Goal: Task Accomplishment & Management: Manage account settings

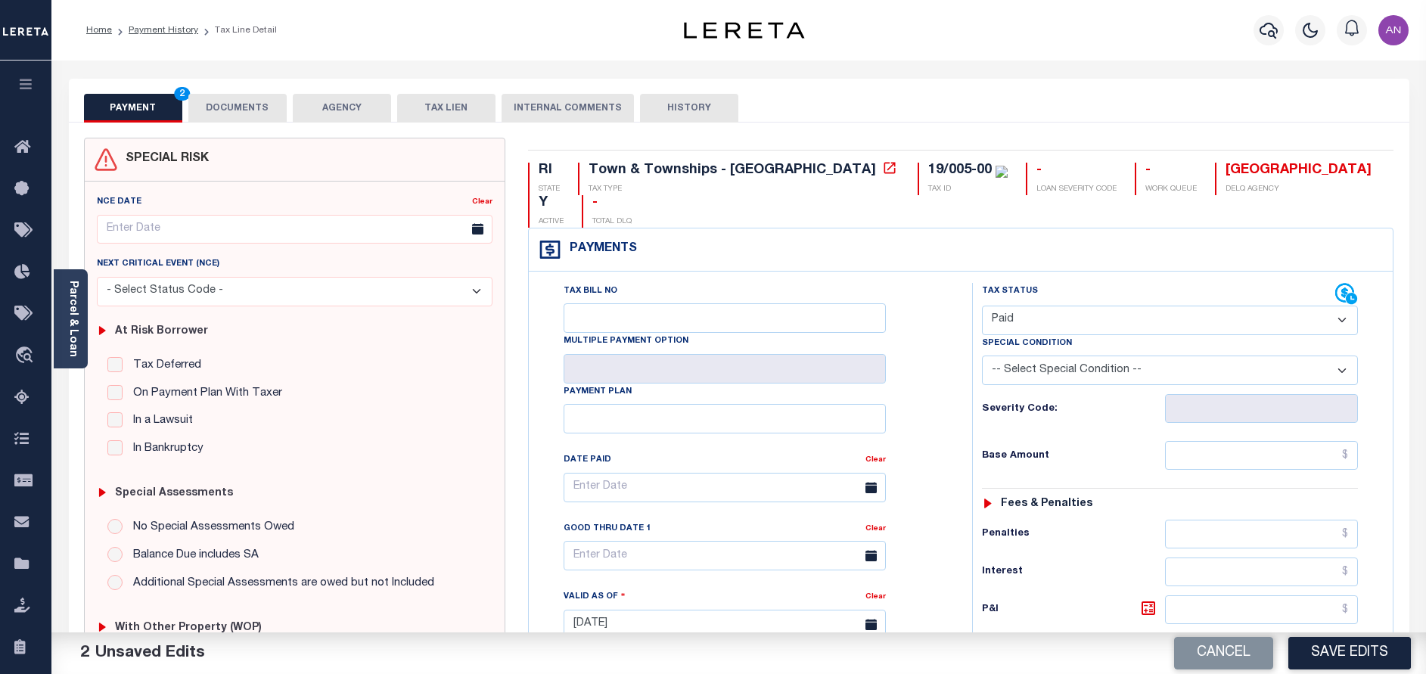
select select "PYD"
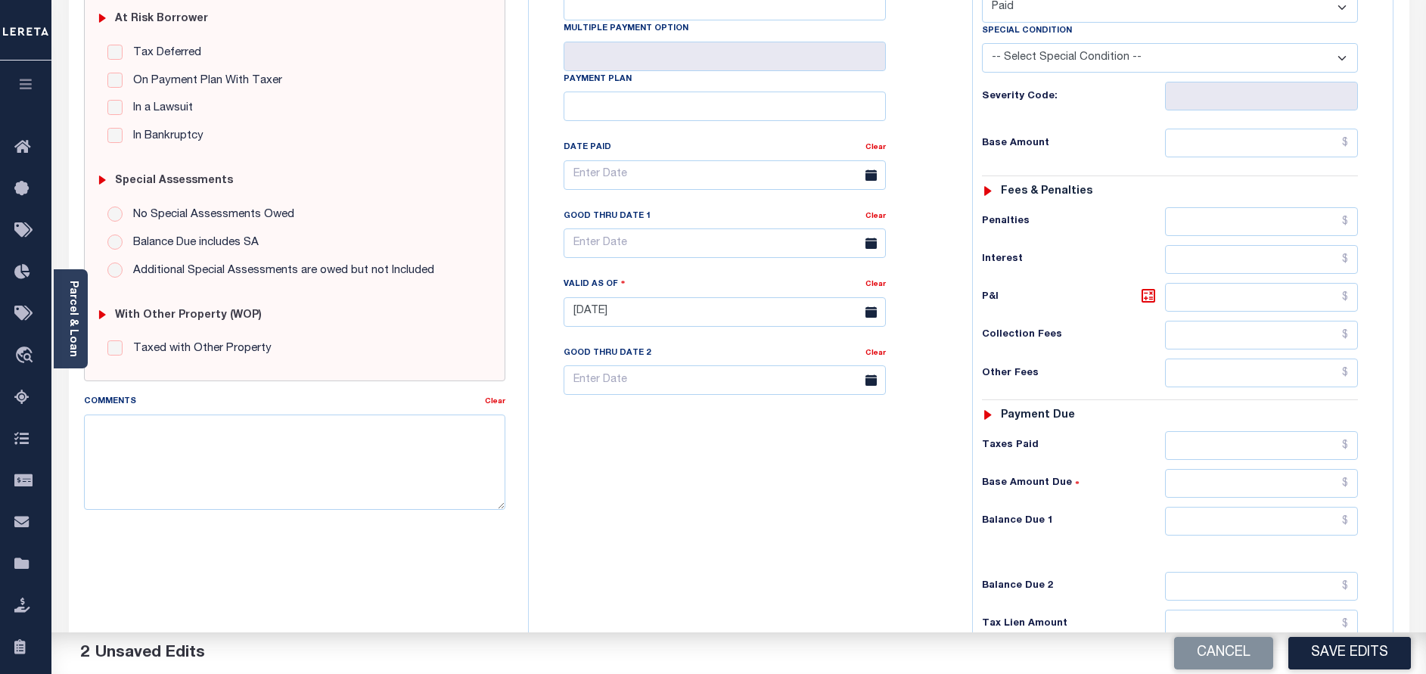
scroll to position [340, 0]
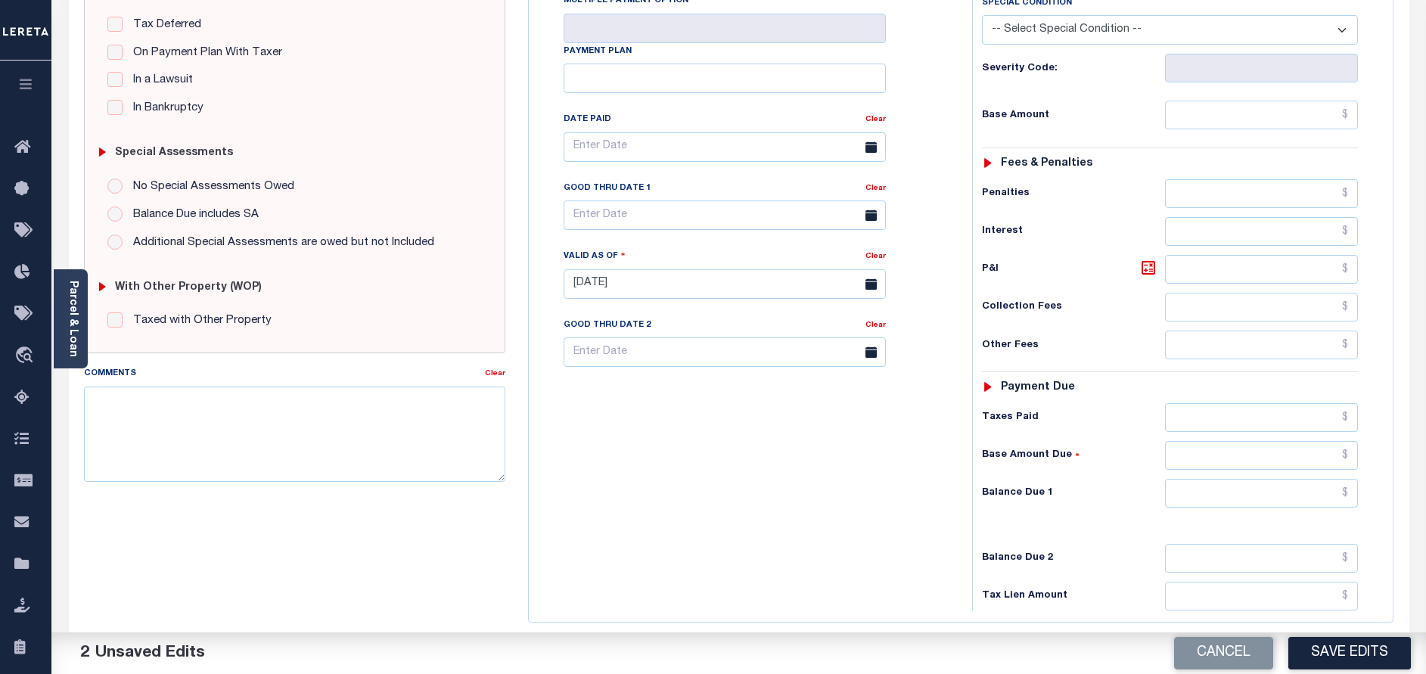
click at [631, 443] on div "Tax Bill No Multiple Payment Option Payment Plan Clear" at bounding box center [747, 276] width 428 height 668
click at [434, 410] on textarea "Comments" at bounding box center [294, 434] width 421 height 95
paste textarea "09/29/2025 - As per call conversation with TC 2024 taxes are paid in full."
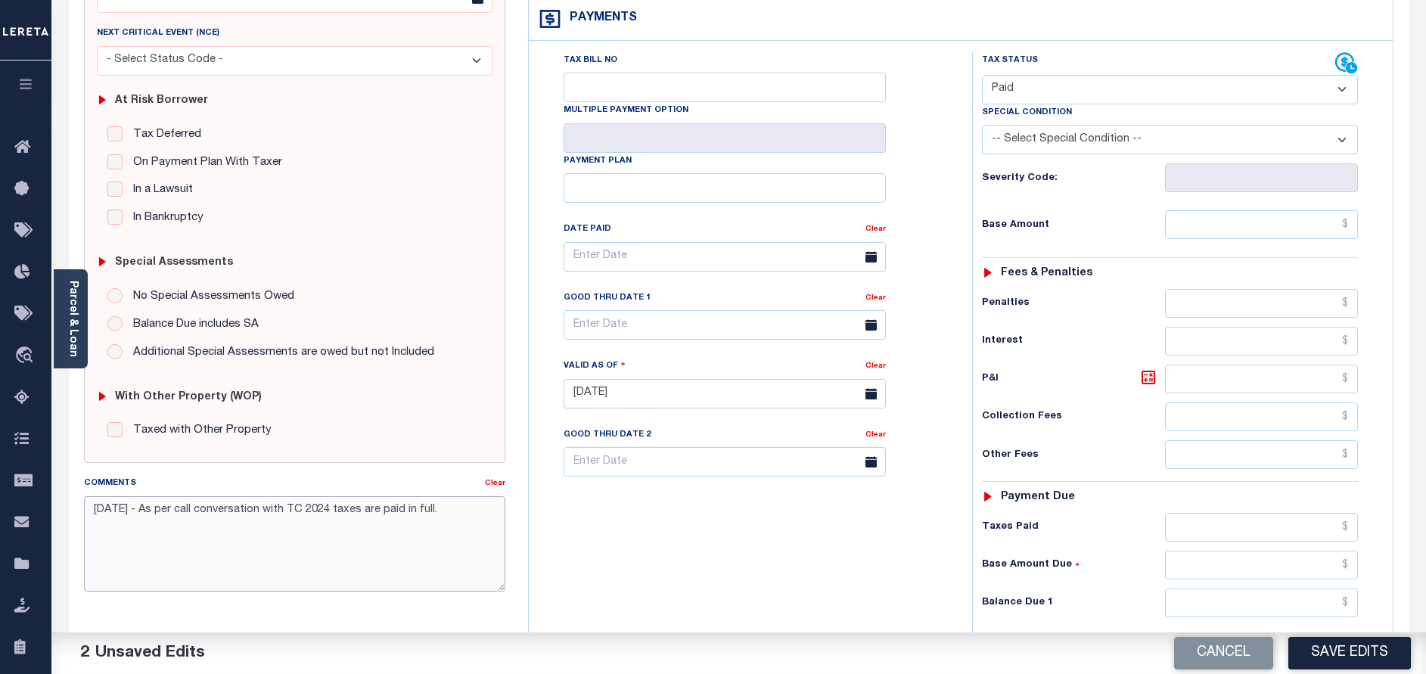
scroll to position [227, 0]
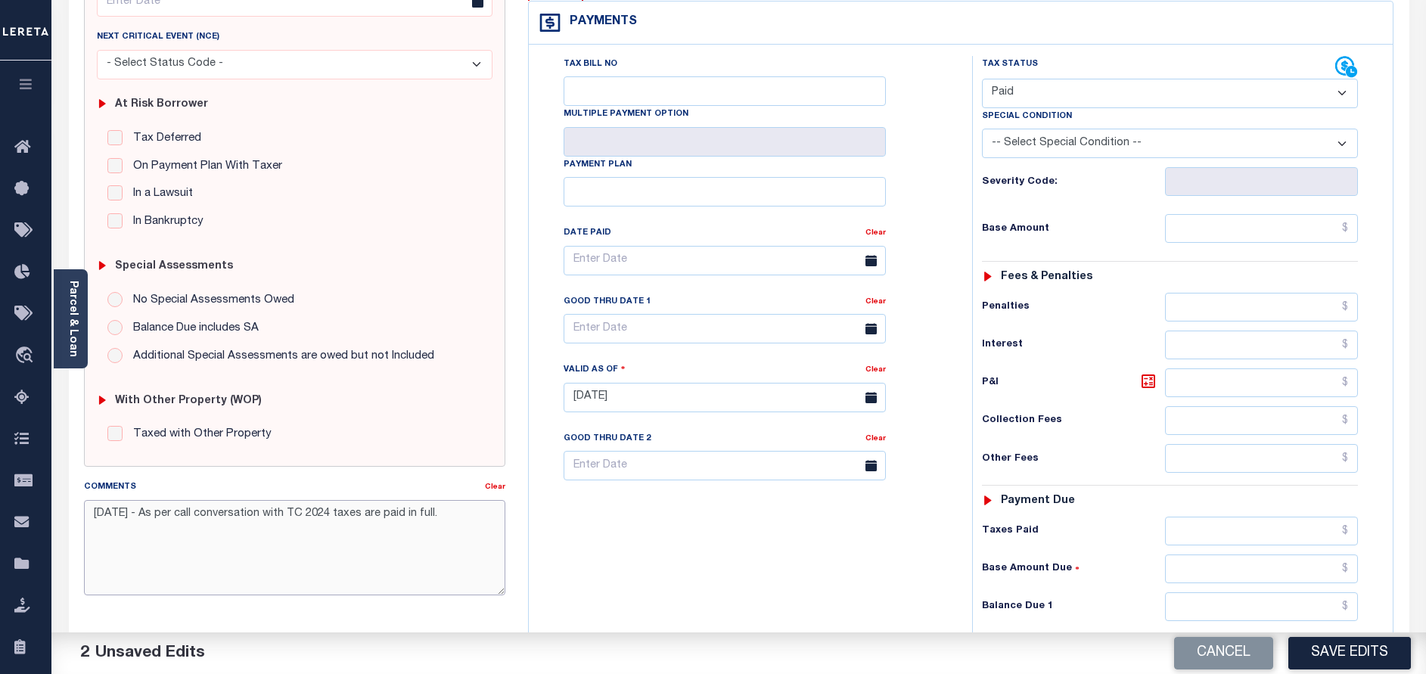
type textarea "09/29/2025 - As per call conversation with TC 2024 taxes are paid in full."
drag, startPoint x: 1322, startPoint y: 196, endPoint x: 1314, endPoint y: 192, distance: 8.5
click at [1321, 214] on input "text" at bounding box center [1261, 228] width 193 height 29
type input "$0.00"
click at [944, 459] on div "Tax Bill No Multiple Payment Option Payment Plan Clear" at bounding box center [747, 390] width 428 height 668
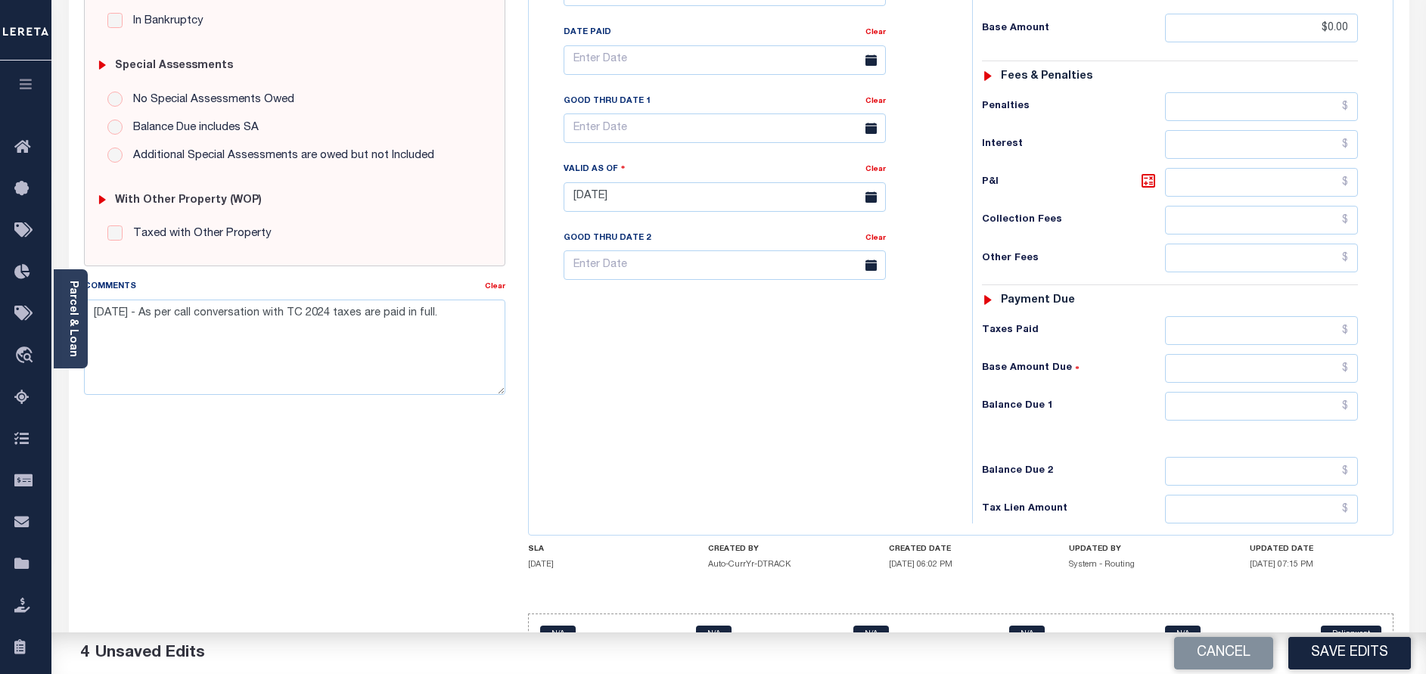
scroll to position [440, 0]
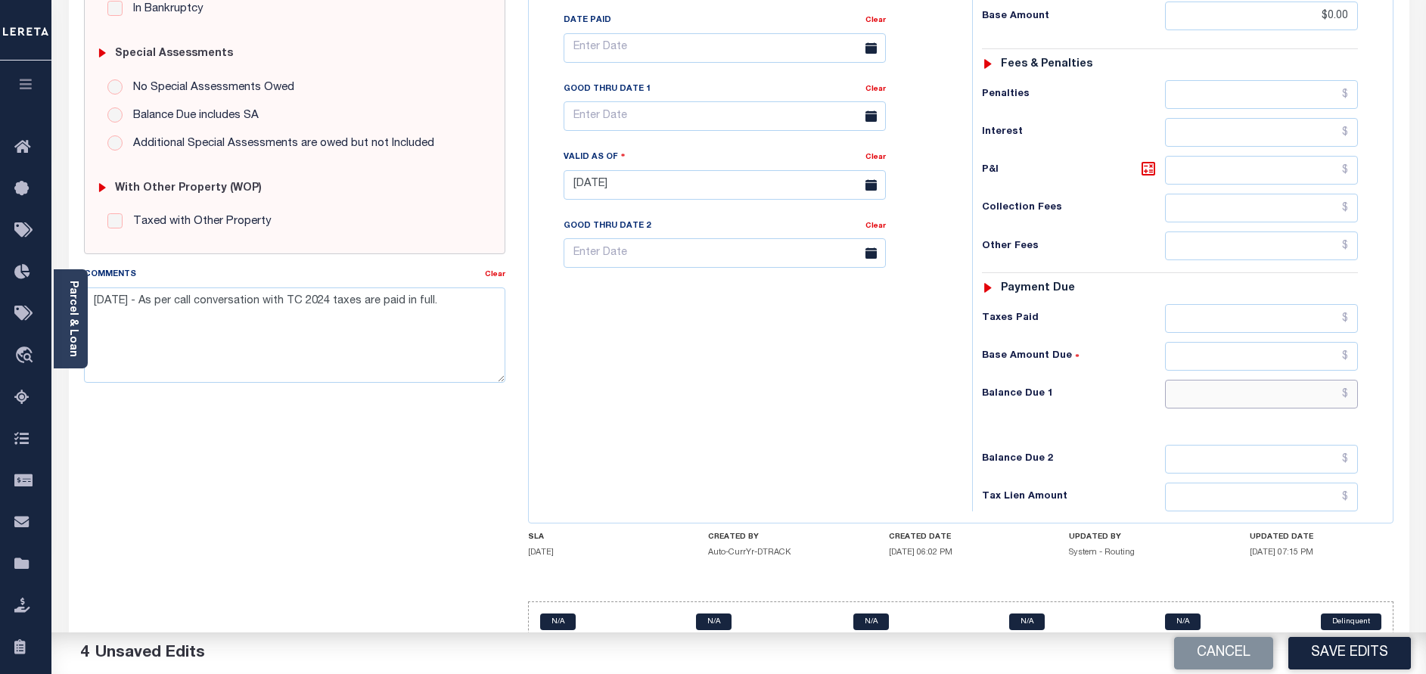
click at [1319, 380] on input "text" at bounding box center [1261, 394] width 193 height 29
type input "$0.00"
click at [878, 453] on div "Tax Bill No Multiple Payment Option Payment Plan Clear" at bounding box center [747, 177] width 428 height 668
click at [1366, 652] on button "Save Edits" at bounding box center [1350, 653] width 123 height 33
checkbox input "false"
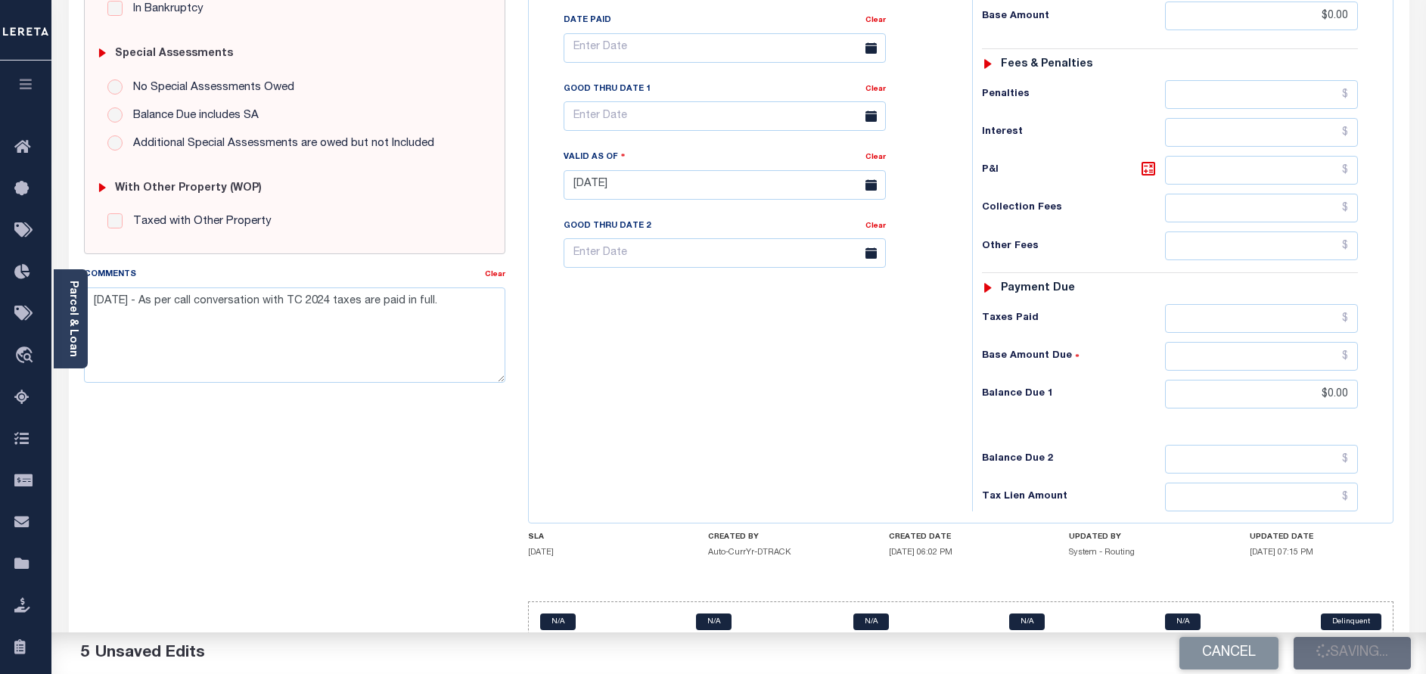
checkbox input "false"
type input "$0"
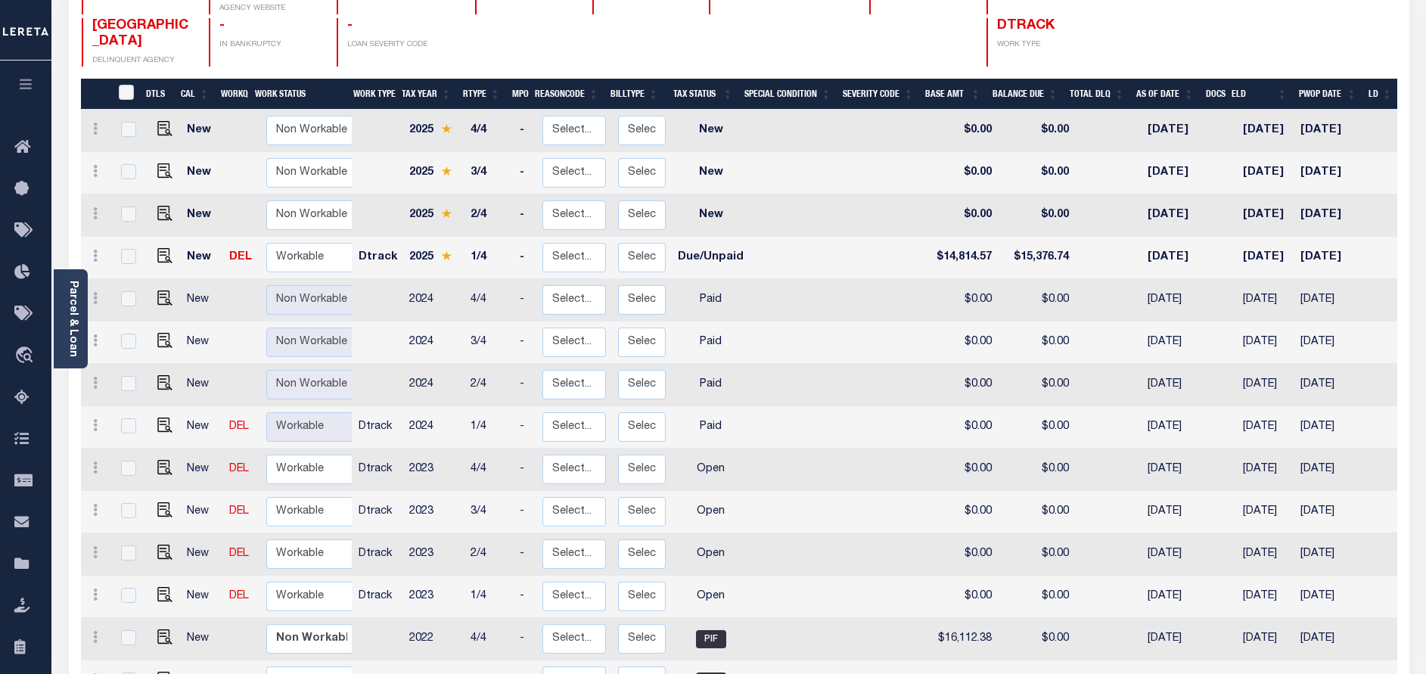
scroll to position [340, 0]
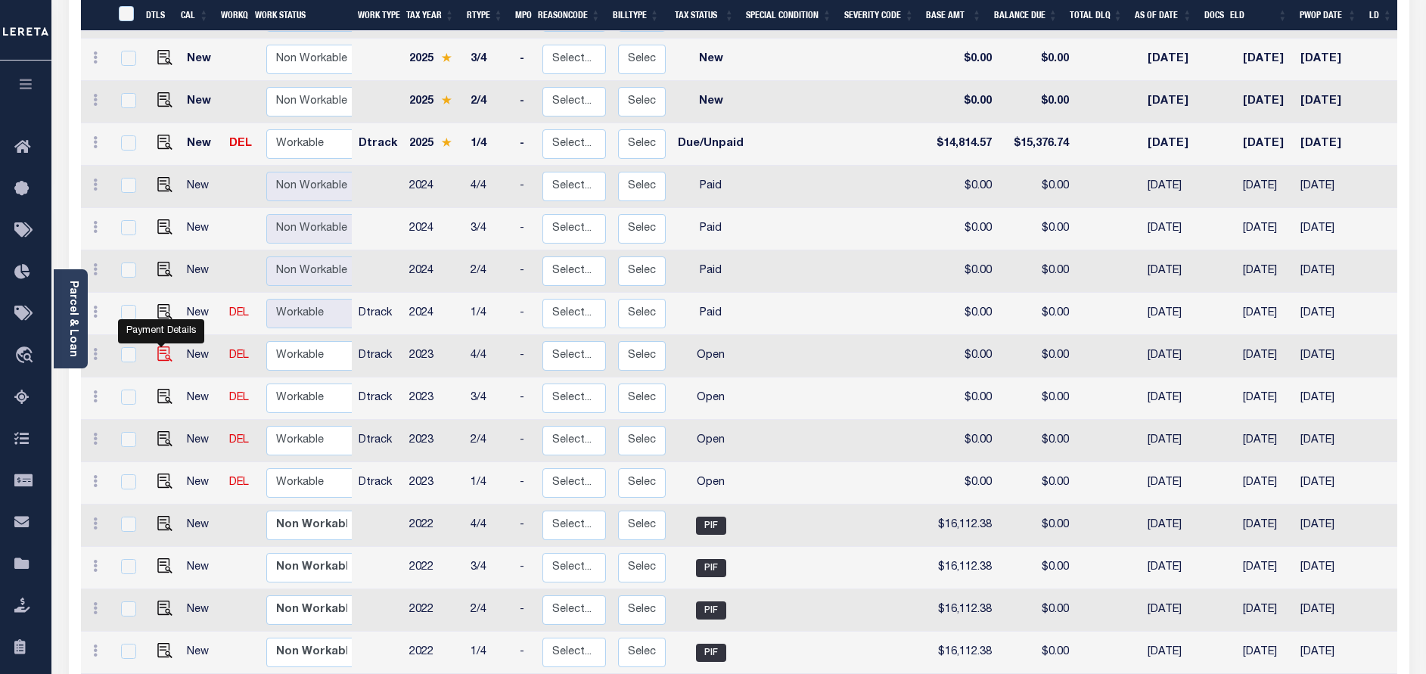
click at [160, 356] on img "" at bounding box center [164, 354] width 15 height 15
checkbox input "true"
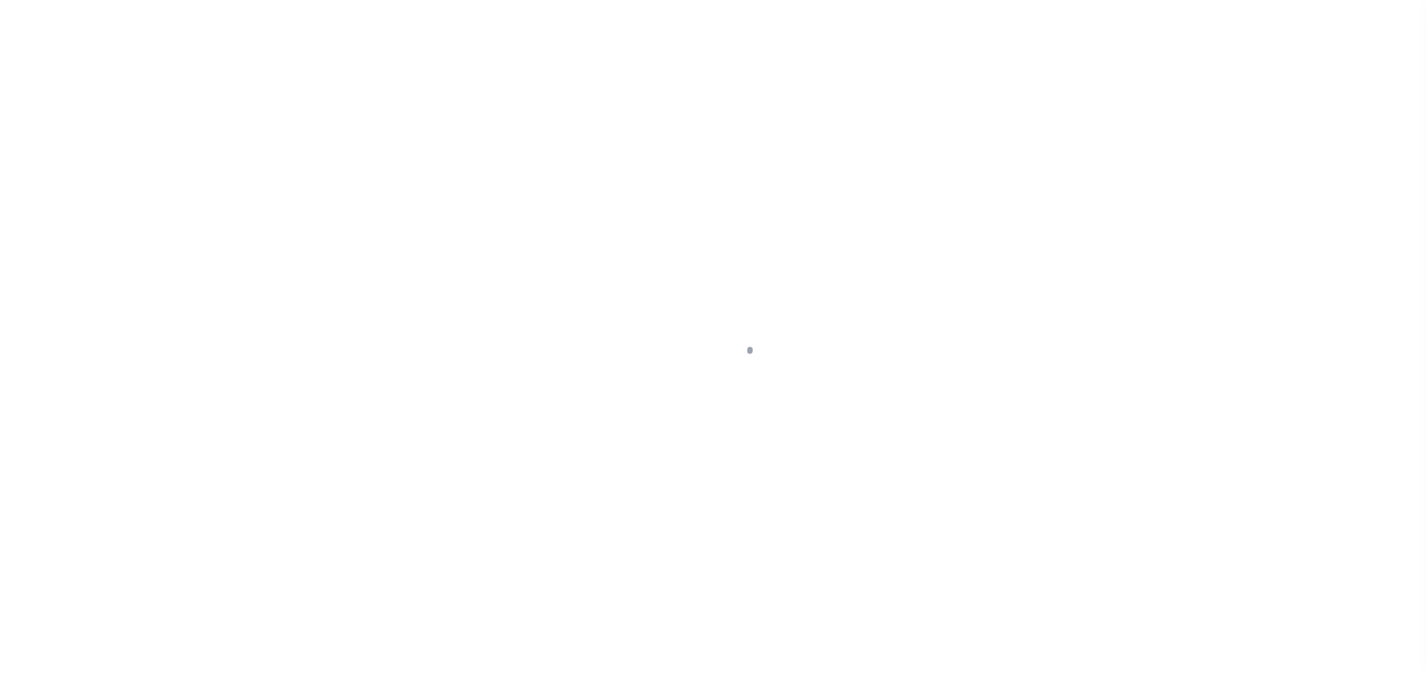
select select "OP2"
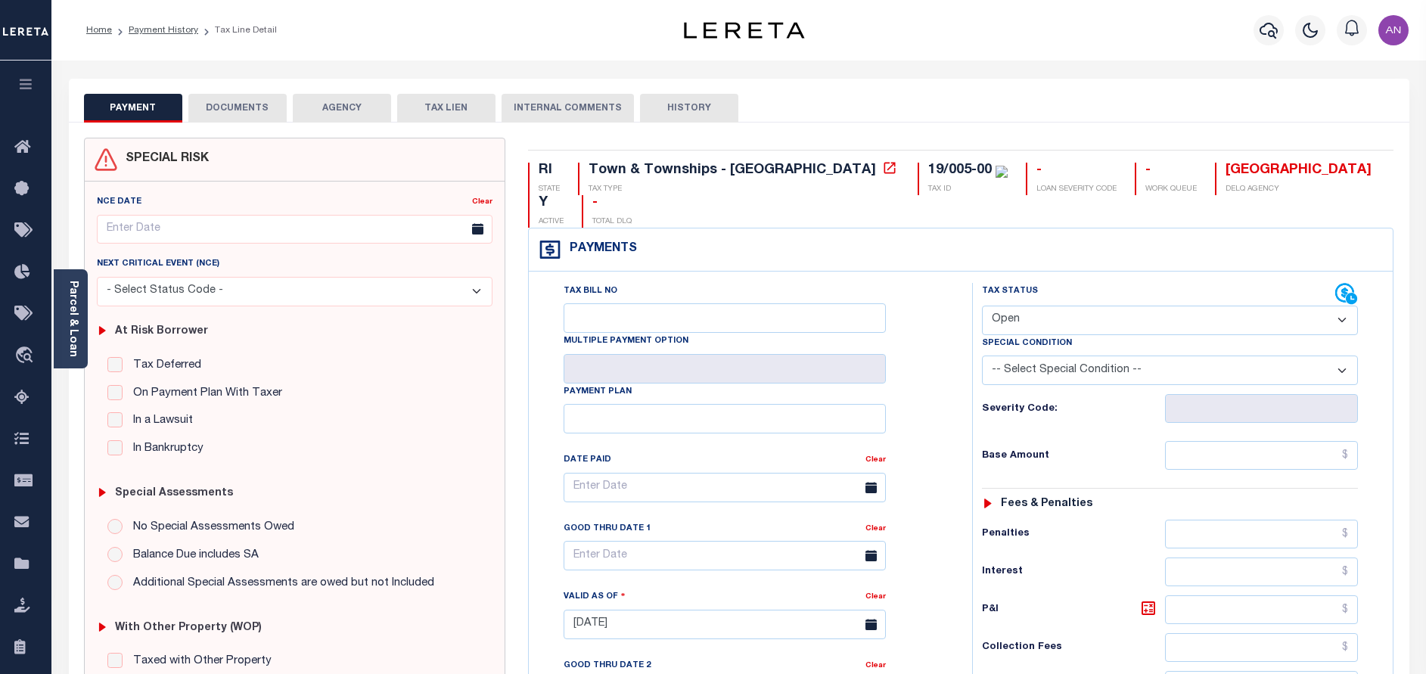
click at [528, 356] on div "Payments Warning! Search Status is not "Completed", amounts can not be keyed. T…" at bounding box center [961, 595] width 866 height 735
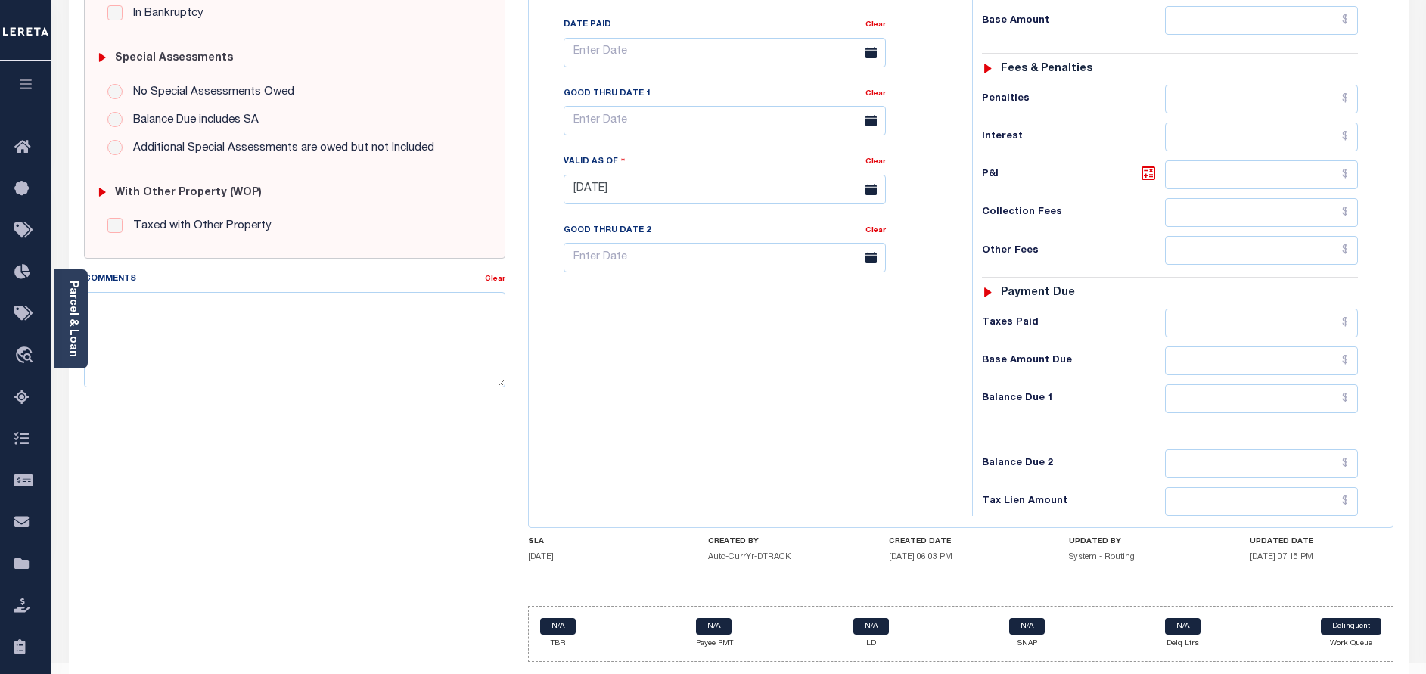
scroll to position [440, 0]
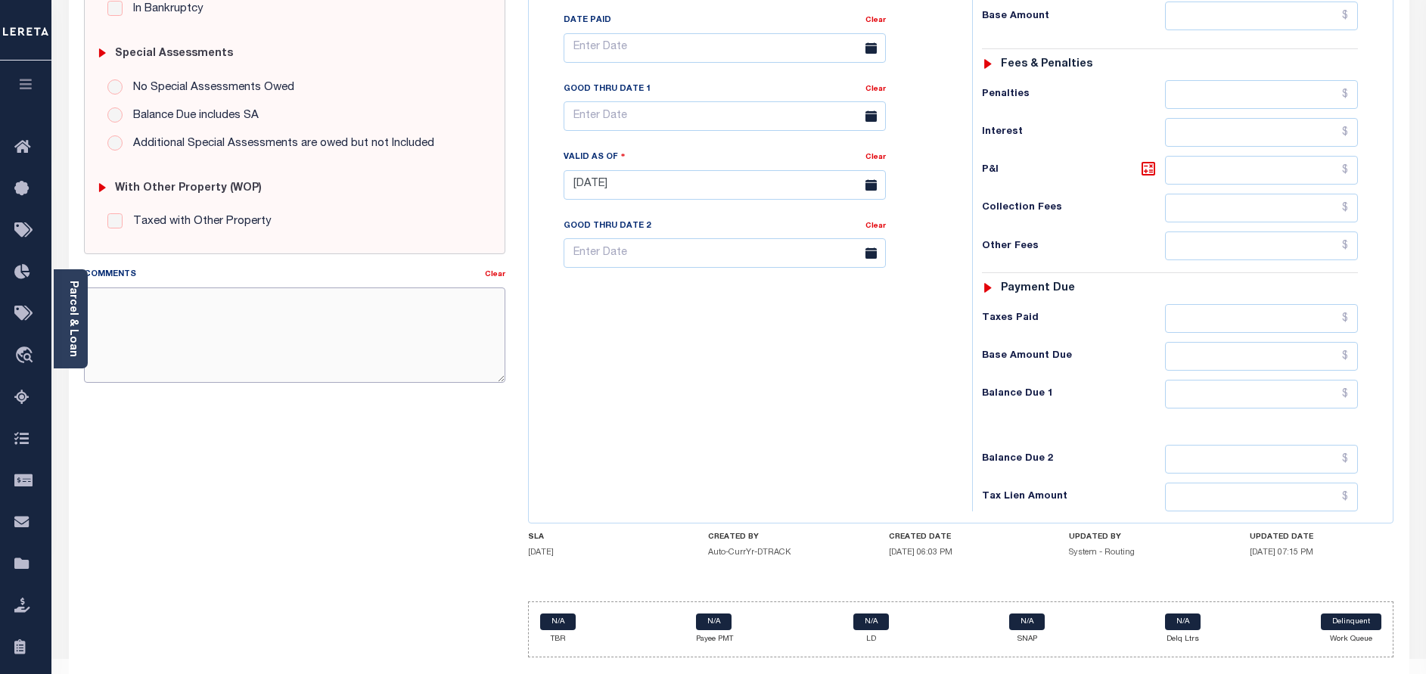
click at [434, 337] on textarea "Comments" at bounding box center [294, 335] width 421 height 95
paste textarea "10/01/2025 - As per call conversation with TC 2023 taxes are paid in full."
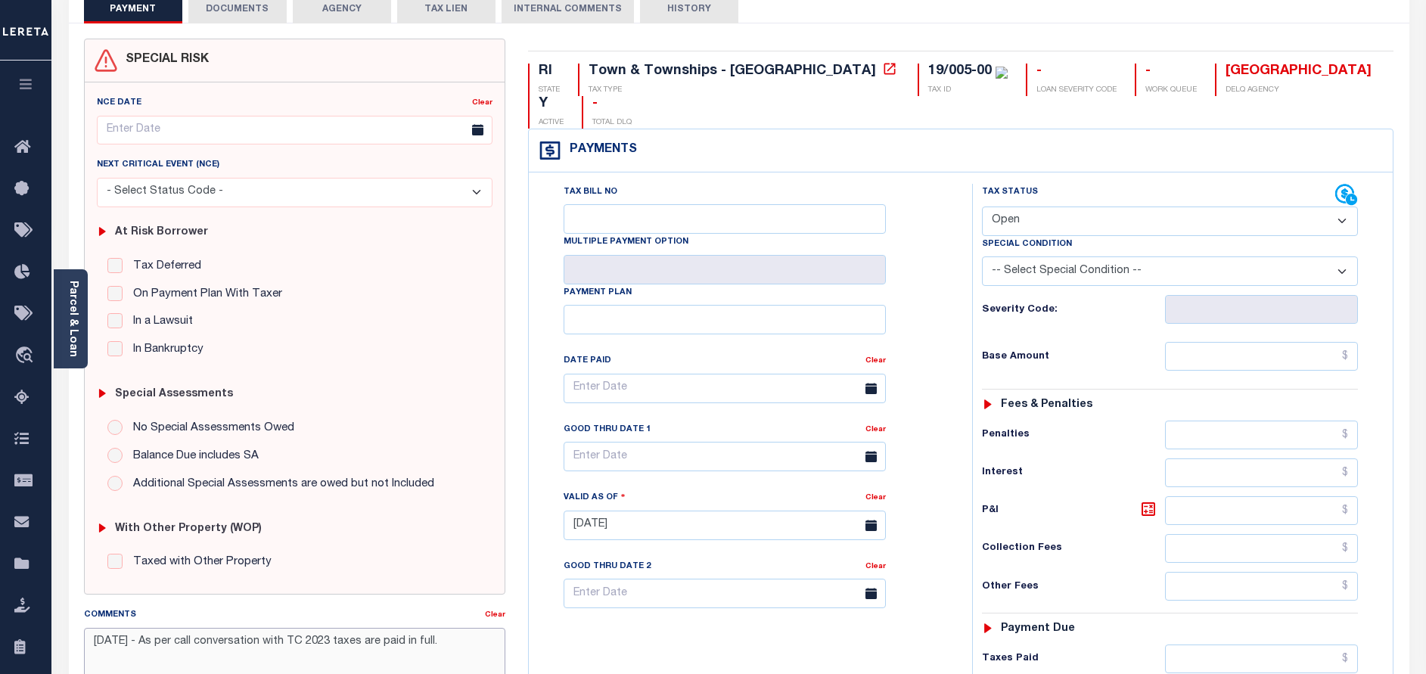
type textarea "10/01/2025 - As per call conversation with TC 2023 taxes are paid in full."
type input "[DATE]"
click at [1042, 207] on select "- Select Status Code - Open Due/Unpaid Paid Incomplete No Tax Due Internal Refu…" at bounding box center [1170, 222] width 376 height 30
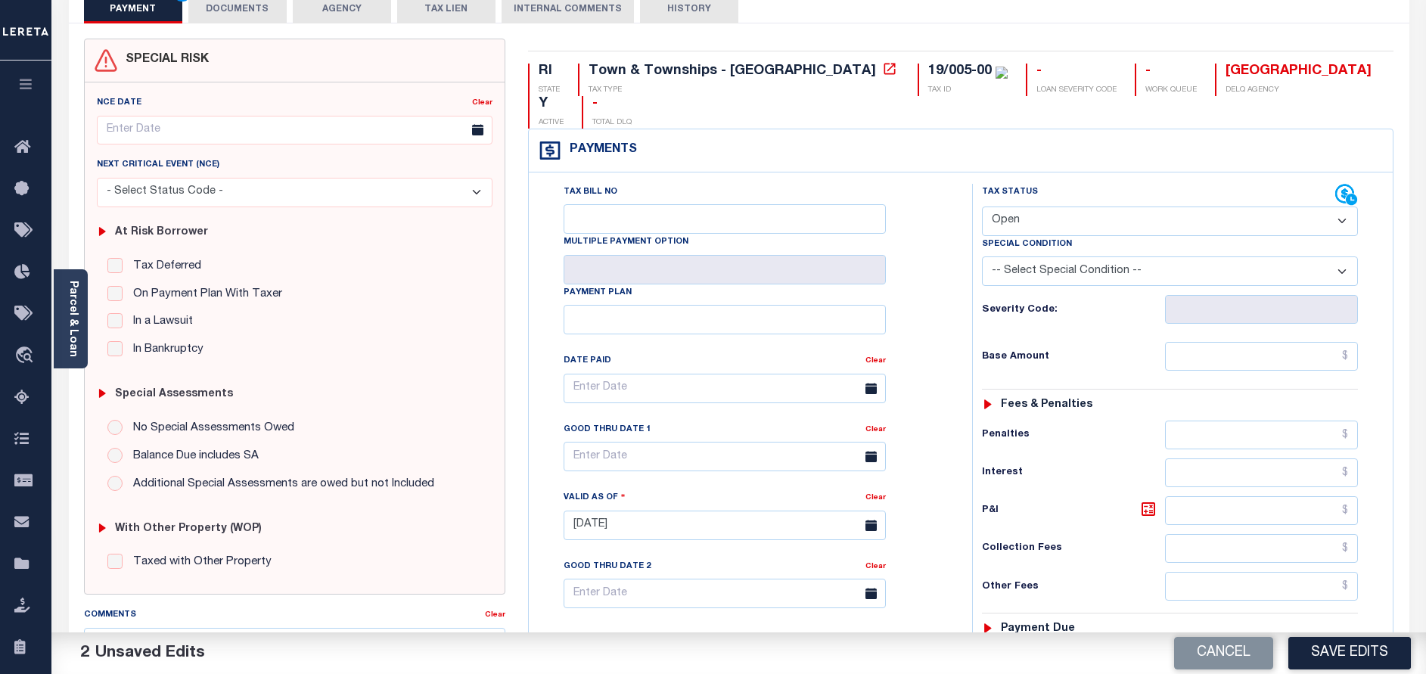
select select "PYD"
click at [982, 207] on select "- Select Status Code - Open Due/Unpaid Paid Incomplete No Tax Due Internal Refu…" at bounding box center [1170, 222] width 376 height 30
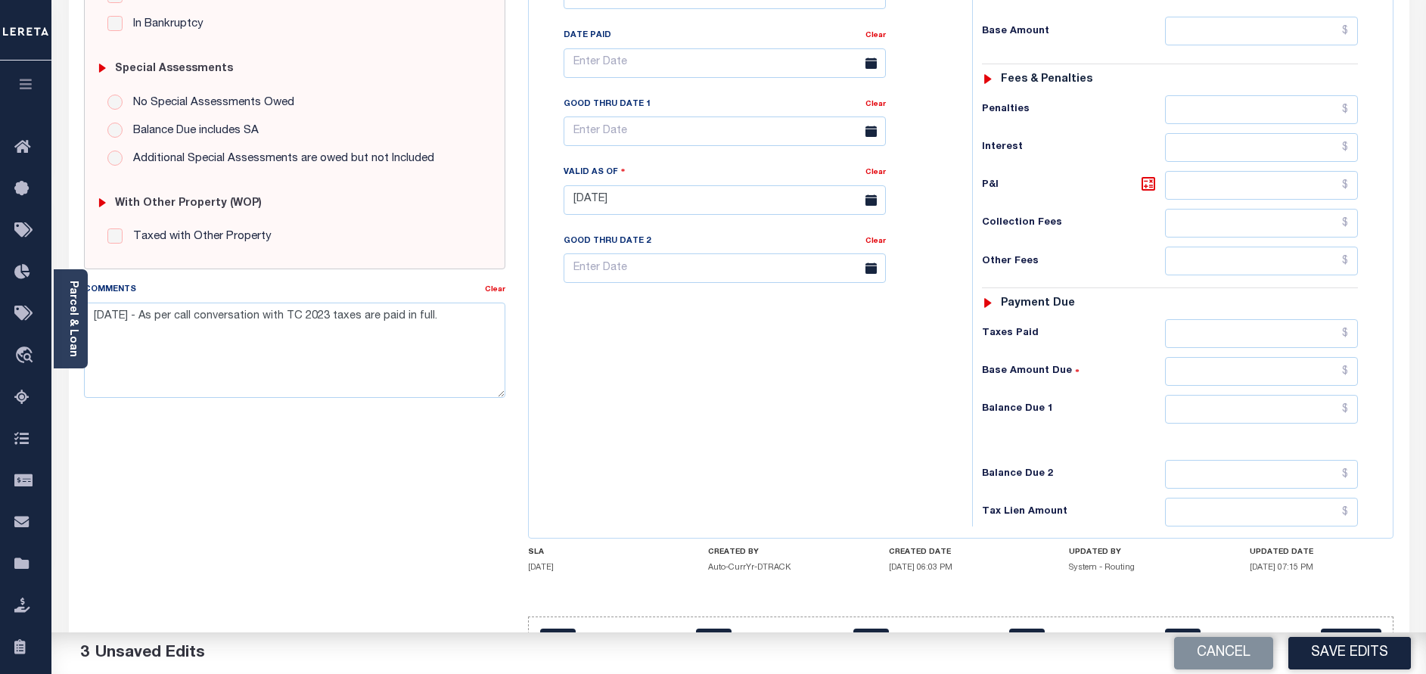
scroll to position [440, 0]
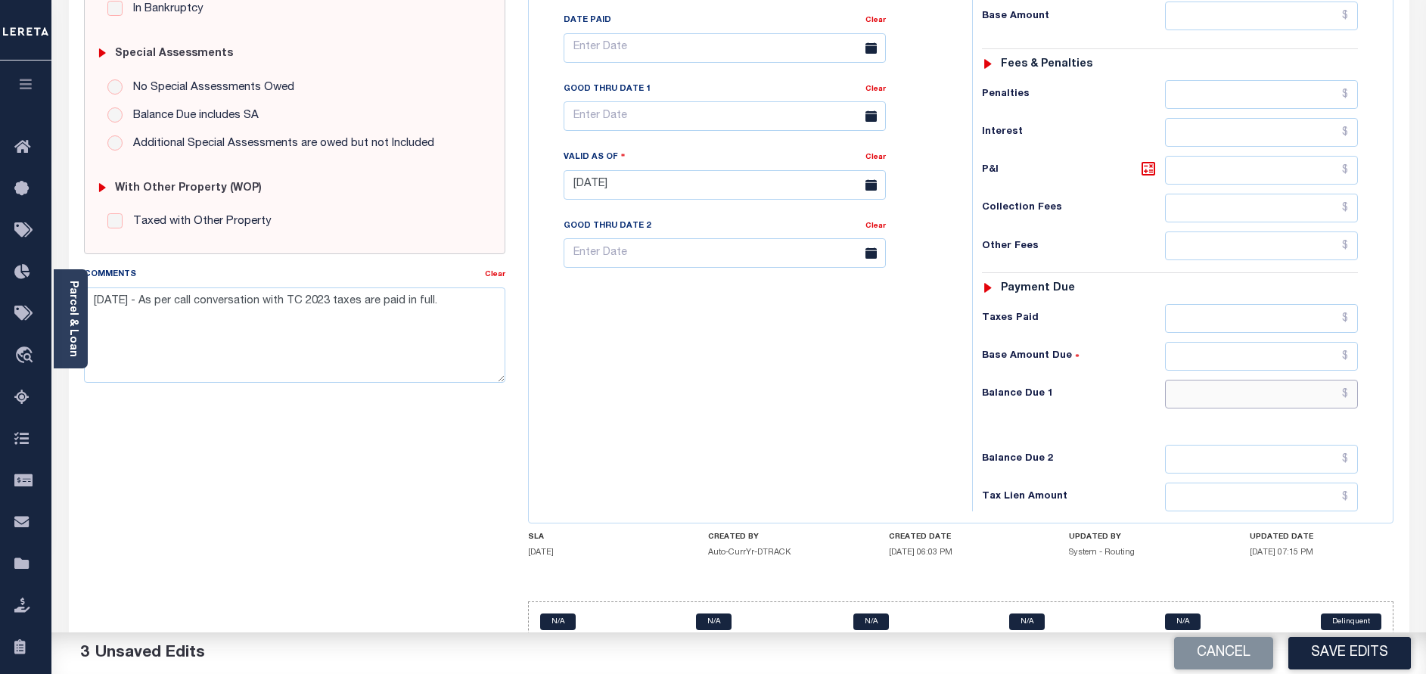
click at [1254, 380] on input "text" at bounding box center [1261, 394] width 193 height 29
type input "$0.00"
click at [687, 392] on div "Tax Bill No Multiple Payment Option Payment Plan Clear" at bounding box center [747, 177] width 428 height 668
click at [1323, 647] on button "Save Edits" at bounding box center [1350, 653] width 123 height 33
checkbox input "false"
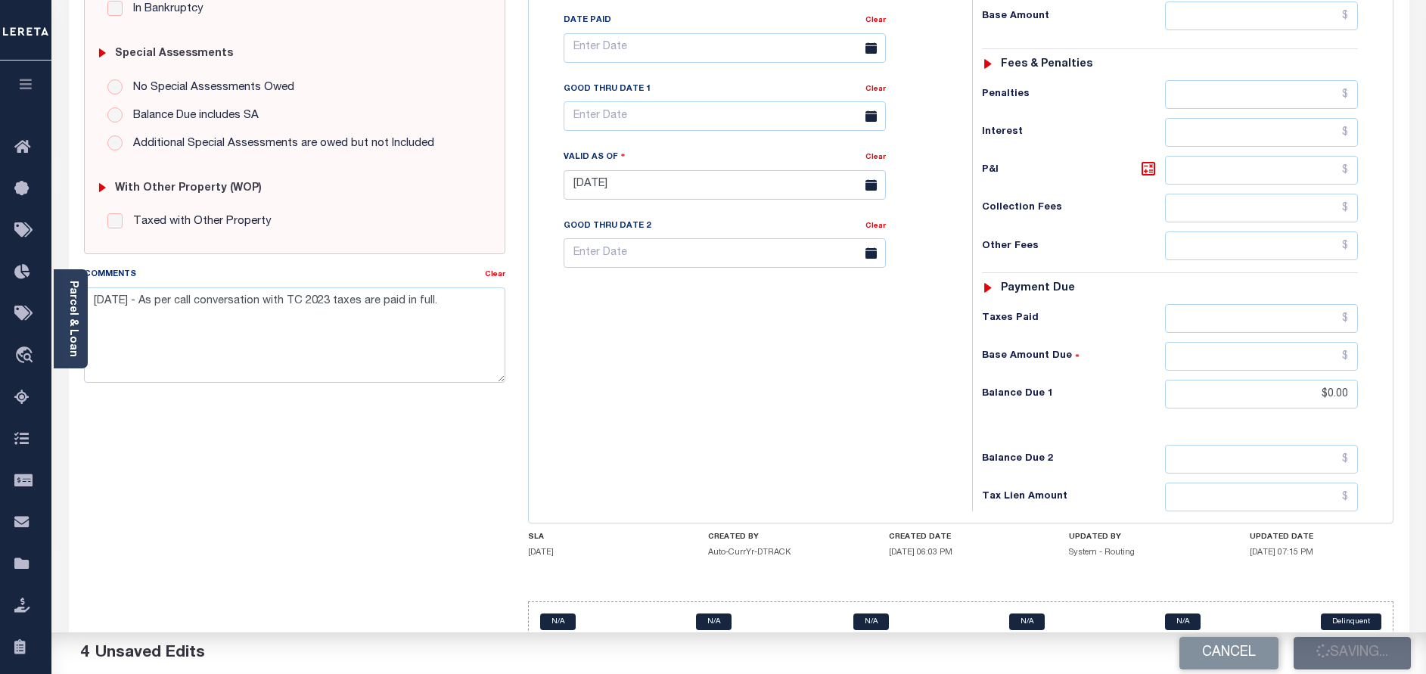
checkbox input "false"
type input "$0"
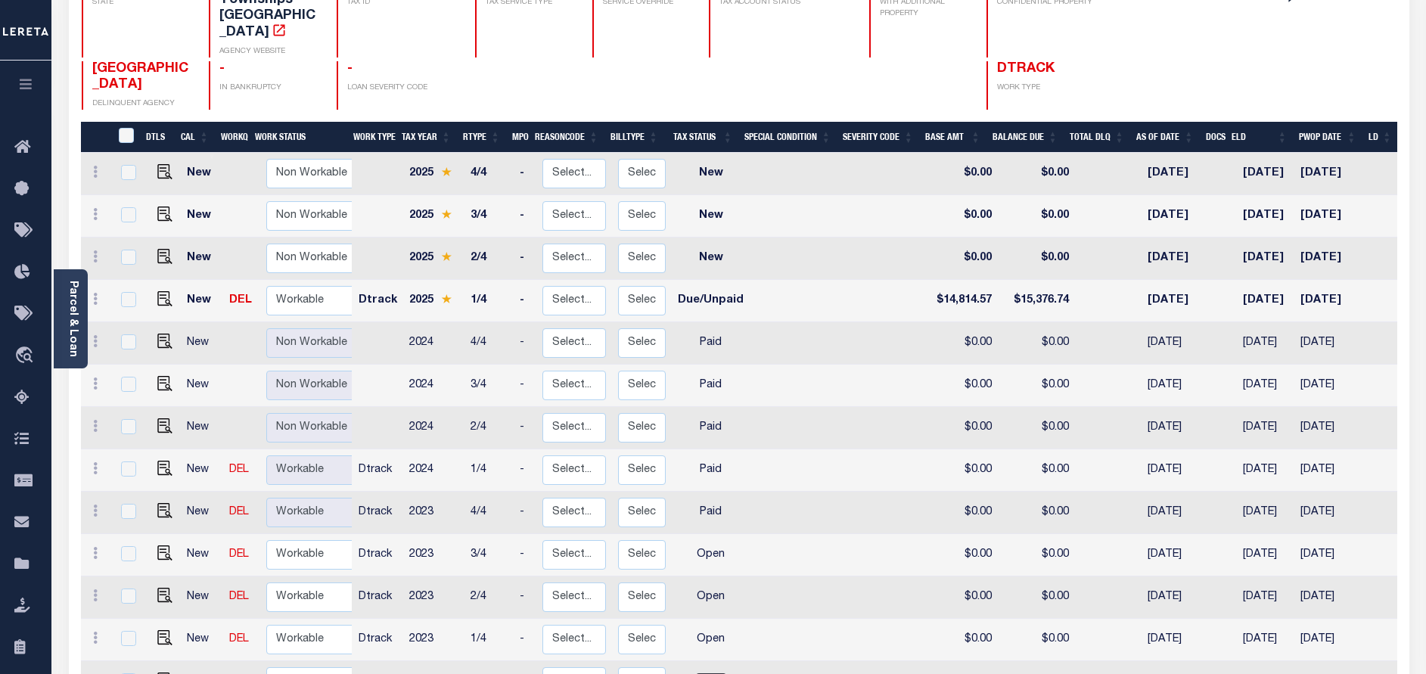
scroll to position [227, 0]
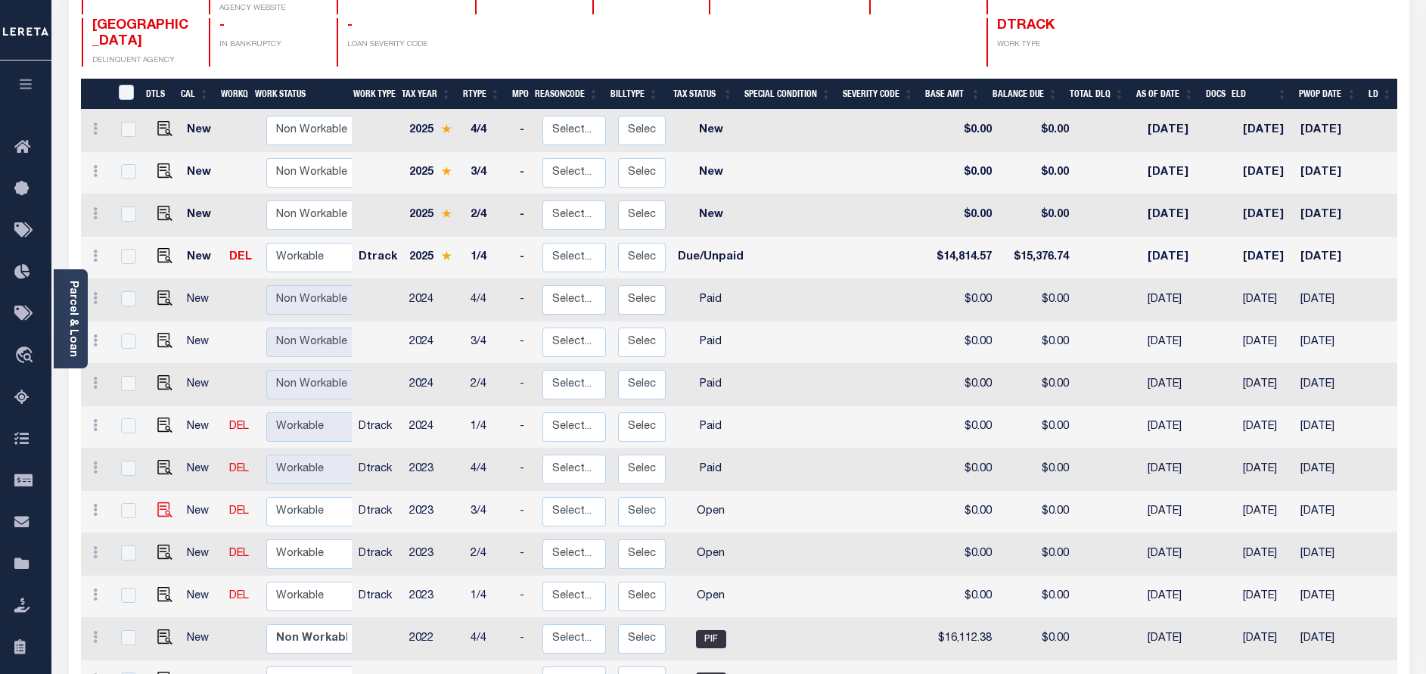
click at [160, 515] on img at bounding box center [164, 509] width 15 height 15
checkbox input "true"
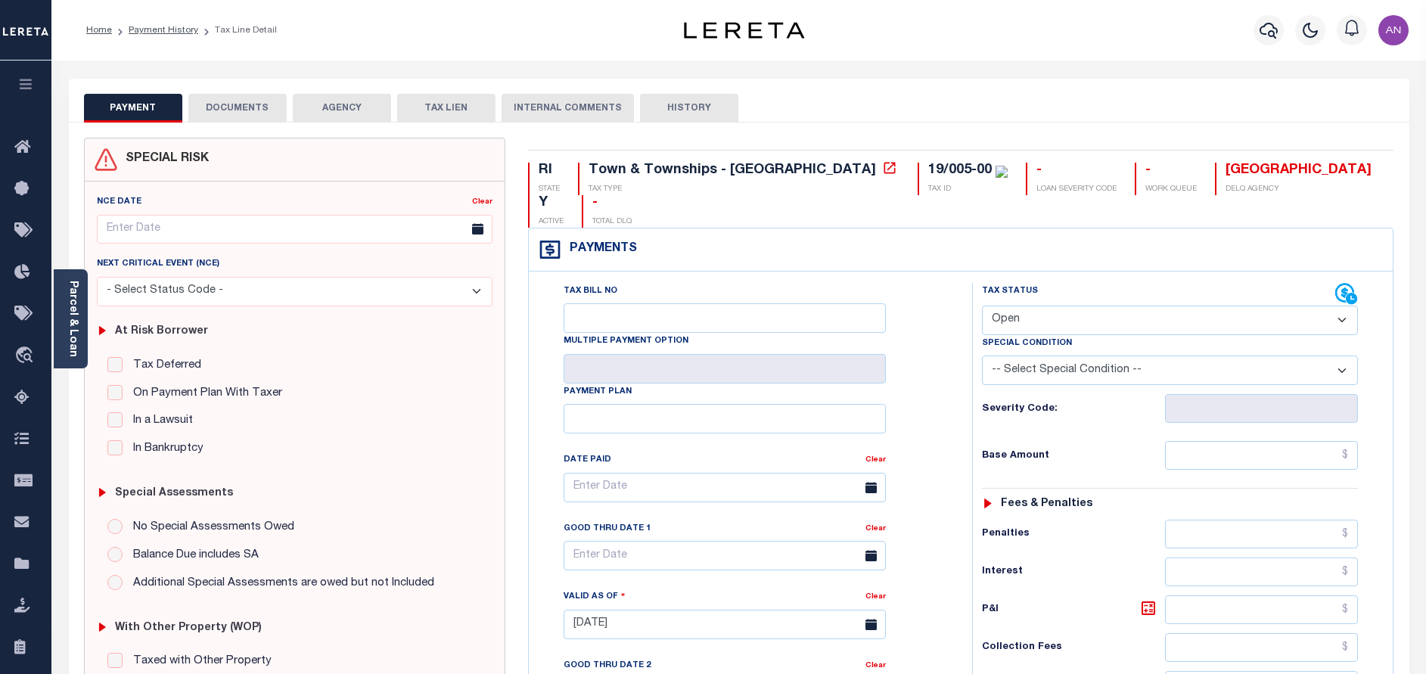
click at [1032, 306] on select "- Select Status Code - Open Due/Unpaid Paid Incomplete No Tax Due Internal Refu…" at bounding box center [1170, 321] width 376 height 30
select select "PYD"
click at [982, 306] on select "- Select Status Code - Open Due/Unpaid Paid Incomplete No Tax Due Internal Refu…" at bounding box center [1170, 321] width 376 height 30
type input "[DATE]"
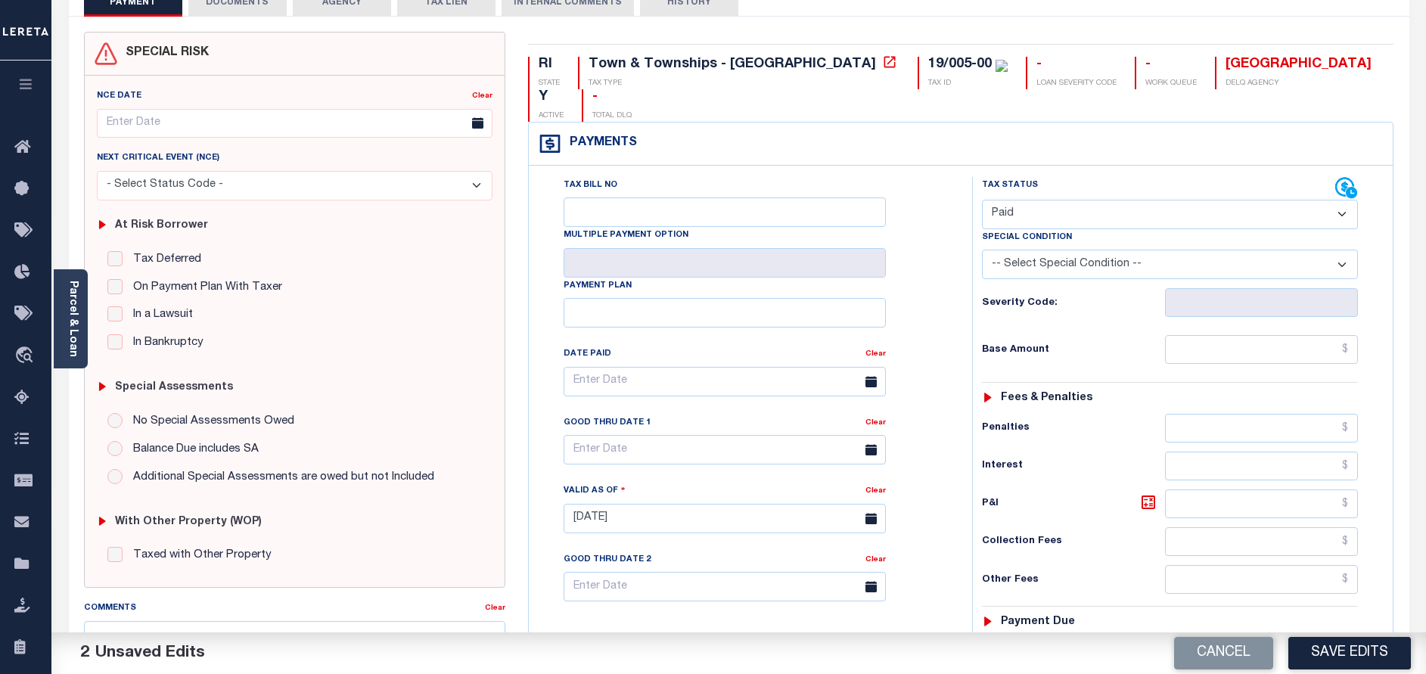
scroll to position [227, 0]
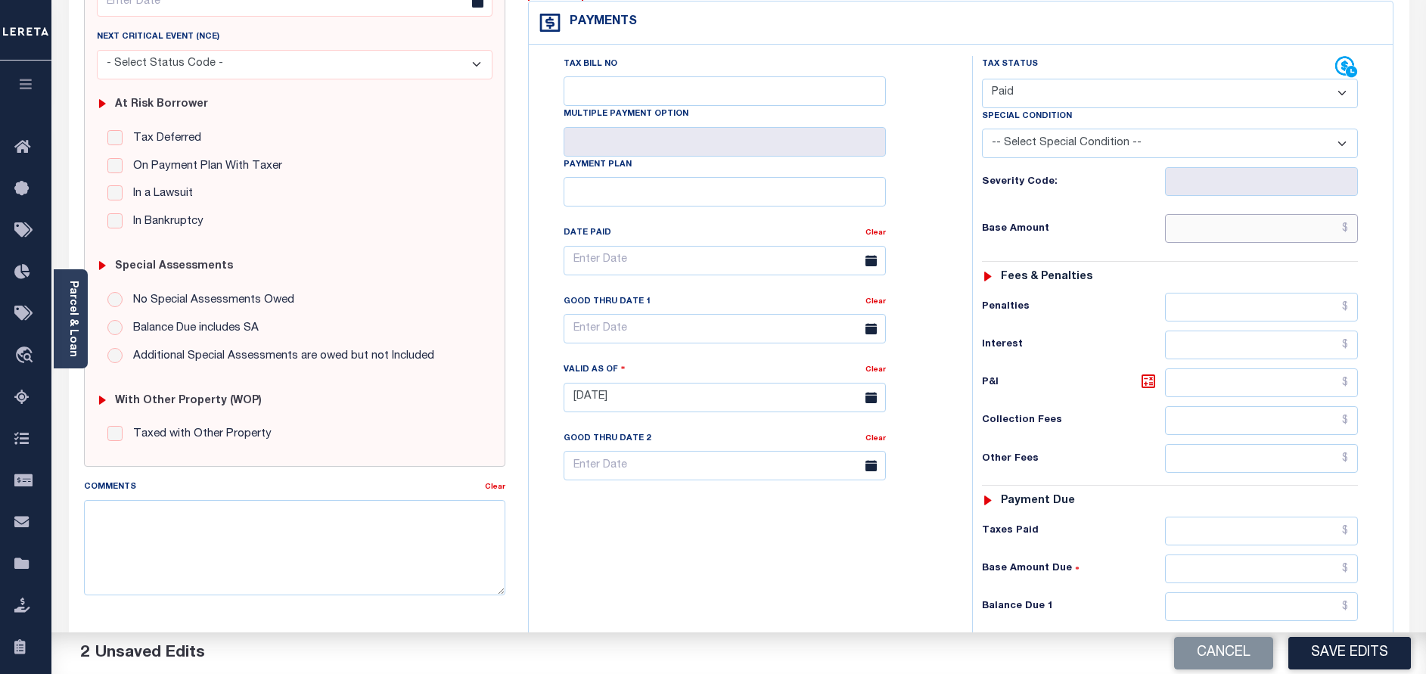
click at [1286, 214] on input "text" at bounding box center [1261, 228] width 193 height 29
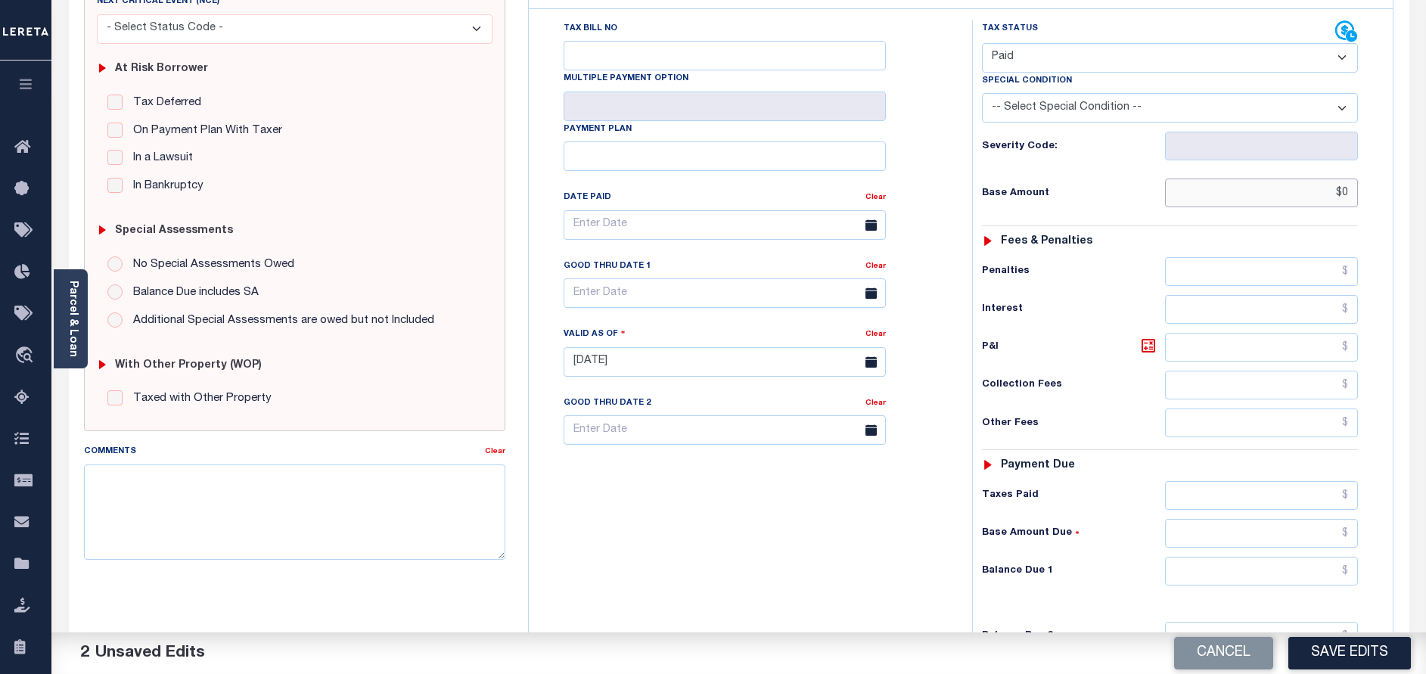
scroll to position [340, 0]
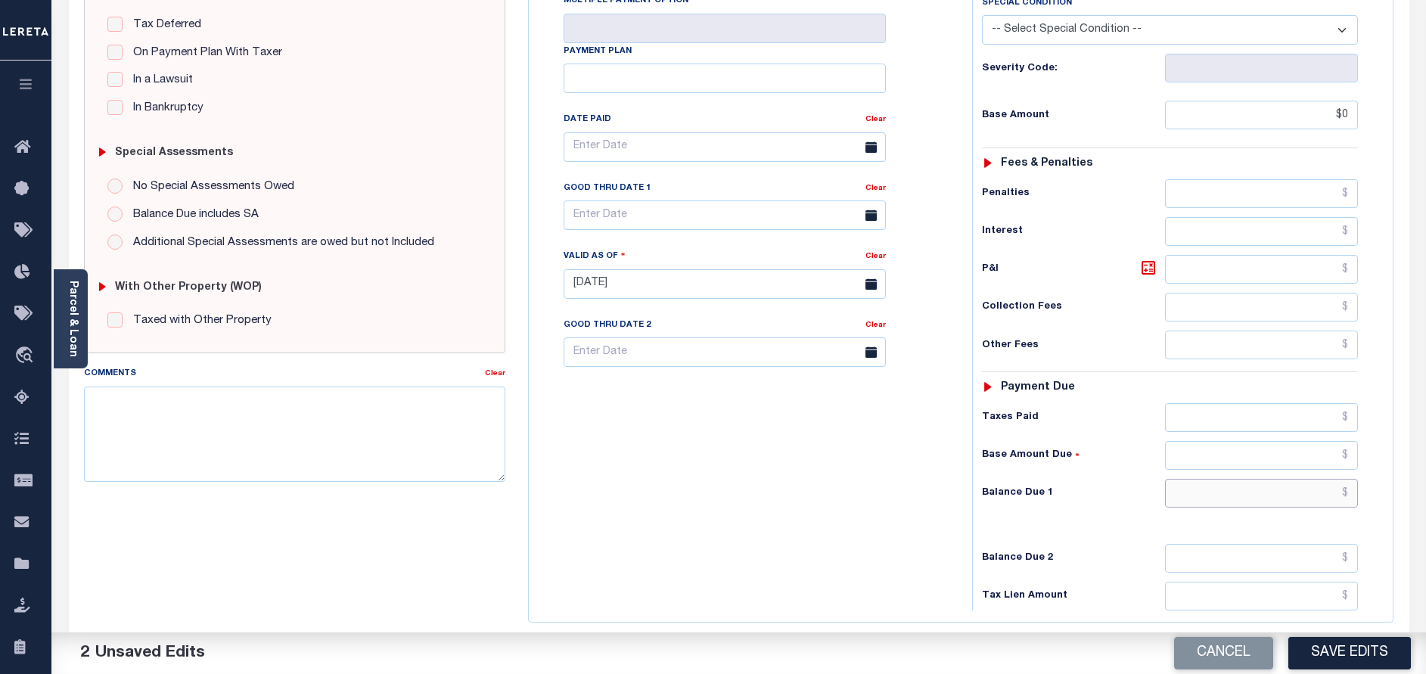
type input "$0.00"
click at [1287, 479] on input "text" at bounding box center [1261, 493] width 193 height 29
type input "$0.00"
click at [426, 415] on textarea "Comments" at bounding box center [294, 434] width 421 height 95
paste textarea "10/01/2025 - As per call conversation with TC 2023 taxes are paid in full."
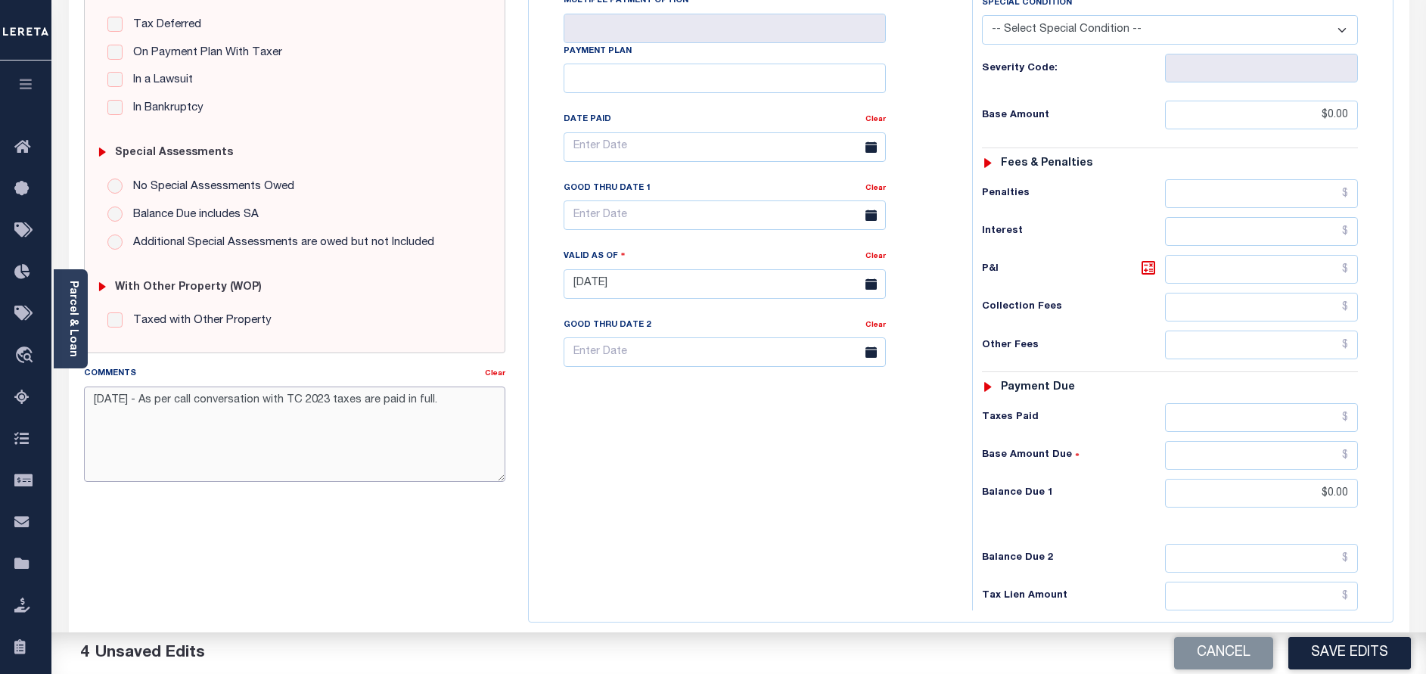
type textarea "10/01/2025 - As per call conversation with TC 2023 taxes are paid in full."
click at [662, 438] on div "Tax Bill No Multiple Payment Option Payment Plan Clear" at bounding box center [747, 276] width 428 height 668
click at [1352, 662] on button "Save Edits" at bounding box center [1350, 653] width 123 height 33
checkbox input "false"
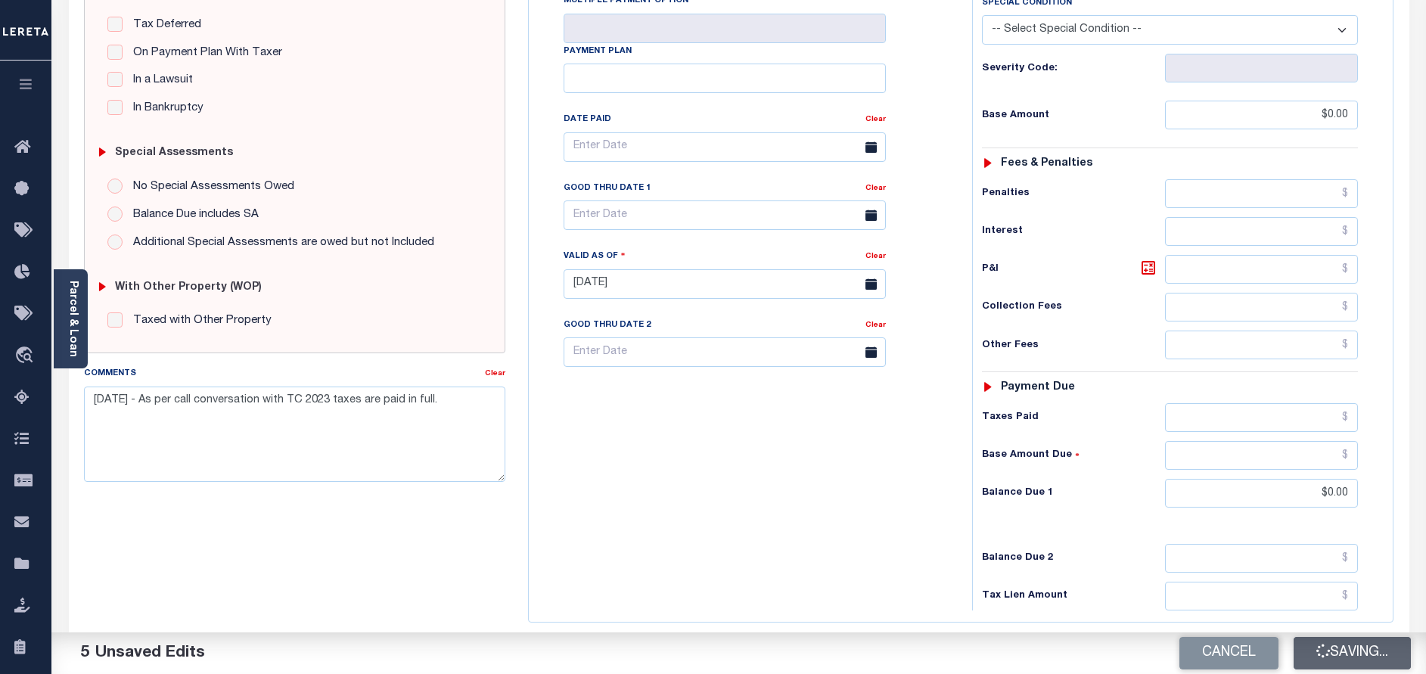
checkbox input "false"
type input "$0"
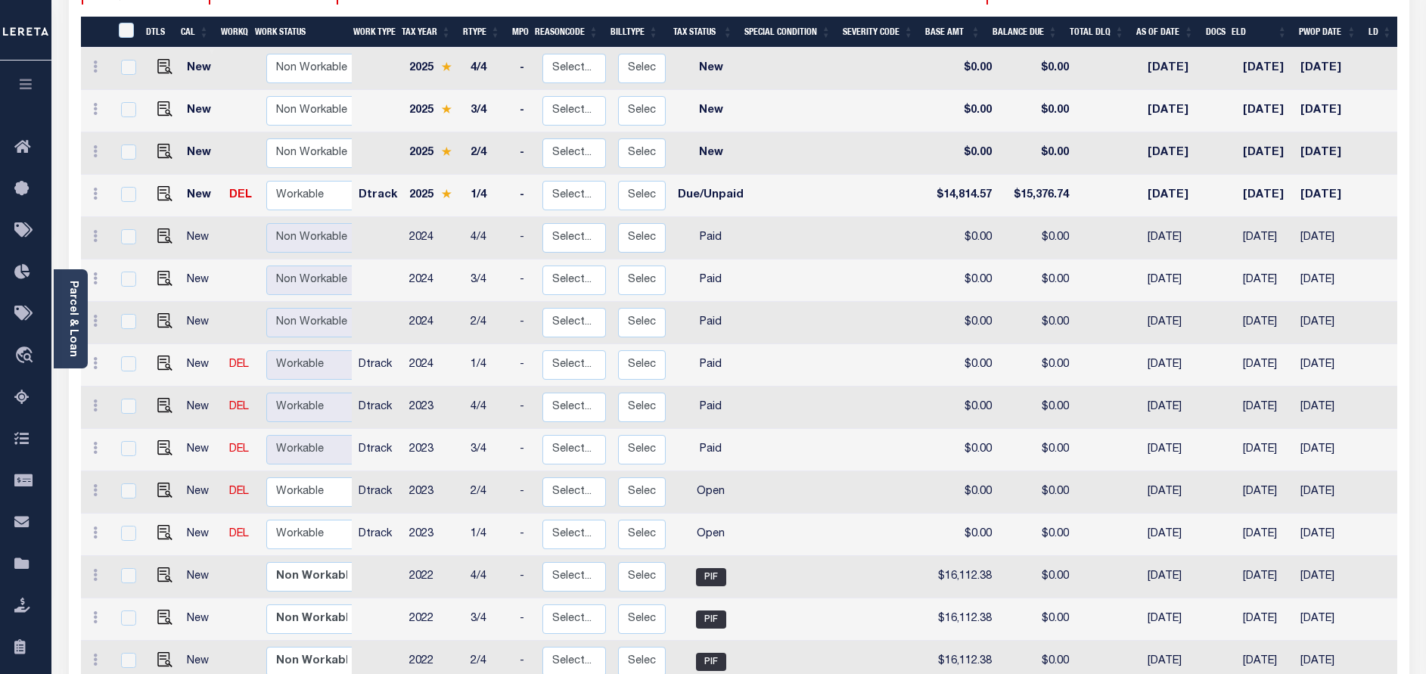
scroll to position [454, 0]
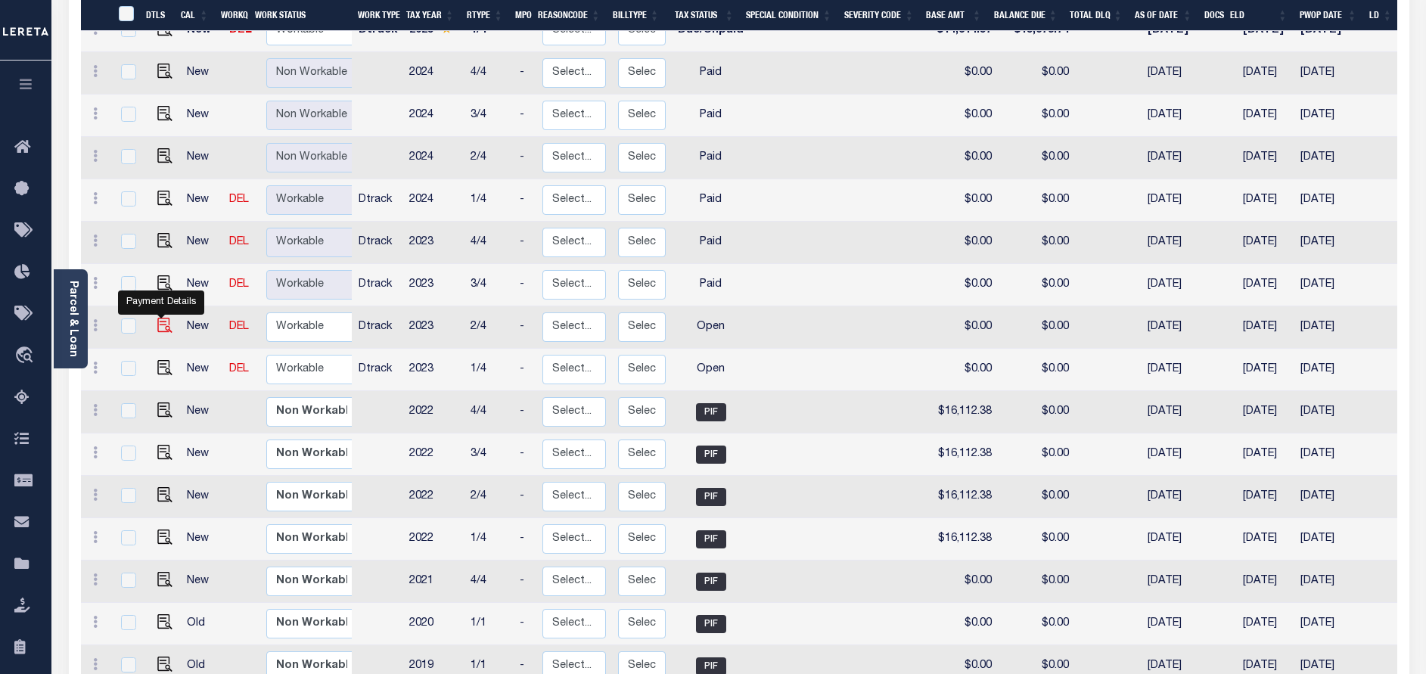
click at [160, 330] on img "" at bounding box center [164, 325] width 15 height 15
checkbox input "true"
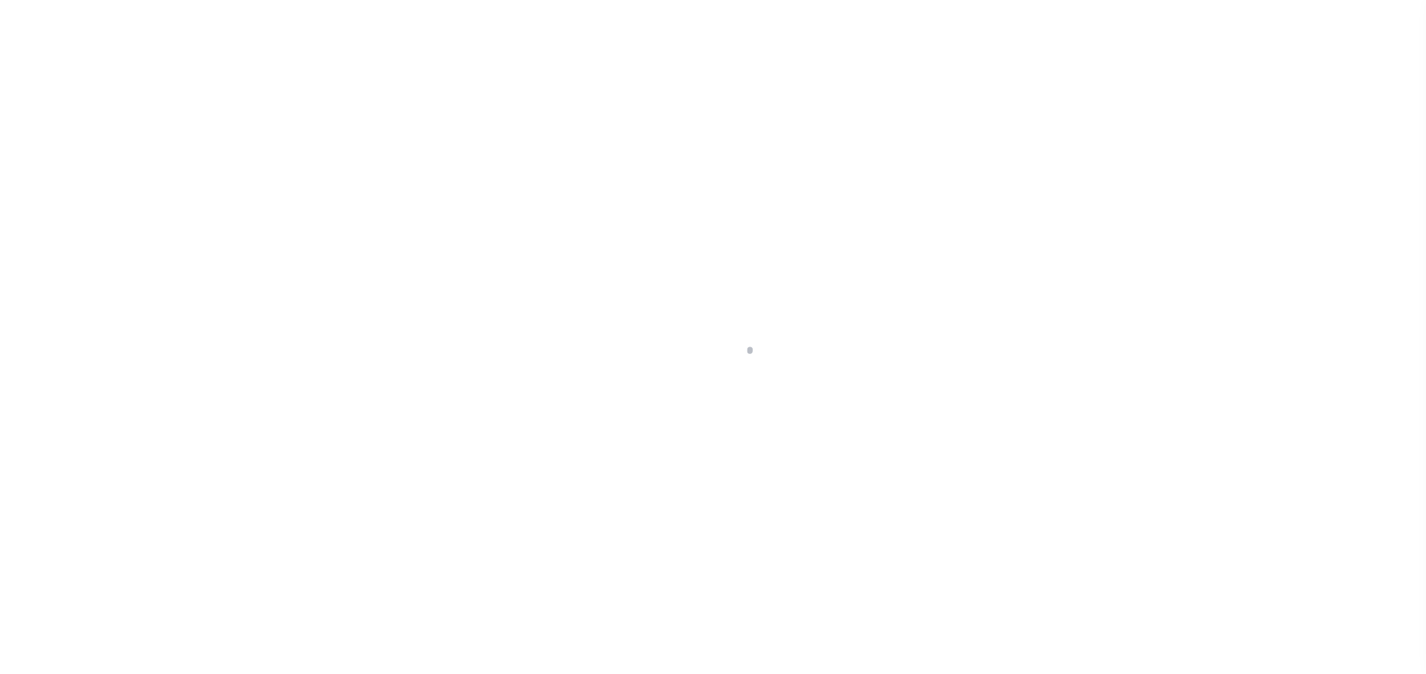
select select "OP2"
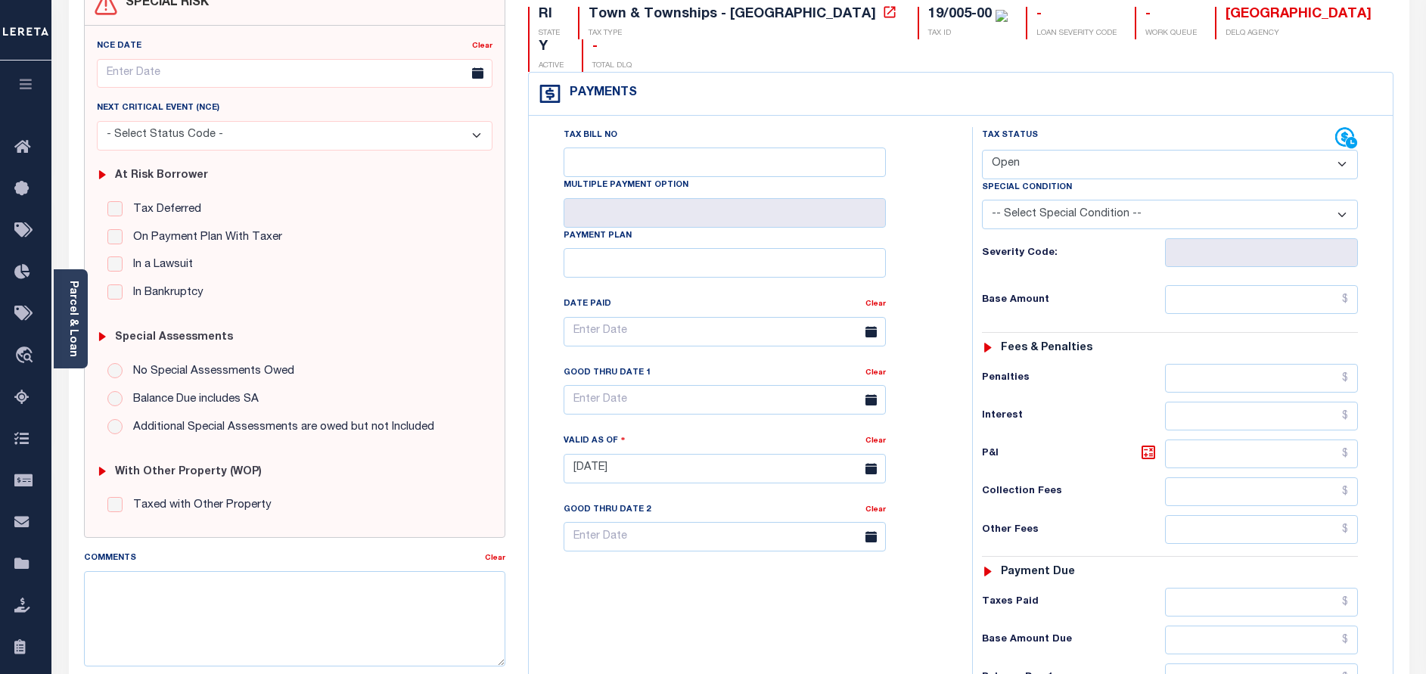
scroll to position [227, 0]
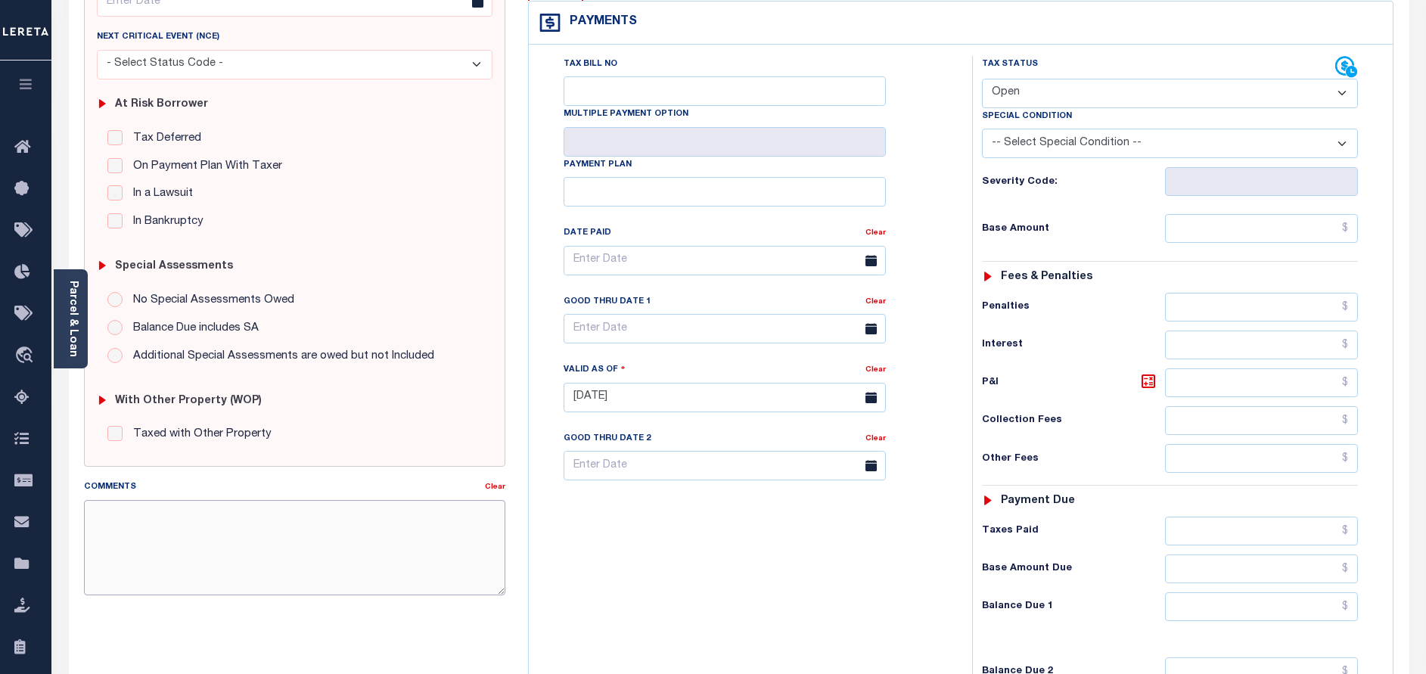
click at [213, 537] on textarea "Comments" at bounding box center [294, 547] width 421 height 95
paste textarea "10/01/2025 - As per call conversation with TC 2023 taxes are paid in full."
type textarea "10/01/2025 - As per call conversation with TC 2023 taxes are paid in full."
type input "[DATE]"
click at [1022, 79] on select "- Select Status Code - Open Due/Unpaid Paid Incomplete No Tax Due Internal Refu…" at bounding box center [1170, 94] width 376 height 30
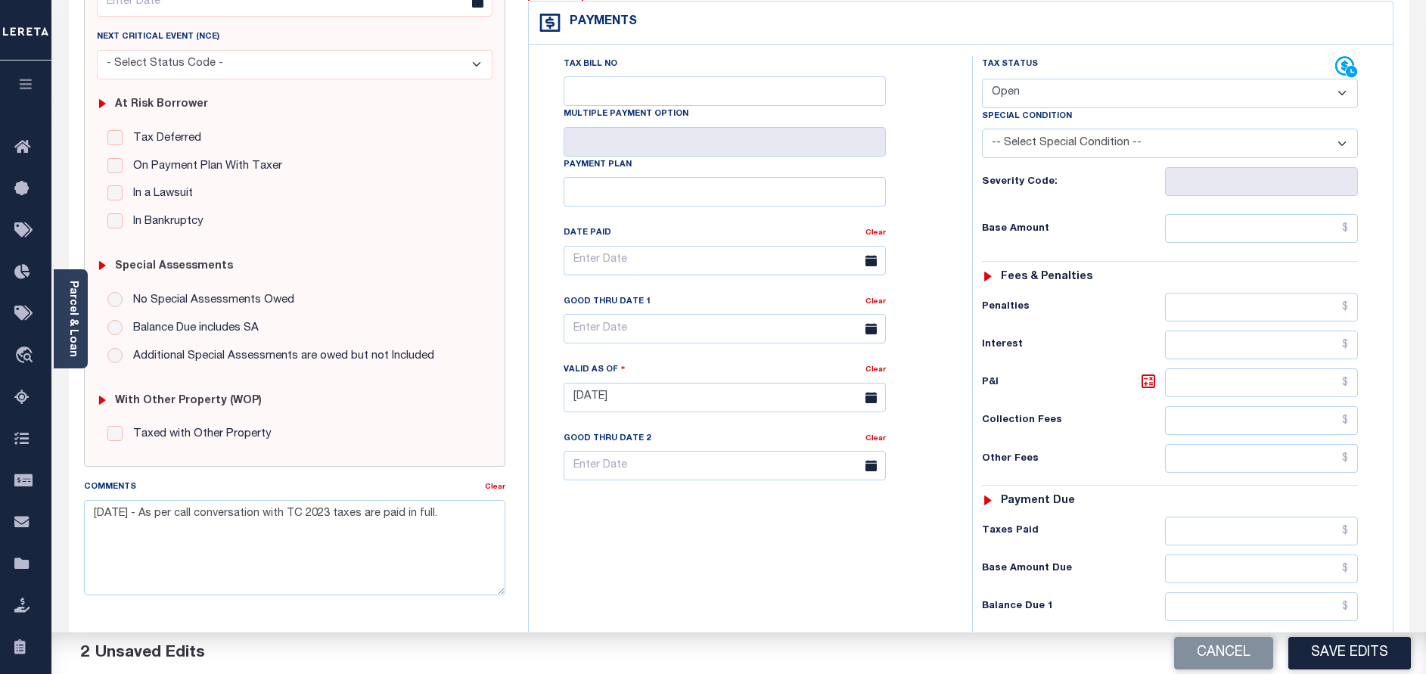
select select "PYD"
click at [982, 79] on select "- Select Status Code - Open Due/Unpaid Paid Incomplete No Tax Due Internal Refu…" at bounding box center [1170, 94] width 376 height 30
click at [1273, 214] on input "text" at bounding box center [1261, 228] width 193 height 29
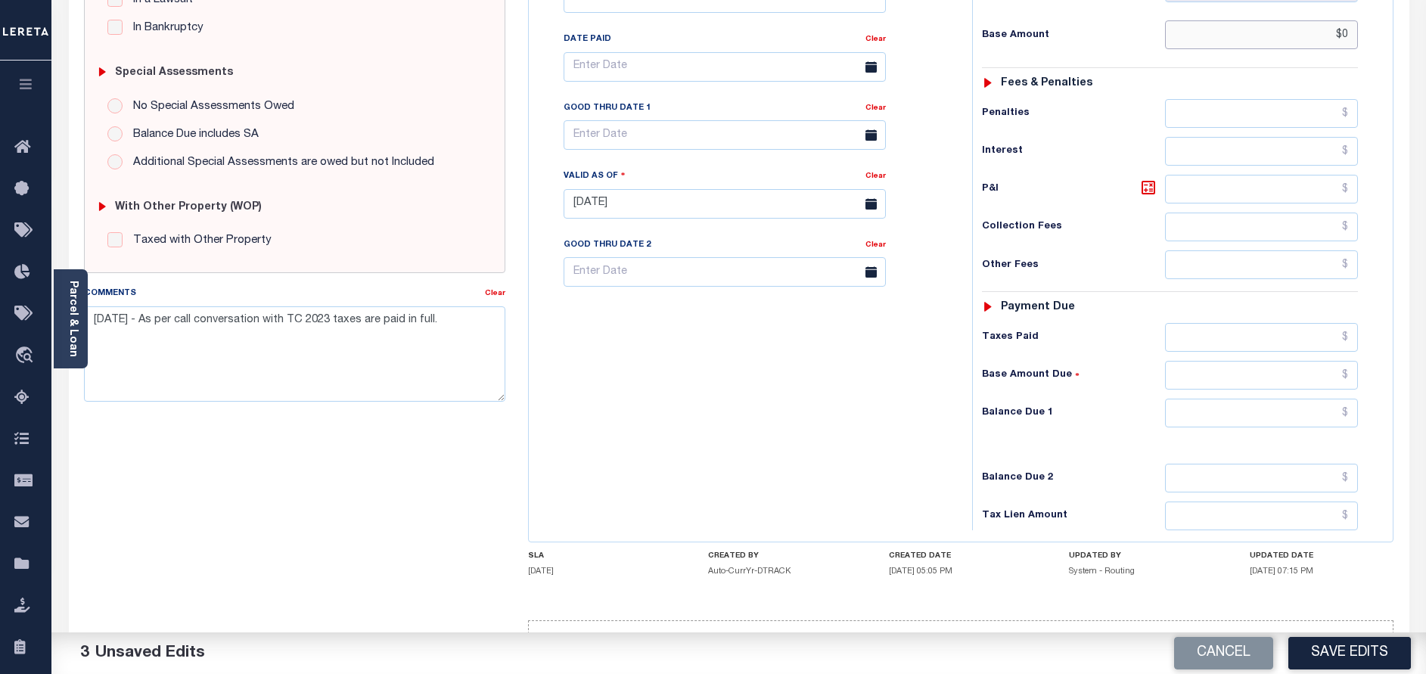
scroll to position [440, 0]
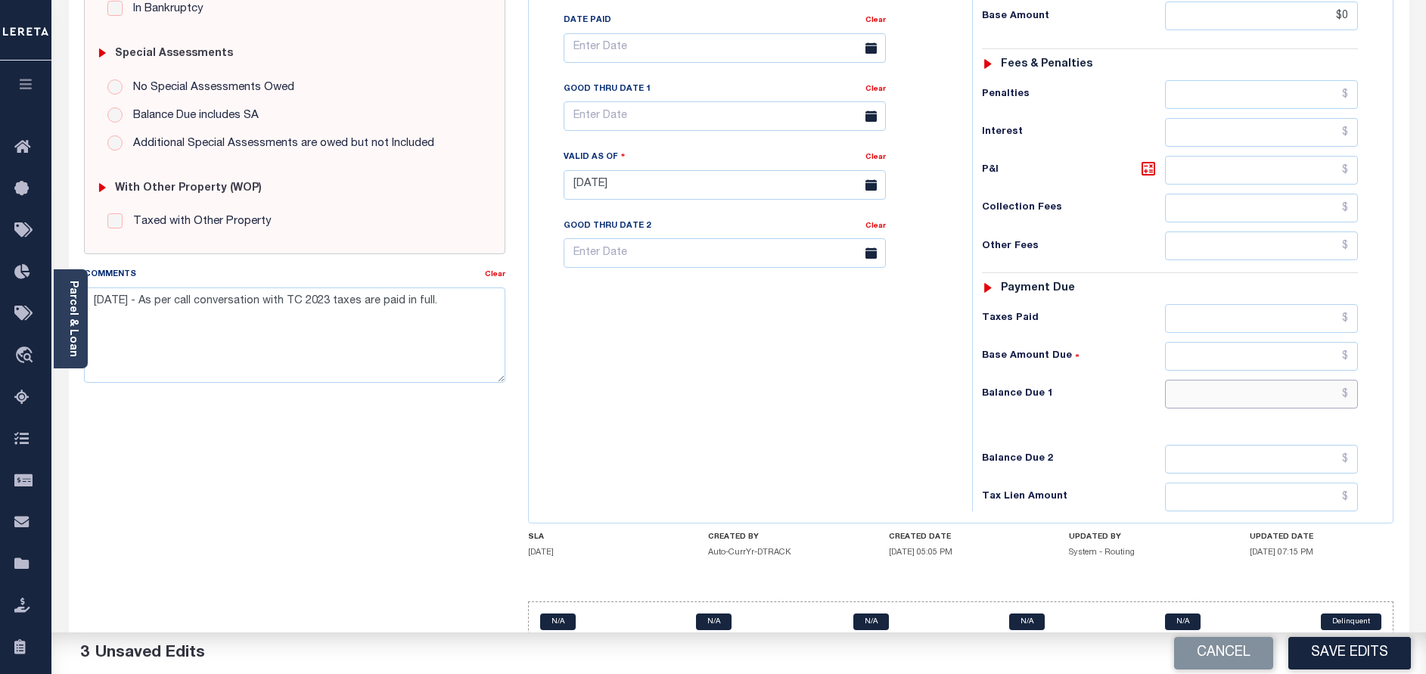
type input "$0.00"
click at [1293, 380] on input "text" at bounding box center [1261, 394] width 193 height 29
type input "$0.00"
click at [865, 399] on div "Tax Bill No Multiple Payment Option Payment Plan Clear" at bounding box center [747, 177] width 428 height 668
click at [1348, 658] on button "Save Edits" at bounding box center [1350, 653] width 123 height 33
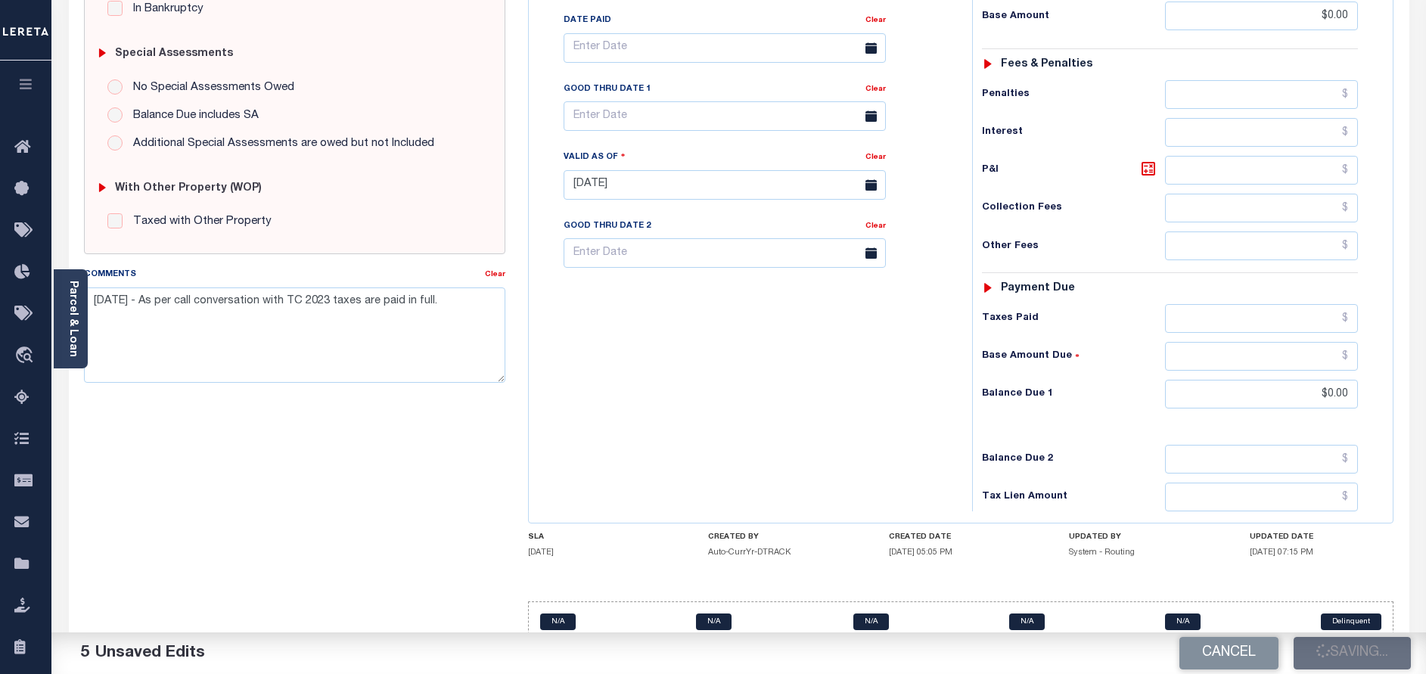
checkbox input "false"
type input "$0"
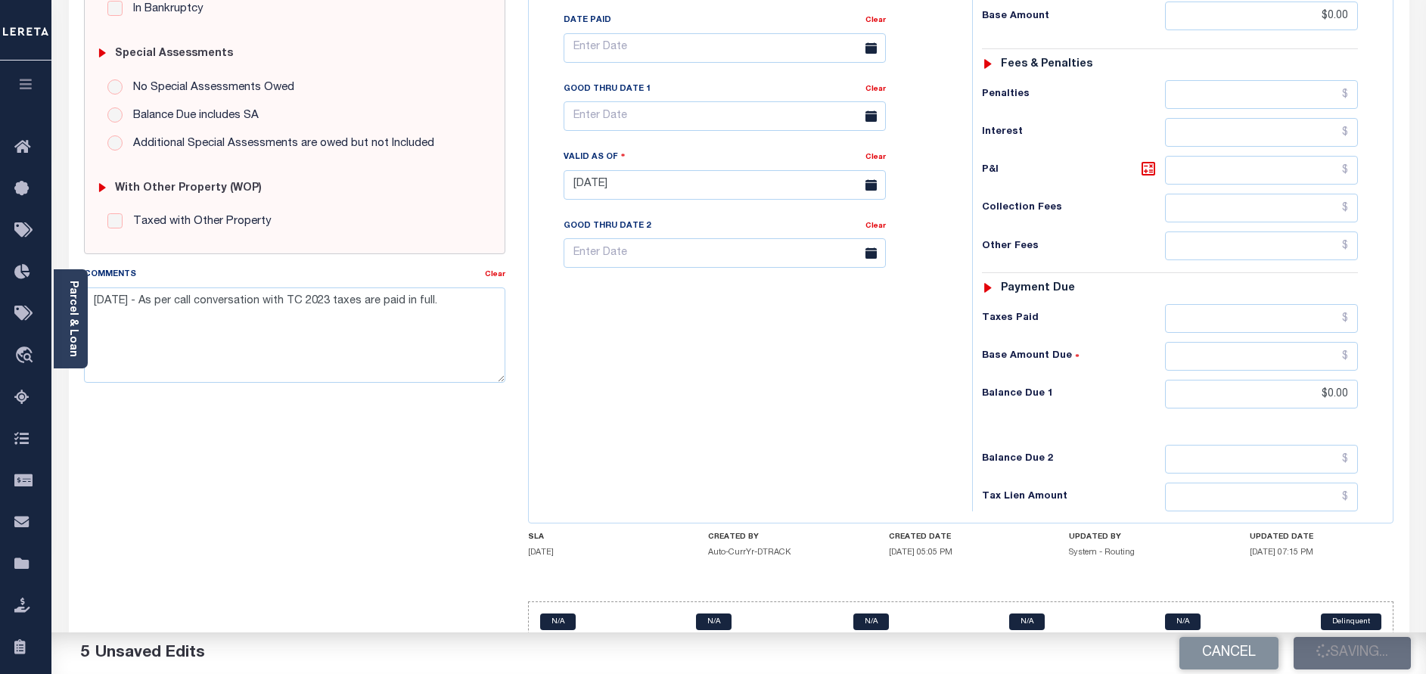
type input "$0"
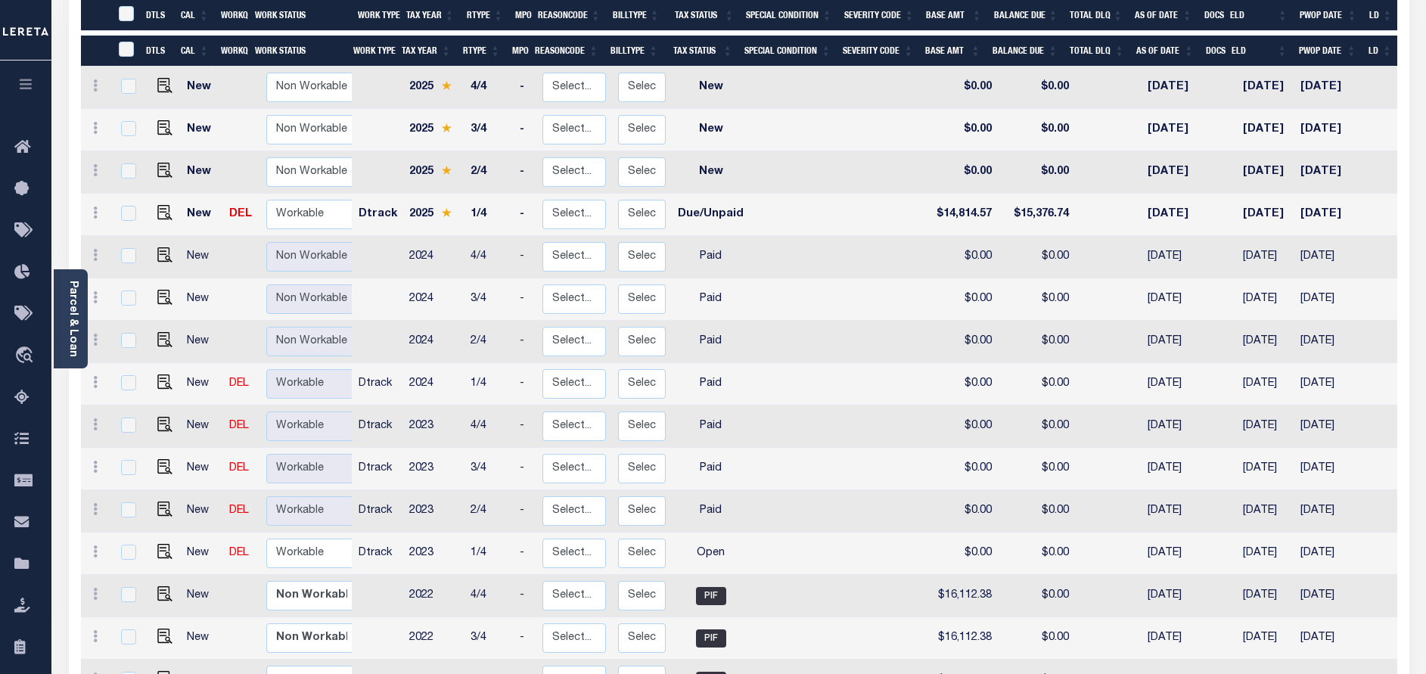
scroll to position [340, 0]
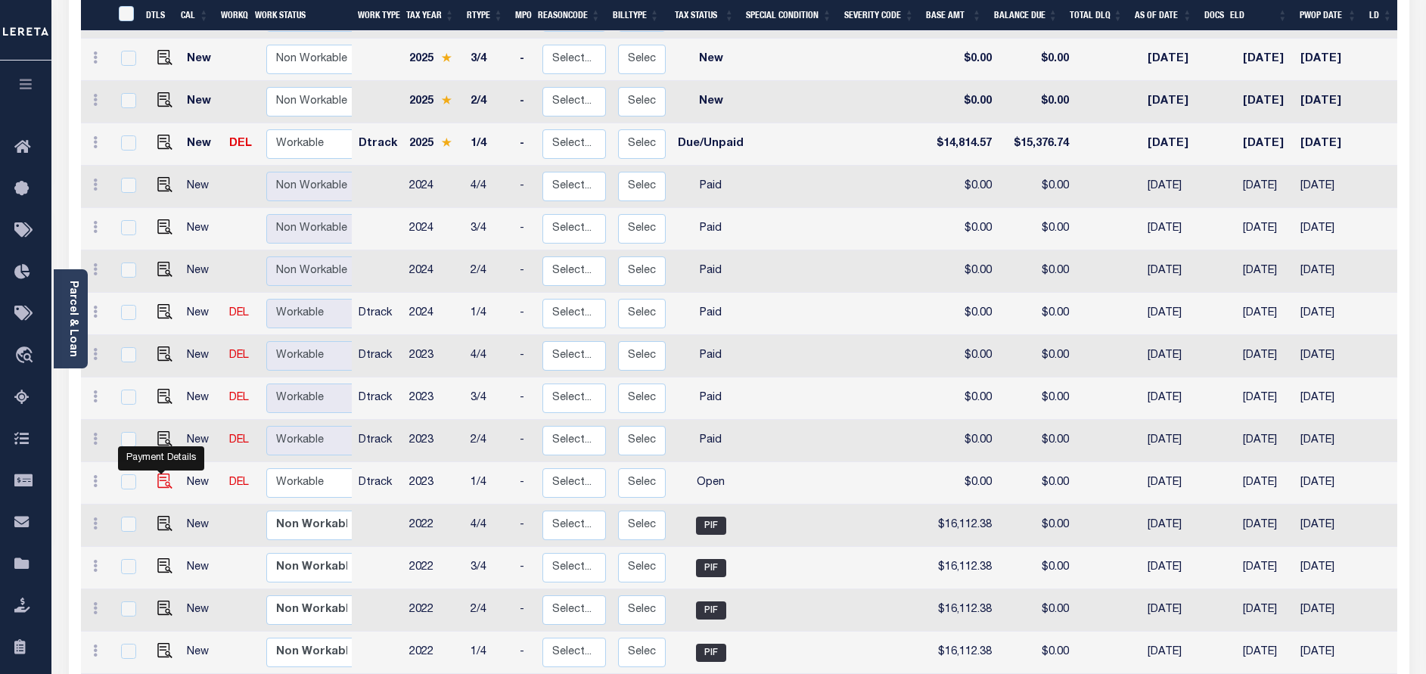
click at [157, 487] on img "" at bounding box center [164, 481] width 15 height 15
checkbox input "true"
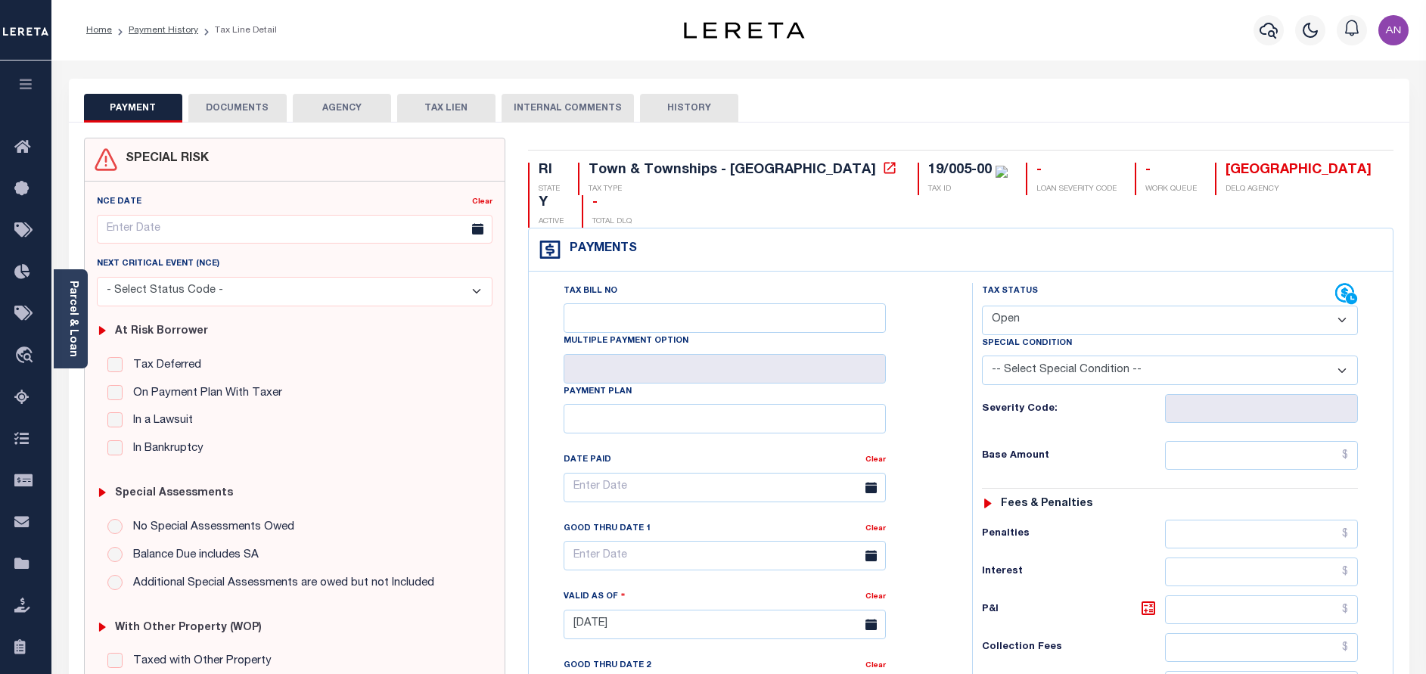
click at [1010, 306] on select "- Select Status Code - Open Due/Unpaid Paid Incomplete No Tax Due Internal Refu…" at bounding box center [1170, 321] width 376 height 30
select select "PYD"
click at [982, 306] on select "- Select Status Code - Open Due/Unpaid Paid Incomplete No Tax Due Internal Refu…" at bounding box center [1170, 321] width 376 height 30
type input "[DATE]"
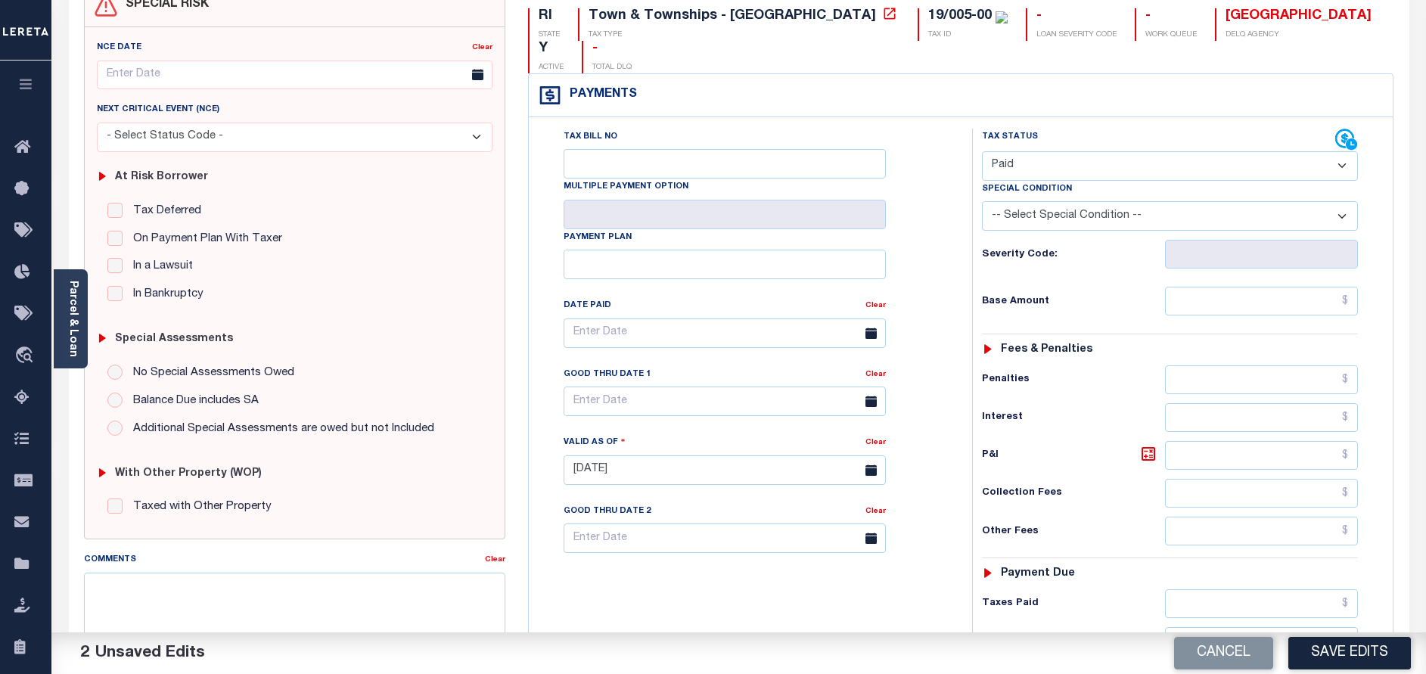
scroll to position [227, 0]
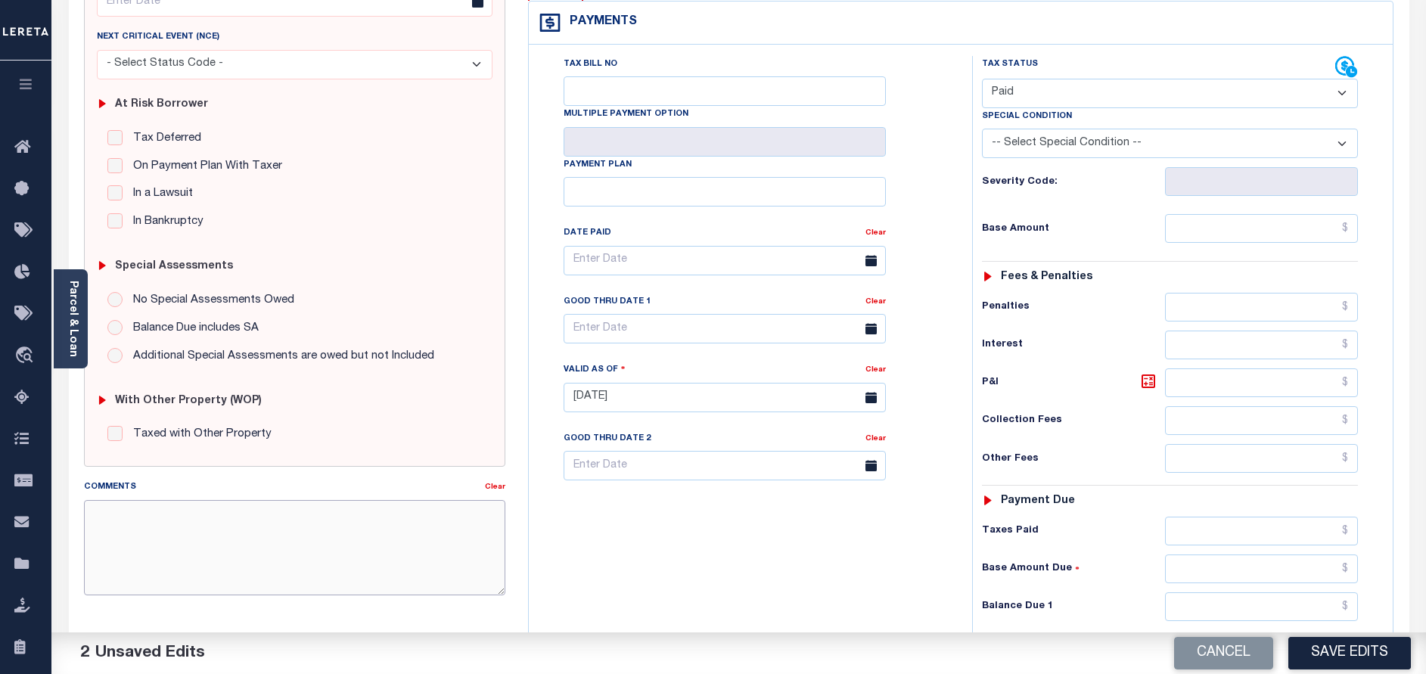
click at [409, 529] on textarea "Comments" at bounding box center [294, 547] width 421 height 95
paste textarea "10/01/2025 - As per call conversation with TC 2023 taxes are paid in full."
type textarea "10/01/2025 - As per call conversation with TC 2023 taxes are paid in full."
click at [1255, 214] on input "text" at bounding box center [1261, 228] width 193 height 29
type input "$0.00"
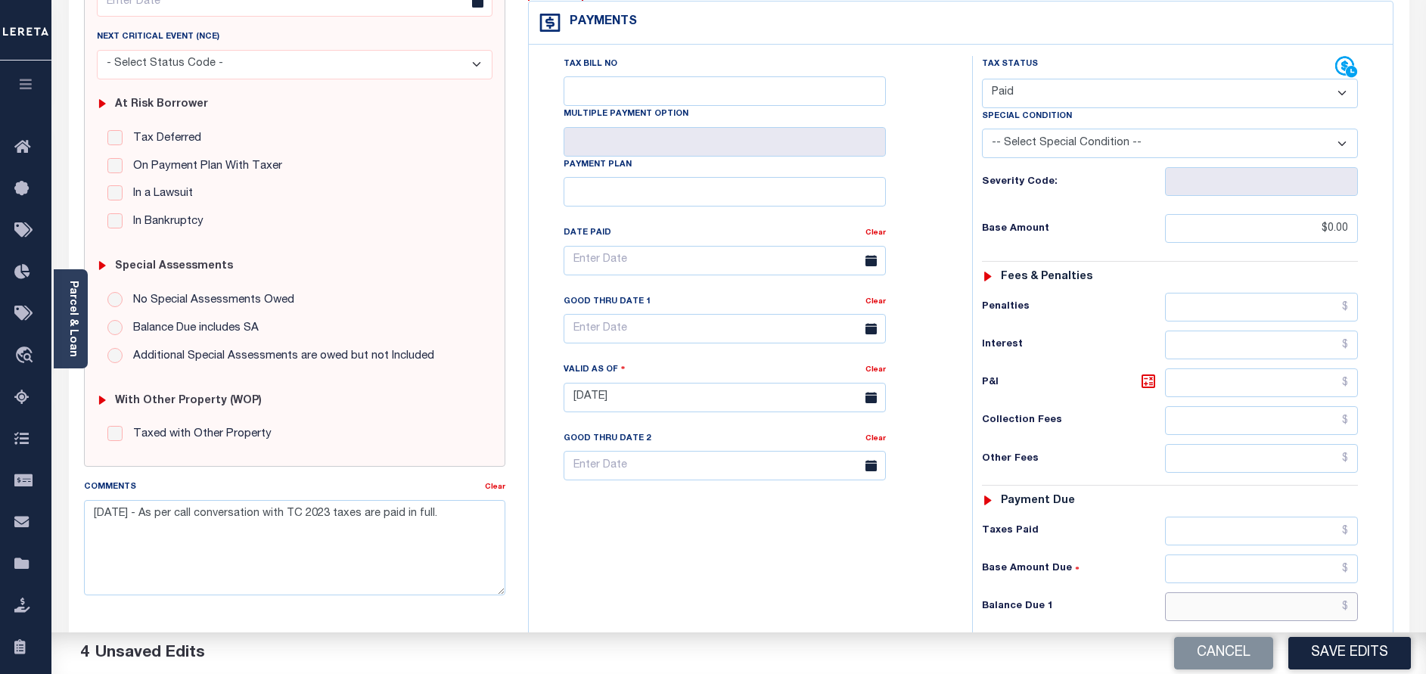
click at [1320, 592] on input "text" at bounding box center [1261, 606] width 193 height 29
type input "$0.00"
click at [809, 581] on div "Tax Bill No Multiple Payment Option Payment Plan Clear" at bounding box center [747, 390] width 428 height 668
click at [1343, 648] on button "Save Edits" at bounding box center [1350, 653] width 123 height 33
checkbox input "false"
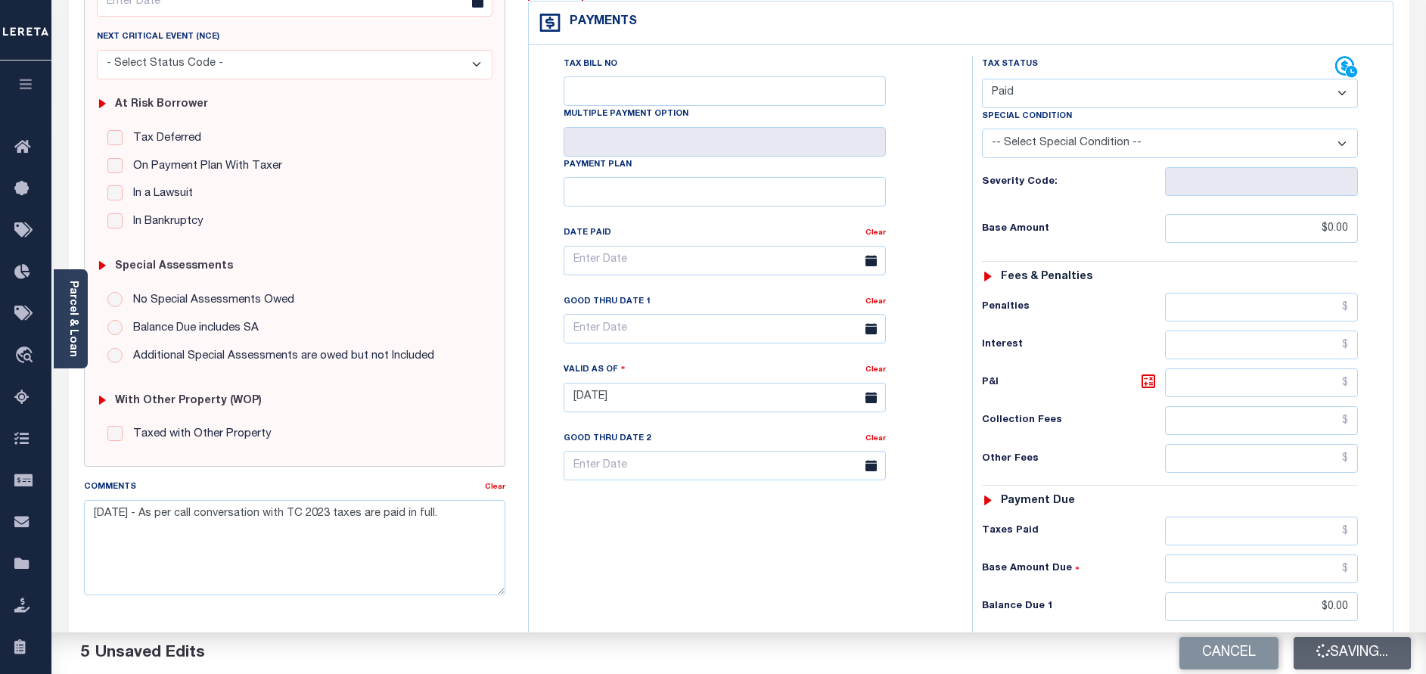
checkbox input "false"
type input "$0"
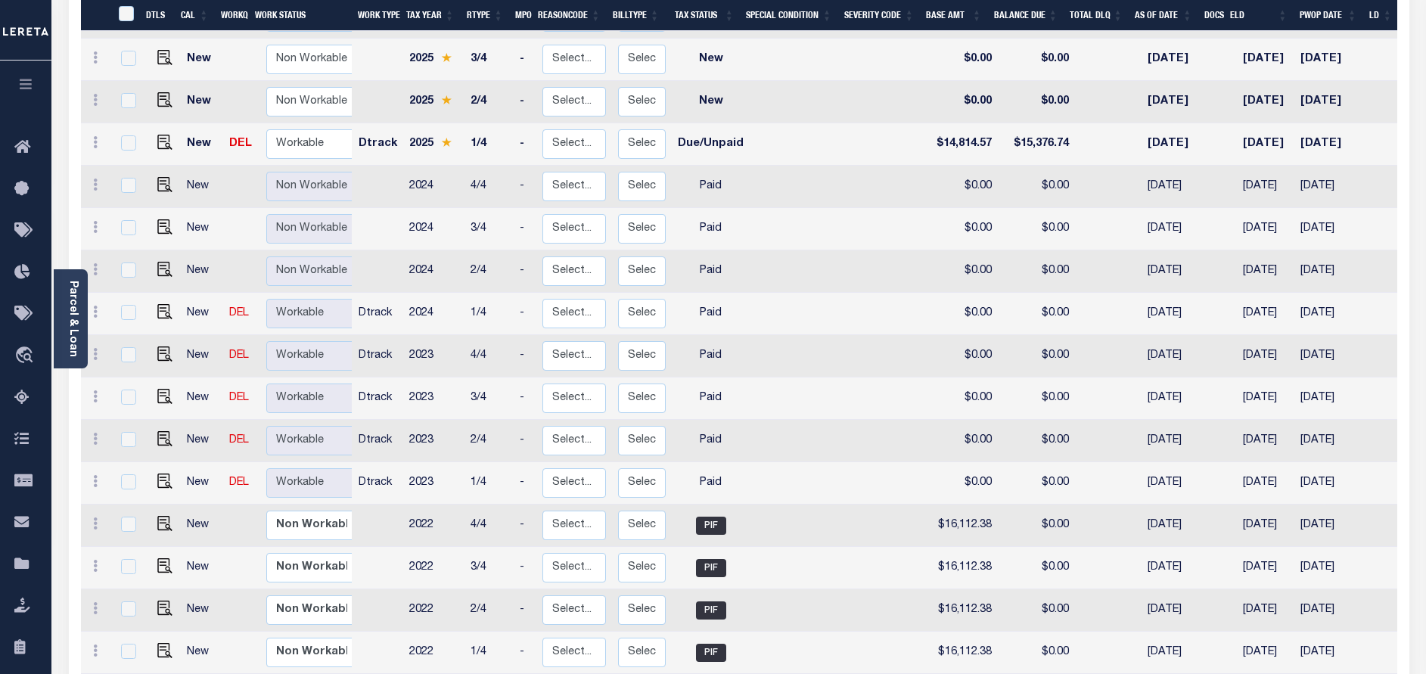
scroll to position [113, 0]
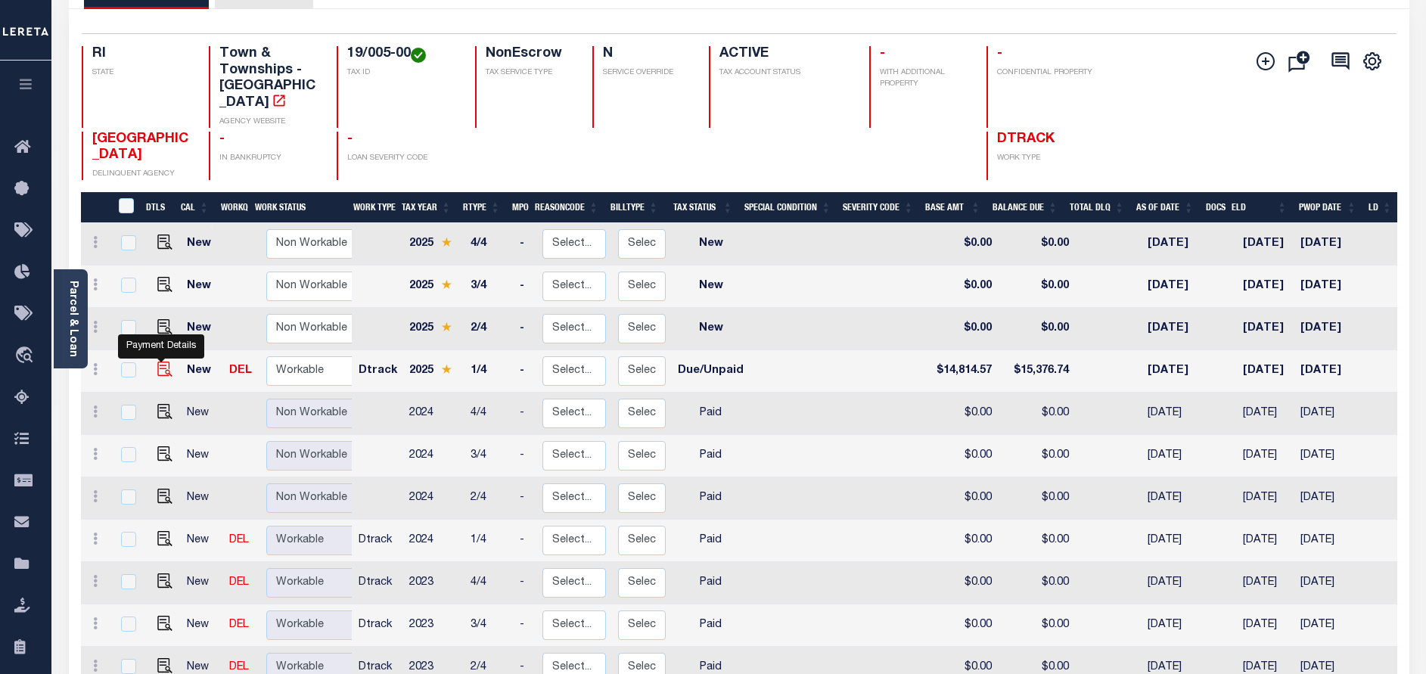
click at [157, 371] on img "" at bounding box center [164, 369] width 15 height 15
checkbox input "true"
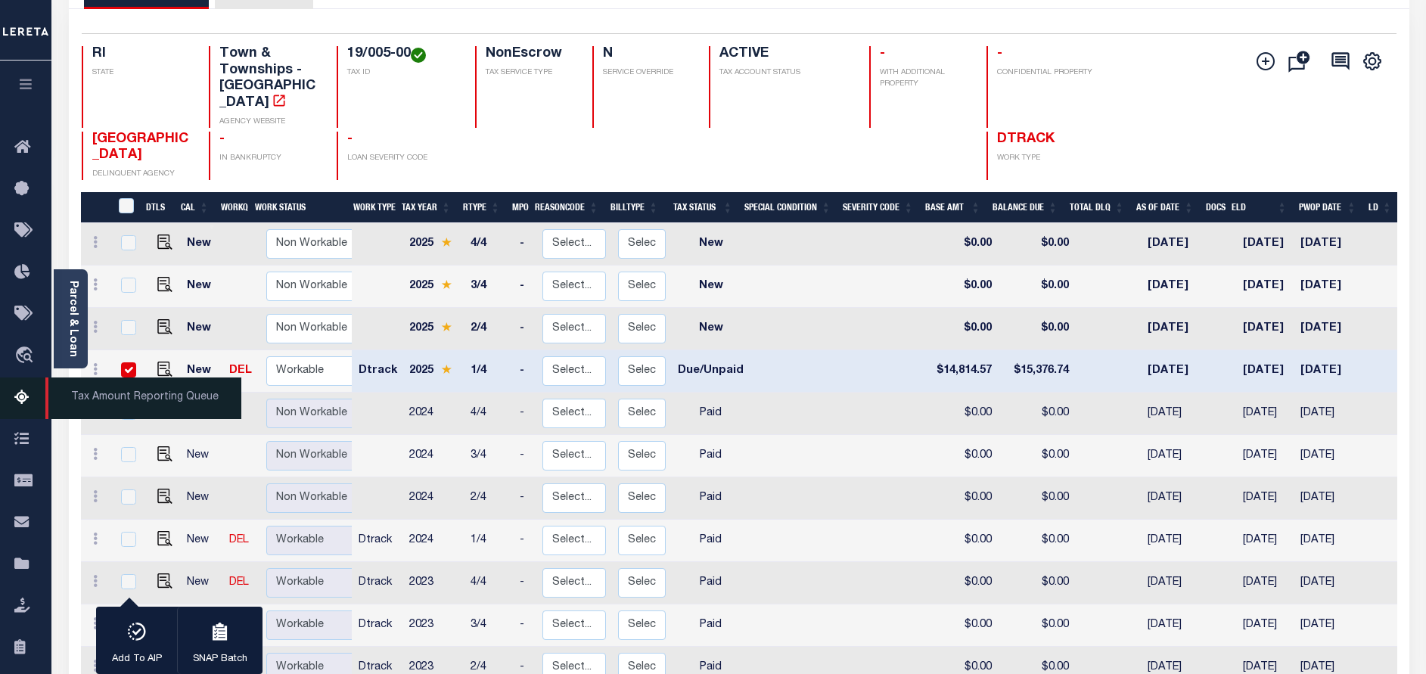
click at [17, 401] on icon at bounding box center [26, 398] width 24 height 19
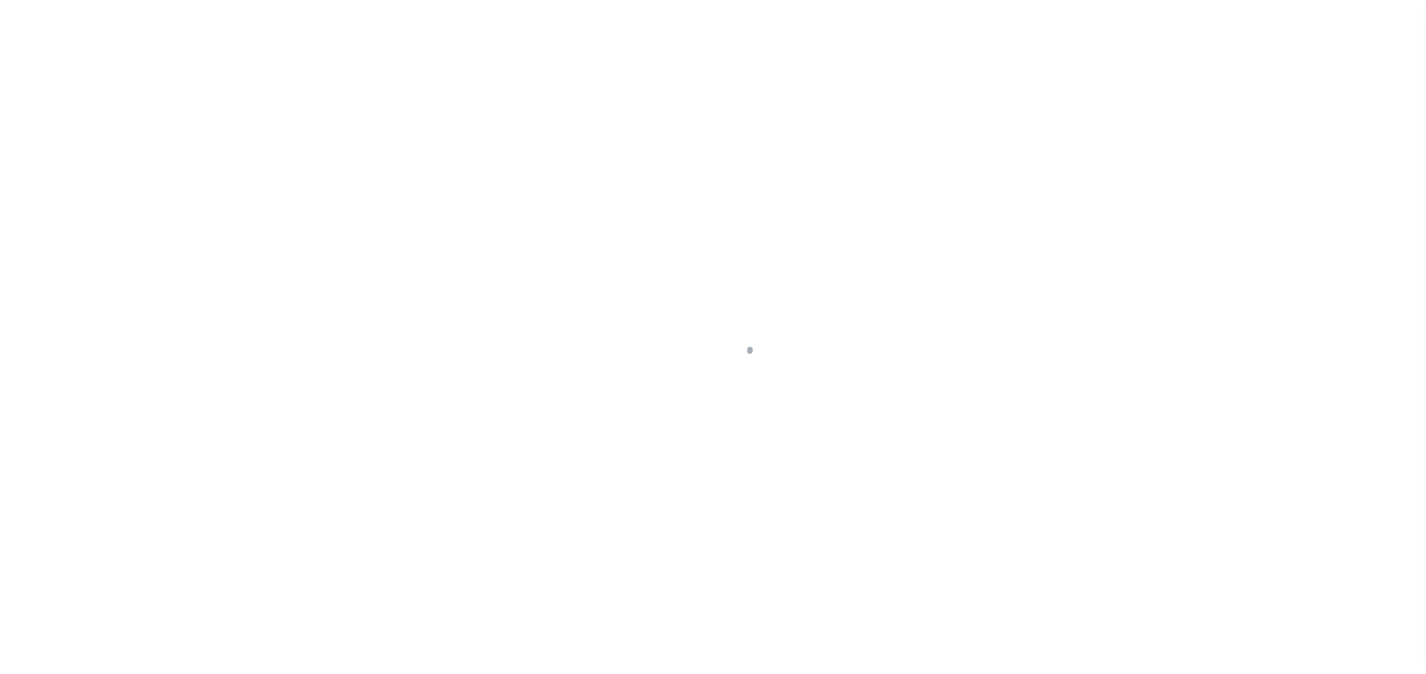
select select "DUE"
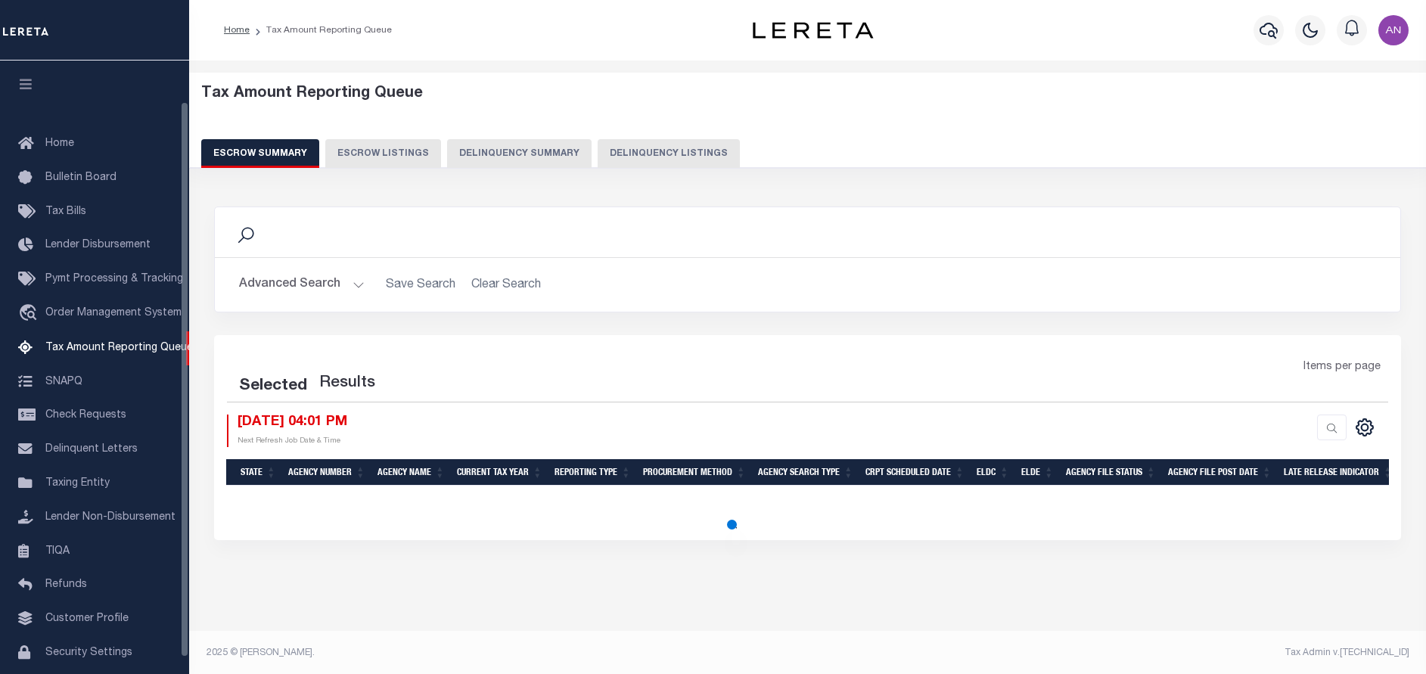
click at [647, 154] on button "Delinquency Listings" at bounding box center [669, 153] width 142 height 29
select select "100"
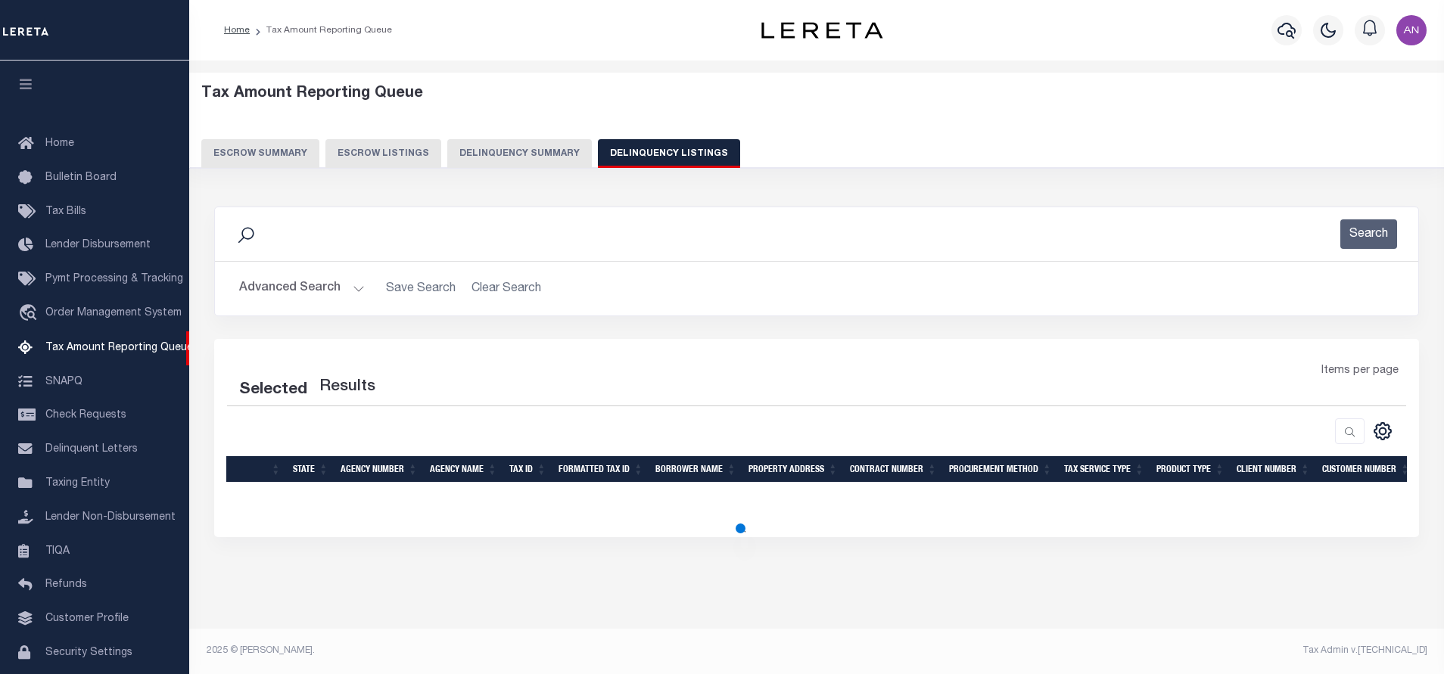
select select "100"
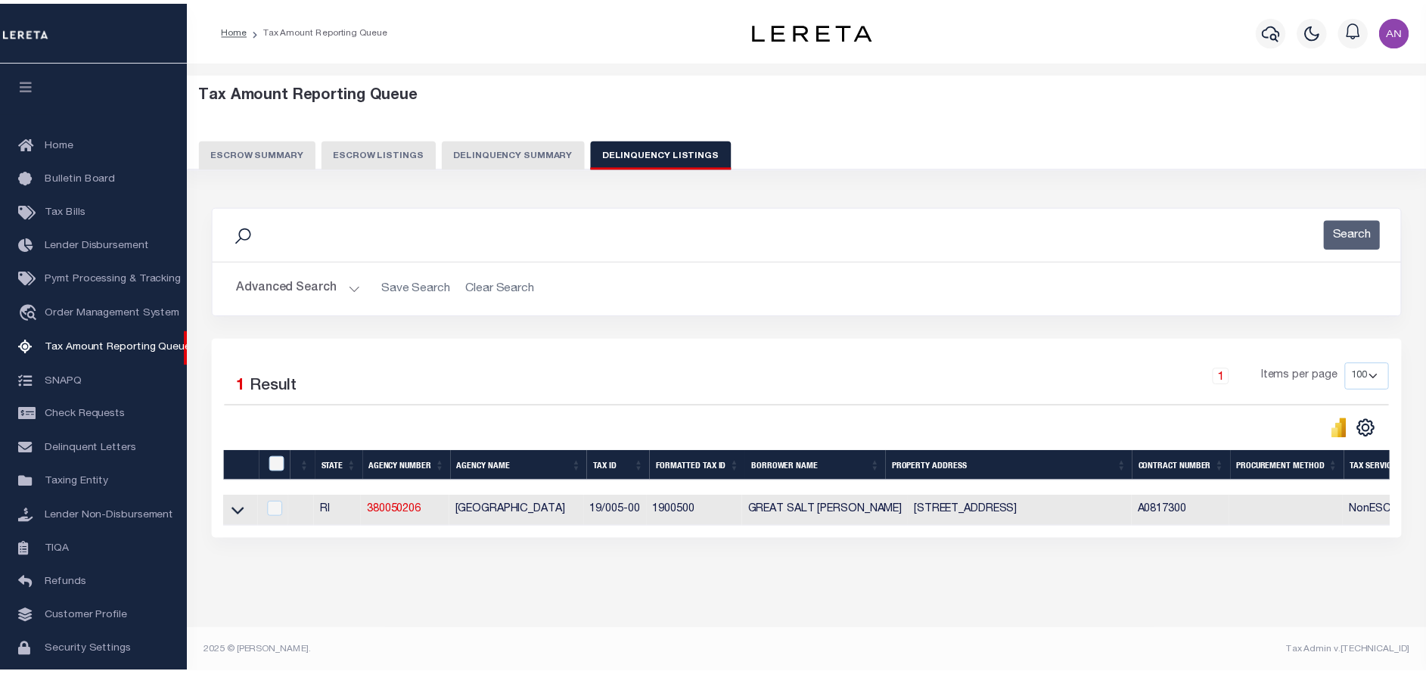
scroll to position [45, 0]
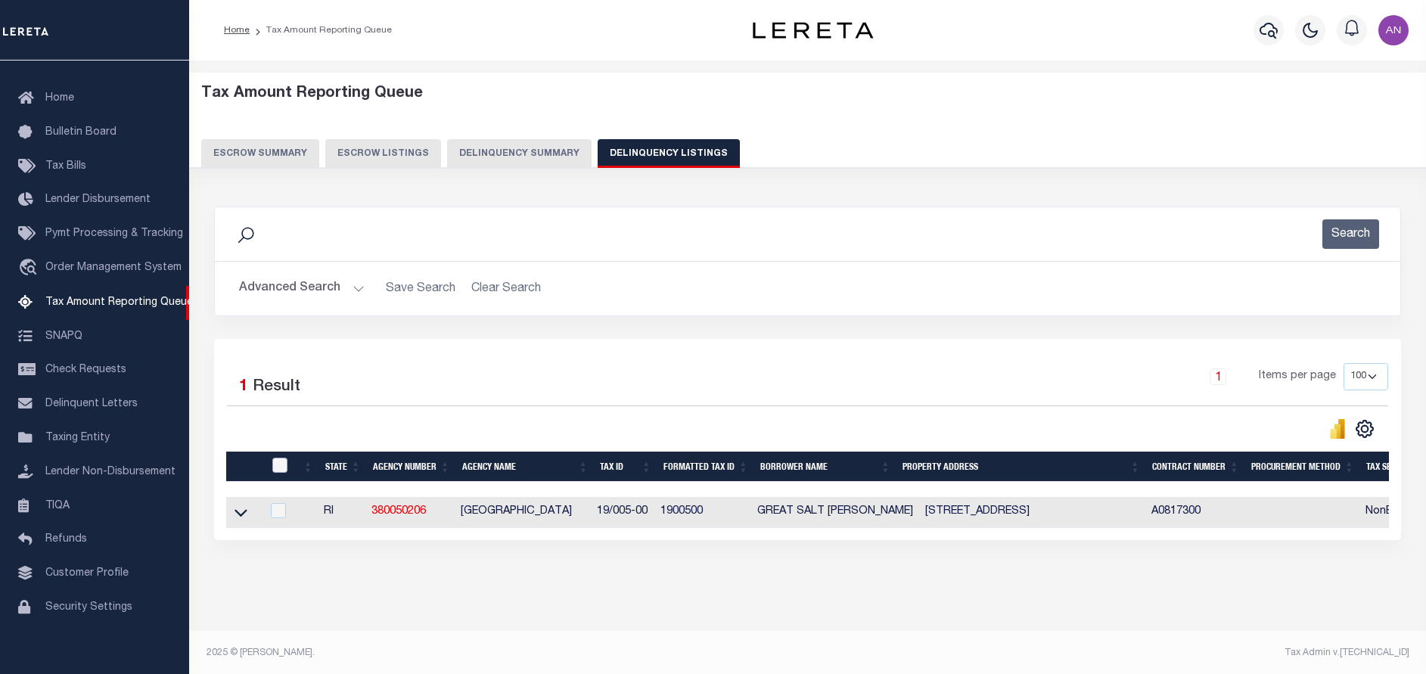
click at [284, 463] on input "checkbox" at bounding box center [279, 465] width 15 height 15
checkbox input "true"
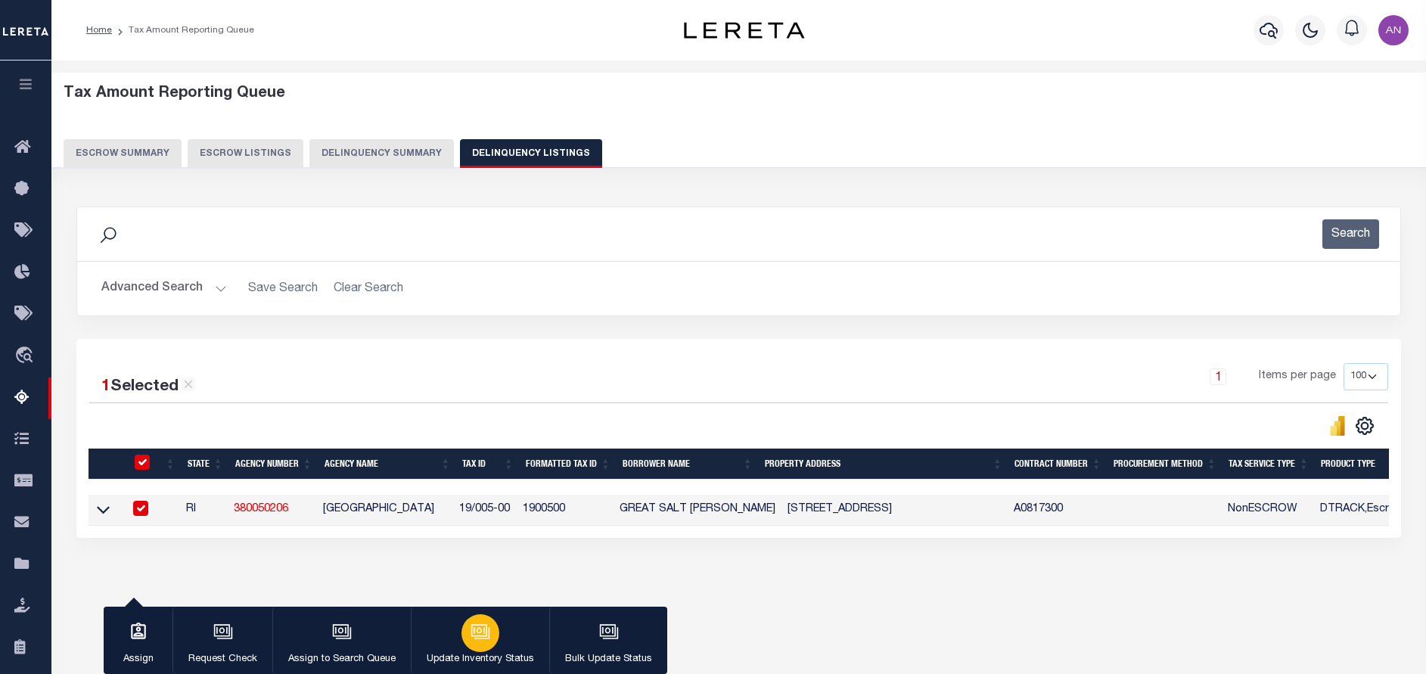
click at [480, 624] on icon "button" at bounding box center [481, 632] width 20 height 20
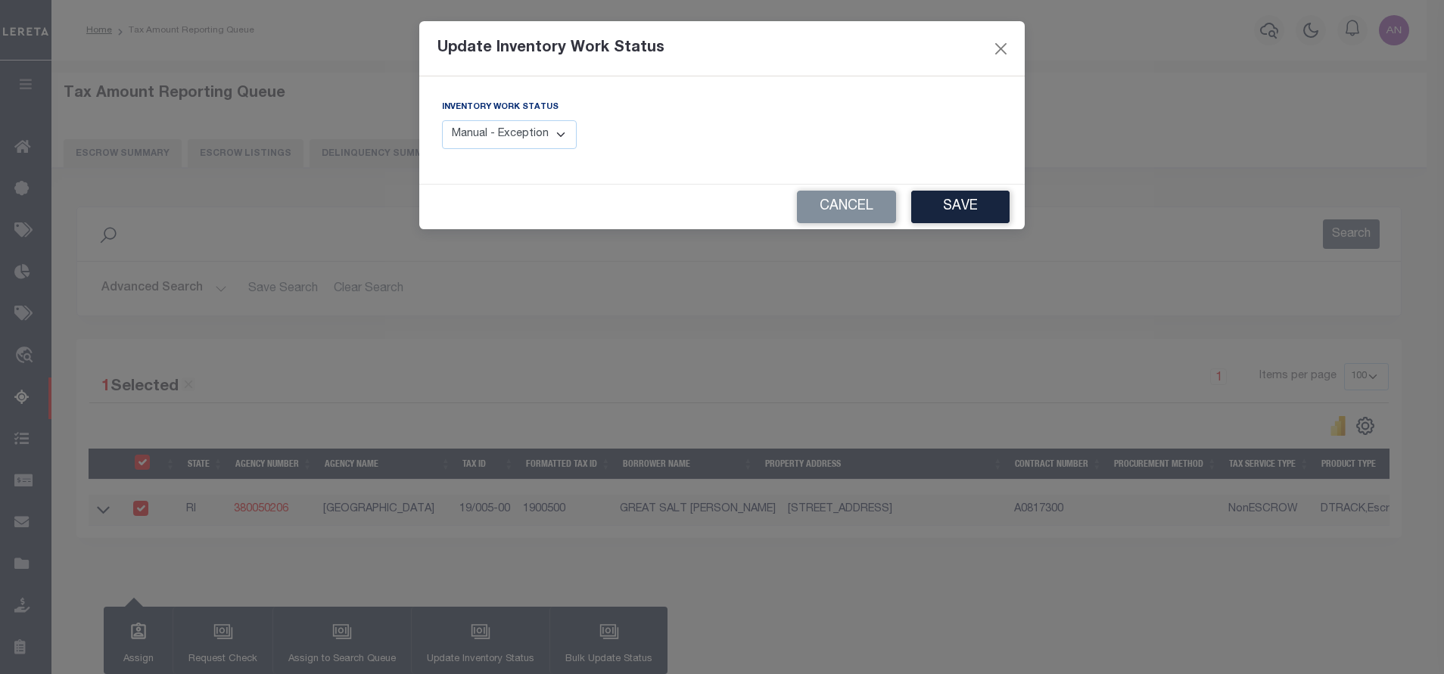
click at [524, 140] on select "Manual - Exception Pended - Awaiting Search Late Add Exception Completed" at bounding box center [509, 135] width 135 height 30
select select "4"
click at [442, 120] on select "Manual - Exception Pended - Awaiting Search Late Add Exception Completed" at bounding box center [509, 135] width 135 height 30
click at [978, 201] on button "Save" at bounding box center [960, 207] width 98 height 33
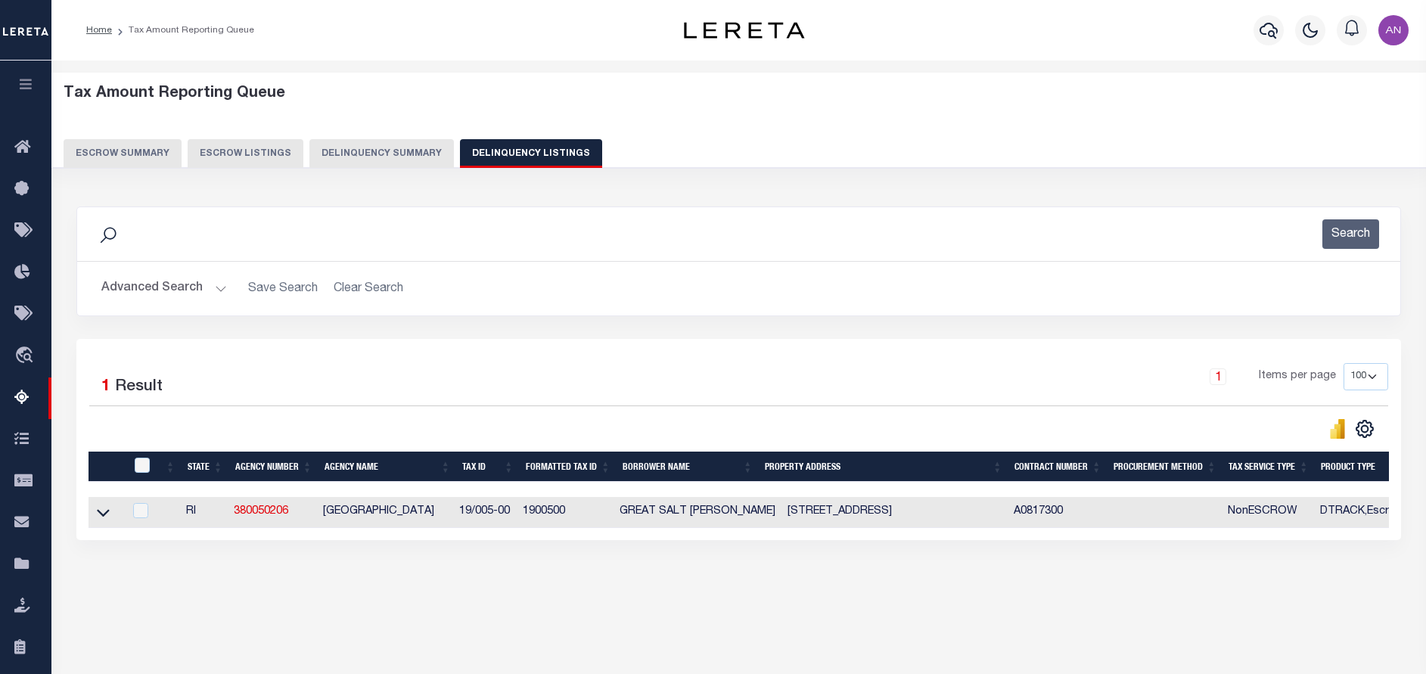
scroll to position [0, 762]
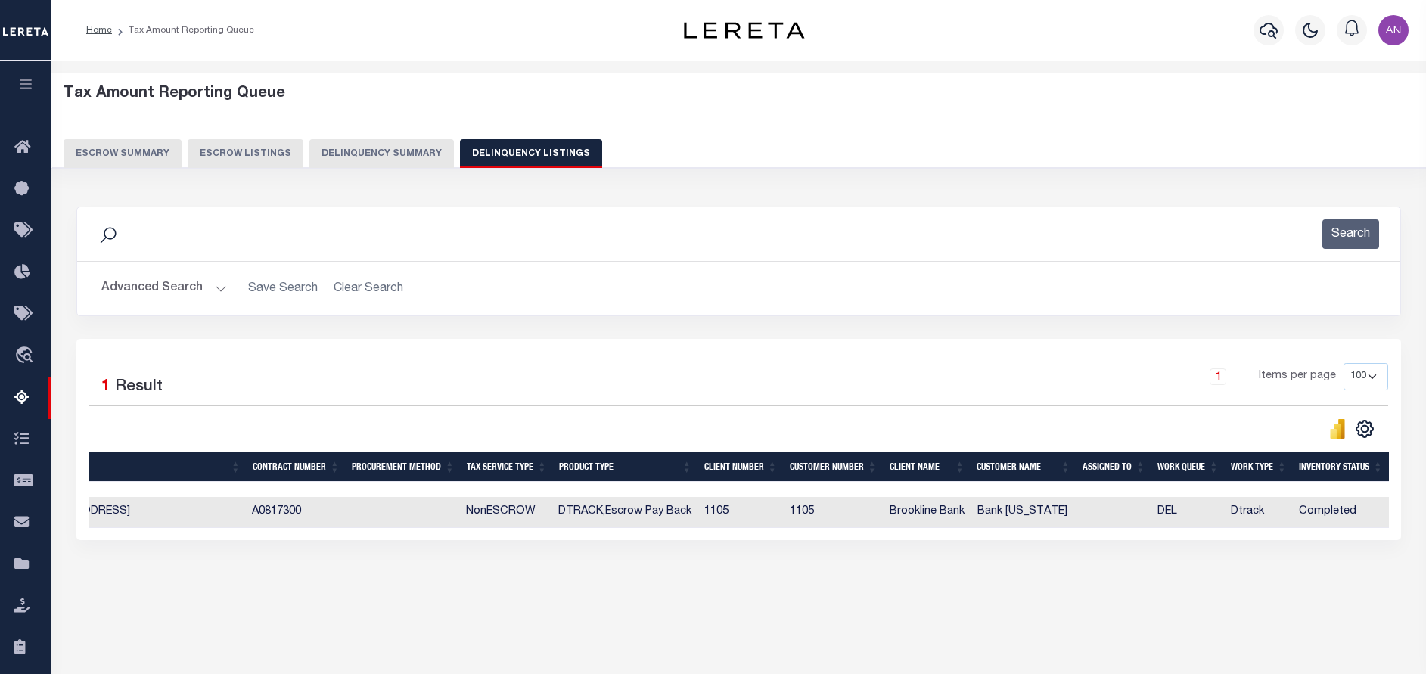
click at [114, 297] on button "Advanced Search" at bounding box center [164, 289] width 126 height 30
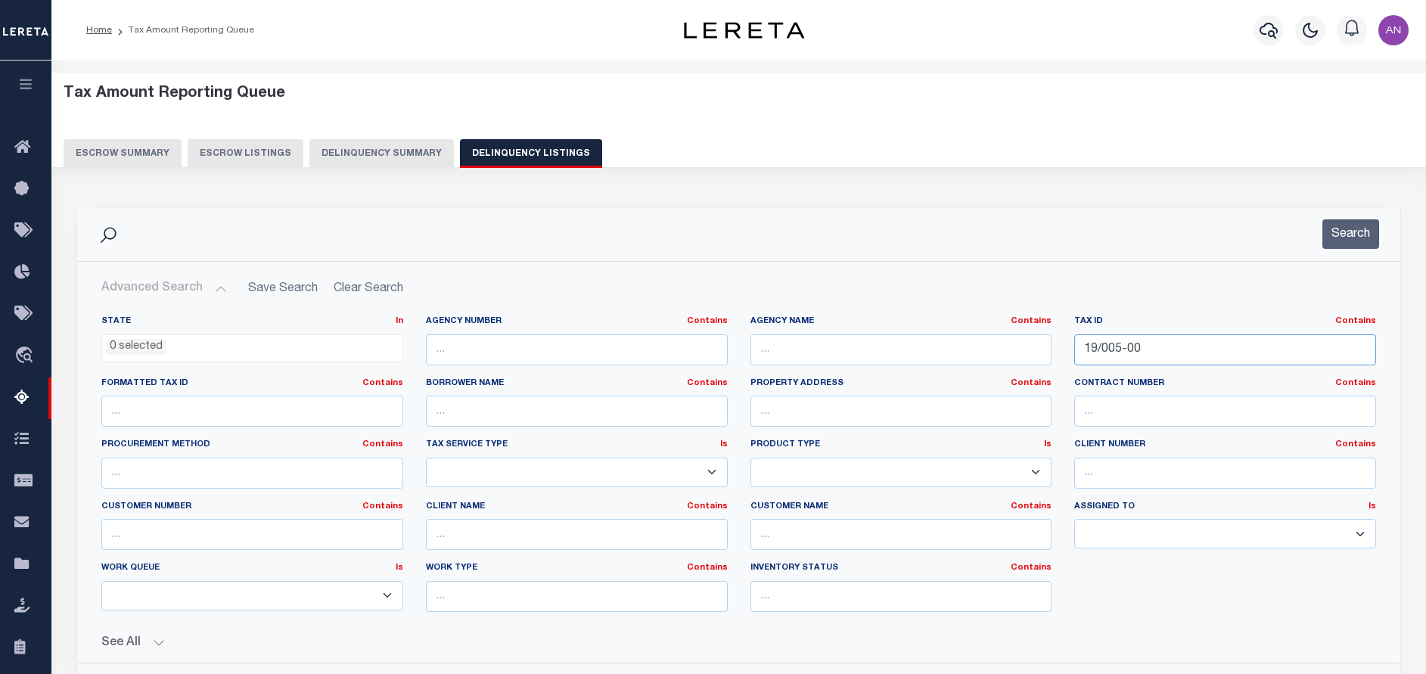
click at [1149, 349] on input "19/005-00" at bounding box center [1225, 349] width 302 height 31
paste input "Retrieving data. Wait a few seconds and try to cut or copy again."
click at [1236, 341] on input "Retrieving data. Wait a few seconds and try to cut or copy again." at bounding box center [1225, 349] width 302 height 31
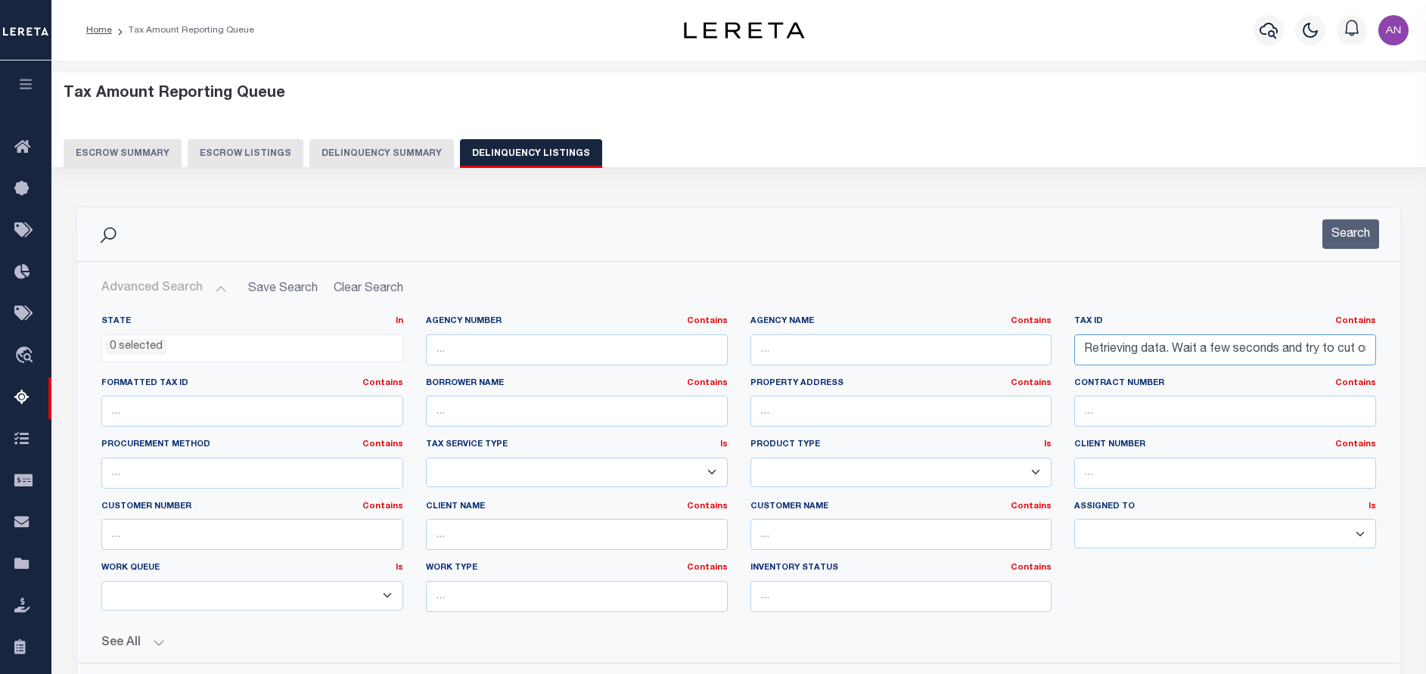
click at [1138, 350] on input "Retrieving data. Wait a few seconds and try to cut or copy again." at bounding box center [1225, 349] width 302 height 31
paste input "19/006-00"
type input "19/006-00"
click at [1346, 235] on button "Search" at bounding box center [1351, 234] width 57 height 30
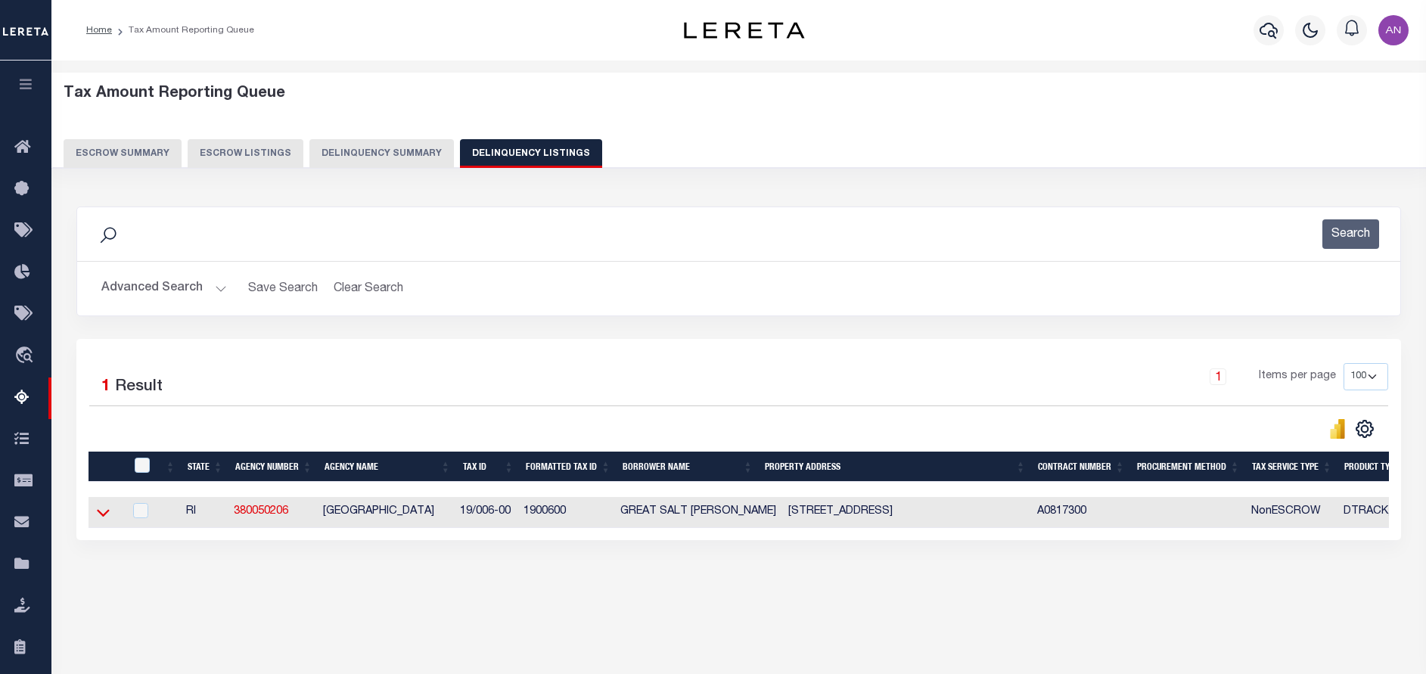
click at [106, 521] on icon at bounding box center [103, 513] width 13 height 16
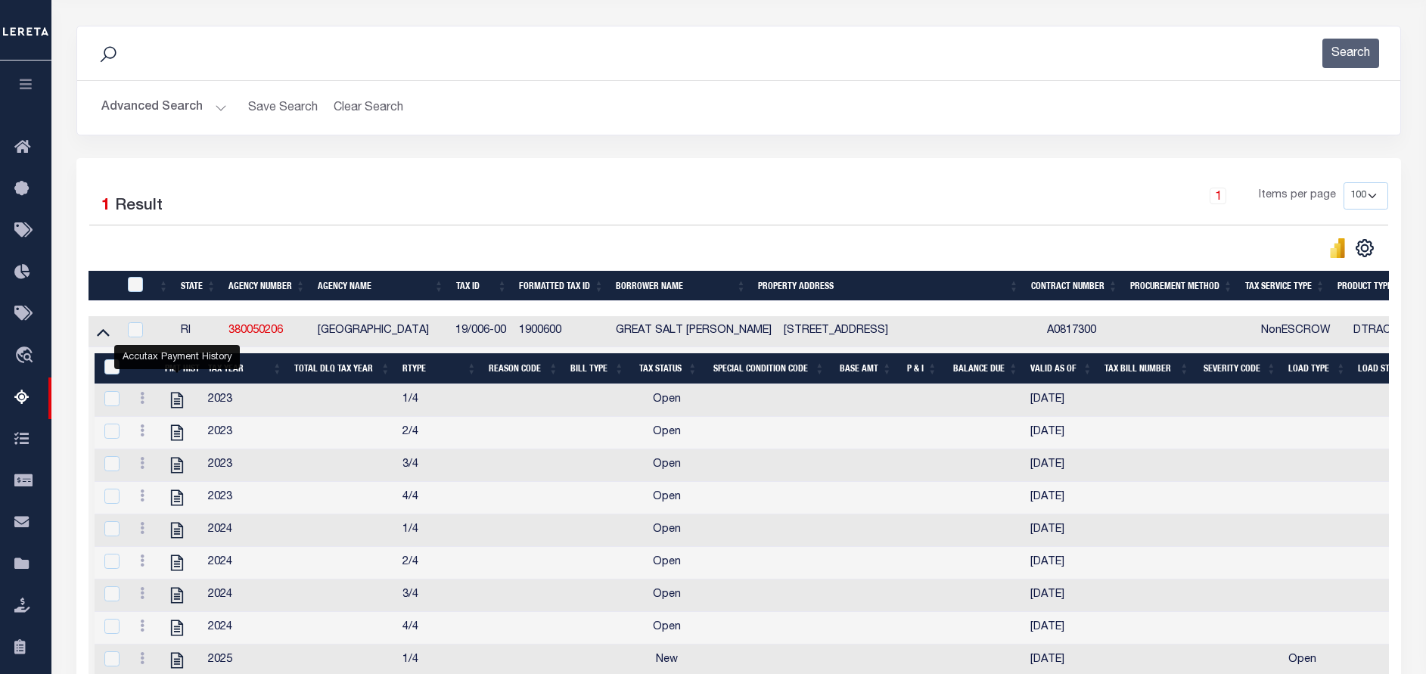
scroll to position [227, 0]
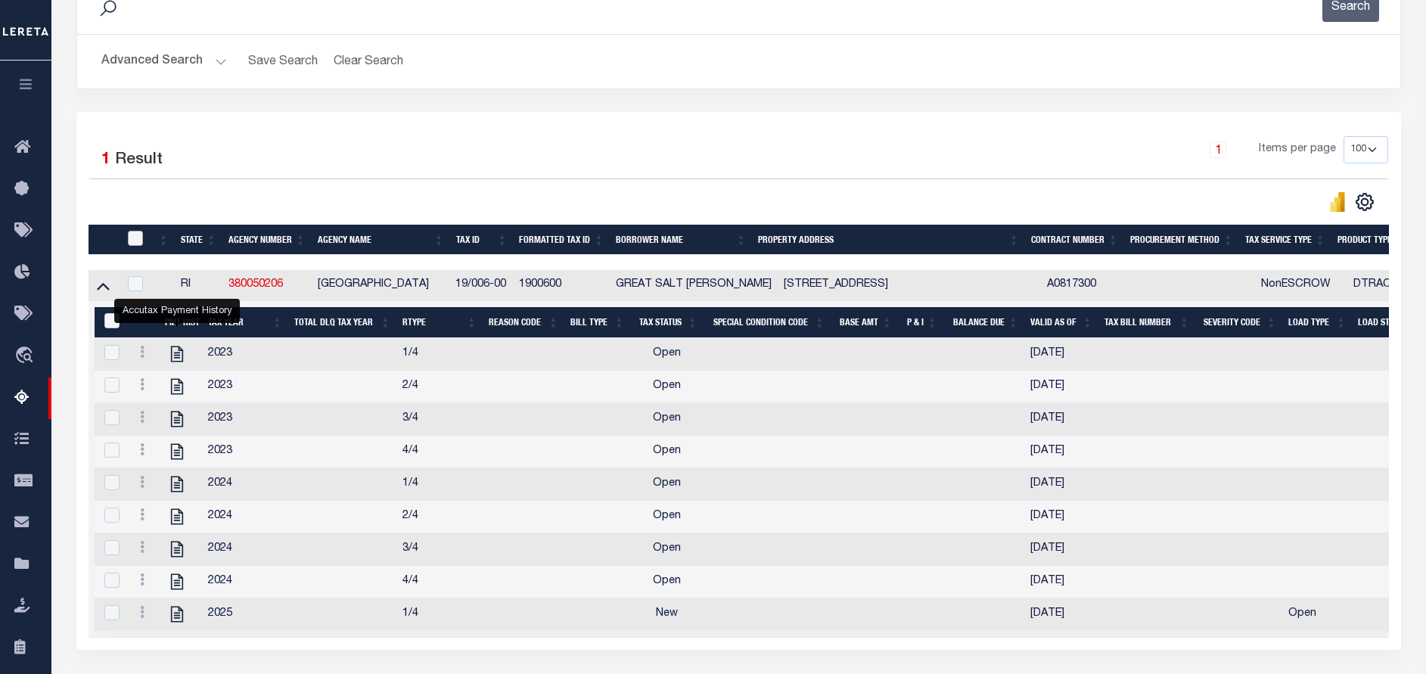
click at [136, 240] on input "checkbox" at bounding box center [135, 238] width 15 height 15
checkbox input "true"
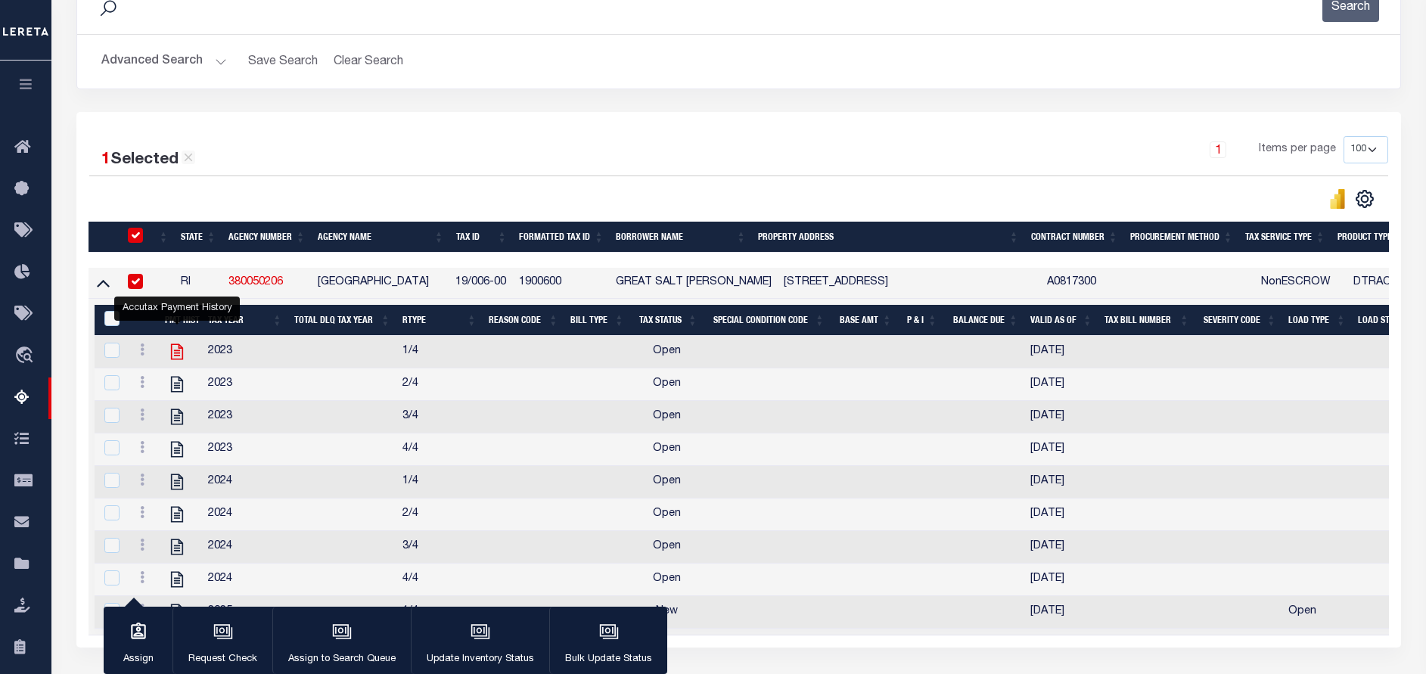
click at [179, 347] on icon "" at bounding box center [177, 352] width 20 height 20
checkbox input "true"
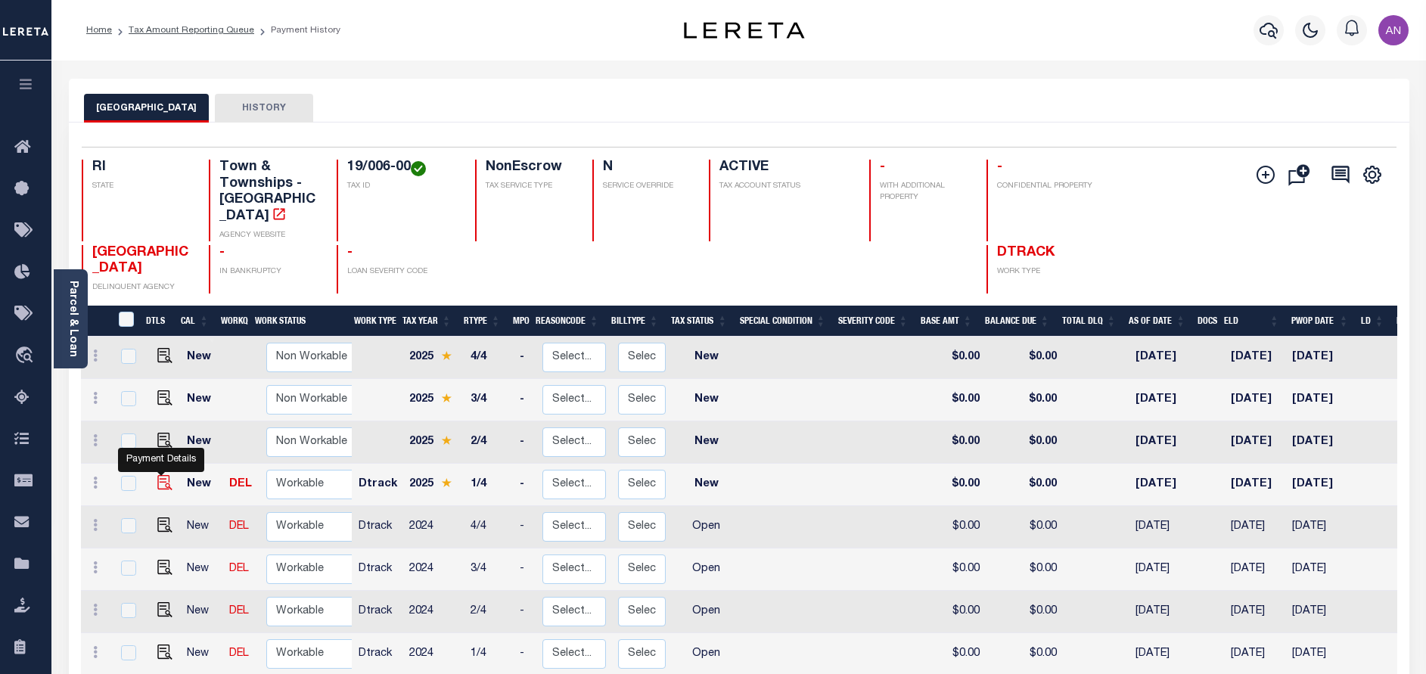
click at [162, 485] on img "" at bounding box center [164, 482] width 15 height 15
checkbox input "true"
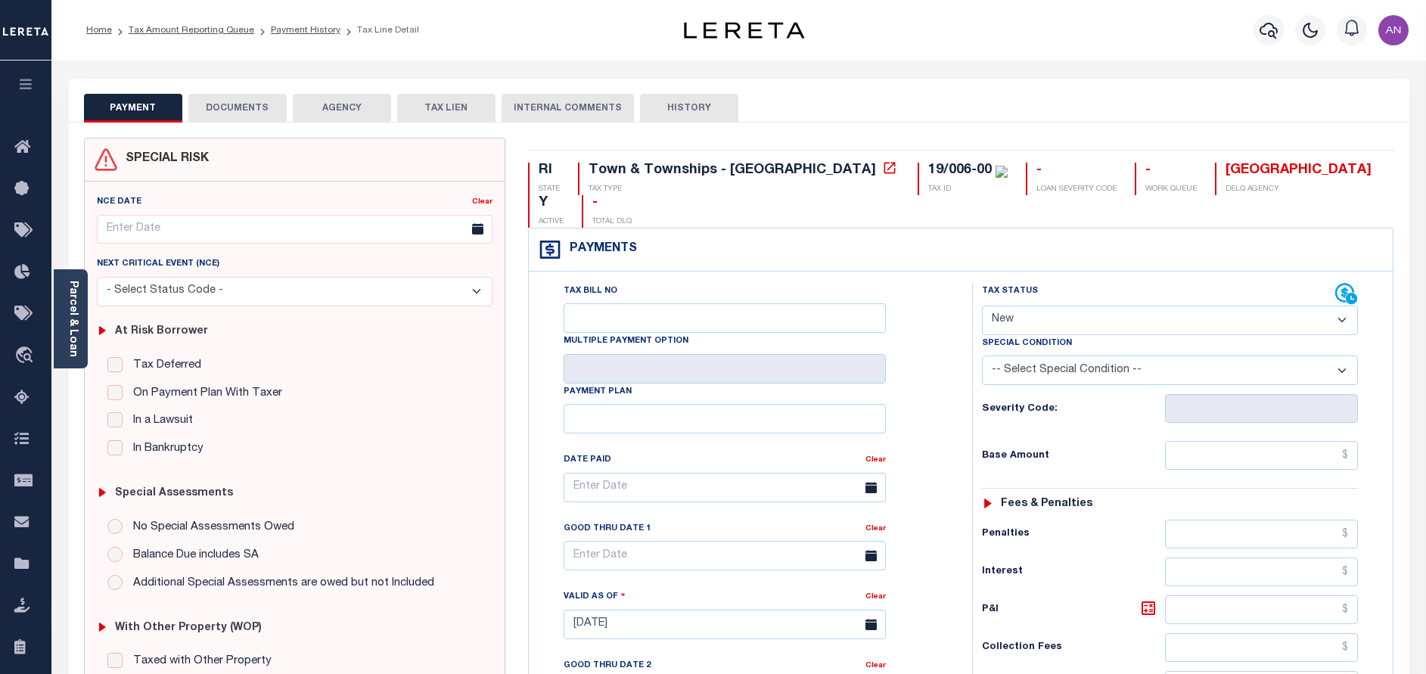
click at [546, 385] on div "Tax Bill No Multiple Payment Option Payment Plan Clear" at bounding box center [747, 495] width 406 height 424
click at [1167, 306] on select "- Select Status Code - Open Due/Unpaid Paid Incomplete No Tax Due Internal Refu…" at bounding box center [1170, 321] width 376 height 30
select select "DUE"
click at [982, 306] on select "- Select Status Code - Open Due/Unpaid Paid Incomplete No Tax Due Internal Refu…" at bounding box center [1170, 321] width 376 height 30
type input "[DATE]"
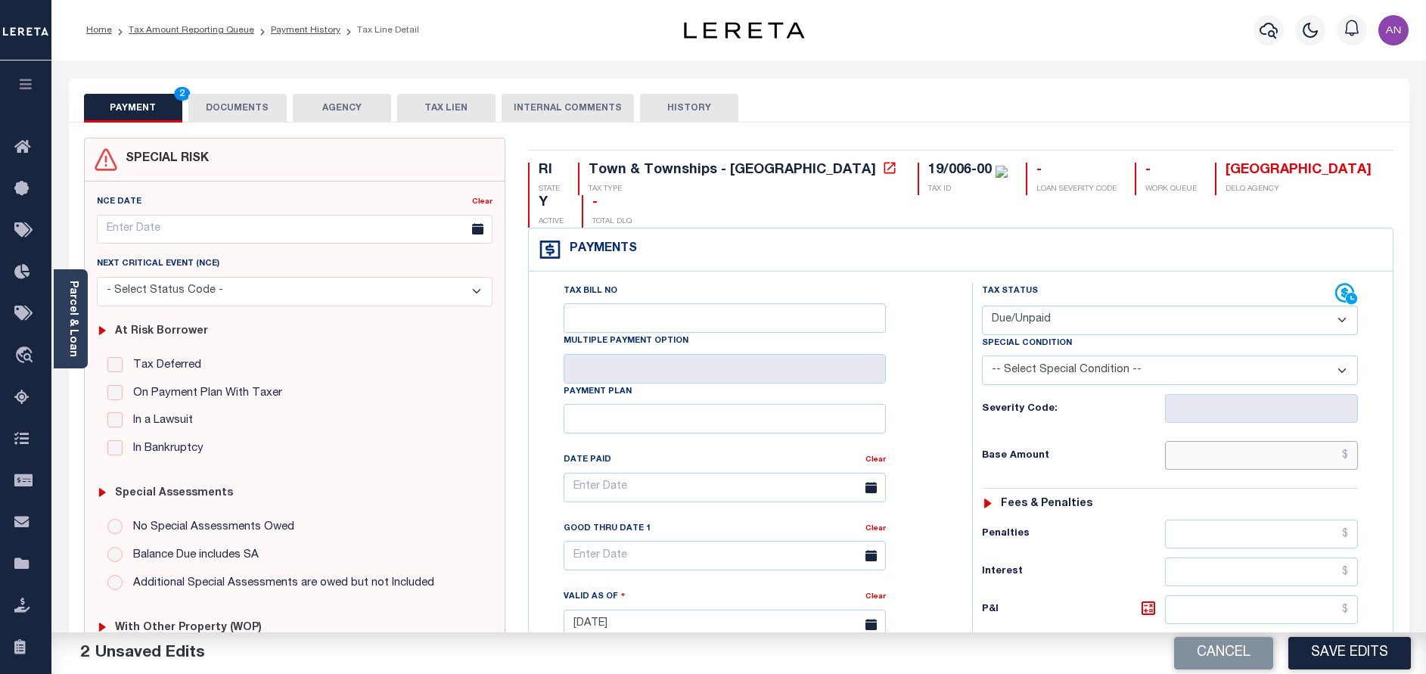
click at [1254, 441] on input "text" at bounding box center [1261, 455] width 193 height 29
paste input "4,943.37"
type input "$4,943.37"
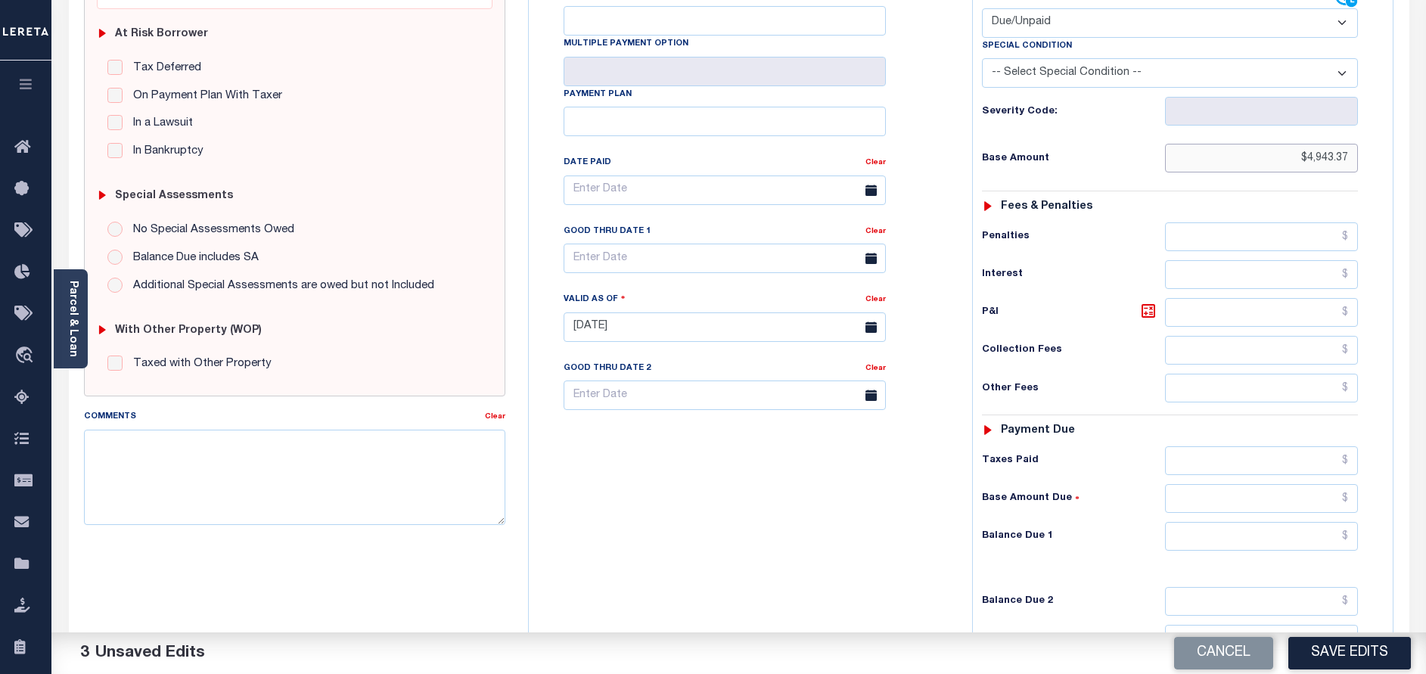
scroll to position [340, 0]
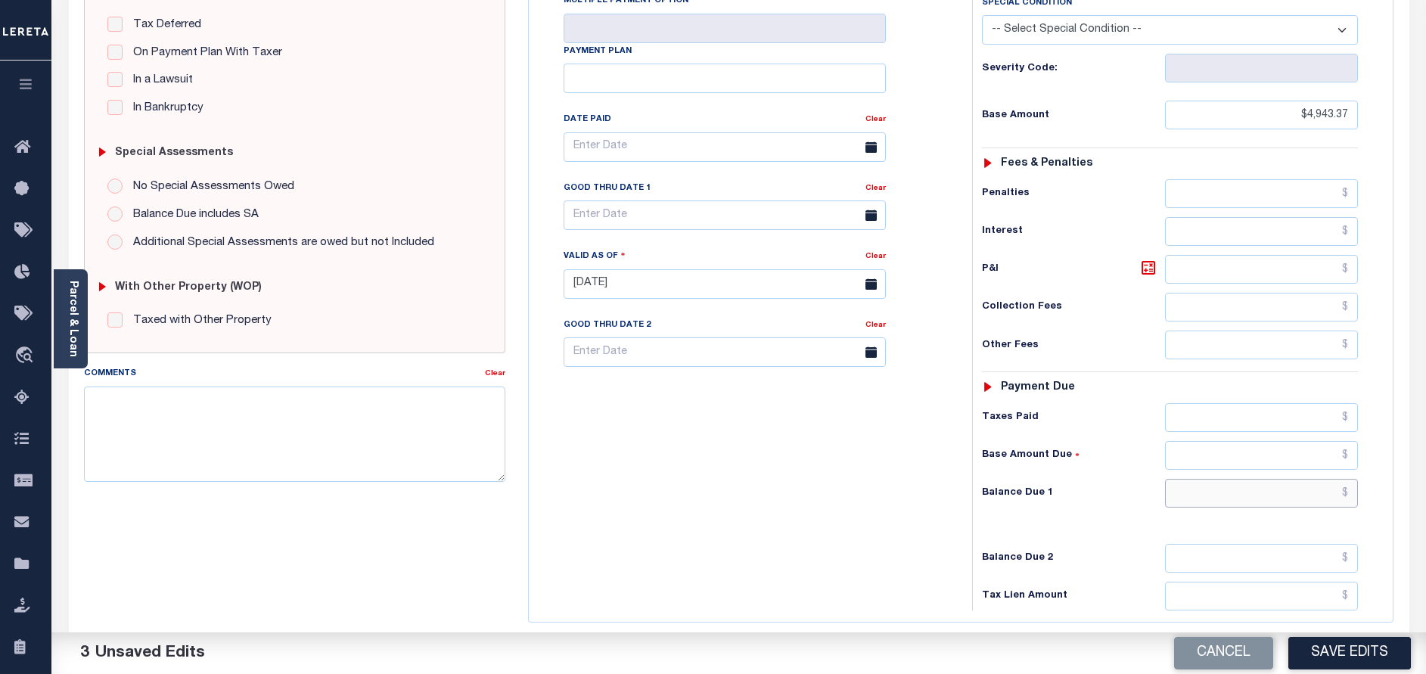
click at [1254, 479] on input "text" at bounding box center [1261, 493] width 193 height 29
paste input "5130.96"
type input "$5,130.96"
click at [1148, 263] on icon at bounding box center [1148, 267] width 9 height 9
type input "$187.59"
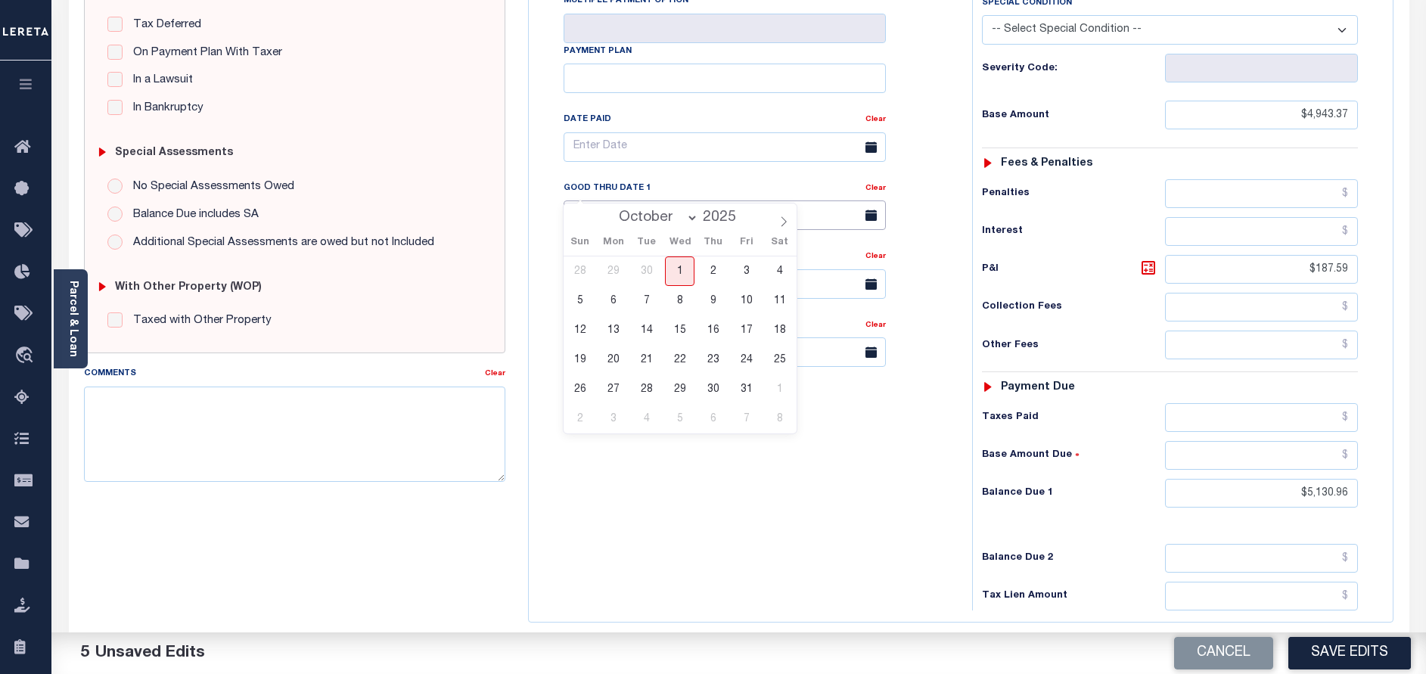
click at [647, 201] on input "text" at bounding box center [725, 216] width 322 height 30
click at [737, 393] on span "31" at bounding box center [747, 390] width 30 height 30
type input "10/31/2025"
click at [378, 406] on textarea "Comments" at bounding box center [294, 434] width 421 height 95
paste textarea "10/01/2025 - As per call conversation with TC mary 2025 1st is delq"
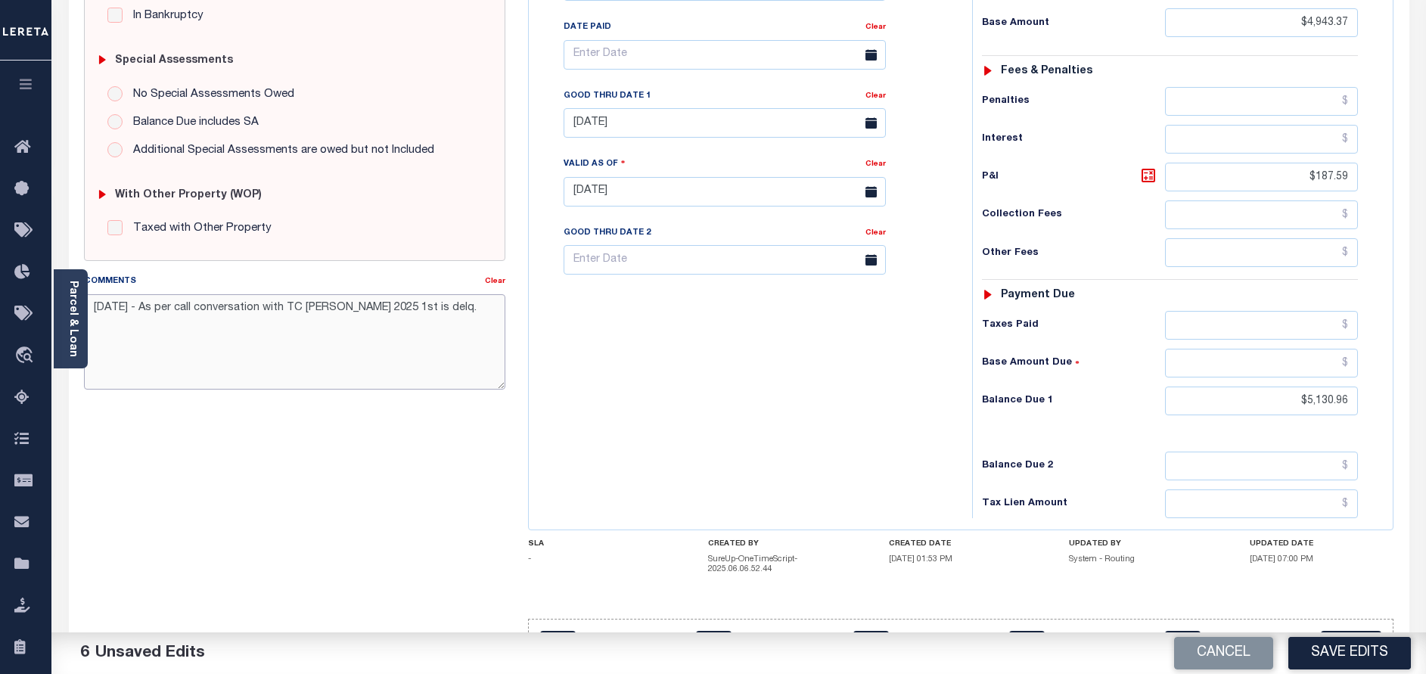
scroll to position [449, 0]
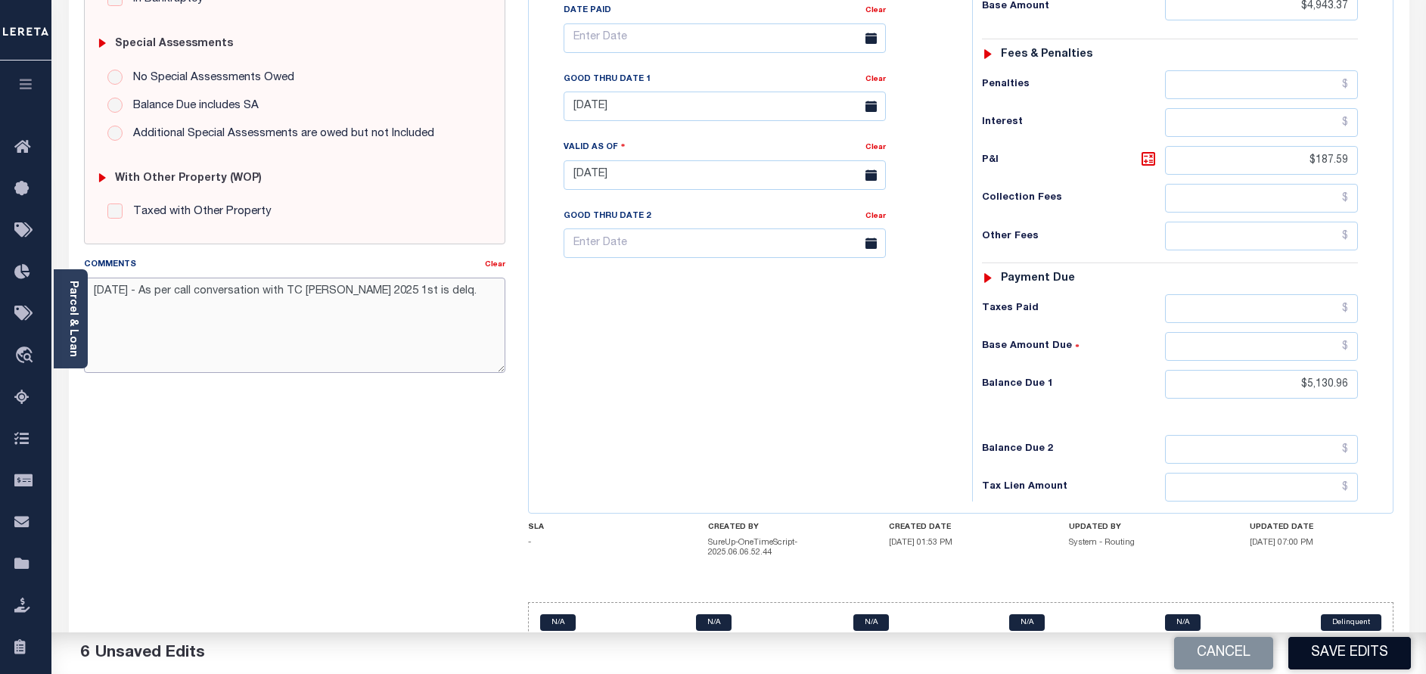
type textarea "10/01/2025 - As per call conversation with TC Mary 2025 1st is delq."
click at [1352, 647] on button "Save Edits" at bounding box center [1350, 653] width 123 height 33
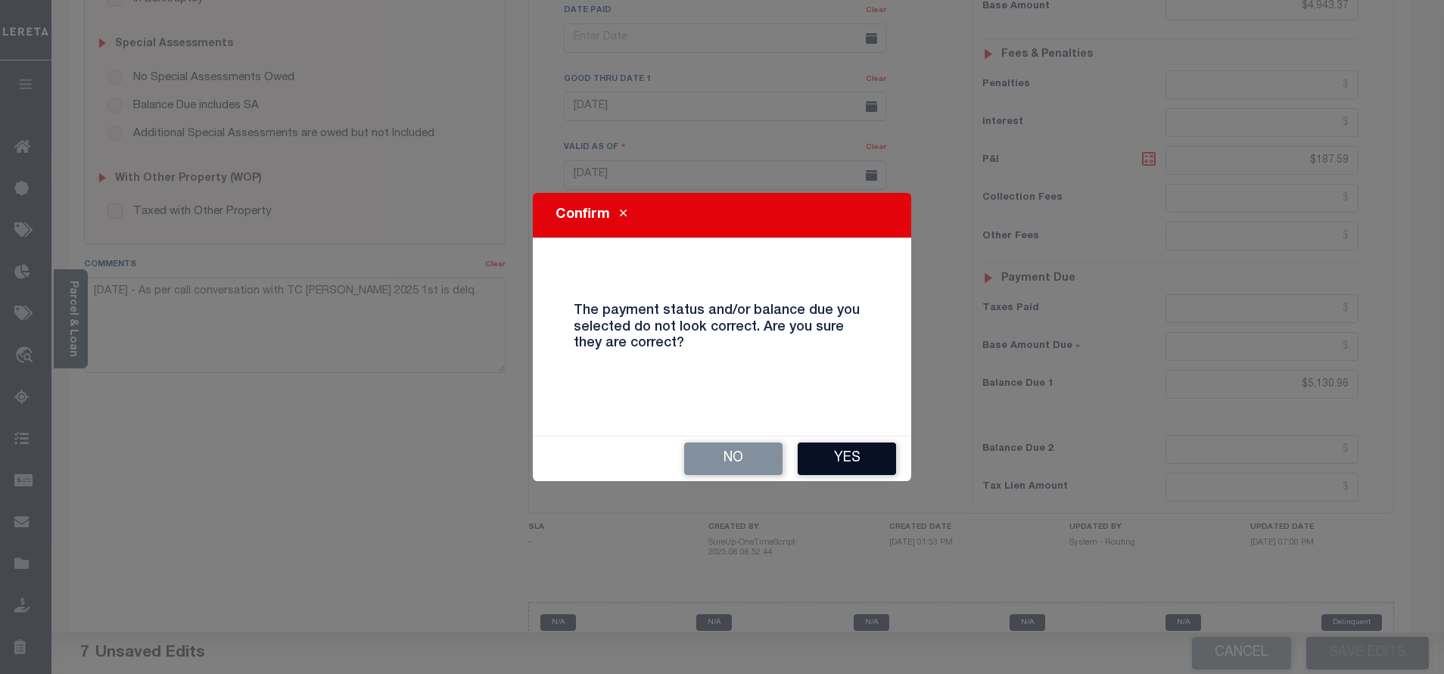
click at [850, 452] on button "Yes" at bounding box center [846, 459] width 98 height 33
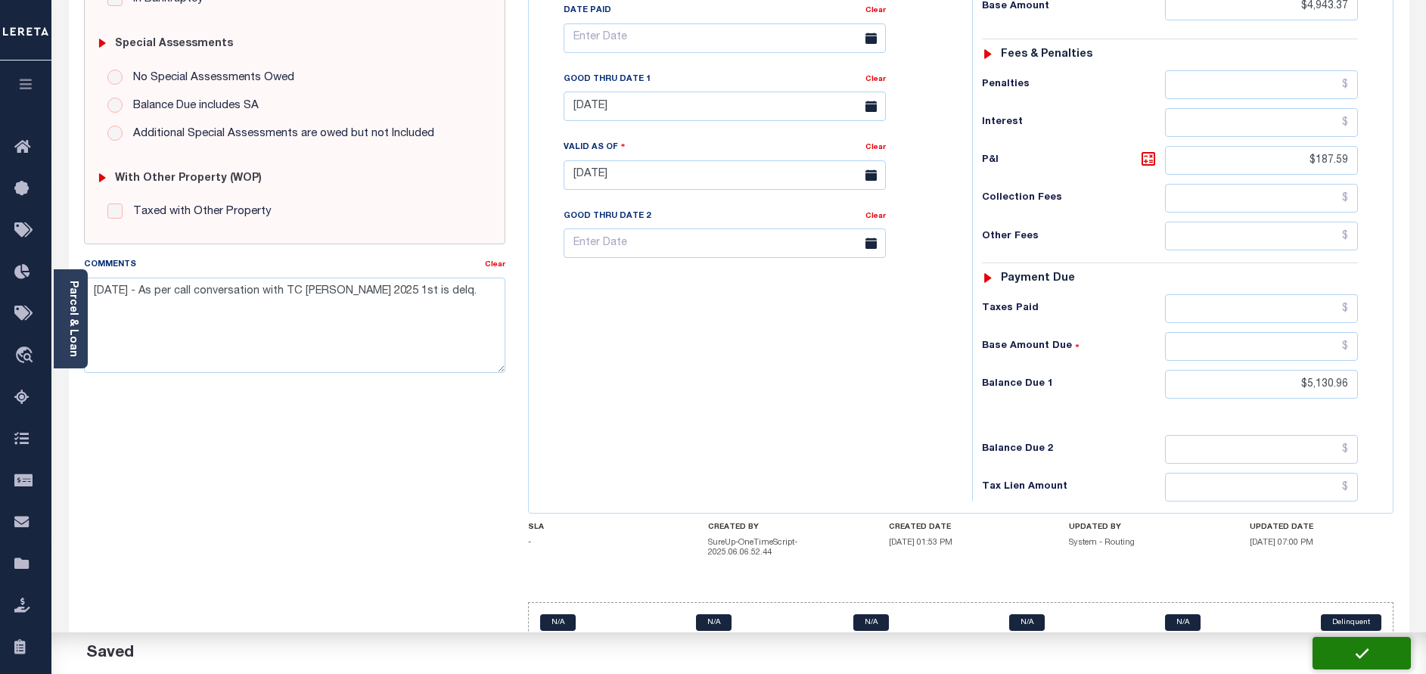
checkbox input "false"
type input "$4,943.37"
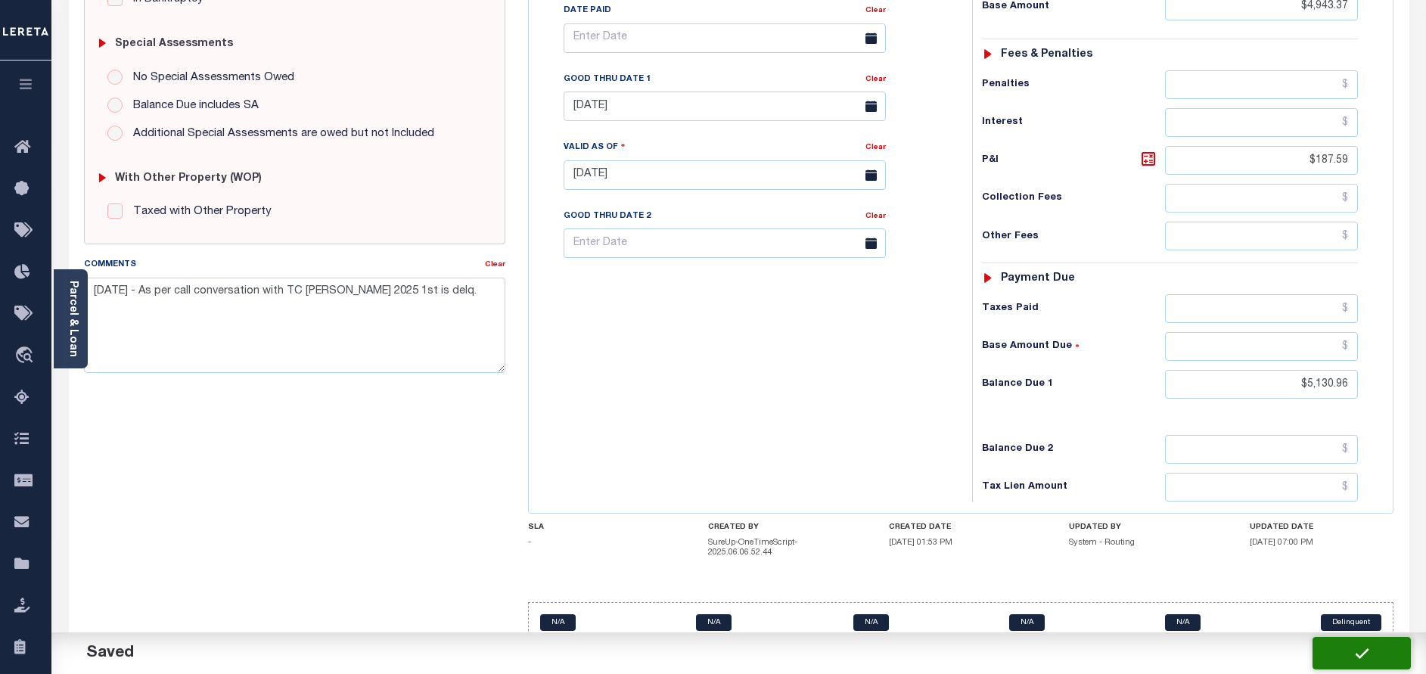
type input "$187.59"
type input "$5,130.96"
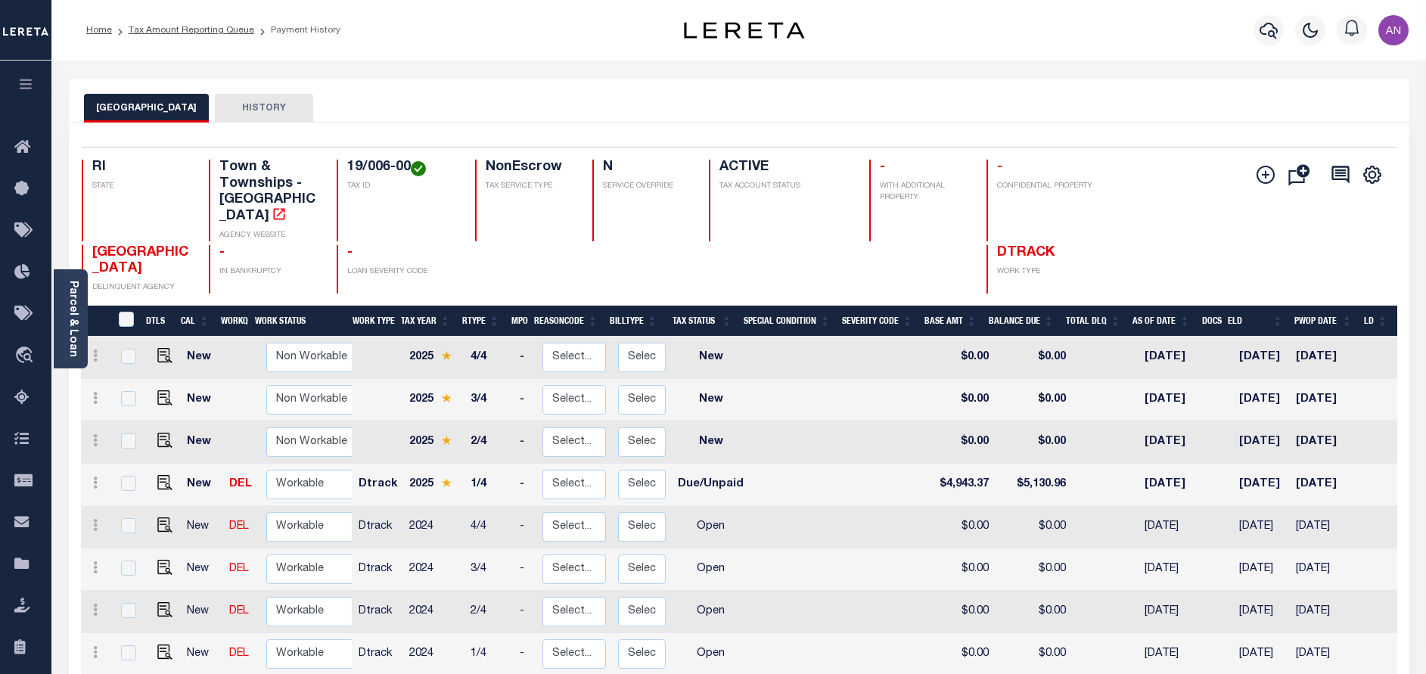
click at [520, 286] on div at bounding box center [524, 269] width 98 height 49
click at [169, 525] on td at bounding box center [162, 527] width 37 height 42
checkbox input "true"
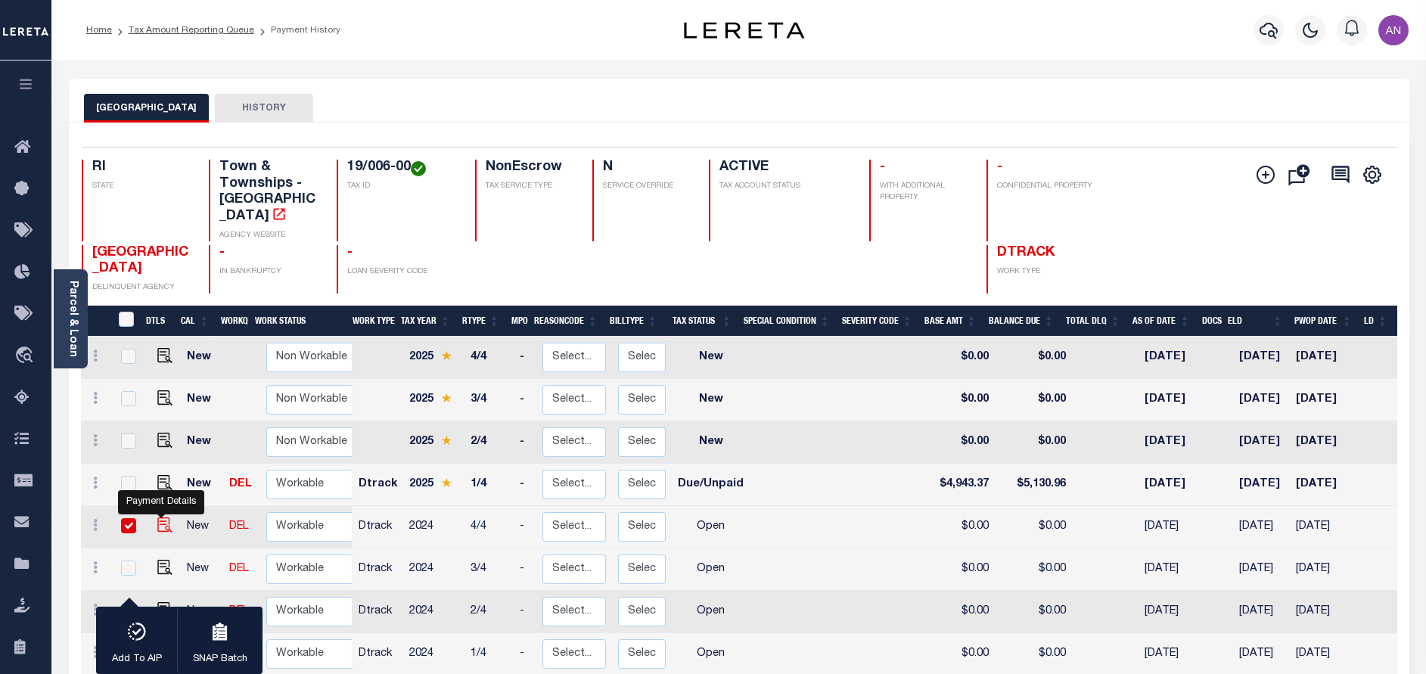
click at [163, 522] on img "" at bounding box center [164, 525] width 15 height 15
checkbox input "false"
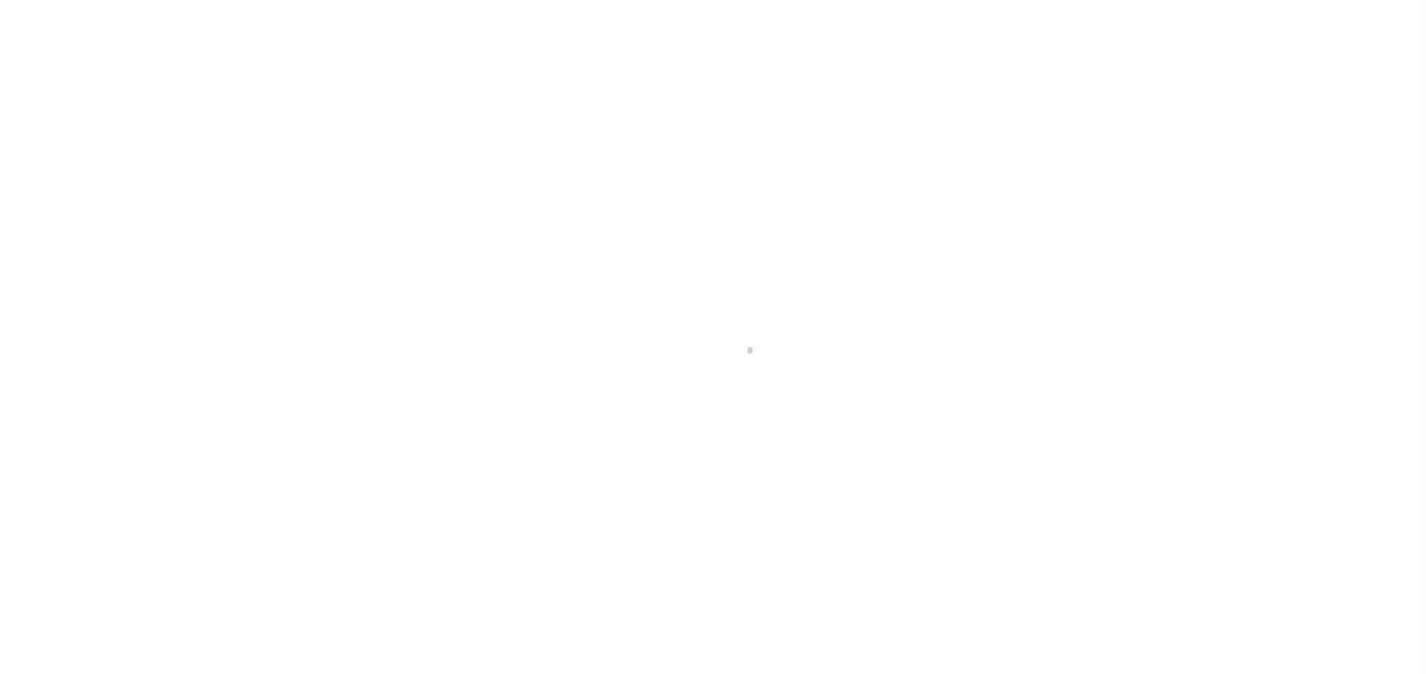
select select "OP2"
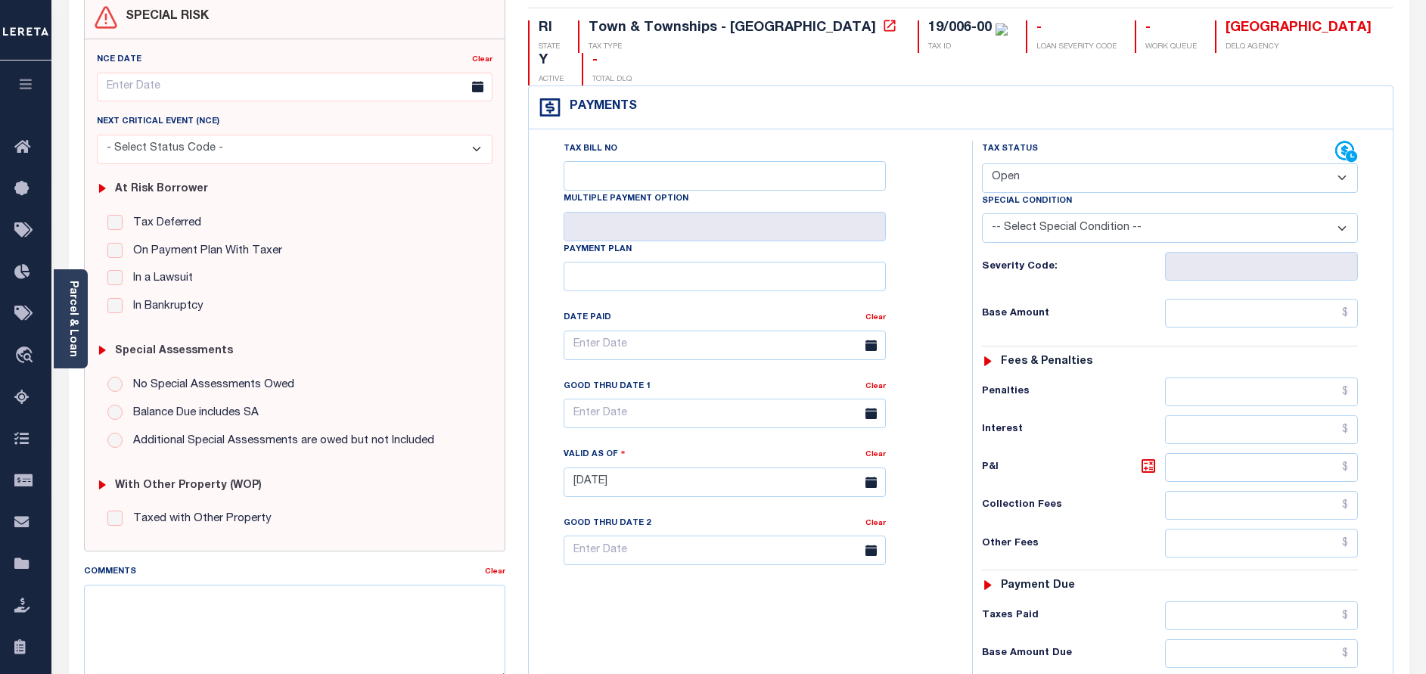
scroll to position [340, 0]
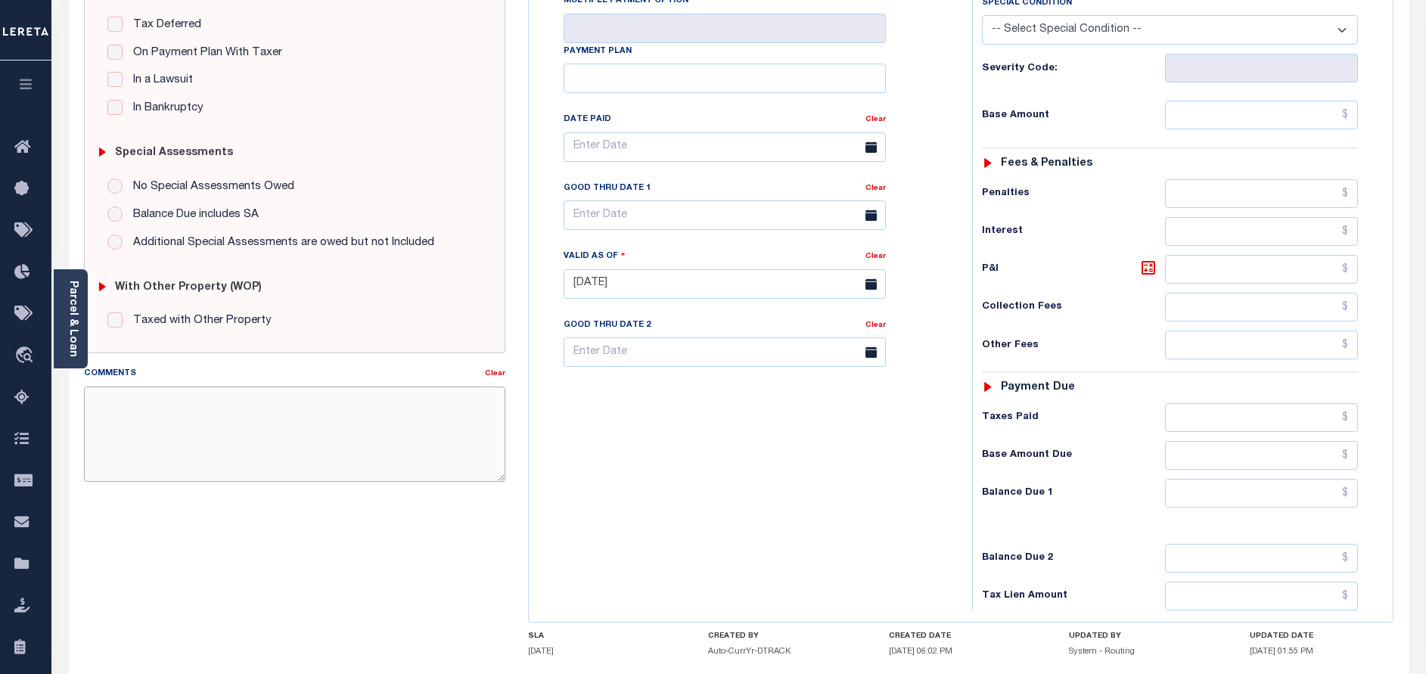
click at [262, 479] on textarea "Comments" at bounding box center [294, 434] width 421 height 95
paste textarea "[DATE] - As per call conversation with TC [PERSON_NAME] 2024 taxes are paid in …"
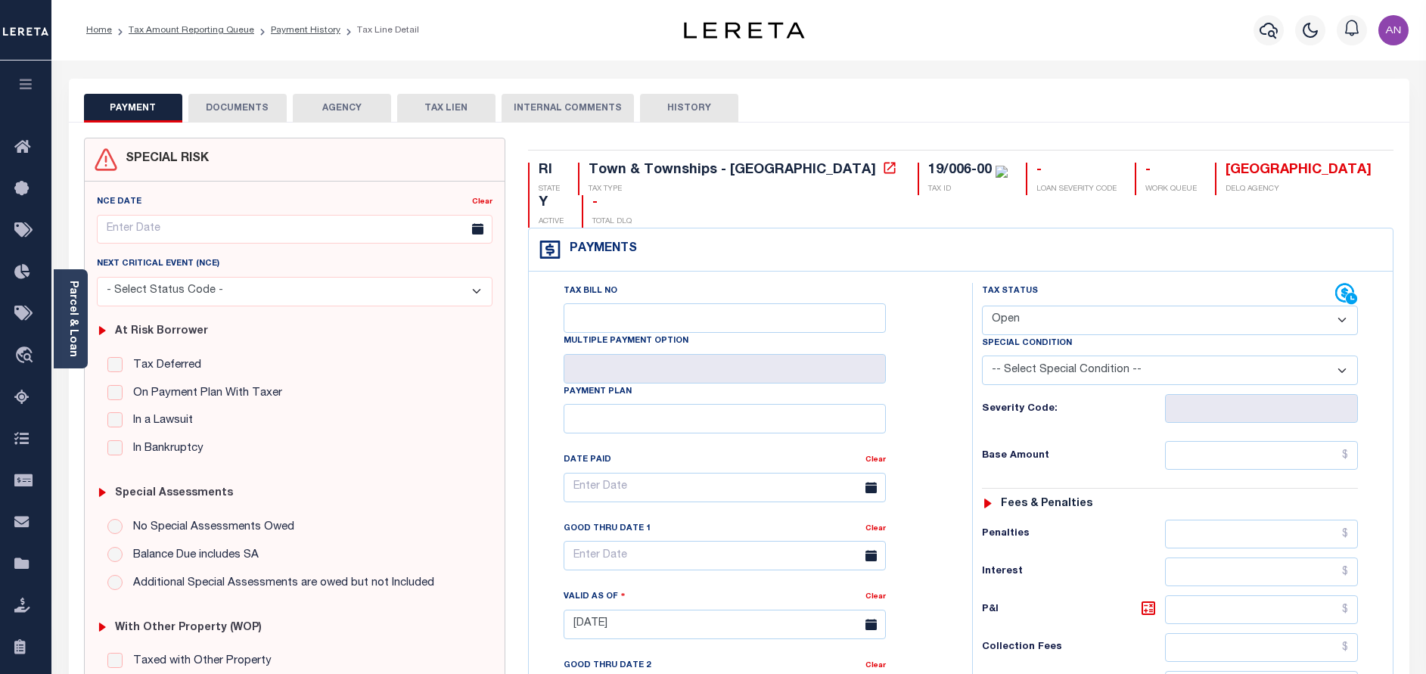
type textarea "[DATE] - As per call conversation with TC [PERSON_NAME] 2024 taxes are paid in …"
type input "[DATE]"
click at [1141, 306] on select "- Select Status Code - Open Due/Unpaid Paid Incomplete No Tax Due Internal Refu…" at bounding box center [1170, 321] width 376 height 30
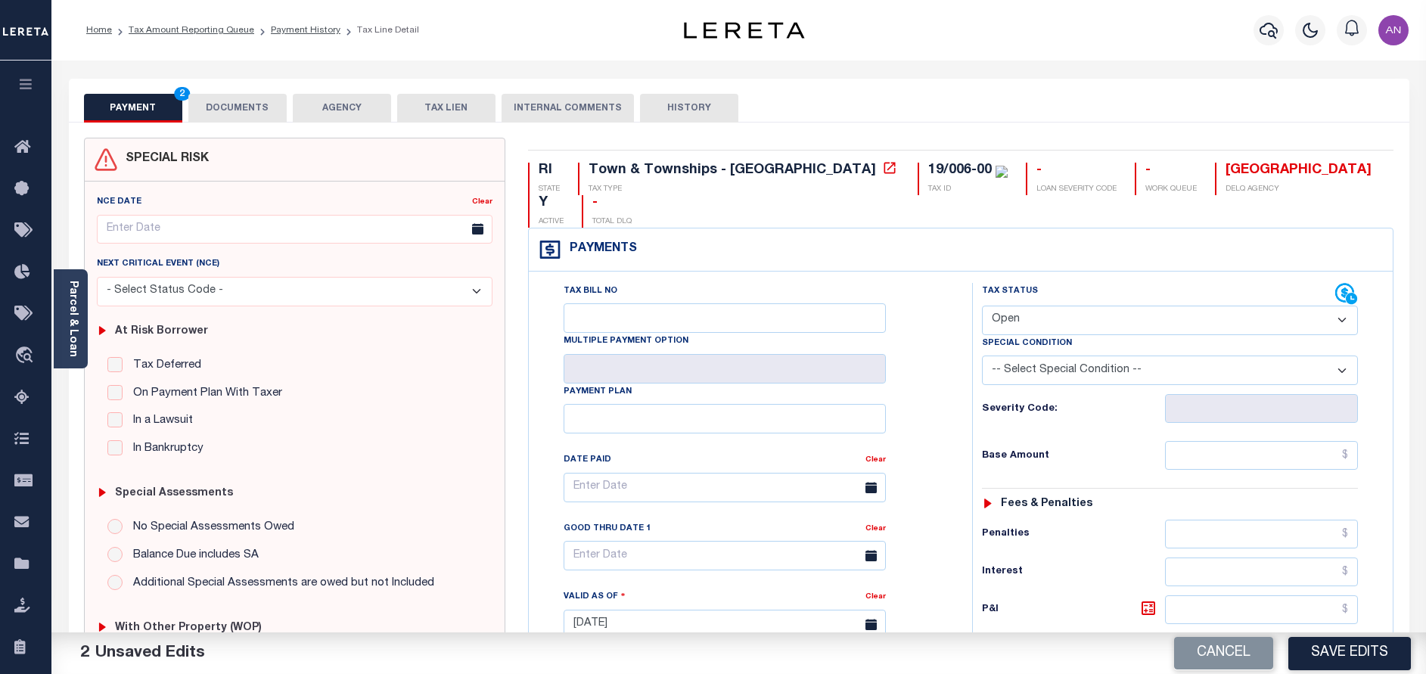
select select "PYD"
click at [982, 306] on select "- Select Status Code - Open Due/Unpaid Paid Incomplete No Tax Due Internal Refu…" at bounding box center [1170, 321] width 376 height 30
click at [1282, 441] on input "text" at bounding box center [1261, 455] width 193 height 29
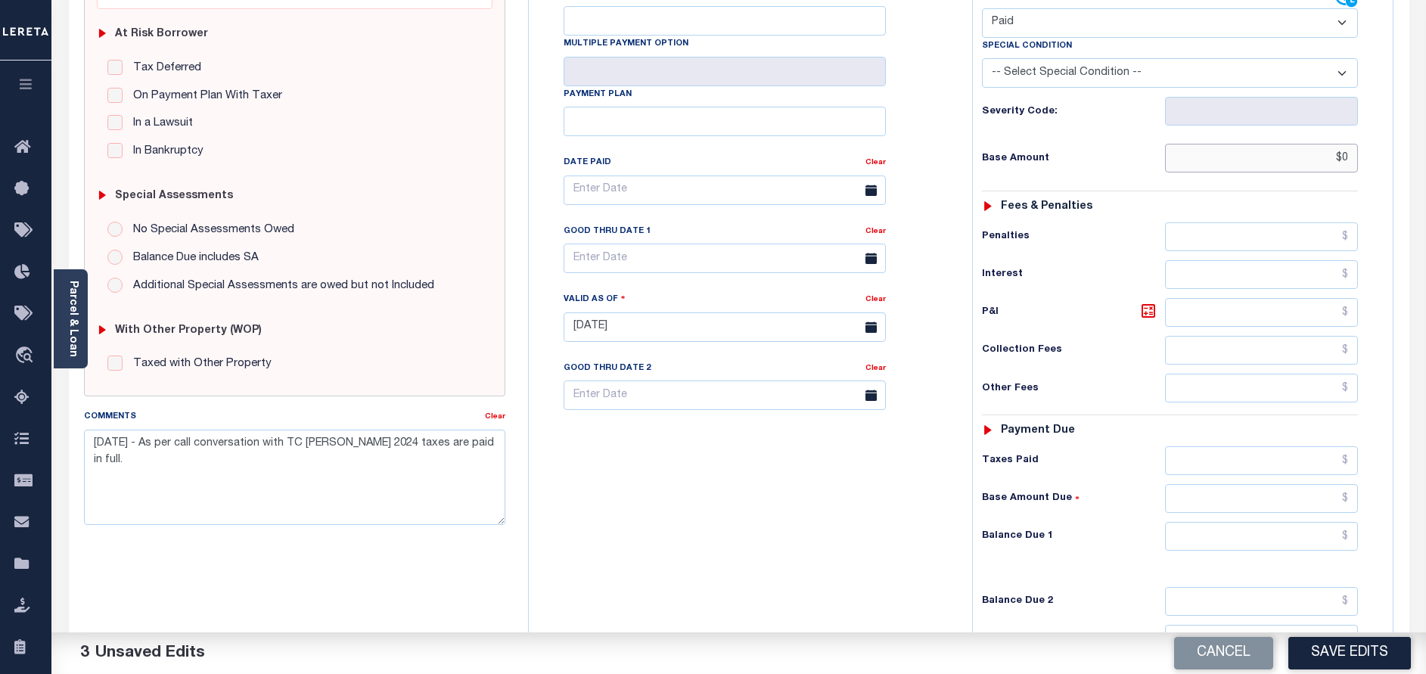
scroll to position [440, 0]
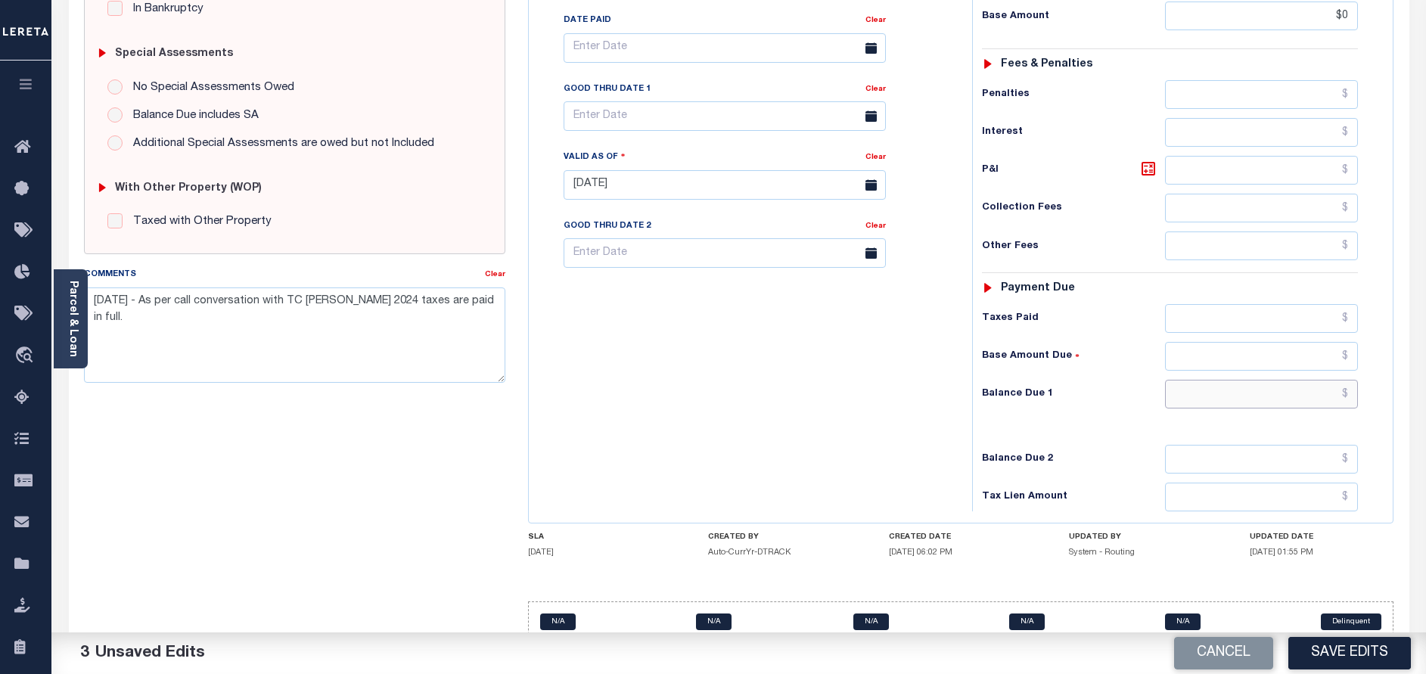
type input "$0.00"
click at [1268, 380] on input "text" at bounding box center [1261, 394] width 193 height 29
type input "$0.00"
click at [1341, 641] on button "Save Edits" at bounding box center [1350, 653] width 123 height 33
checkbox input "false"
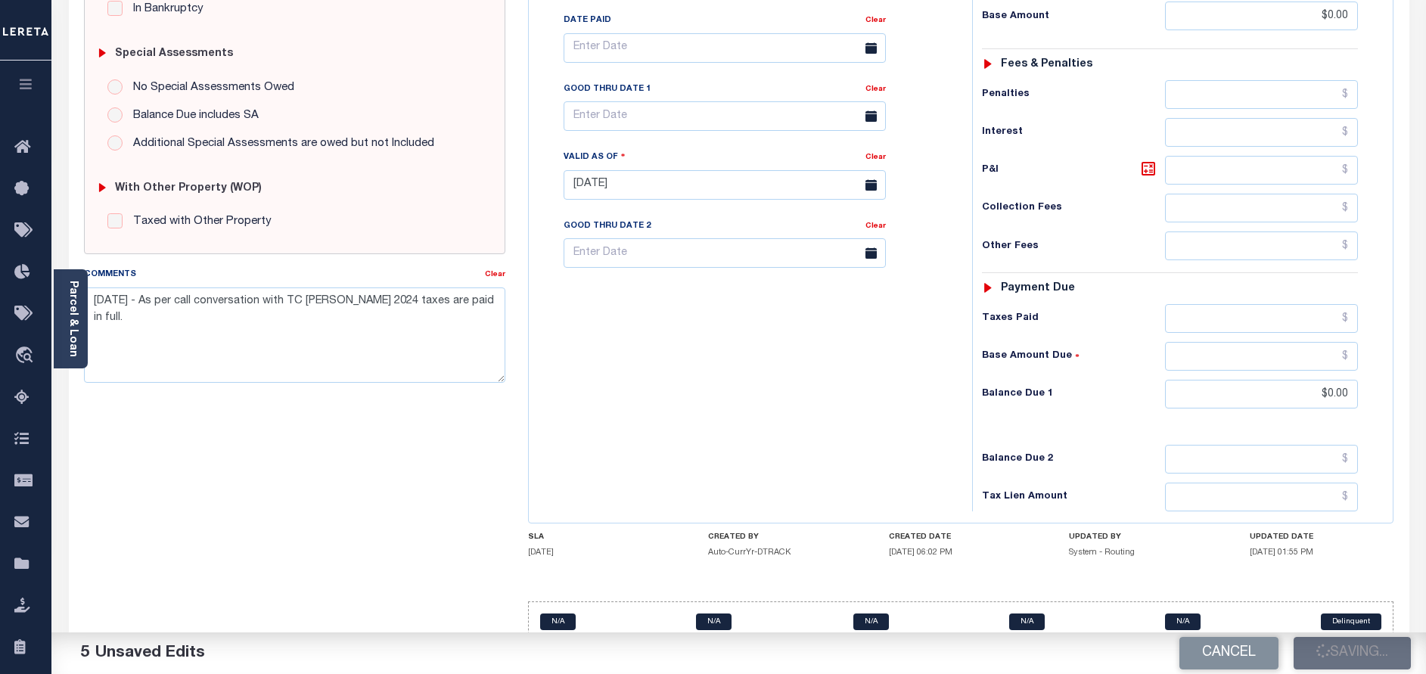
checkbox input "false"
type input "$0"
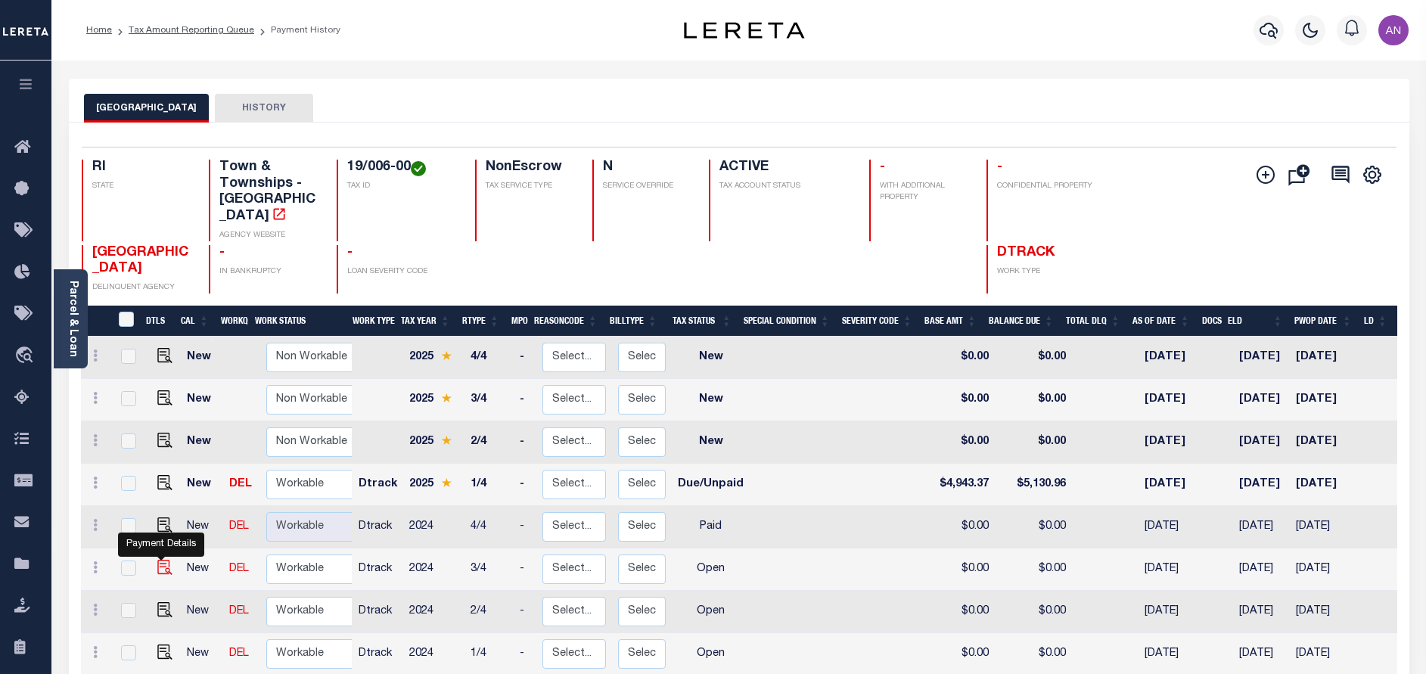
click at [168, 568] on img "" at bounding box center [164, 567] width 15 height 15
checkbox input "true"
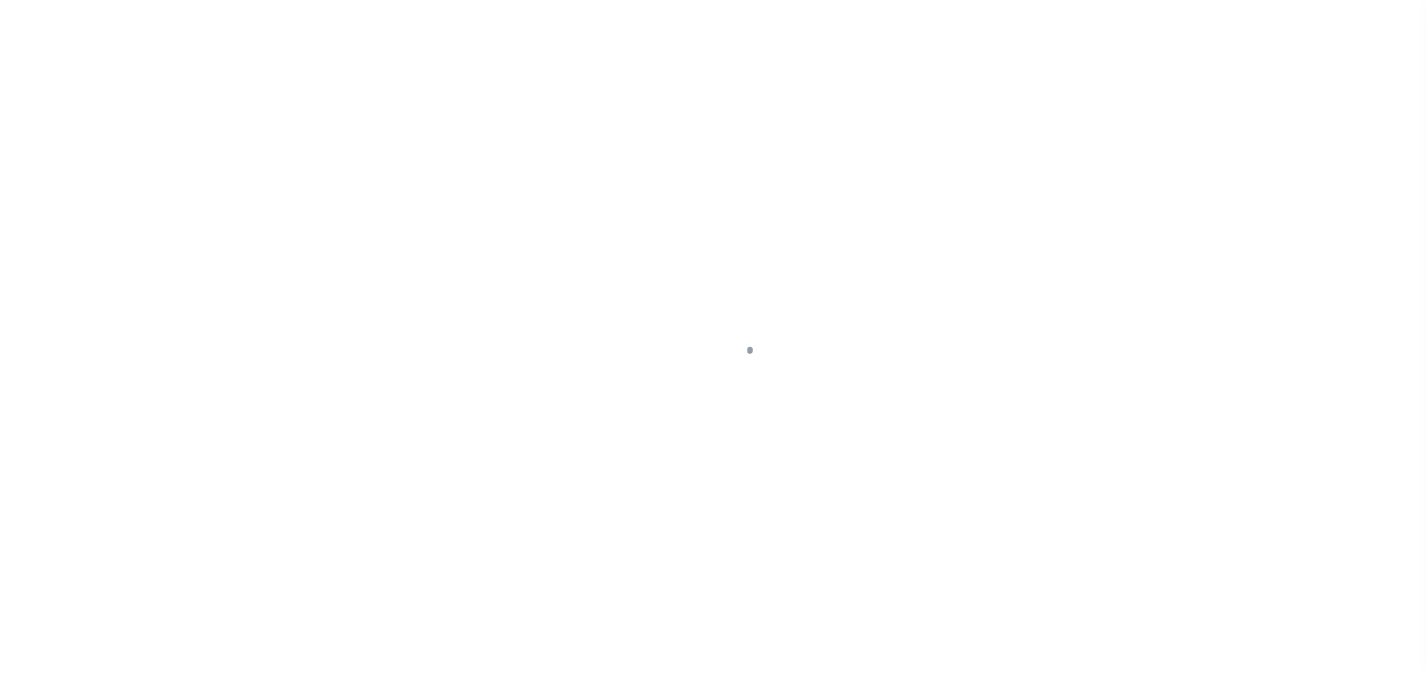
select select "OP2"
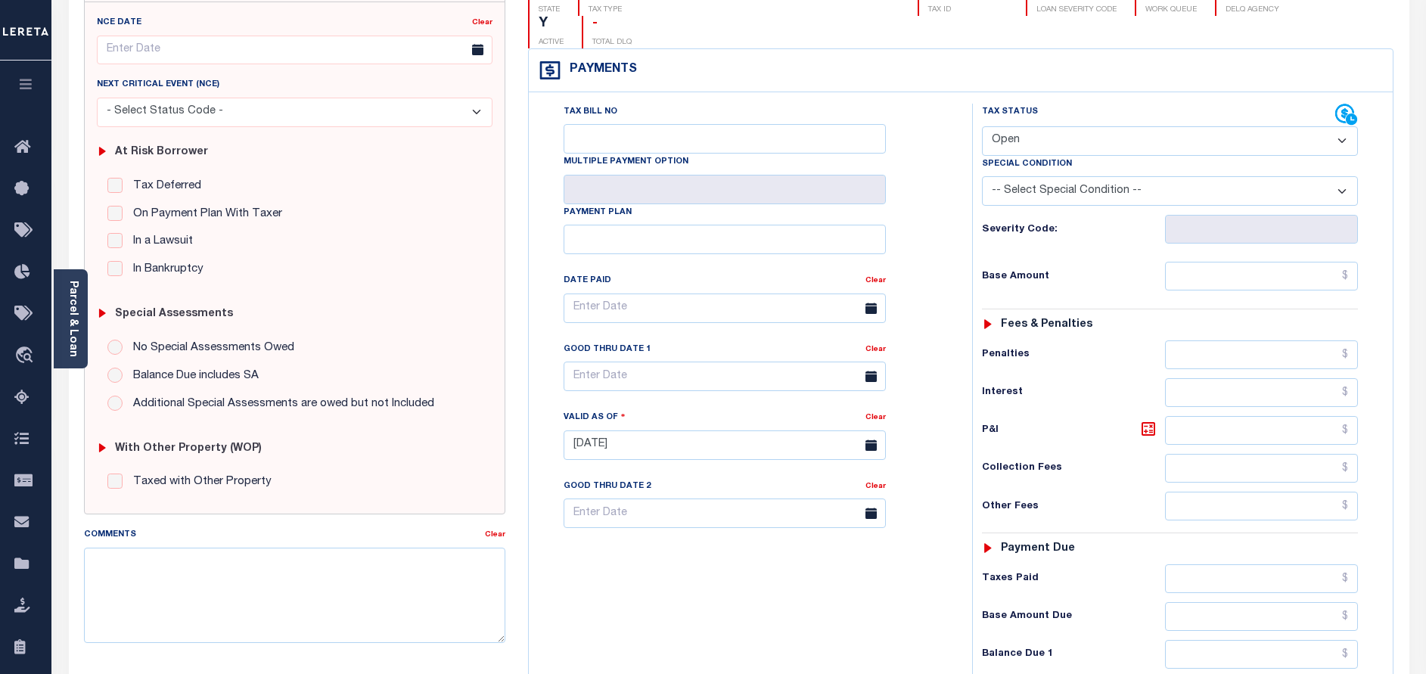
scroll to position [227, 0]
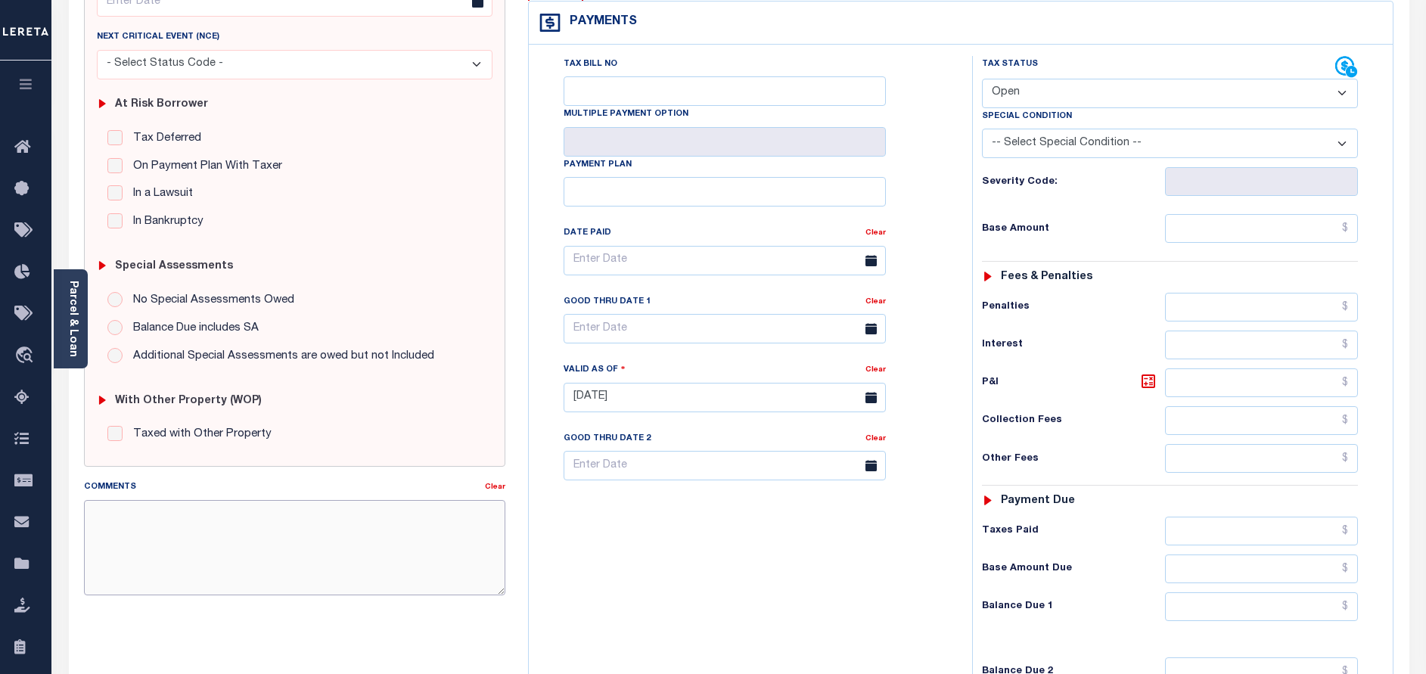
click at [229, 558] on textarea "Comments" at bounding box center [294, 547] width 421 height 95
paste textarea "[DATE] - As per call conversation with TC [PERSON_NAME] 2024 taxes are paid in …"
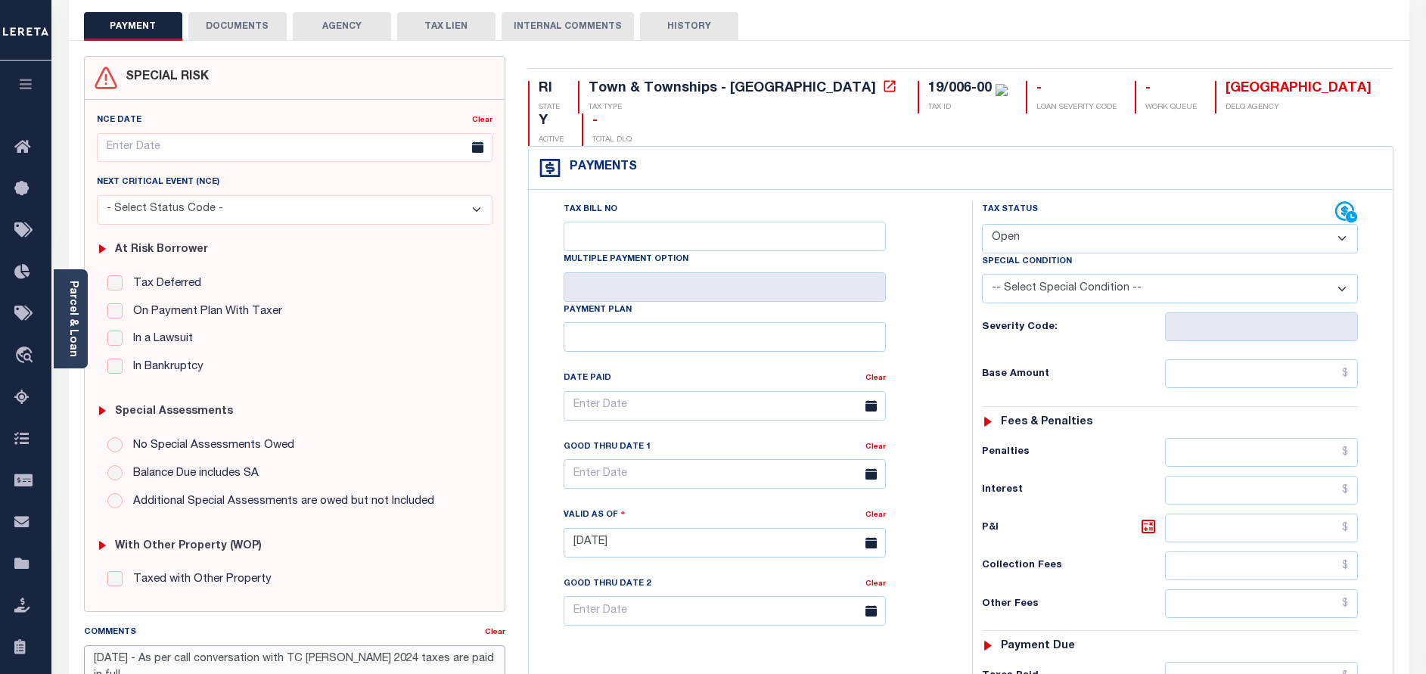
scroll to position [0, 0]
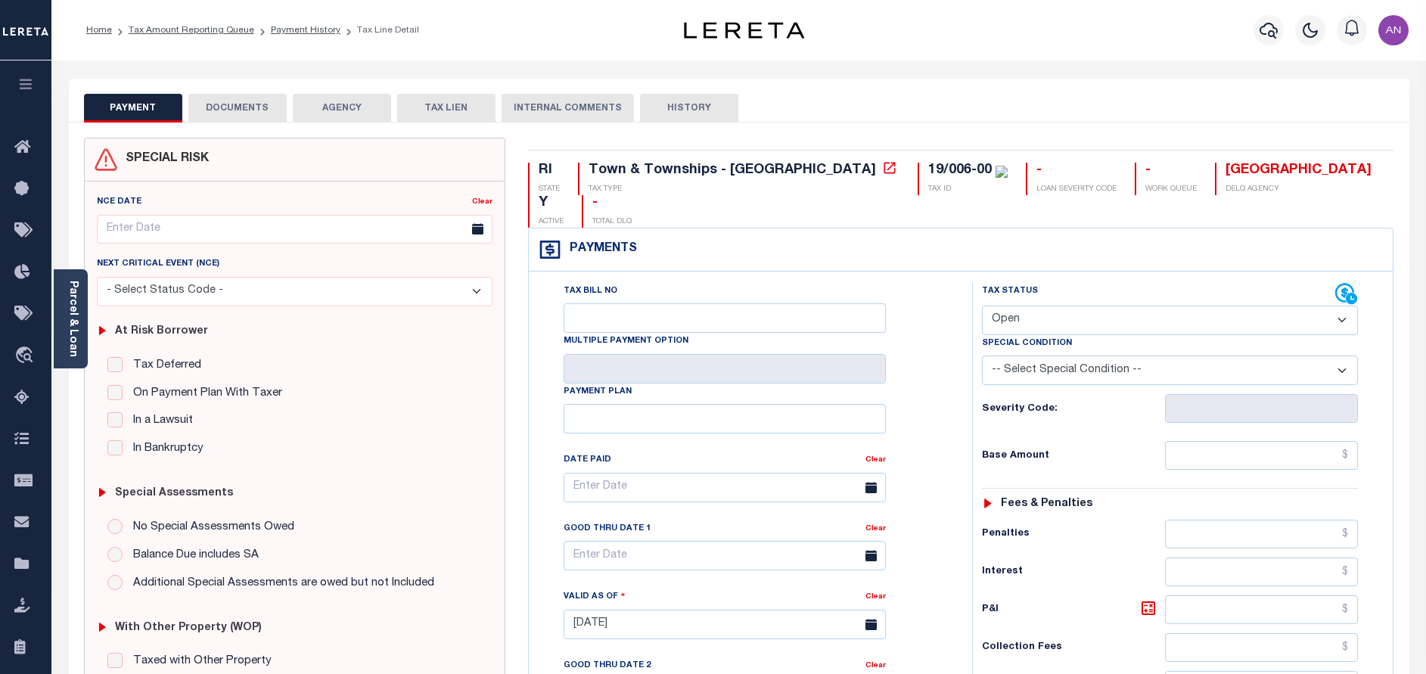
type textarea "10/01/2025 - As per call conversation with TC mary 2024 taxes are paid in full."
type input "[DATE]"
click at [1052, 306] on select "- Select Status Code - Open Due/Unpaid Paid Incomplete No Tax Due Internal Refu…" at bounding box center [1170, 321] width 376 height 30
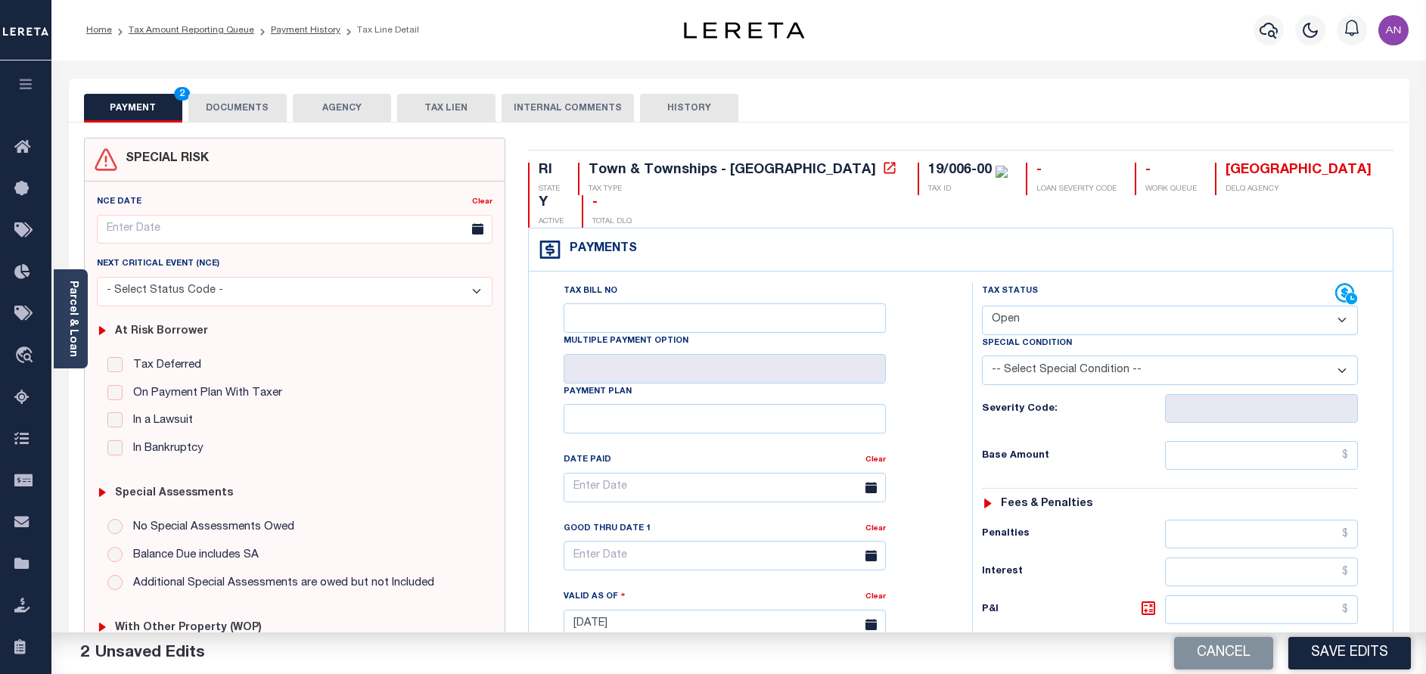
select select "PYD"
click at [982, 306] on select "- Select Status Code - Open Due/Unpaid Paid Incomplete No Tax Due Internal Refu…" at bounding box center [1170, 321] width 376 height 30
click at [1295, 441] on input "text" at bounding box center [1261, 455] width 193 height 29
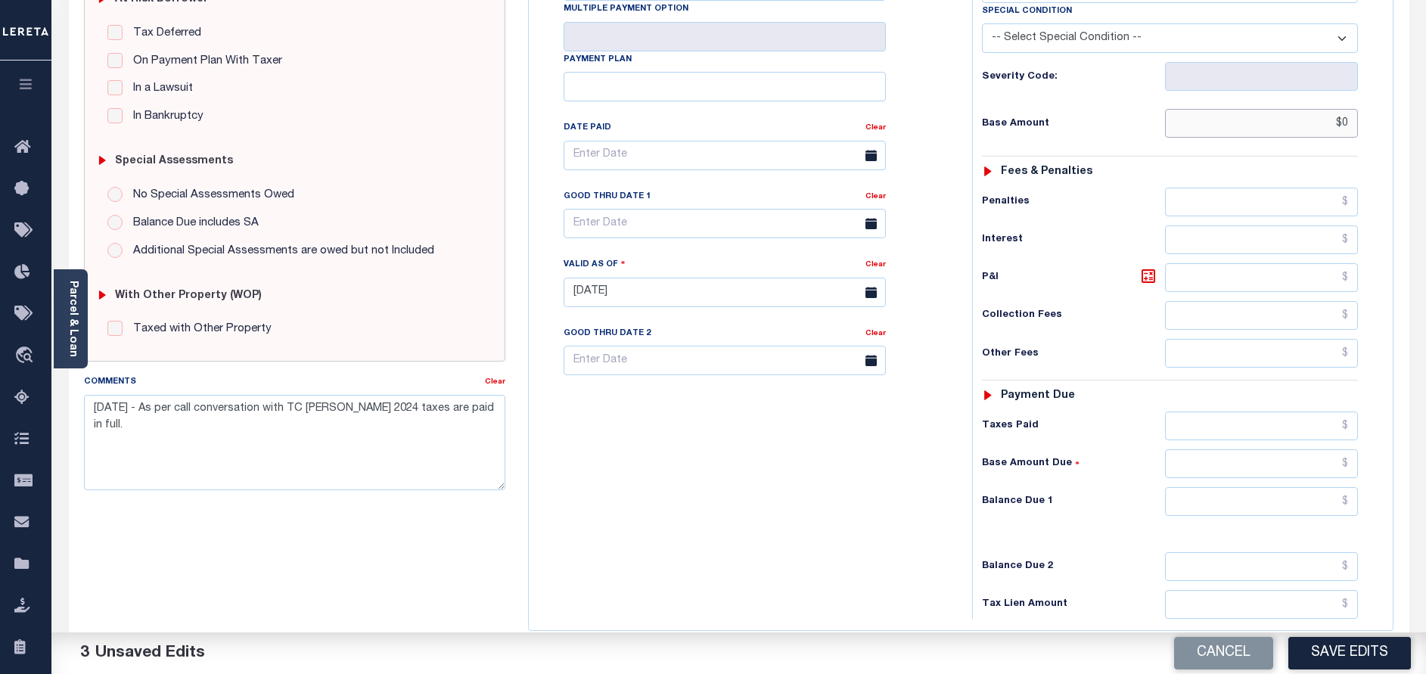
scroll to position [340, 0]
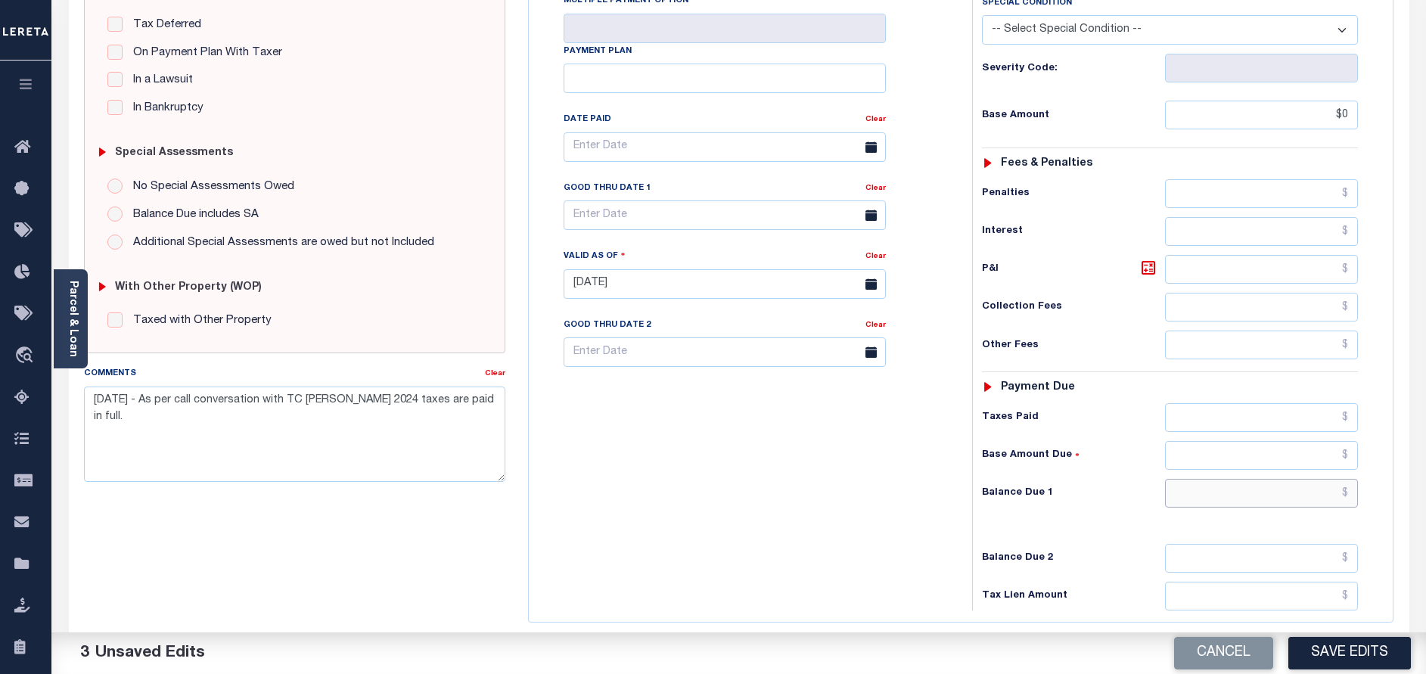
type input "$0.00"
click at [1312, 479] on input "text" at bounding box center [1261, 493] width 193 height 29
type input "$0.00"
click at [1360, 651] on button "Save Edits" at bounding box center [1350, 653] width 123 height 33
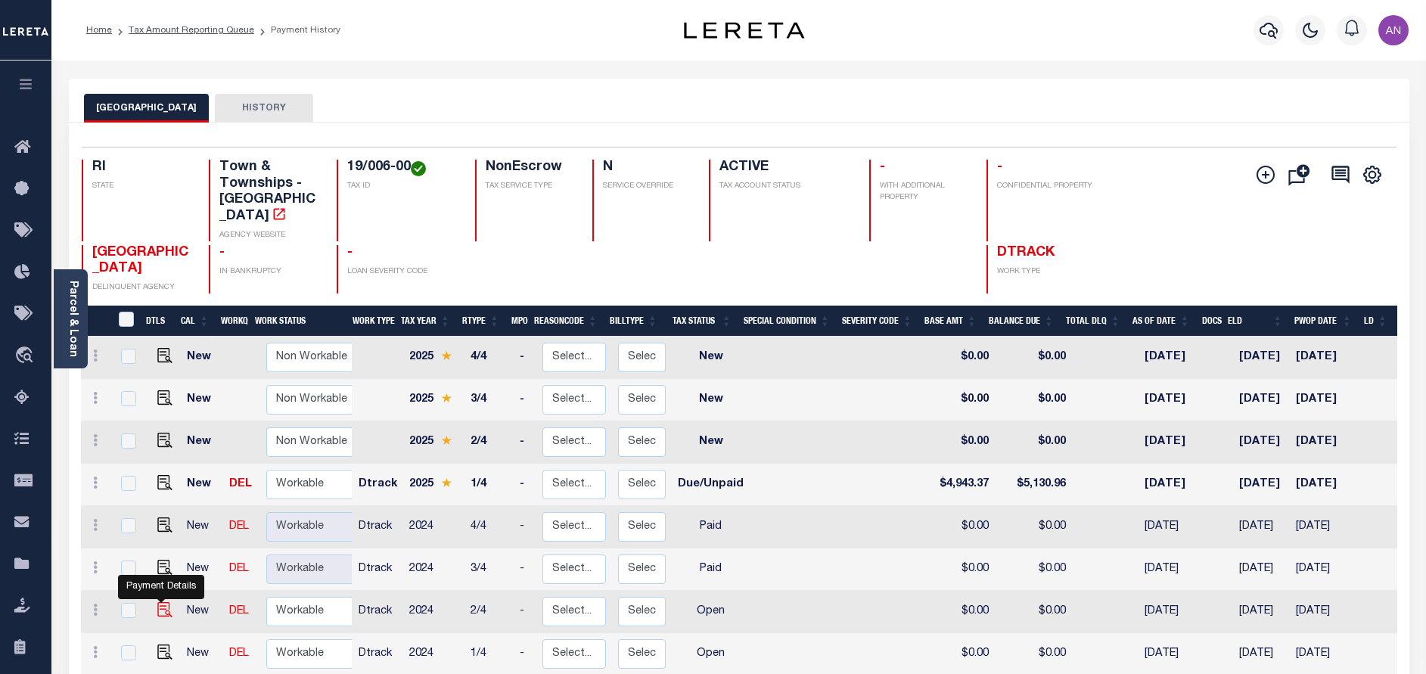
click at [166, 611] on img "" at bounding box center [164, 609] width 15 height 15
checkbox input "true"
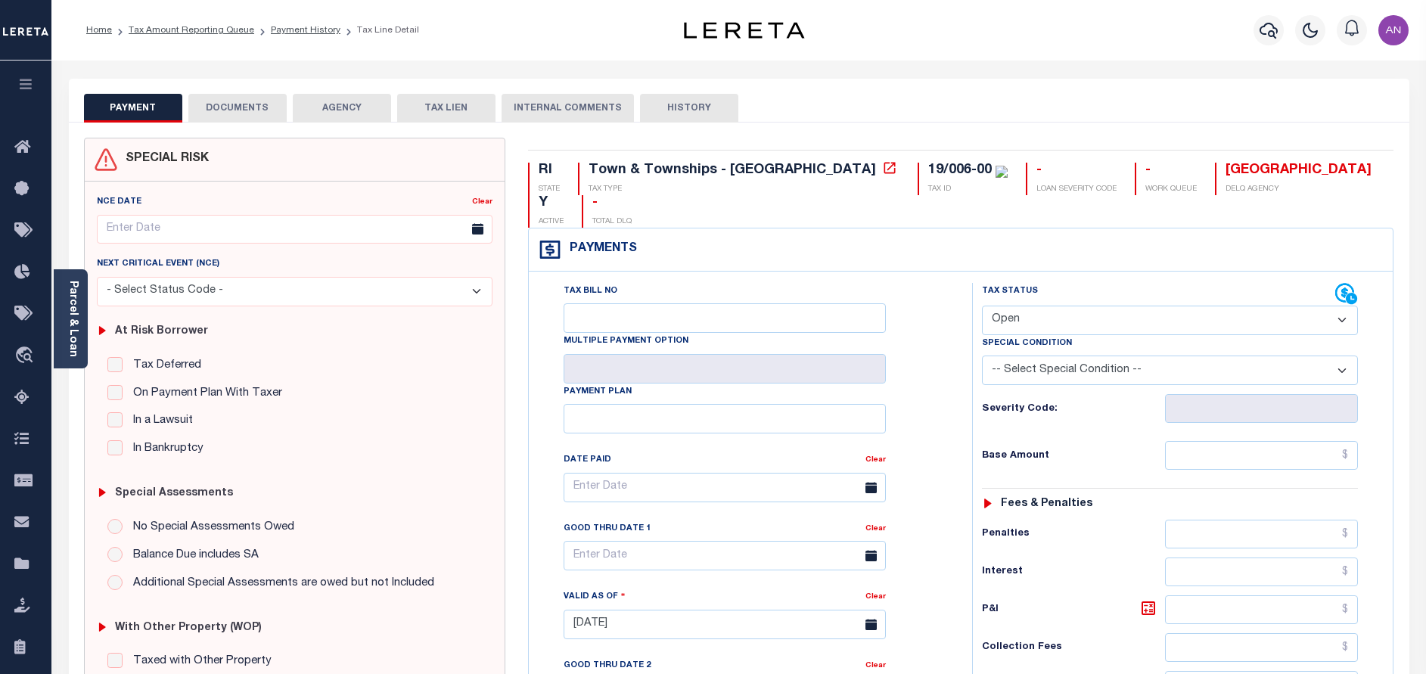
click at [1007, 306] on select "- Select Status Code - Open Due/Unpaid Paid Incomplete No Tax Due Internal Refu…" at bounding box center [1170, 321] width 376 height 30
select select "PYD"
click at [982, 306] on select "- Select Status Code - Open Due/Unpaid Paid Incomplete No Tax Due Internal Refu…" at bounding box center [1170, 321] width 376 height 30
type input "[DATE]"
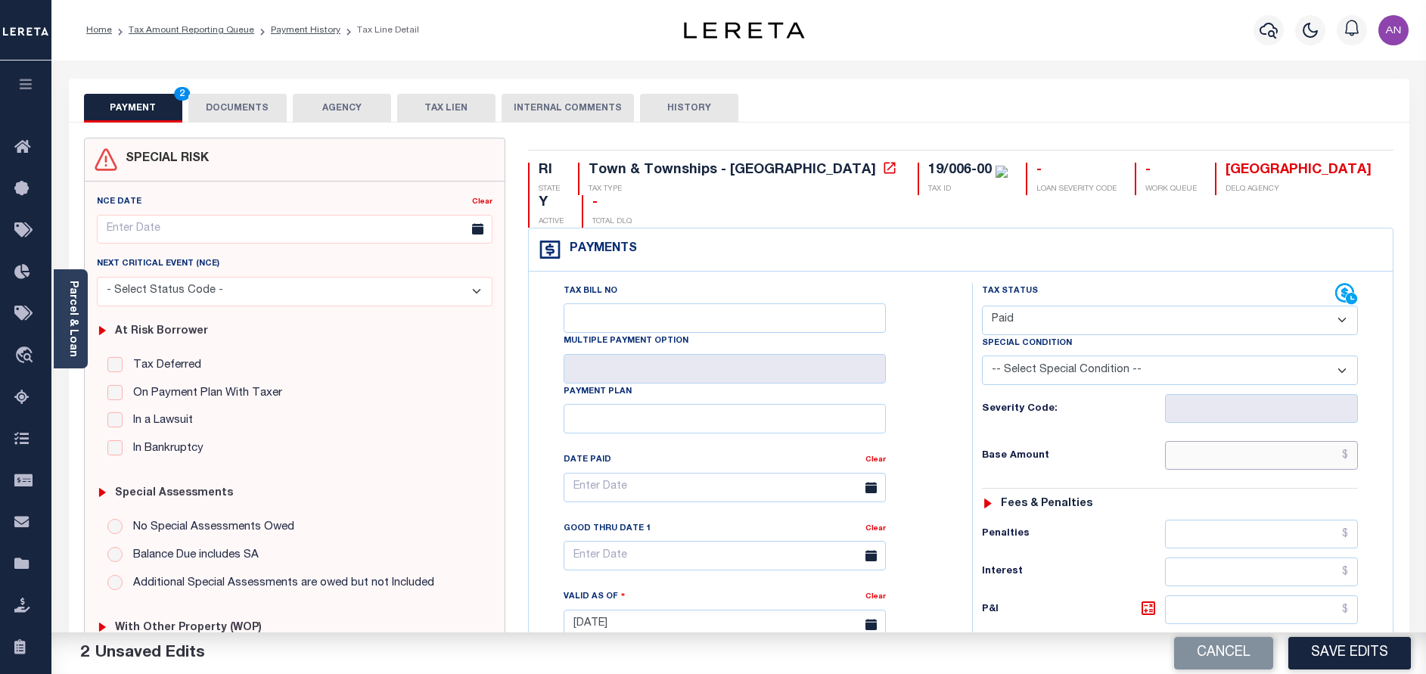
click at [1252, 441] on input "text" at bounding box center [1261, 455] width 193 height 29
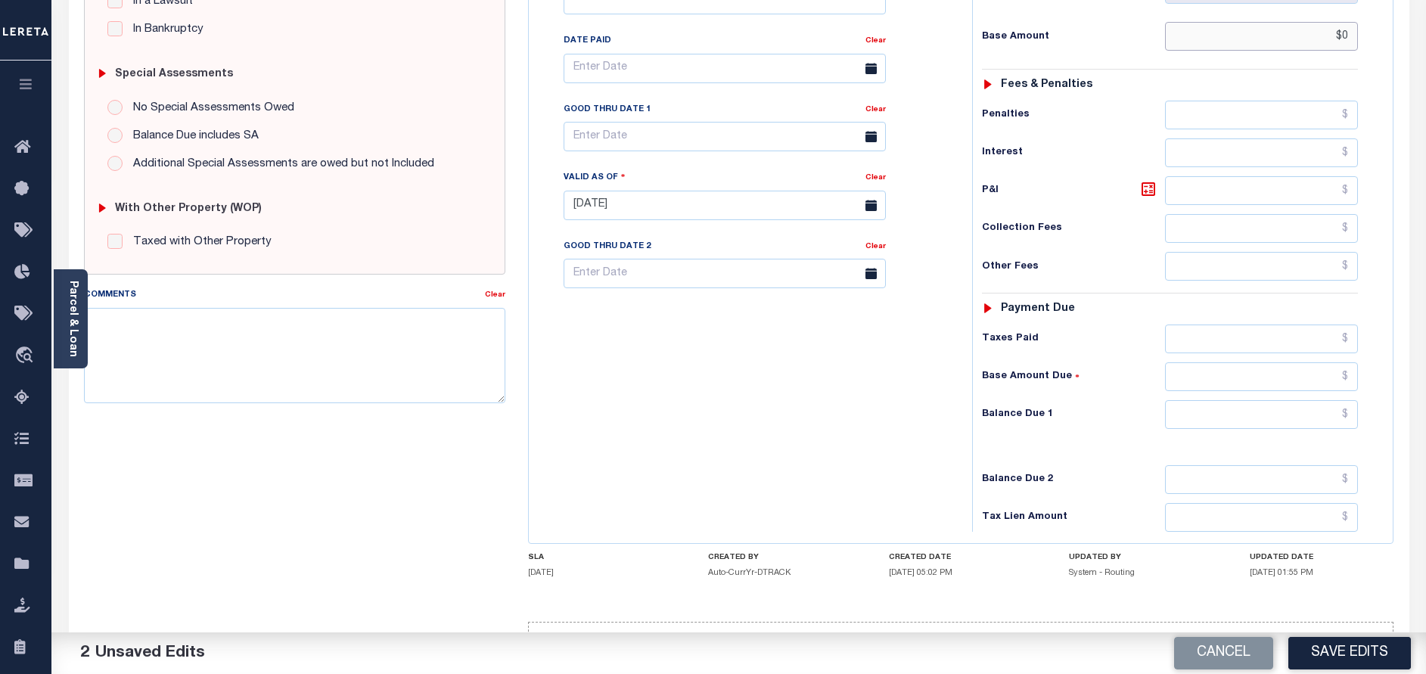
scroll to position [440, 0]
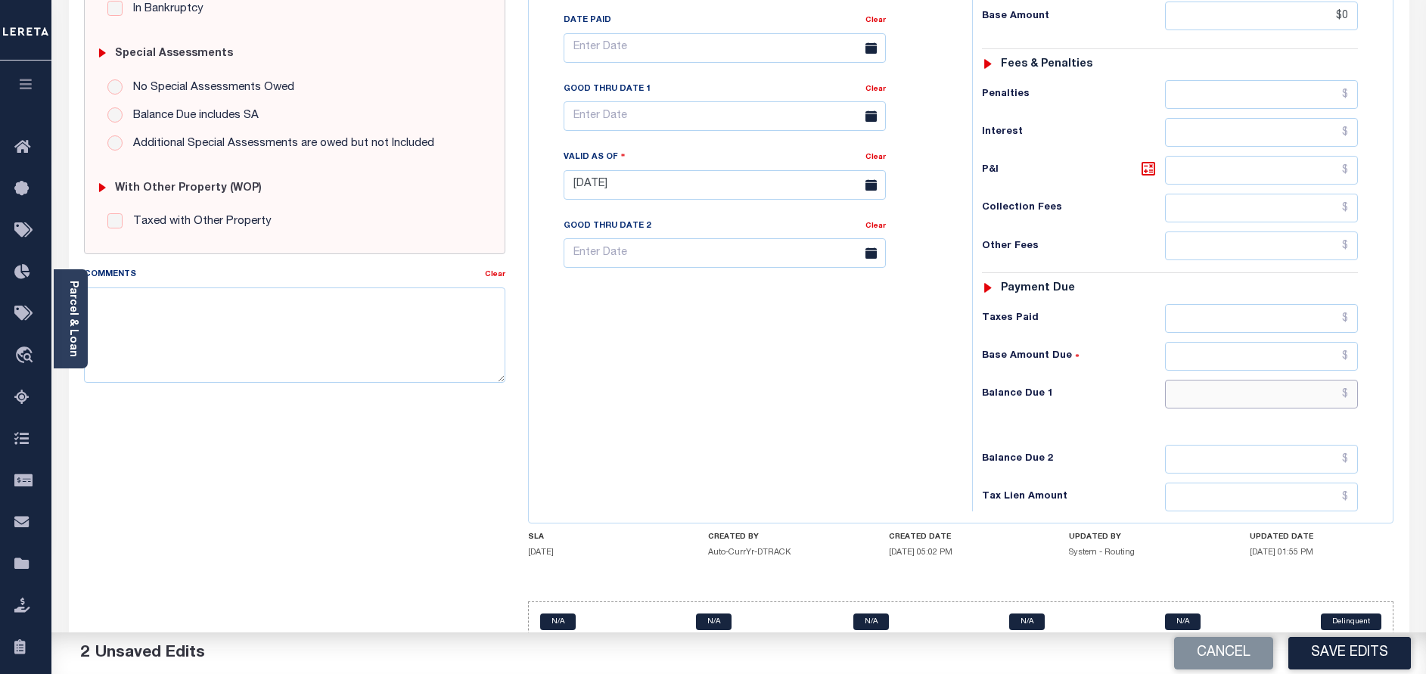
type input "$0.00"
click at [1285, 380] on input "text" at bounding box center [1261, 394] width 193 height 29
type input "$0.00"
click at [288, 313] on textarea "Comments" at bounding box center [294, 335] width 421 height 95
paste textarea "[DATE] - As per call conversation with TC [PERSON_NAME] 2024 taxes are paid in …"
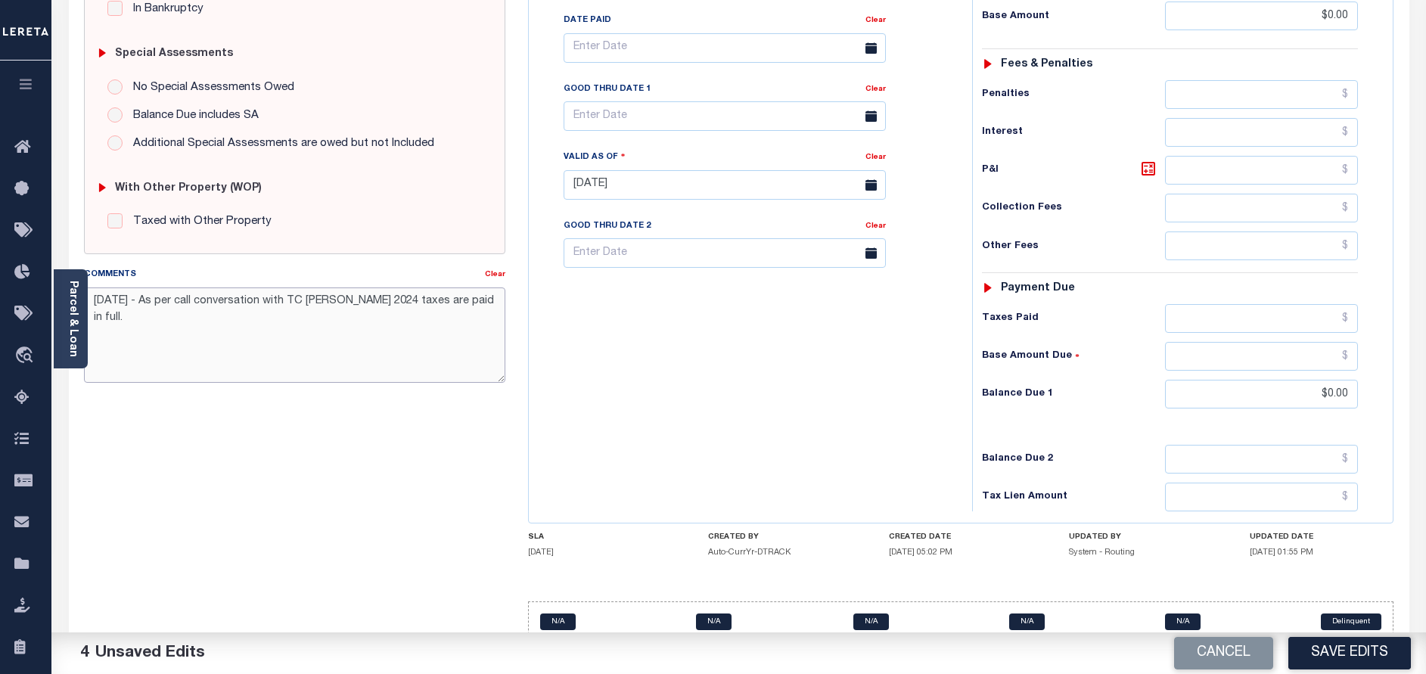
type textarea "[DATE] - As per call conversation with TC [PERSON_NAME] 2024 taxes are paid in …"
click at [716, 390] on div "Tax Bill No Multiple Payment Option Payment Plan Clear" at bounding box center [747, 177] width 428 height 668
click at [1387, 648] on button "Save Edits" at bounding box center [1350, 653] width 123 height 33
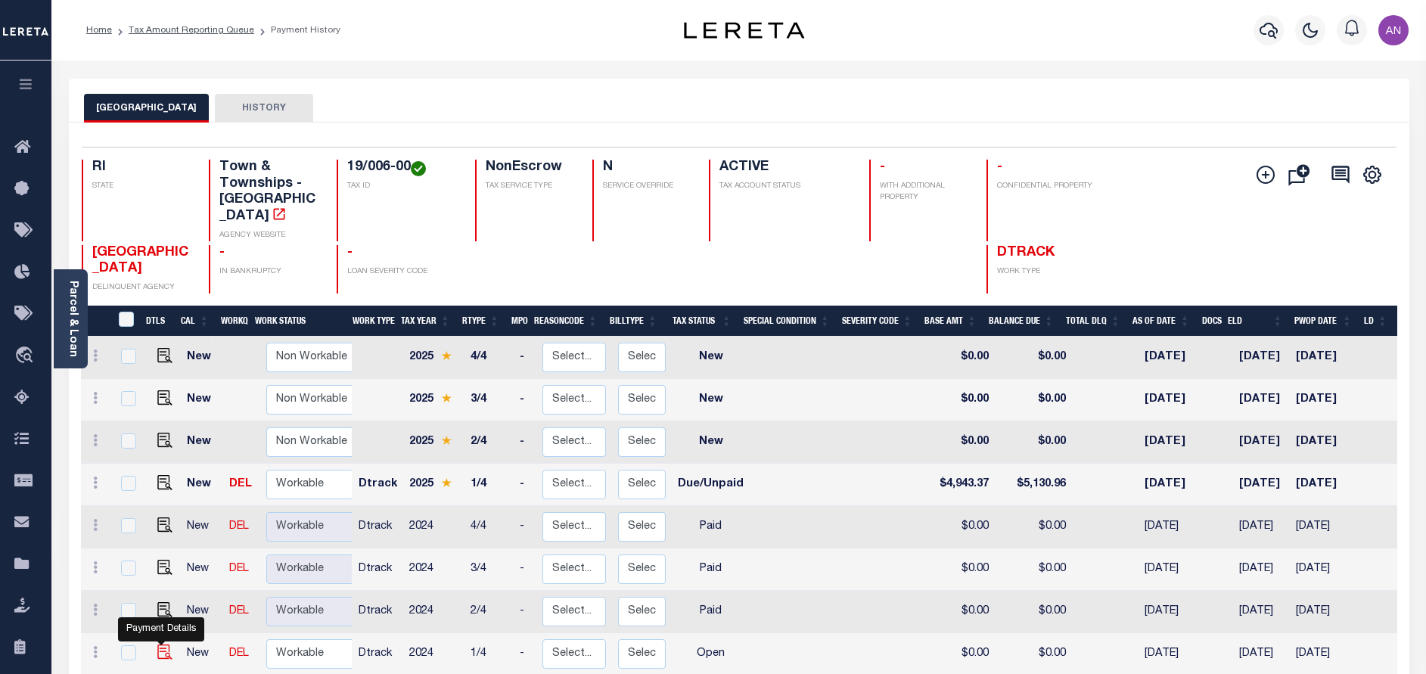
click at [166, 653] on img "" at bounding box center [164, 652] width 15 height 15
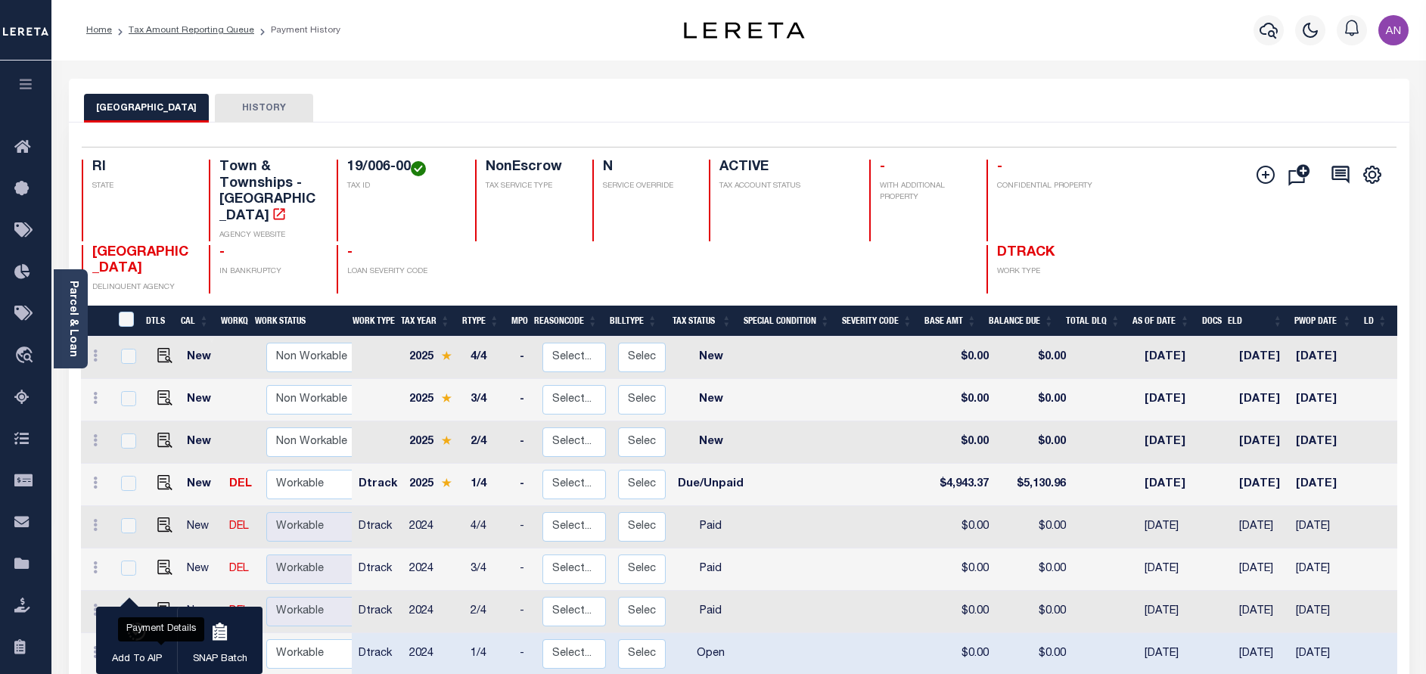
checkbox input "true"
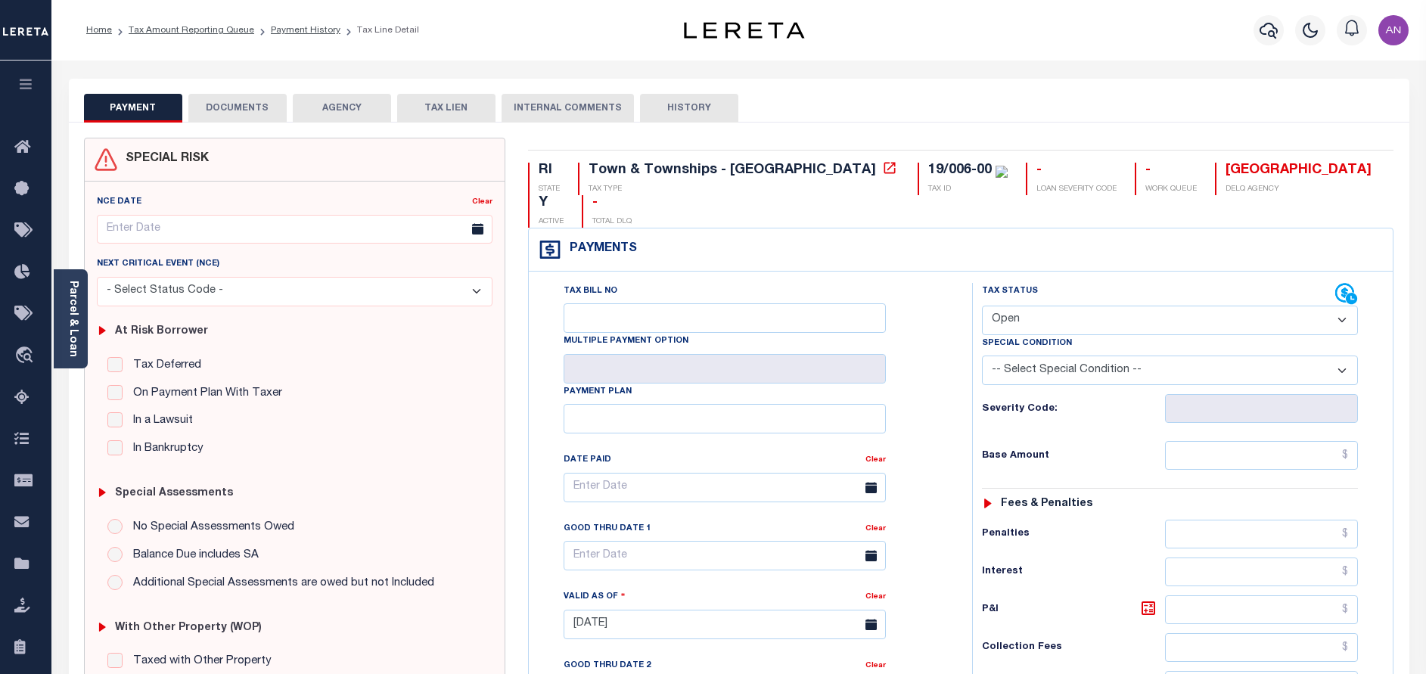
click at [1080, 306] on select "- Select Status Code - Open Due/Unpaid Paid Incomplete No Tax Due Internal Refu…" at bounding box center [1170, 321] width 376 height 30
select select "PYD"
click at [982, 306] on select "- Select Status Code - Open Due/Unpaid Paid Incomplete No Tax Due Internal Refu…" at bounding box center [1170, 321] width 376 height 30
type input "[DATE]"
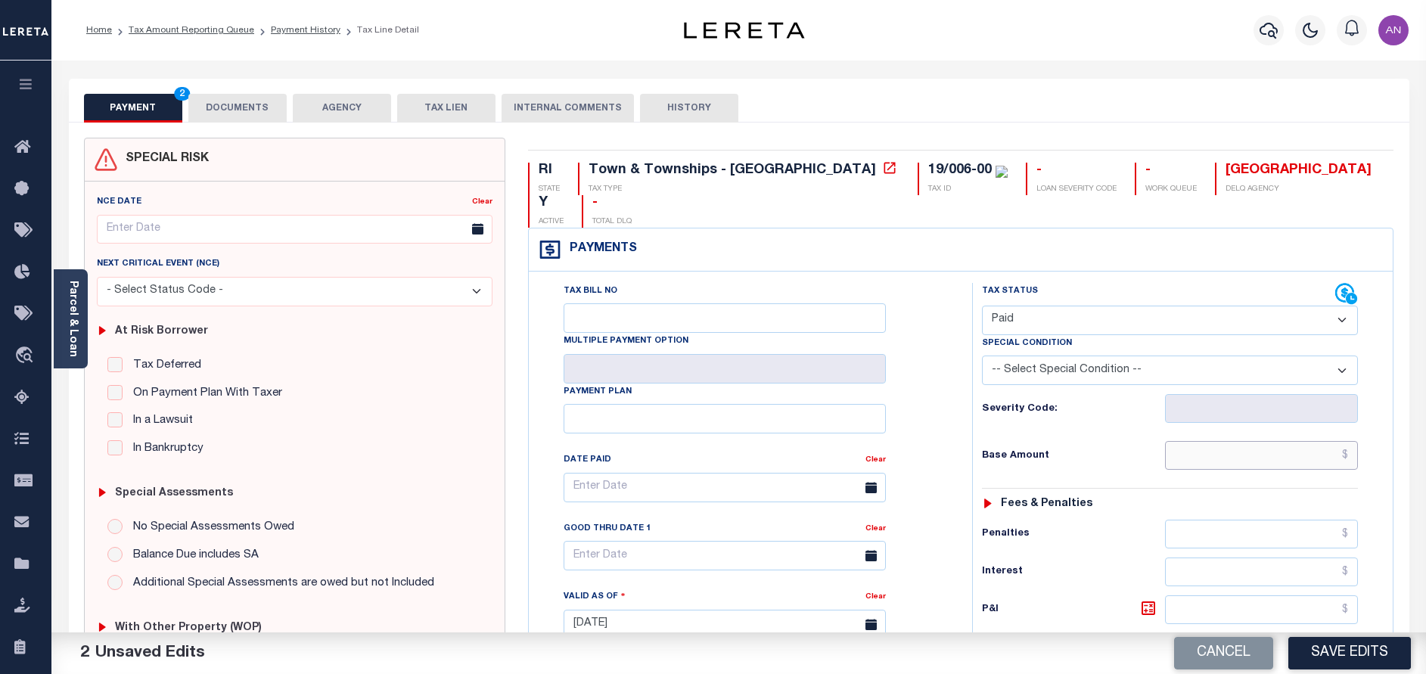
click at [1275, 441] on input "text" at bounding box center [1261, 455] width 193 height 29
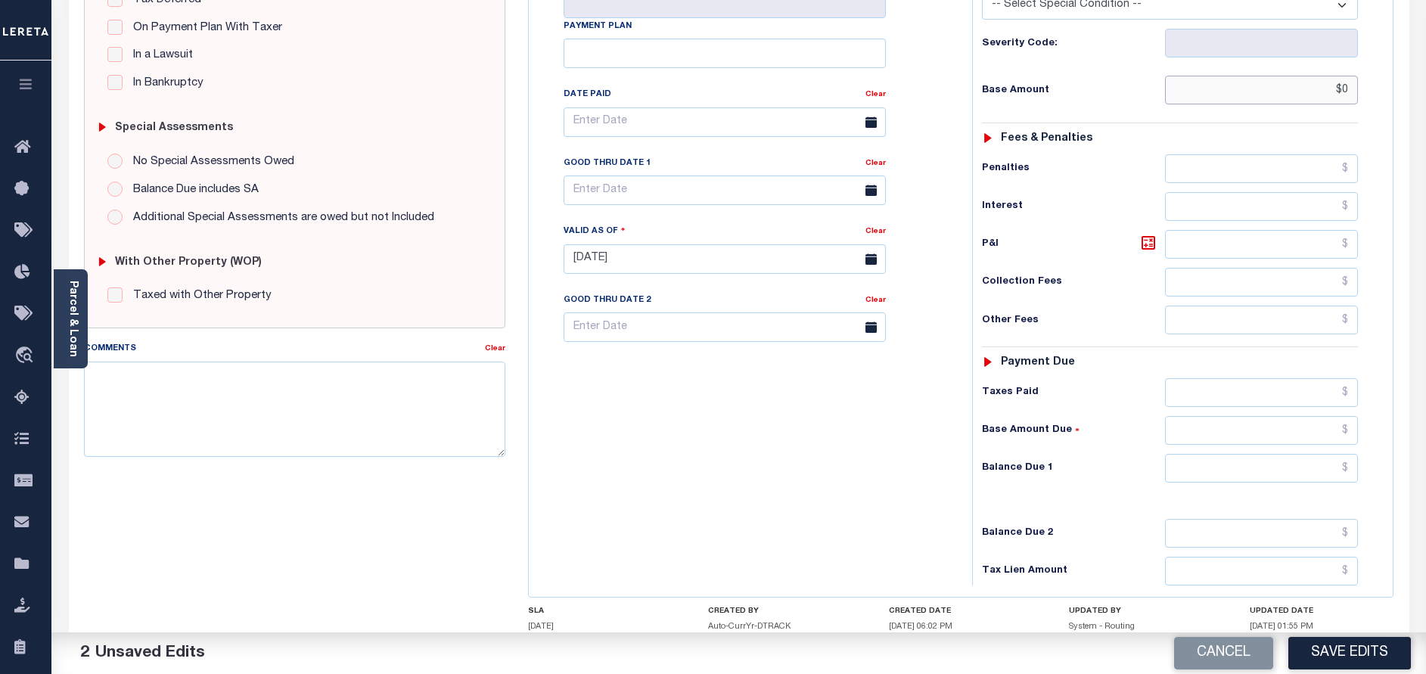
scroll to position [440, 0]
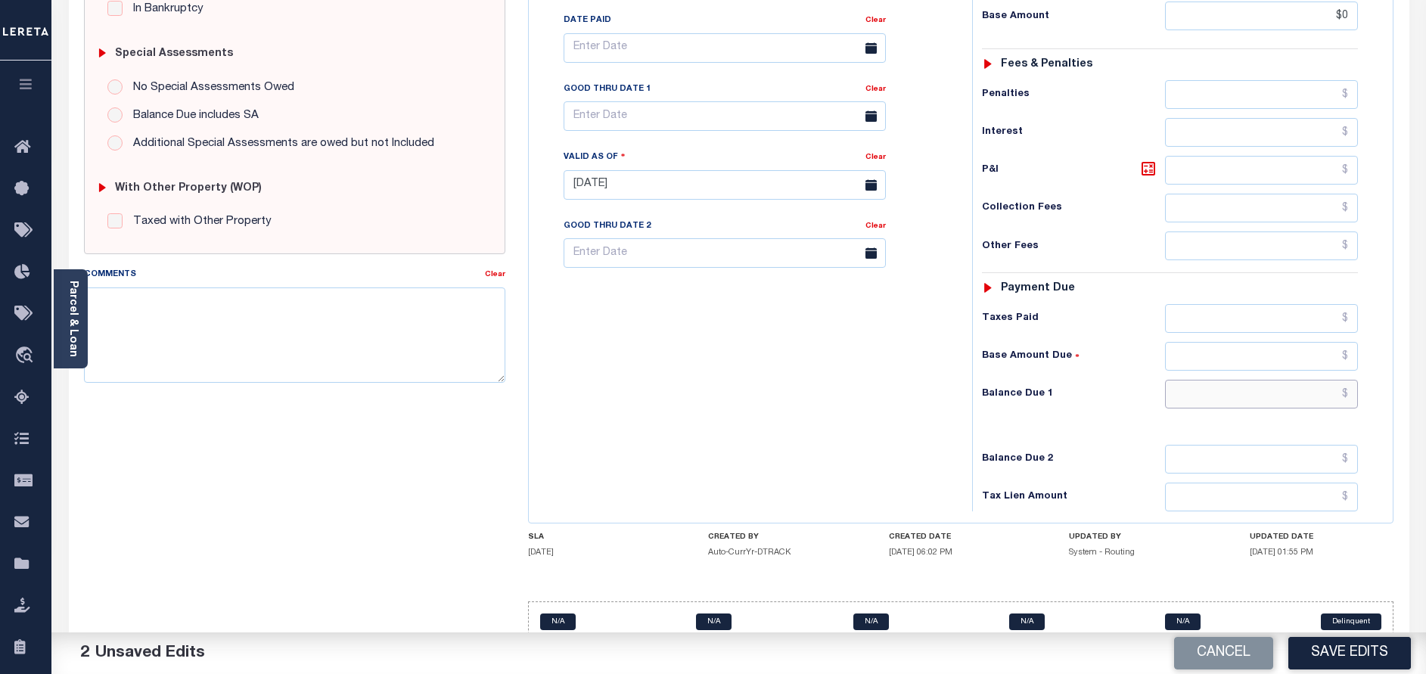
type input "$0.00"
click at [1258, 380] on input "text" at bounding box center [1261, 394] width 193 height 29
type input "$0.00"
click at [287, 357] on textarea "Comments" at bounding box center [294, 335] width 421 height 95
paste textarea "10/01/2025 - As per call conversation with TC mary 2024 taxes are paid in full."
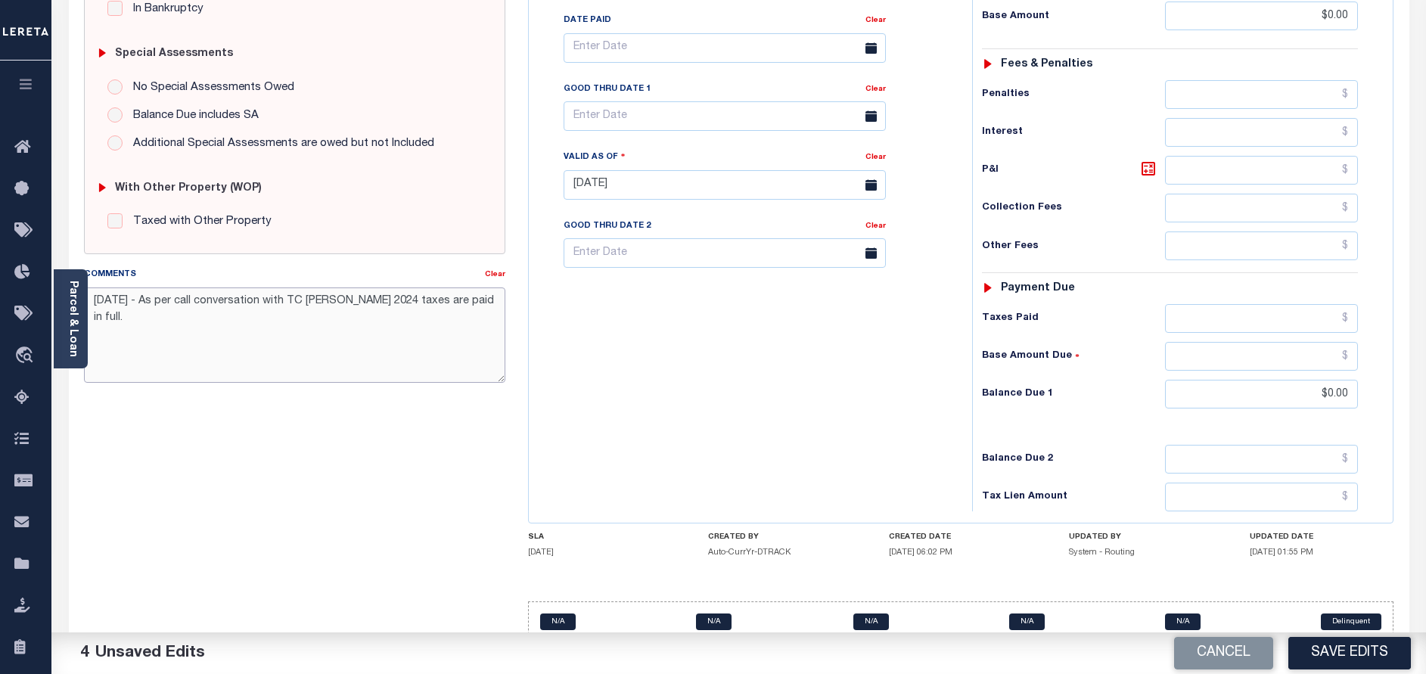
type textarea "10/01/2025 - As per call conversation with TC mary 2024 taxes are paid in full."
click at [775, 353] on div "Tax Bill No Multiple Payment Option Payment Plan Clear" at bounding box center [747, 177] width 428 height 668
click at [1332, 654] on button "Save Edits" at bounding box center [1350, 653] width 123 height 33
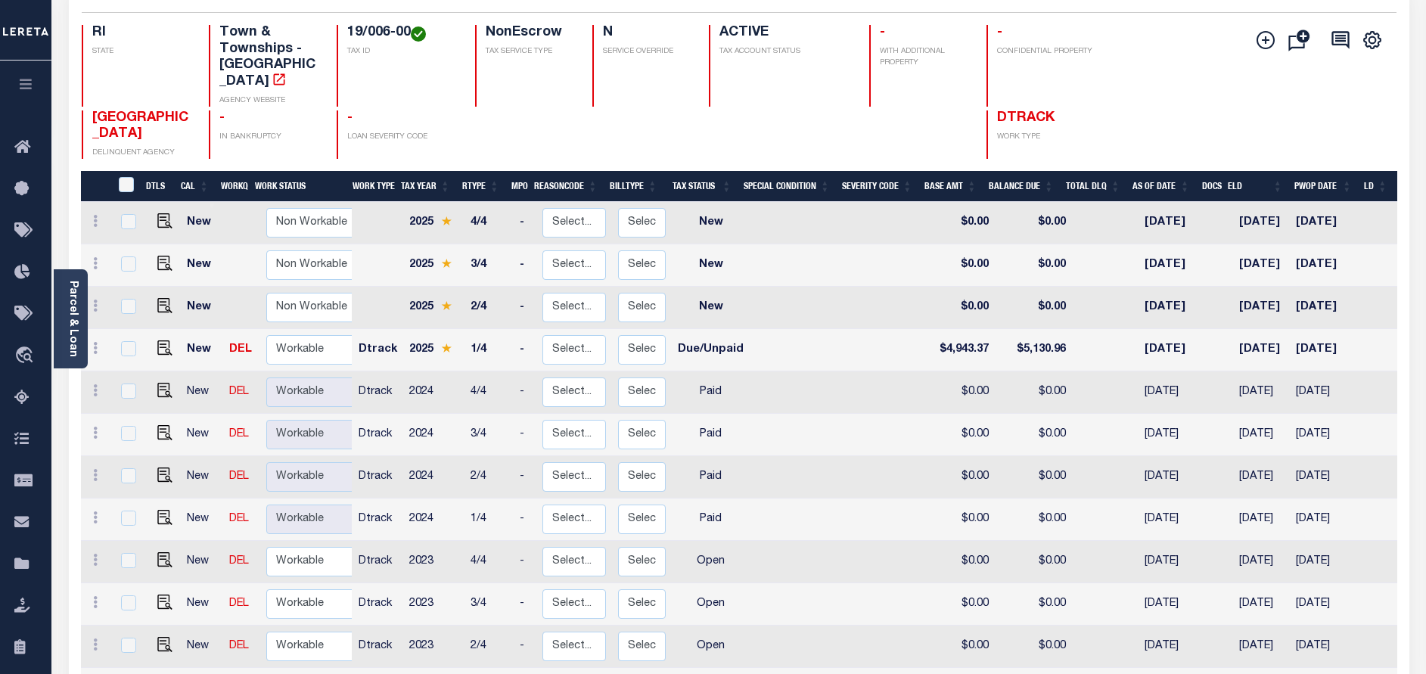
scroll to position [227, 0]
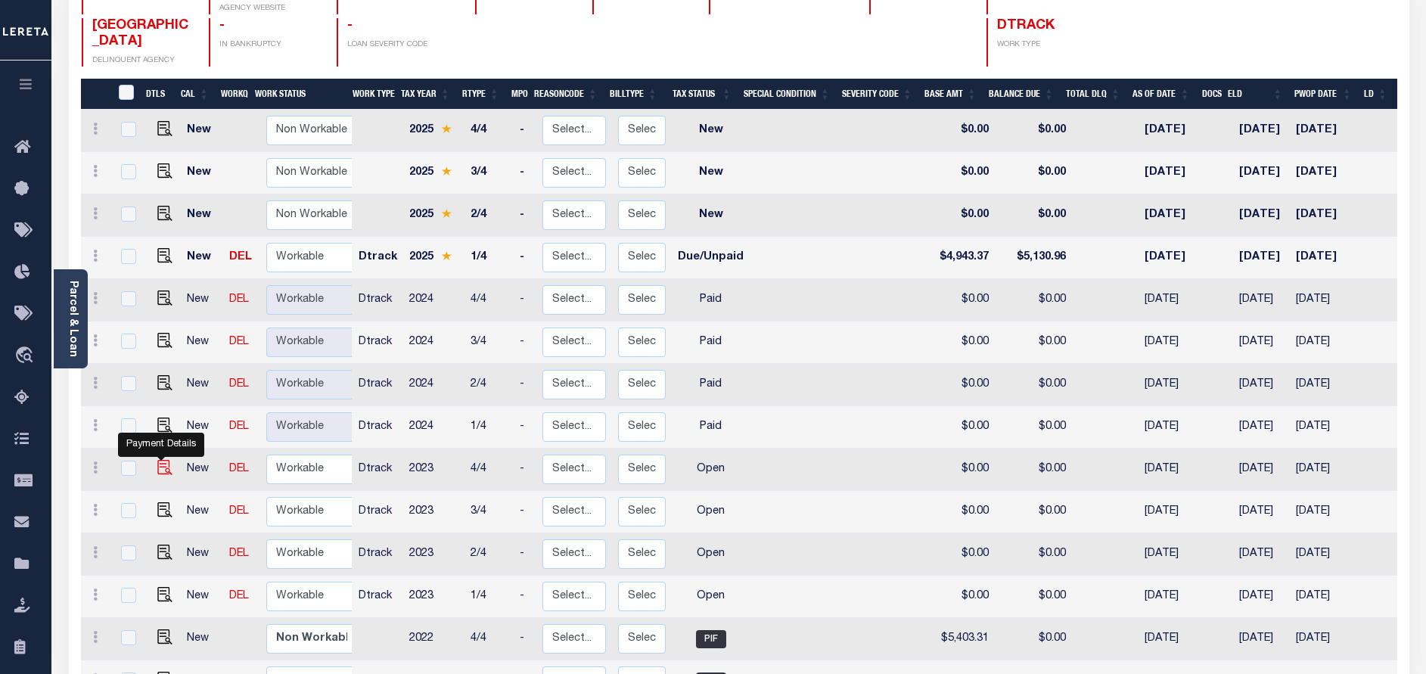
click at [163, 464] on img "" at bounding box center [164, 467] width 15 height 15
checkbox input "true"
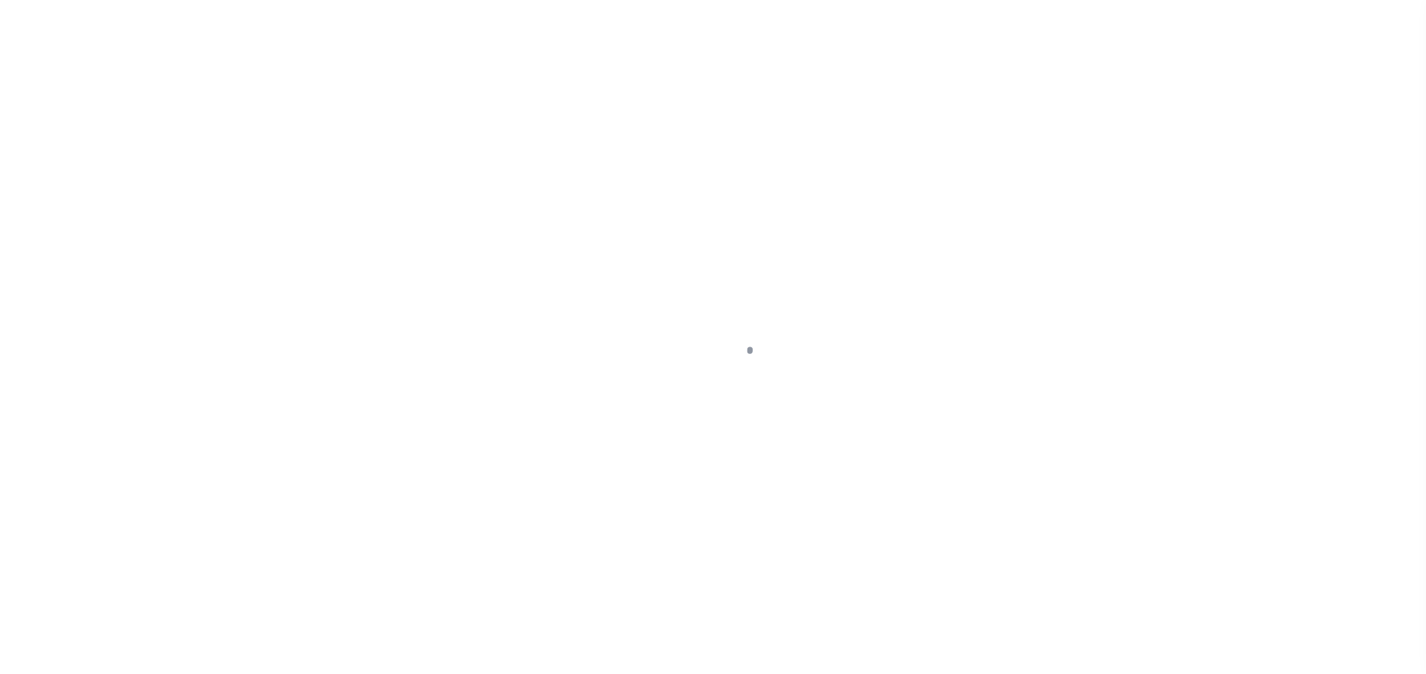
select select "OP2"
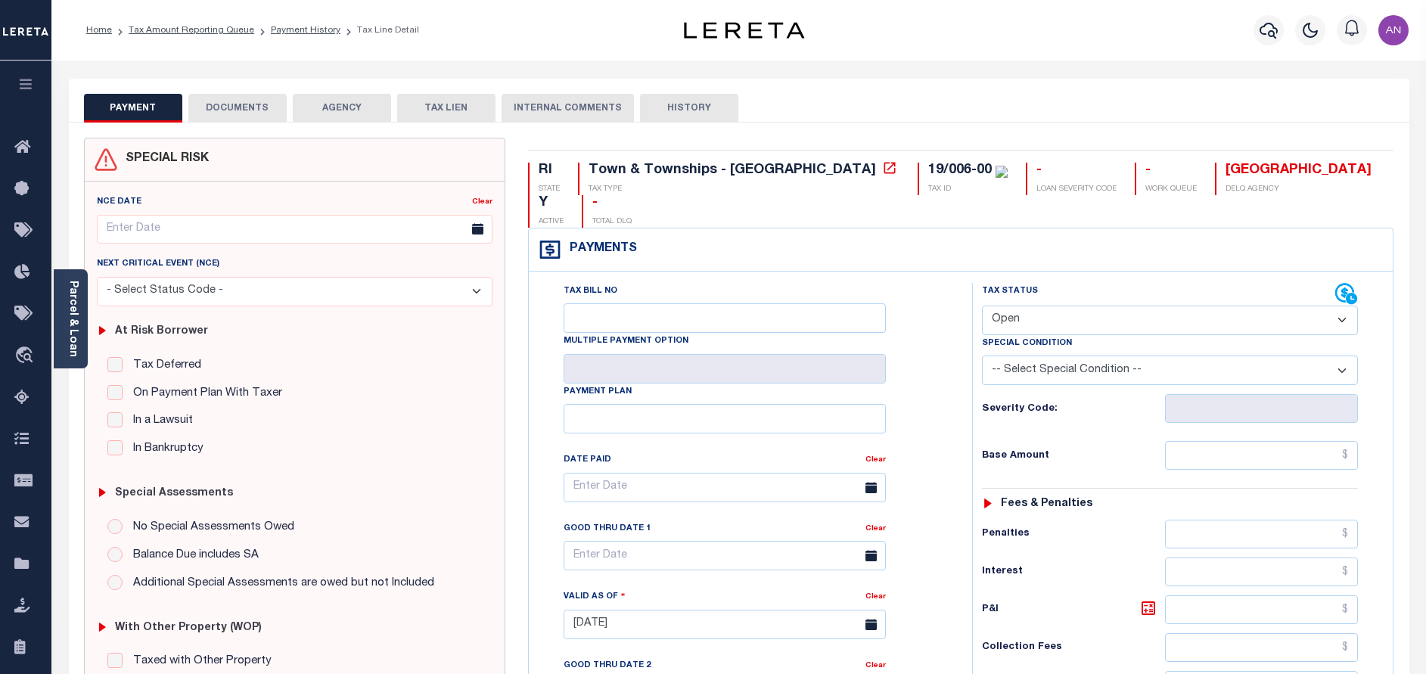
click at [79, 338] on div "Parcel & Loan" at bounding box center [71, 318] width 34 height 99
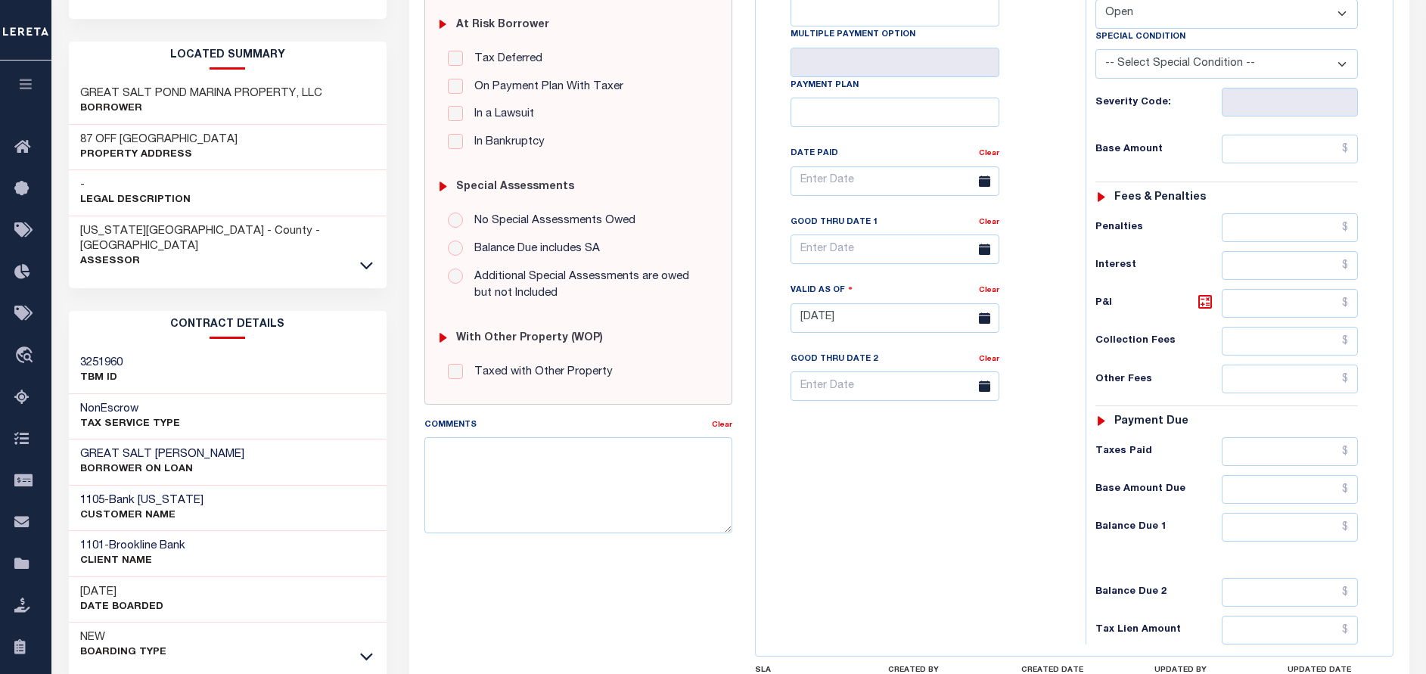
scroll to position [340, 0]
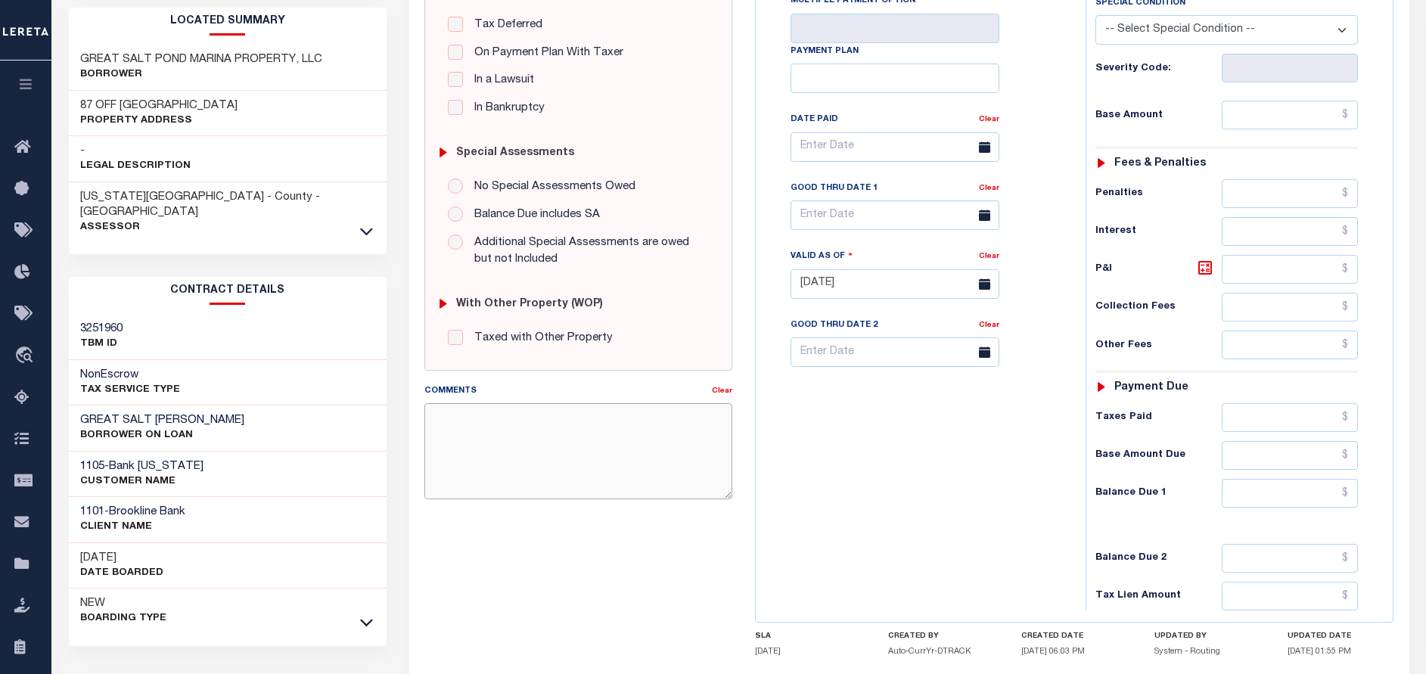
click at [461, 447] on textarea "Comments" at bounding box center [578, 450] width 308 height 95
paste textarea "10/01/2025 - As per call conversation with TC mary 2023 taxes are paid in full."
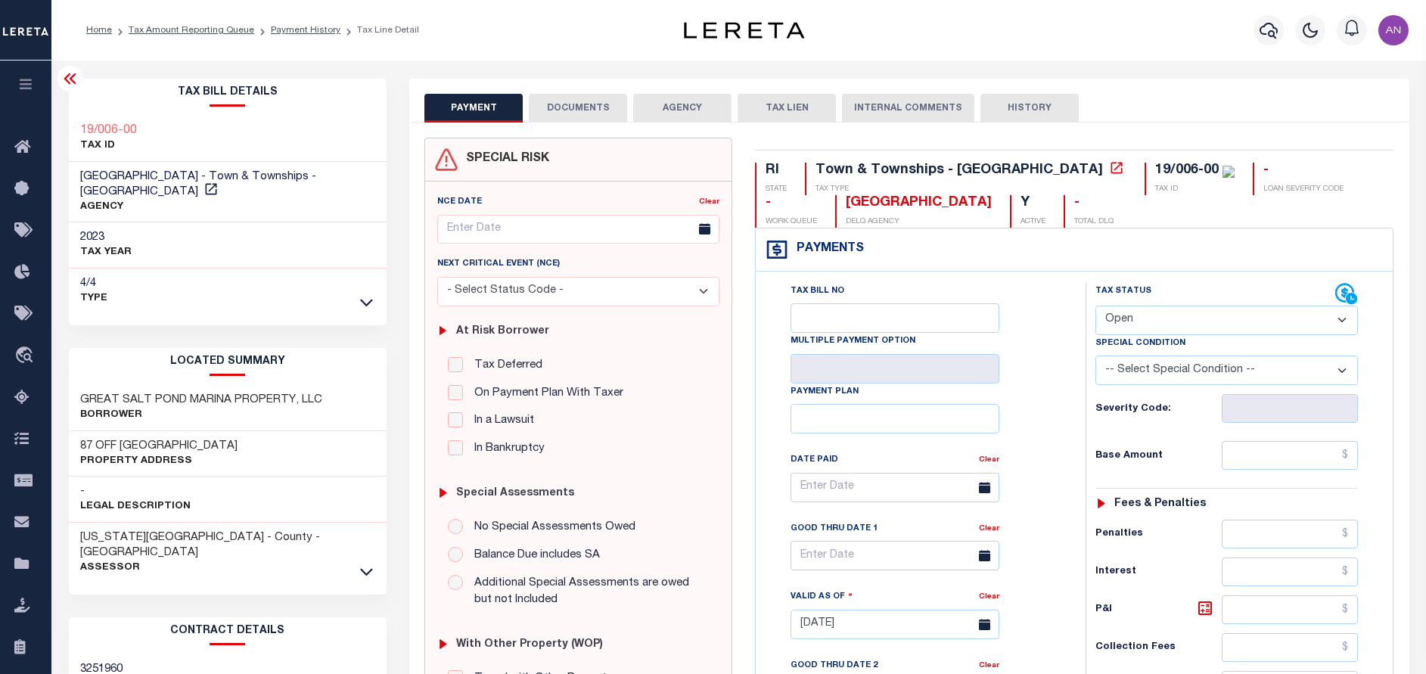
type textarea "10/01/2025 - As per call conversation with TC mary 2023 taxes are paid in full."
type input "[DATE]"
click at [1146, 325] on select "- Select Status Code - Open Due/Unpaid Paid Incomplete No Tax Due Internal Refu…" at bounding box center [1227, 321] width 263 height 30
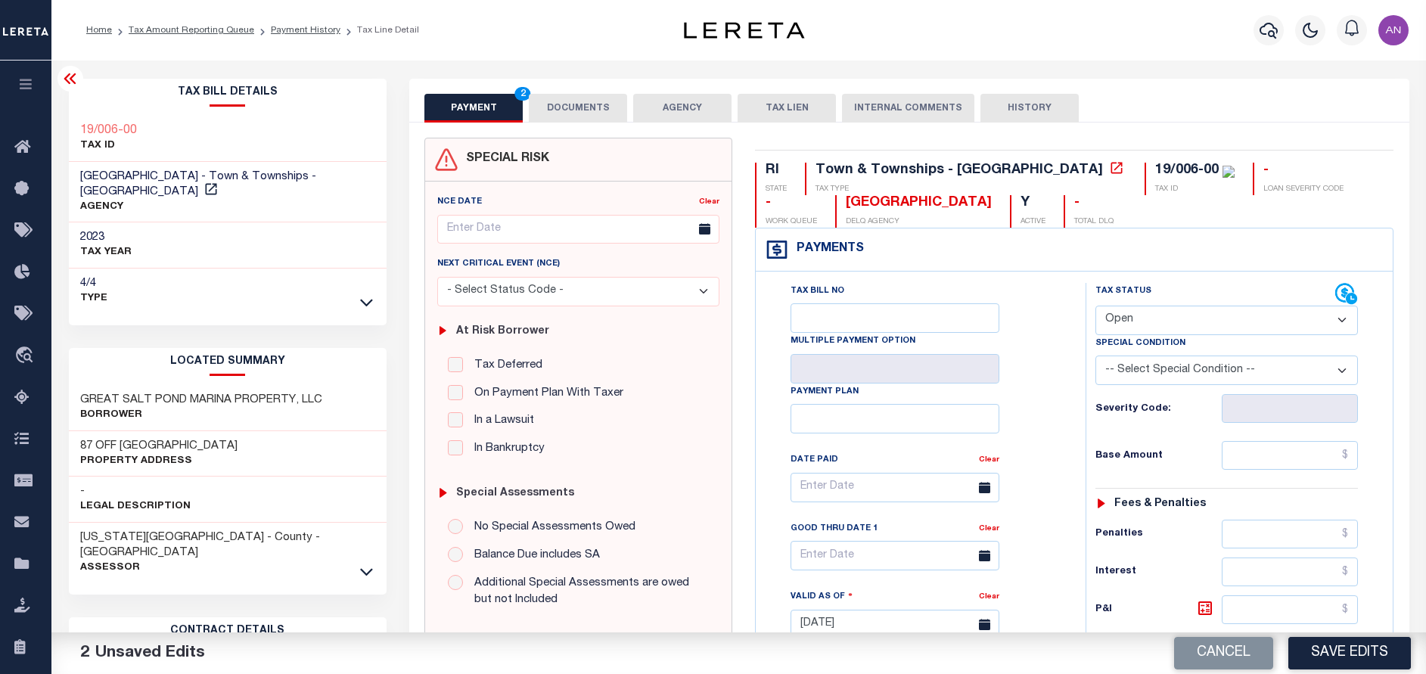
select select "PYD"
click at [1096, 306] on select "- Select Status Code - Open Due/Unpaid Paid Incomplete No Tax Due Internal Refu…" at bounding box center [1227, 321] width 263 height 30
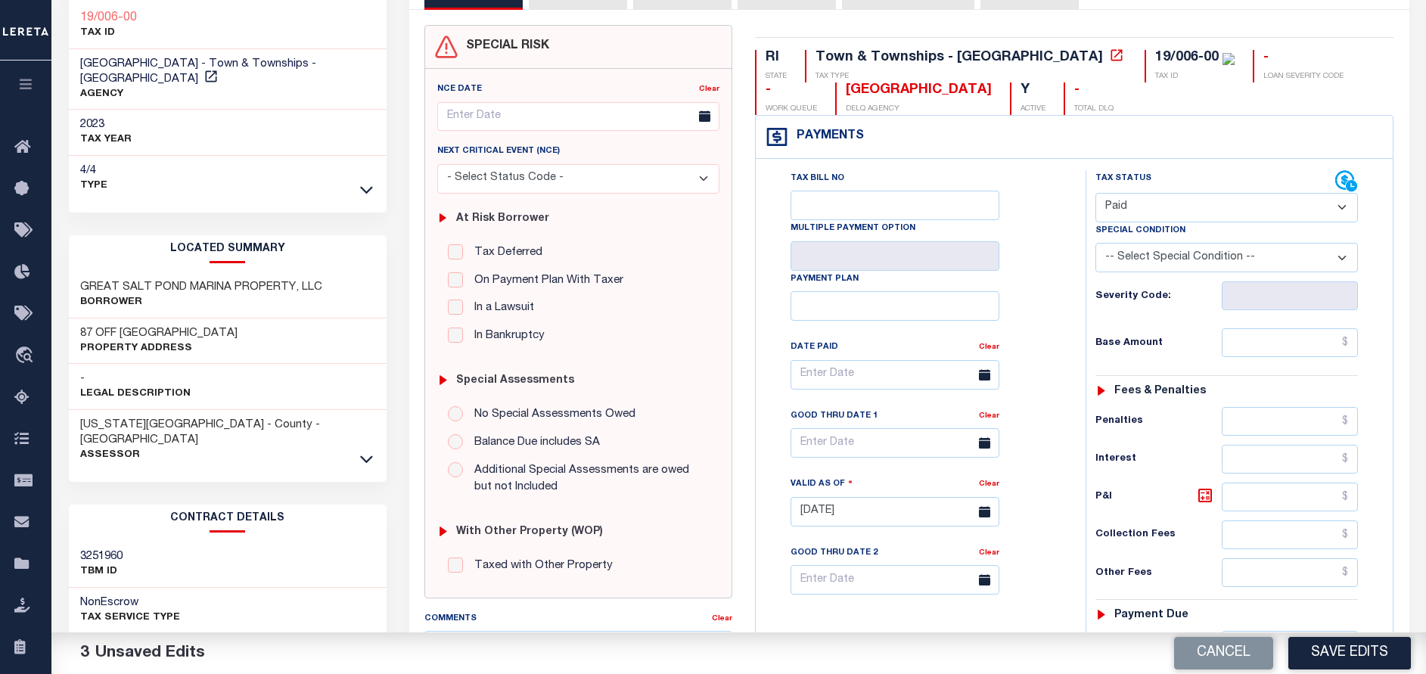
scroll to position [113, 0]
click at [1289, 347] on input "text" at bounding box center [1290, 342] width 136 height 29
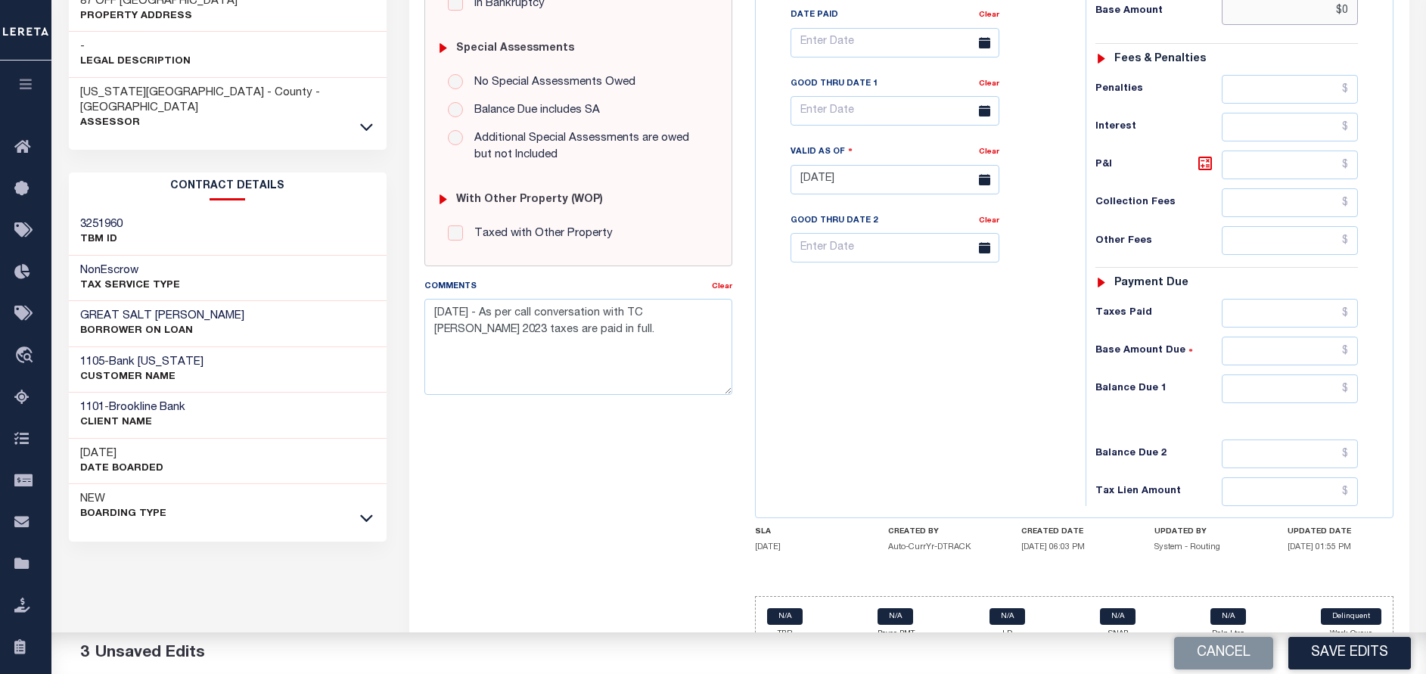
scroll to position [454, 0]
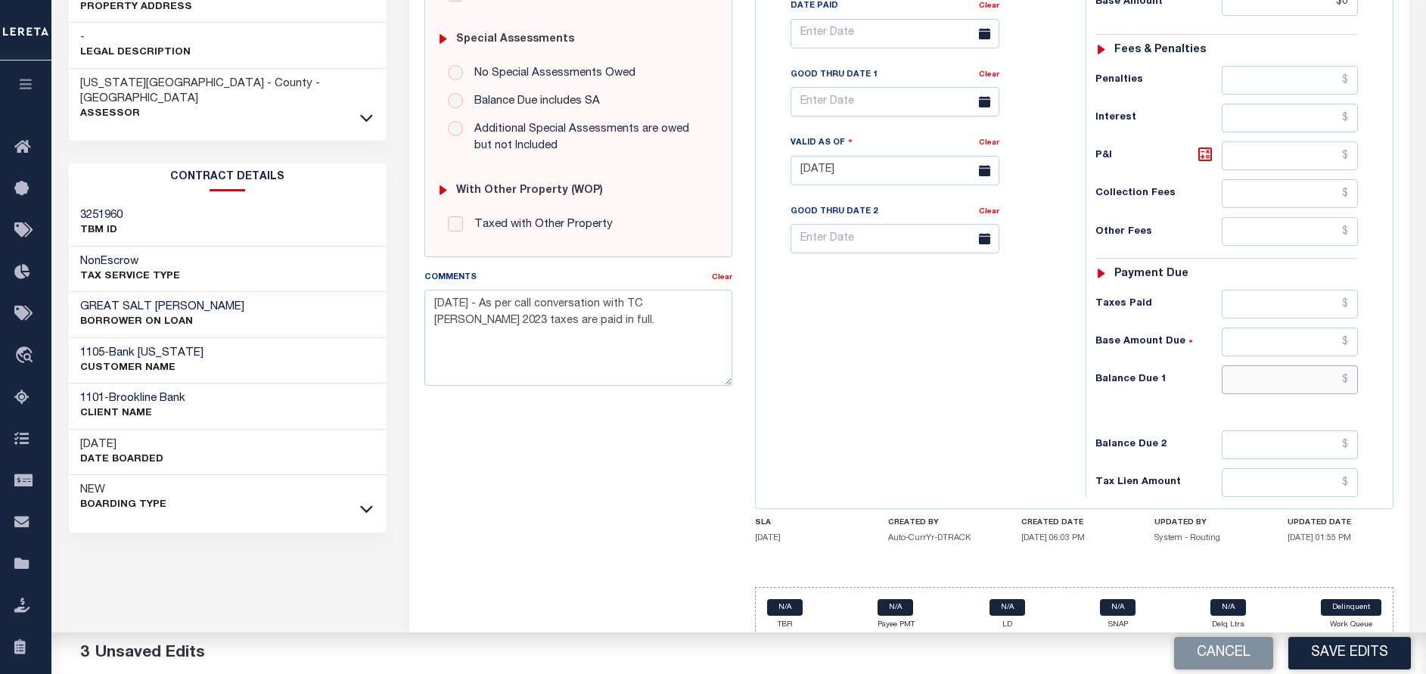
type input "$0.00"
click at [1304, 381] on input "text" at bounding box center [1290, 379] width 136 height 29
type input "$0.00"
click at [1354, 640] on button "Save Edits" at bounding box center [1350, 653] width 123 height 33
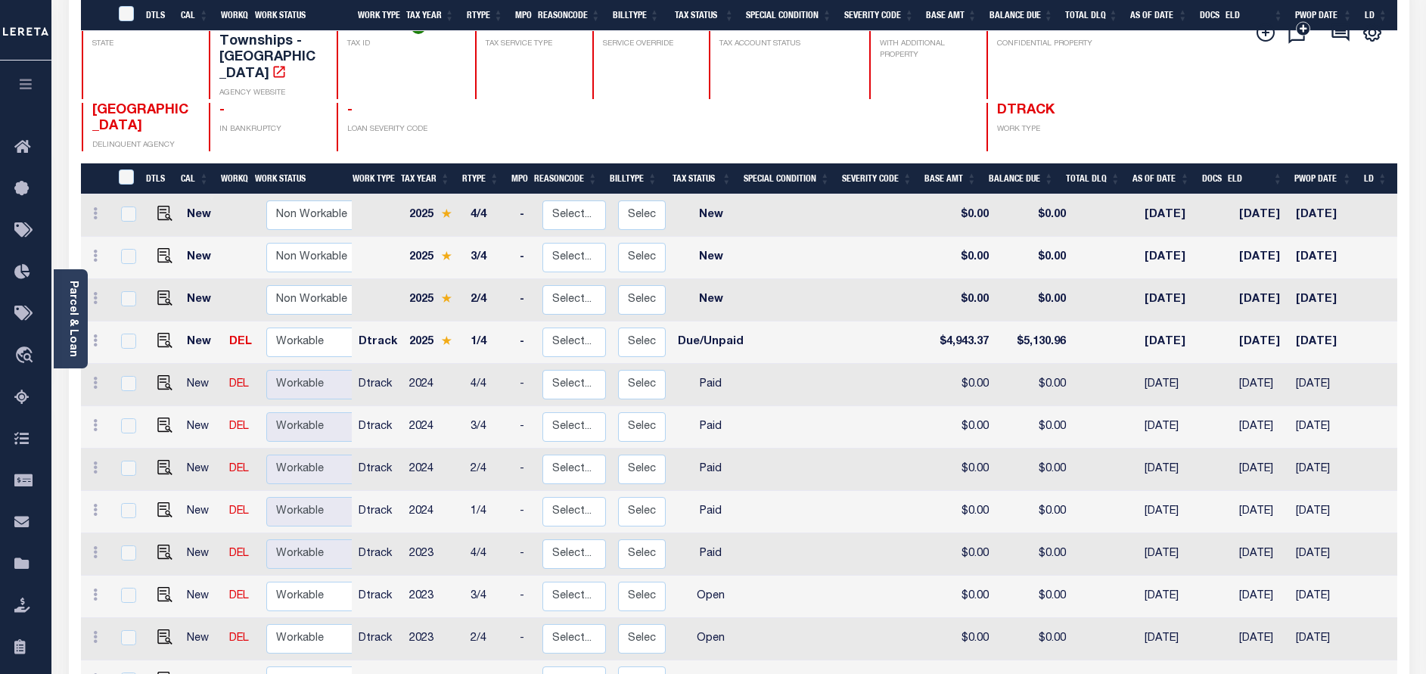
scroll to position [340, 0]
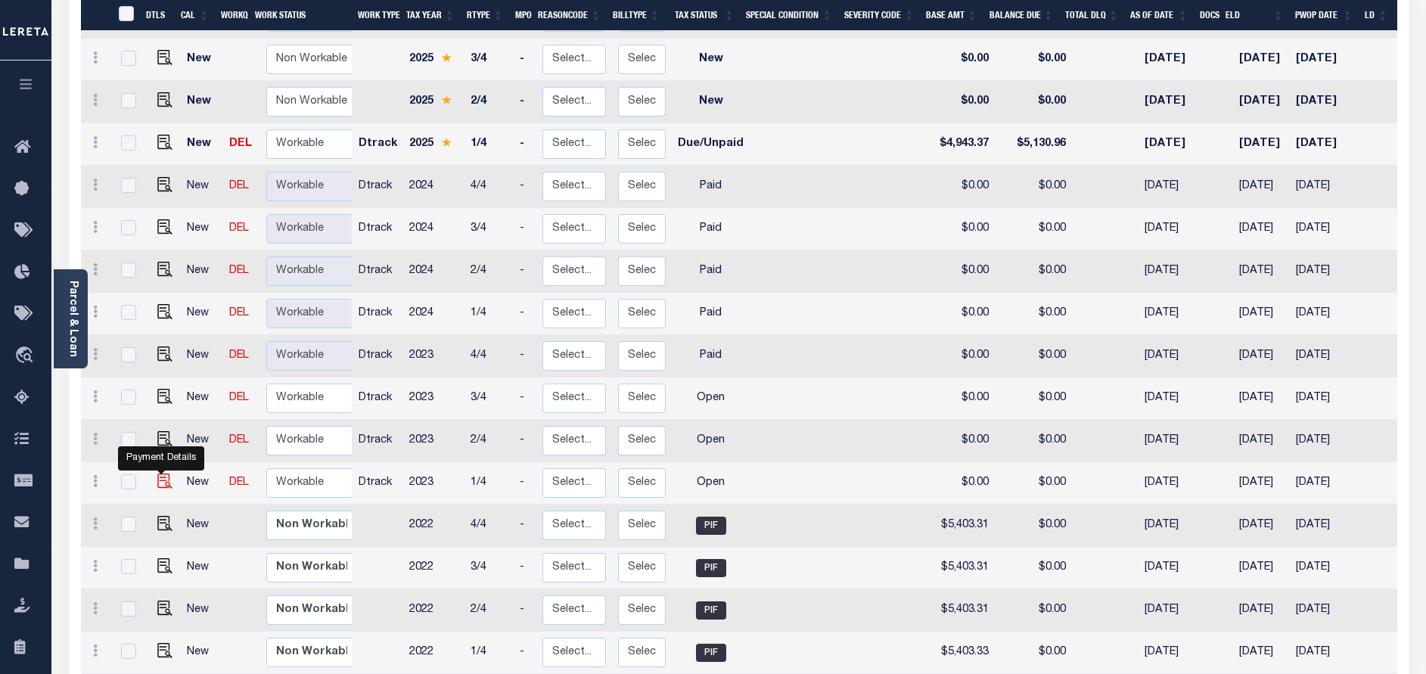
click at [160, 483] on img "" at bounding box center [164, 481] width 15 height 15
checkbox input "true"
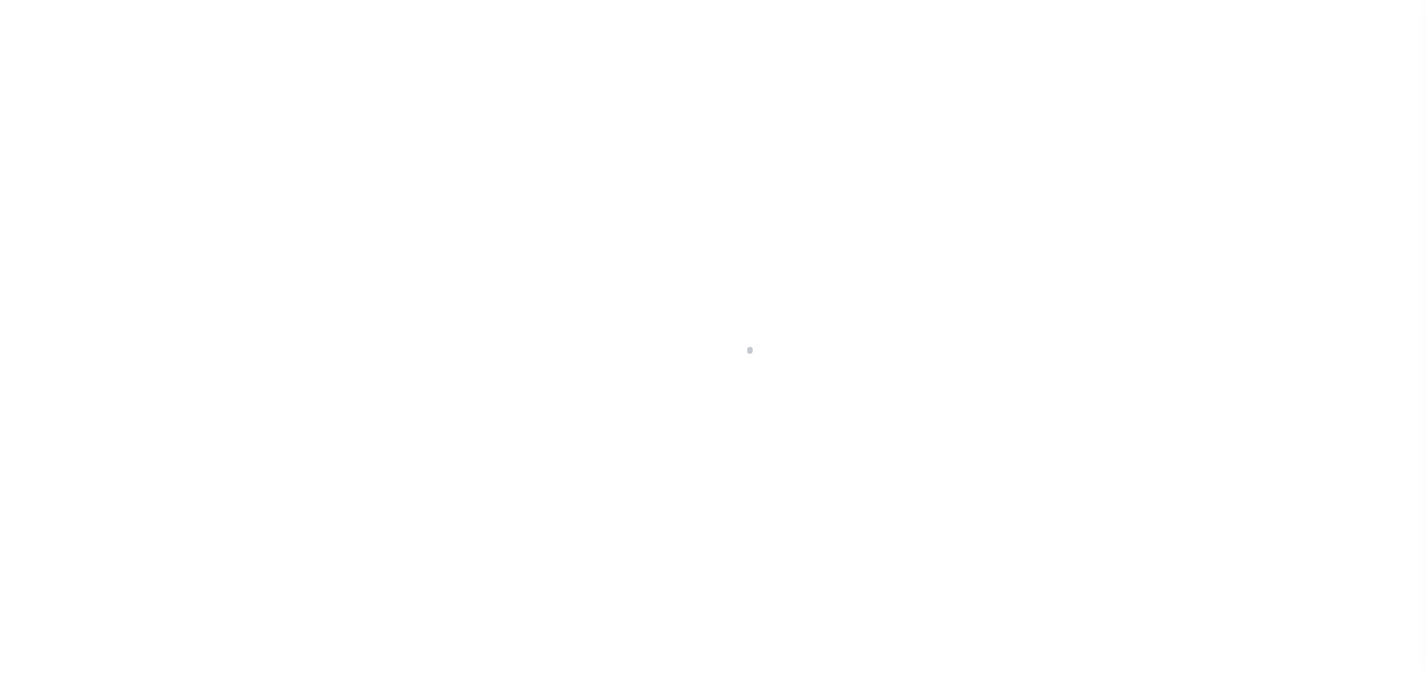
select select "OP2"
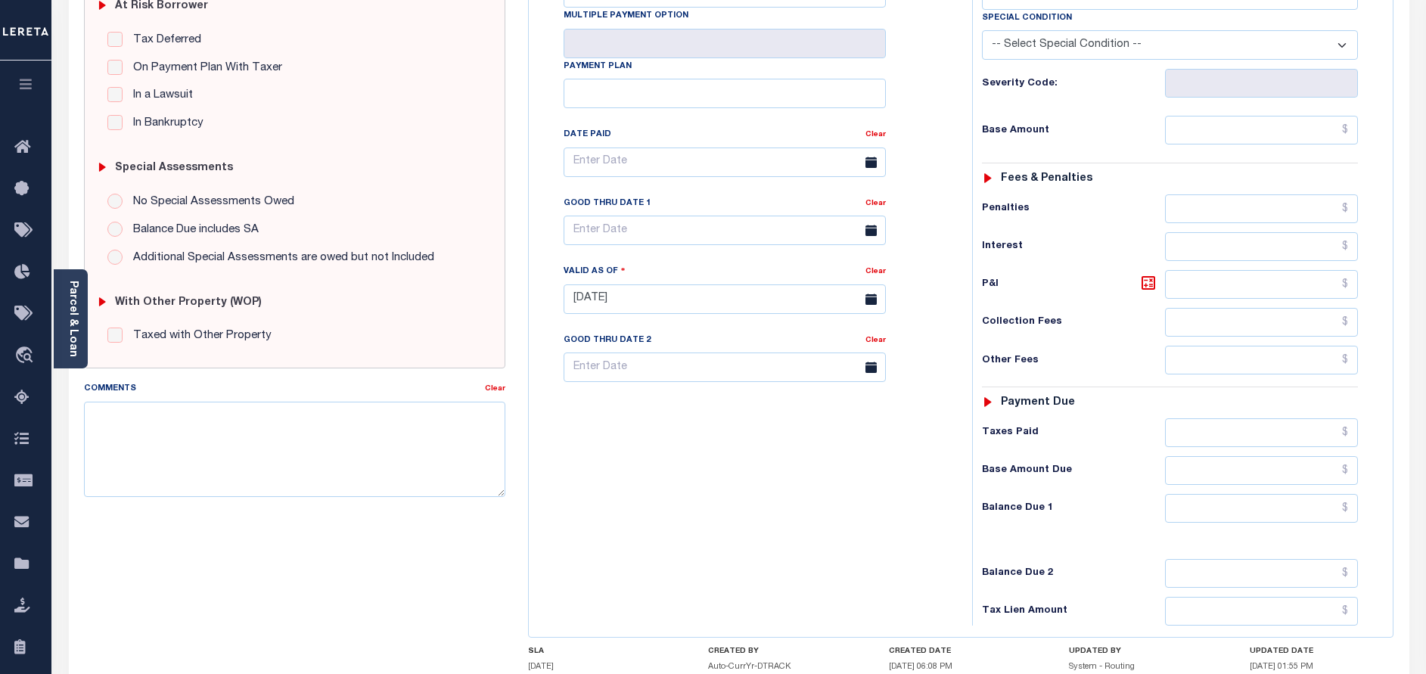
scroll to position [340, 0]
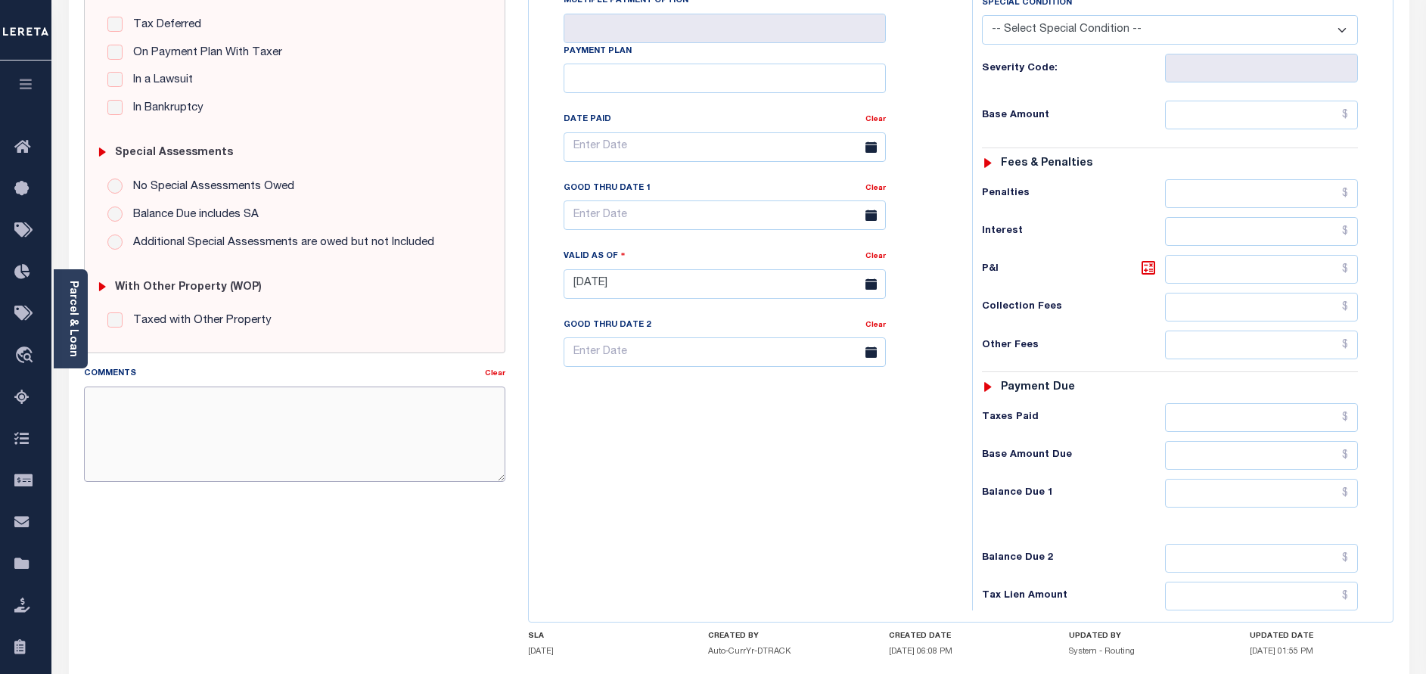
click at [291, 411] on textarea "Comments" at bounding box center [294, 434] width 421 height 95
paste textarea "[DATE] - As per call conversation with TC [PERSON_NAME] 2023 taxes are paid in …"
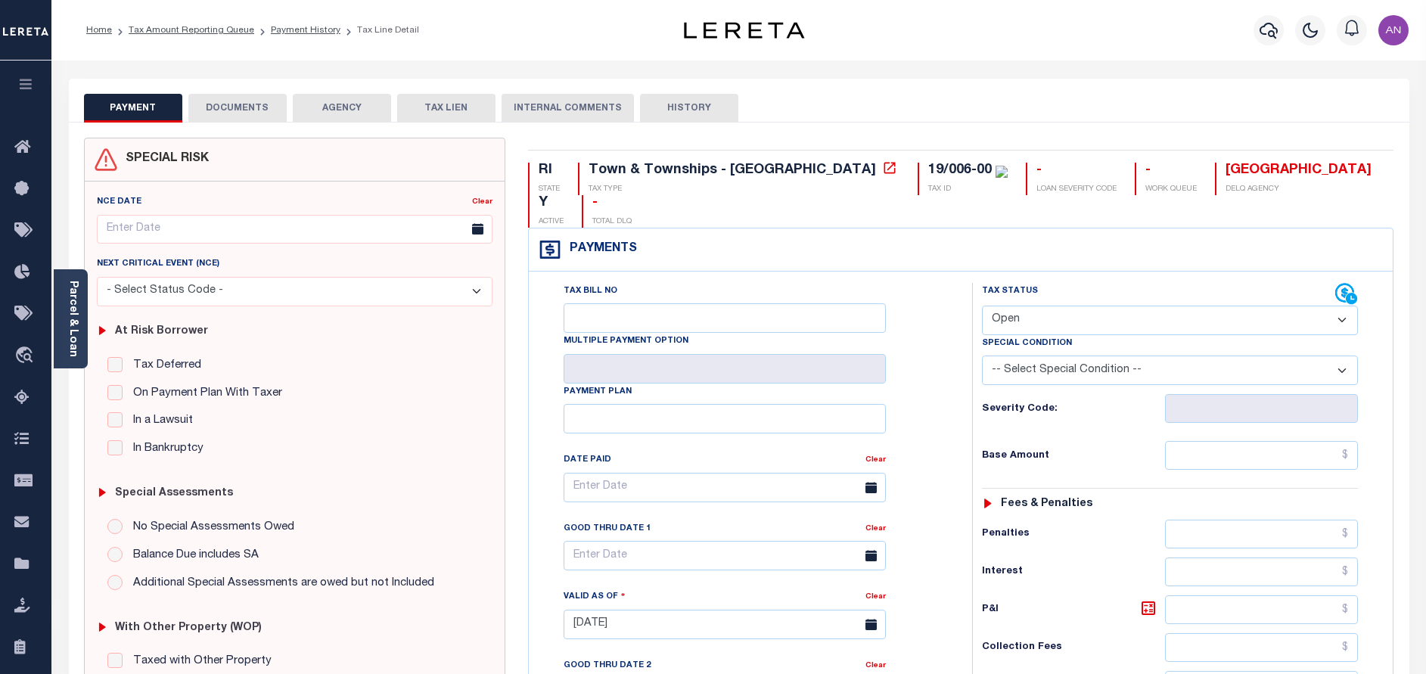
type textarea "[DATE] - As per call conversation with TC [PERSON_NAME] 2023 taxes are paid in …"
type input "[DATE]"
click at [1093, 306] on select "- Select Status Code - Open Due/Unpaid Paid Incomplete No Tax Due Internal Refu…" at bounding box center [1170, 321] width 376 height 30
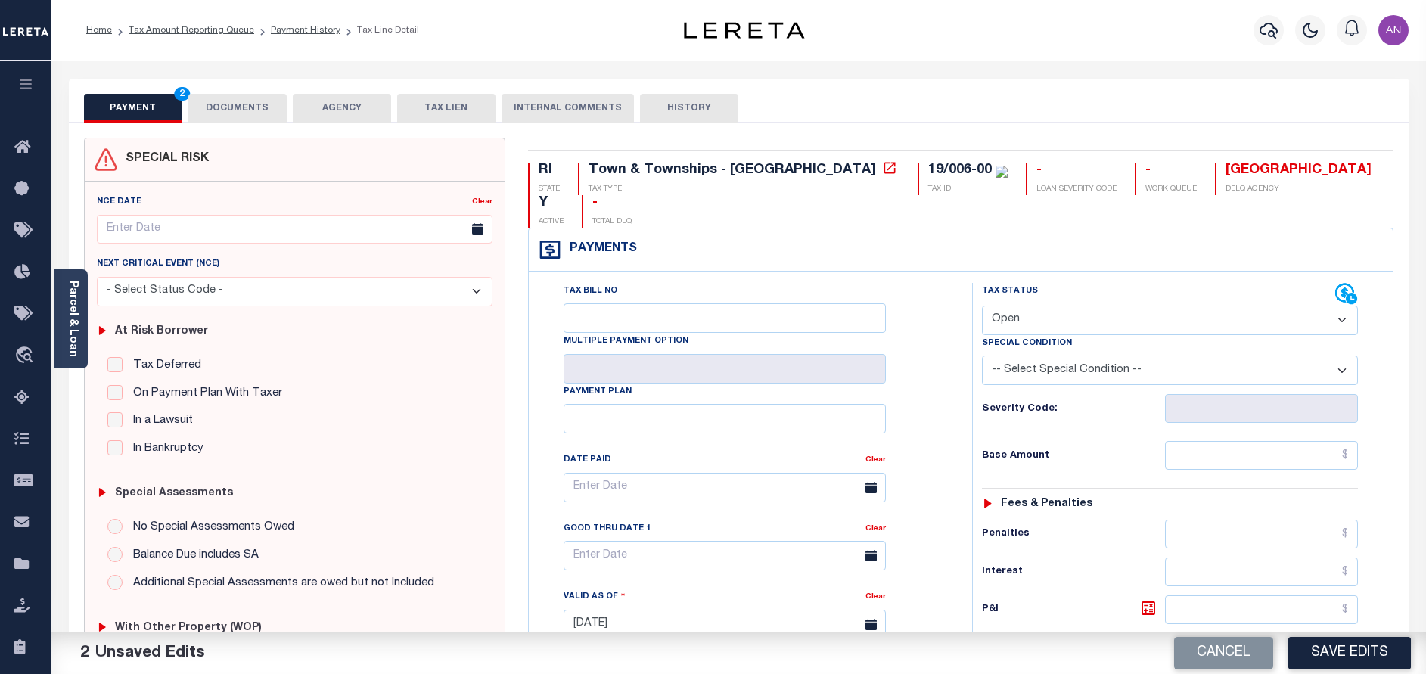
select select "PYD"
click at [982, 306] on select "- Select Status Code - Open Due/Unpaid Paid Incomplete No Tax Due Internal Refu…" at bounding box center [1170, 321] width 376 height 30
click at [1279, 441] on input "text" at bounding box center [1261, 455] width 193 height 29
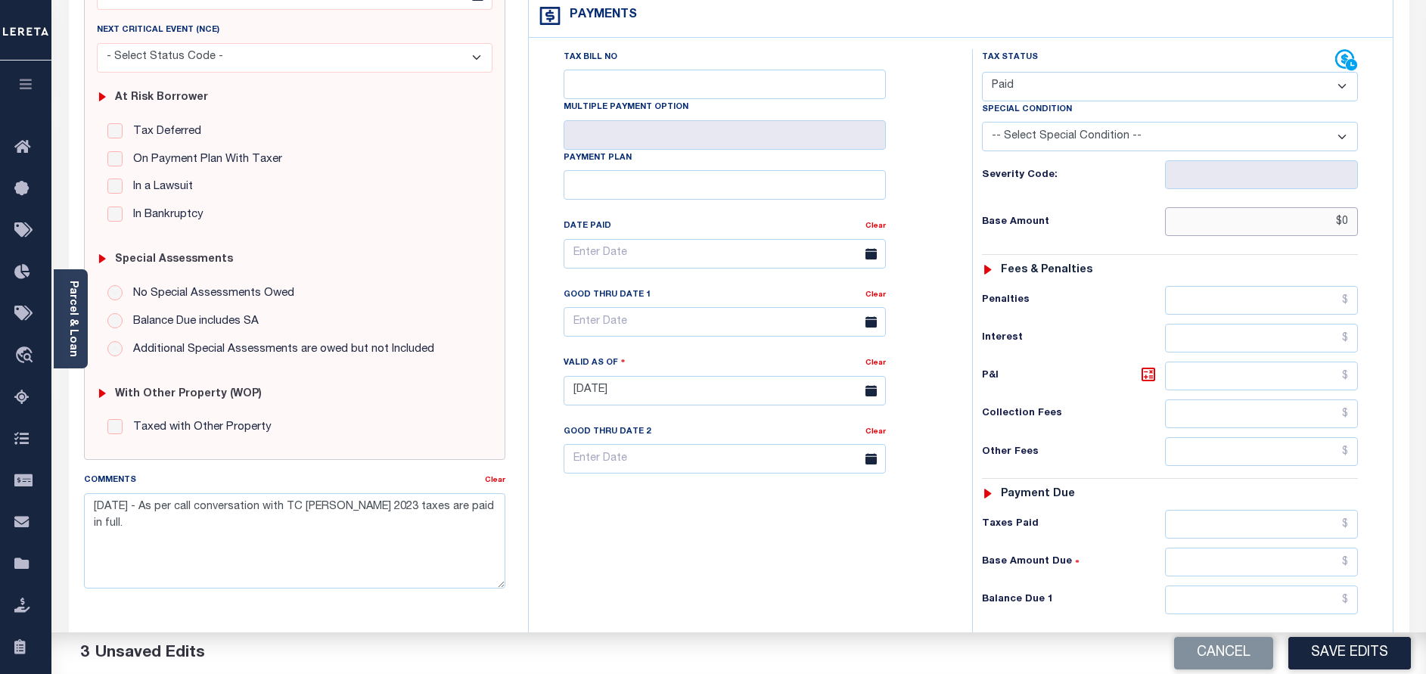
scroll to position [340, 0]
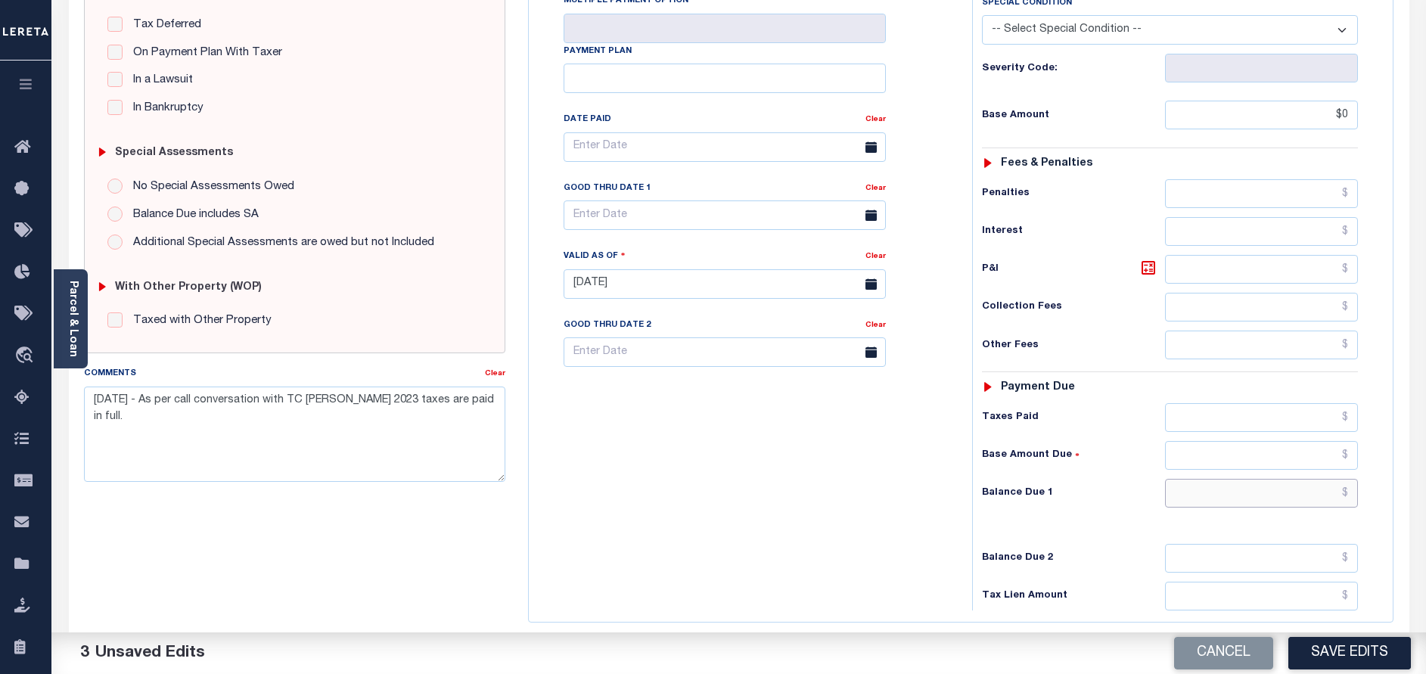
type input "$0.00"
click at [1274, 479] on input "text" at bounding box center [1261, 493] width 193 height 29
type input "$0.00"
click at [939, 499] on div "Tax Bill No Multiple Payment Option Payment Plan Clear" at bounding box center [747, 276] width 428 height 668
click at [1332, 651] on button "Save Edits" at bounding box center [1350, 653] width 123 height 33
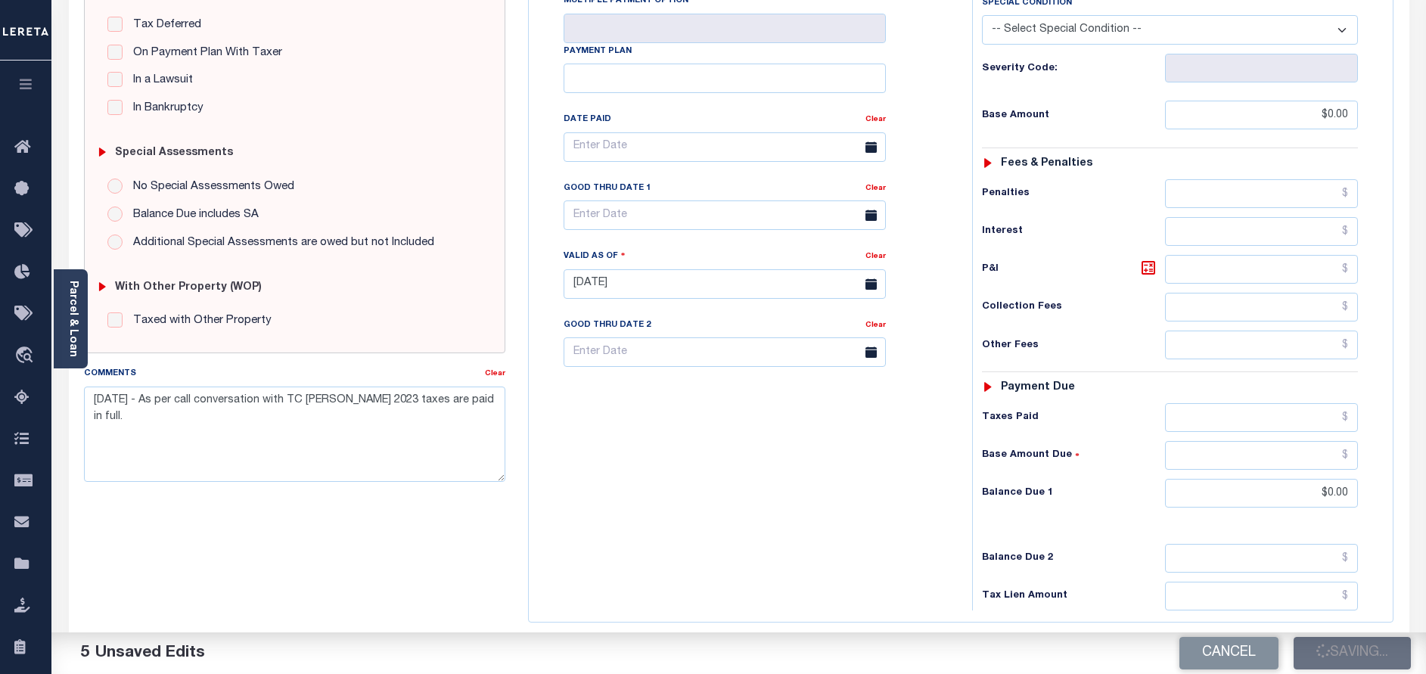
checkbox input "false"
type input "$0"
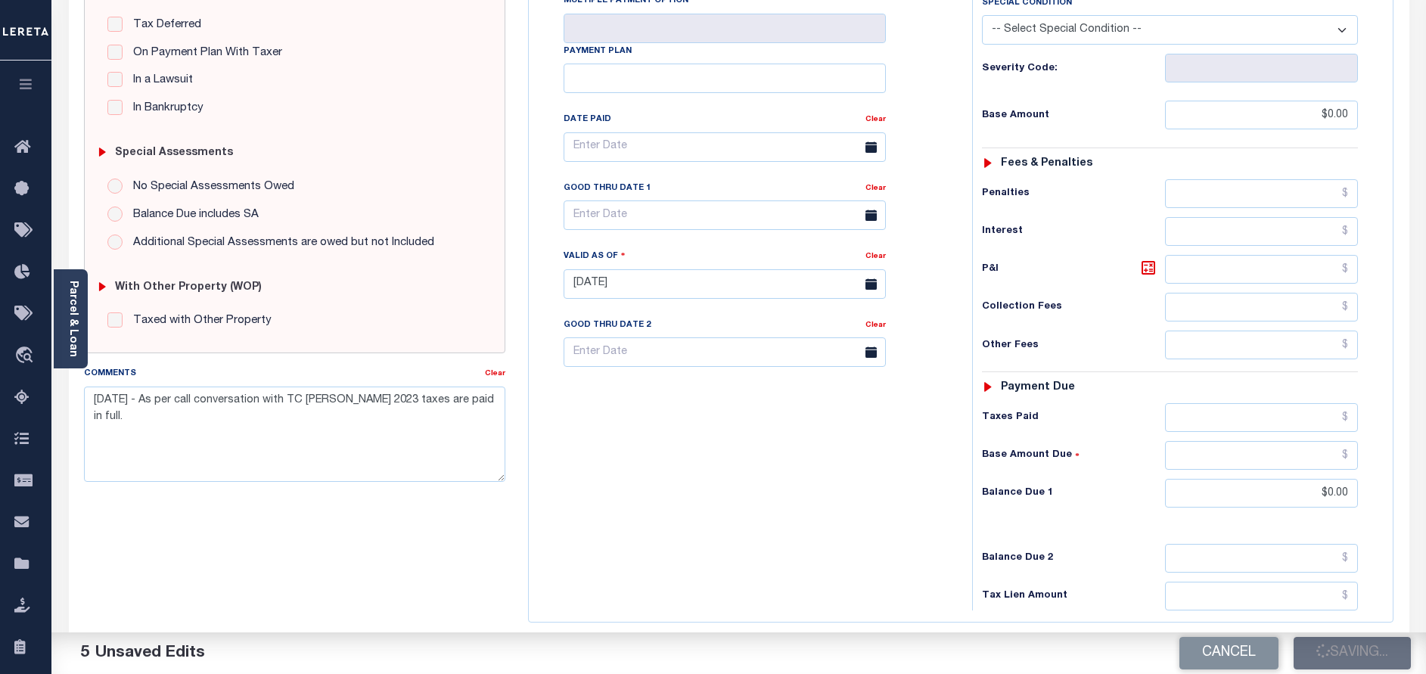
type input "$0"
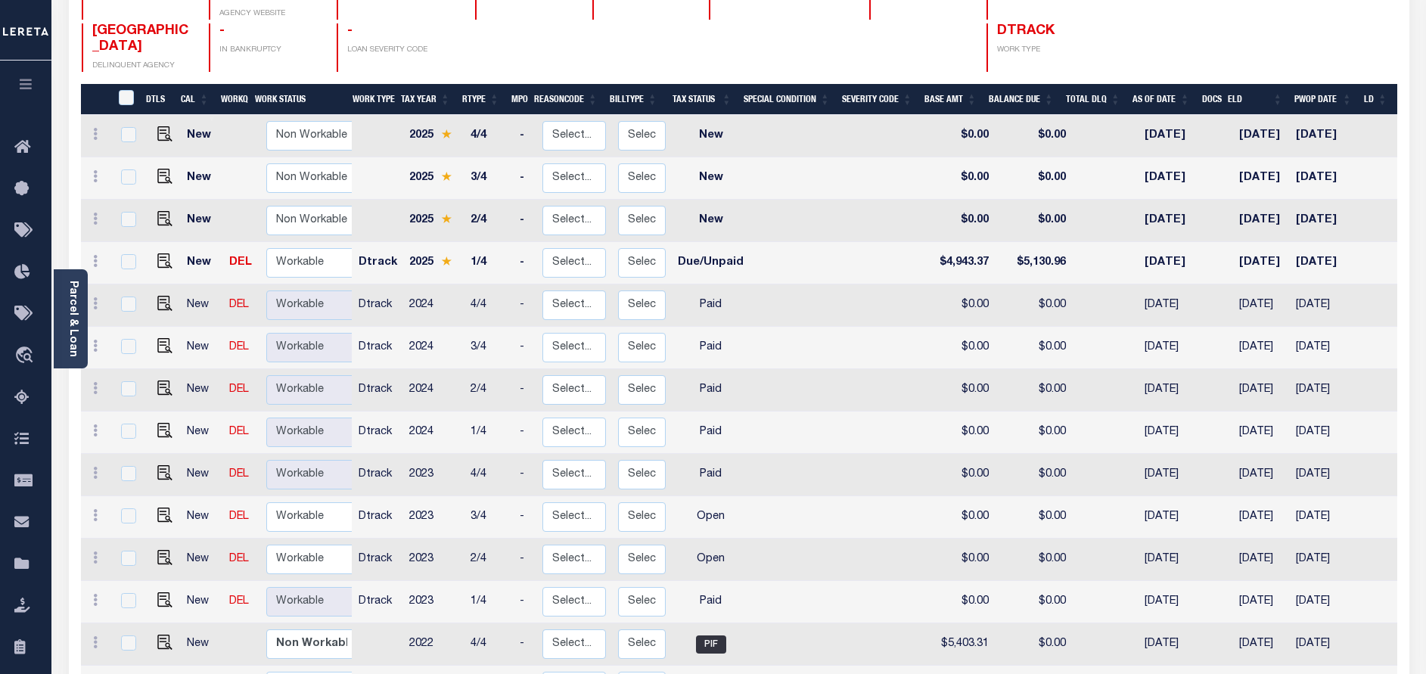
scroll to position [340, 0]
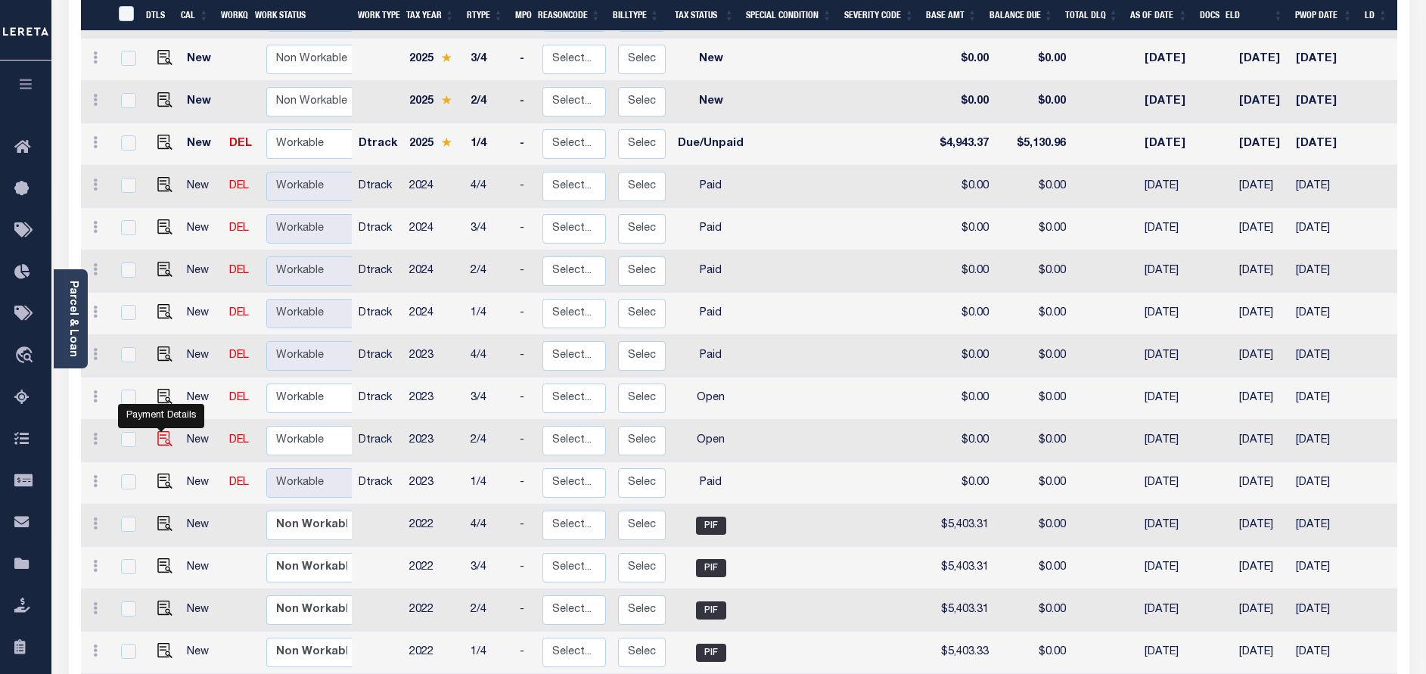
click at [159, 437] on img "" at bounding box center [164, 438] width 15 height 15
checkbox input "true"
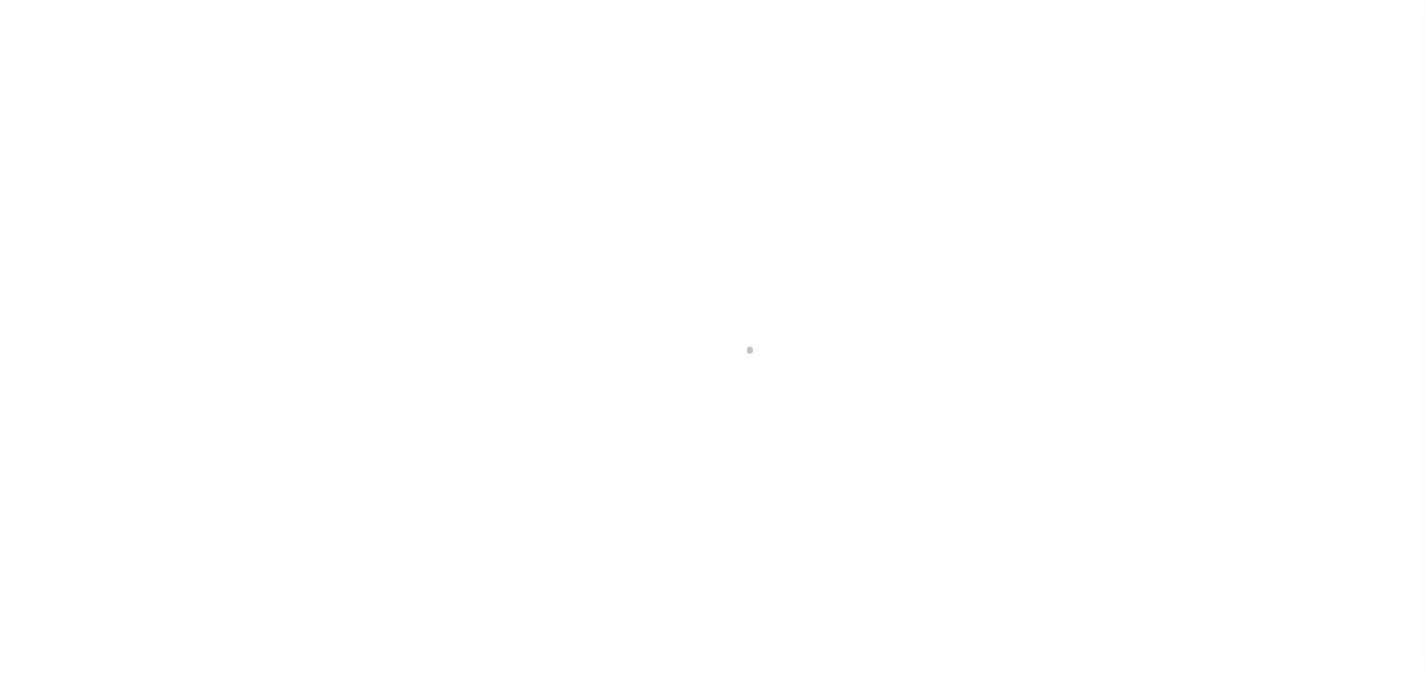
select select "OP2"
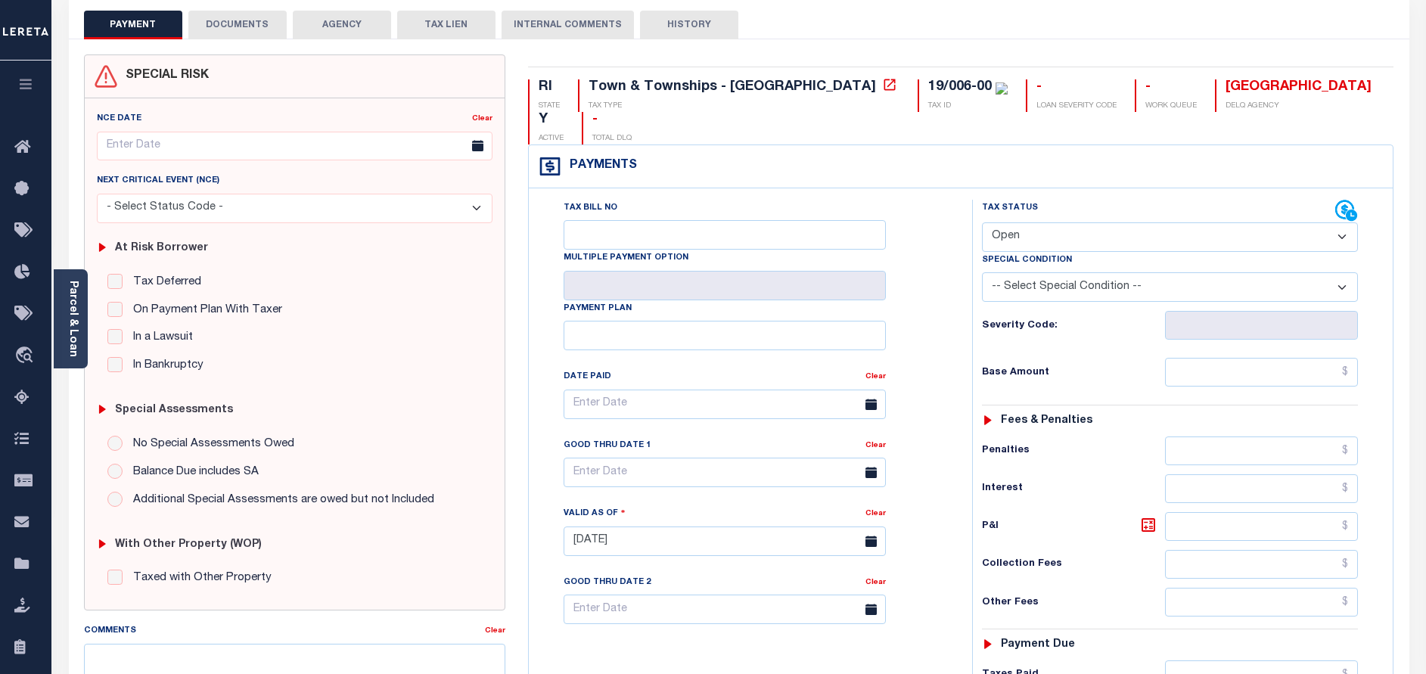
scroll to position [227, 0]
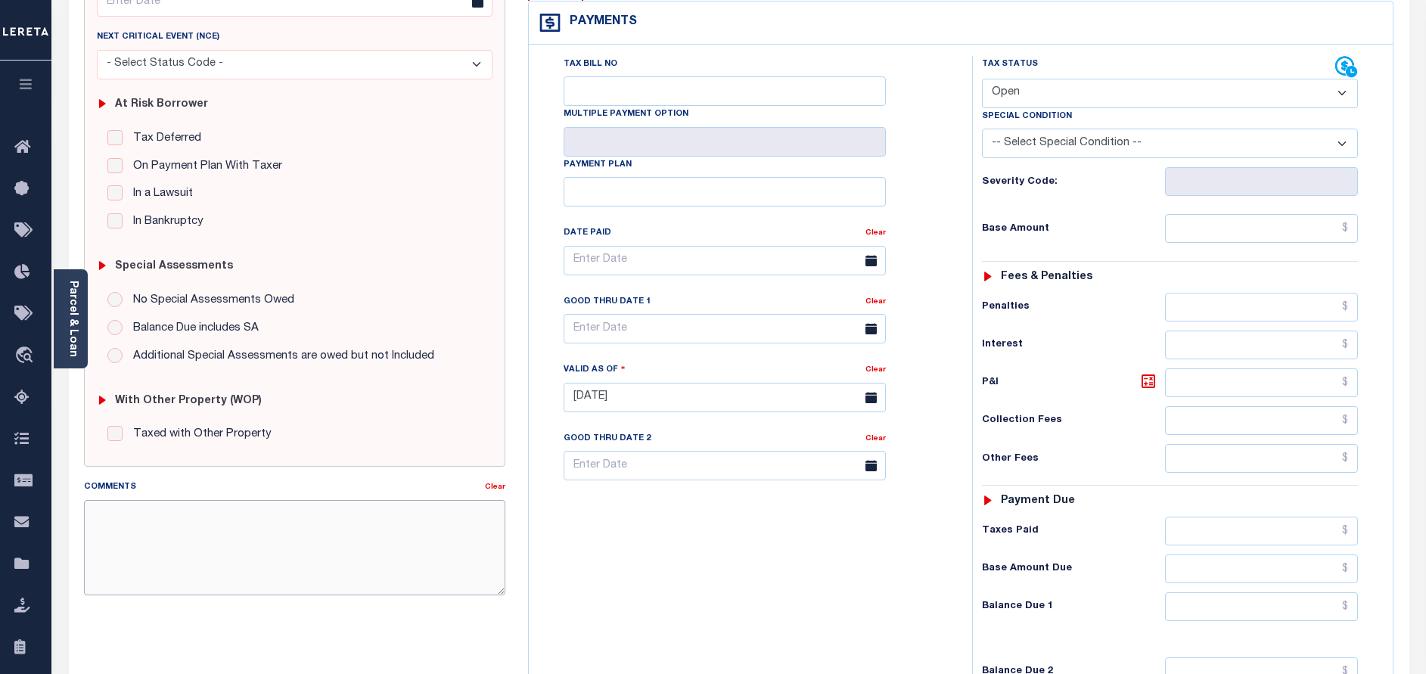
click at [247, 515] on textarea "Comments" at bounding box center [294, 547] width 421 height 95
paste textarea "10/01/2025 - As per call conversation with TC mary 2023 taxes are paid in full."
type textarea "10/01/2025 - As per call conversation with TC mary 2023 taxes are paid in full."
type input "[DATE]"
click at [1058, 79] on select "- Select Status Code - Open Due/Unpaid Paid Incomplete No Tax Due Internal Refu…" at bounding box center [1170, 94] width 376 height 30
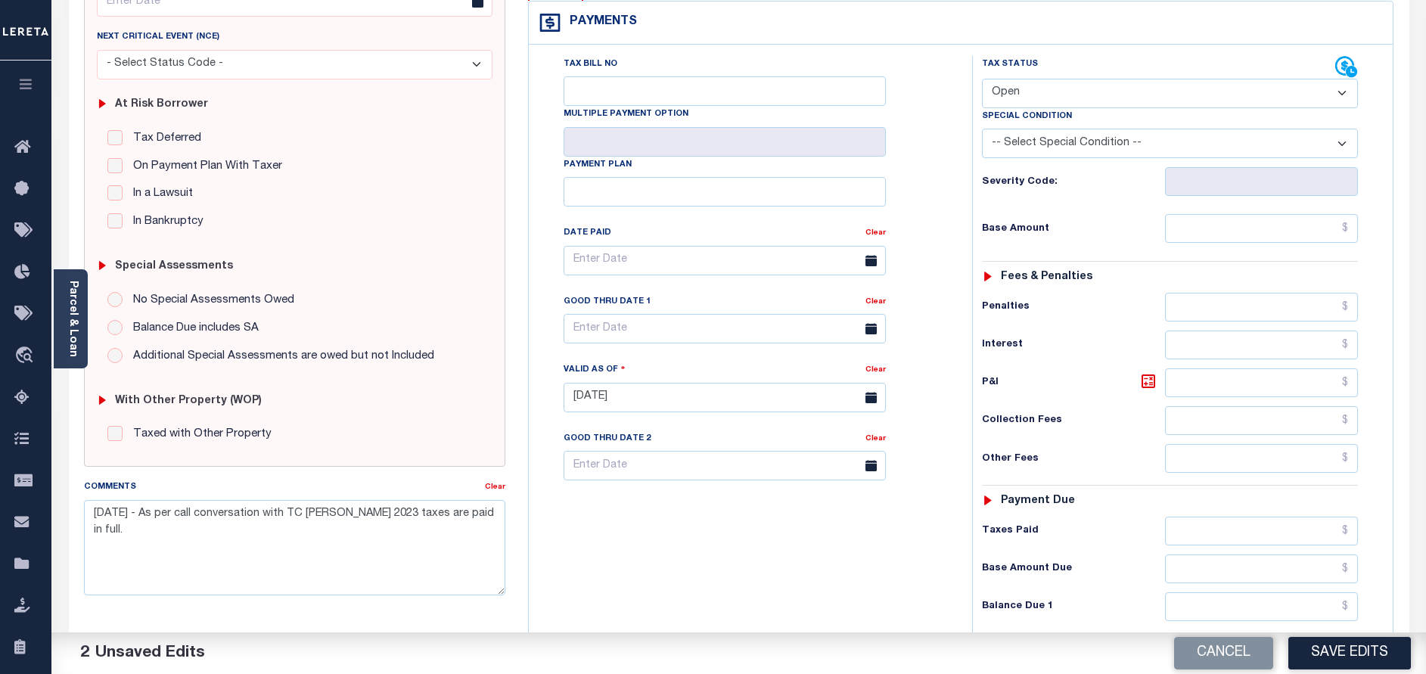
select select "PYD"
click at [982, 79] on select "- Select Status Code - Open Due/Unpaid Paid Incomplete No Tax Due Internal Refu…" at bounding box center [1170, 94] width 376 height 30
click at [1292, 214] on input "text" at bounding box center [1261, 228] width 193 height 29
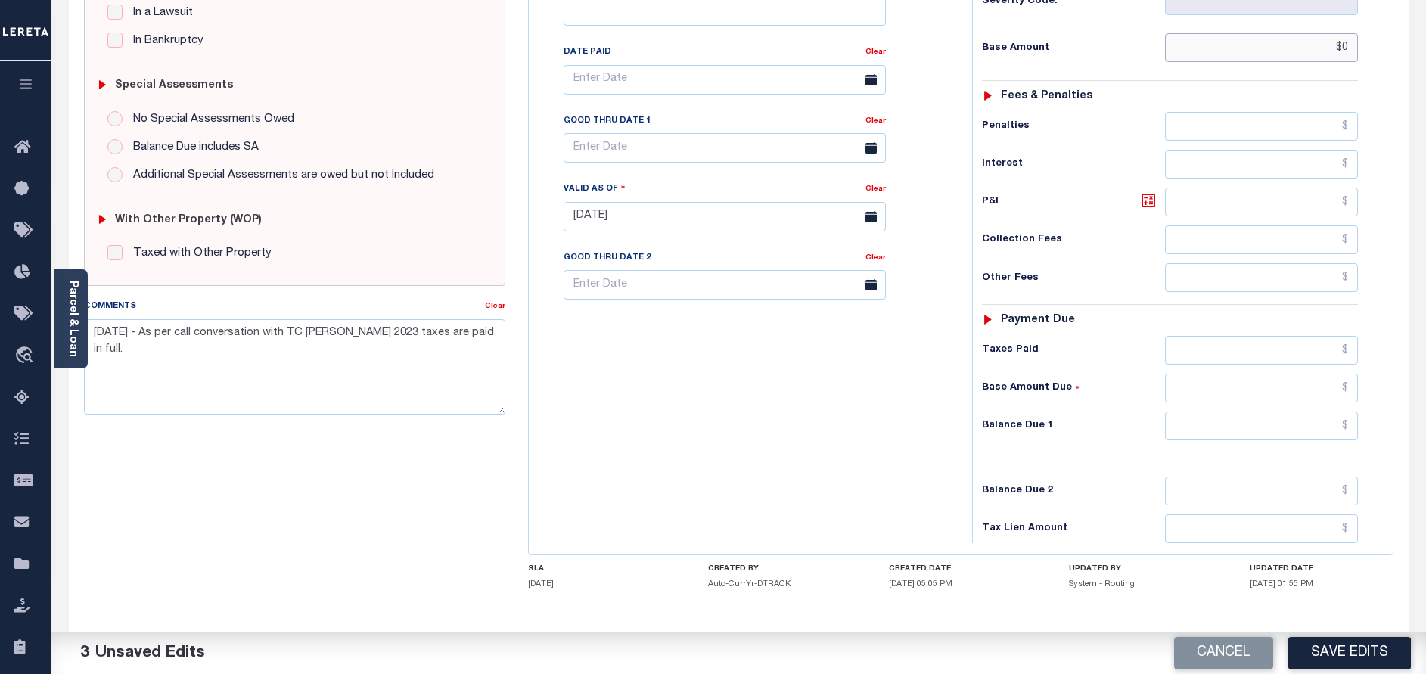
scroll to position [440, 0]
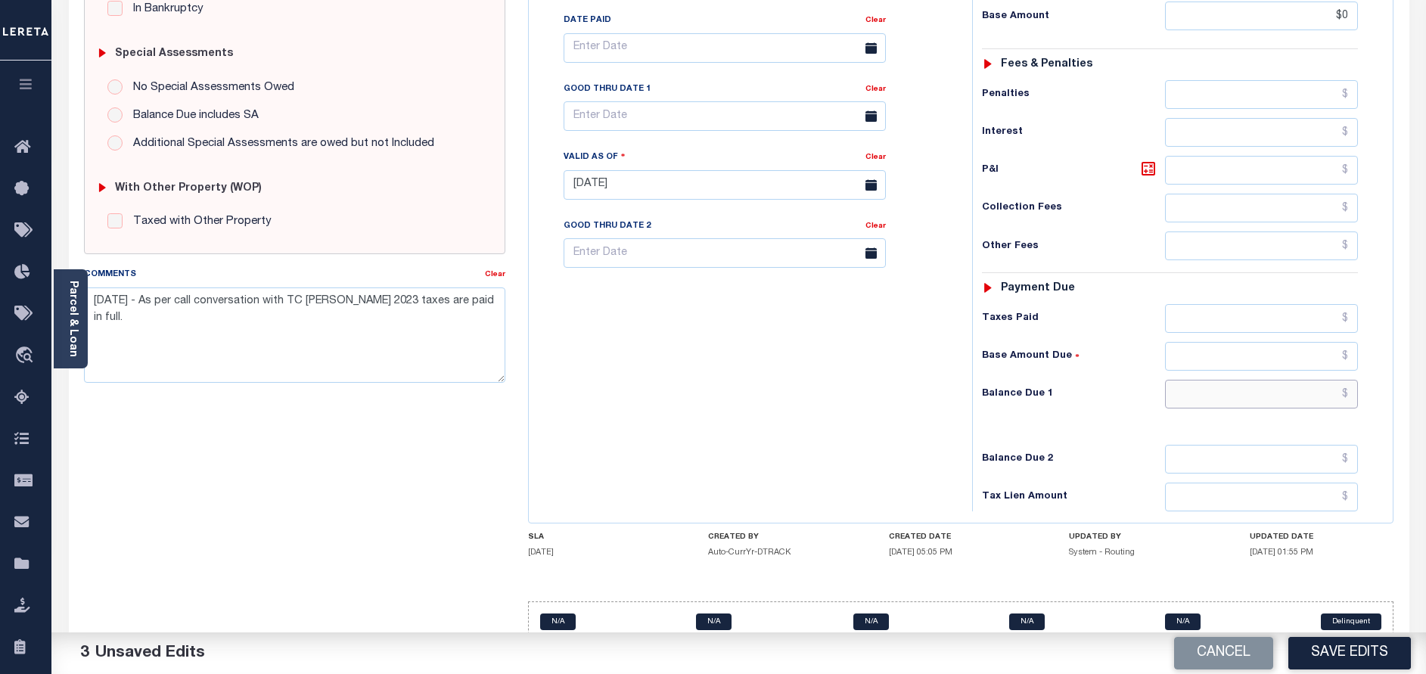
type input "$0.00"
click at [1294, 380] on input "text" at bounding box center [1261, 394] width 193 height 29
type input "$0.00"
click at [844, 409] on div "Tax Bill No Multiple Payment Option Payment Plan Clear" at bounding box center [747, 177] width 428 height 668
click at [1347, 664] on button "Save Edits" at bounding box center [1350, 653] width 123 height 33
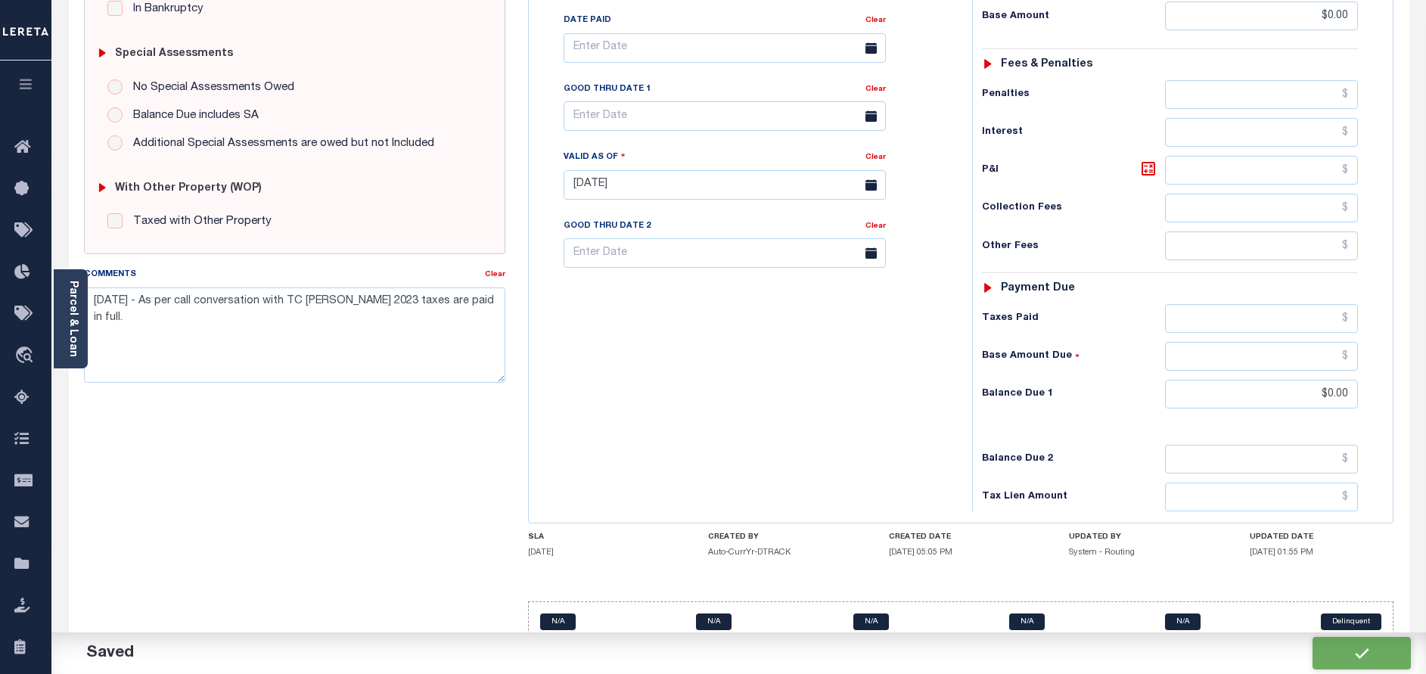
checkbox input "false"
type input "$0"
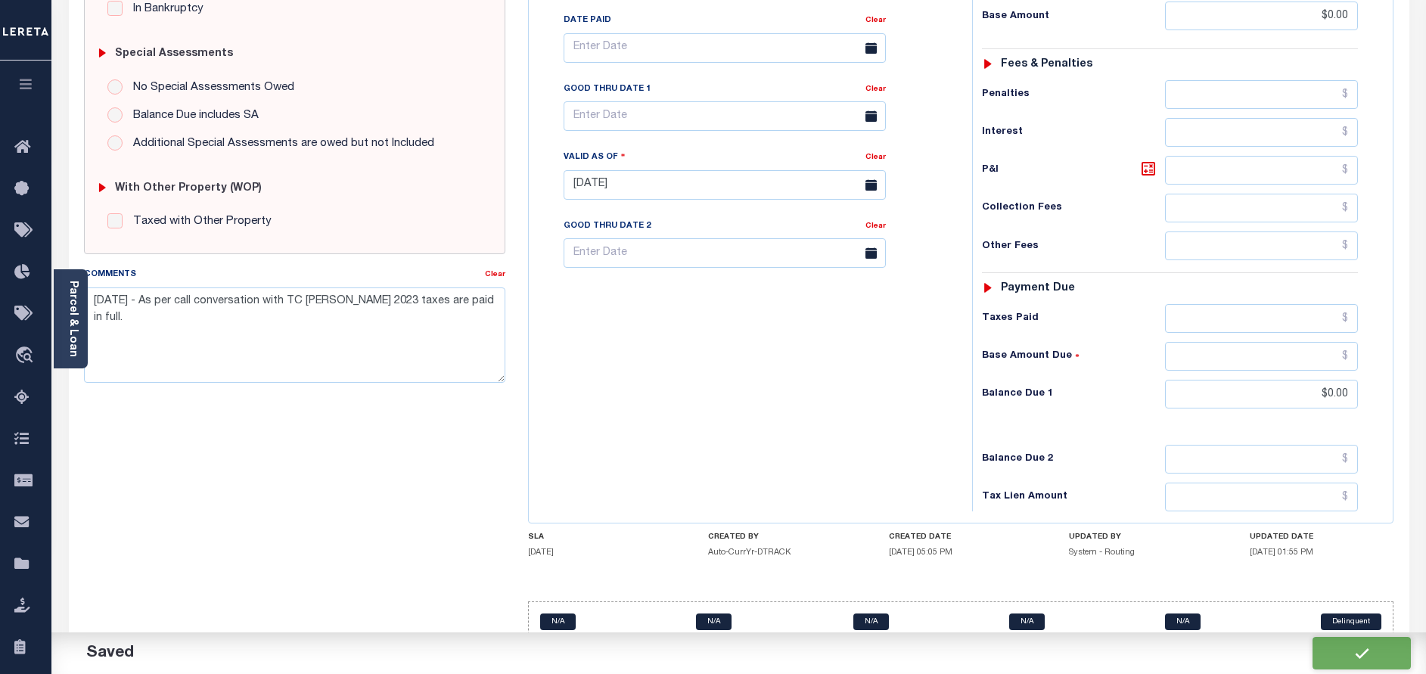
type input "$0"
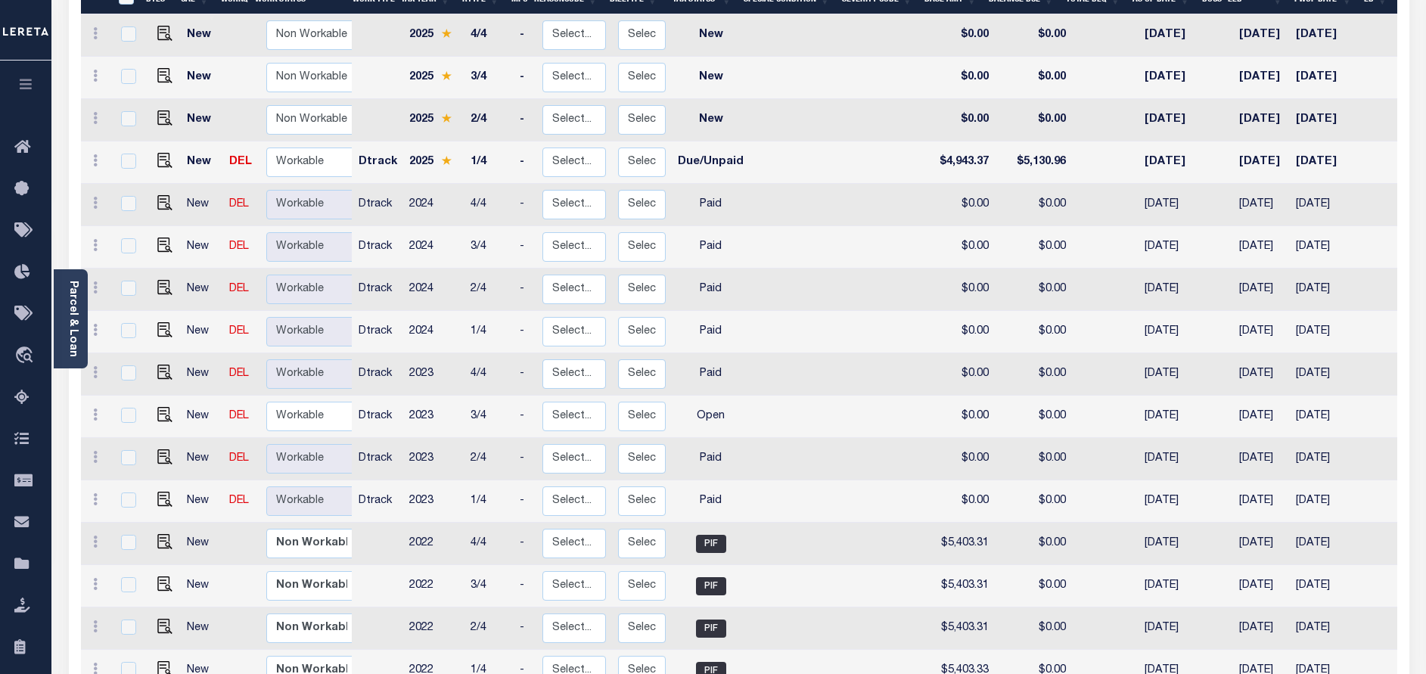
scroll to position [340, 0]
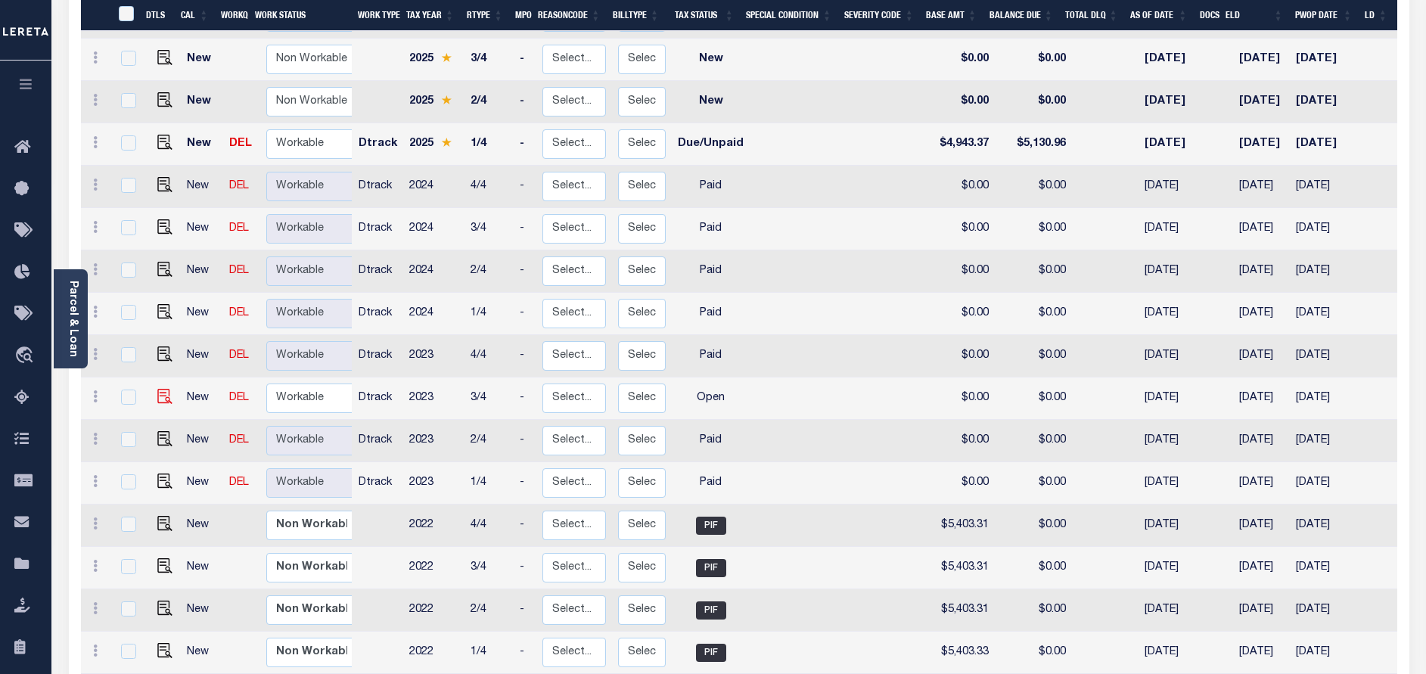
click at [157, 390] on body "Home Tax Amount Reporting Queue Payment History" at bounding box center [713, 296] width 1426 height 1273
click at [163, 393] on img "" at bounding box center [164, 396] width 15 height 15
checkbox input "true"
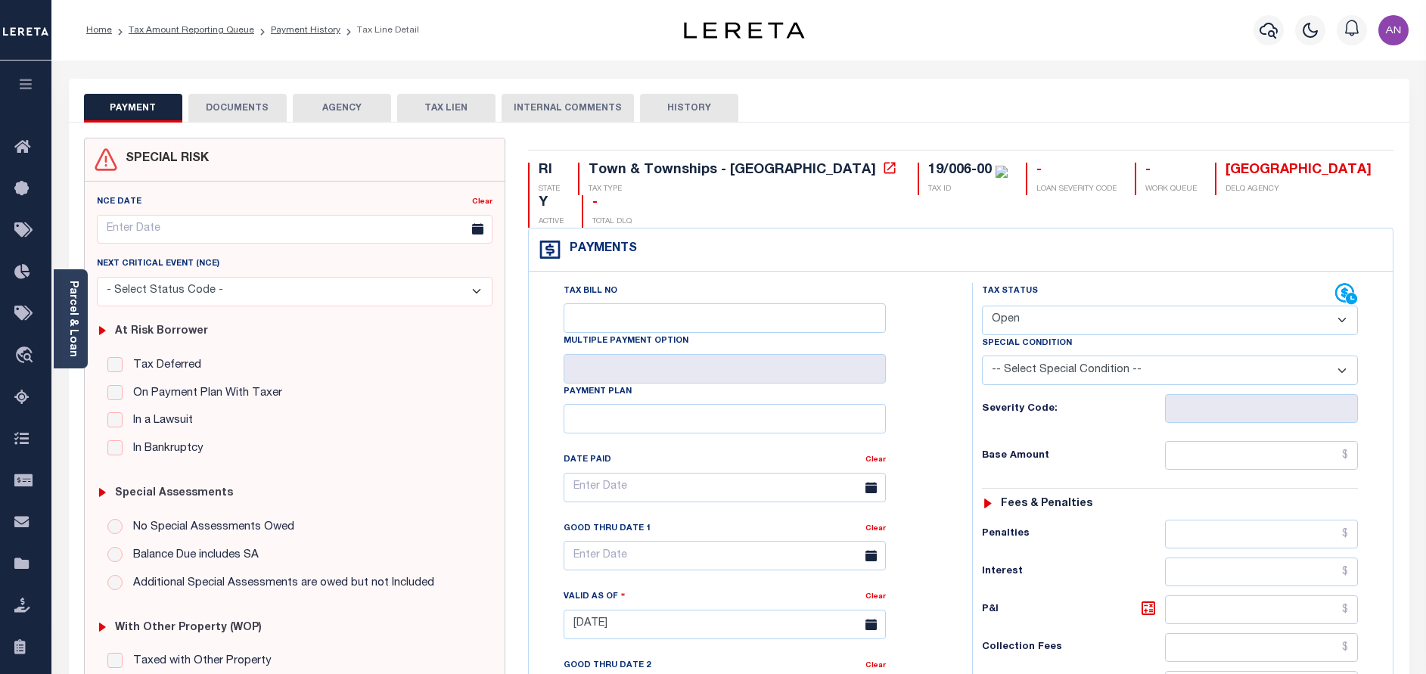
click at [1016, 306] on select "- Select Status Code - Open Due/Unpaid Paid Incomplete No Tax Due Internal Refu…" at bounding box center [1170, 321] width 376 height 30
select select "PYD"
click at [982, 306] on select "- Select Status Code - Open Due/Unpaid Paid Incomplete No Tax Due Internal Refu…" at bounding box center [1170, 321] width 376 height 30
type input "[DATE]"
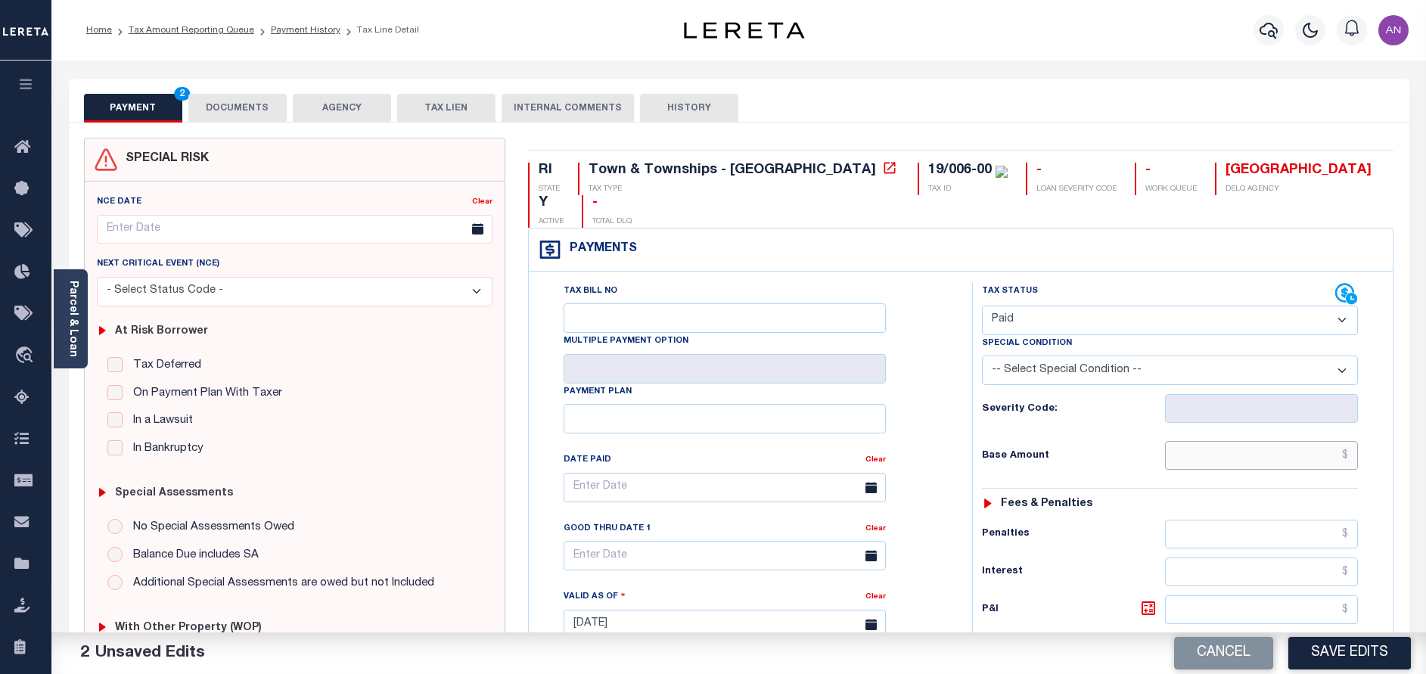
click at [1292, 441] on input "text" at bounding box center [1261, 455] width 193 height 29
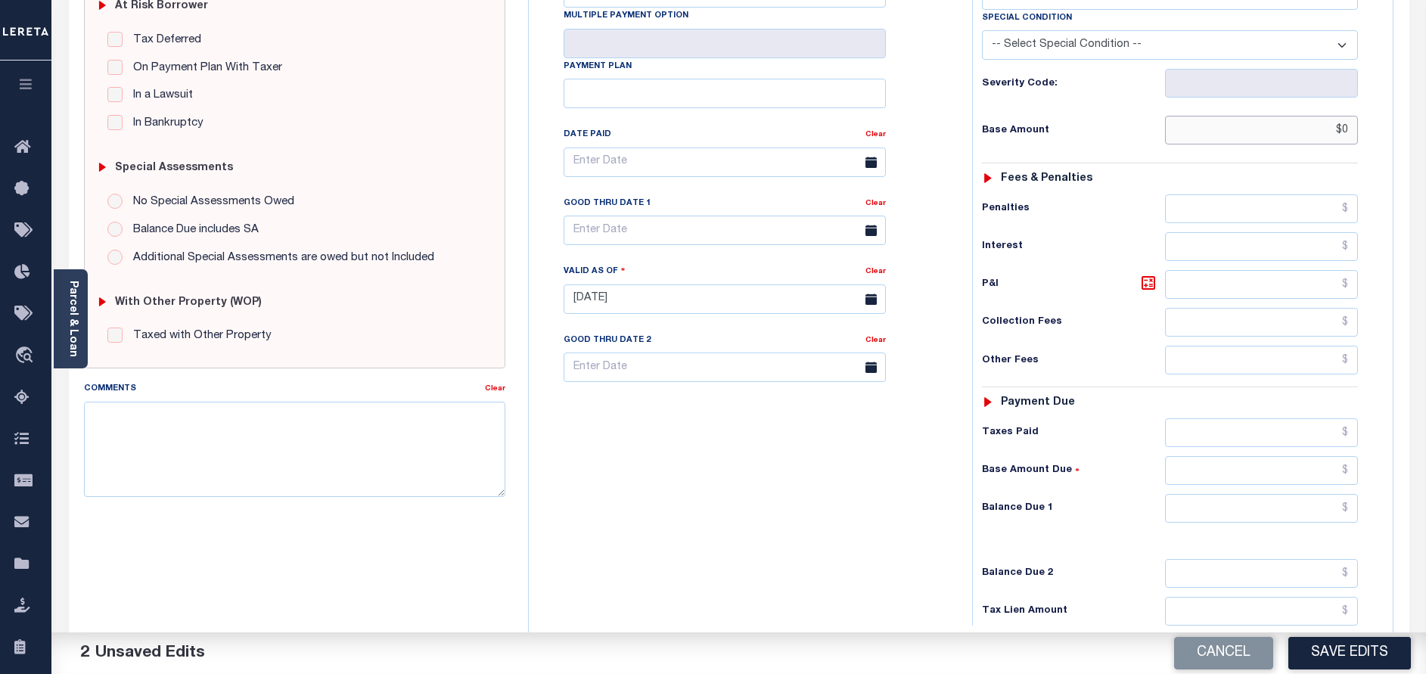
scroll to position [440, 0]
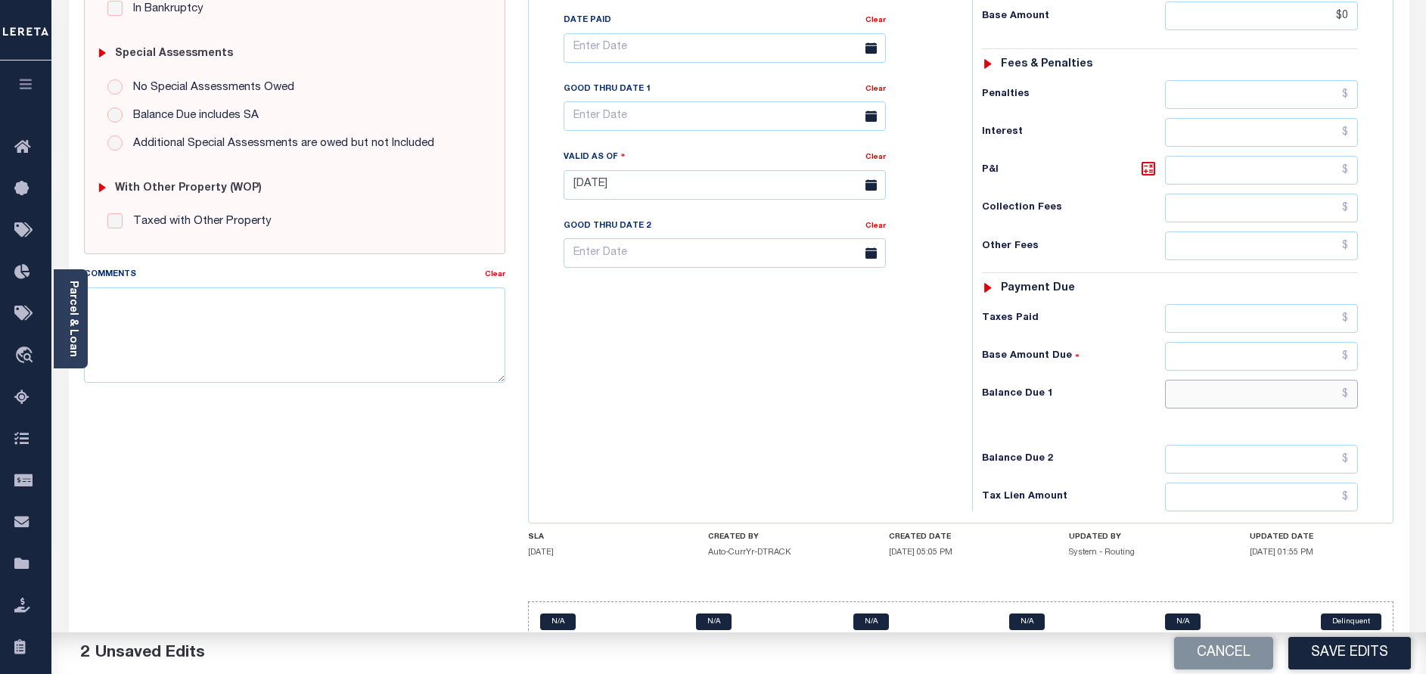
type input "$0.00"
click at [1264, 380] on input "text" at bounding box center [1261, 394] width 193 height 29
type input "$0.00"
click at [416, 345] on textarea "Comments" at bounding box center [294, 335] width 421 height 95
paste textarea "10/01/2025 - As per call conversation with TC mary 2023 taxes are paid in full."
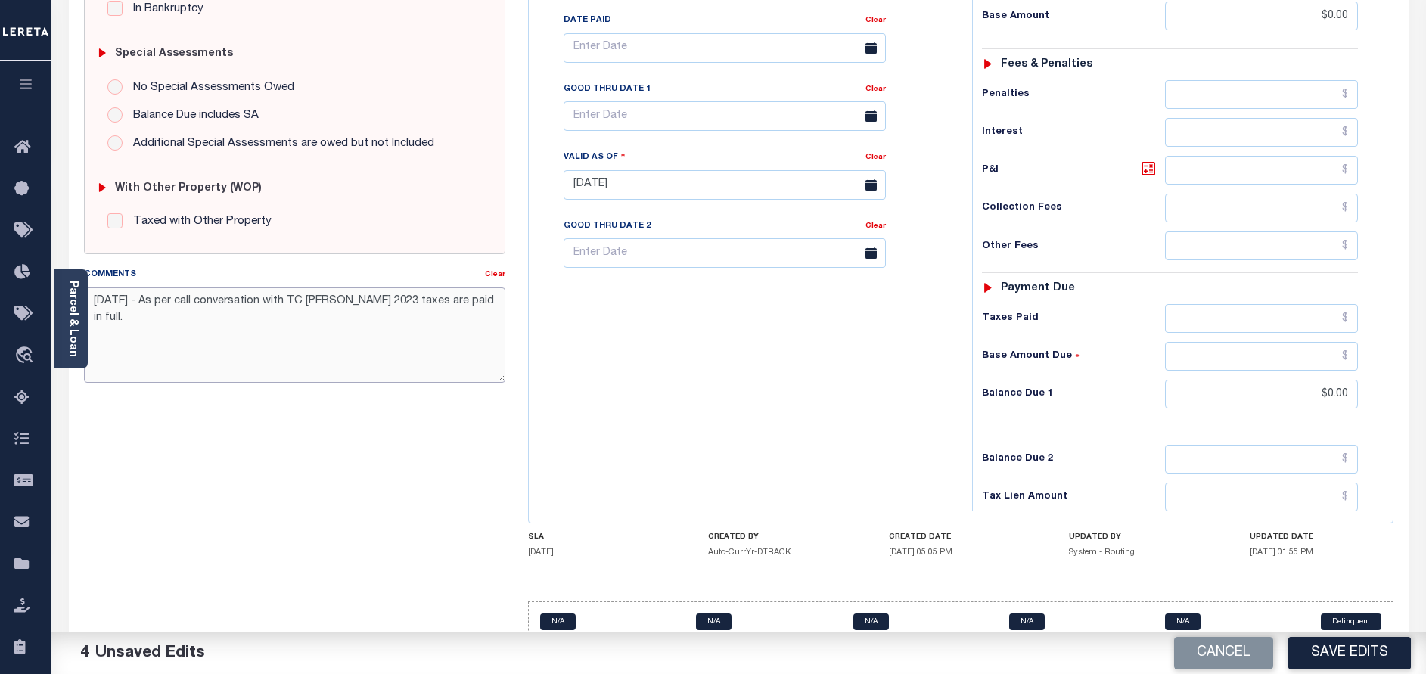
type textarea "10/01/2025 - As per call conversation with TC mary 2023 taxes are paid in full."
click at [726, 367] on div "Tax Bill No Multiple Payment Option Payment Plan Clear" at bounding box center [747, 177] width 428 height 668
click at [1368, 649] on button "Save Edits" at bounding box center [1350, 653] width 123 height 33
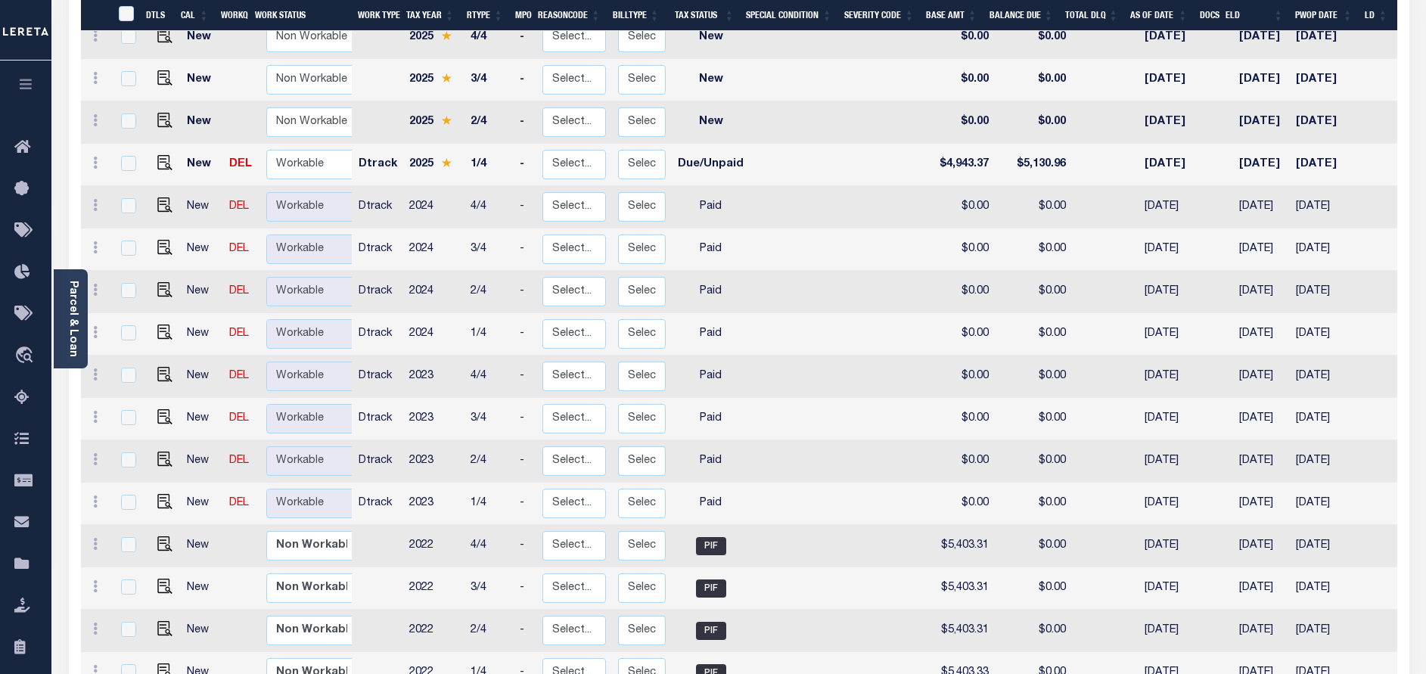
scroll to position [340, 0]
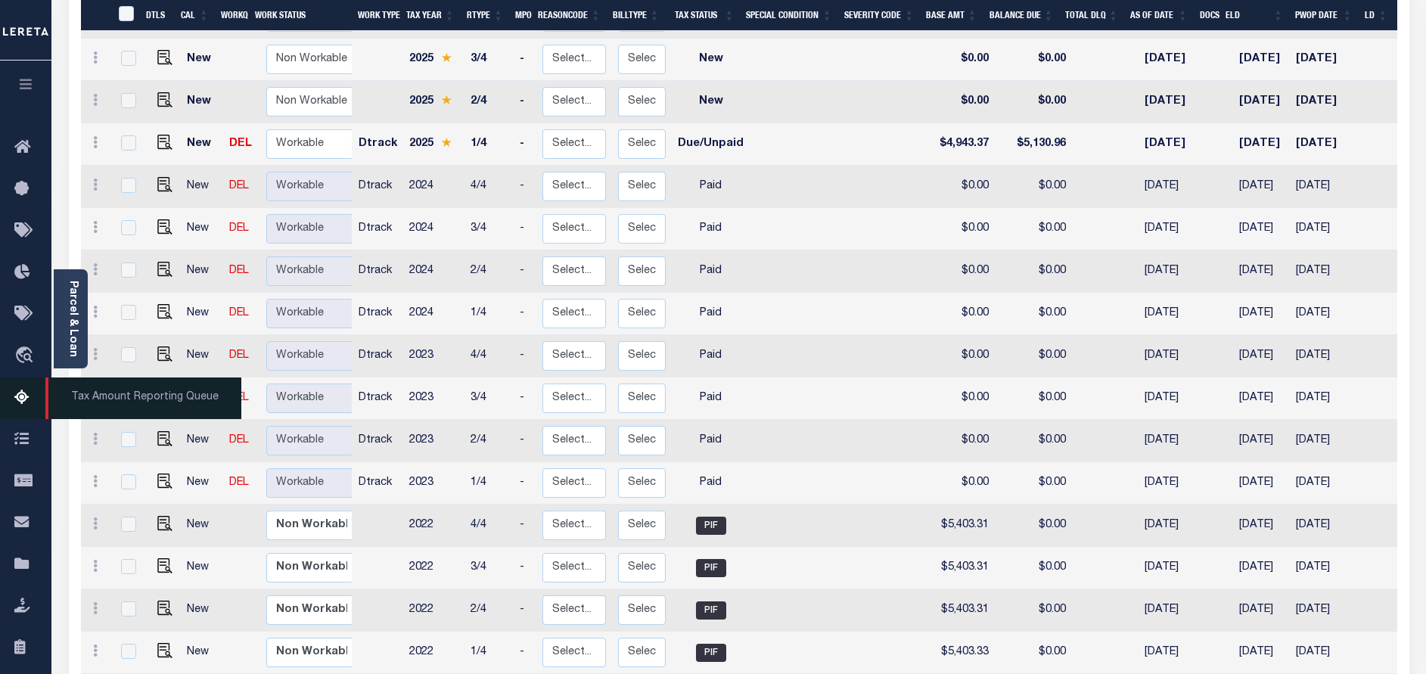
click at [18, 406] on icon at bounding box center [26, 398] width 24 height 19
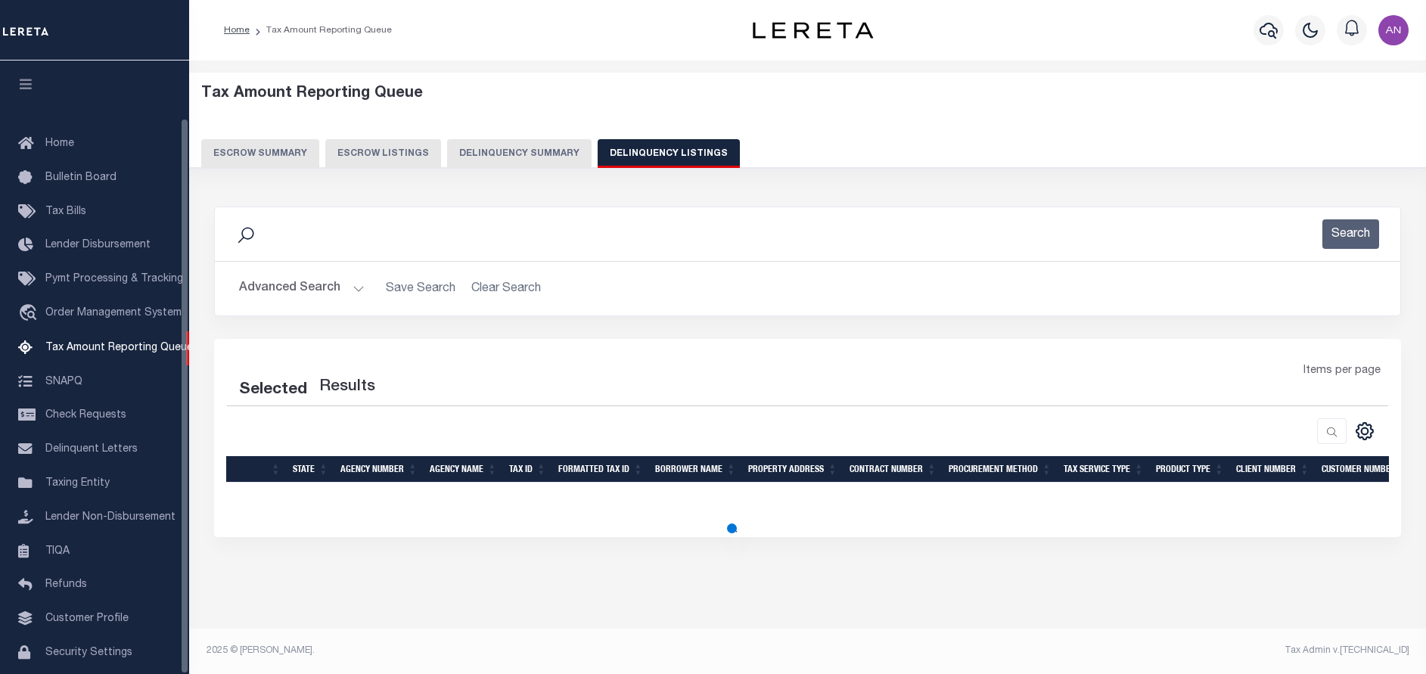
select select "100"
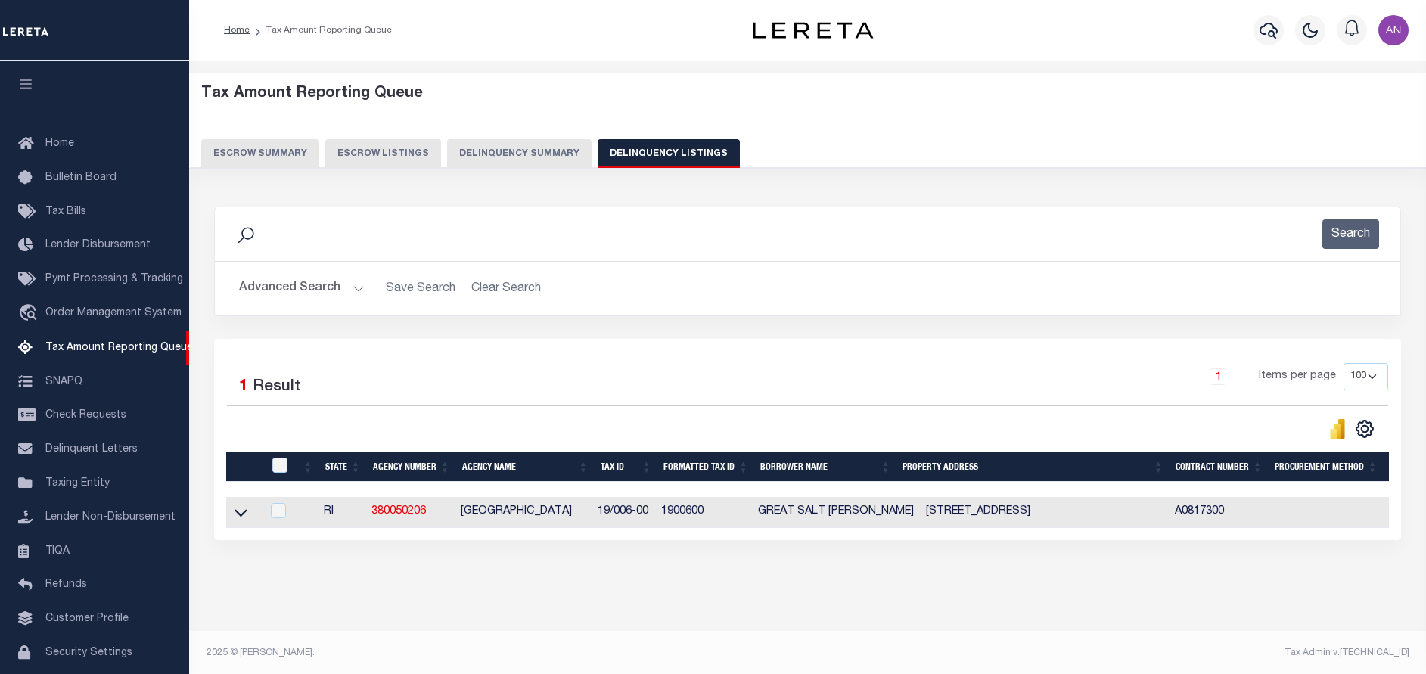
scroll to position [63, 0]
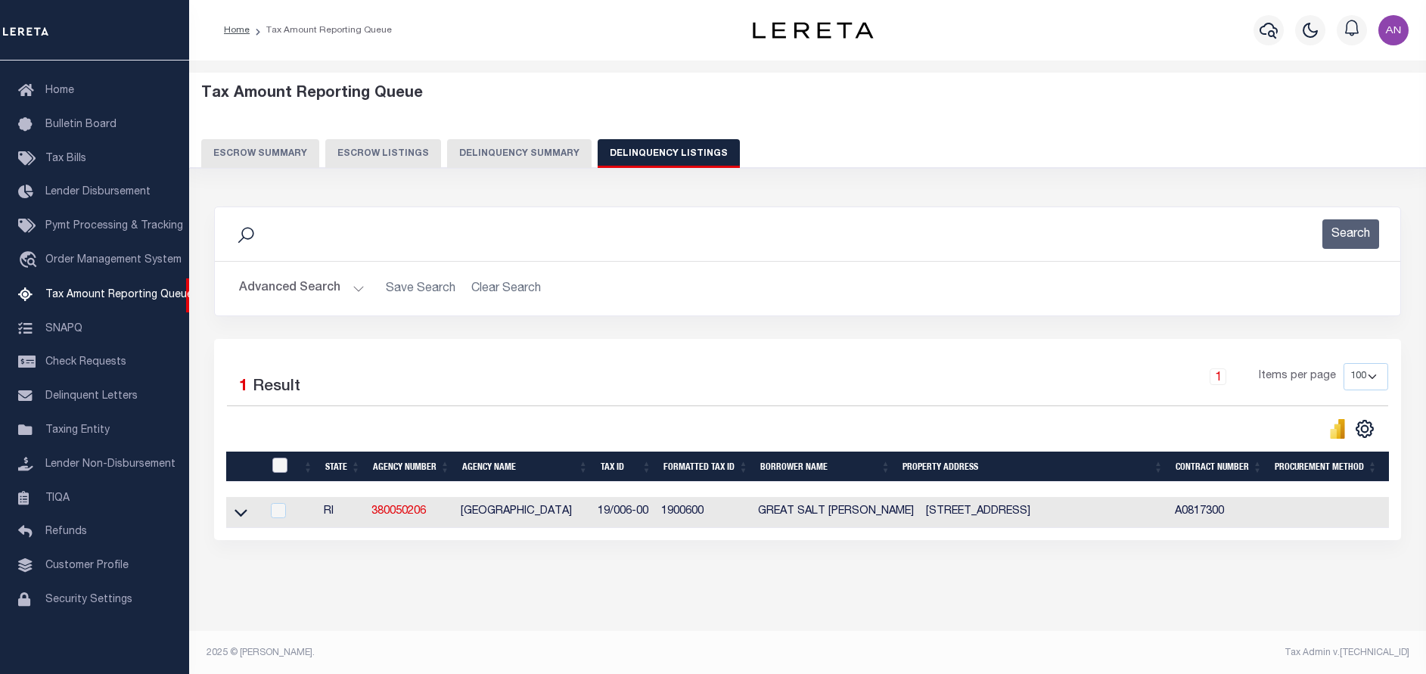
click at [277, 462] on input "checkbox" at bounding box center [279, 465] width 15 height 15
checkbox input "true"
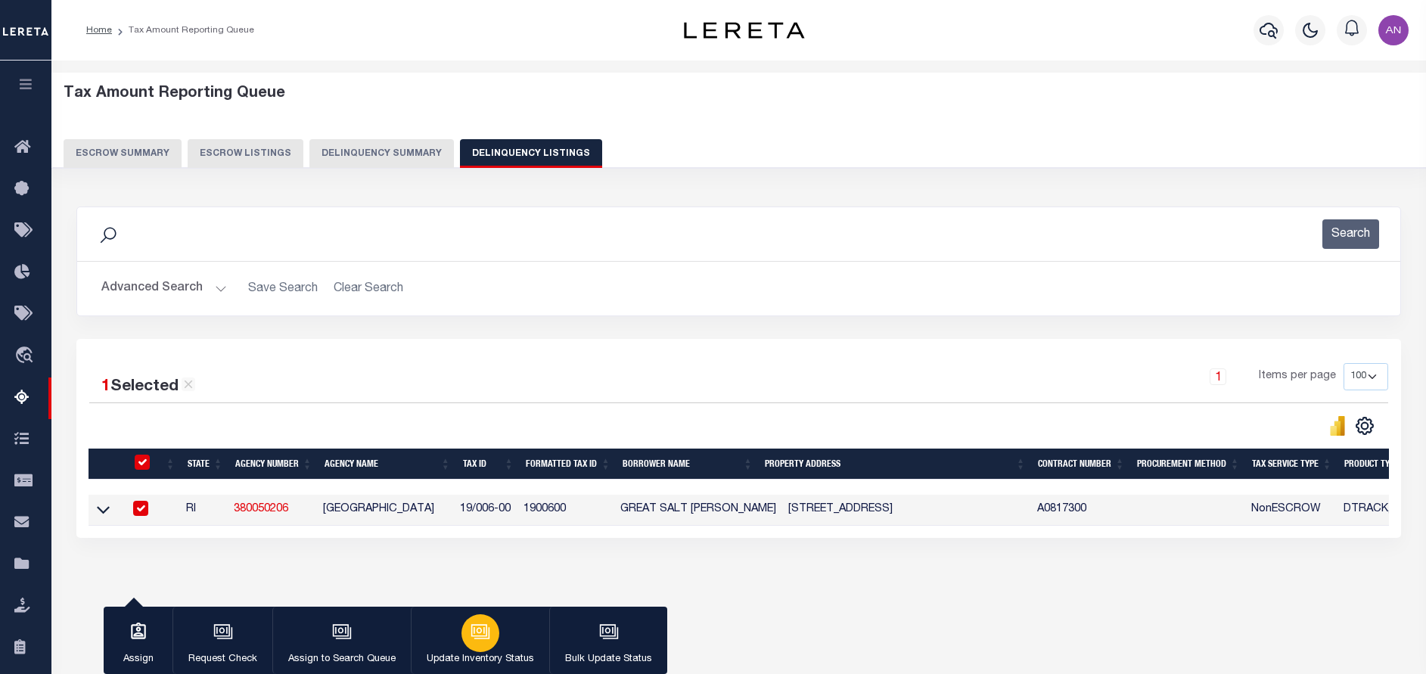
click at [508, 631] on button "Update Inventory Status" at bounding box center [480, 641] width 138 height 68
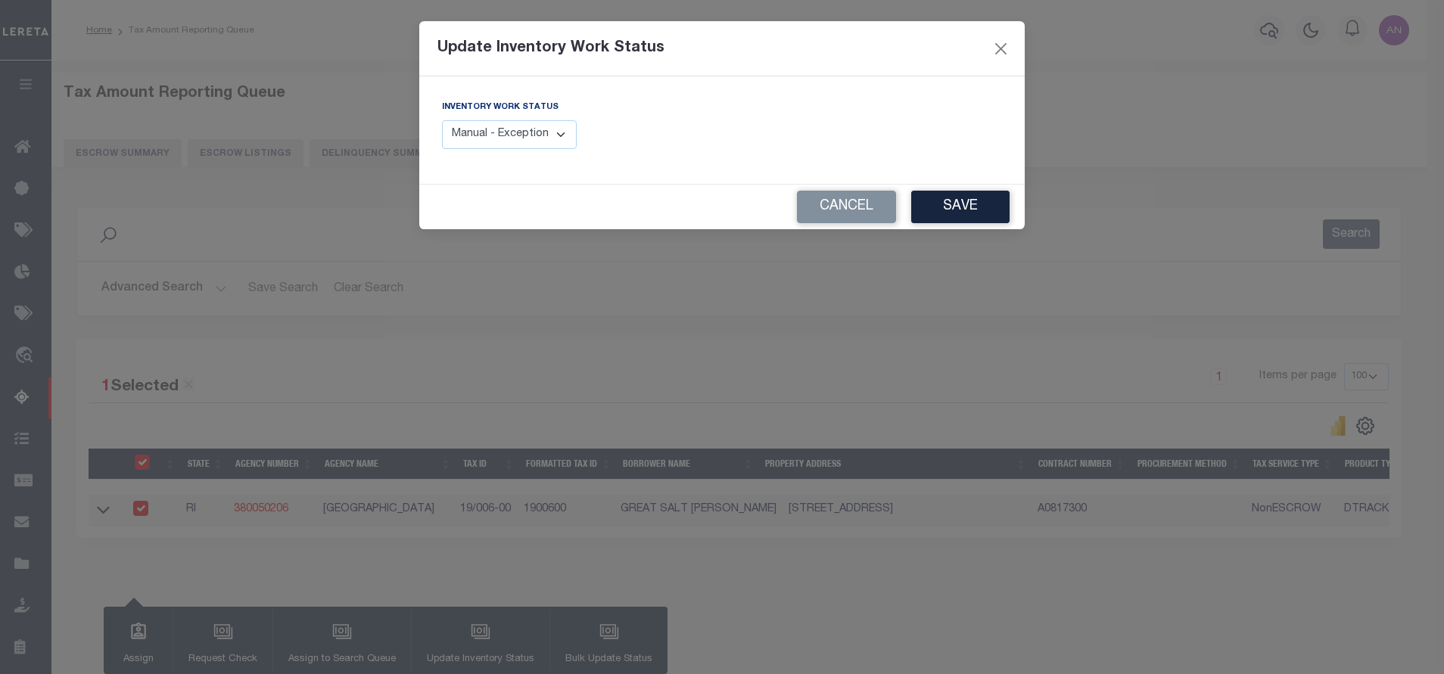
click at [514, 135] on select "Manual - Exception Pended - Awaiting Search Late Add Exception Completed" at bounding box center [509, 135] width 135 height 30
select select "4"
click at [442, 120] on select "Manual - Exception Pended - Awaiting Search Late Add Exception Completed" at bounding box center [509, 135] width 135 height 30
click at [966, 222] on button "Save" at bounding box center [960, 207] width 98 height 33
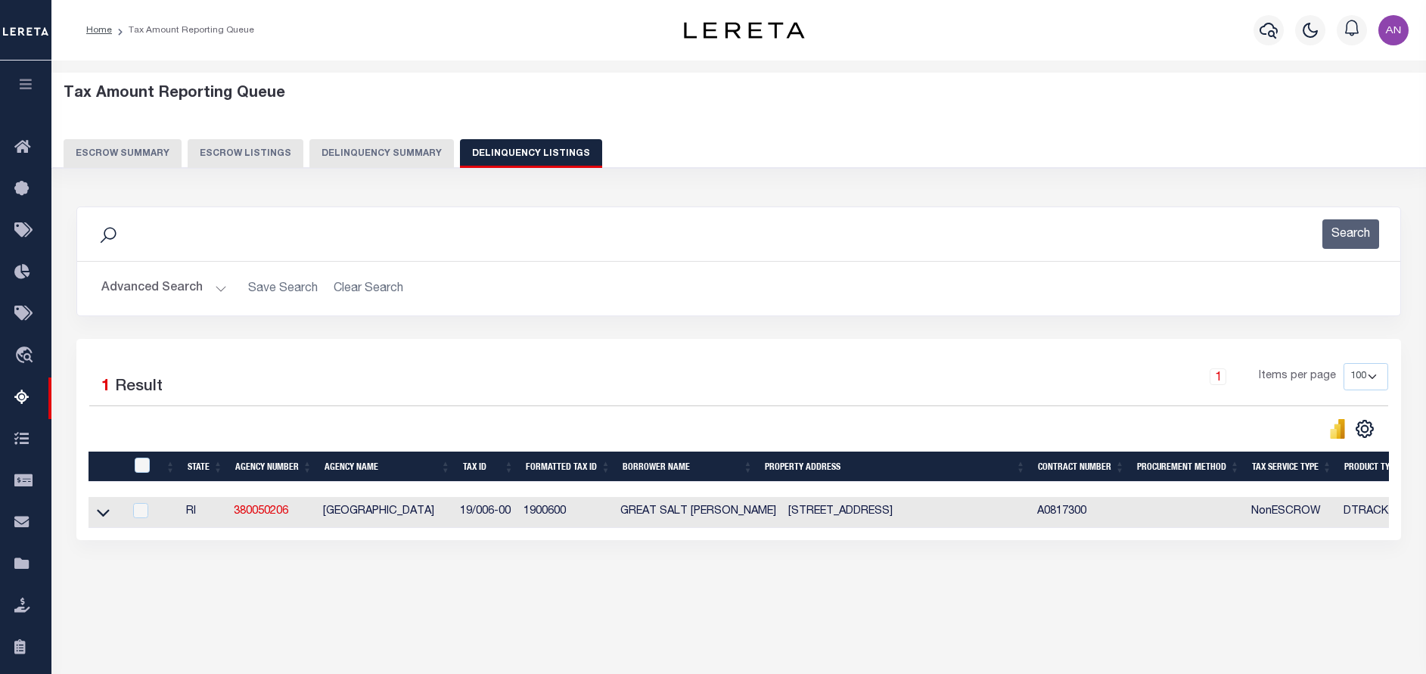
click at [173, 294] on button "Advanced Search" at bounding box center [164, 289] width 126 height 30
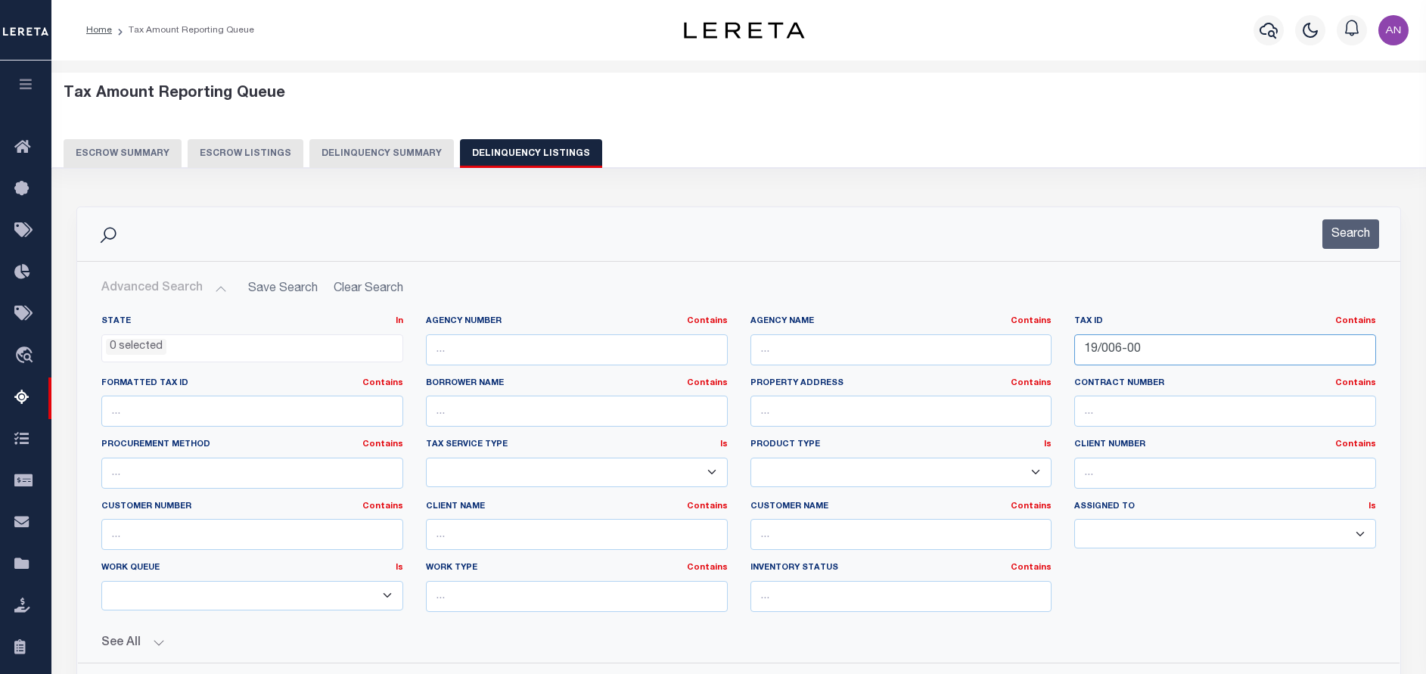
click at [1108, 349] on input "19/006-00" at bounding box center [1225, 349] width 302 height 31
paste input "73-0380-0004"
type input "[PHONE_NUMBER]"
click at [1348, 241] on button "Search" at bounding box center [1351, 234] width 57 height 30
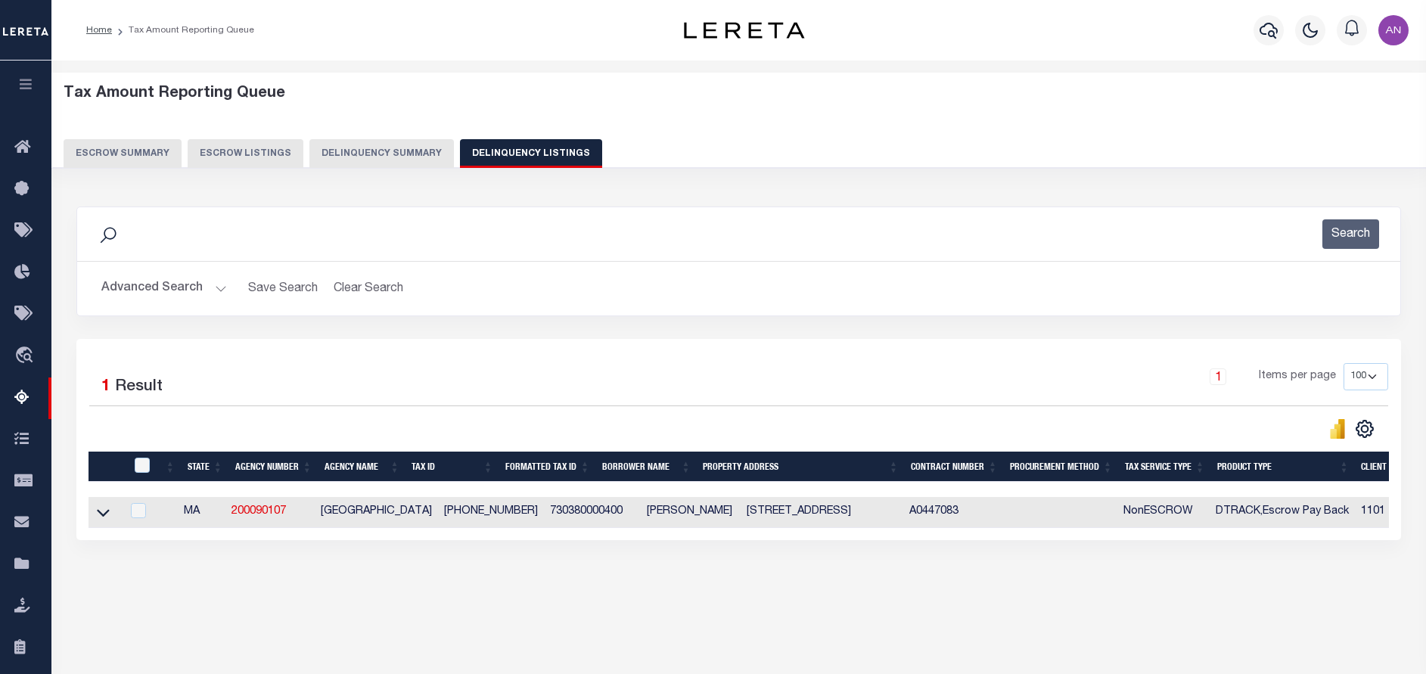
drag, startPoint x: 101, startPoint y: 514, endPoint x: 352, endPoint y: 527, distance: 251.6
click at [101, 514] on icon at bounding box center [103, 513] width 13 height 16
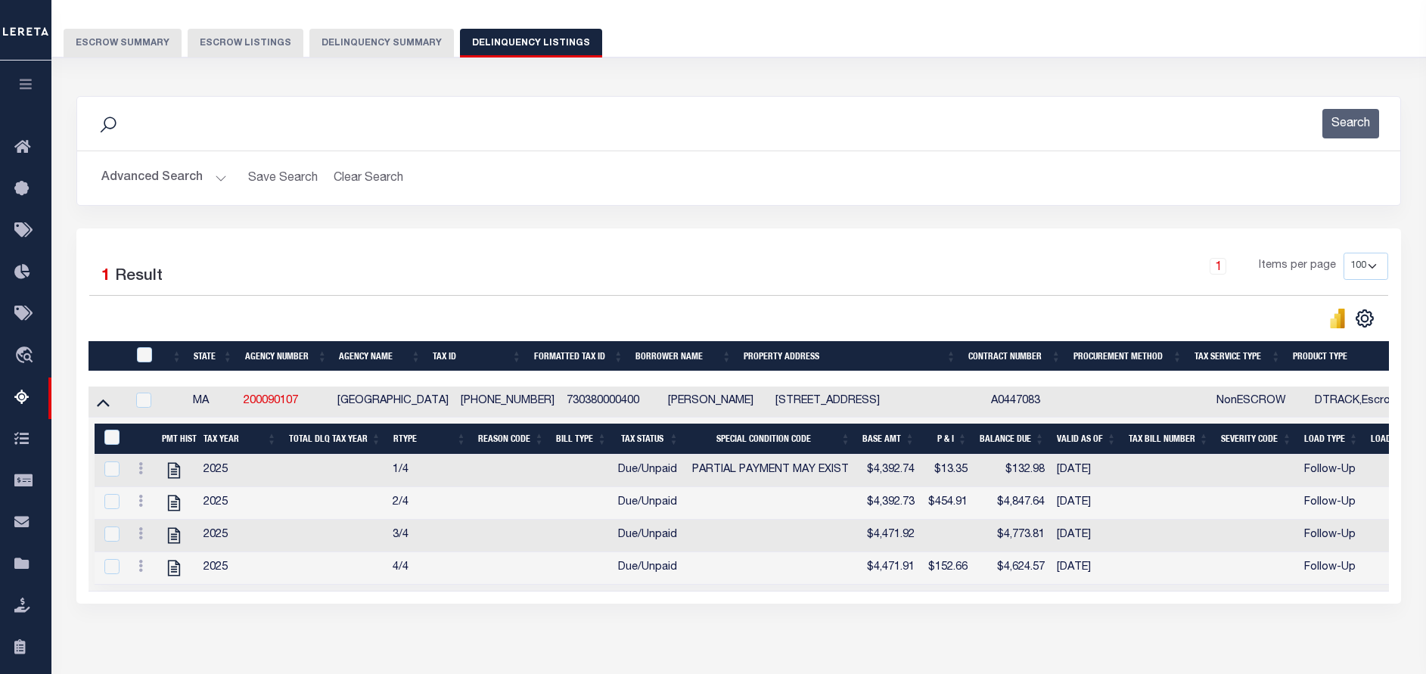
scroll to position [113, 0]
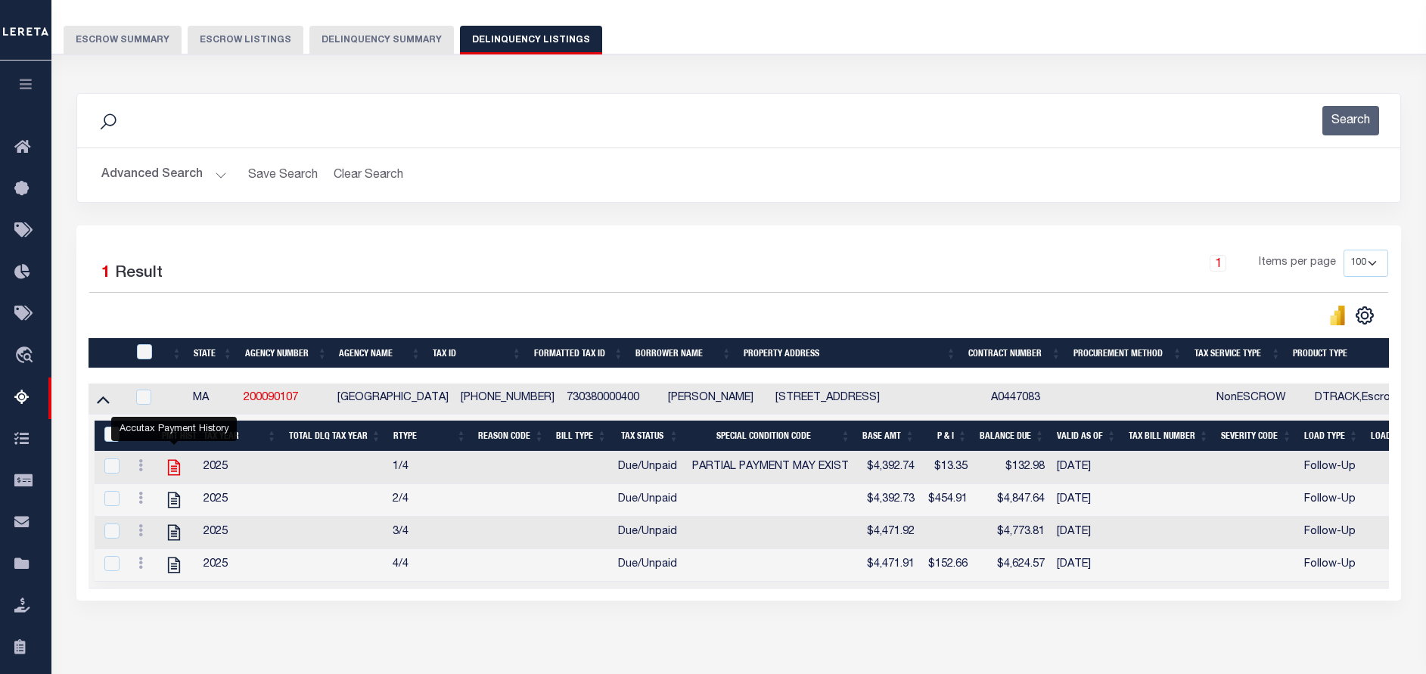
click at [174, 471] on icon "" at bounding box center [174, 468] width 20 height 20
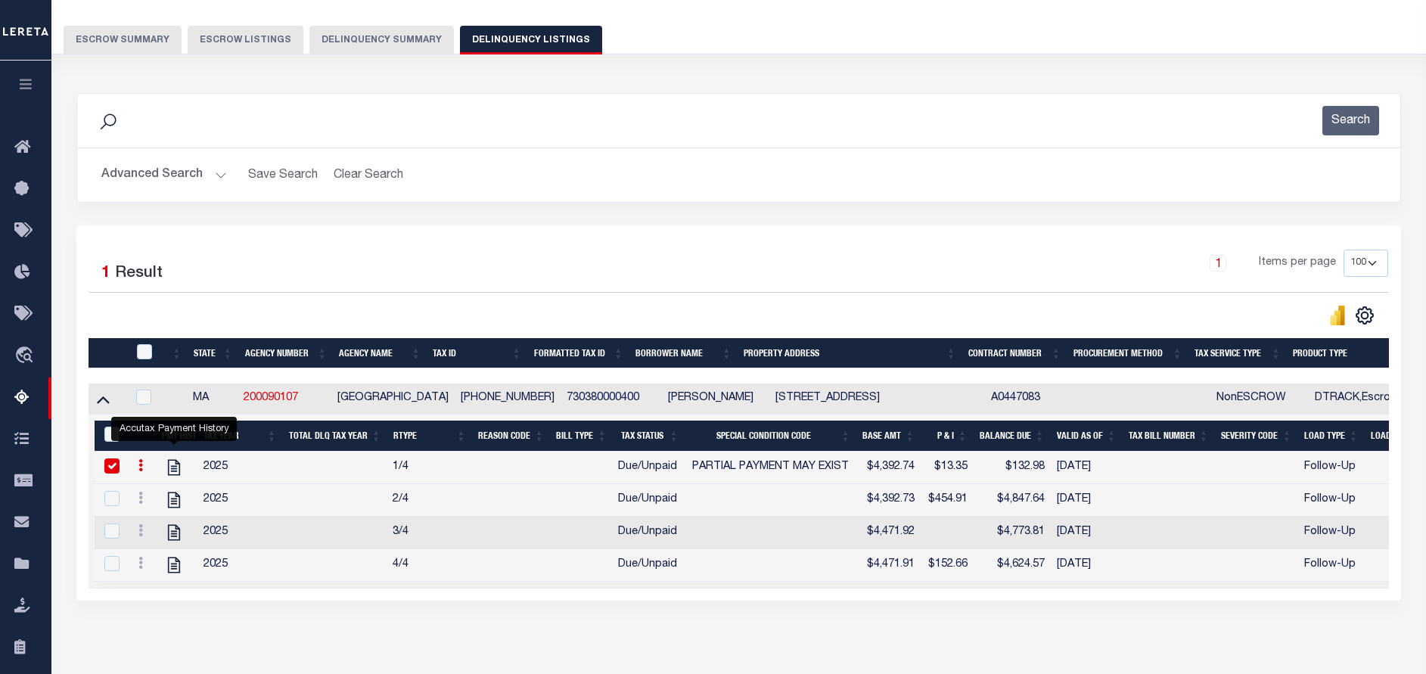
checkbox input "true"
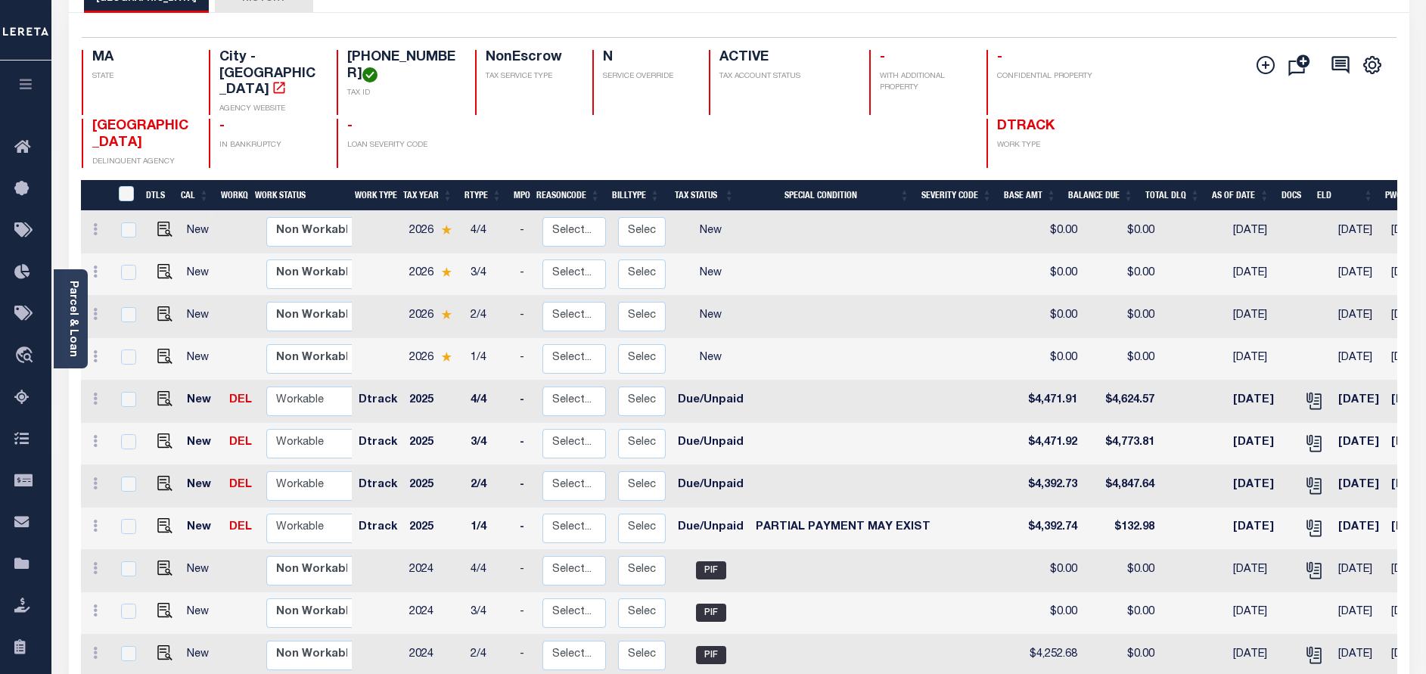
scroll to position [113, 0]
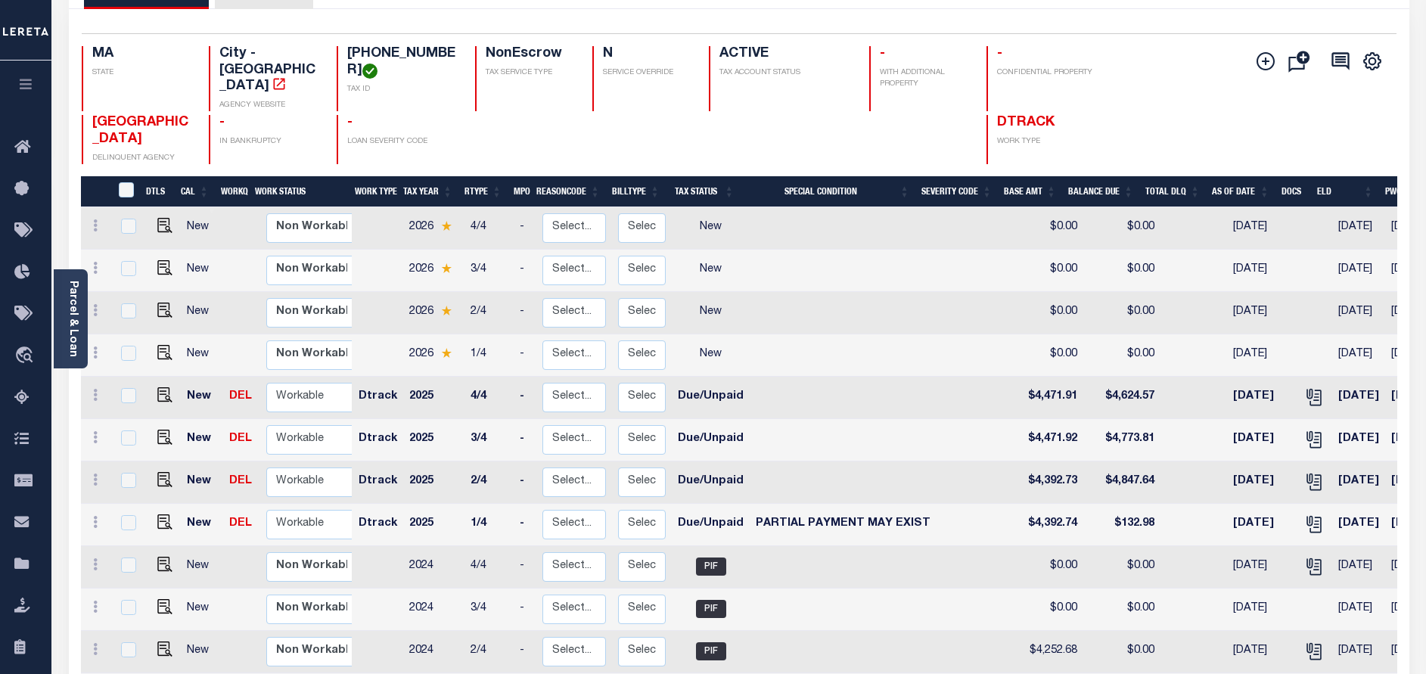
click at [385, 504] on td "Dtrack" at bounding box center [378, 525] width 51 height 42
checkbox input "true"
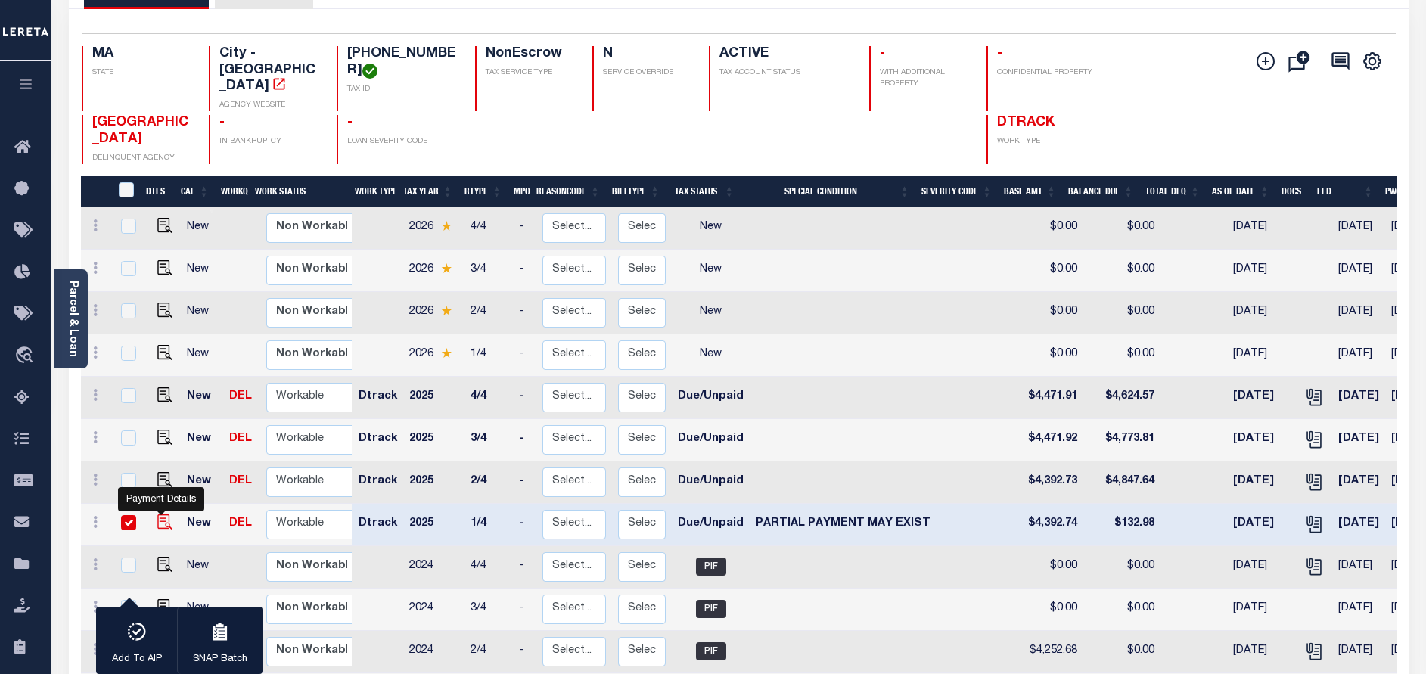
click at [159, 515] on img "" at bounding box center [164, 522] width 15 height 15
checkbox input "false"
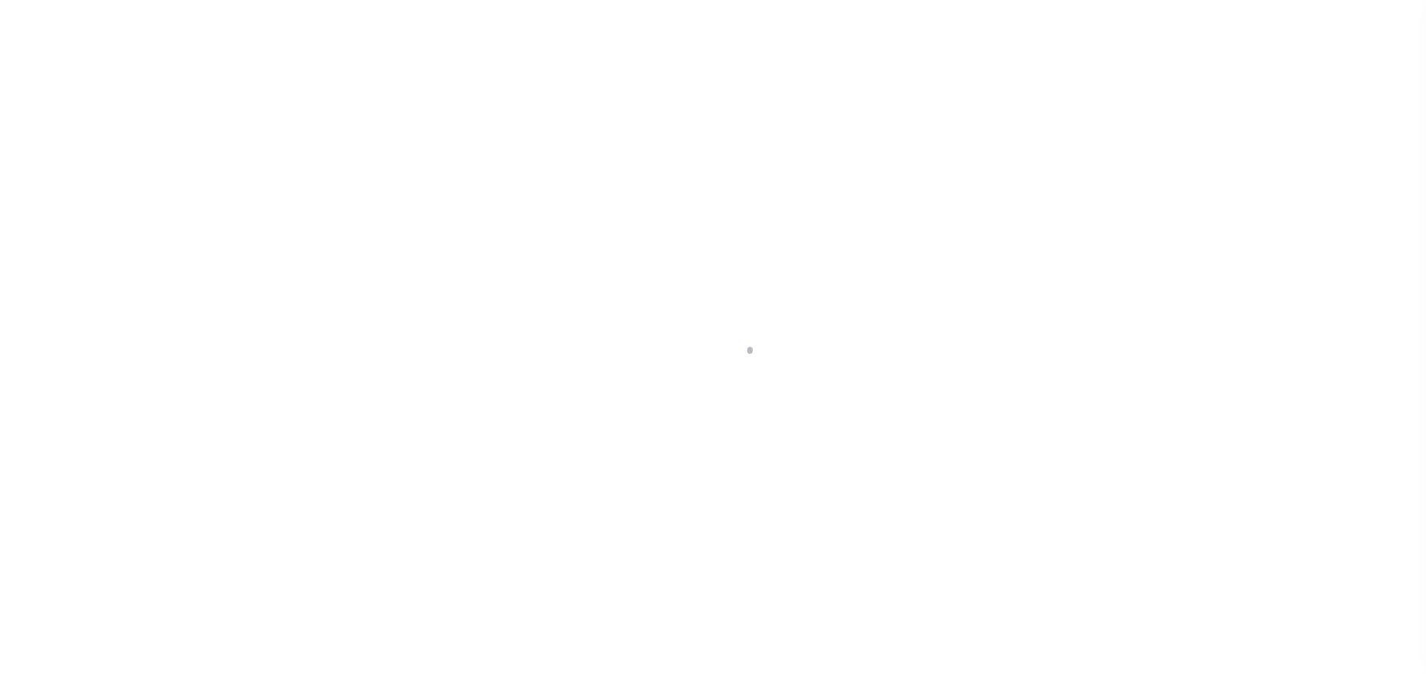
select select "DUE"
select select "15"
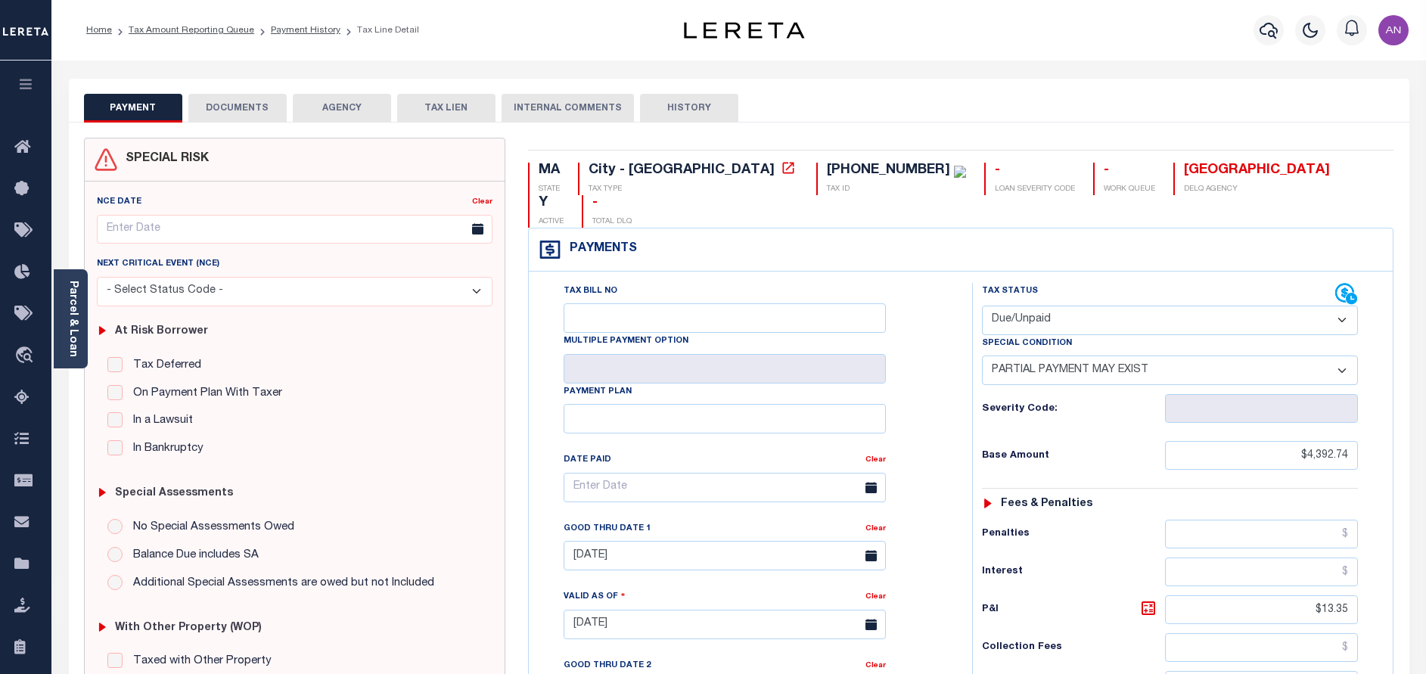
click at [668, 162] on div "MA STATE City - MA TAX TYPE 73-0380-000400 TAX ID - LOAN SEVERITY CODE - WORK Q…" at bounding box center [961, 625] width 889 height 975
click at [781, 163] on icon at bounding box center [788, 167] width 15 height 15
click at [65, 313] on div "Parcel & Loan" at bounding box center [71, 318] width 34 height 99
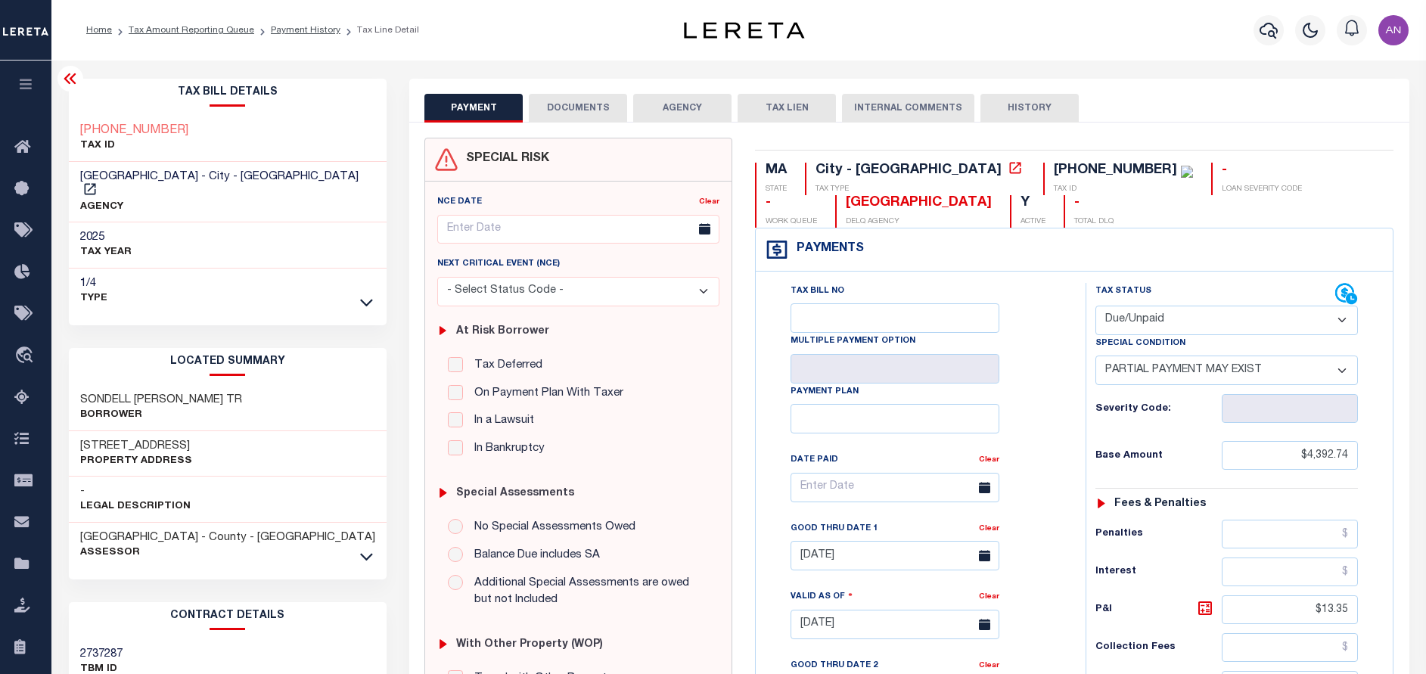
drag, startPoint x: 281, startPoint y: 31, endPoint x: 344, endPoint y: 146, distance: 131.4
click at [281, 31] on link "Payment History" at bounding box center [306, 30] width 70 height 9
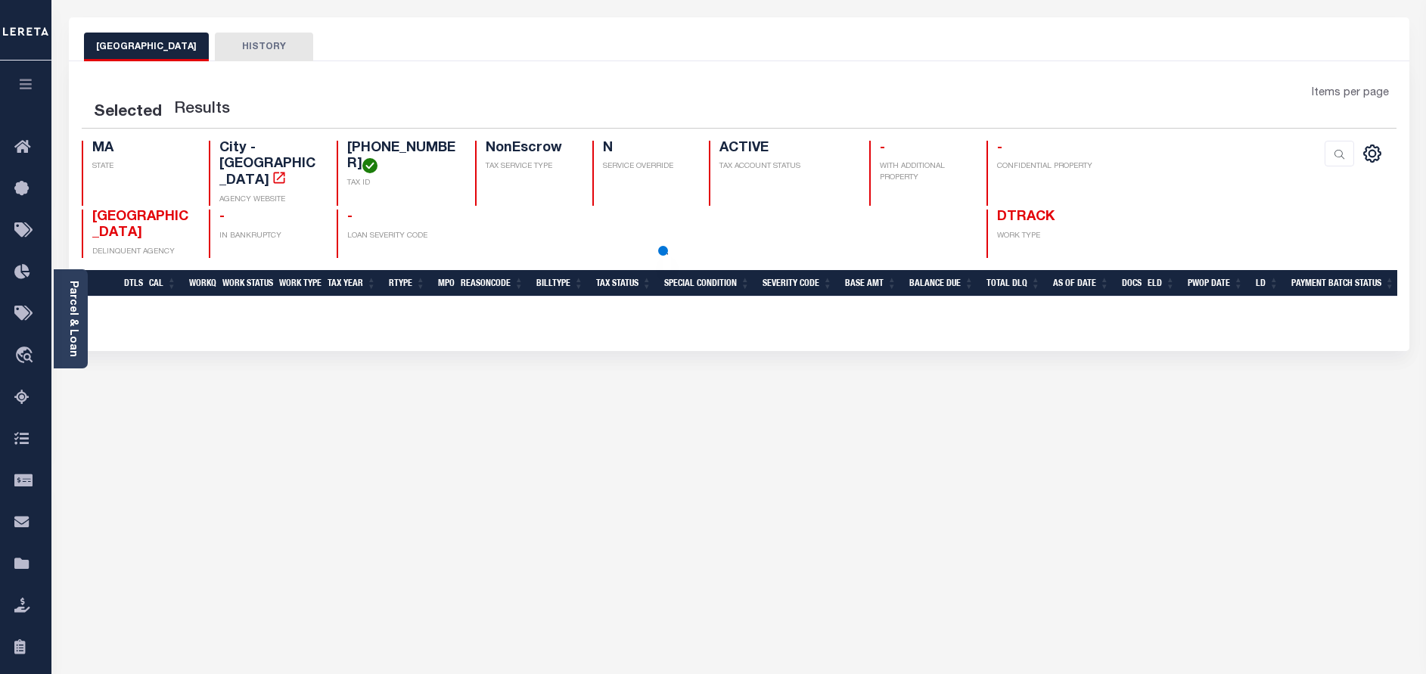
scroll to position [113, 0]
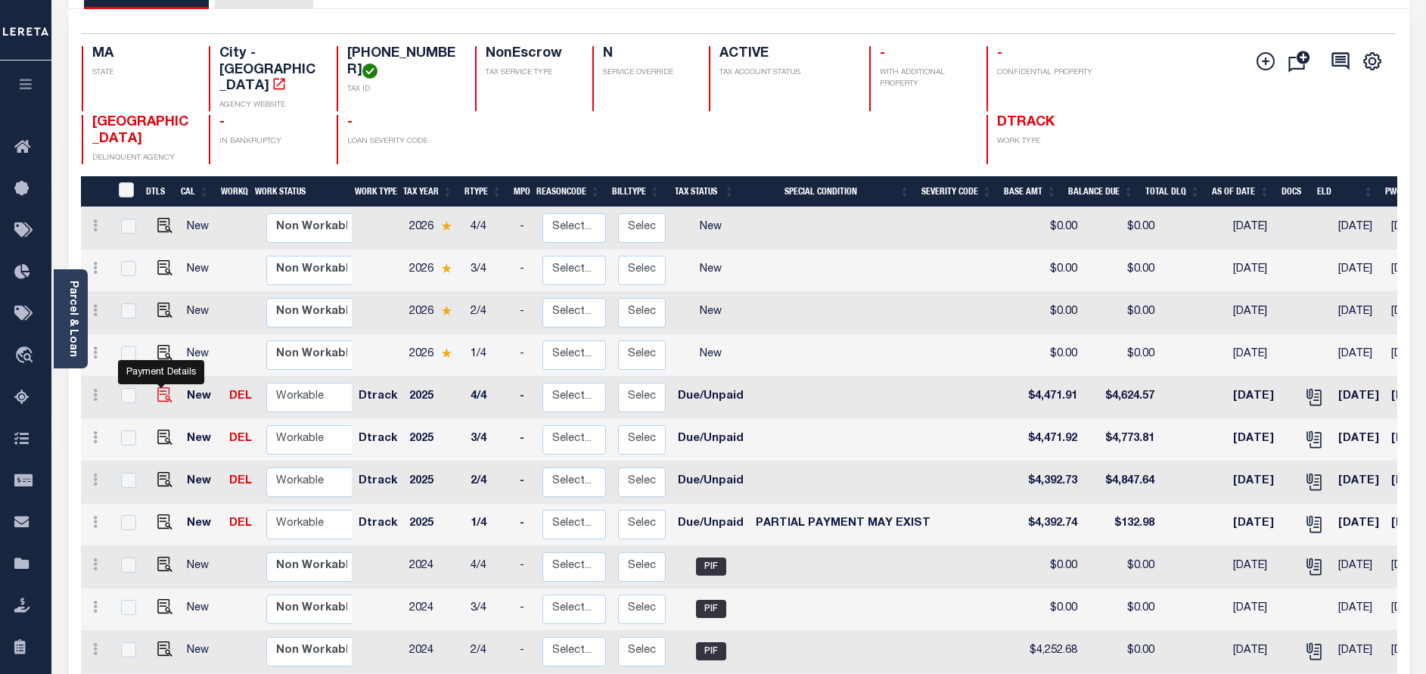
click at [158, 387] on img "" at bounding box center [164, 394] width 15 height 15
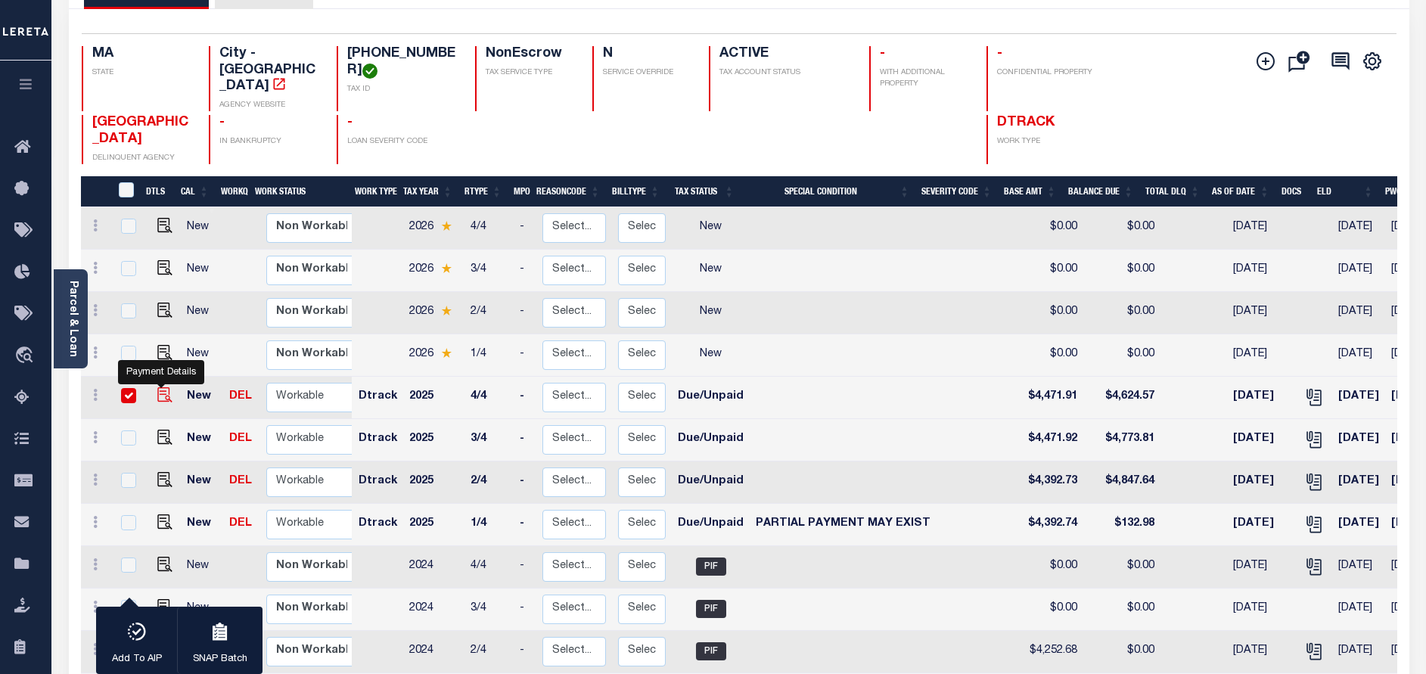
checkbox input "true"
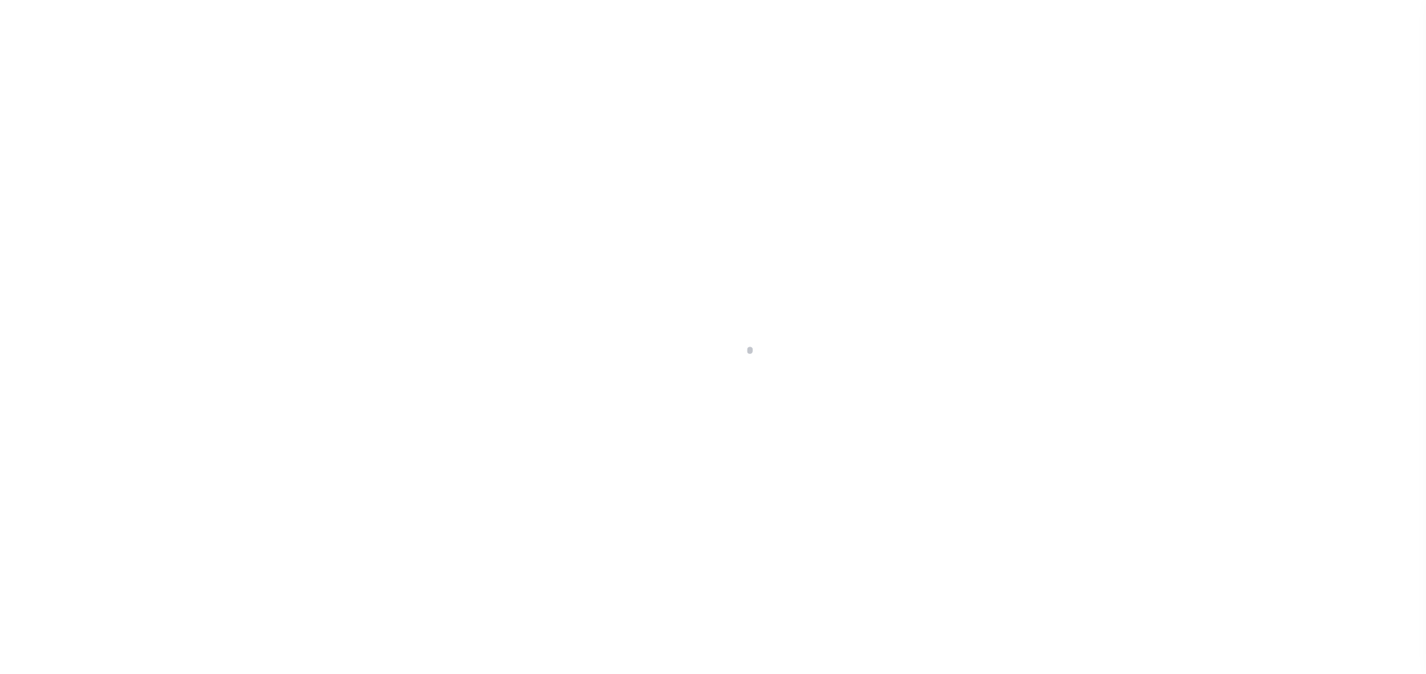
select select "DUE"
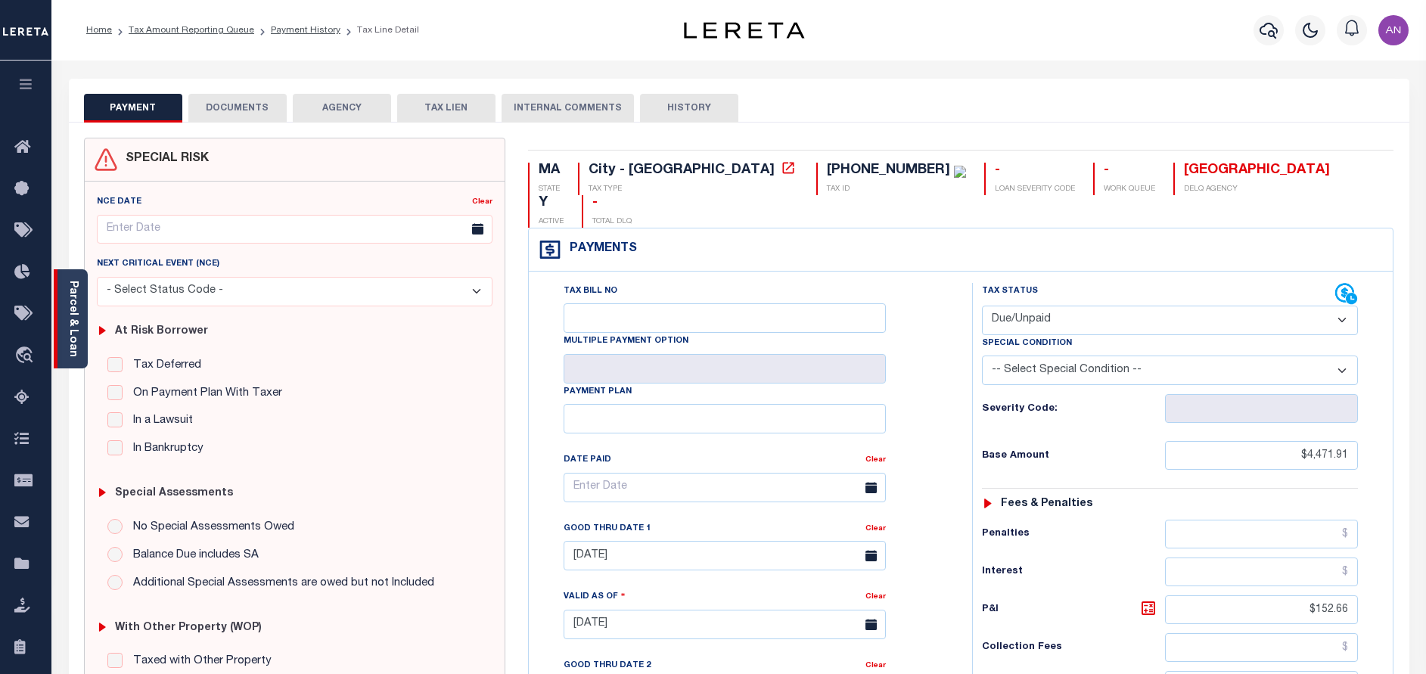
click at [83, 337] on div "Parcel & Loan" at bounding box center [71, 318] width 34 height 99
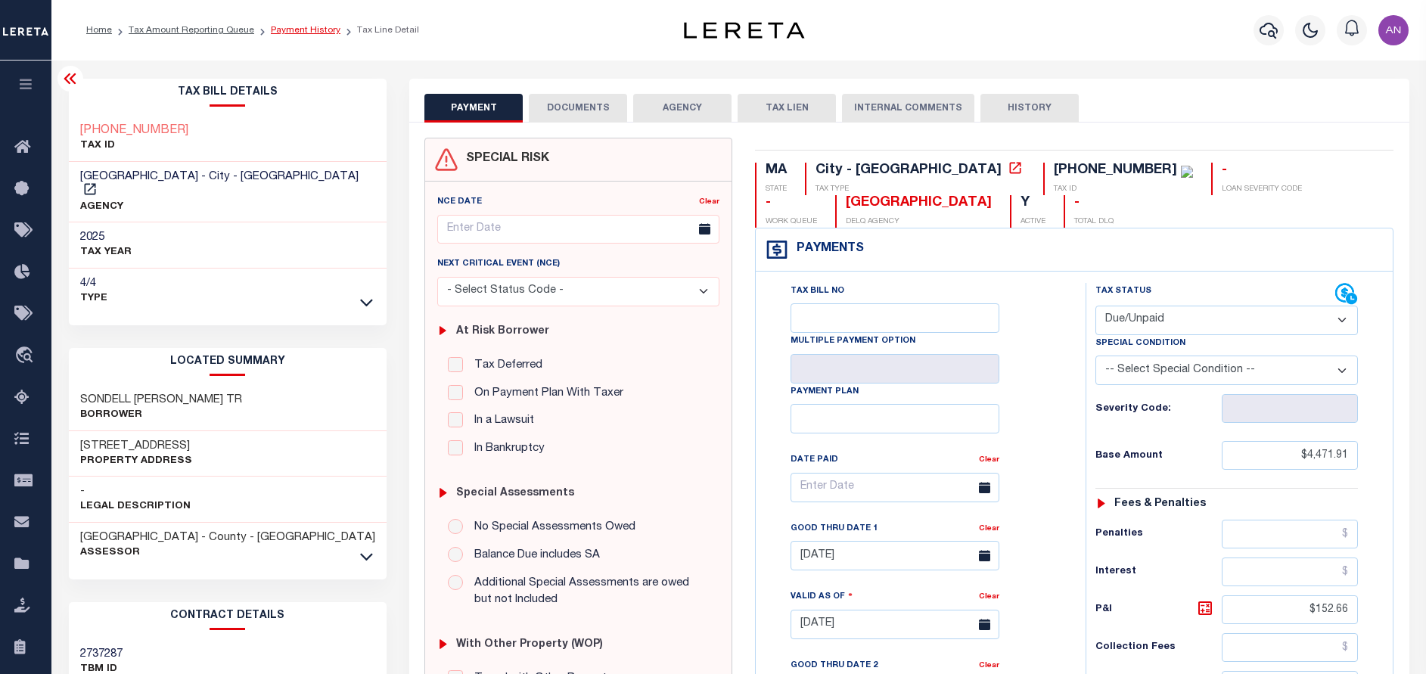
click at [280, 30] on link "Payment History" at bounding box center [306, 30] width 70 height 9
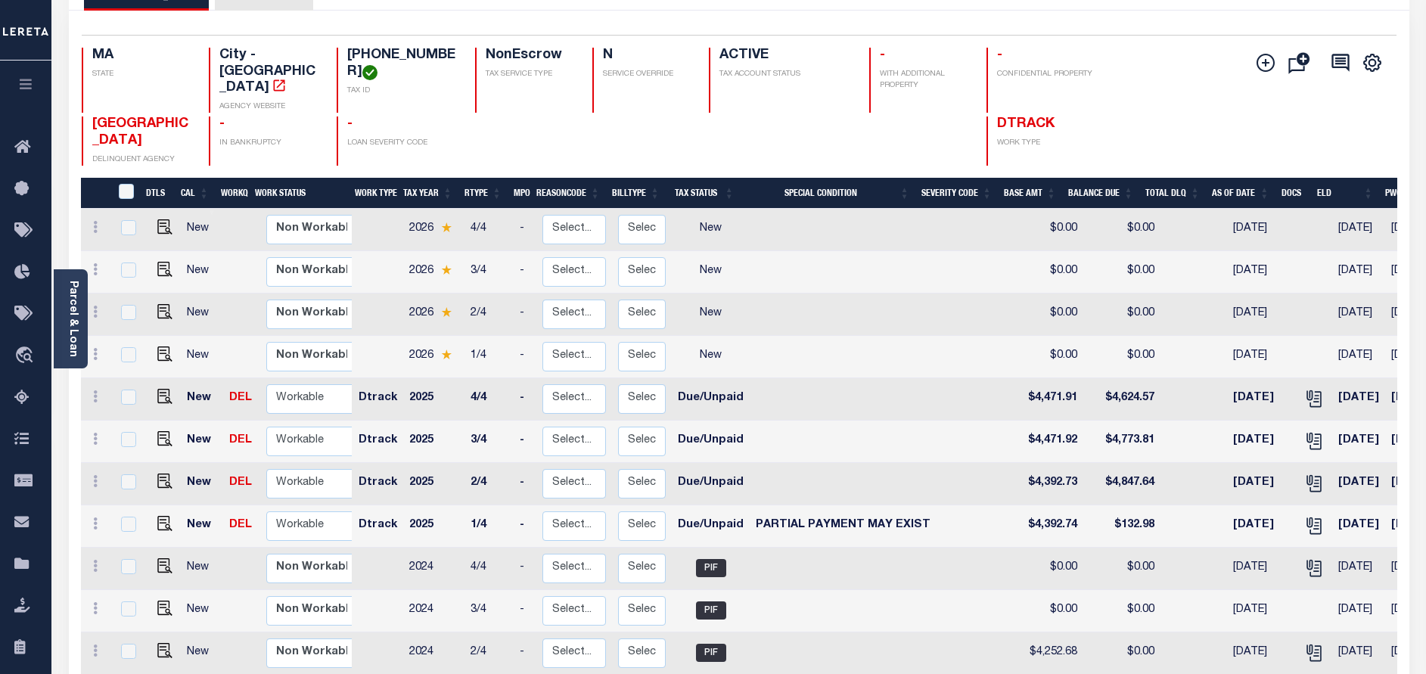
scroll to position [113, 0]
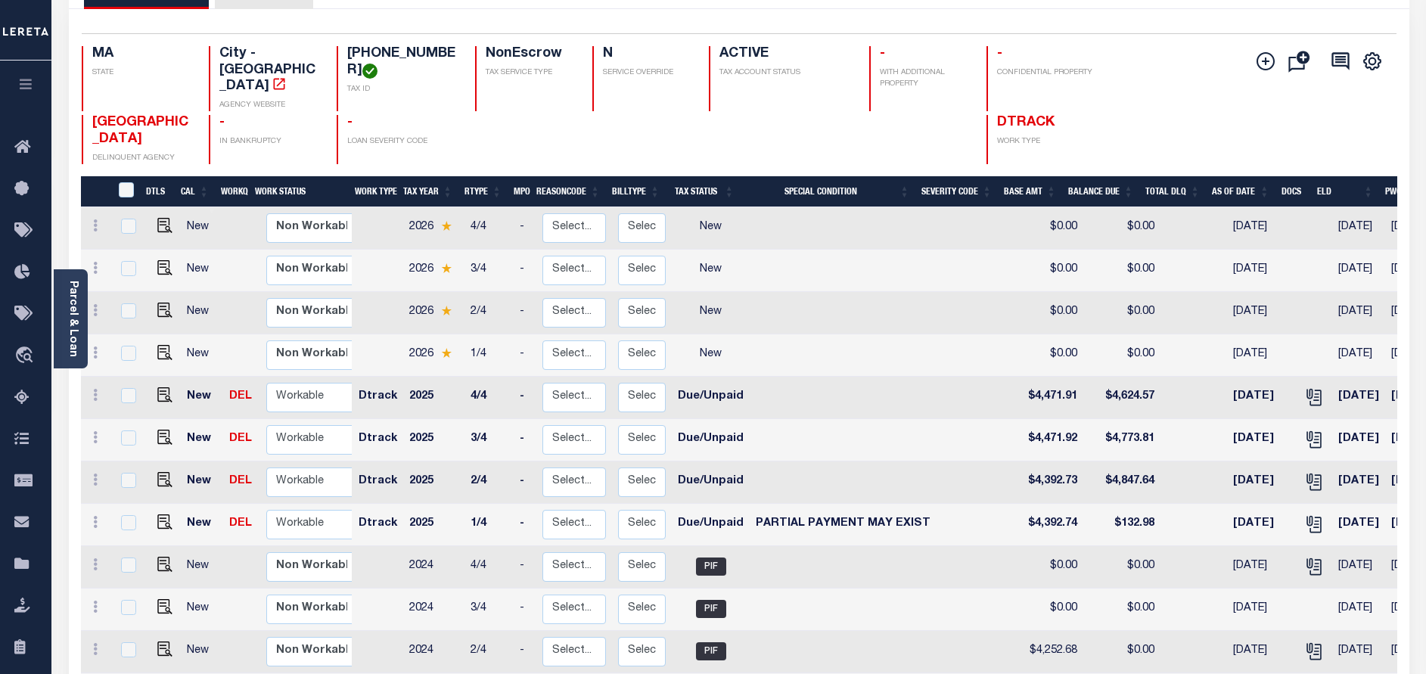
click at [495, 504] on td "1/4" at bounding box center [489, 525] width 49 height 42
checkbox input "true"
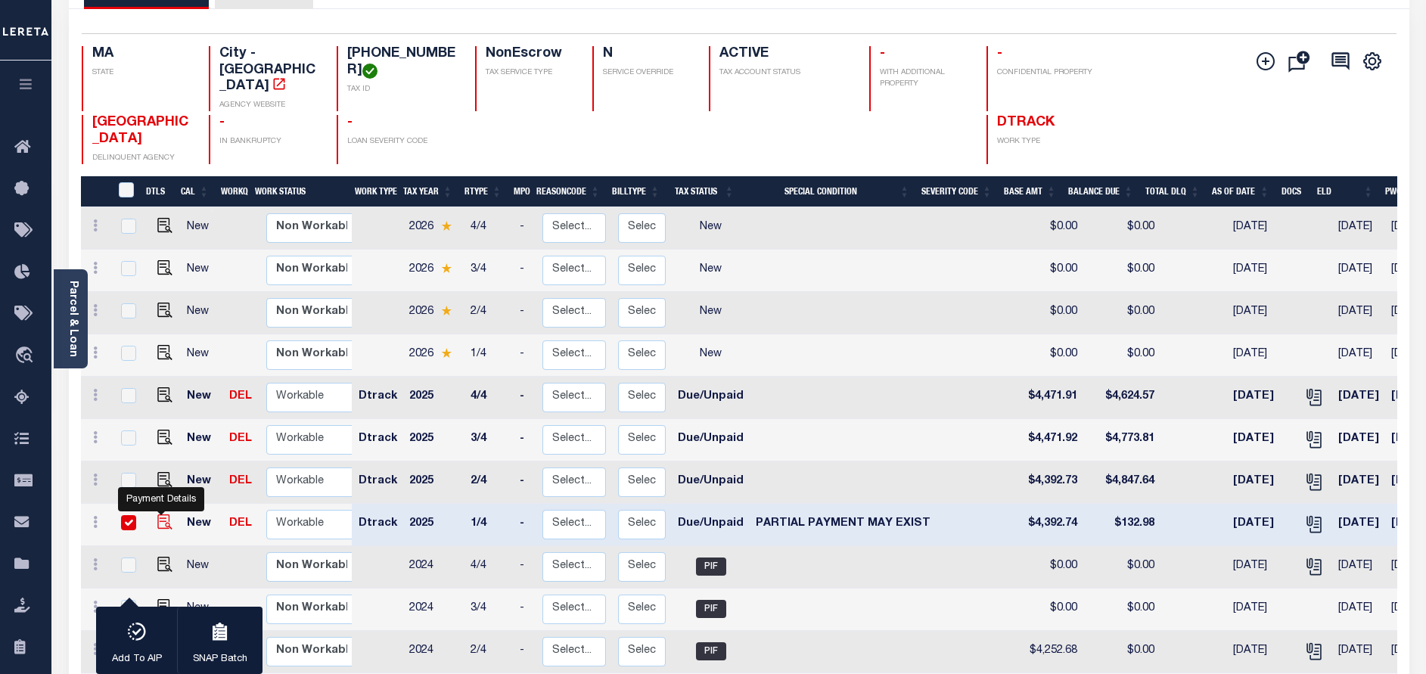
click at [160, 515] on img "" at bounding box center [164, 522] width 15 height 15
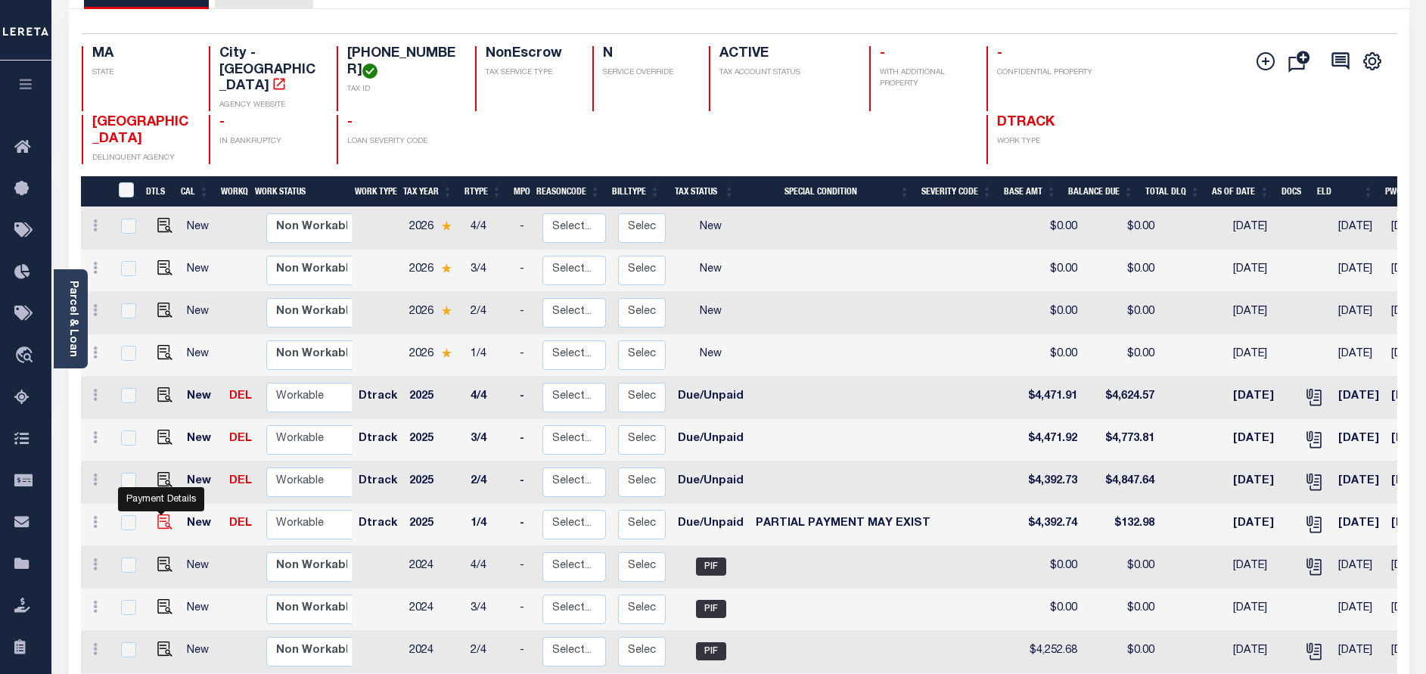
checkbox input "false"
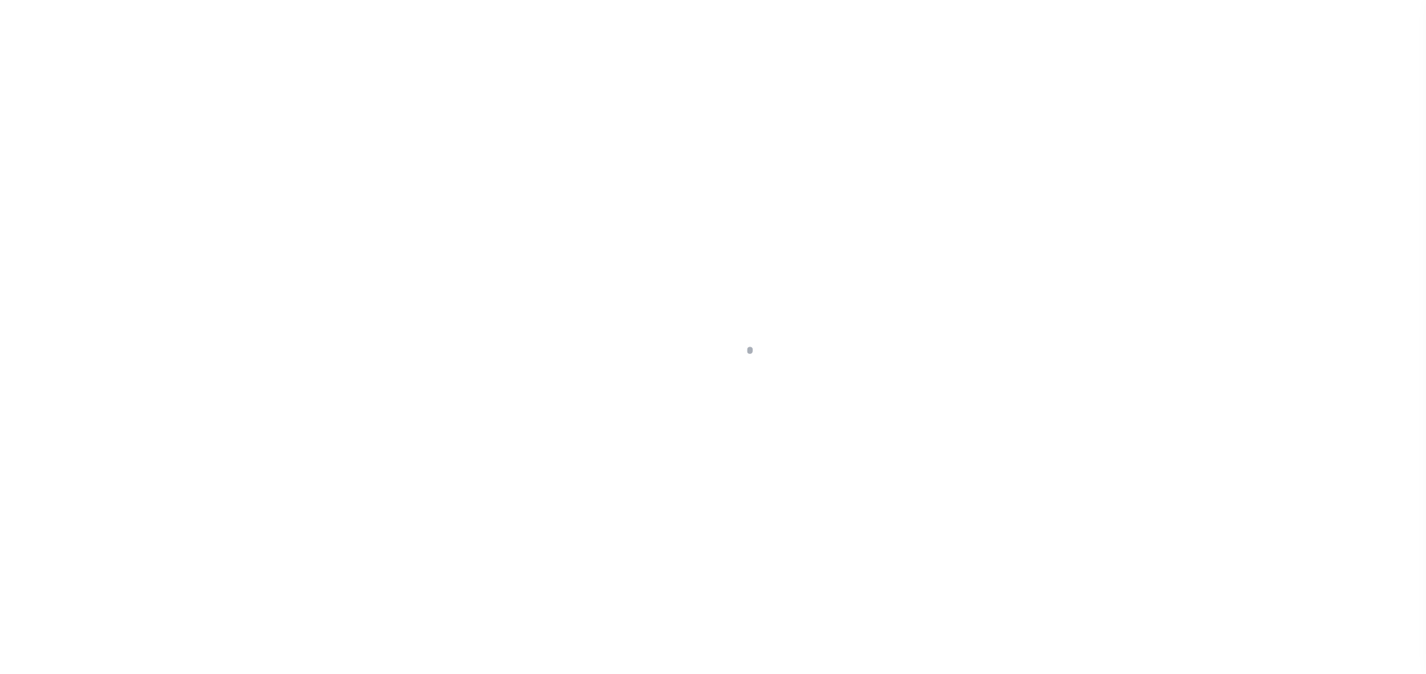
select select "DUE"
select select "15"
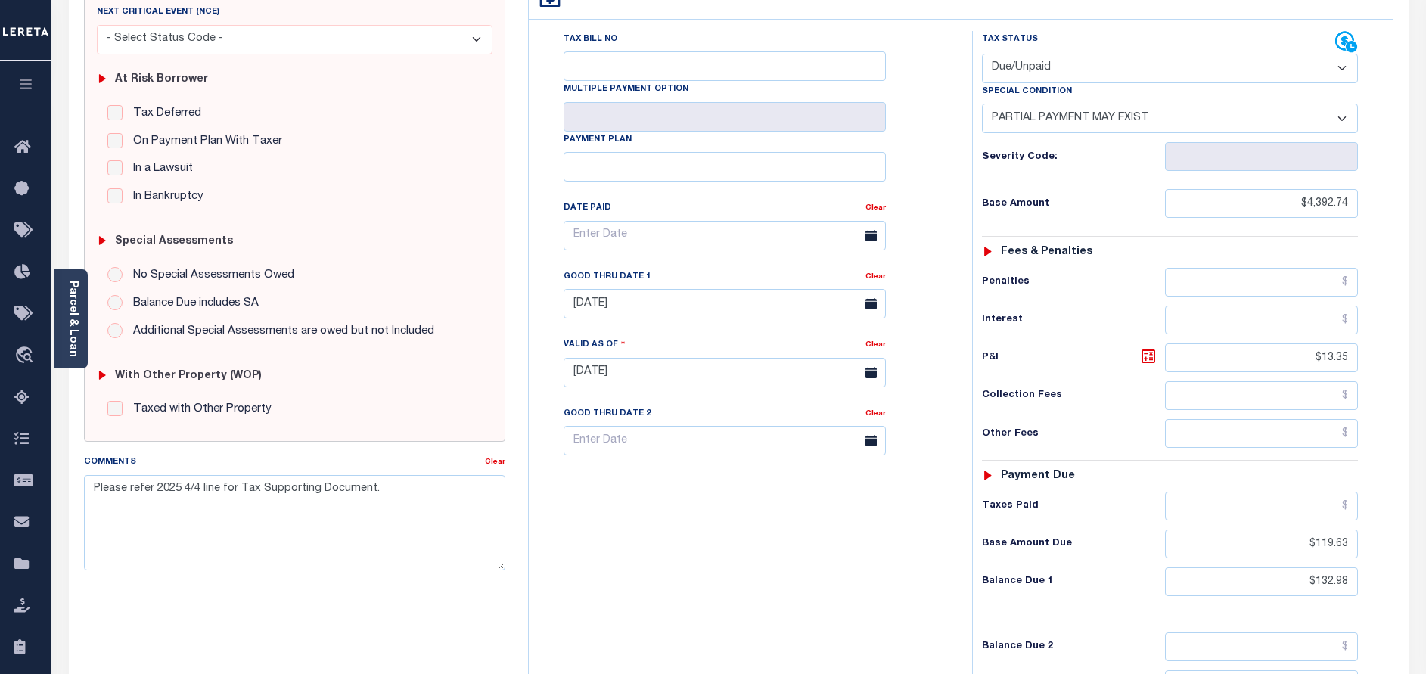
scroll to position [340, 0]
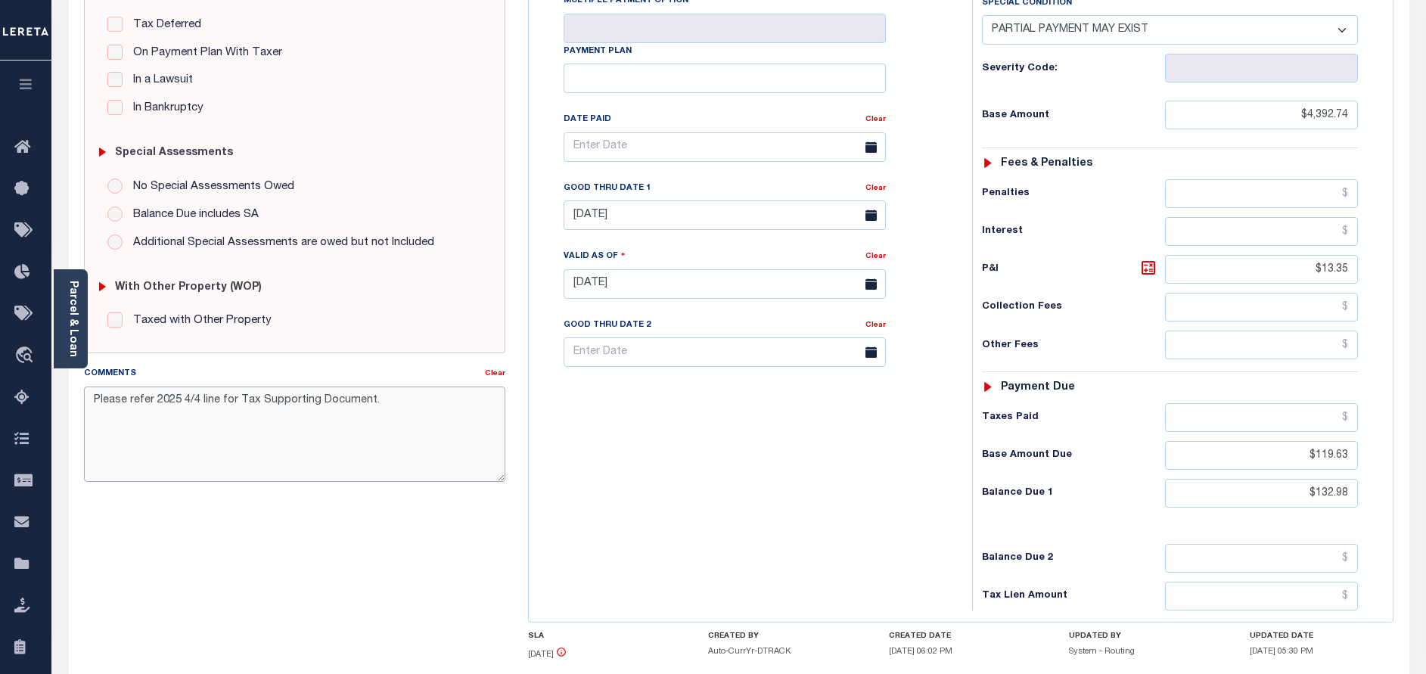
click at [395, 403] on textarea "Please refer 2025 4/4 line for Tax Supporting Document." at bounding box center [294, 434] width 421 height 95
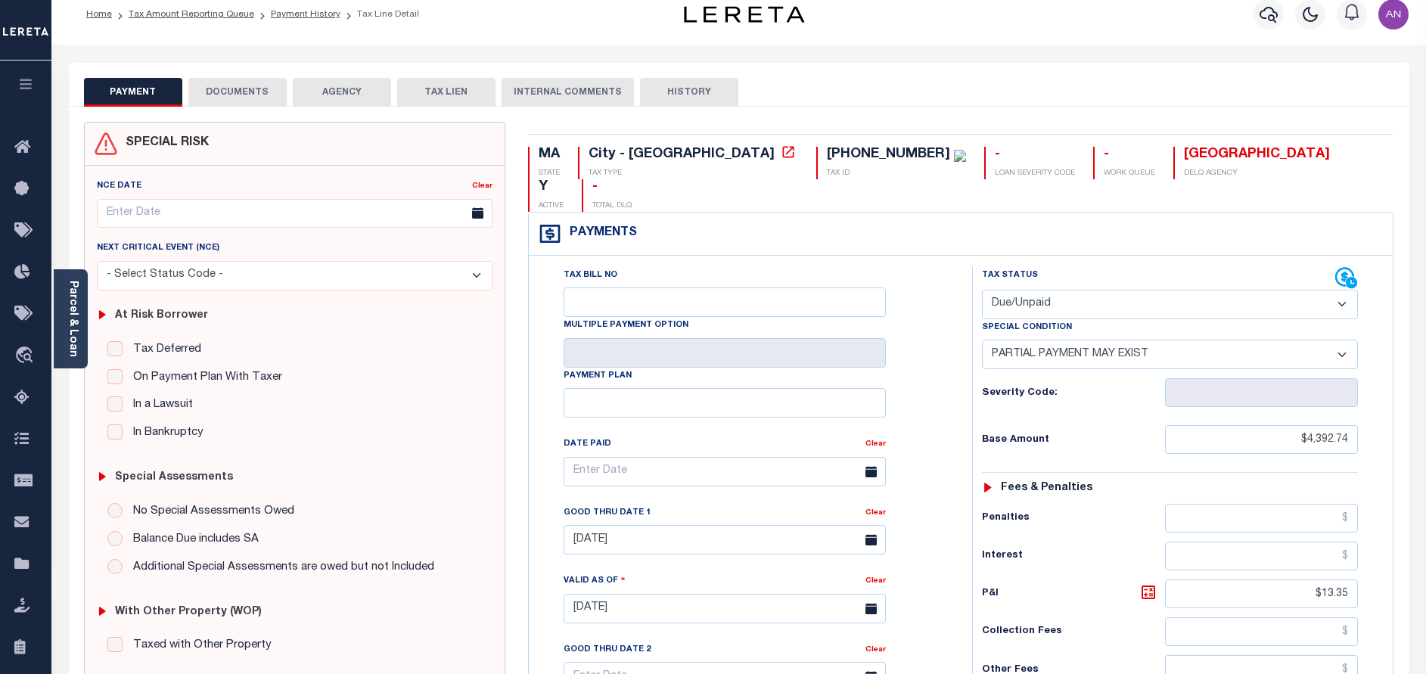
scroll to position [0, 0]
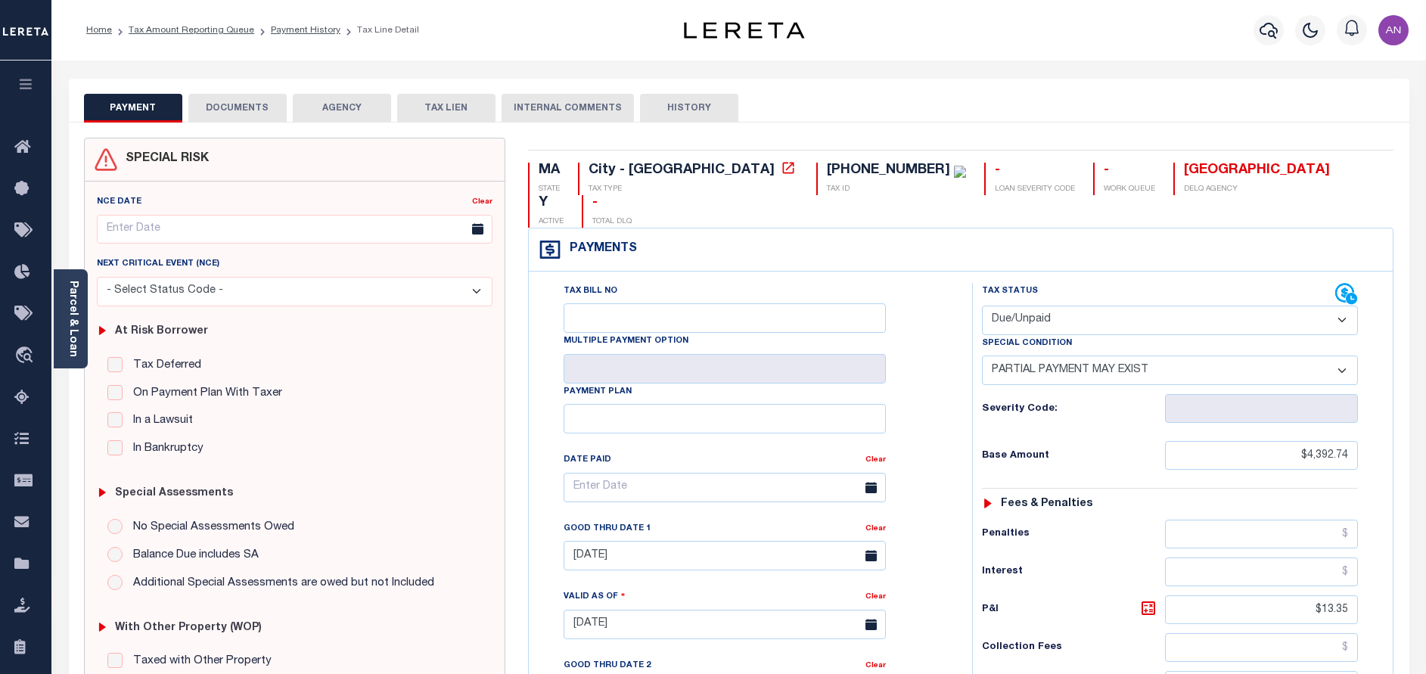
click at [235, 117] on button "DOCUMENTS" at bounding box center [237, 108] width 98 height 29
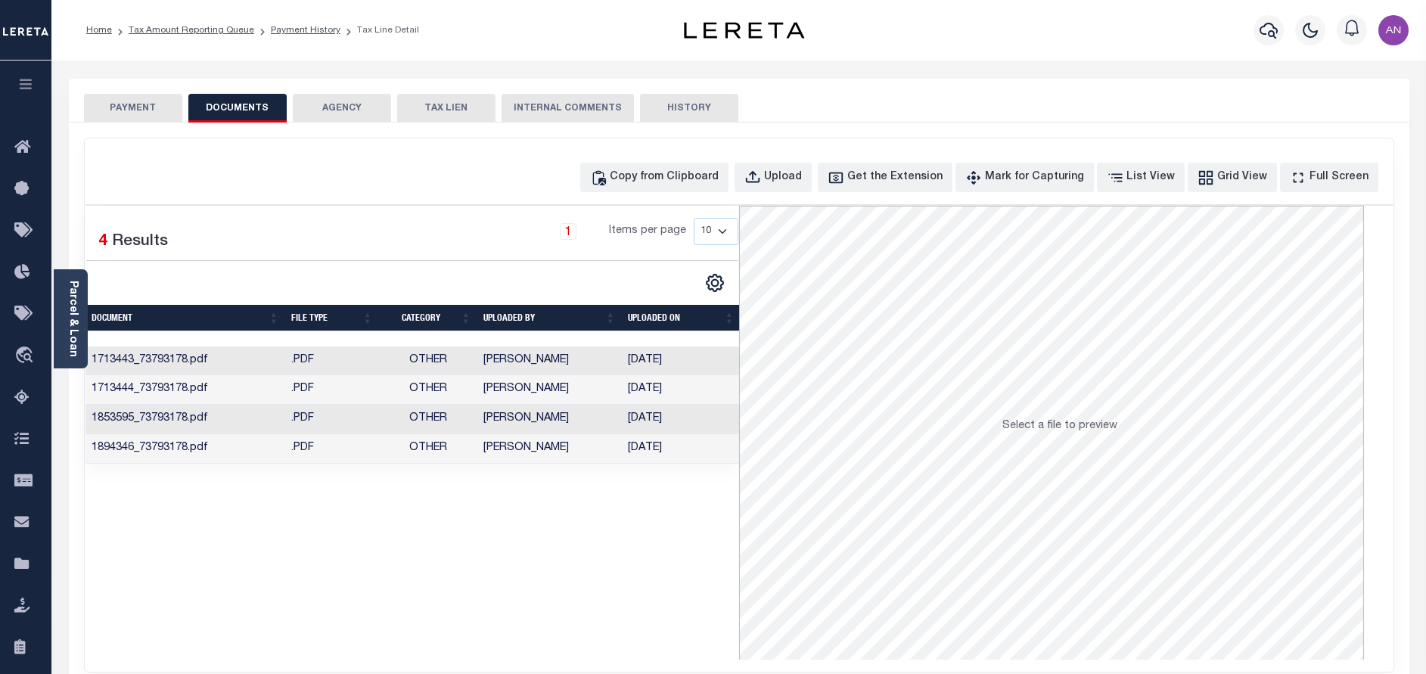
click at [152, 107] on button "PAYMENT" at bounding box center [133, 108] width 98 height 29
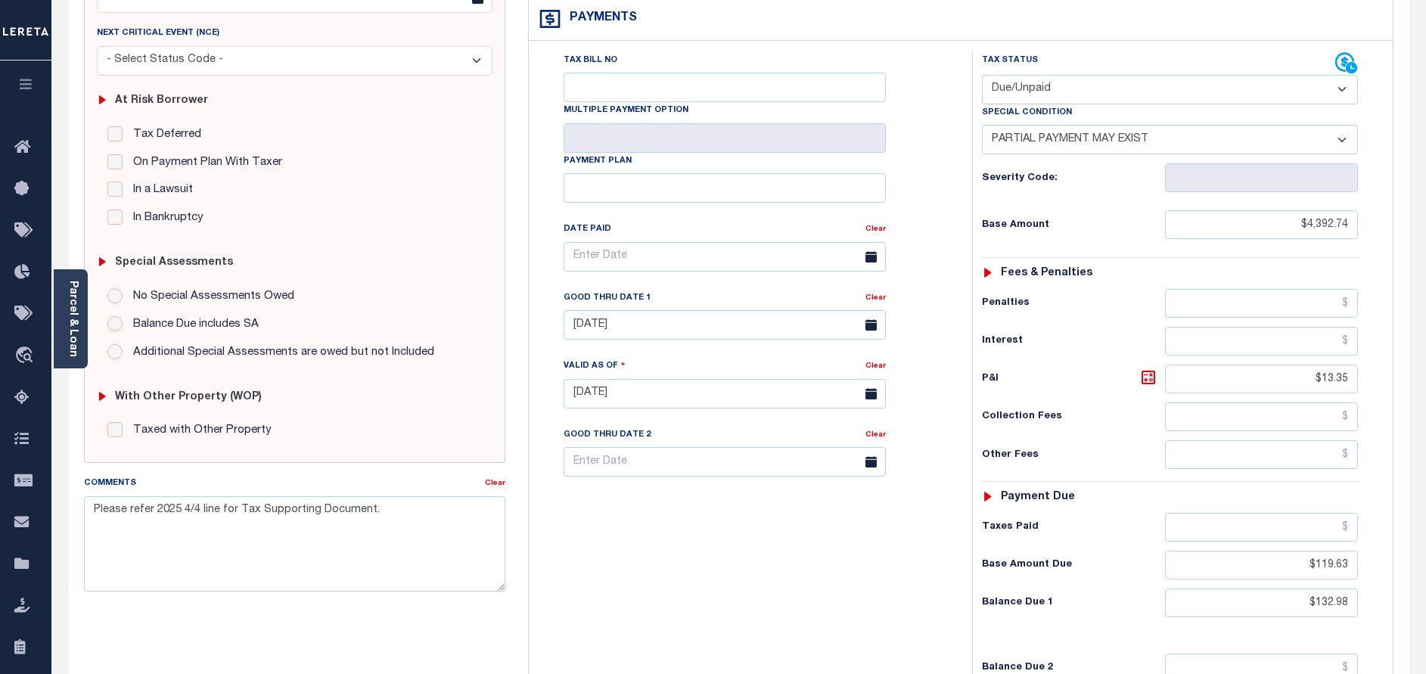
scroll to position [340, 0]
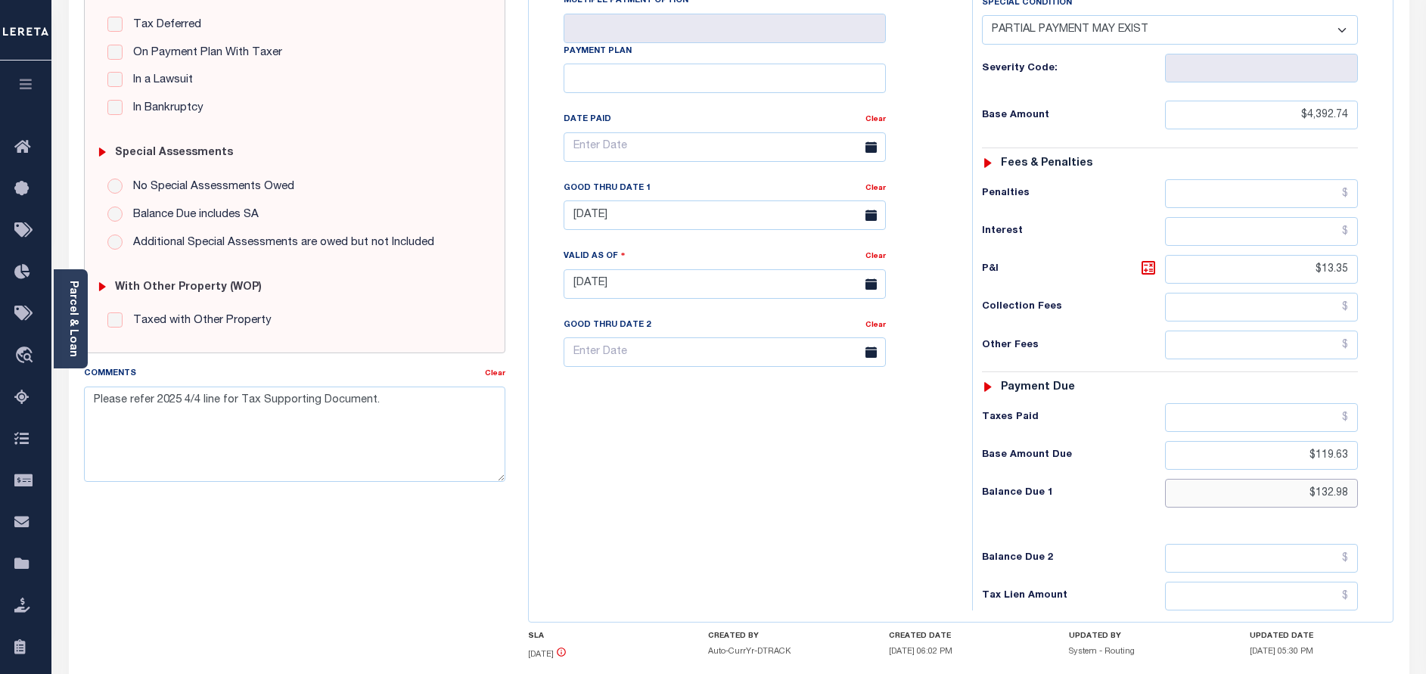
drag, startPoint x: 1350, startPoint y: 460, endPoint x: 1314, endPoint y: 462, distance: 36.3
click at [1314, 479] on input "$132.98" at bounding box center [1261, 493] width 193 height 29
type input "$0"
type input "[DATE]"
type input "$0.00"
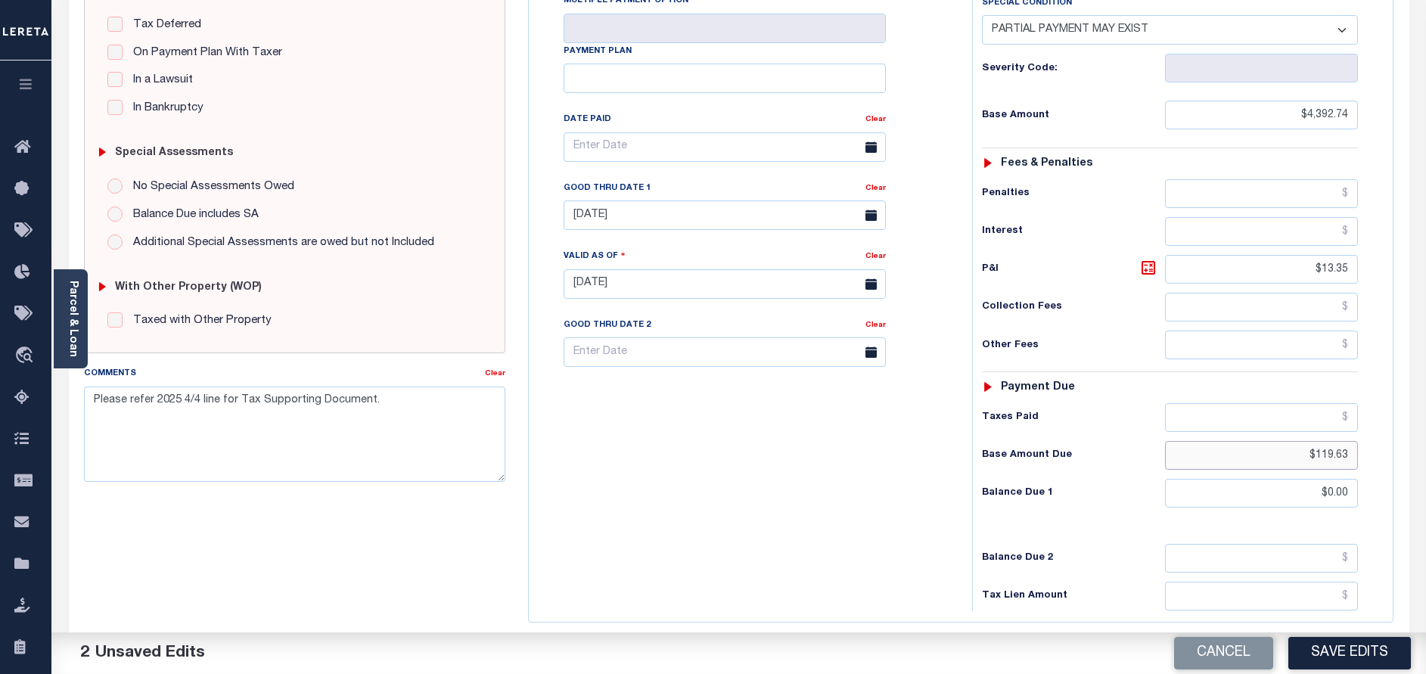
drag, startPoint x: 1352, startPoint y: 427, endPoint x: 1318, endPoint y: 426, distance: 34.1
click at [1318, 441] on input "$119.63" at bounding box center [1261, 455] width 193 height 29
type input "$0.00"
drag, startPoint x: 1348, startPoint y: 244, endPoint x: 1323, endPoint y: 242, distance: 25.0
click at [1323, 255] on input "$13.35" at bounding box center [1261, 269] width 193 height 29
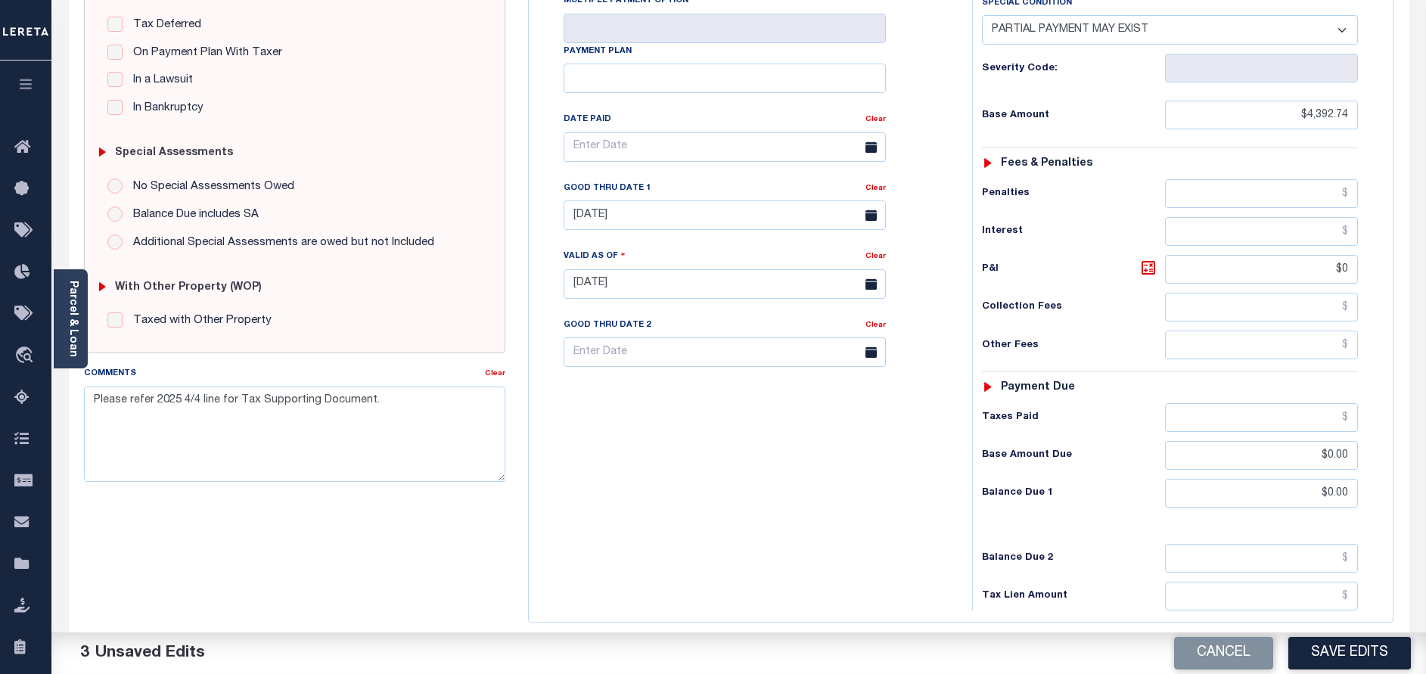
type input "$0.00"
click at [888, 454] on div "Tax Bill No Multiple Payment Option Payment Plan Clear" at bounding box center [747, 276] width 428 height 668
click at [416, 403] on textarea "Please refer 2025 4/4 line for Tax Supporting Document." at bounding box center [294, 434] width 421 height 95
paste textarea "[DATE] - As P&I break down not available, total P&I is updated in [DATE] 4/4 in…"
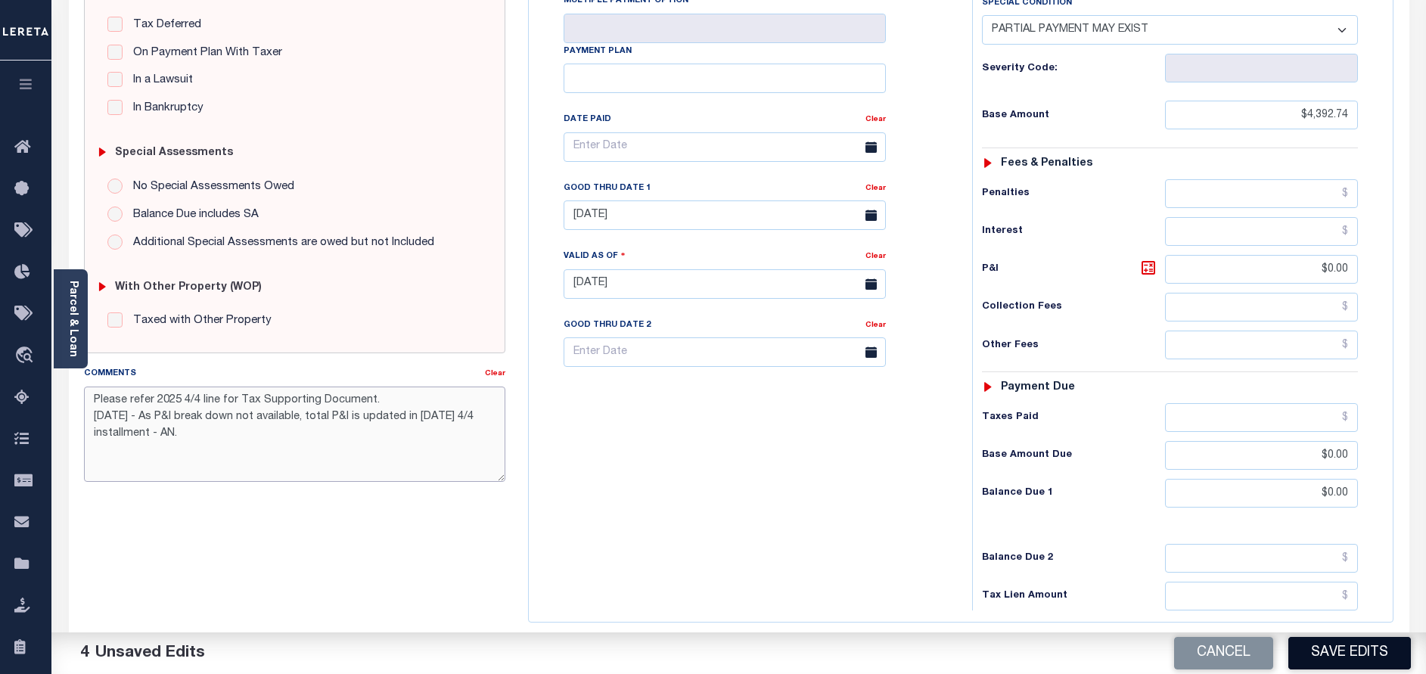
type textarea "Please refer 2025 4/4 line for Tax Supporting Document. [DATE] - As P&I break d…"
click at [1340, 652] on button "Save Edits" at bounding box center [1350, 653] width 123 height 33
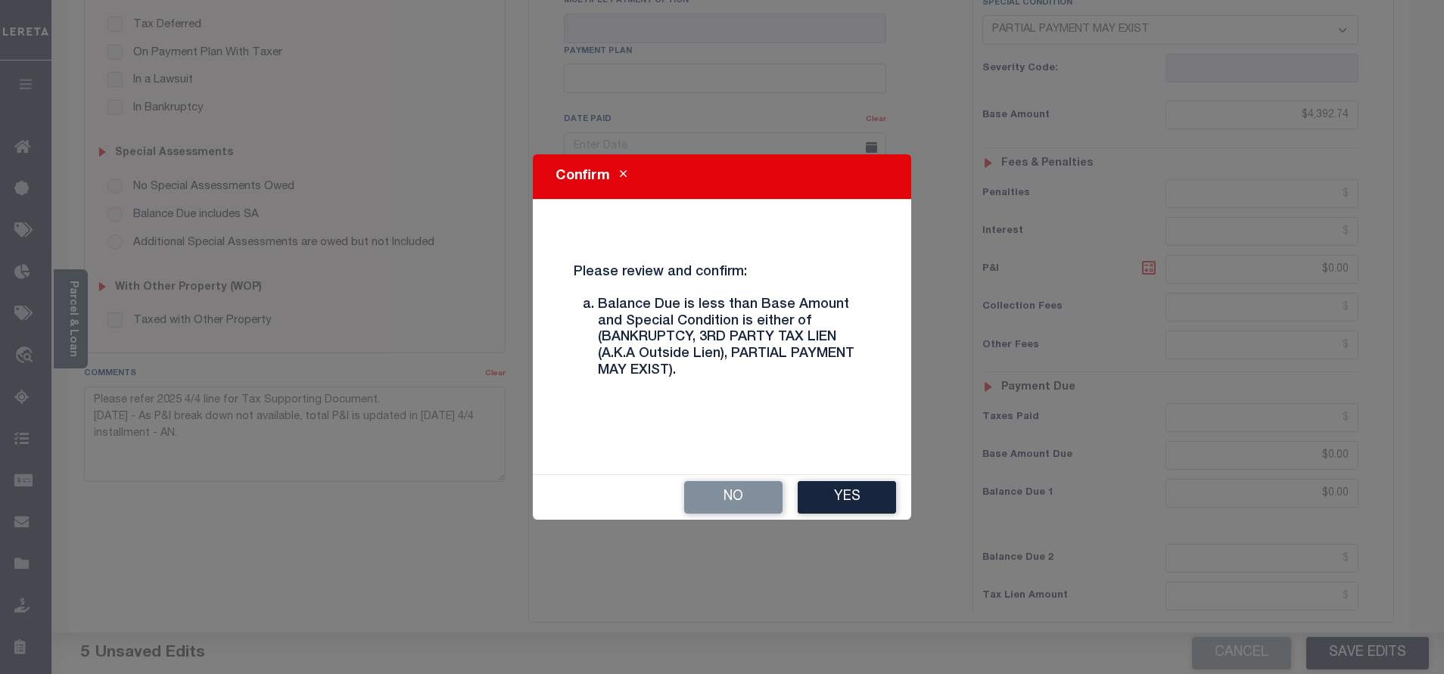
click at [626, 173] on button "Close" at bounding box center [623, 176] width 26 height 18
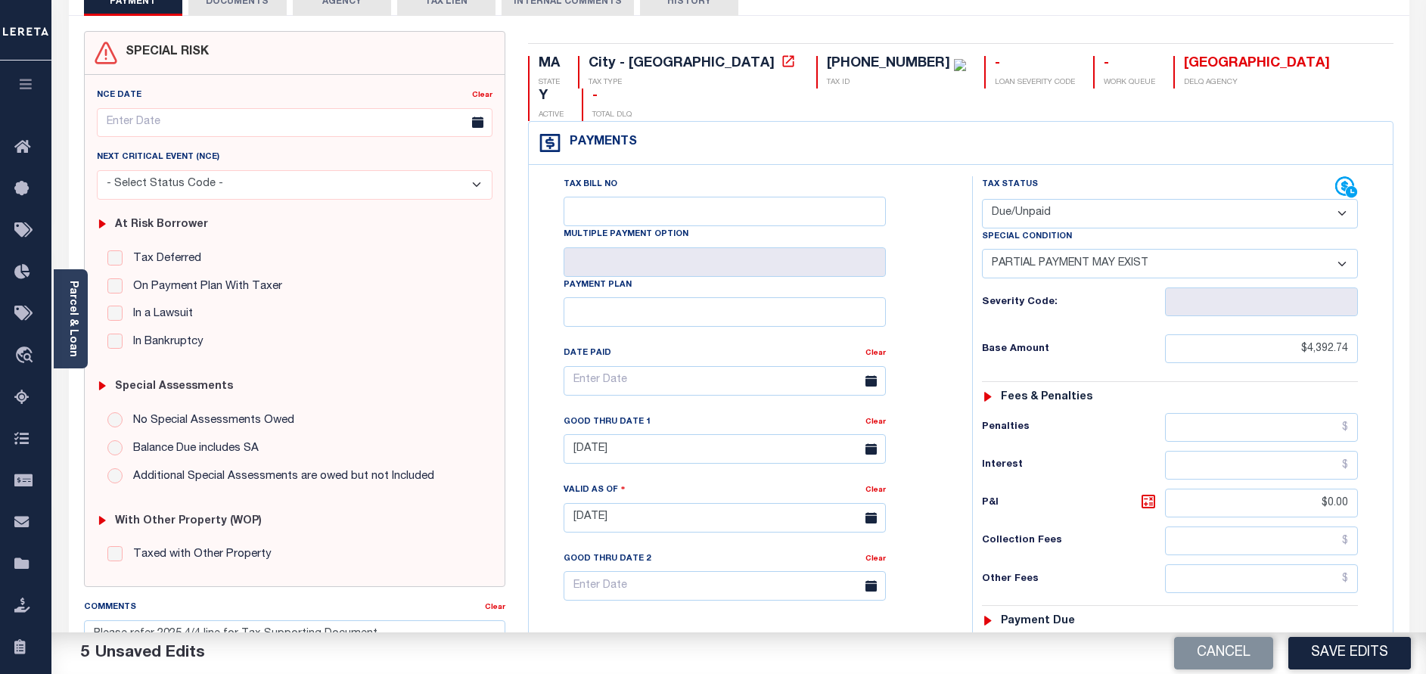
scroll to position [0, 0]
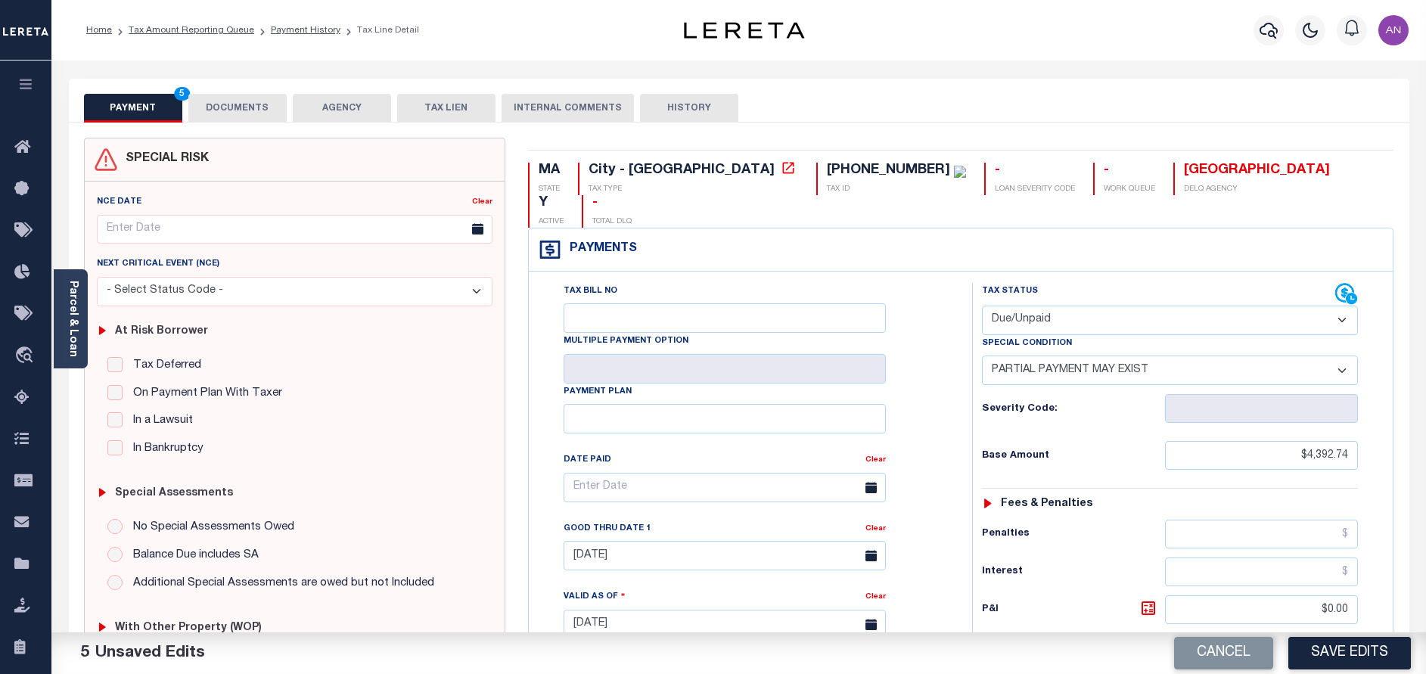
click at [254, 106] on button "DOCUMENTS" at bounding box center [237, 108] width 98 height 29
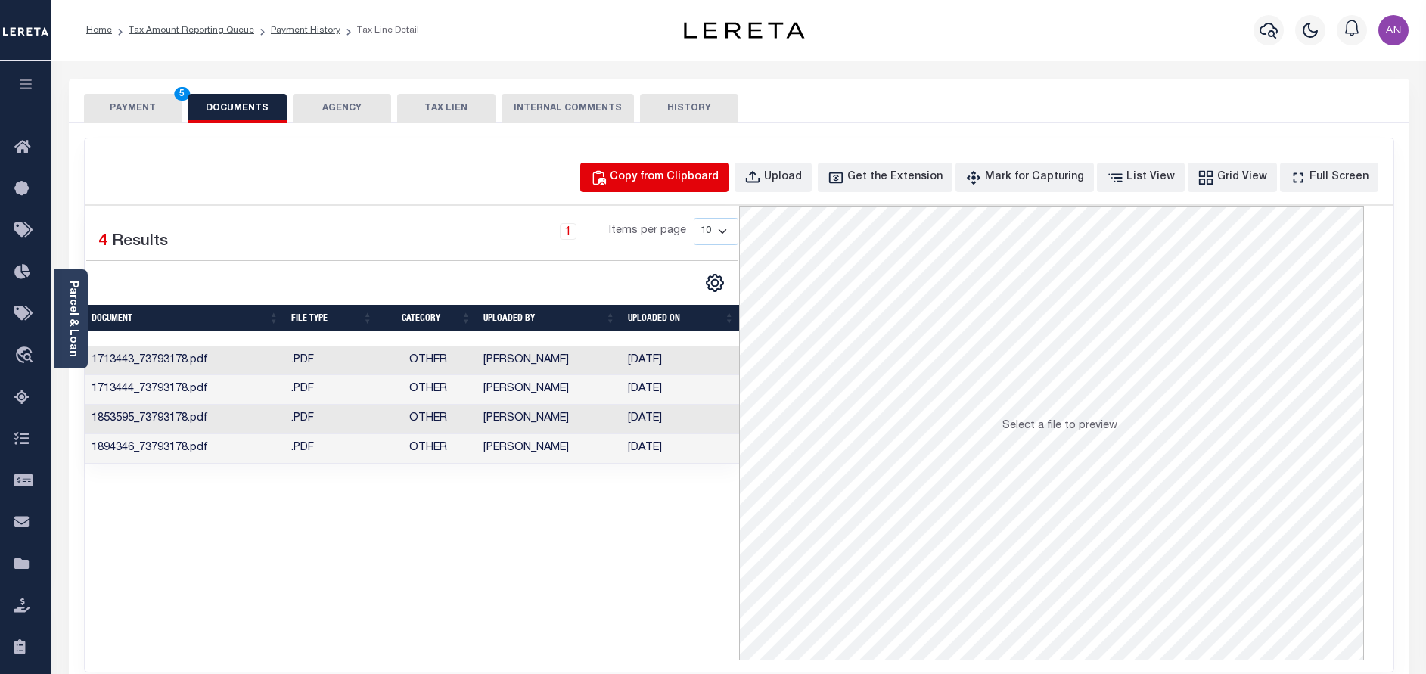
click at [645, 176] on button "Copy from Clipboard" at bounding box center [654, 178] width 148 height 30
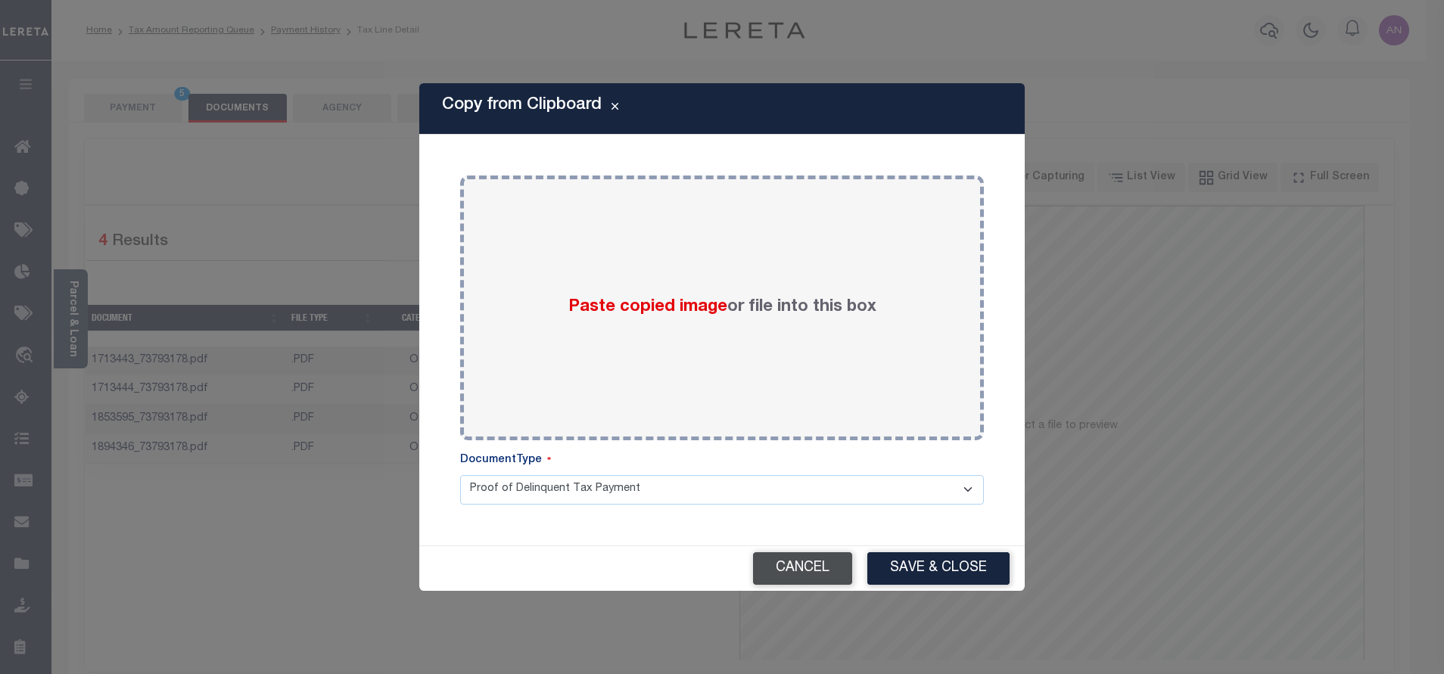
click at [831, 567] on button "Cancel" at bounding box center [802, 568] width 99 height 33
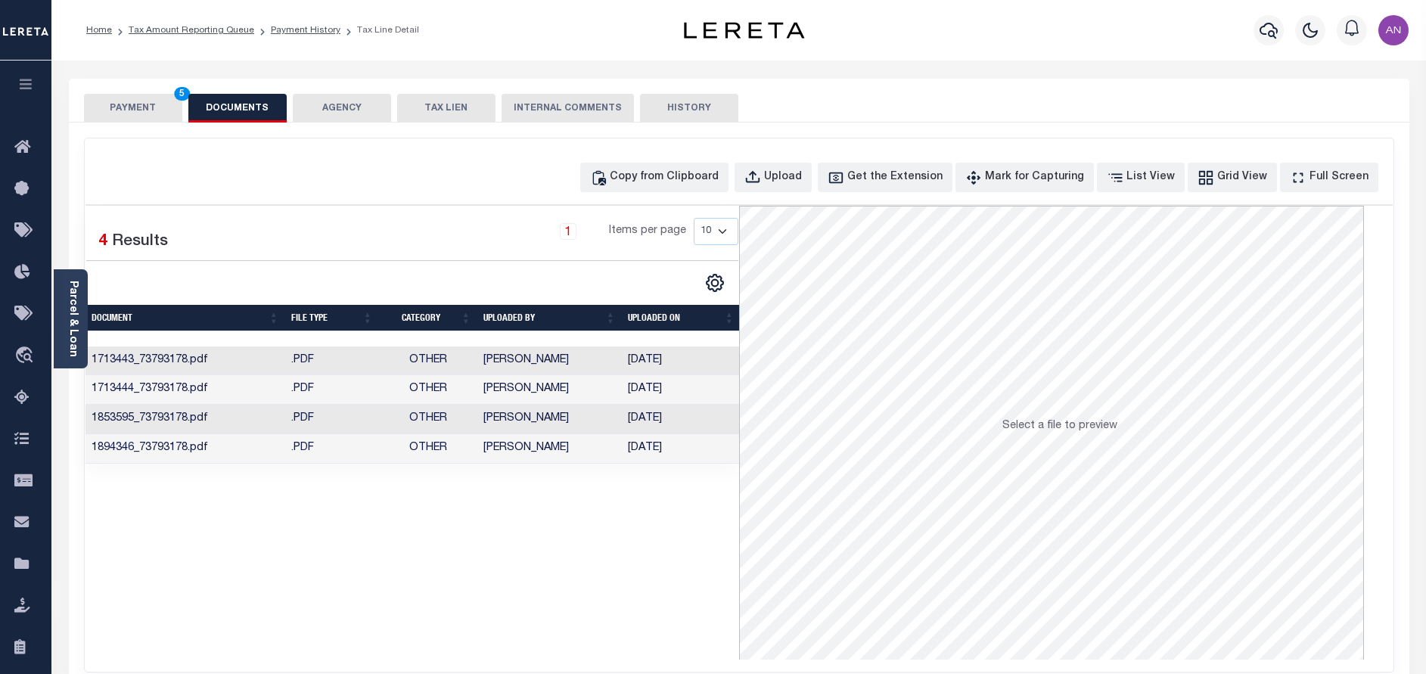
click at [418, 441] on td "Other" at bounding box center [428, 449] width 98 height 30
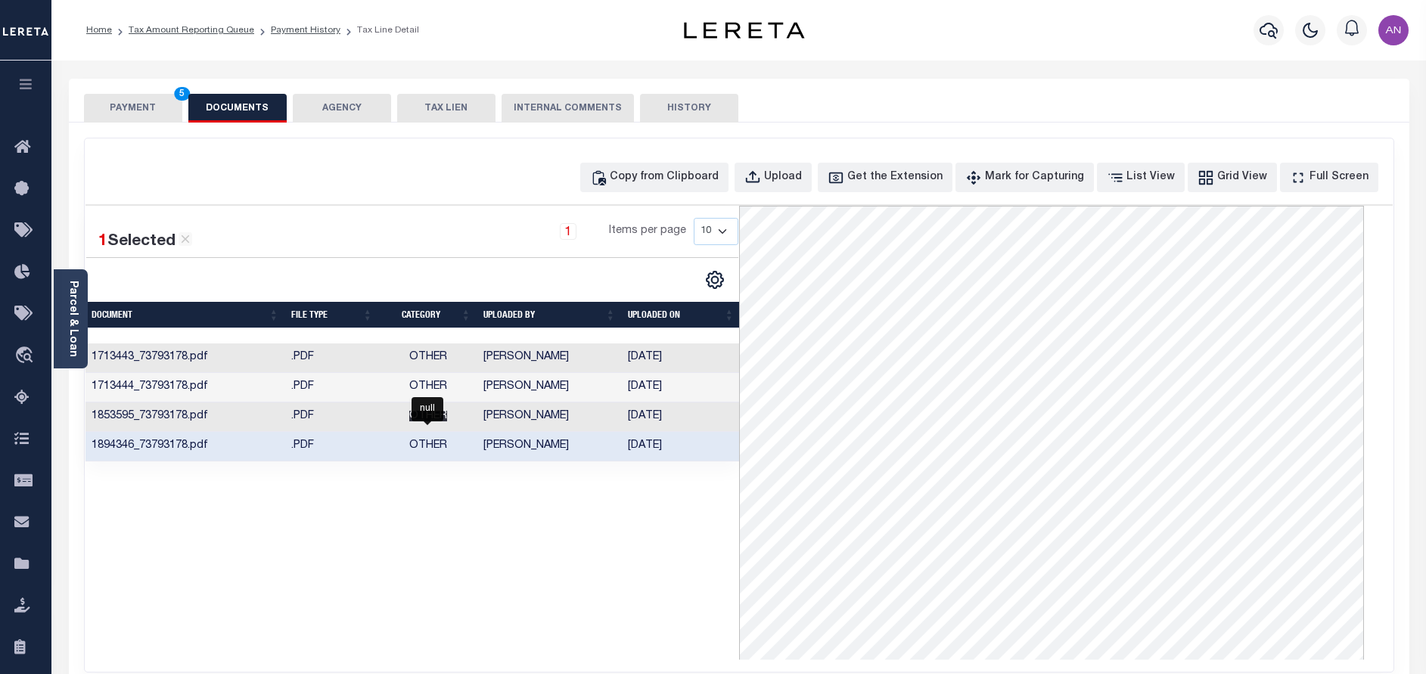
click at [437, 414] on span "Other" at bounding box center [428, 416] width 38 height 11
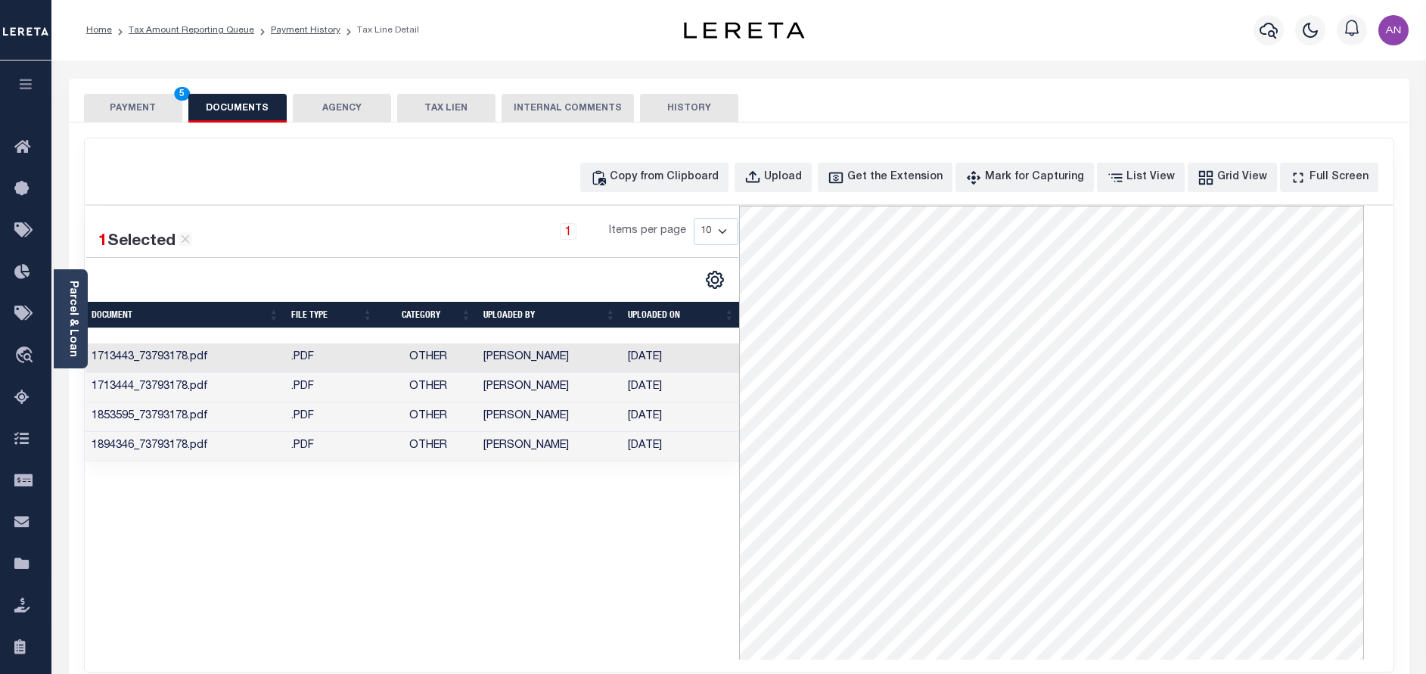
click at [518, 392] on td "Mohan Nagaraju" at bounding box center [549, 388] width 145 height 30
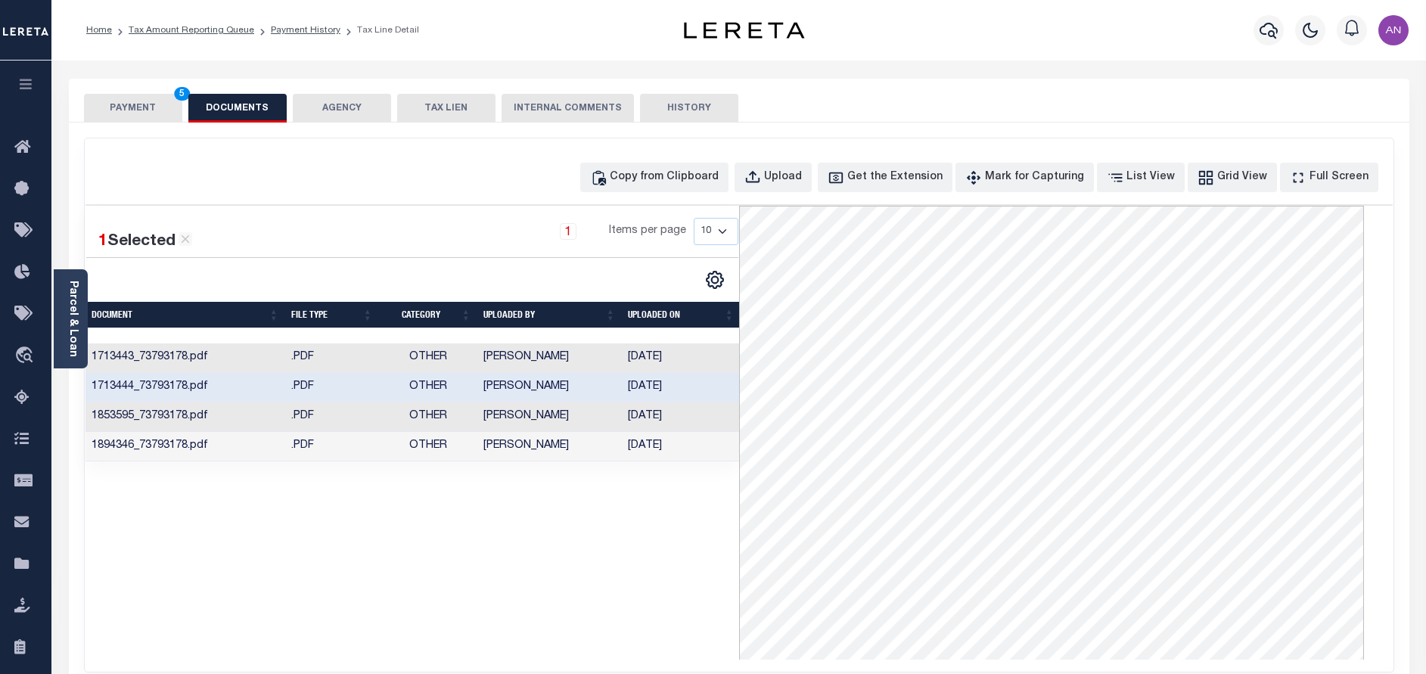
click at [515, 368] on td "Mohan Nagaraju" at bounding box center [549, 359] width 145 height 30
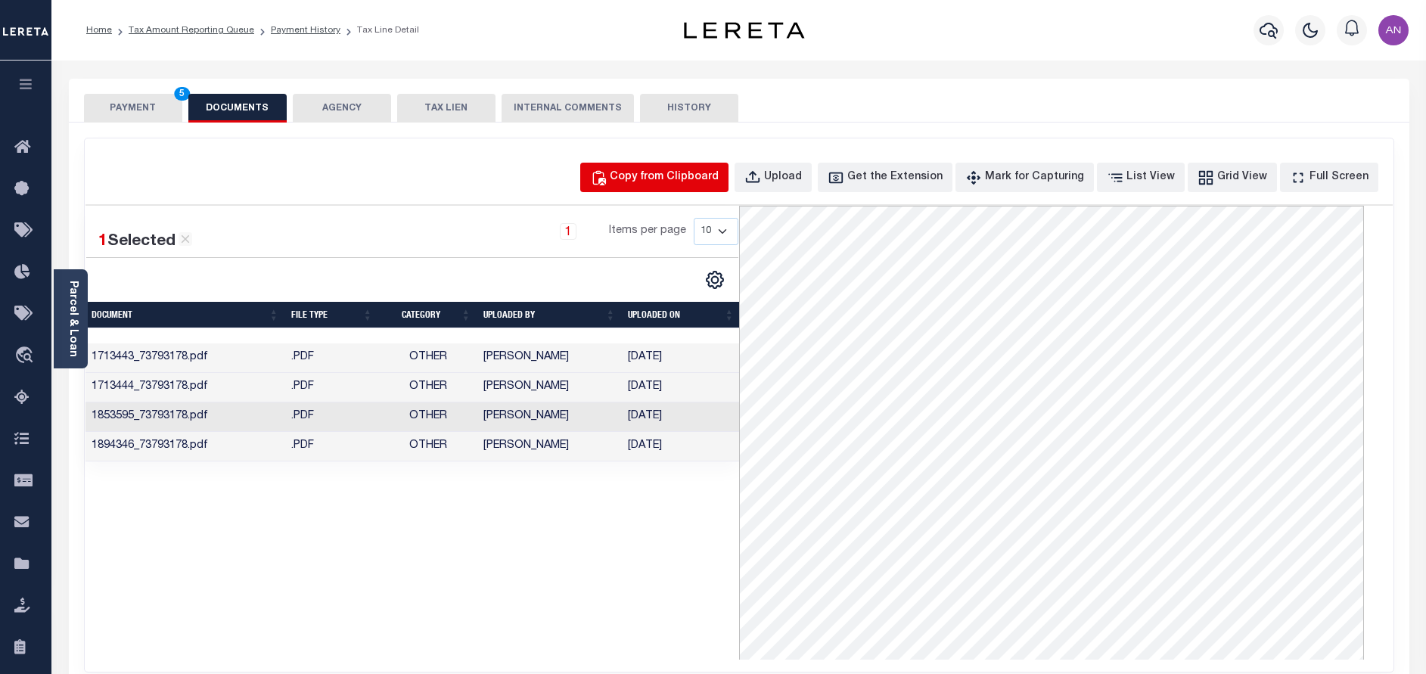
click at [695, 185] on div "Copy from Clipboard" at bounding box center [664, 177] width 109 height 17
select select "POP"
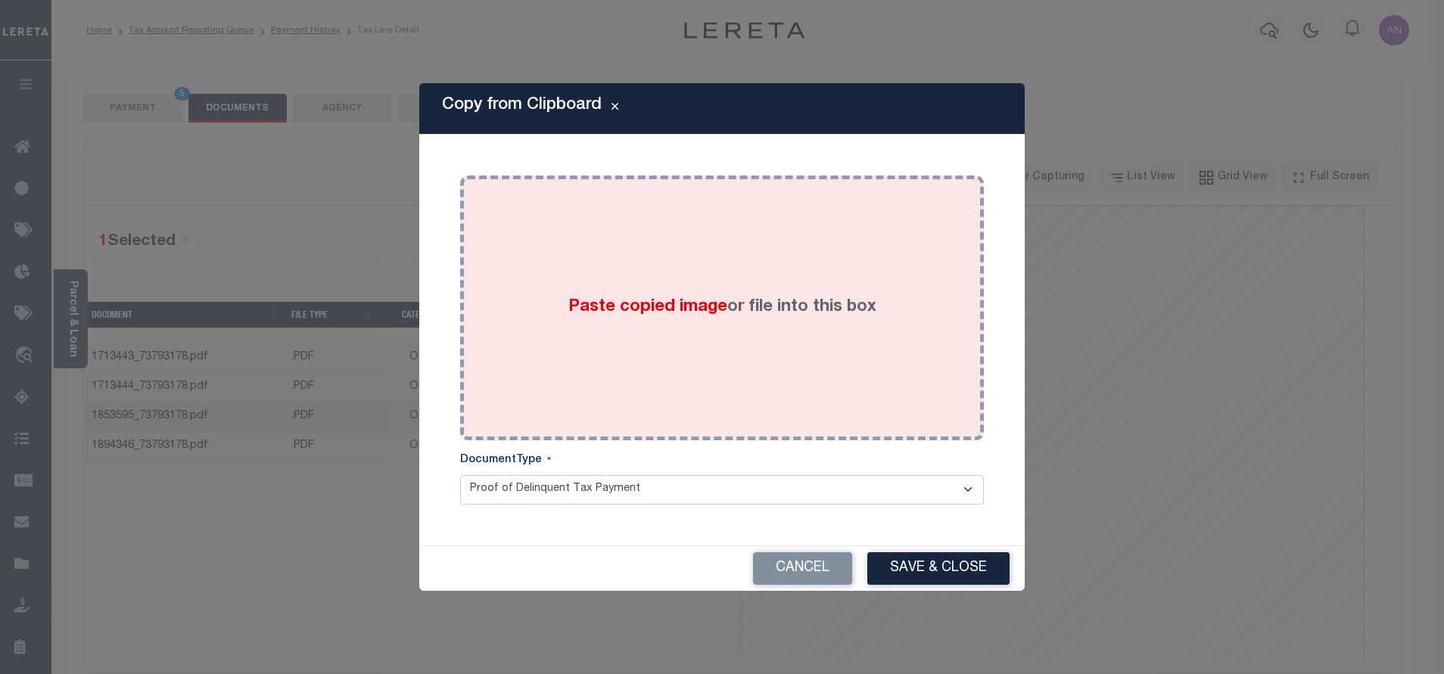
click at [579, 279] on div "Paste copied image or file into this box" at bounding box center [721, 308] width 501 height 242
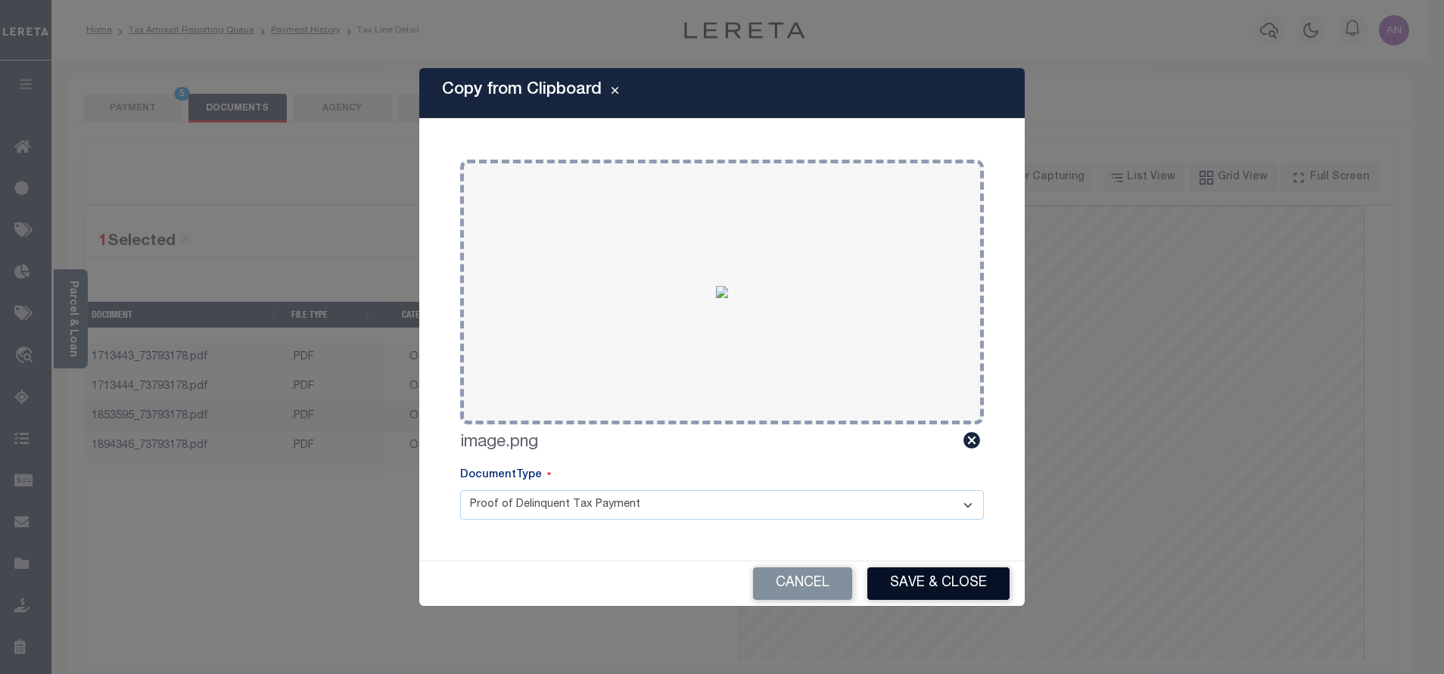
click at [927, 586] on button "Save & Close" at bounding box center [938, 583] width 142 height 33
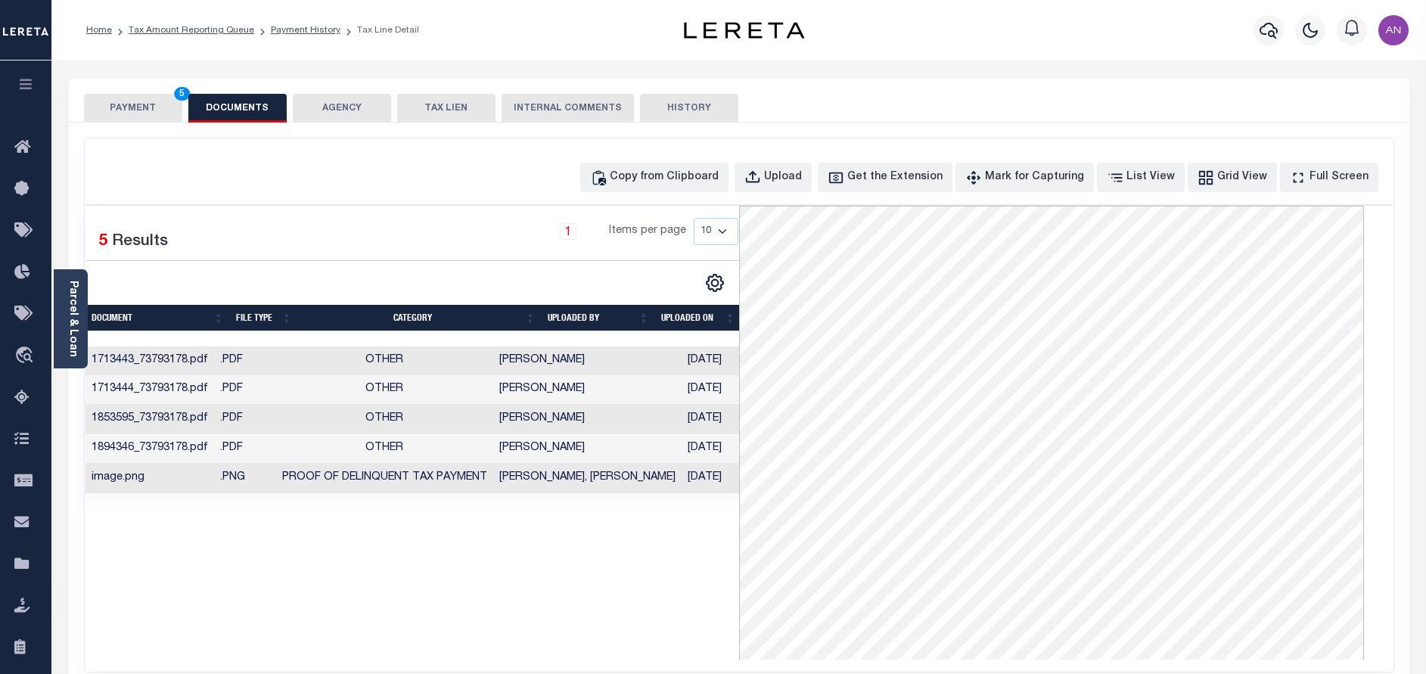
click at [126, 109] on button "PAYMENT 5" at bounding box center [133, 108] width 98 height 29
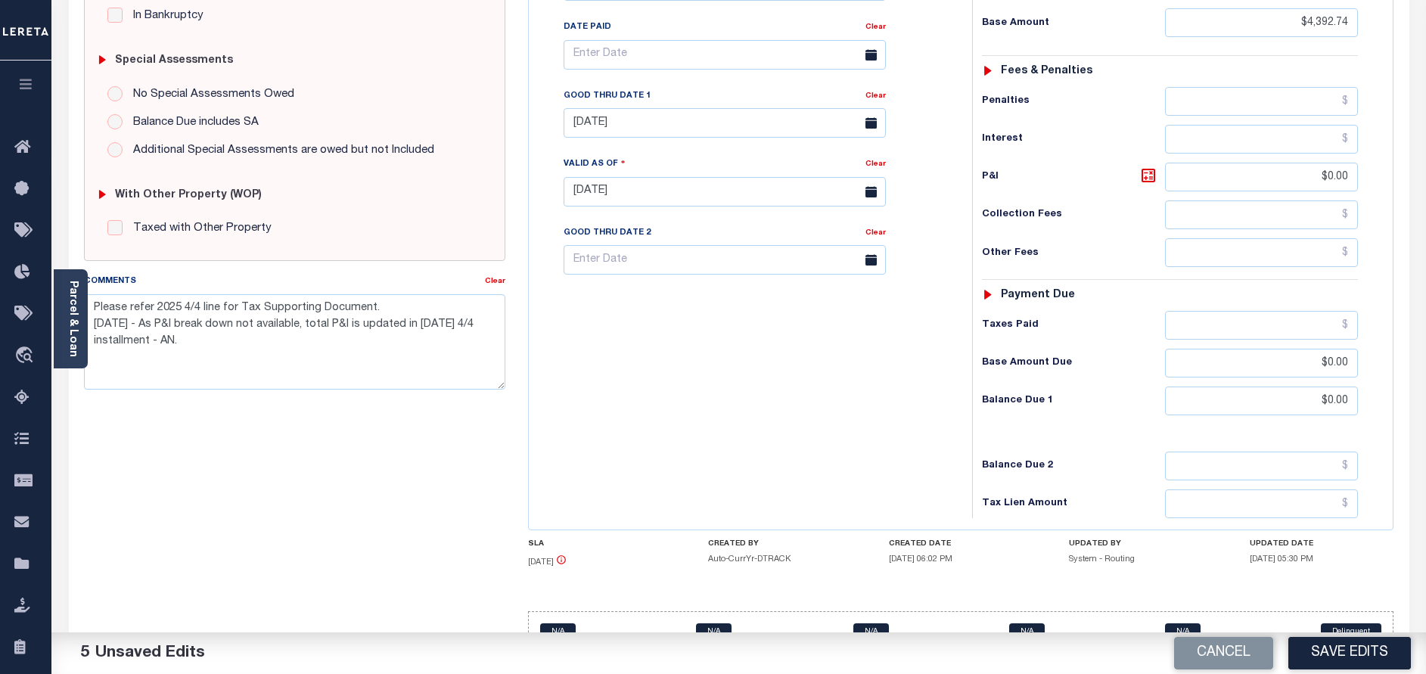
scroll to position [437, 0]
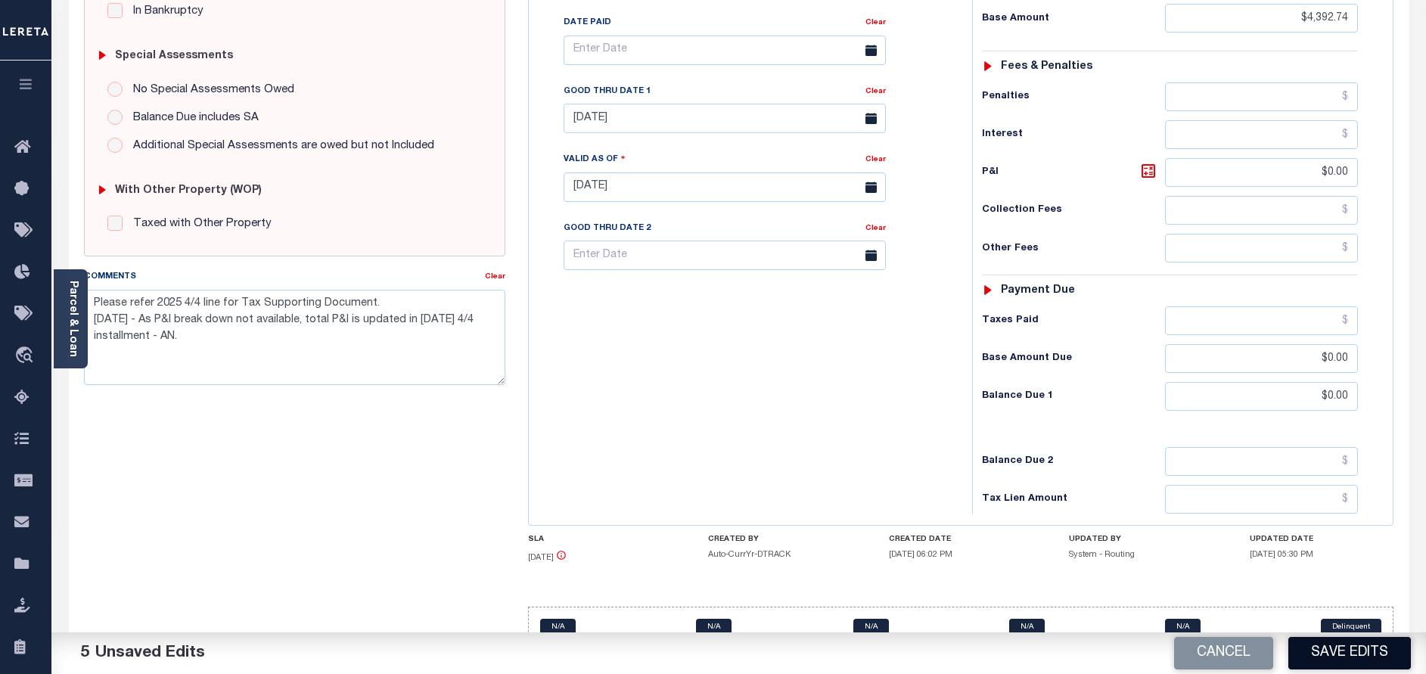
click at [1337, 659] on button "Save Edits" at bounding box center [1350, 653] width 123 height 33
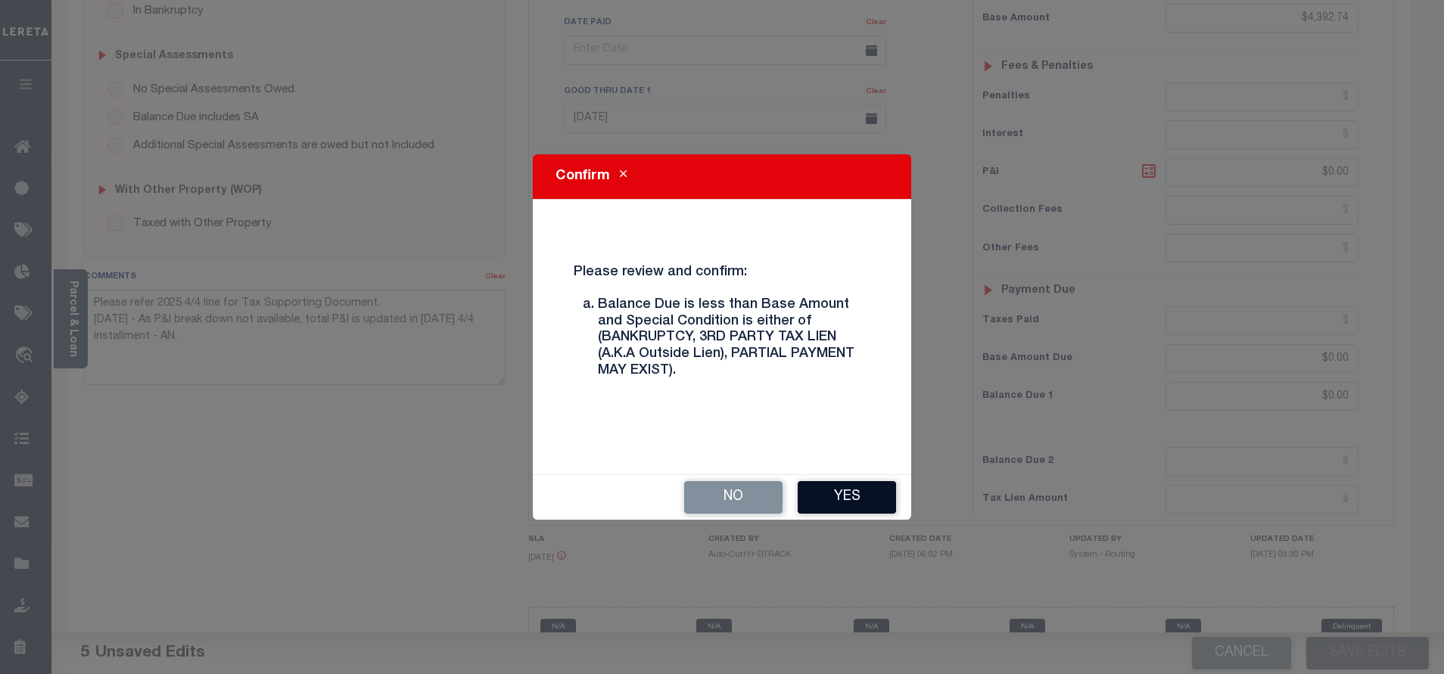
click at [862, 490] on button "Yes" at bounding box center [846, 497] width 98 height 33
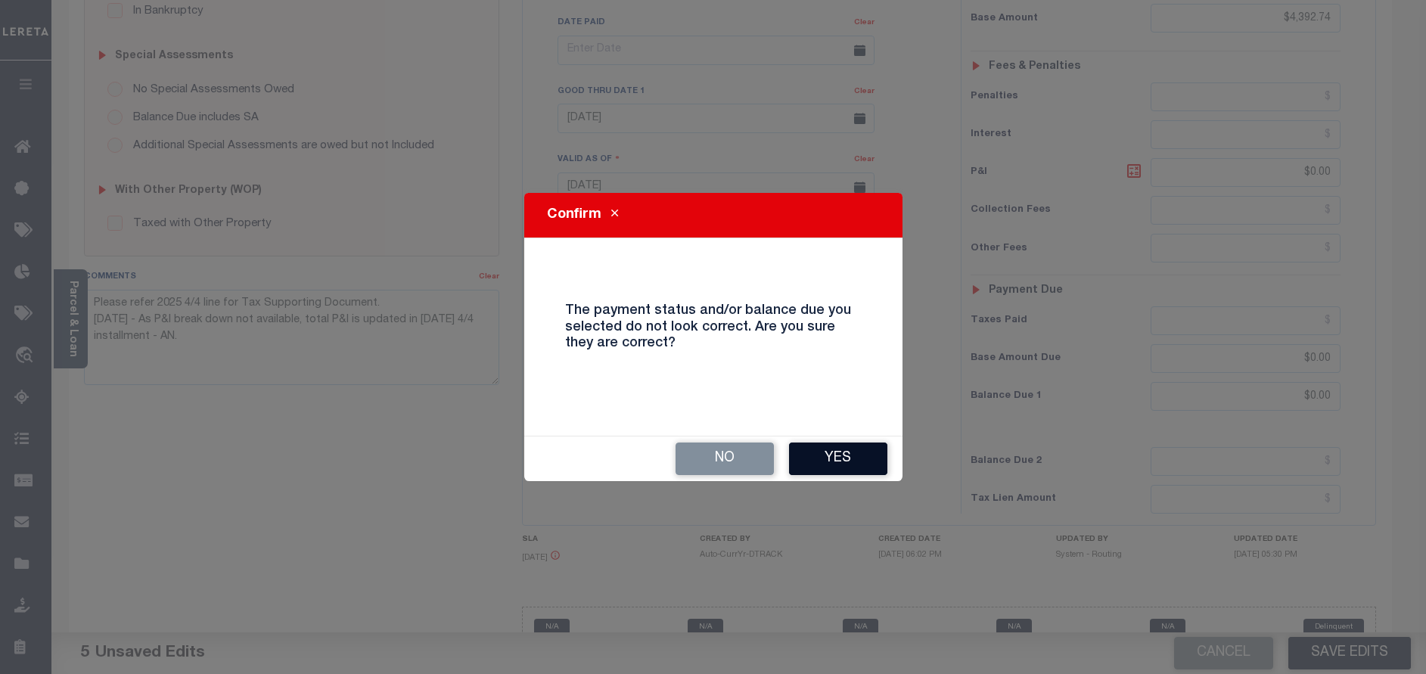
click at [854, 464] on button "Yes" at bounding box center [838, 459] width 98 height 33
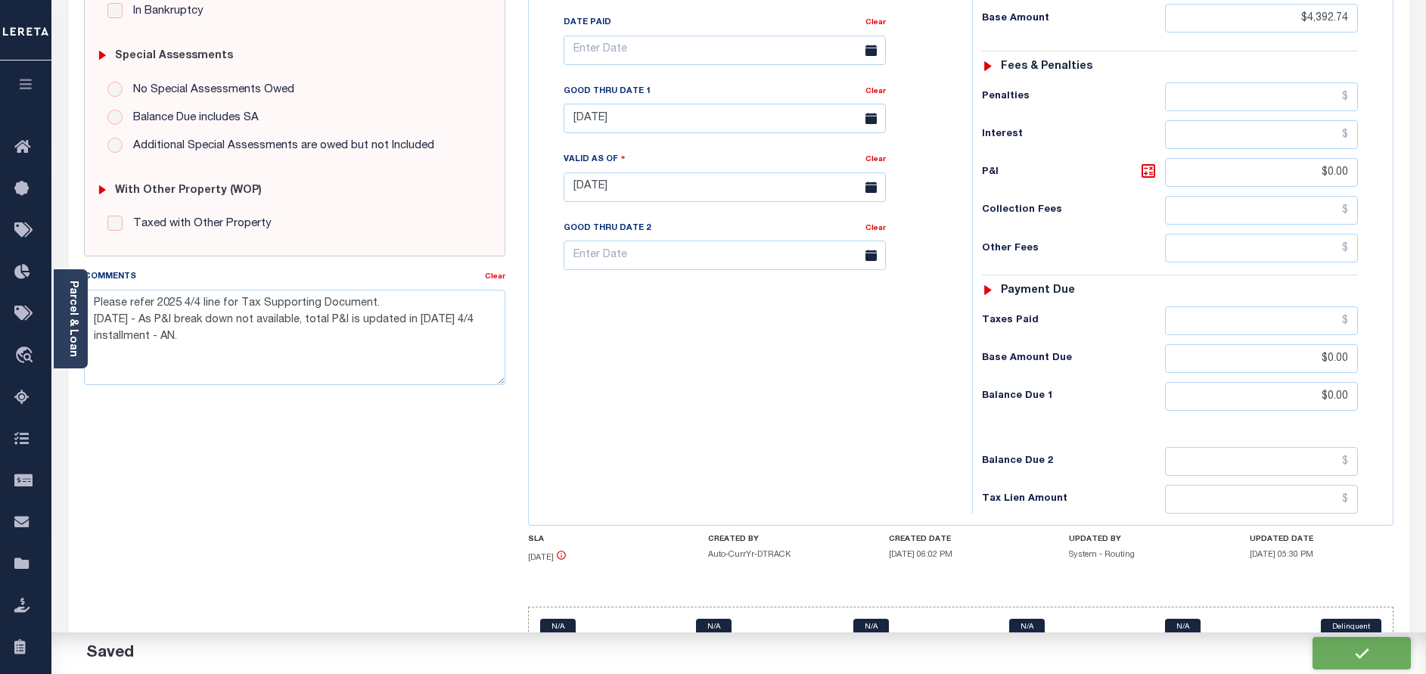
checkbox input "false"
type textarea "Please refer 2025 4/4 line for Tax Supporting Document. [DATE] - As P&I break d…"
type input "$4,392.74"
type input "$0"
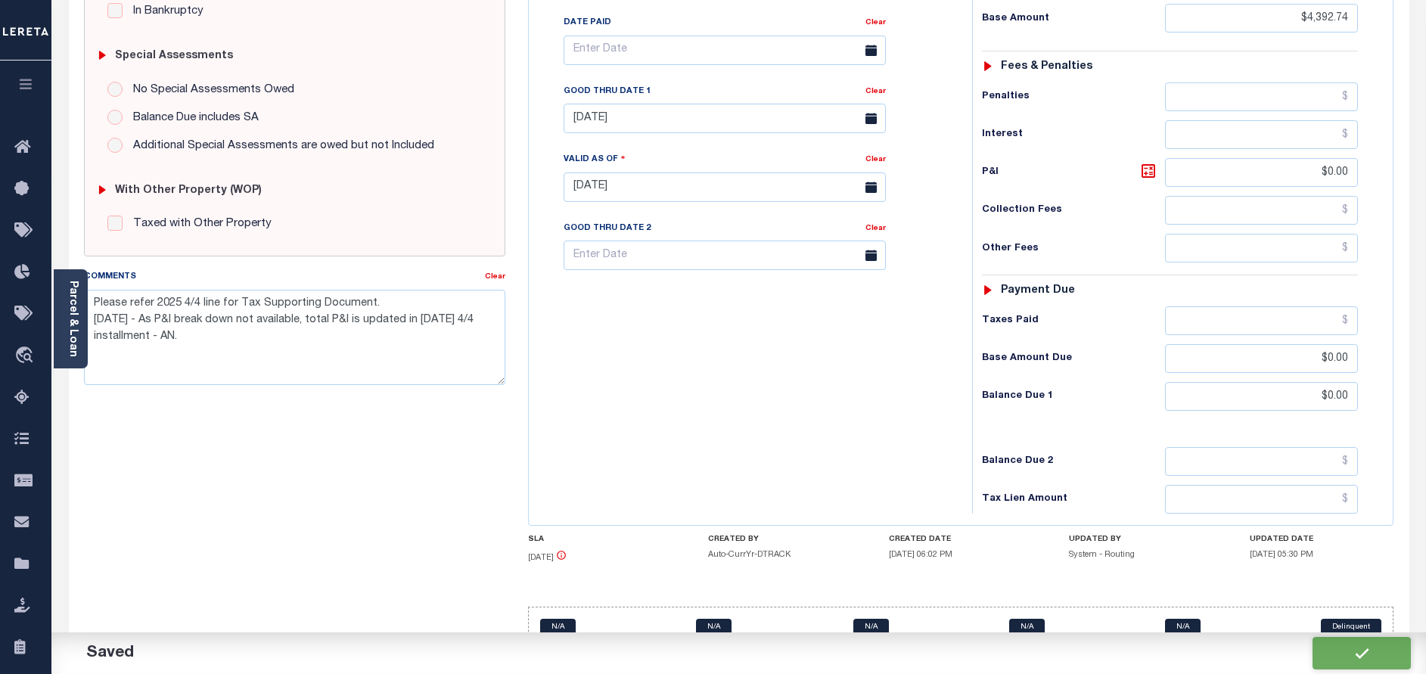
type input "$0"
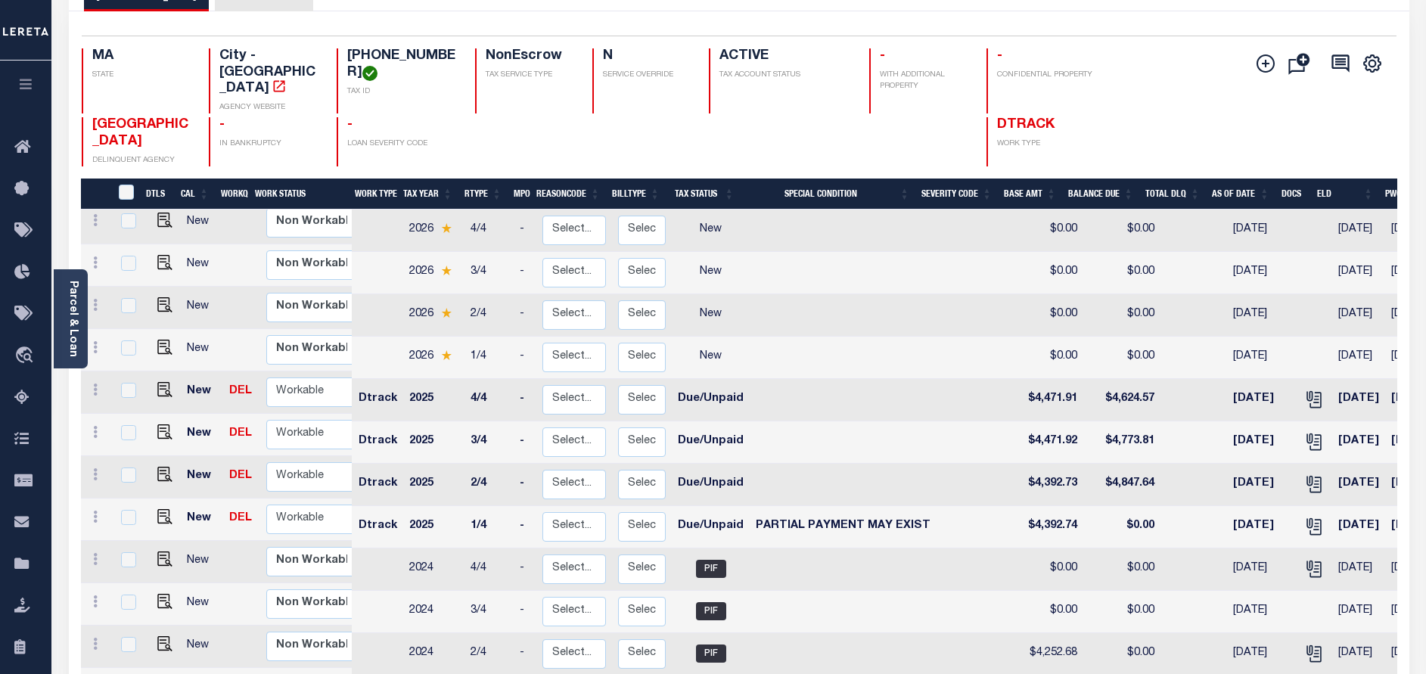
scroll to position [113, 0]
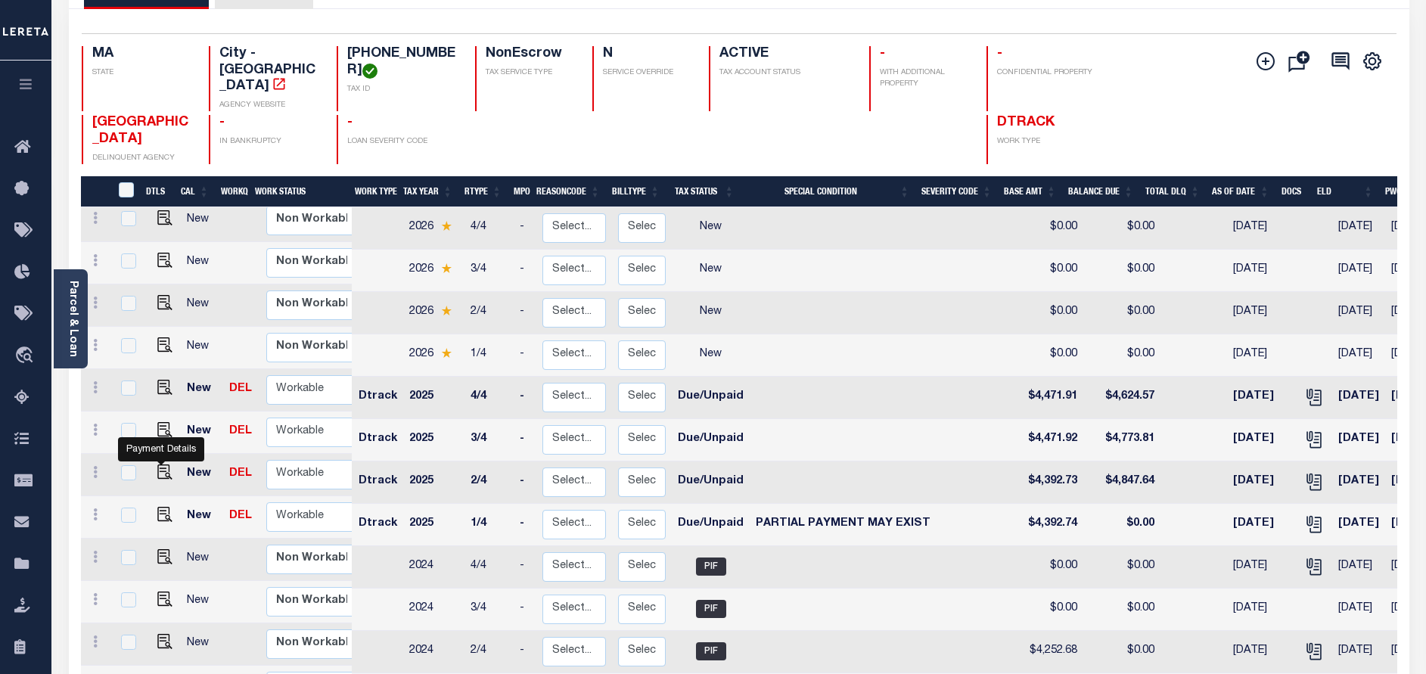
click at [163, 465] on img "" at bounding box center [164, 472] width 15 height 15
checkbox input "true"
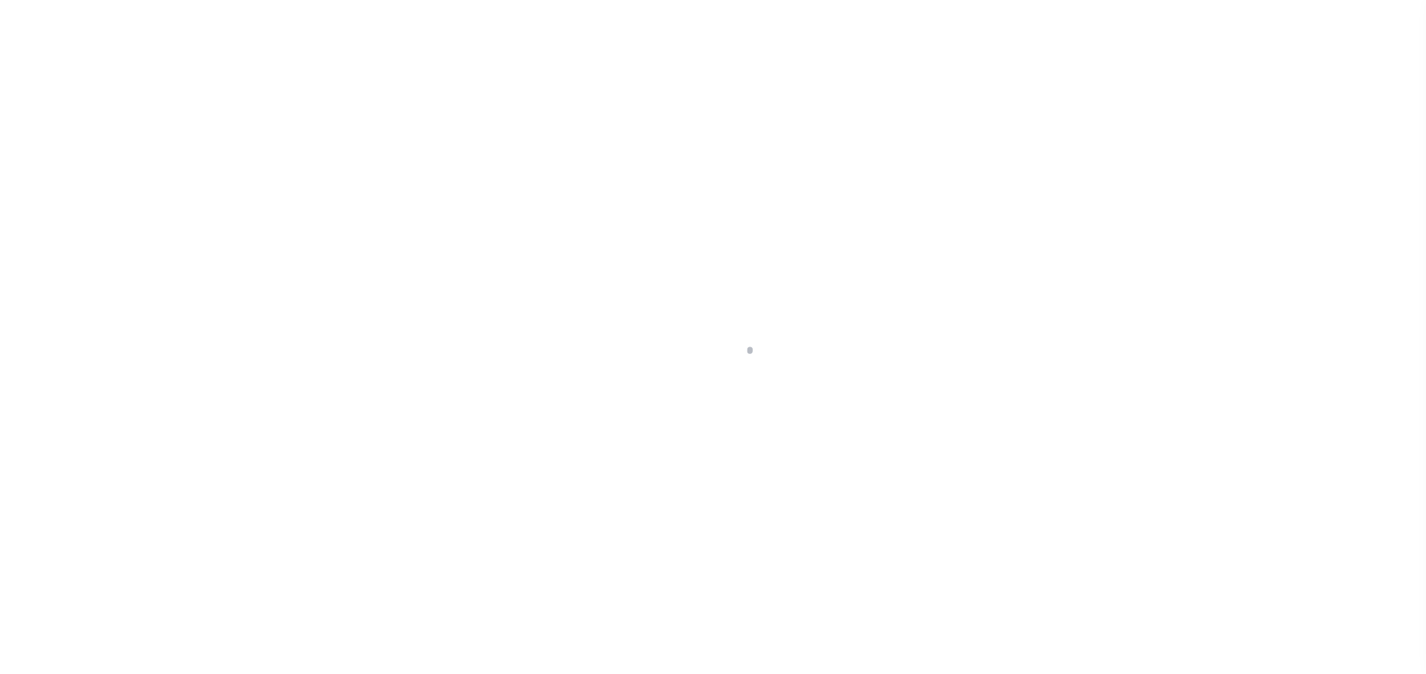
select select "DUE"
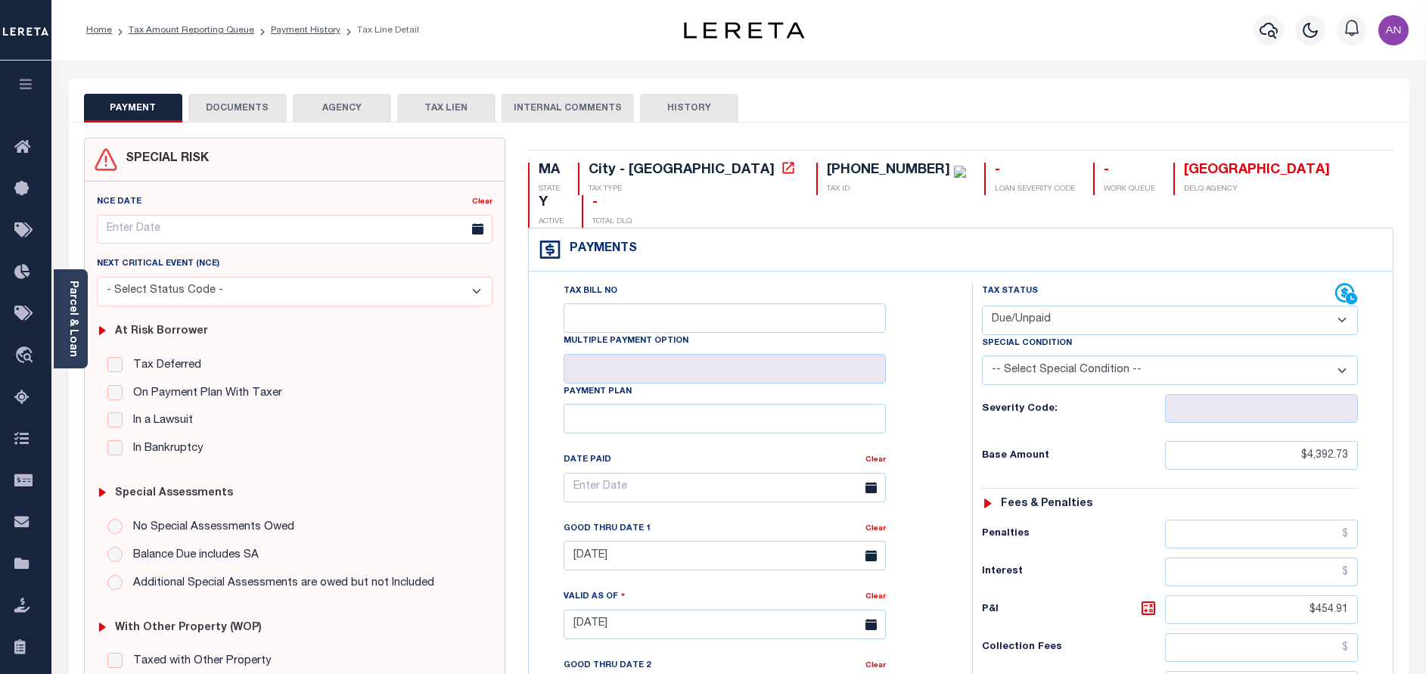
click at [241, 107] on button "DOCUMENTS" at bounding box center [237, 108] width 98 height 29
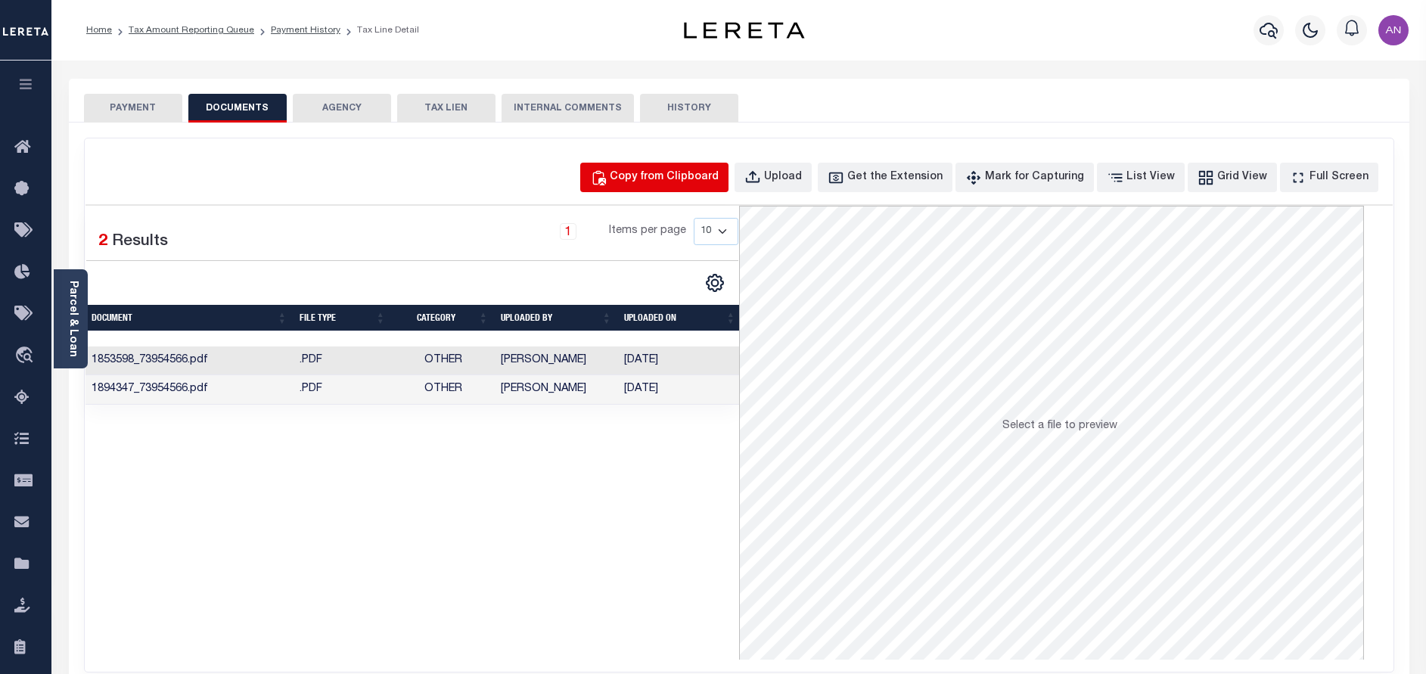
click at [648, 176] on div "Copy from Clipboard" at bounding box center [664, 177] width 109 height 17
select select "POP"
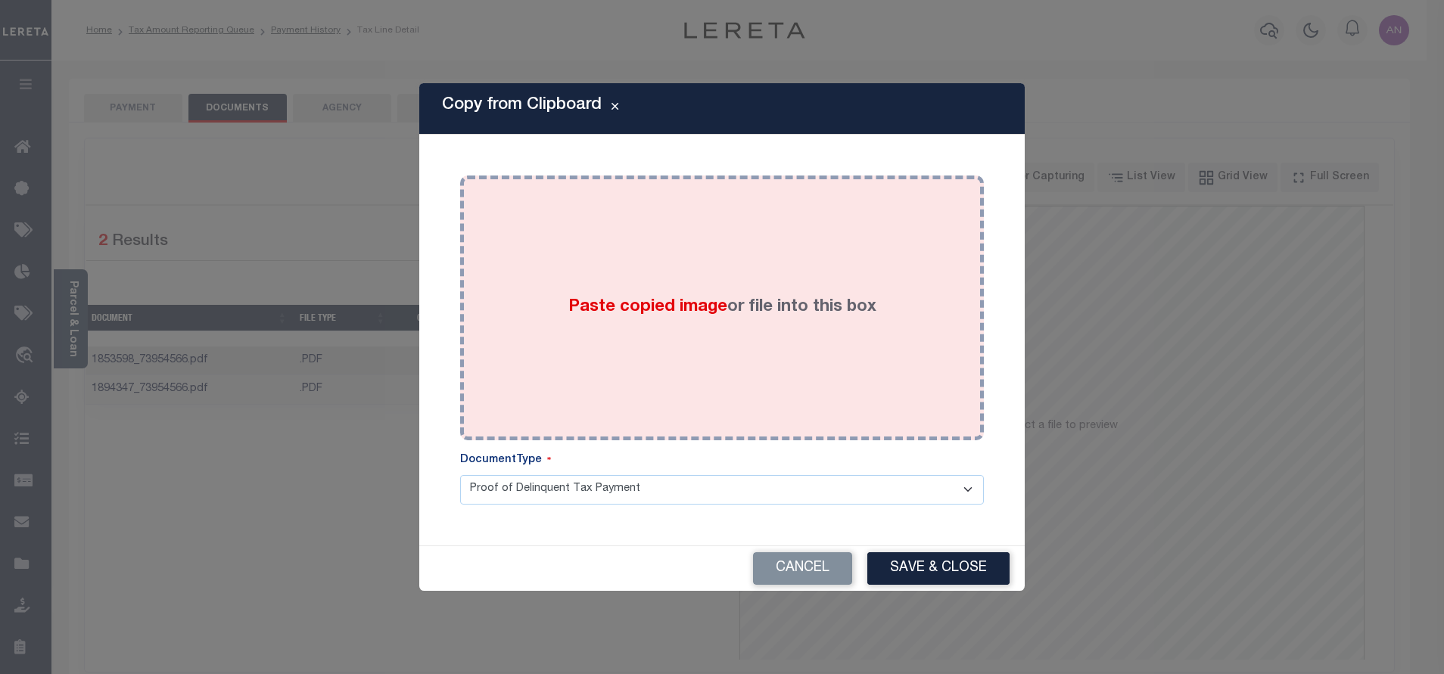
click at [678, 191] on div "Paste copied image or file into this box" at bounding box center [721, 308] width 501 height 242
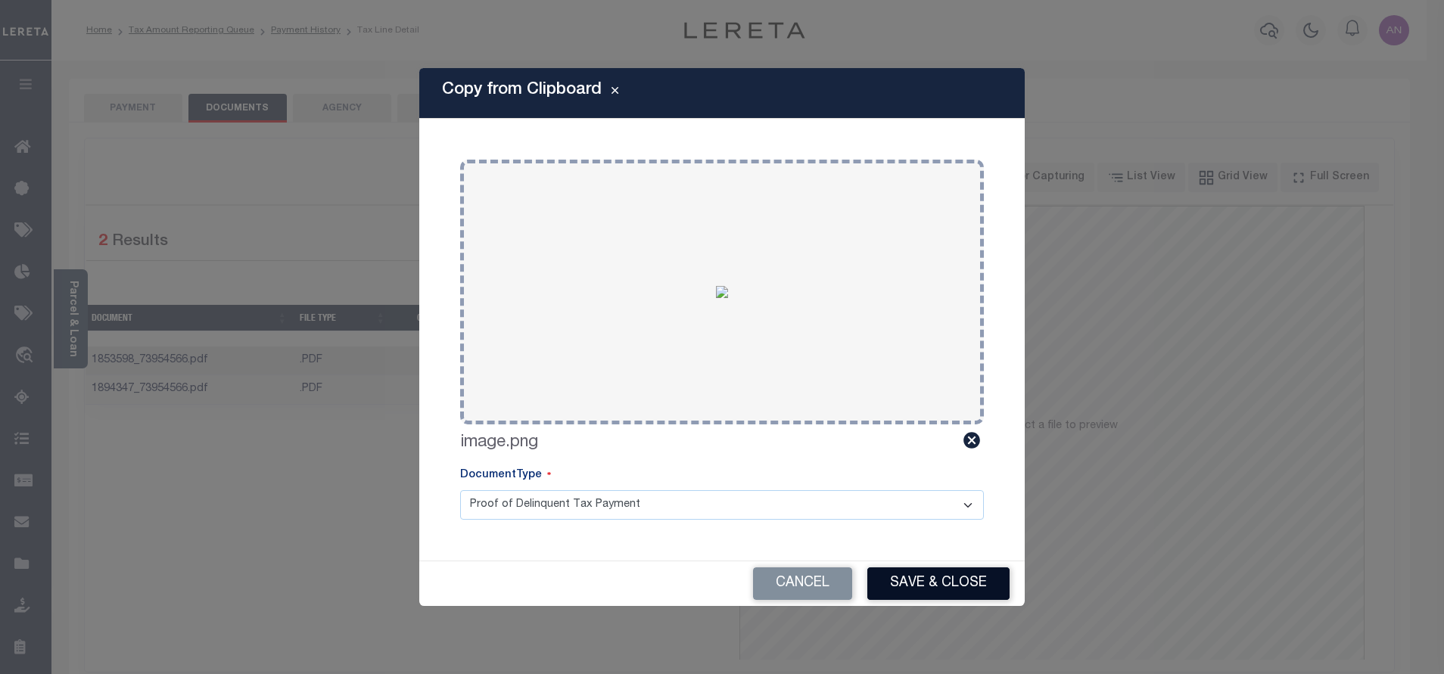
click at [968, 575] on button "Save & Close" at bounding box center [938, 583] width 142 height 33
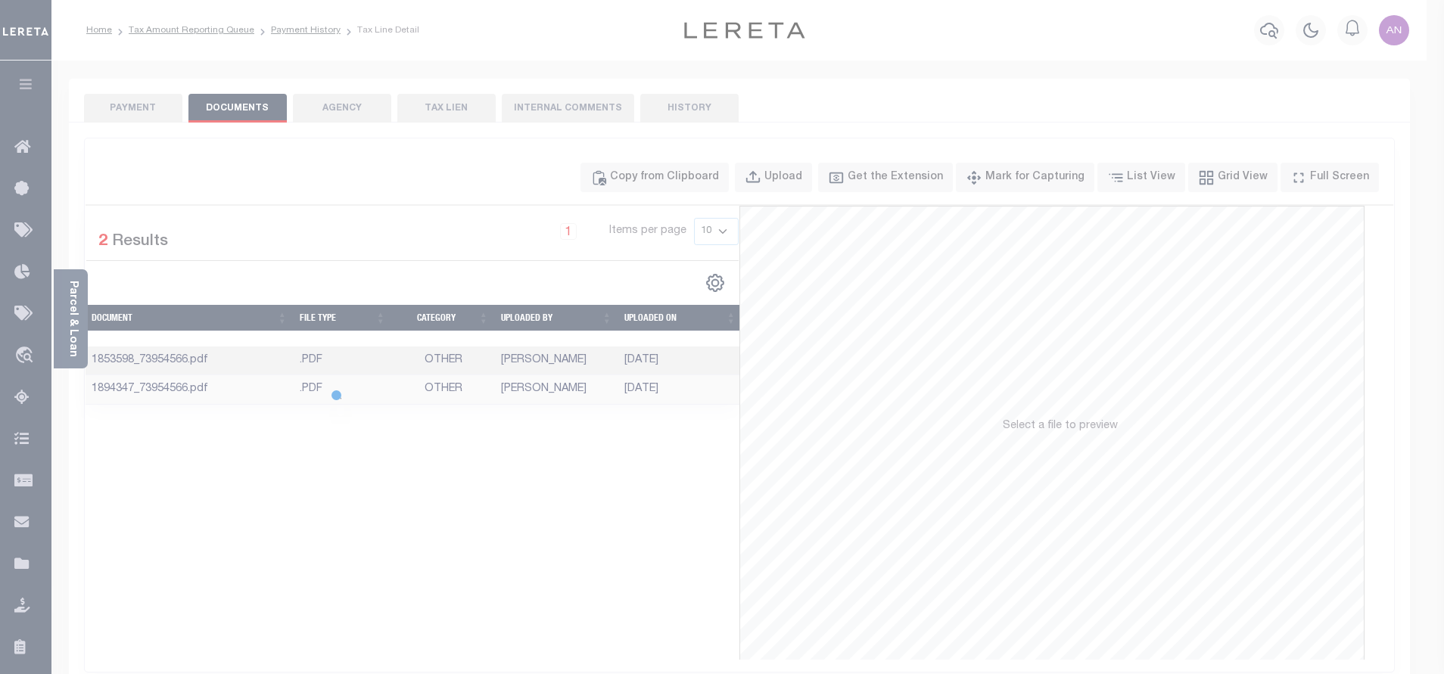
click at [129, 102] on body "Home Tax Amount Reporting Queue Payment History Tax Line Detail Profile" at bounding box center [722, 520] width 1444 height 1040
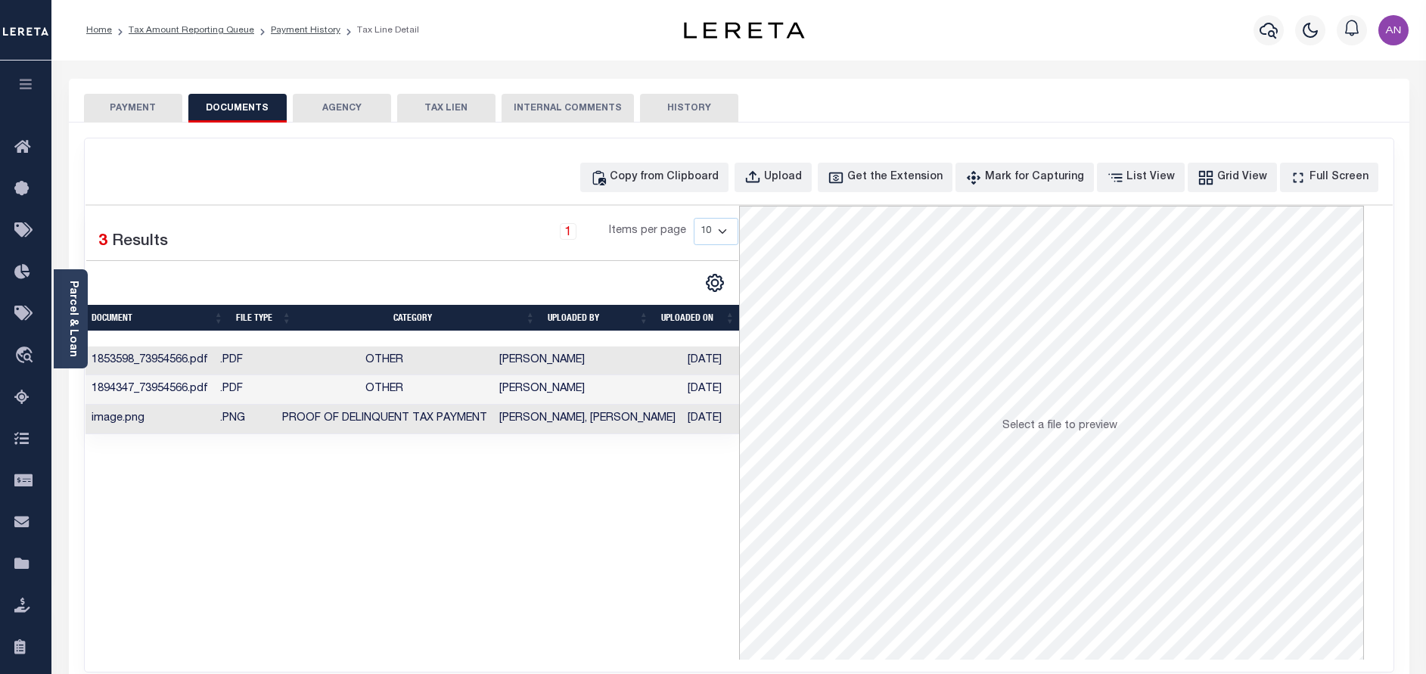
click at [156, 107] on button "PAYMENT" at bounding box center [133, 108] width 98 height 29
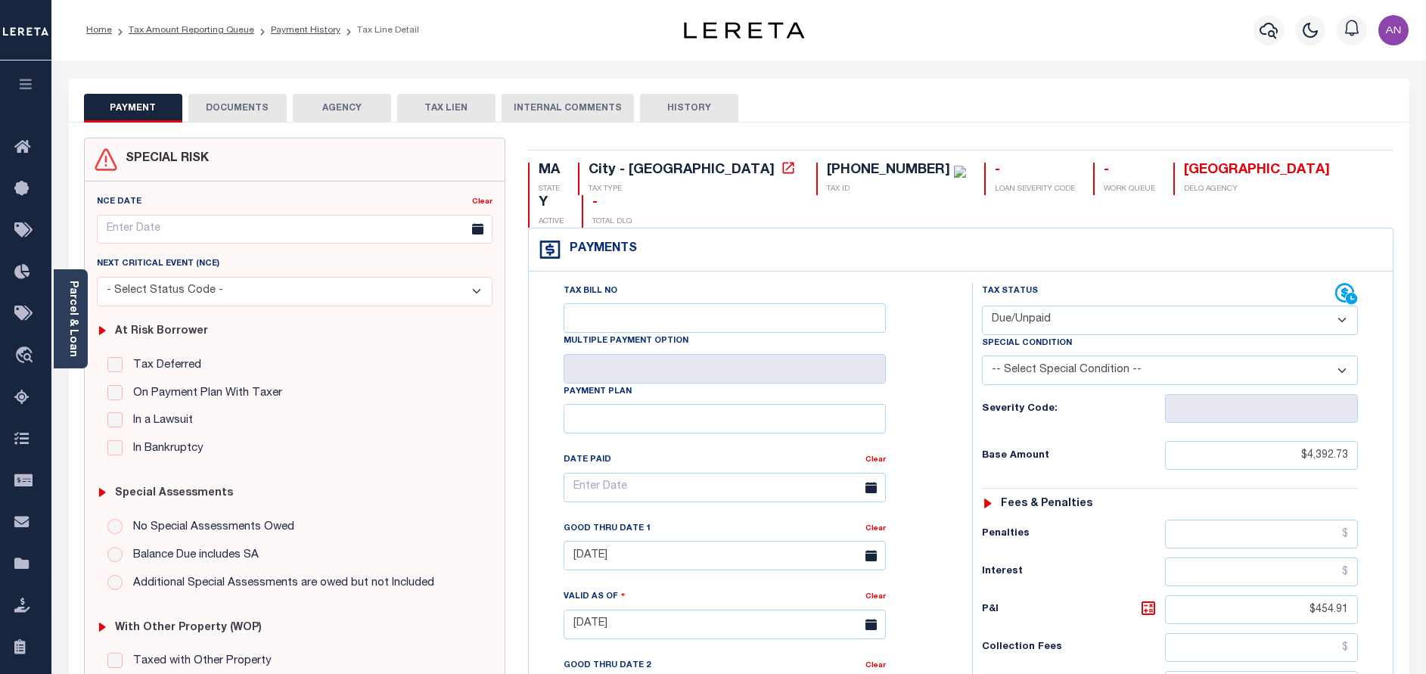
scroll to position [227, 0]
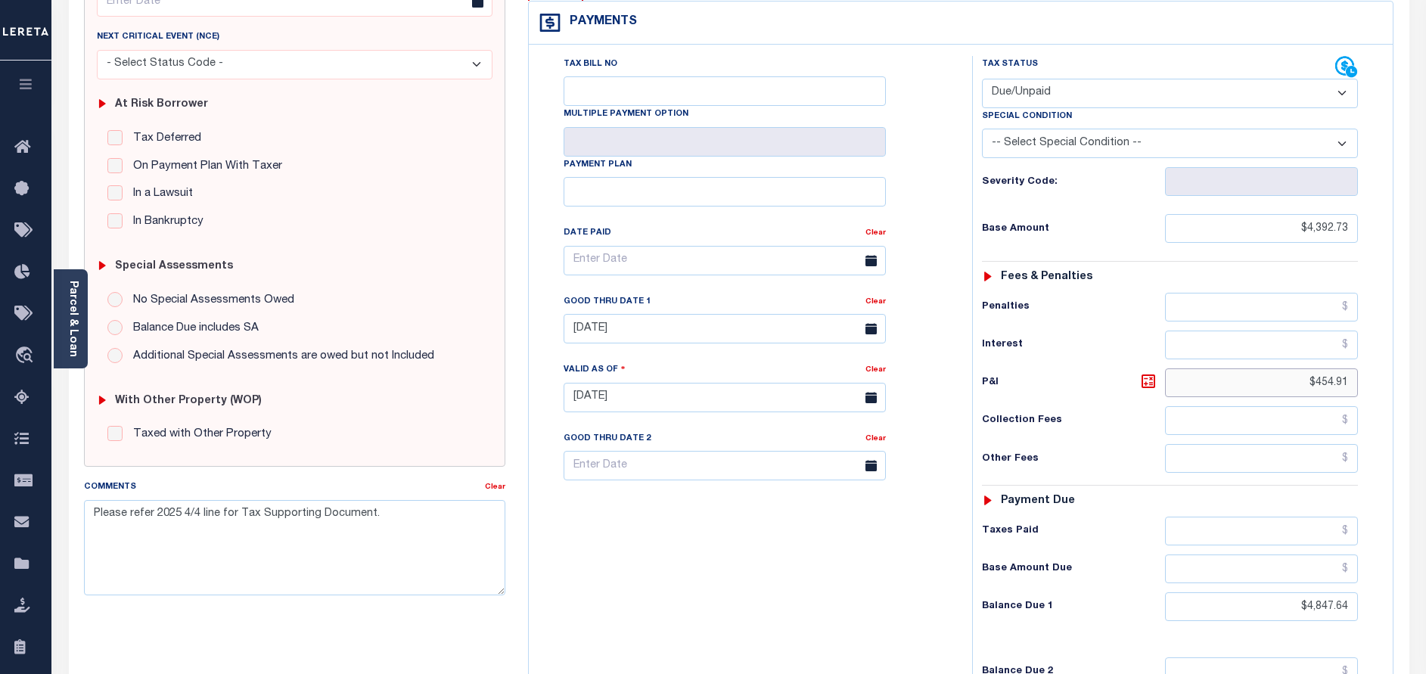
drag, startPoint x: 1349, startPoint y: 350, endPoint x: 1316, endPoint y: 349, distance: 33.3
click at [1316, 368] on input "$454.91" at bounding box center [1261, 382] width 193 height 29
type input "$0"
type input "[DATE]"
type input "$0.00"
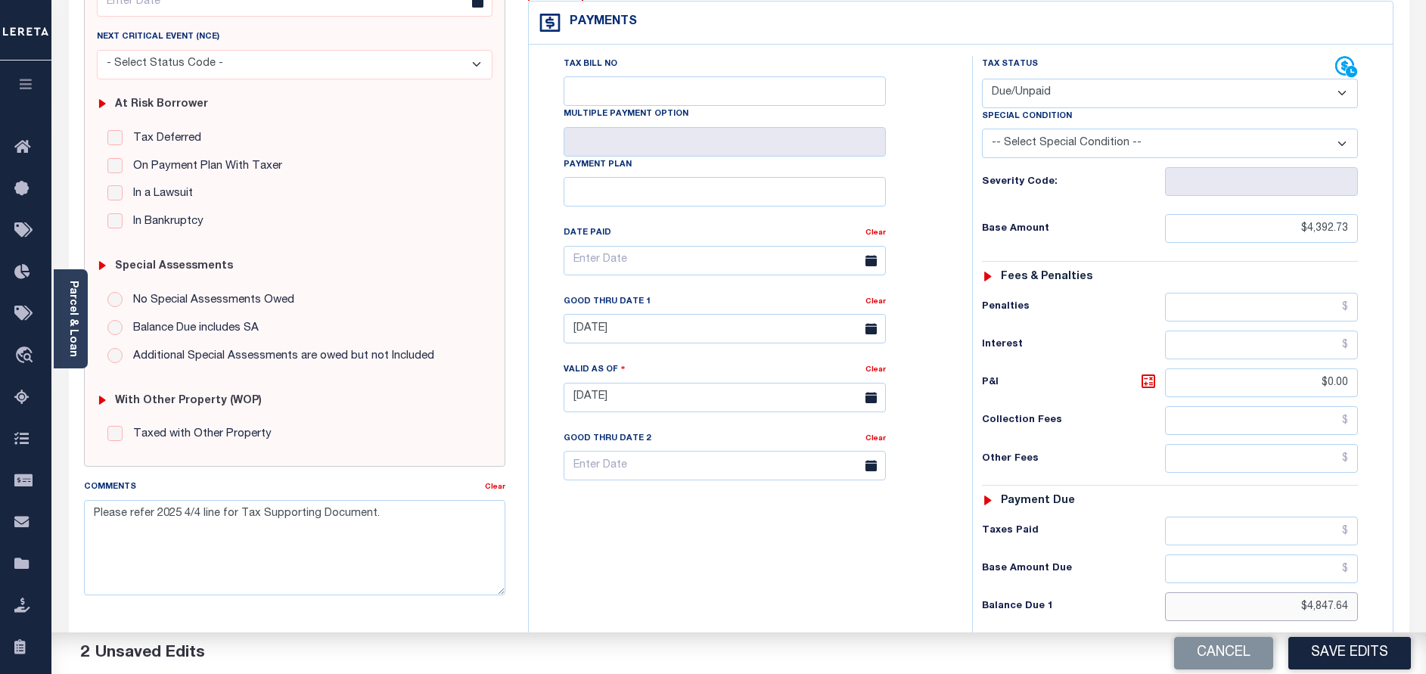
drag, startPoint x: 1351, startPoint y: 580, endPoint x: 1307, endPoint y: 577, distance: 43.2
click at [1307, 592] on input "$4,847.64" at bounding box center [1261, 606] width 193 height 29
type input "$0.00"
click at [780, 557] on div "Tax Bill No Multiple Payment Option Payment Plan Clear" at bounding box center [747, 390] width 428 height 668
click at [396, 525] on textarea "Please refer 2025 4/4 line for Tax Supporting Document." at bounding box center [294, 547] width 421 height 95
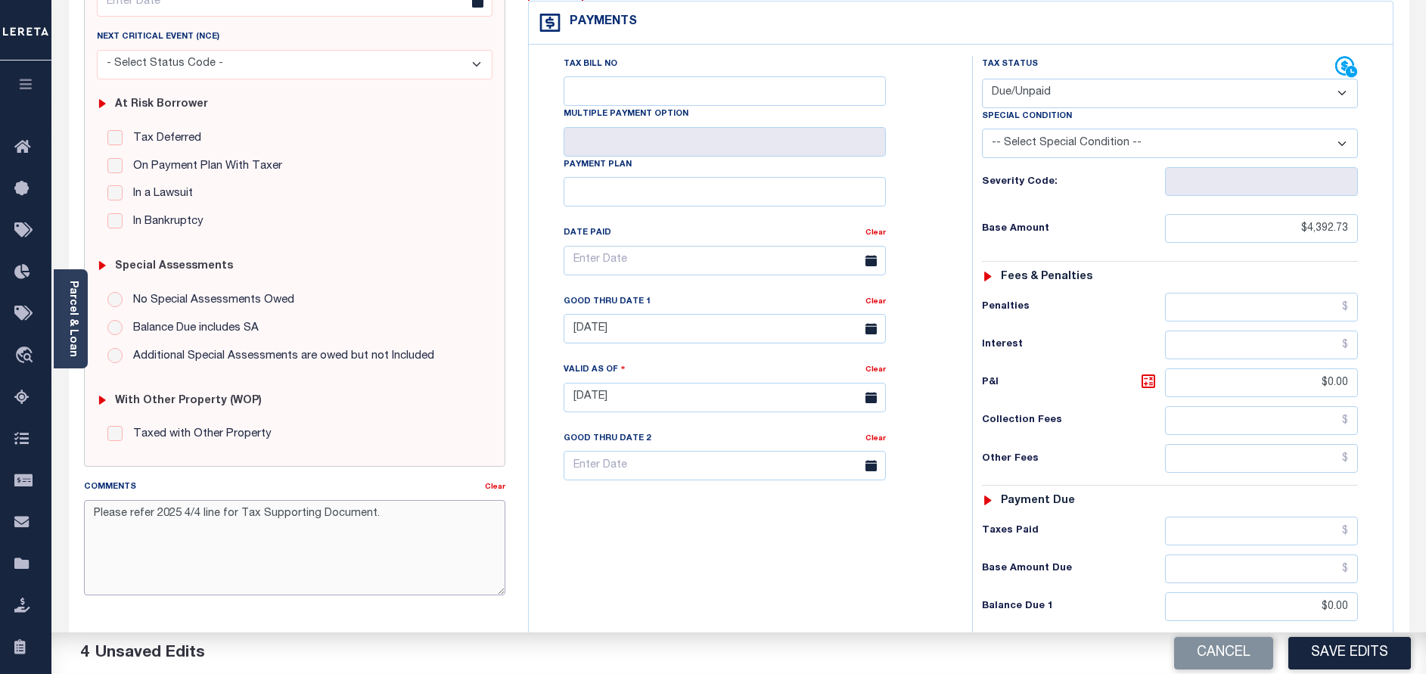
click at [293, 544] on textarea "Please refer 2025 4/4 line for Tax Supporting Document." at bounding box center [294, 547] width 421 height 95
paste textarea "[DATE] - As P&I break down not available, total P&I is updated in [DATE] 4/4 in…"
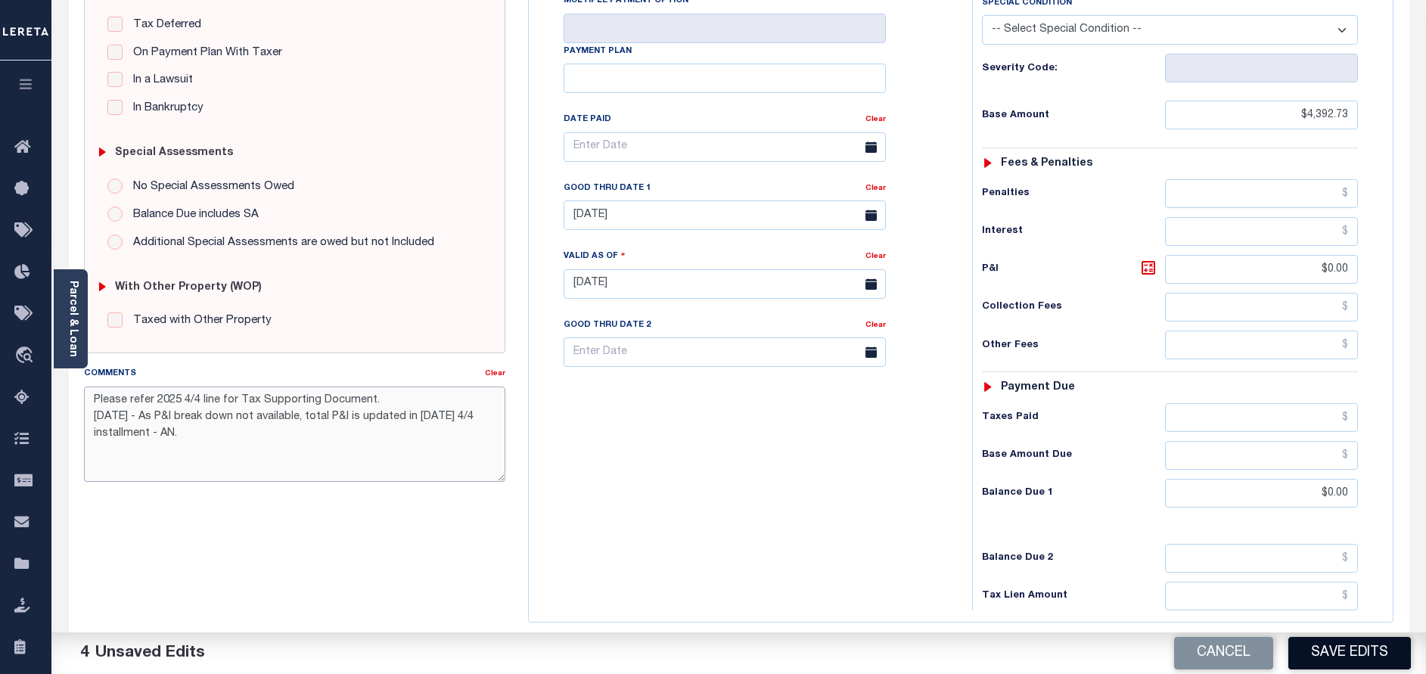
type textarea "Please refer 2025 4/4 line for Tax Supporting Document. [DATE] - As P&I break d…"
click at [1379, 658] on button "Save Edits" at bounding box center [1350, 653] width 123 height 33
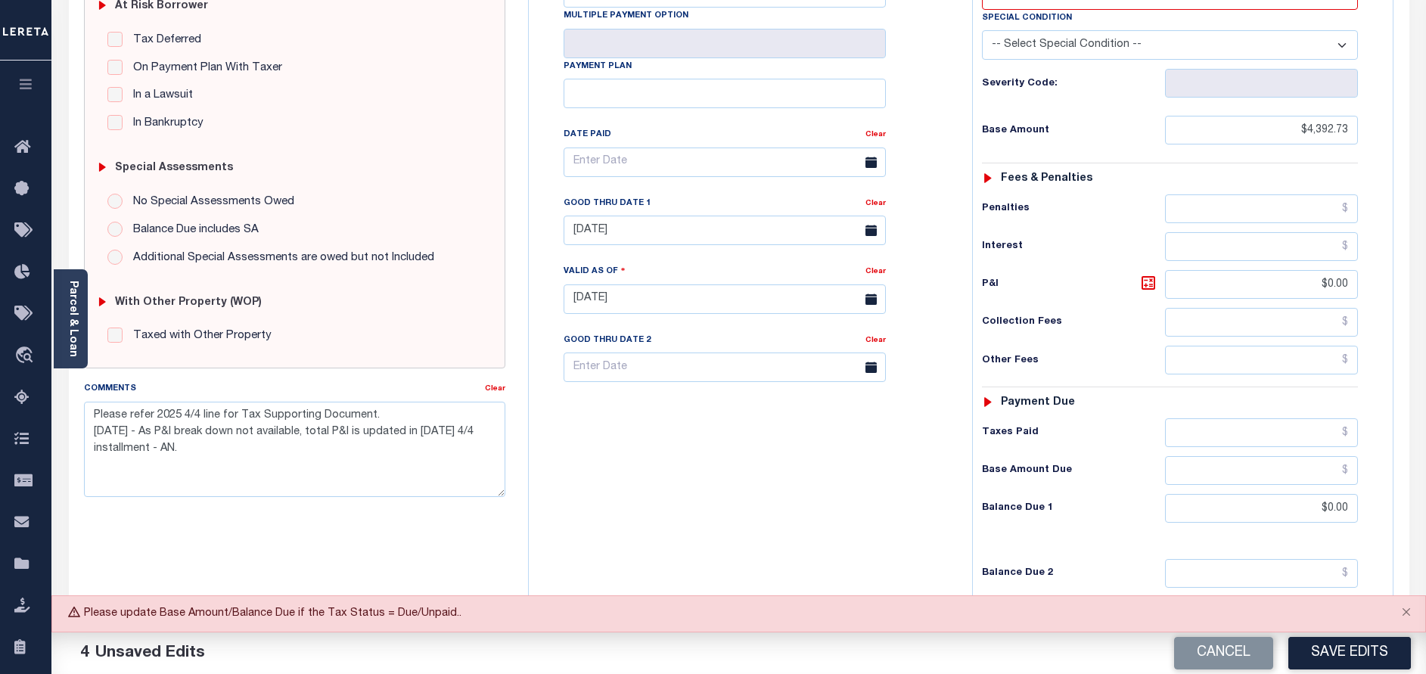
scroll to position [325, 0]
drag, startPoint x: 1349, startPoint y: 103, endPoint x: 1307, endPoint y: 98, distance: 41.9
click at [1307, 117] on input "$4,392.73" at bounding box center [1261, 131] width 193 height 29
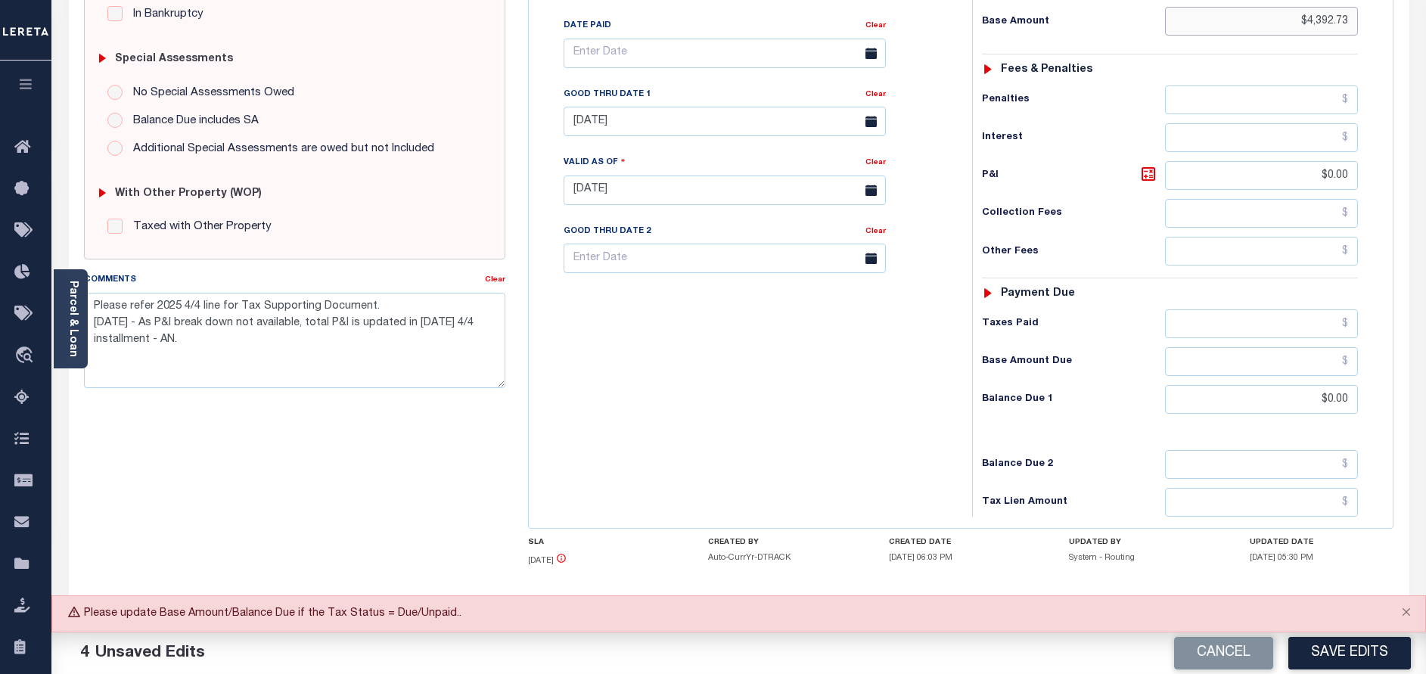
scroll to position [438, 0]
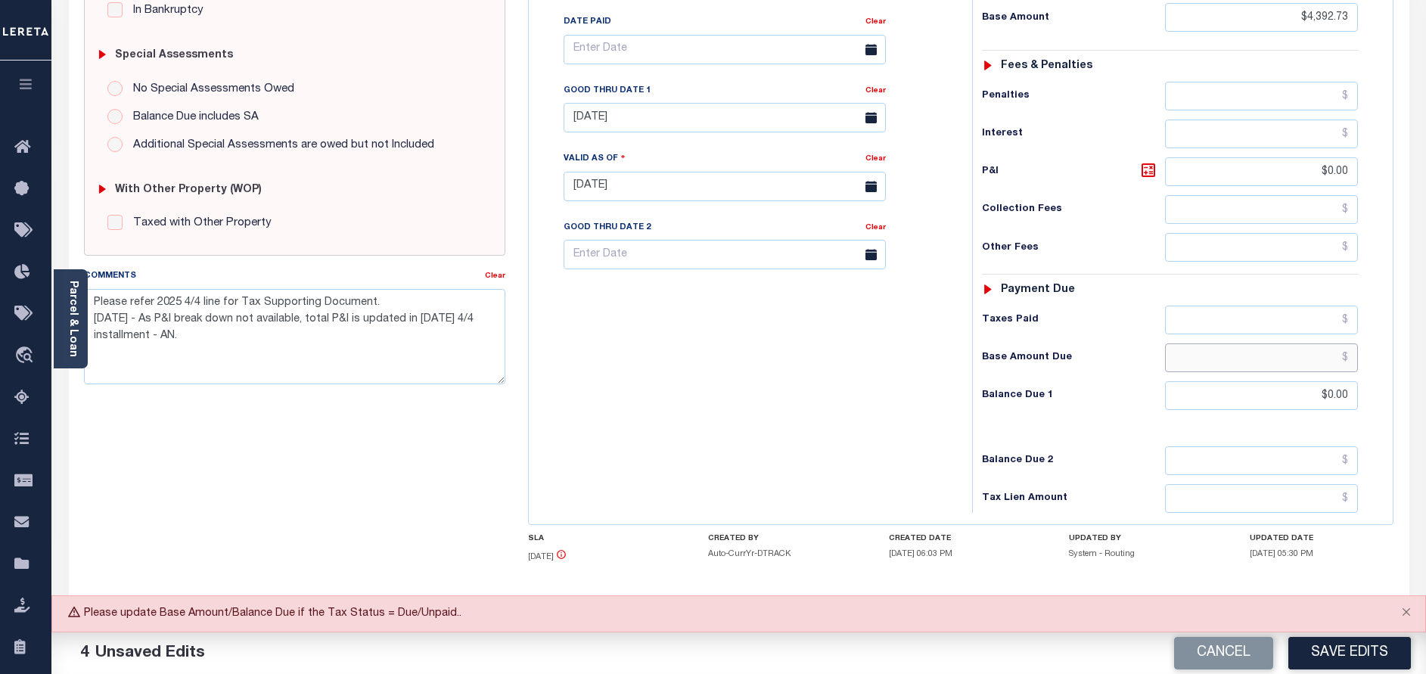
click at [1267, 344] on input "text" at bounding box center [1261, 358] width 193 height 29
paste input "4,392.73"
type input "$4,392.73"
click at [682, 376] on div "Tax Bill No Multiple Payment Option Payment Plan Clear" at bounding box center [747, 179] width 428 height 668
click at [1368, 652] on button "Save Edits" at bounding box center [1350, 653] width 123 height 33
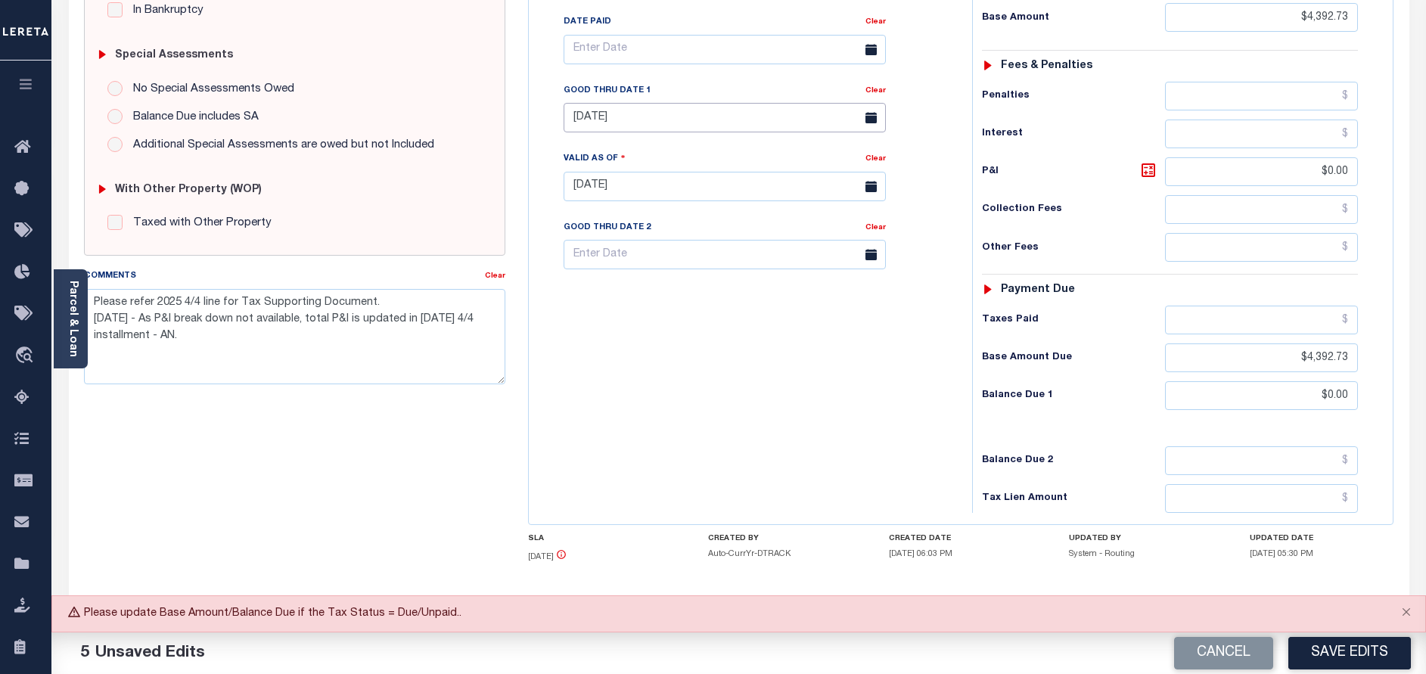
click at [703, 103] on input "[DATE]" at bounding box center [725, 118] width 322 height 30
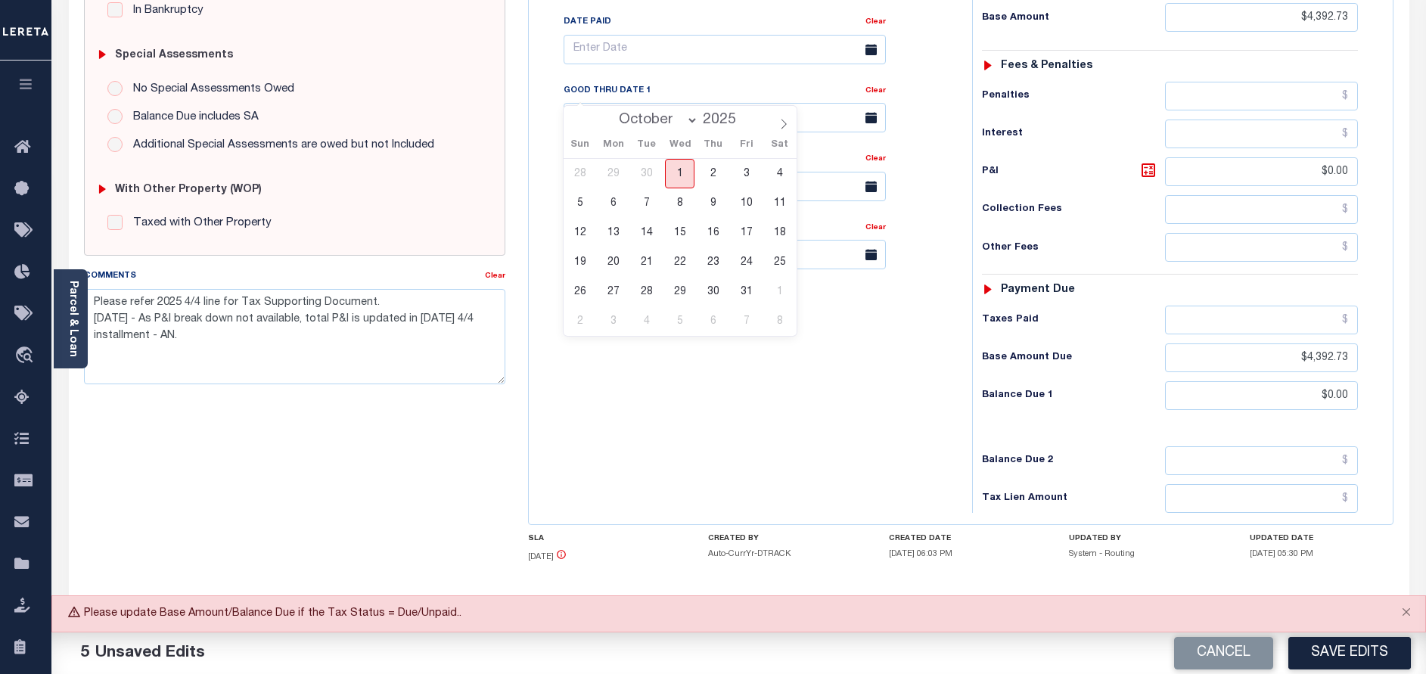
click at [673, 170] on span "1" at bounding box center [680, 174] width 30 height 30
type input "[DATE]"
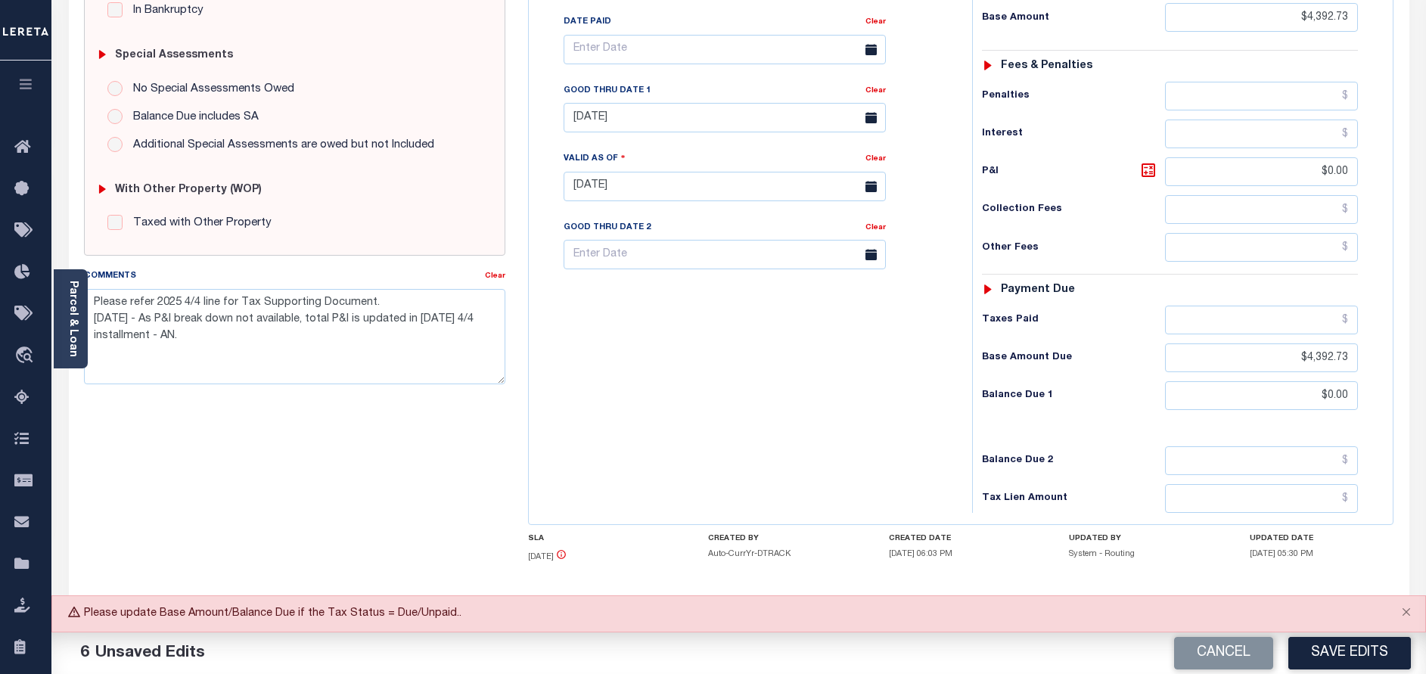
click at [824, 362] on div "Tax Bill No Multiple Payment Option Payment Plan Clear" at bounding box center [747, 179] width 428 height 668
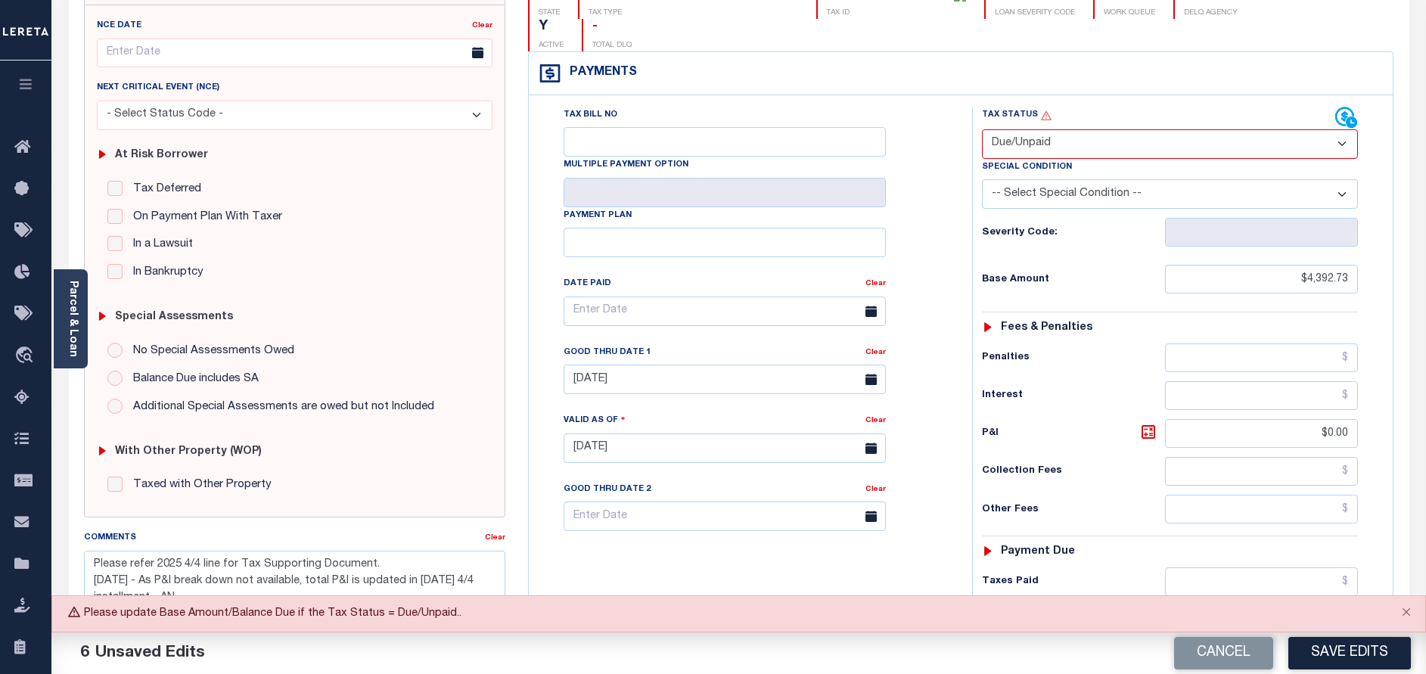
scroll to position [98, 0]
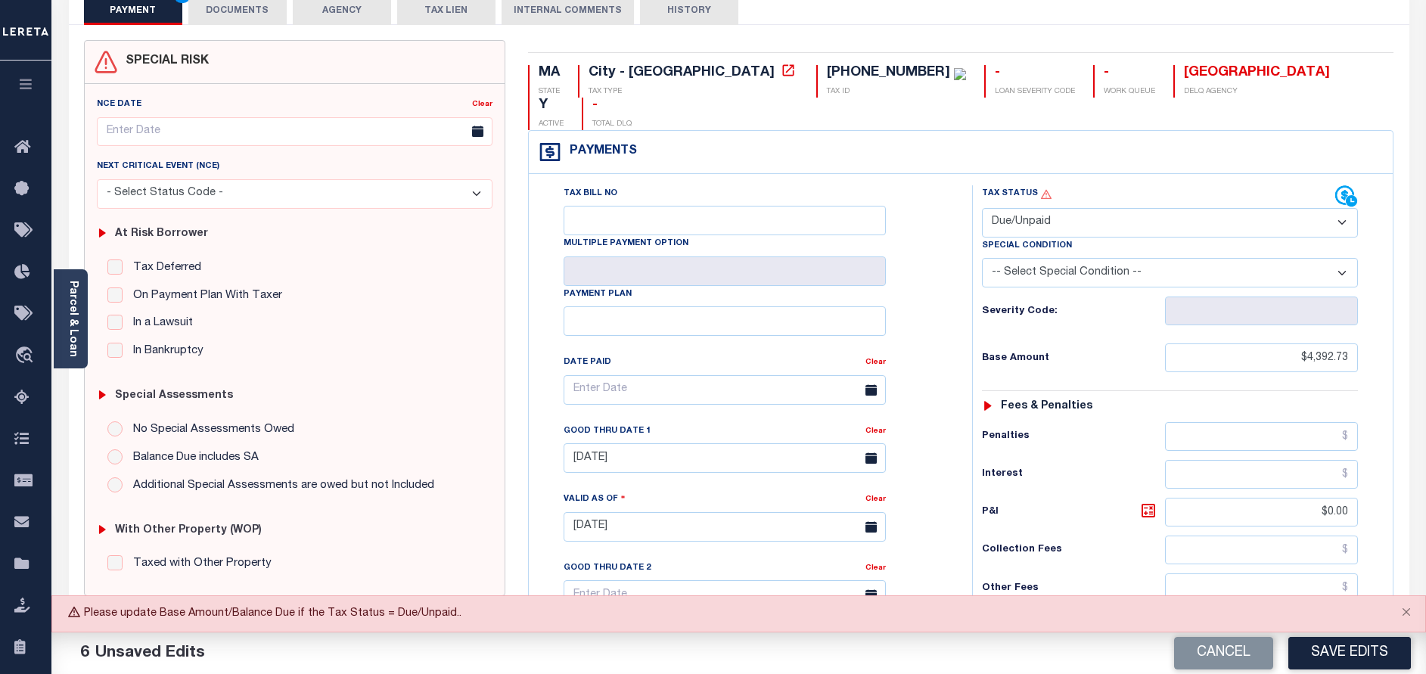
click at [1044, 208] on select "- Select Status Code - Open Due/Unpaid Paid Incomplete No Tax Due Internal Refu…" at bounding box center [1170, 223] width 376 height 30
click at [982, 208] on select "- Select Status Code - Open Due/Unpaid Paid Incomplete No Tax Due Internal Refu…" at bounding box center [1170, 223] width 376 height 30
click at [1034, 258] on select "-- Select Special Condition -- 3RD PARTY TAX LIEN AGENCY TAX LIEN (A.K.A Inside…" at bounding box center [1170, 273] width 376 height 30
select select "15"
click at [982, 258] on select "-- Select Special Condition -- 3RD PARTY TAX LIEN AGENCY TAX LIEN (A.K.A Inside…" at bounding box center [1170, 273] width 376 height 30
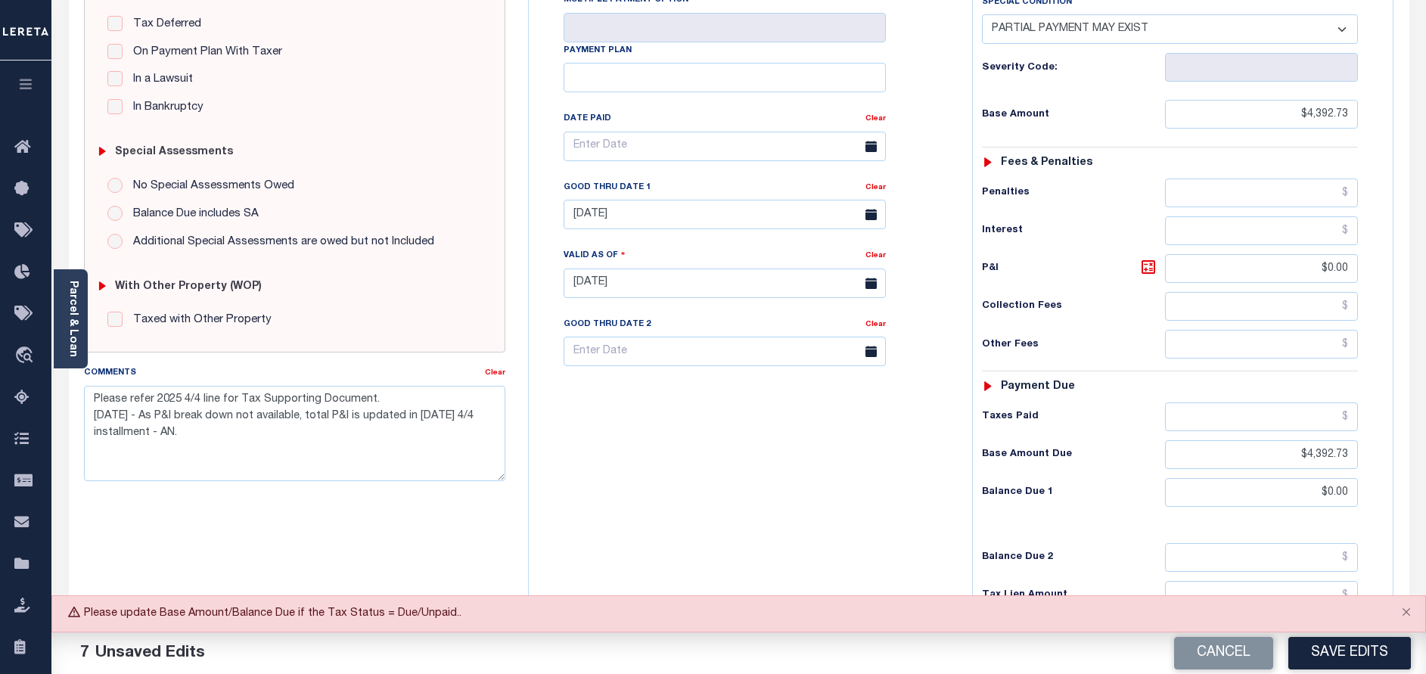
scroll to position [438, 0]
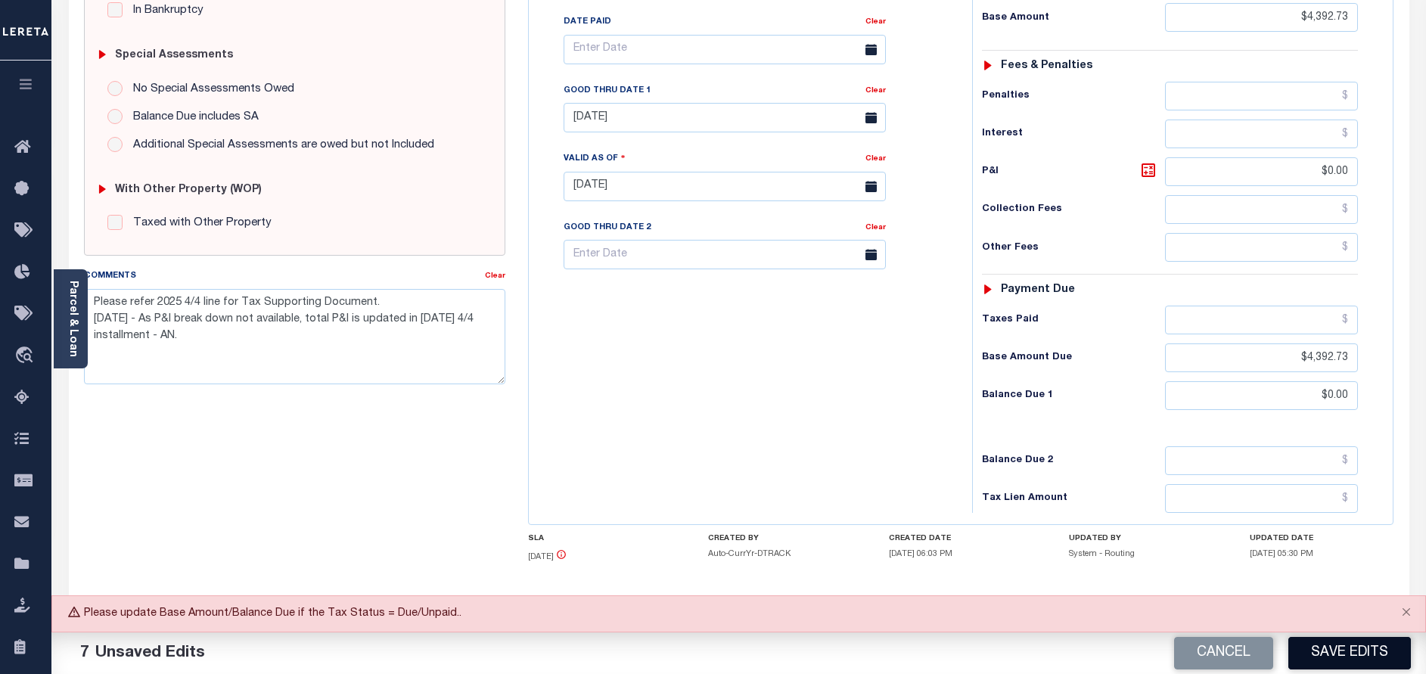
click at [1335, 658] on button "Save Edits" at bounding box center [1350, 653] width 123 height 33
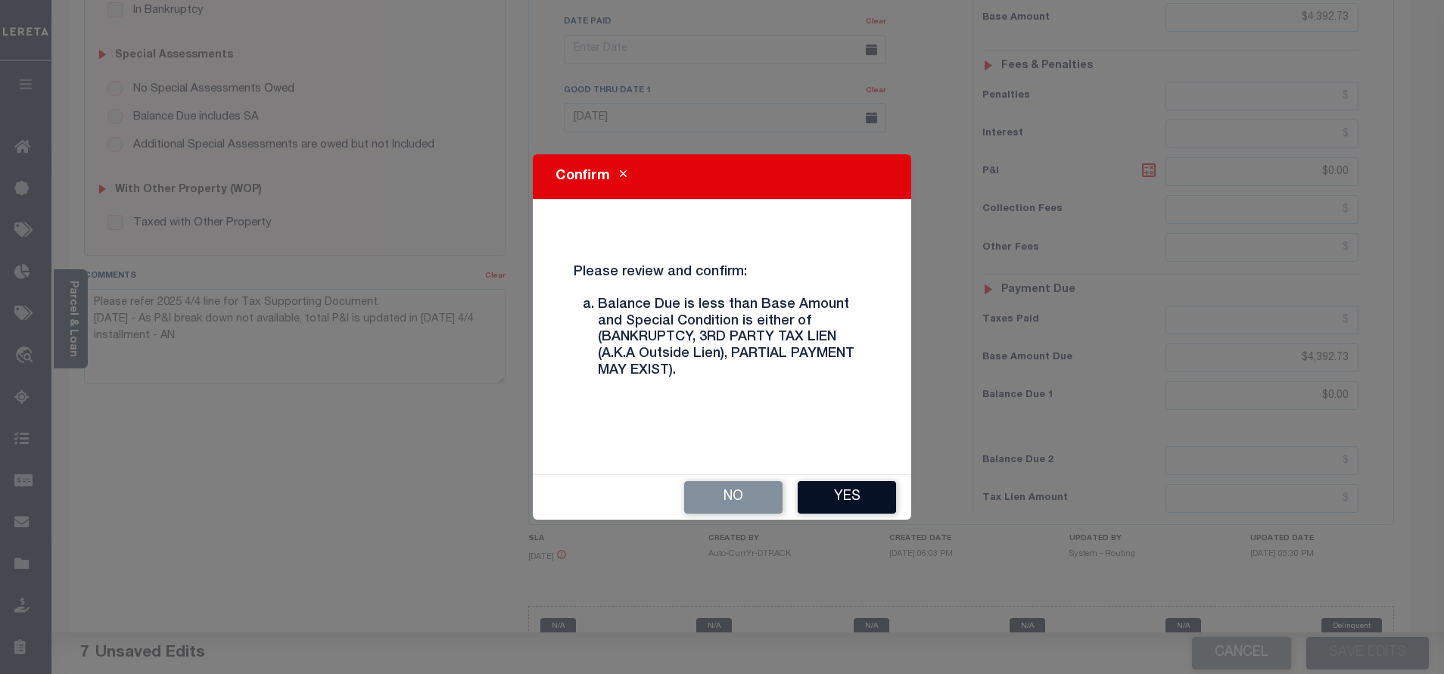
click at [850, 502] on button "Yes" at bounding box center [846, 497] width 98 height 33
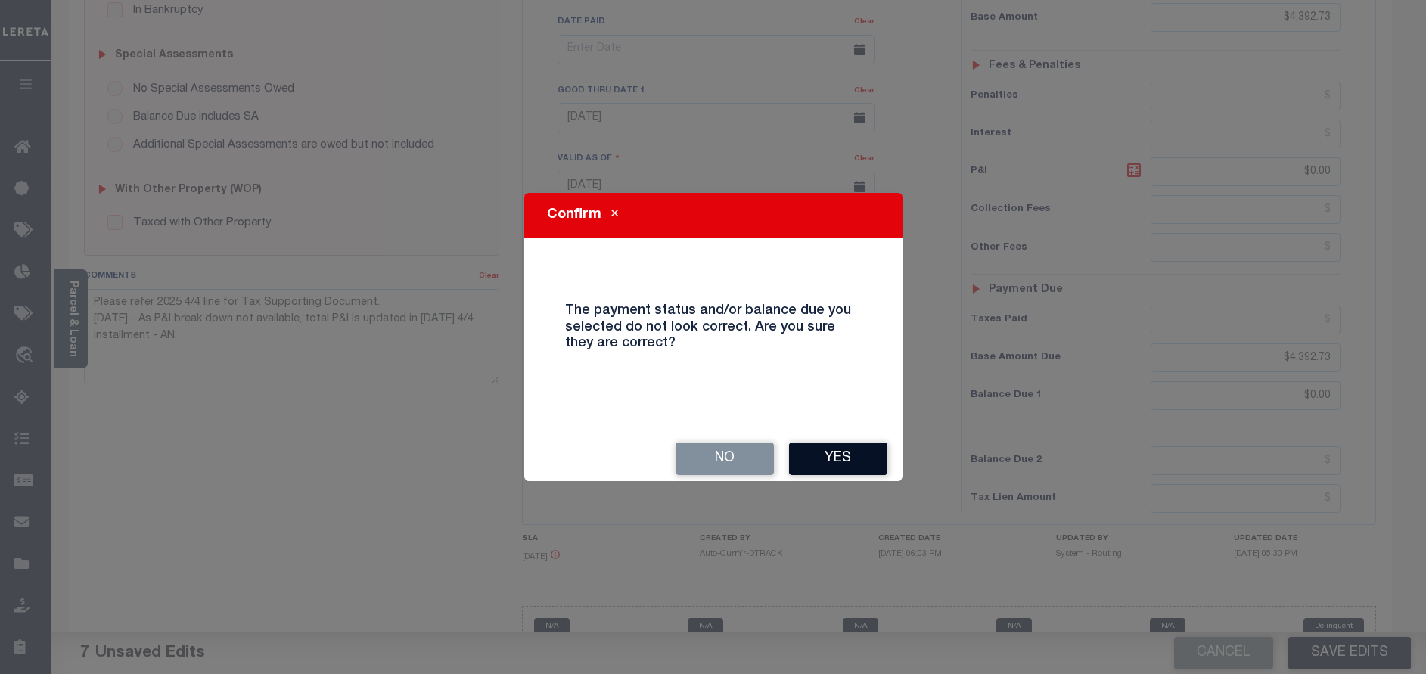
click at [851, 459] on button "Yes" at bounding box center [838, 459] width 98 height 33
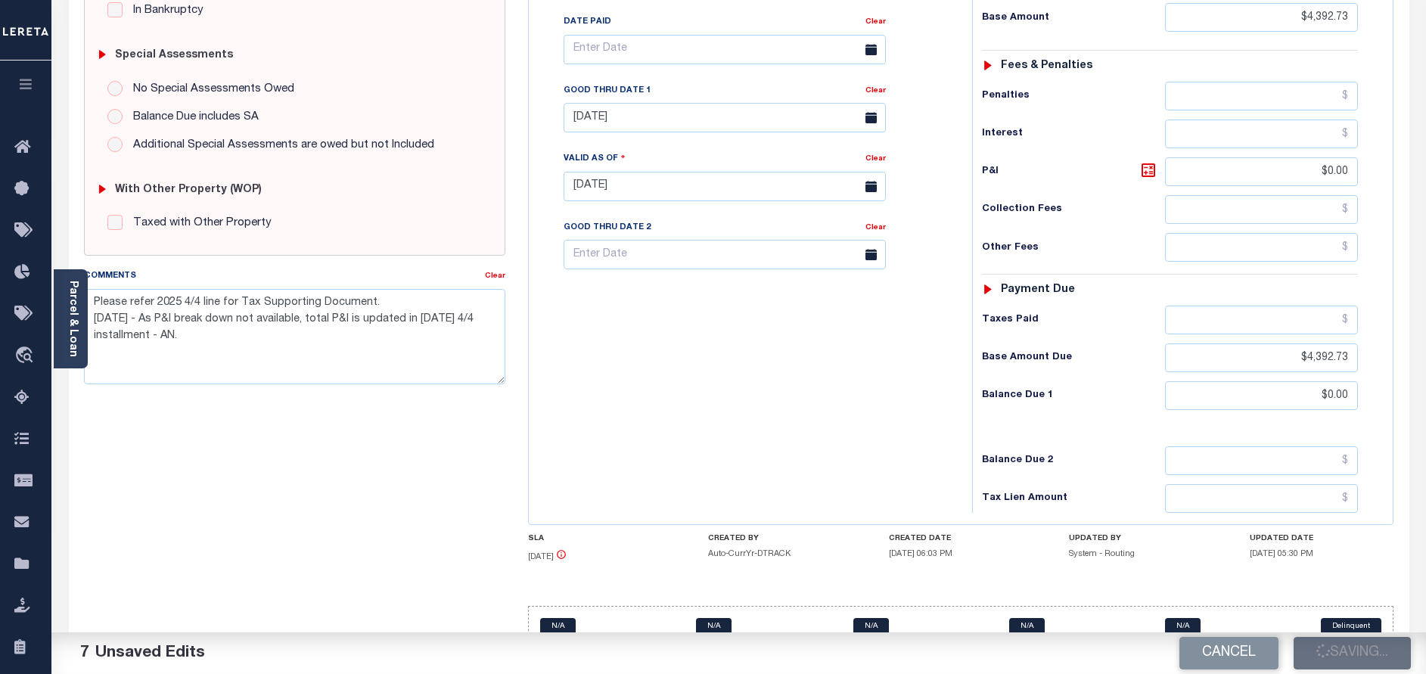
scroll to position [435, 0]
checkbox input "false"
type textarea "Please refer 2025 4/4 line for Tax Supporting Document. [DATE] - As P&I break d…"
type input "$4,392.73"
type input "$0"
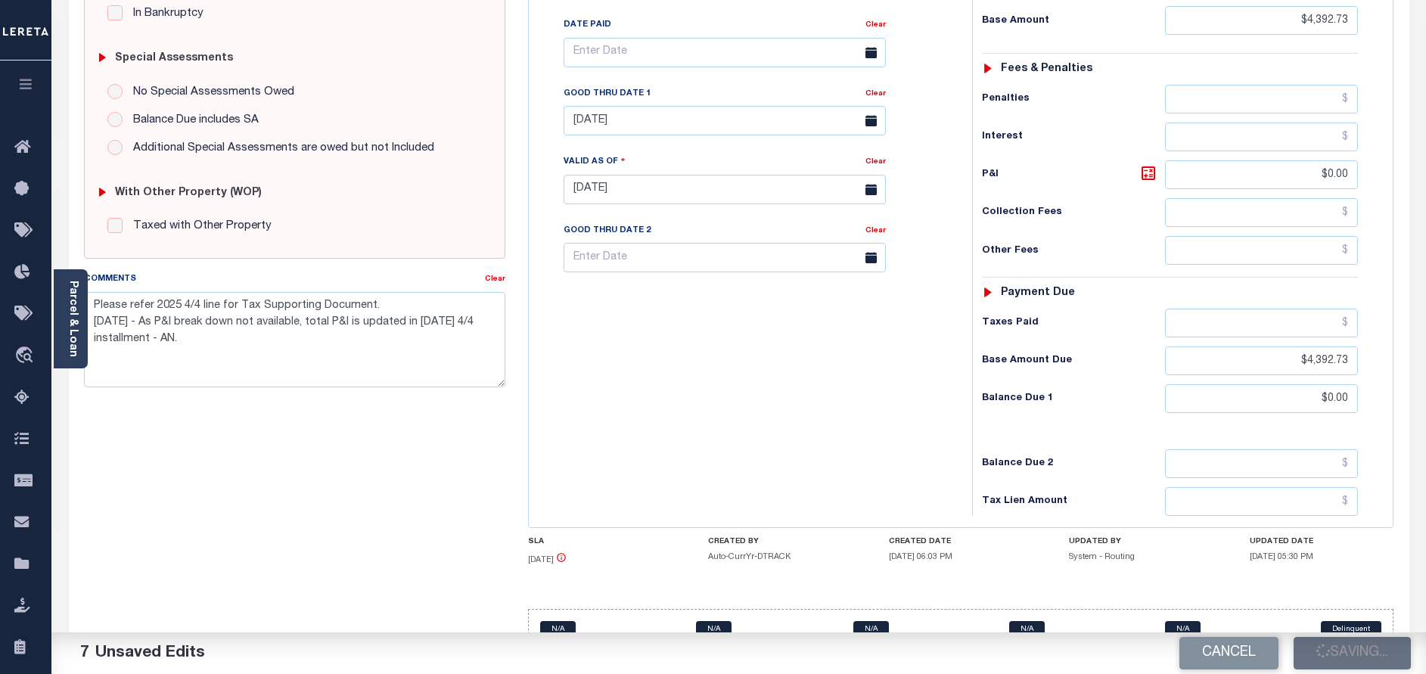
type input "$4,392.73"
type input "$0"
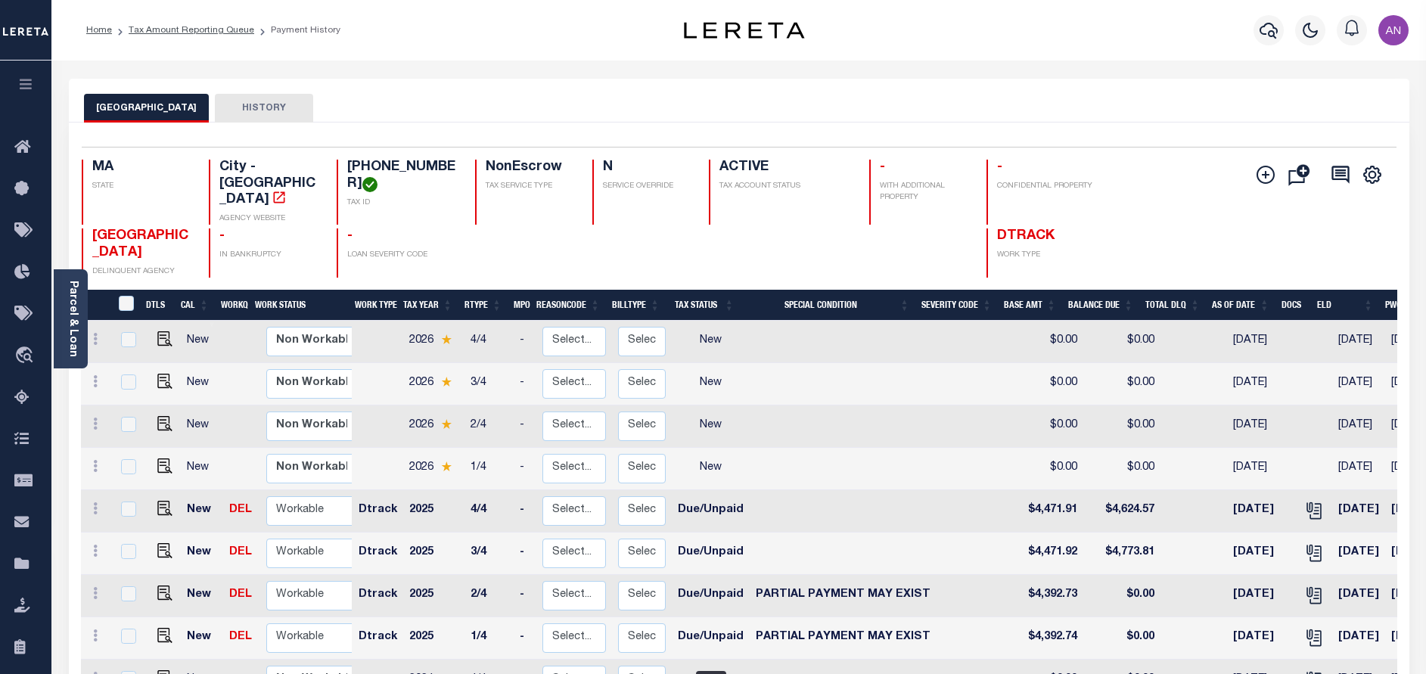
scroll to position [261, 0]
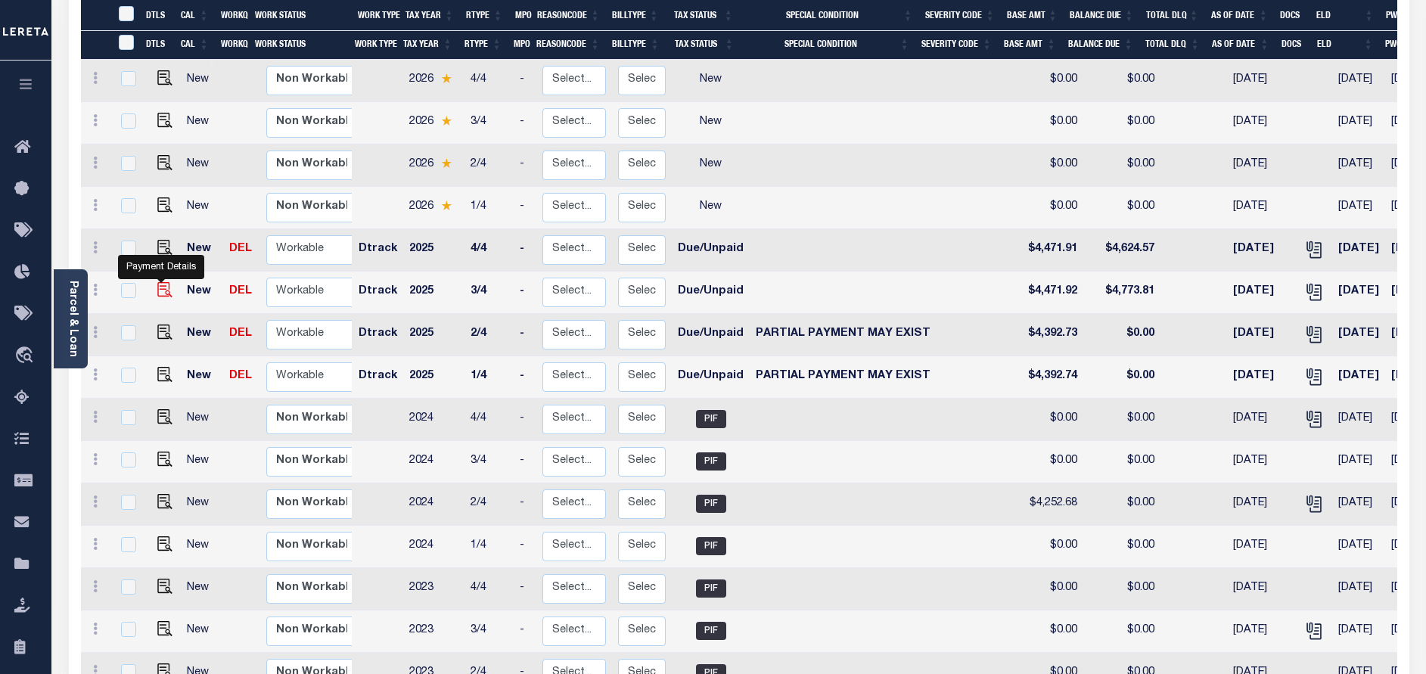
click at [163, 282] on img "" at bounding box center [164, 289] width 15 height 15
checkbox input "true"
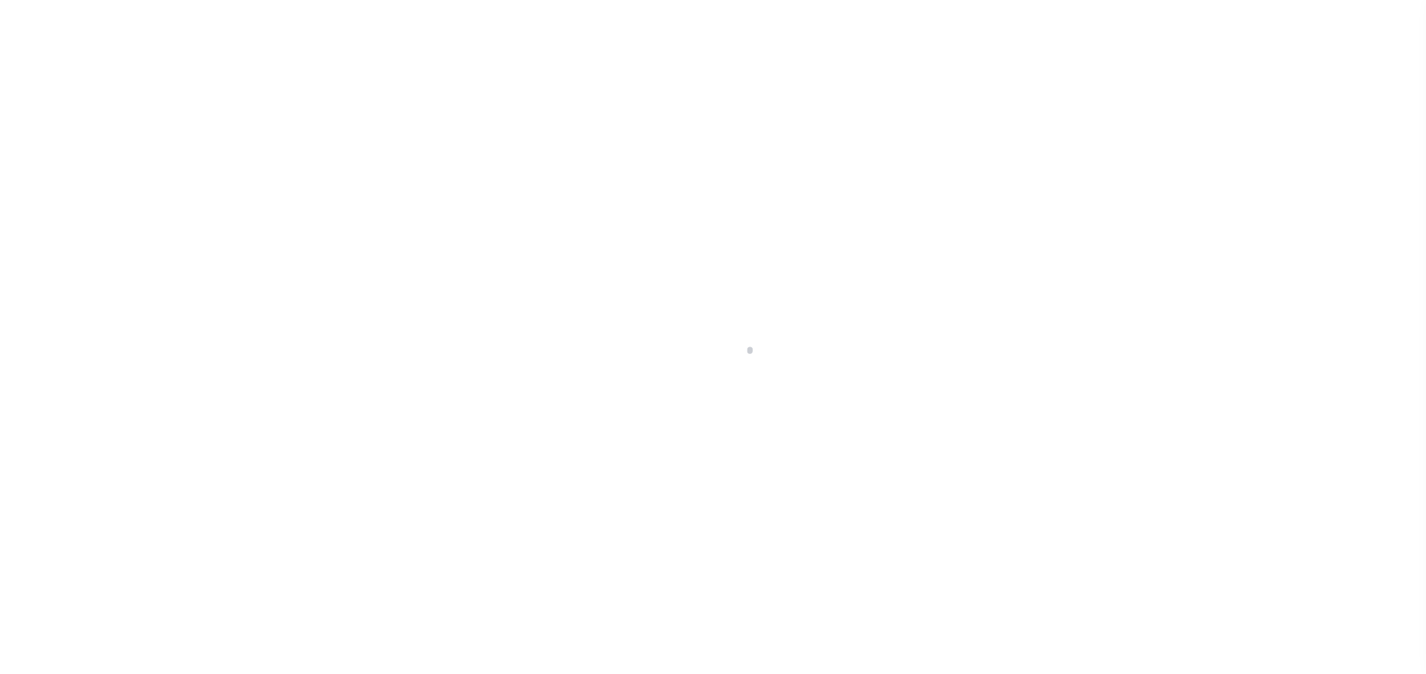
select select "DUE"
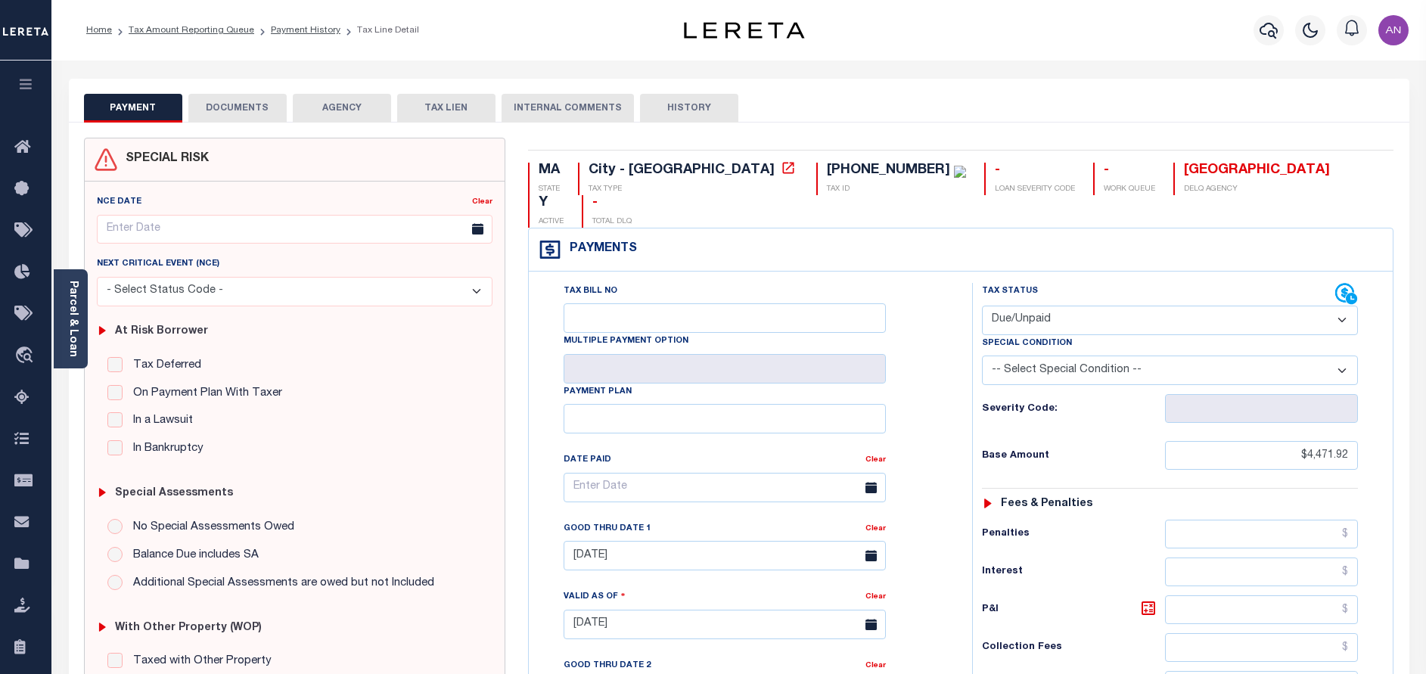
click at [1050, 356] on select "-- Select Special Condition -- 3RD PARTY TAX LIEN AGENCY TAX LIEN (A.K.A Inside…" at bounding box center [1170, 371] width 376 height 30
select select "31"
click at [982, 356] on select "-- Select Special Condition -- 3RD PARTY TAX LIEN AGENCY TAX LIEN (A.K.A Inside…" at bounding box center [1170, 371] width 376 height 30
type input "[DATE]"
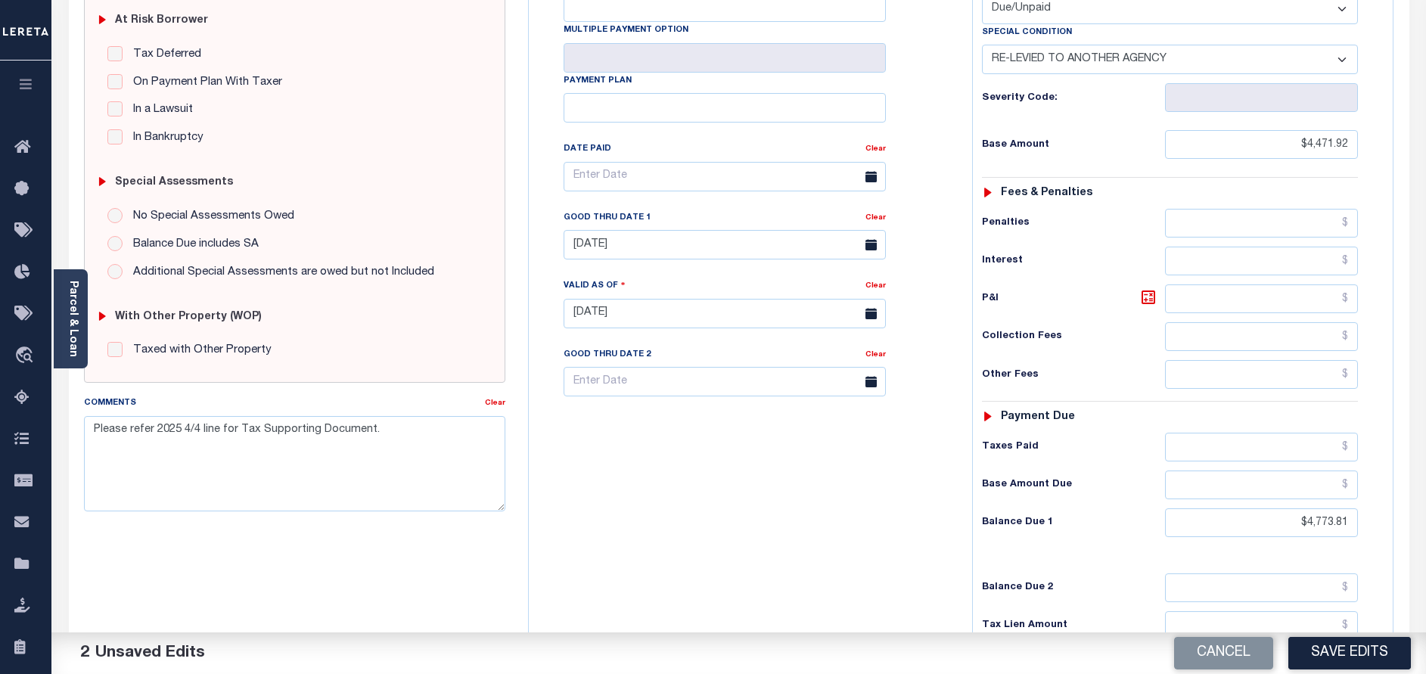
scroll to position [340, 0]
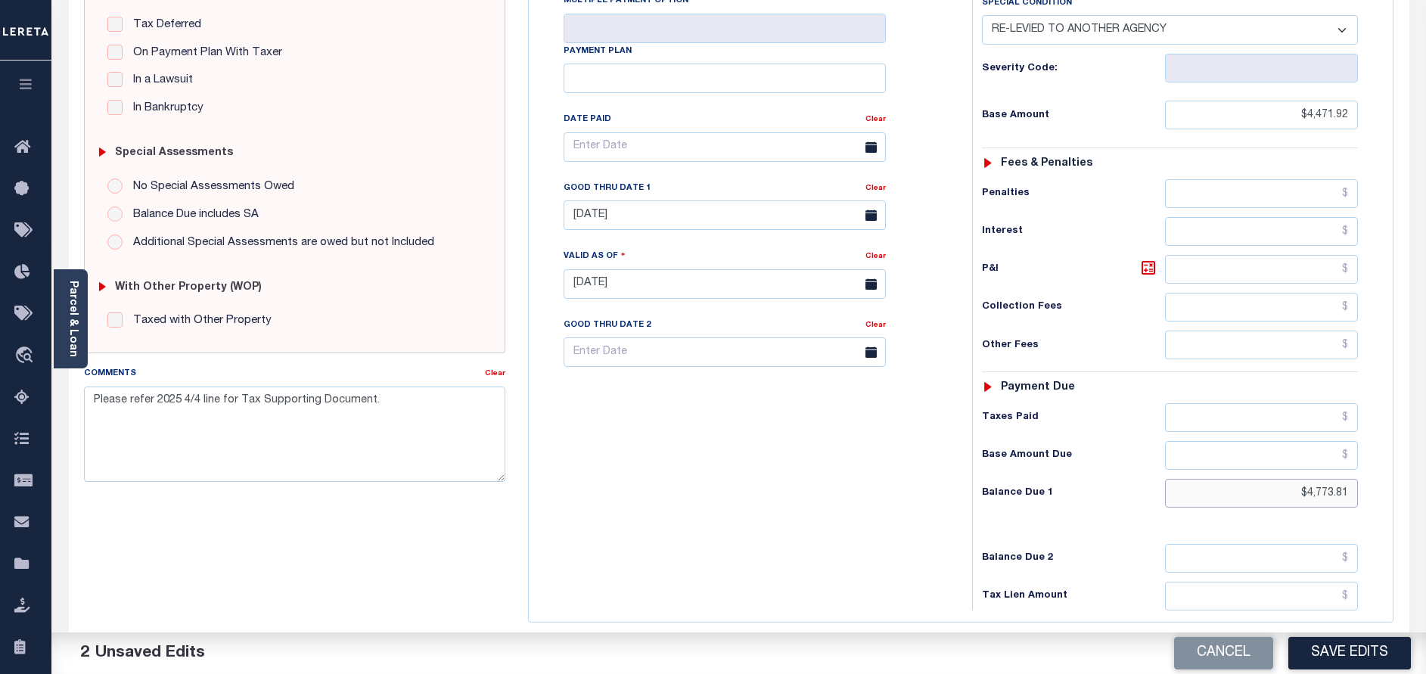
drag, startPoint x: 1345, startPoint y: 462, endPoint x: 1314, endPoint y: 462, distance: 31.0
click at [1304, 479] on input "$4,773.81" at bounding box center [1261, 493] width 193 height 29
click at [1332, 479] on input "$4,773.81" at bounding box center [1261, 493] width 193 height 29
drag, startPoint x: 1346, startPoint y: 461, endPoint x: 1304, endPoint y: 462, distance: 41.6
click at [1304, 479] on input "$4,773.81" at bounding box center [1261, 493] width 193 height 29
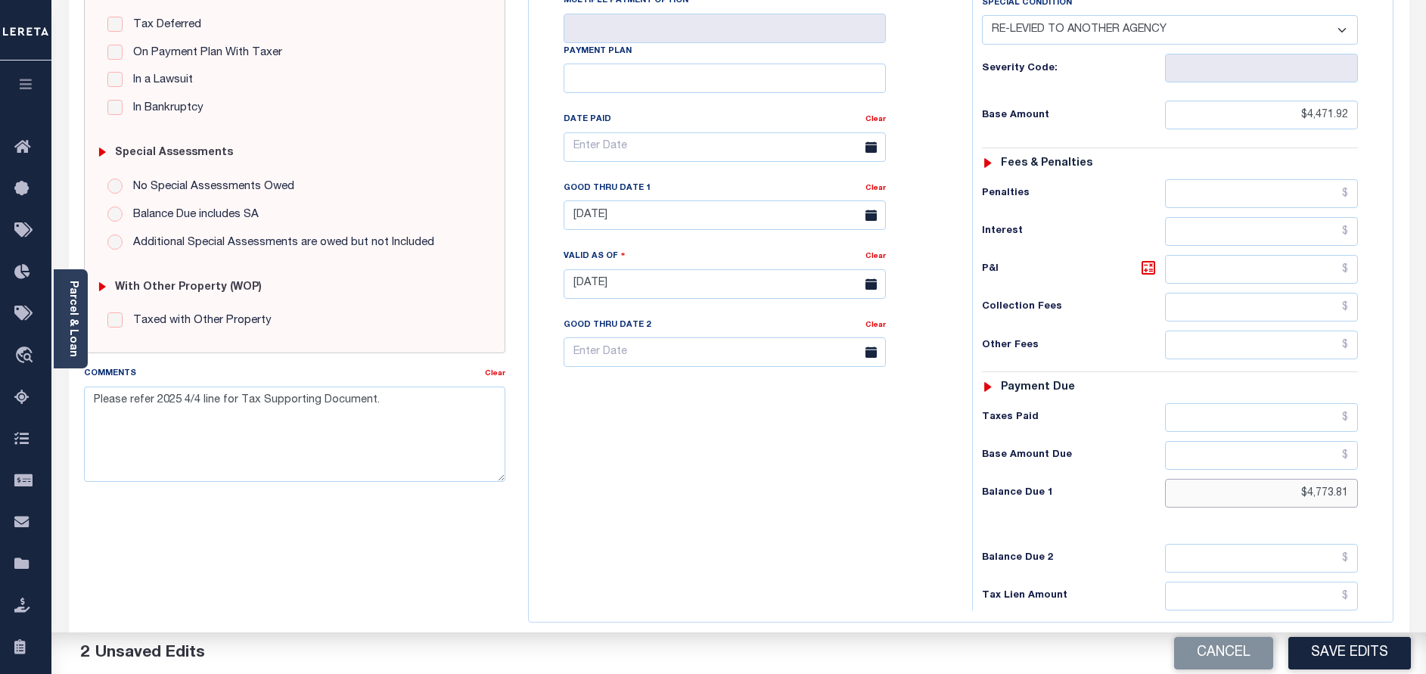
click at [1338, 479] on input "$4,773.81" at bounding box center [1261, 493] width 193 height 29
drag, startPoint x: 1350, startPoint y: 460, endPoint x: 1307, endPoint y: 464, distance: 42.5
click at [1307, 479] on input "$4,773.81" at bounding box center [1261, 493] width 193 height 29
type input "$0.00"
click at [860, 487] on div "Tax Bill No Multiple Payment Option Payment Plan Clear" at bounding box center [747, 276] width 428 height 668
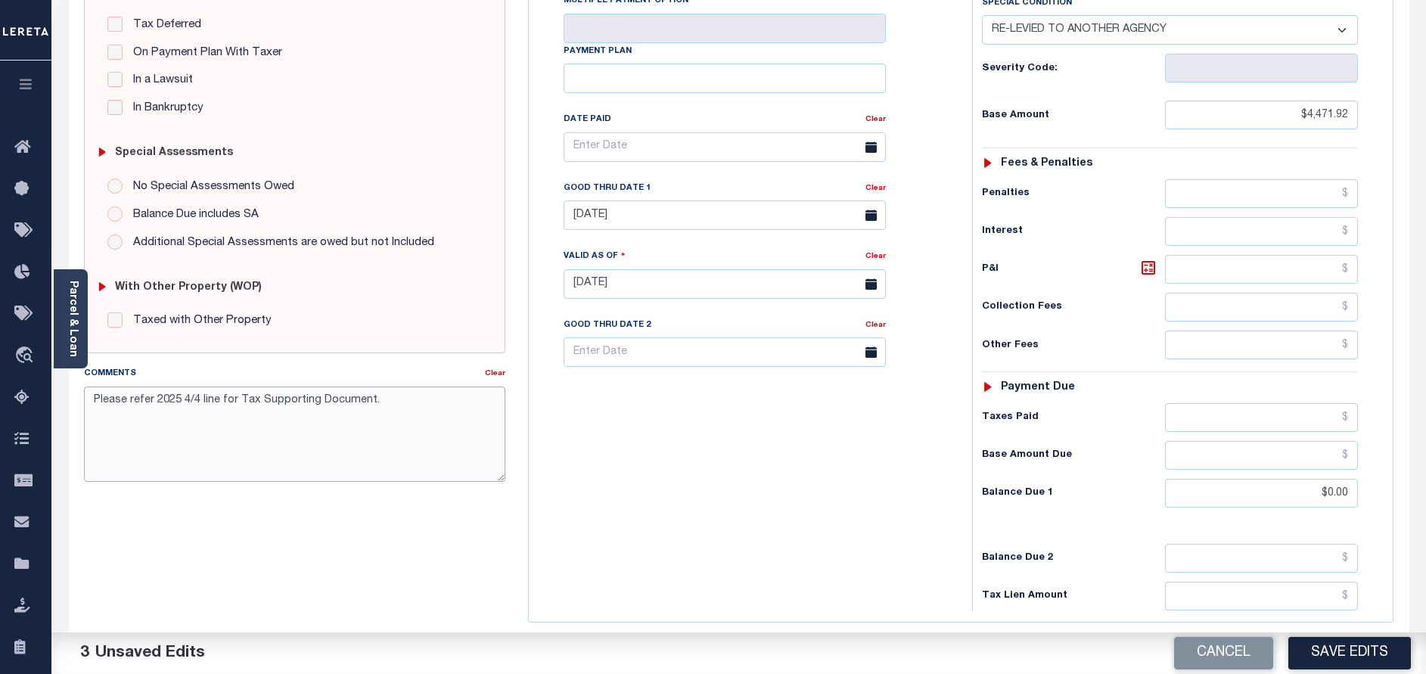
click at [468, 411] on textarea "Please refer 2025 4/4 line for Tax Supporting Document." at bounding box center [294, 434] width 421 height 95
paste textarea "4,392.73"
drag, startPoint x: 224, startPoint y: 415, endPoint x: 181, endPoint y: 413, distance: 43.2
click at [224, 415] on textarea "Please refer 2025 4/4 line for Tax Supporting Document. 4,392.73" at bounding box center [294, 434] width 421 height 95
drag, startPoint x: 137, startPoint y: 418, endPoint x: 90, endPoint y: 421, distance: 47.0
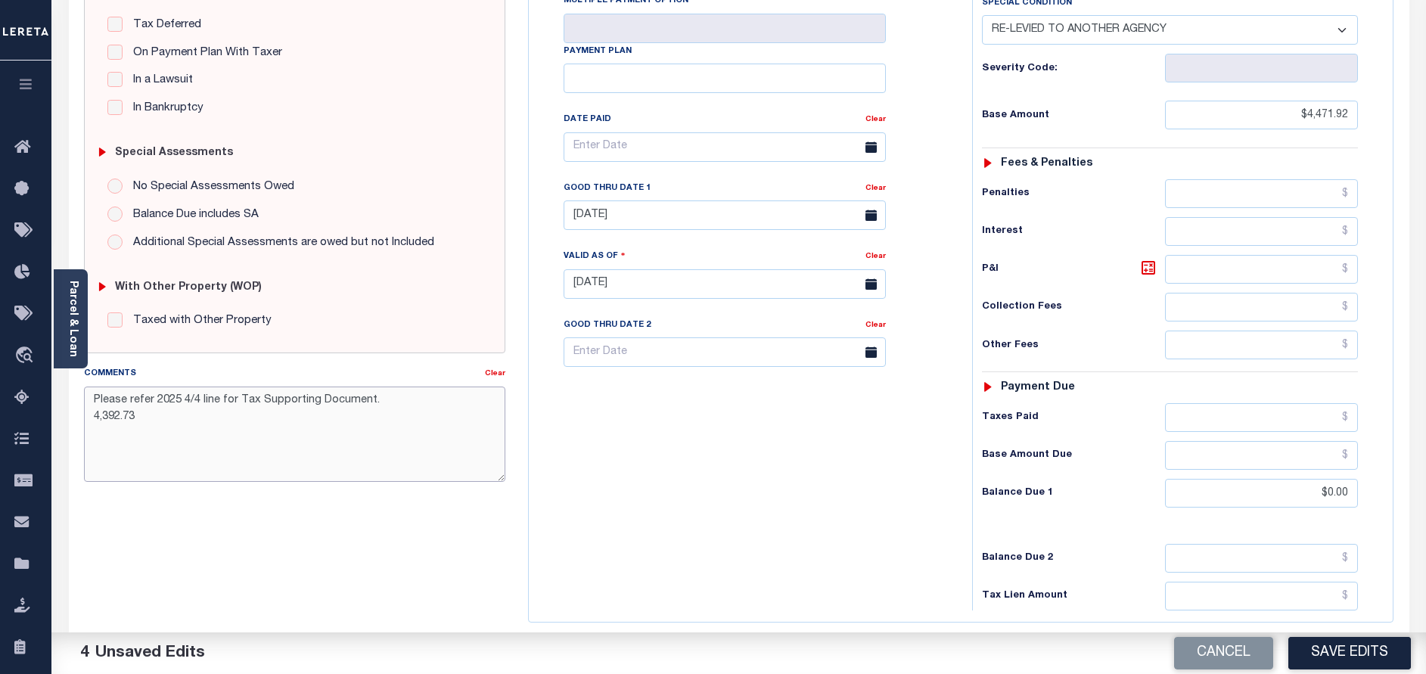
click at [90, 421] on textarea "Please refer 2025 4/4 line for Tax Supporting Document. 4,392.73" at bounding box center [294, 434] width 421 height 95
paste textarea "[DATE] - As P&I break down not available, total P&I is updated in [DATE] 4/4 in…"
type textarea "Please refer 2025 4/4 line for Tax Supporting Document. 10/01/2025 - As P&I bre…"
click at [716, 451] on div "Tax Bill No Multiple Payment Option Payment Plan Clear" at bounding box center [747, 276] width 428 height 668
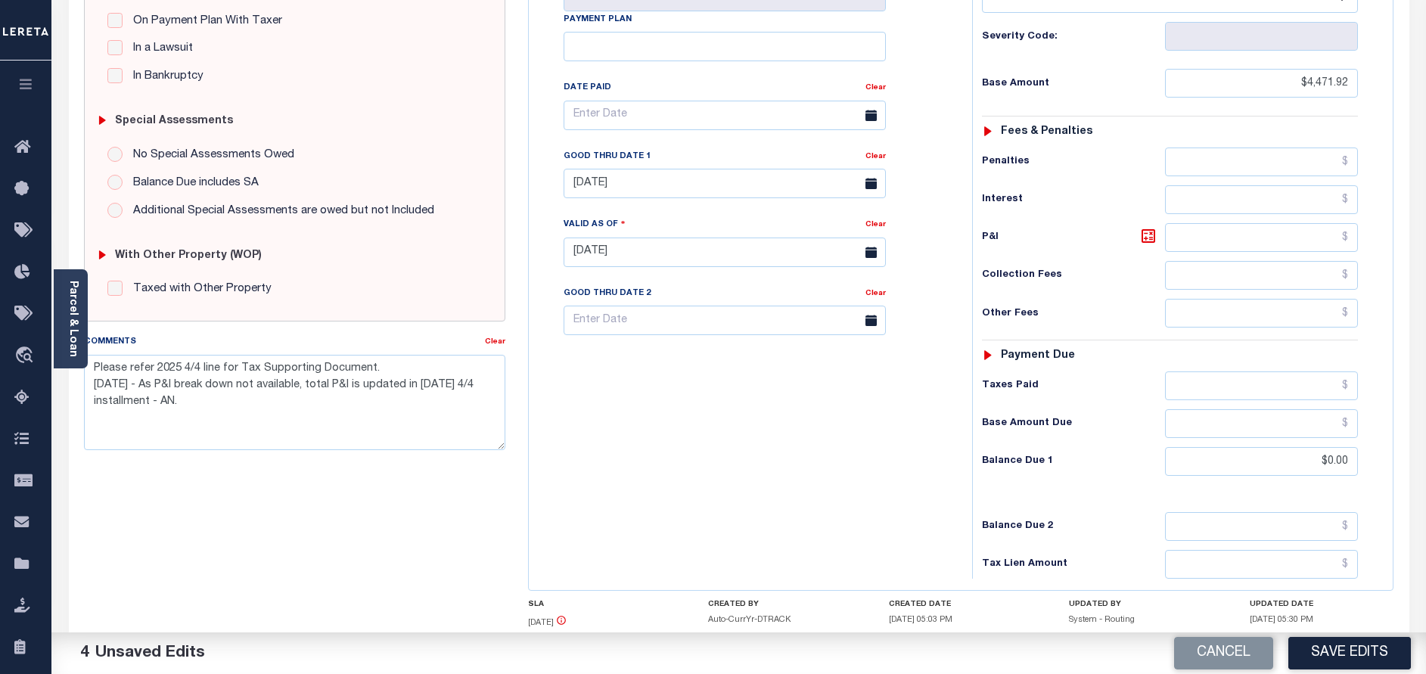
scroll to position [328, 0]
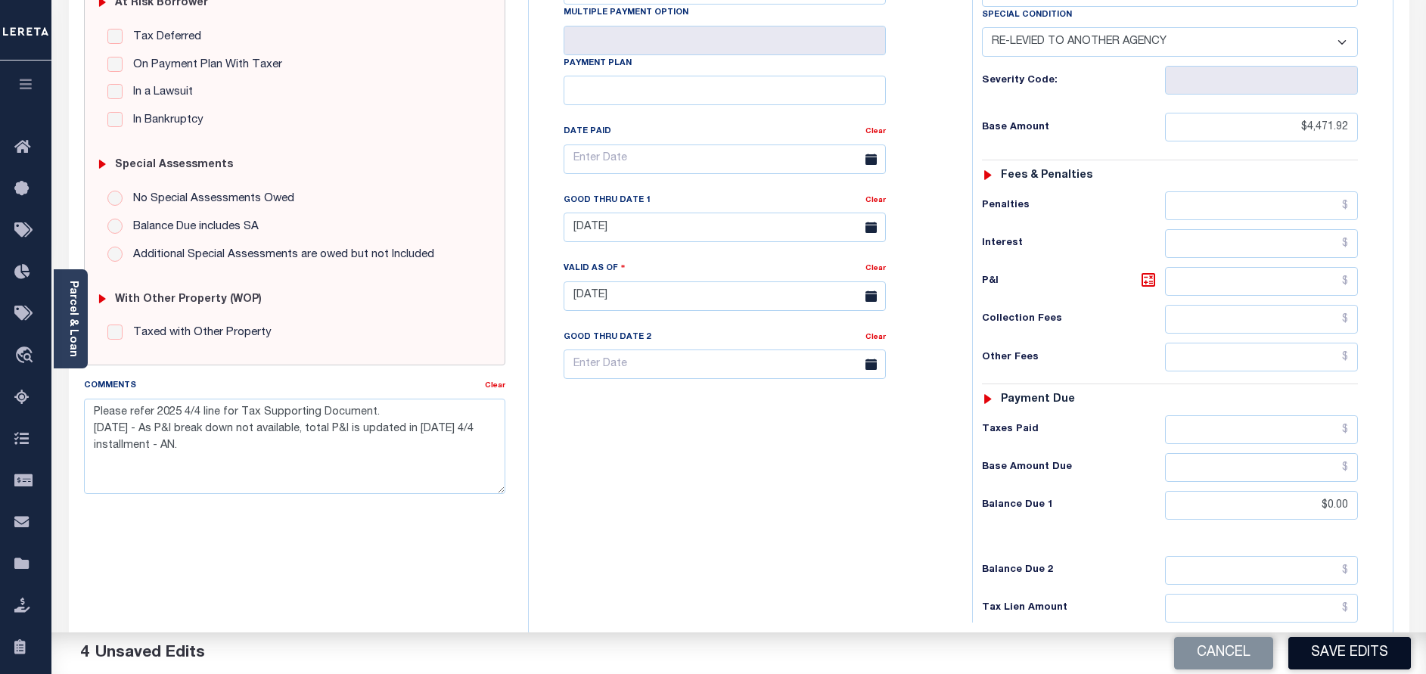
click at [1361, 652] on button "Save Edits" at bounding box center [1350, 653] width 123 height 33
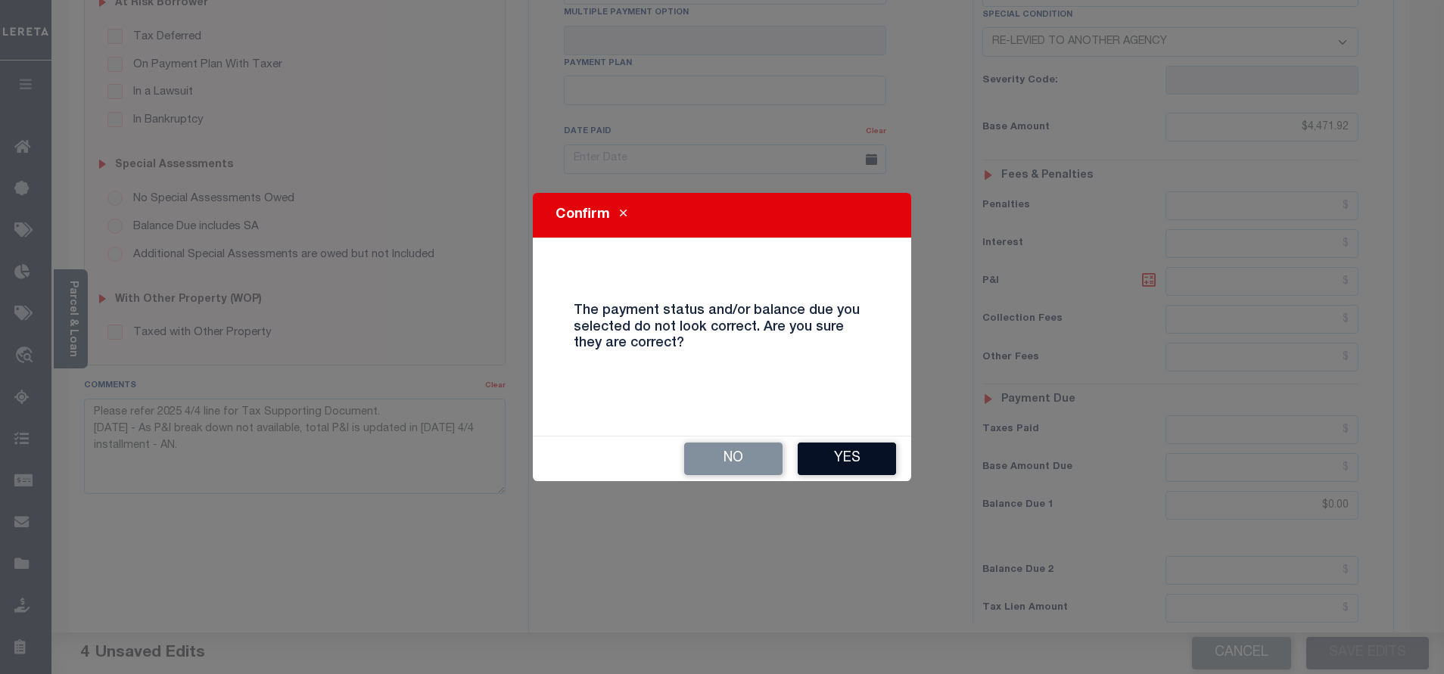
click at [835, 452] on button "Yes" at bounding box center [846, 459] width 98 height 33
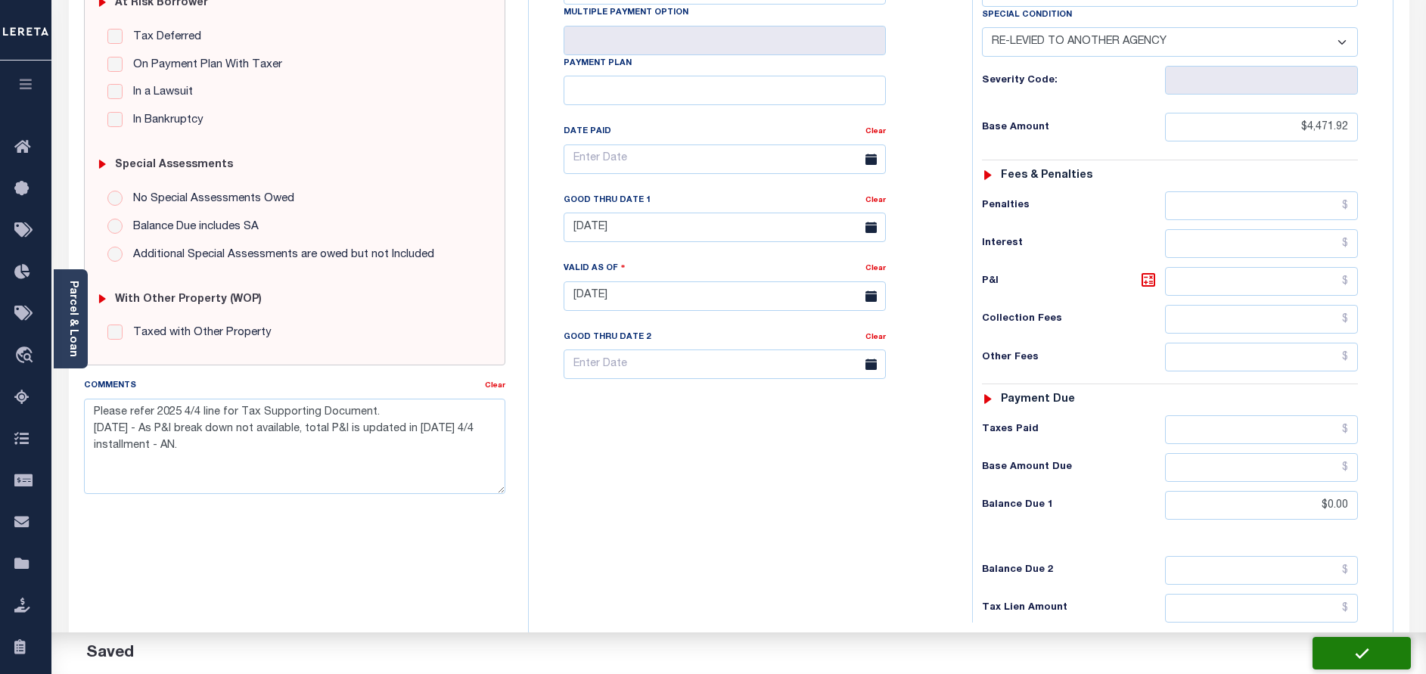
checkbox input "false"
type textarea "Please refer 2025 4/4 line for Tax Supporting Document. [DATE] - As P&I break d…"
type input "0"
type input "$4,471.92"
type input "$0"
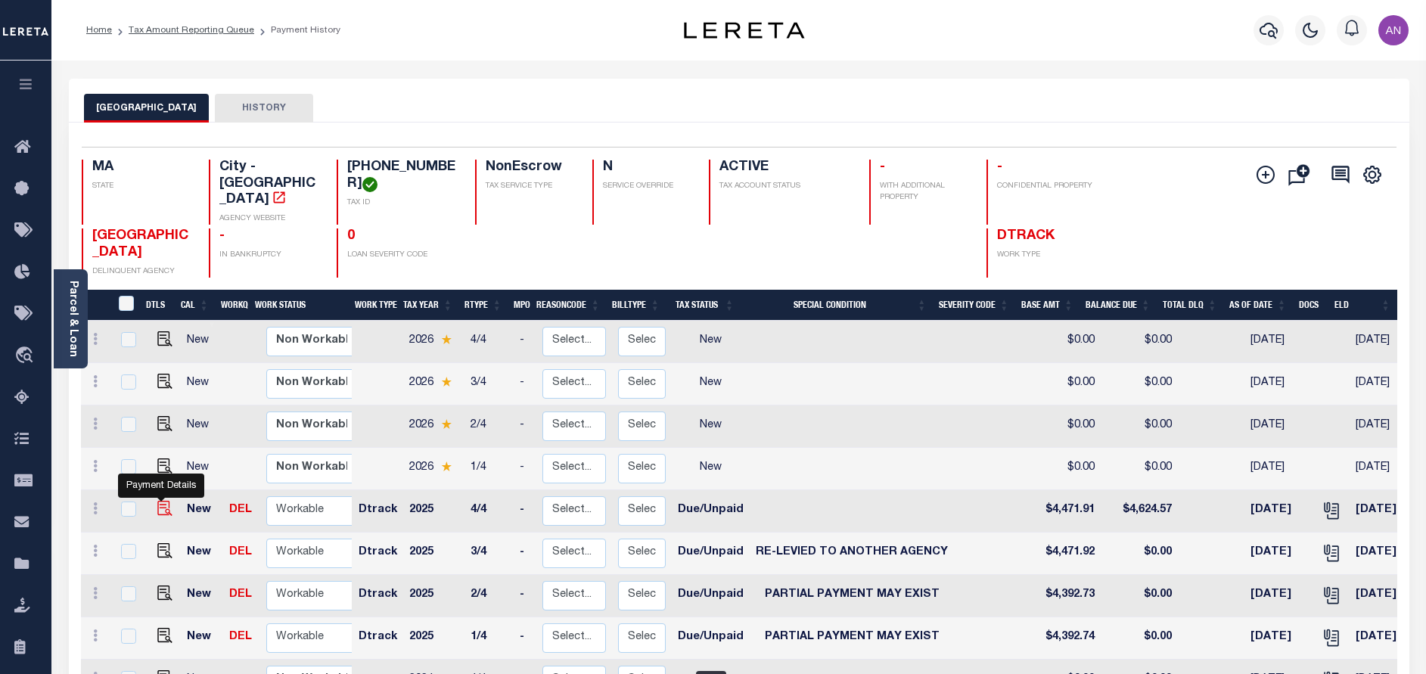
click at [157, 501] on img "" at bounding box center [164, 508] width 15 height 15
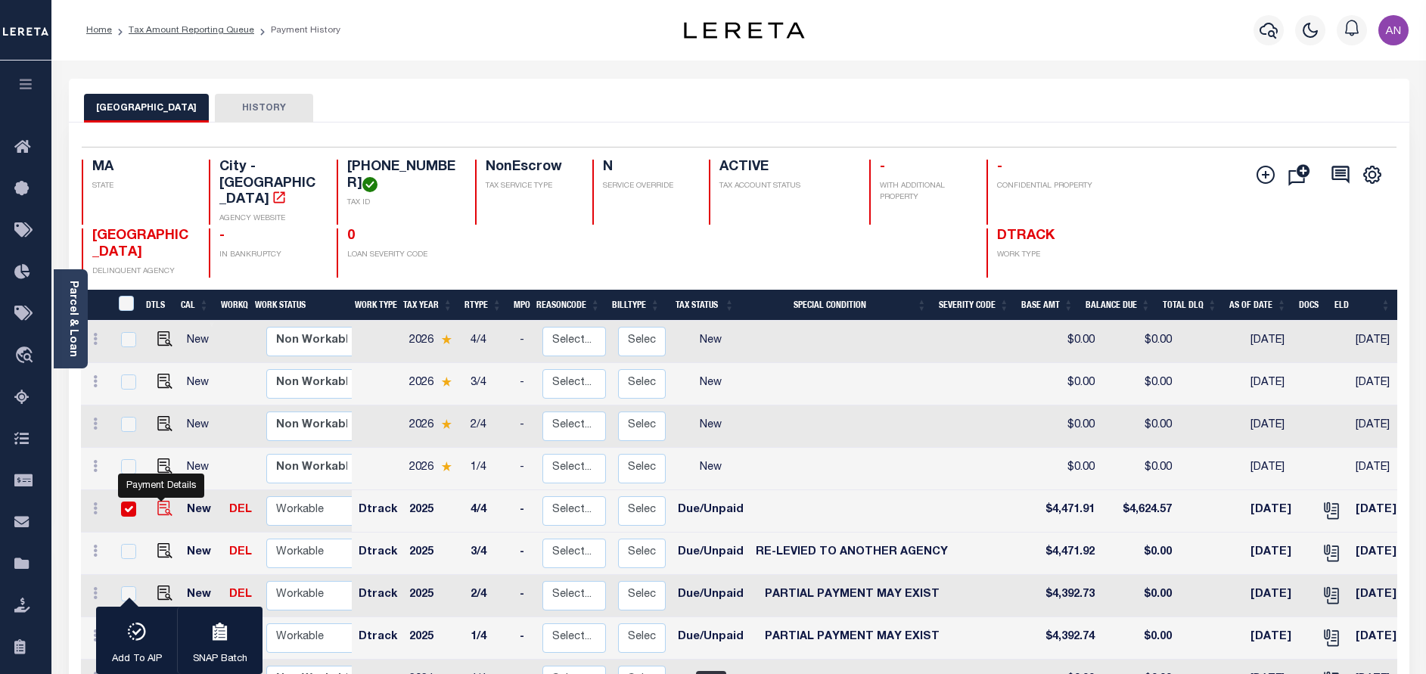
checkbox input "true"
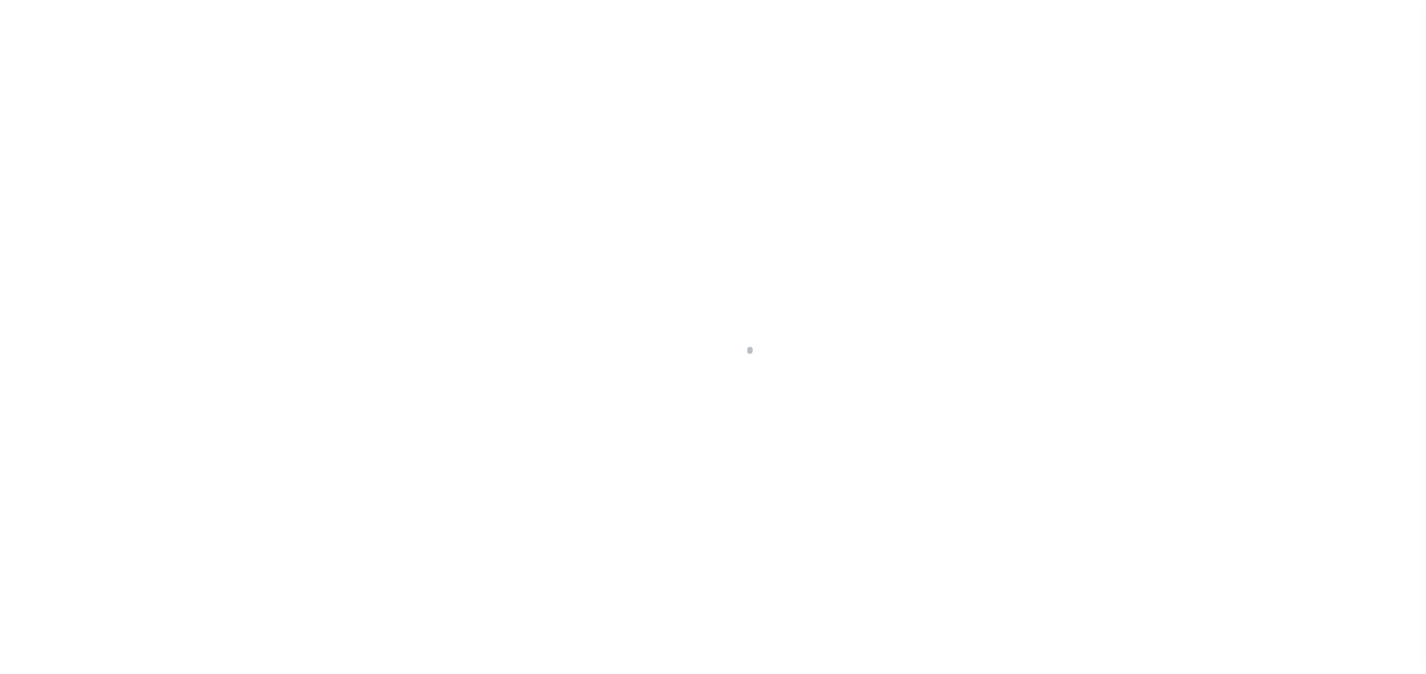
select select "DUE"
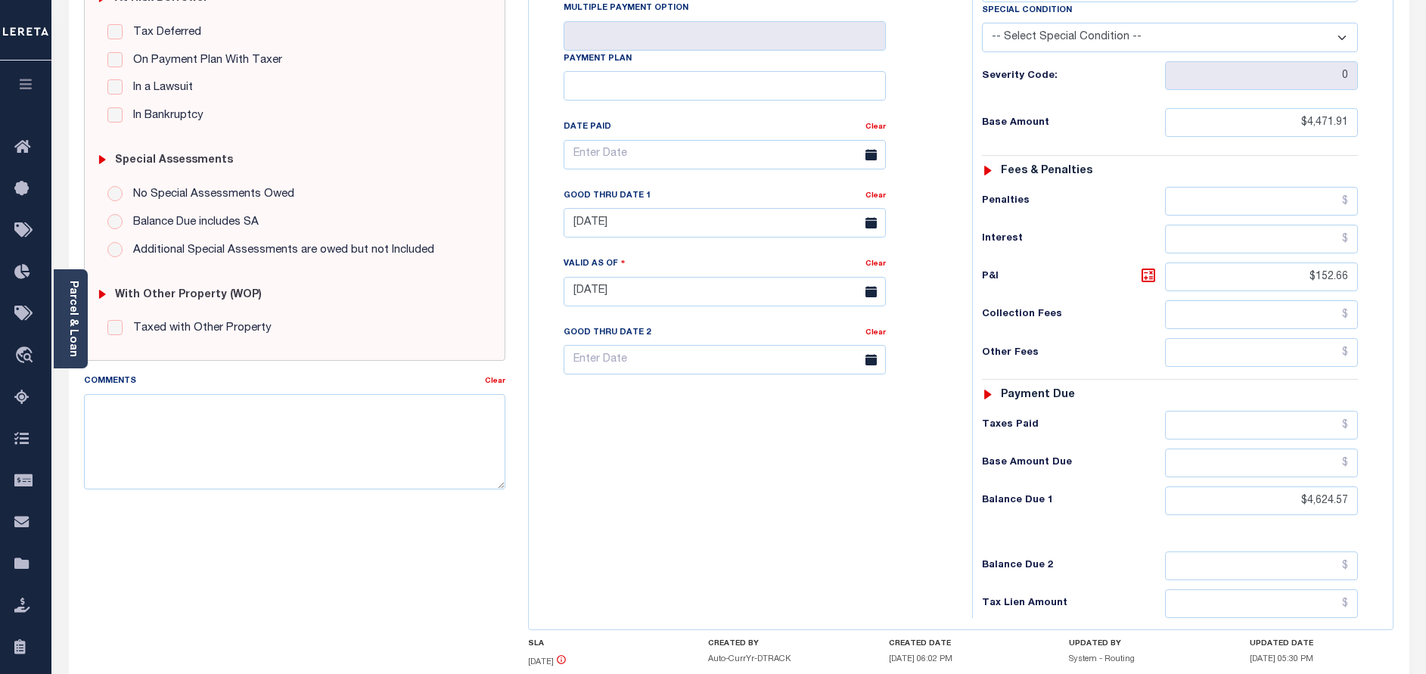
scroll to position [340, 0]
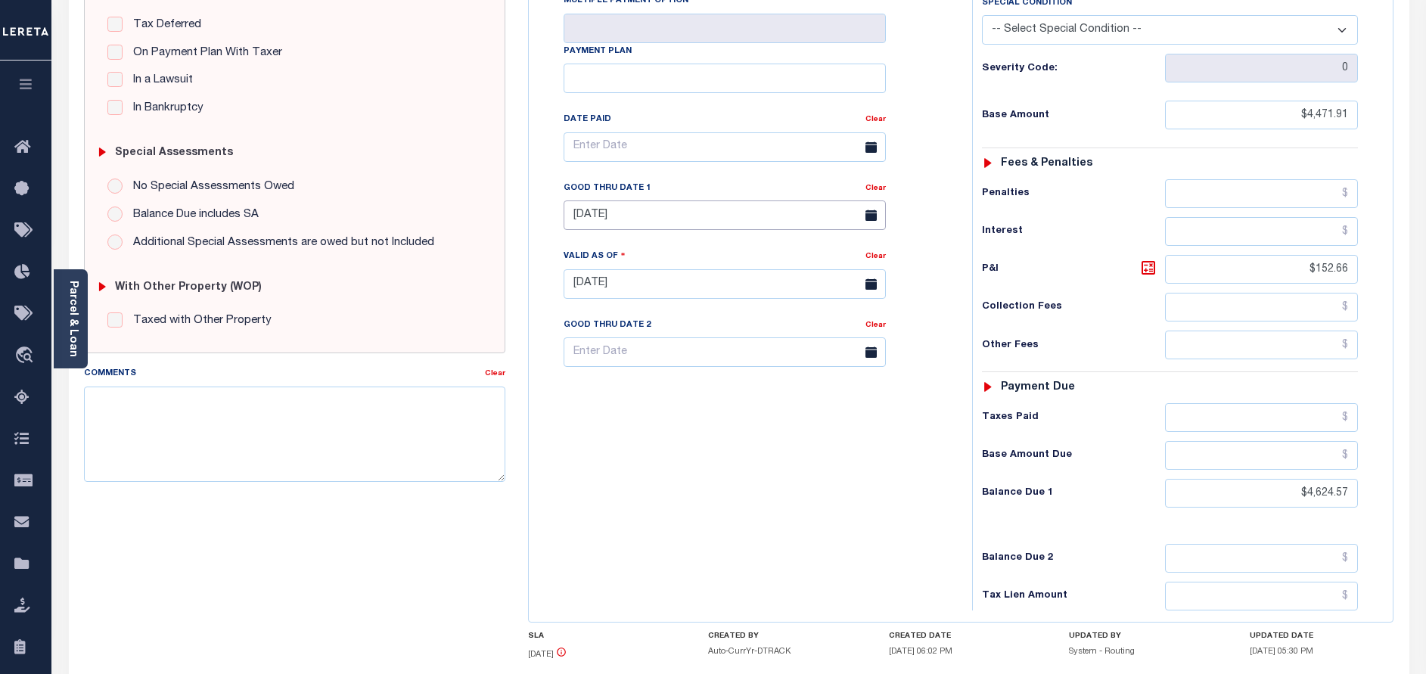
click at [606, 201] on input "[DATE]" at bounding box center [725, 216] width 322 height 30
click at [690, 269] on span "1" at bounding box center [680, 271] width 30 height 30
type input "[DATE]"
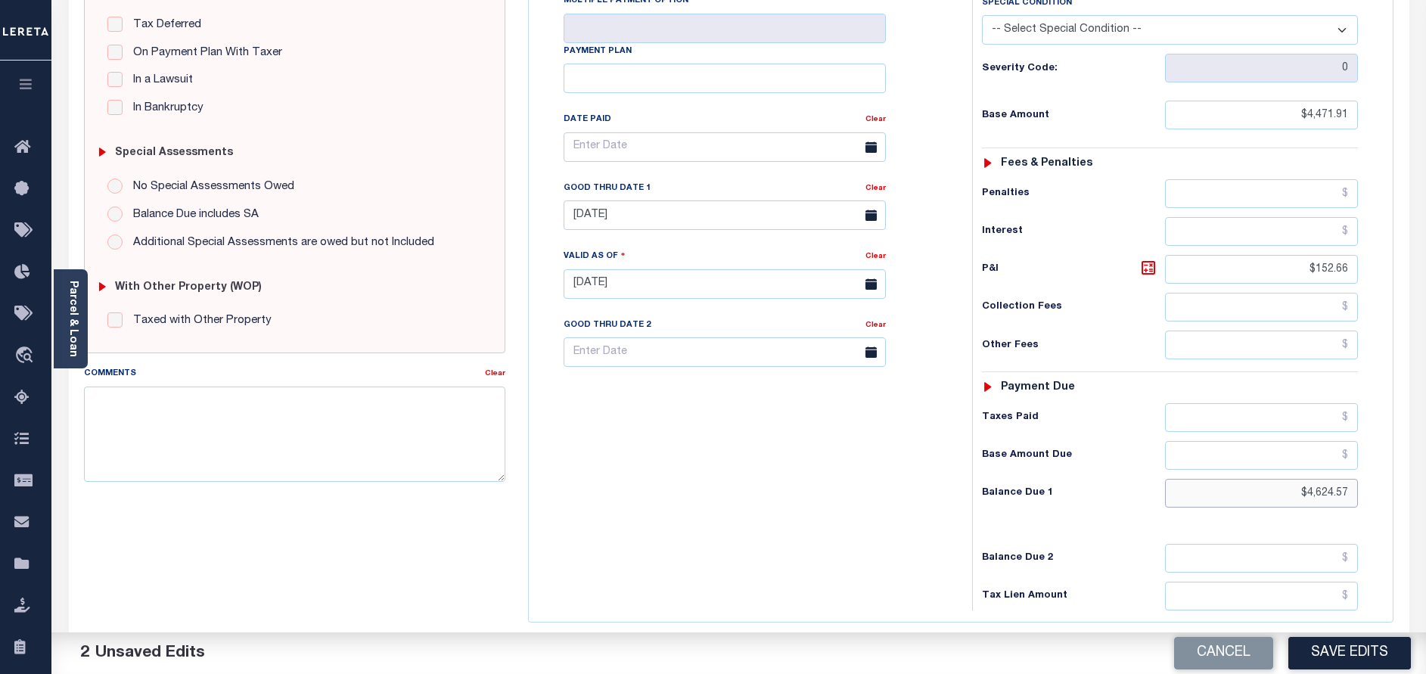
drag, startPoint x: 1350, startPoint y: 468, endPoint x: 1304, endPoint y: 468, distance: 45.4
click at [1304, 479] on input "$4,624.57" at bounding box center [1261, 493] width 193 height 29
click at [1330, 479] on input "$4,624.57" at bounding box center [1261, 493] width 193 height 29
drag, startPoint x: 1348, startPoint y: 462, endPoint x: 1307, endPoint y: 462, distance: 40.1
click at [1307, 479] on input "$4,624.57" at bounding box center [1261, 493] width 193 height 29
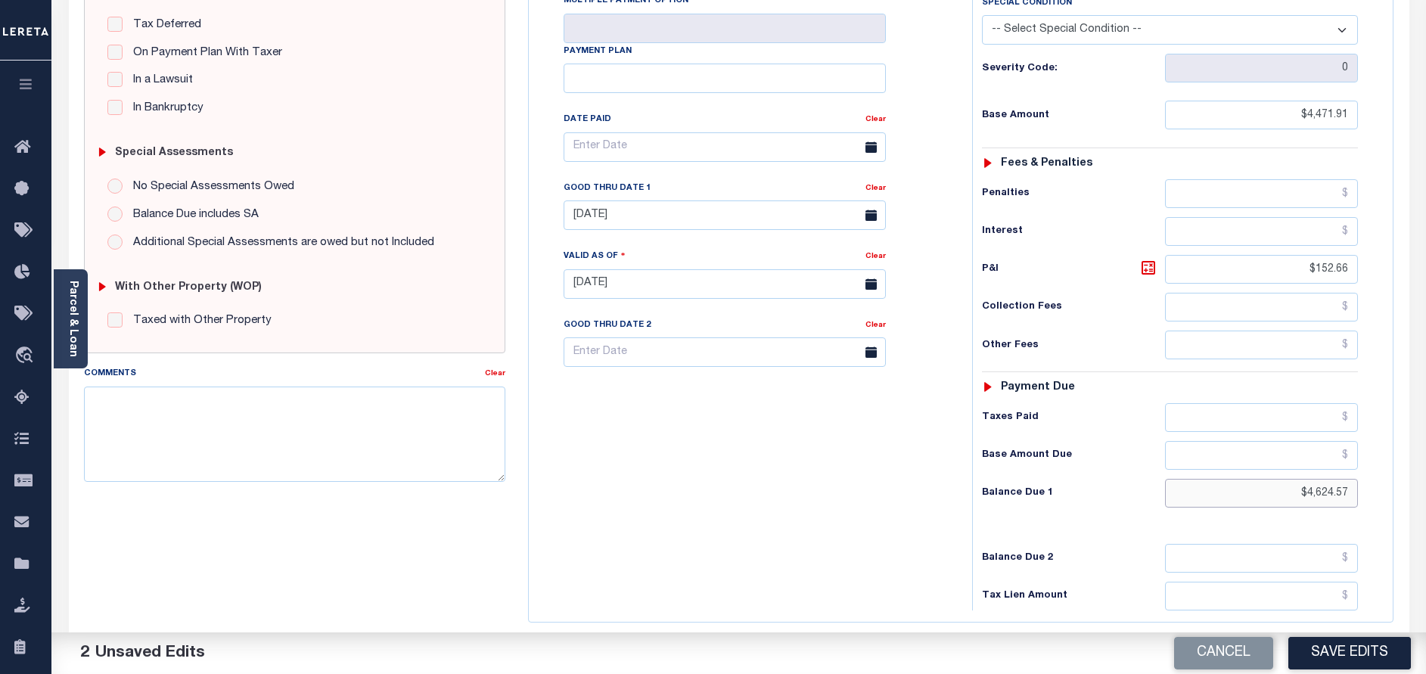
paste input "14,709.28"
type input "$14,709.28"
click at [1150, 259] on icon at bounding box center [1148, 268] width 18 height 18
type input "$10,237.37"
click at [350, 429] on textarea "Comments" at bounding box center [294, 434] width 421 height 95
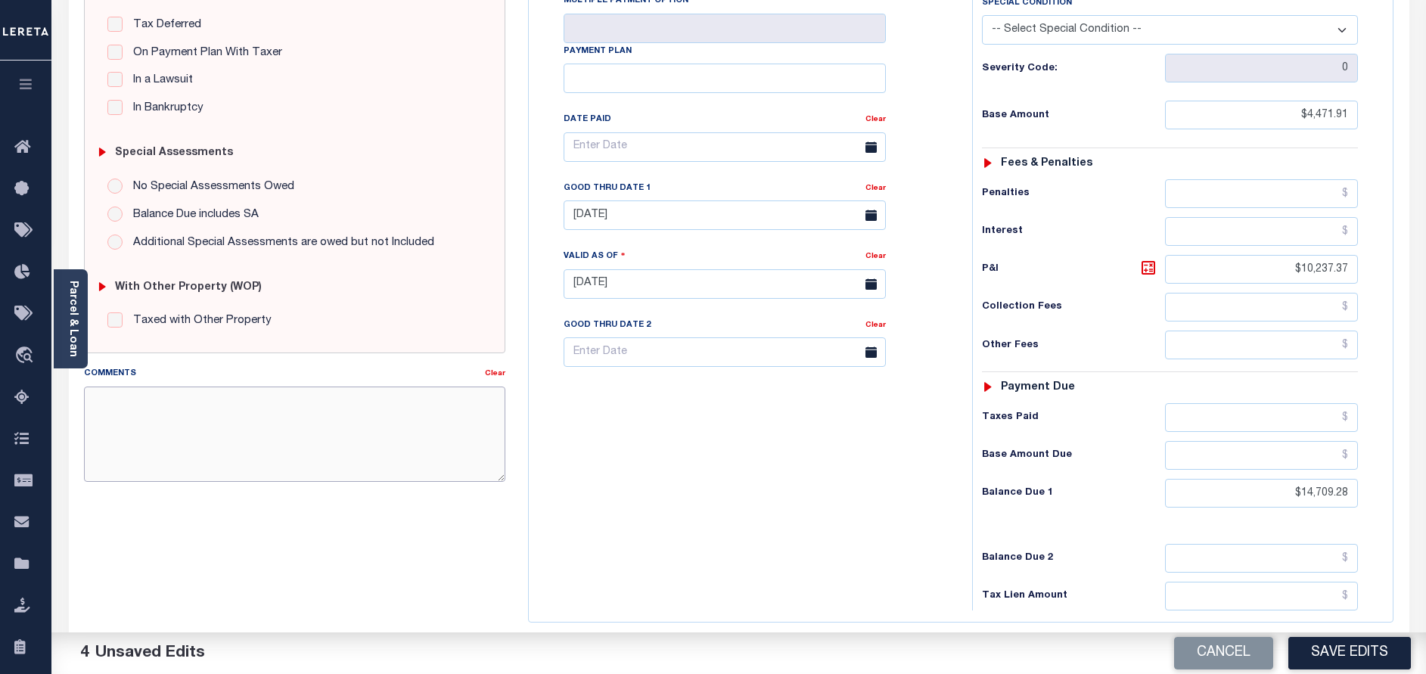
paste textarea "[DATE] - As P&I break down not available, total P&I is updated in [DATE] 4/4 in…"
type textarea "[DATE] - As P&I break down not available, total P&I is updated in [DATE] 4/4 in…"
click at [694, 458] on div "Tax Bill No Multiple Payment Option Payment Plan Clear" at bounding box center [747, 276] width 428 height 668
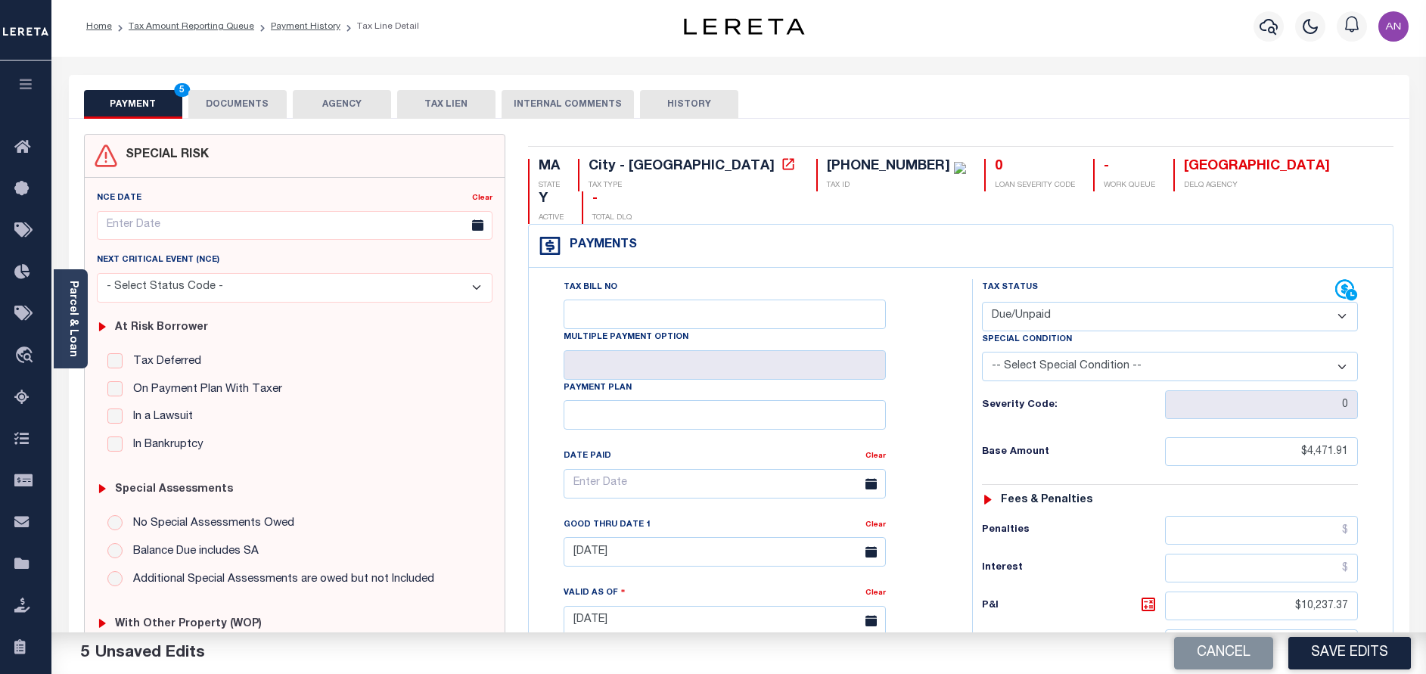
scroll to position [0, 0]
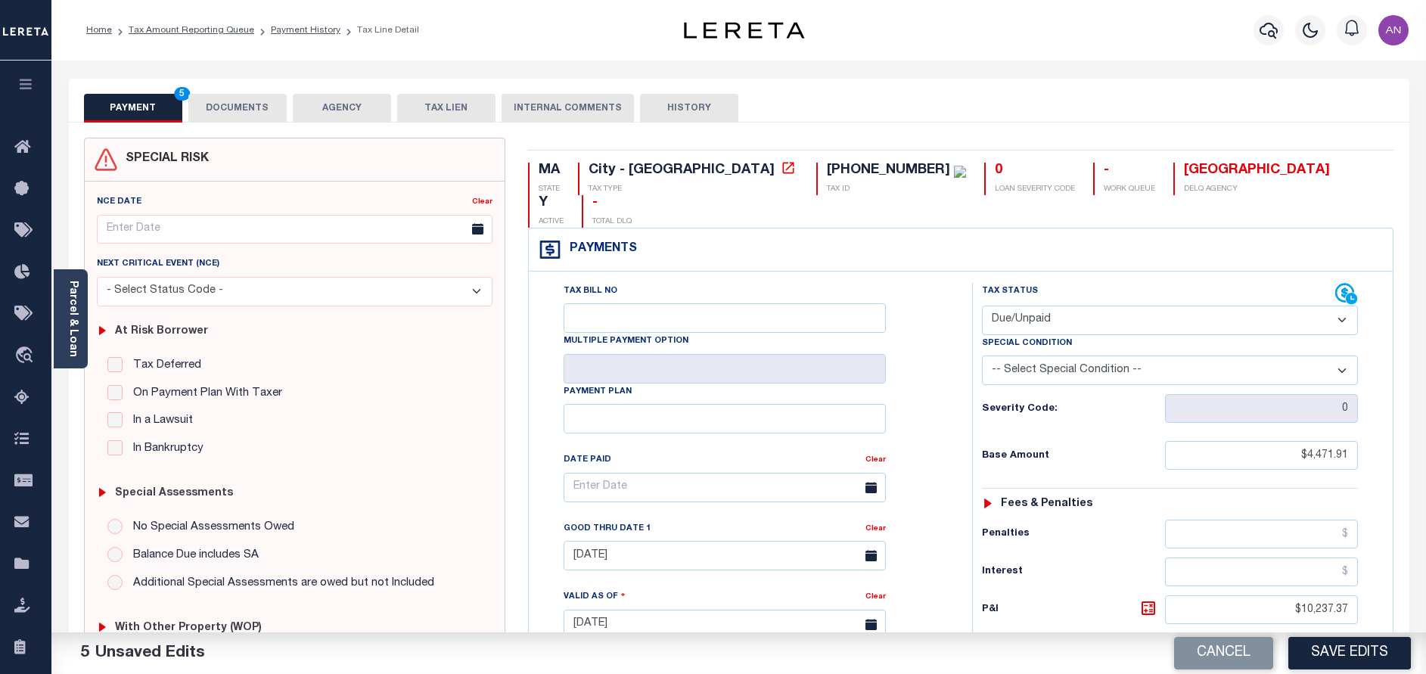
click at [222, 103] on button "DOCUMENTS" at bounding box center [237, 108] width 98 height 29
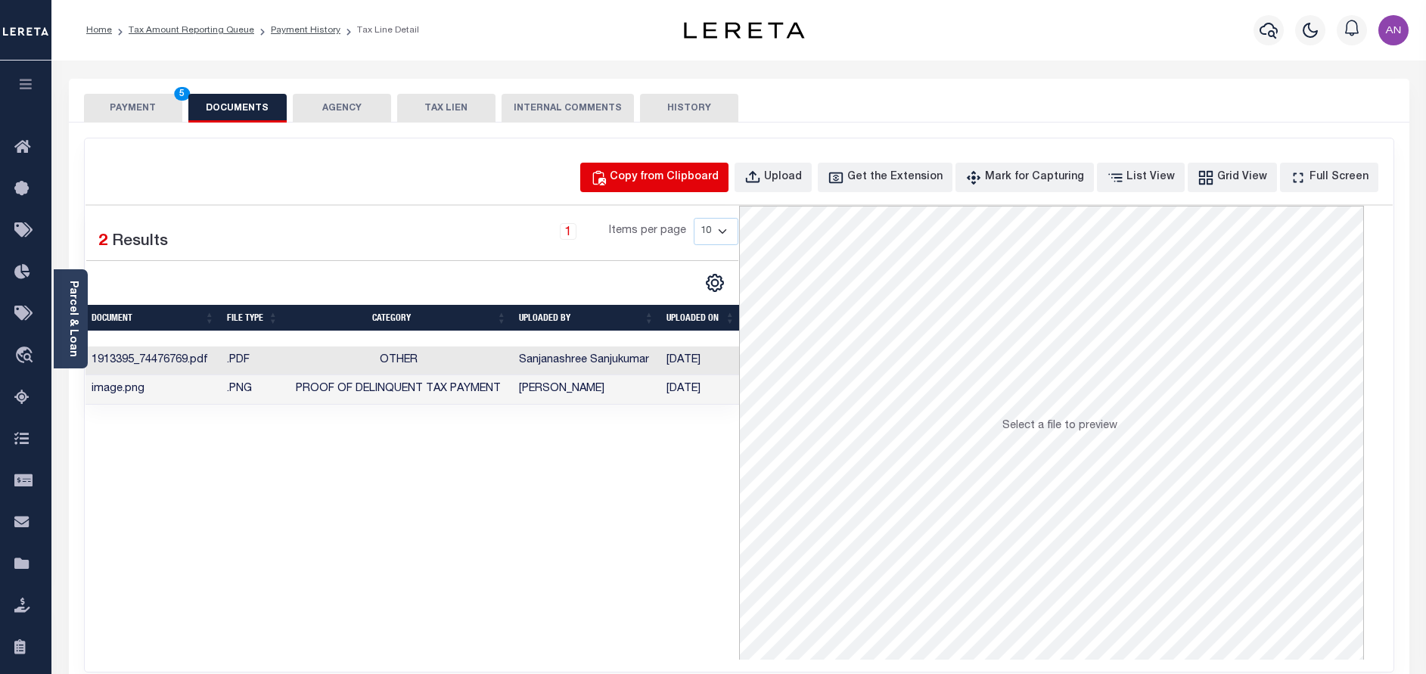
click at [652, 180] on div "Copy from Clipboard" at bounding box center [664, 177] width 109 height 17
select select "POP"
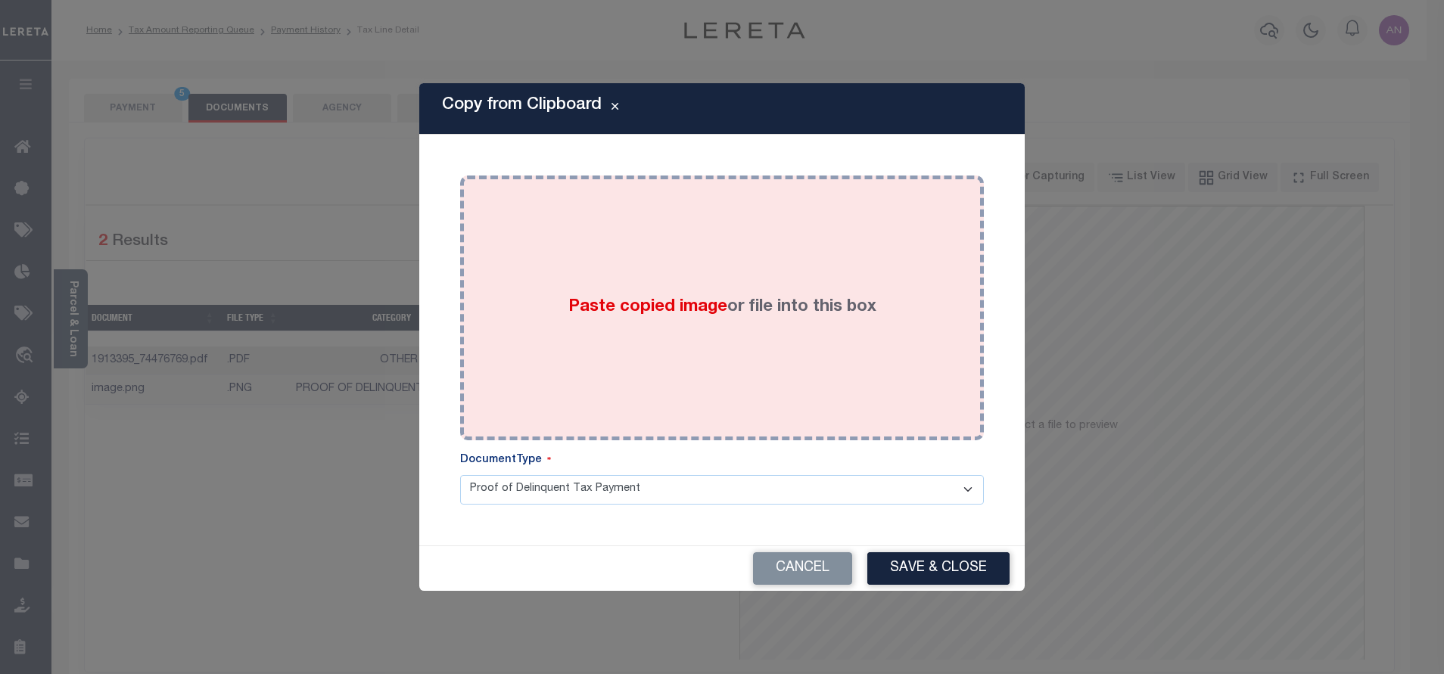
click at [714, 272] on div "Paste copied image or file into this box" at bounding box center [721, 308] width 501 height 242
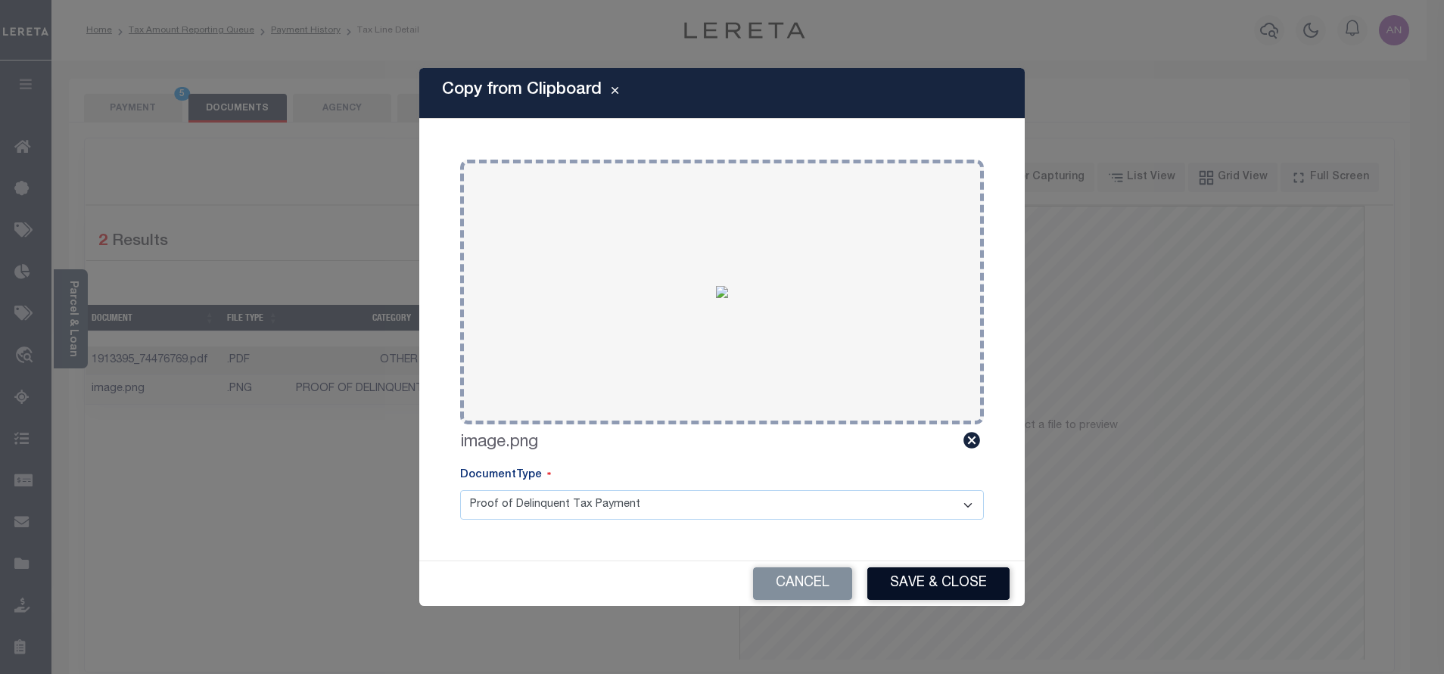
click at [904, 589] on button "Save & Close" at bounding box center [938, 583] width 142 height 33
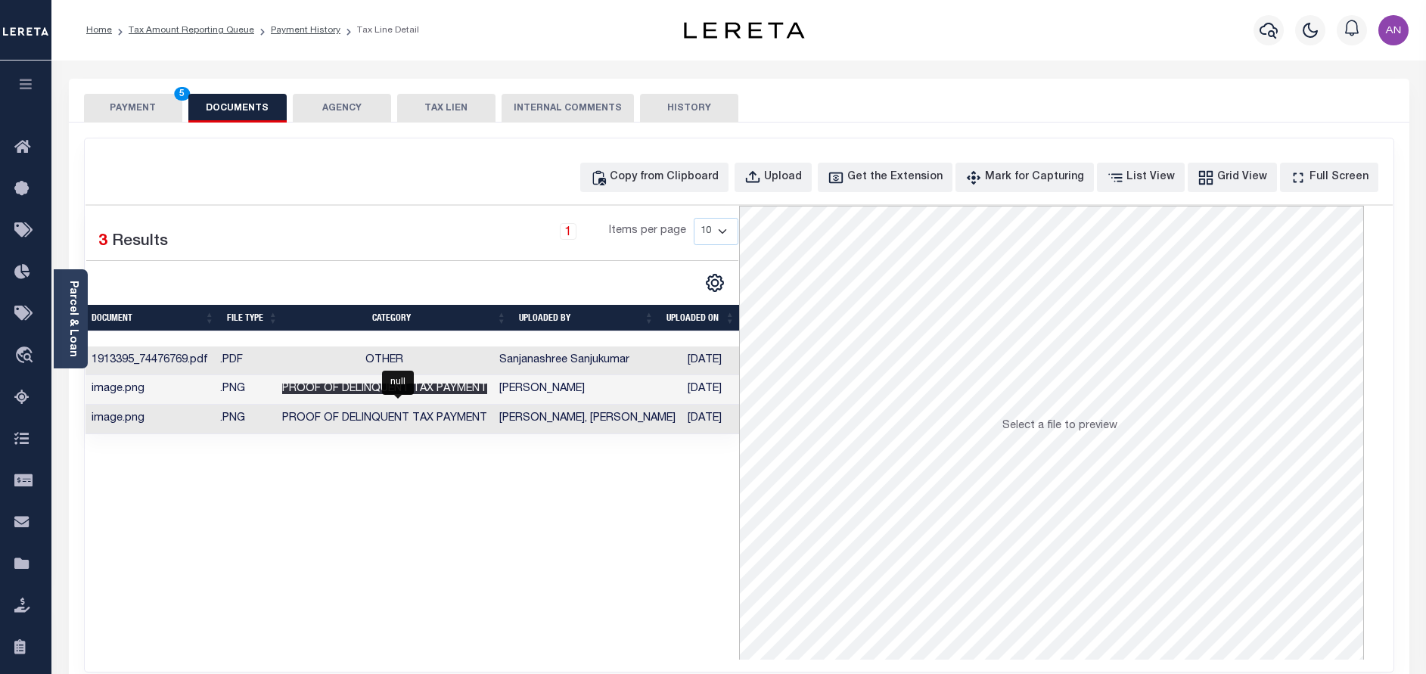
click at [444, 391] on span "Proof of Delinquent Tax Payment" at bounding box center [384, 389] width 205 height 11
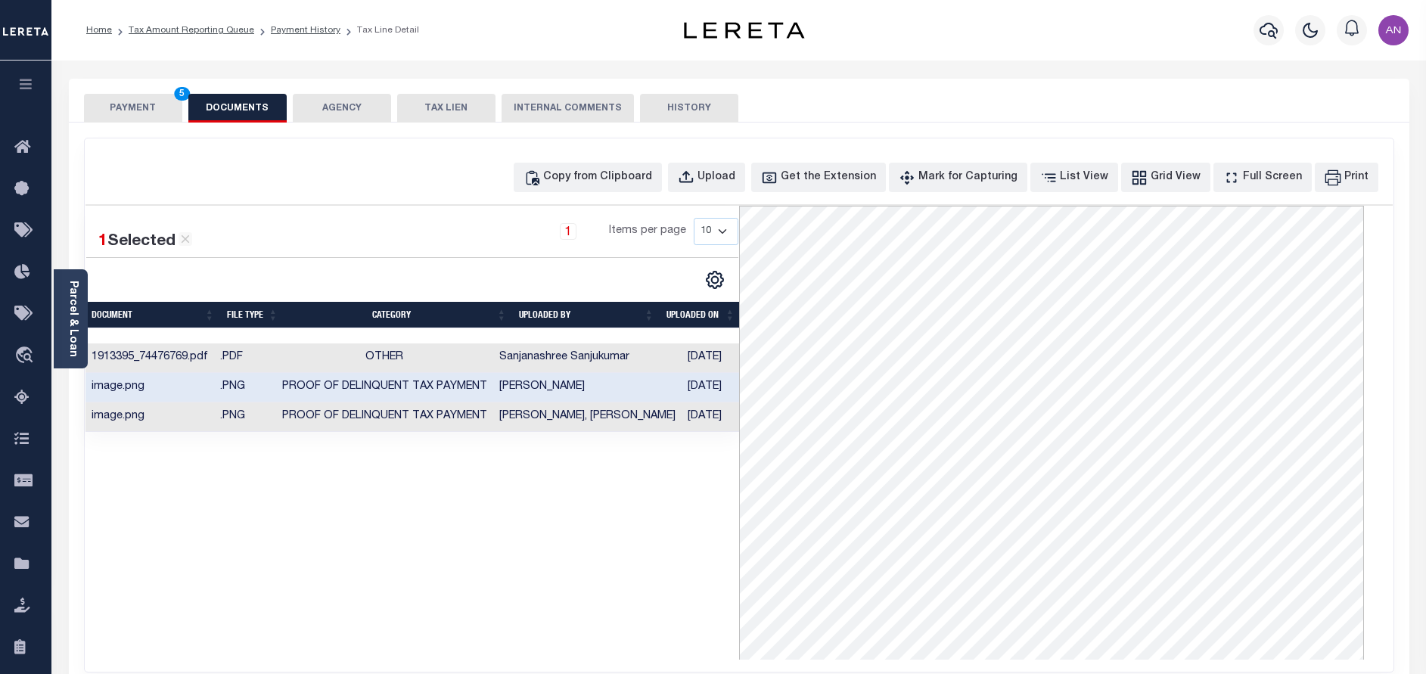
click at [471, 362] on td "Other" at bounding box center [384, 359] width 217 height 30
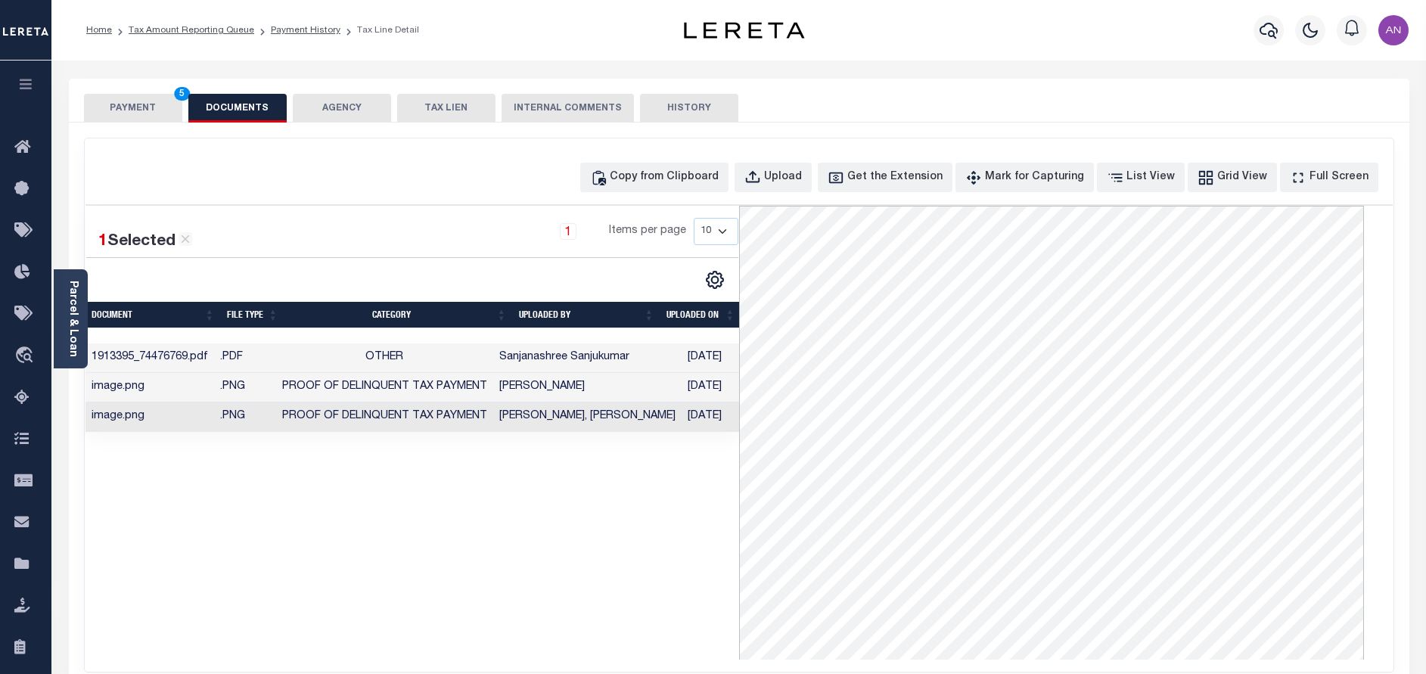
click at [108, 113] on button "PAYMENT 5" at bounding box center [133, 108] width 98 height 29
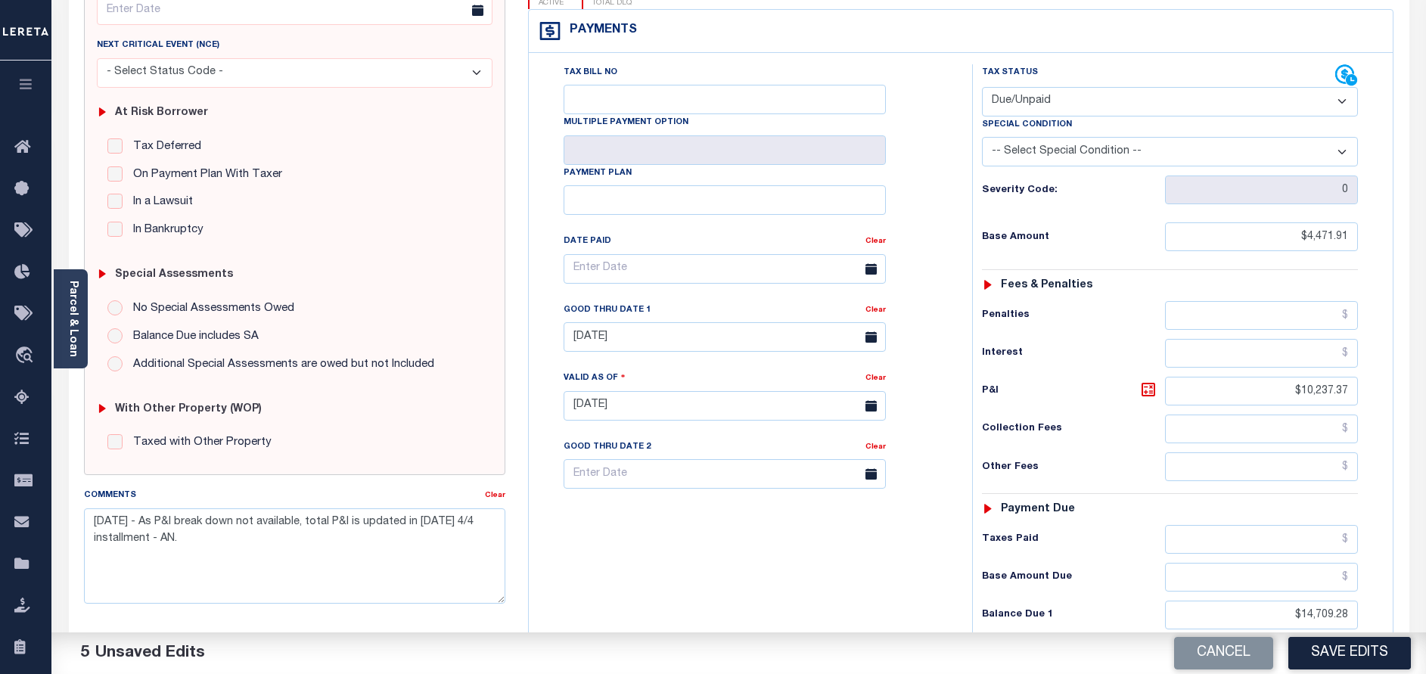
scroll to position [227, 0]
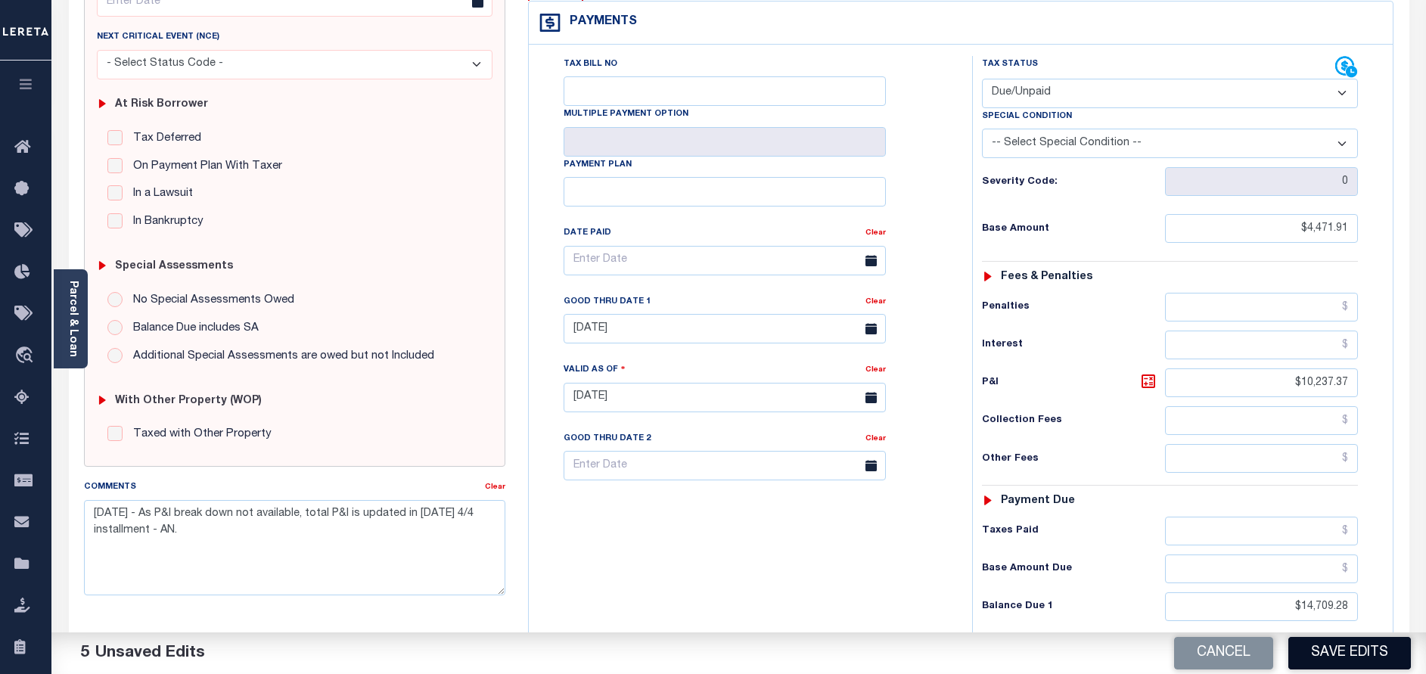
click at [1332, 652] on button "Save Edits" at bounding box center [1350, 653] width 123 height 33
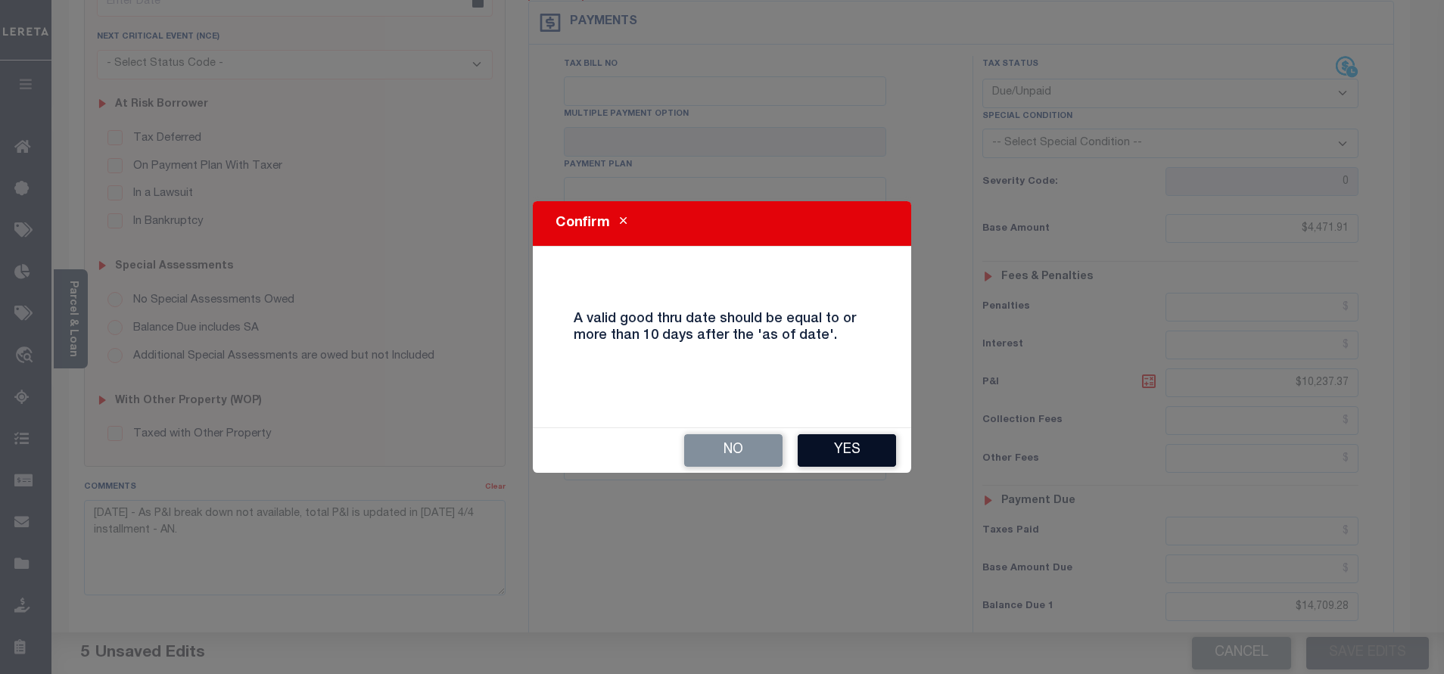
click at [842, 442] on button "Yes" at bounding box center [846, 450] width 98 height 33
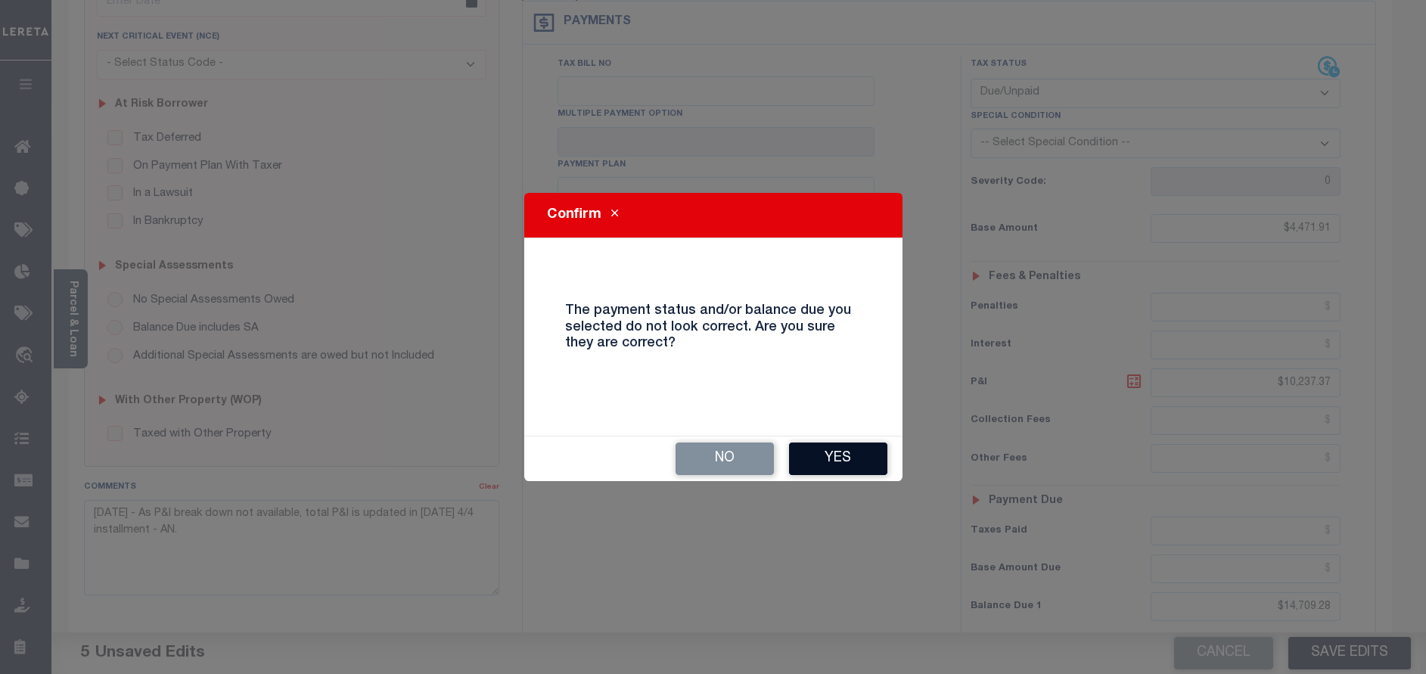
click at [844, 449] on button "Yes" at bounding box center [838, 459] width 98 height 33
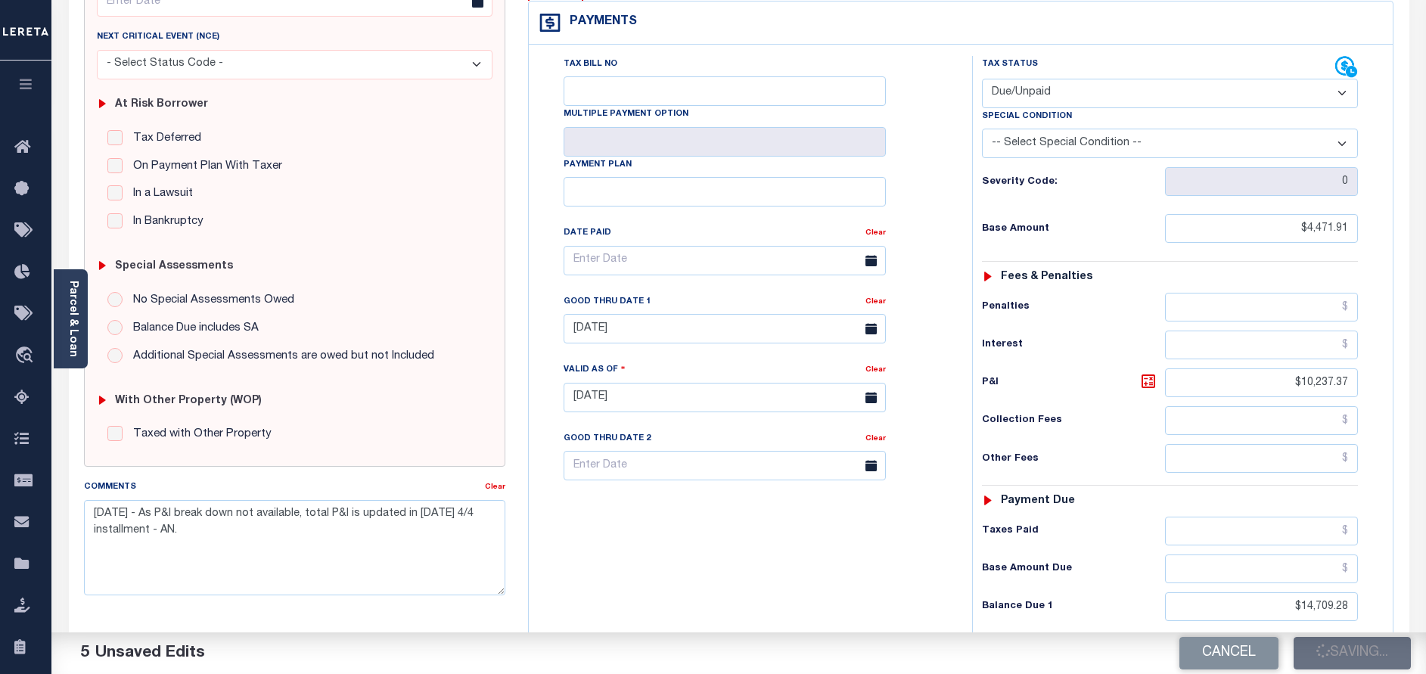
checkbox input "false"
type input "$4,471.91"
type input "$10,237.37"
type input "$14,709.28"
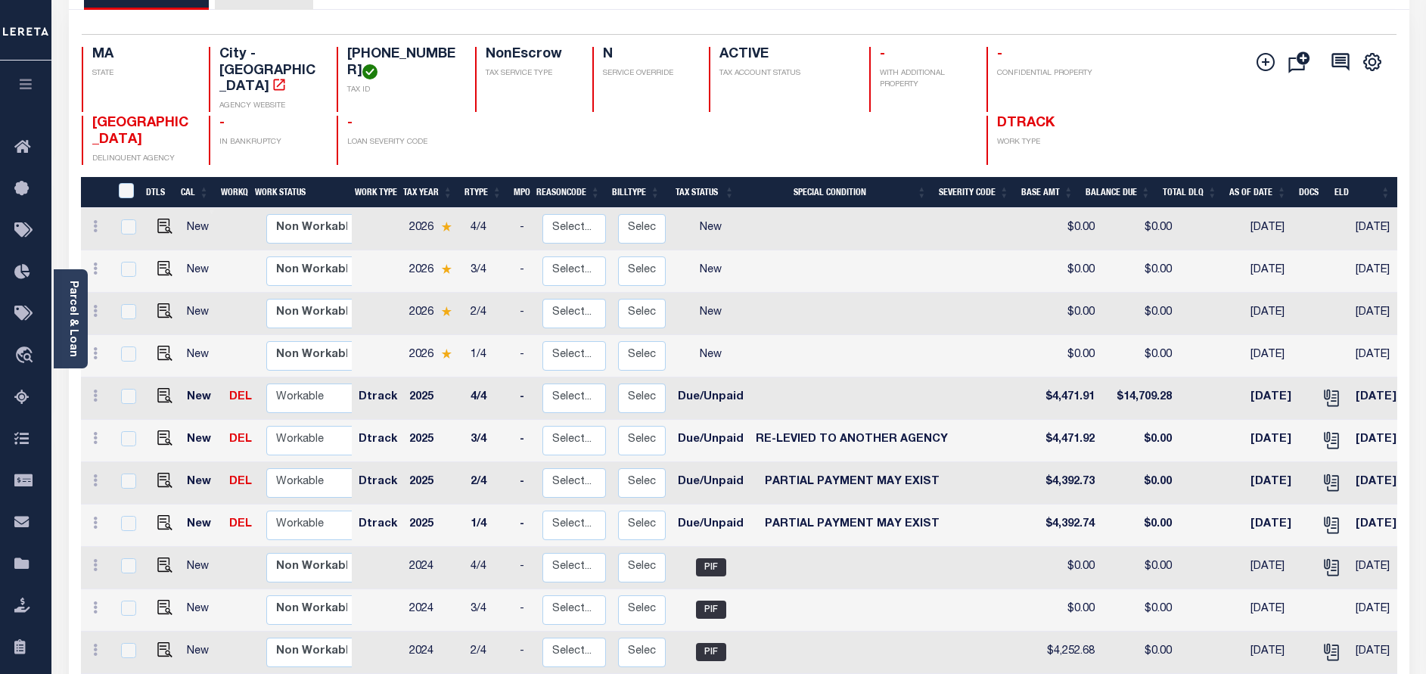
scroll to position [113, 0]
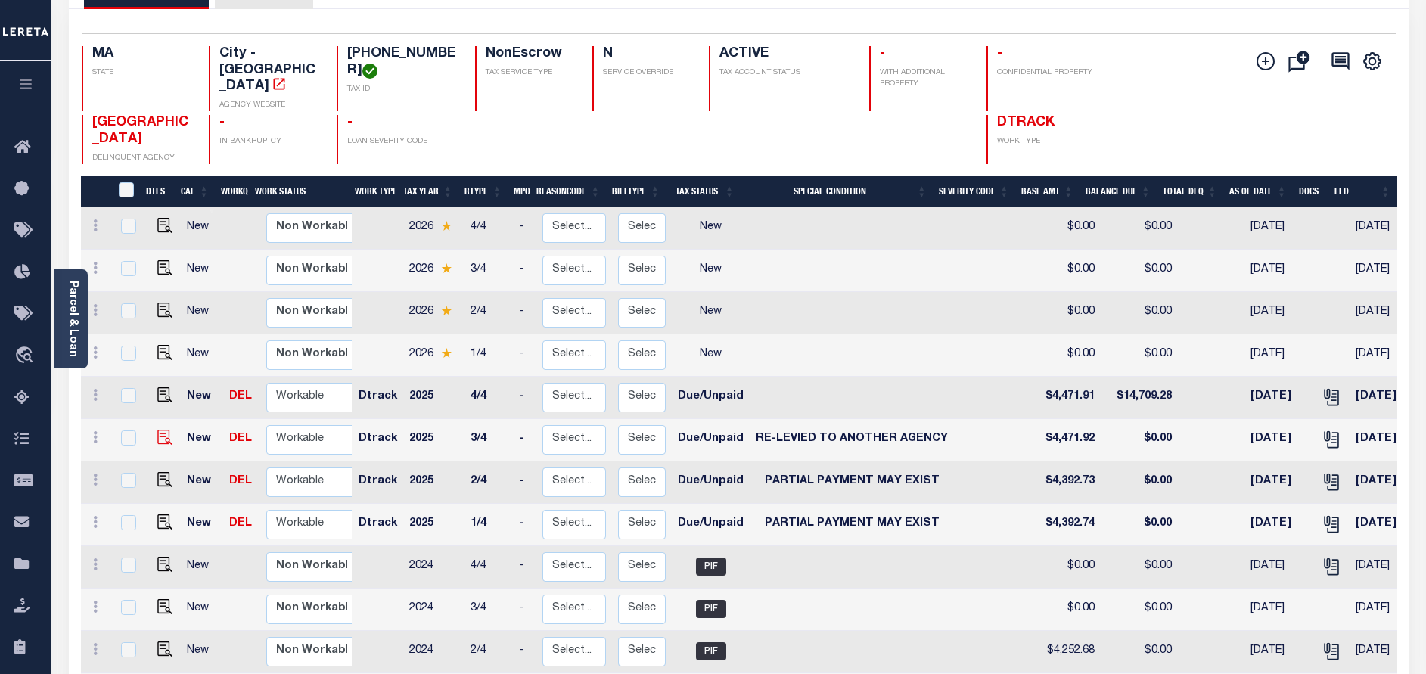
click at [166, 430] on img at bounding box center [164, 437] width 15 height 15
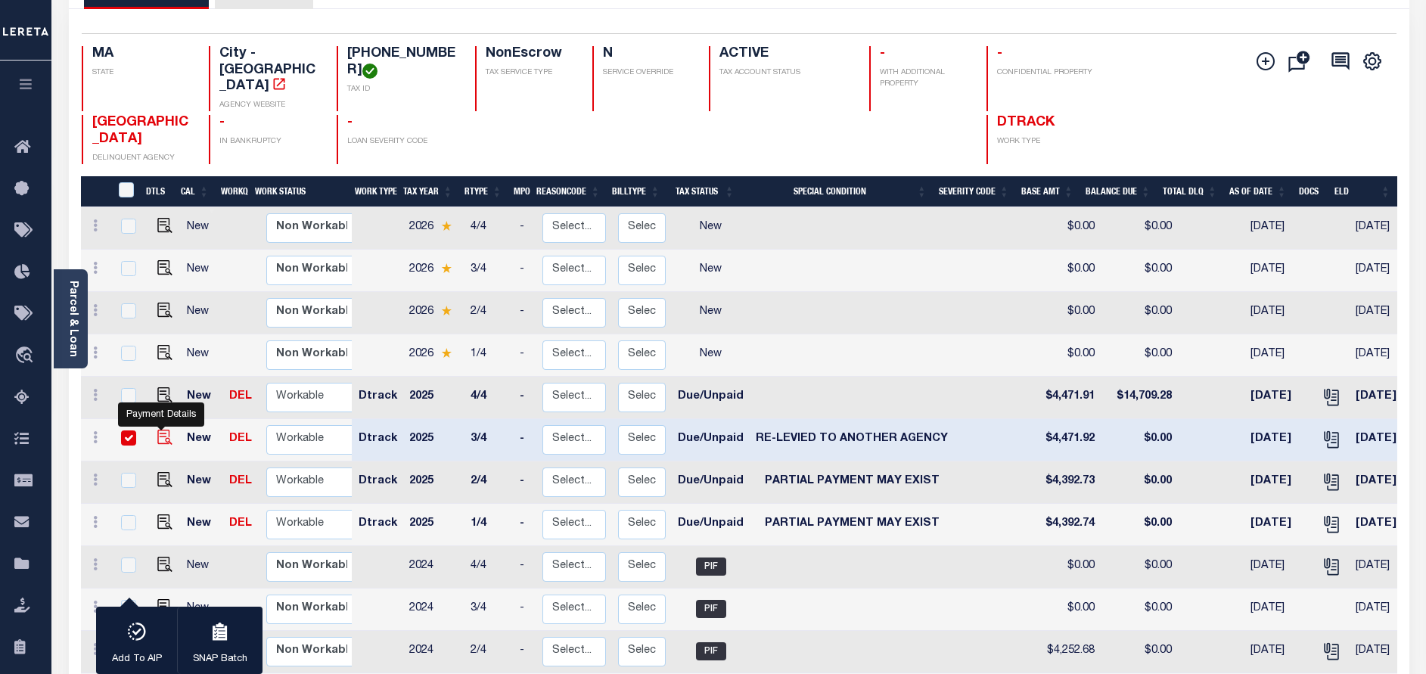
checkbox input "true"
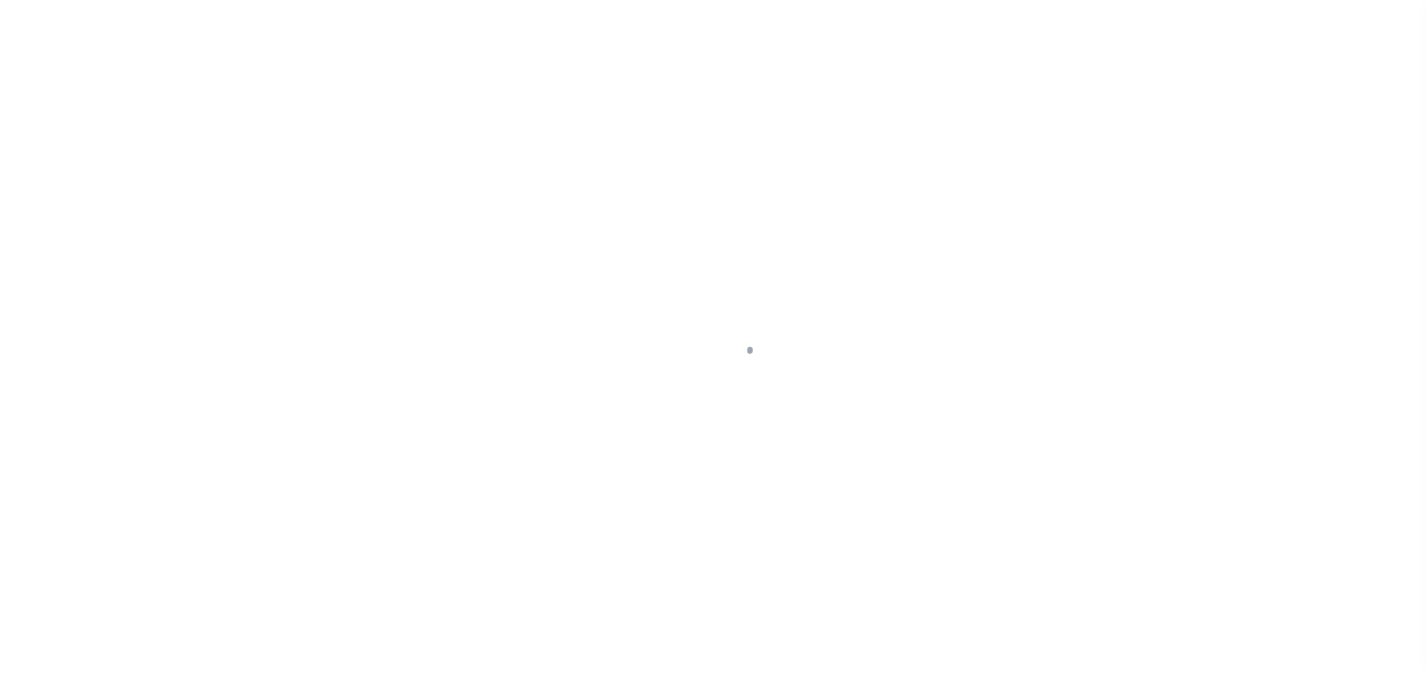
select select "DUE"
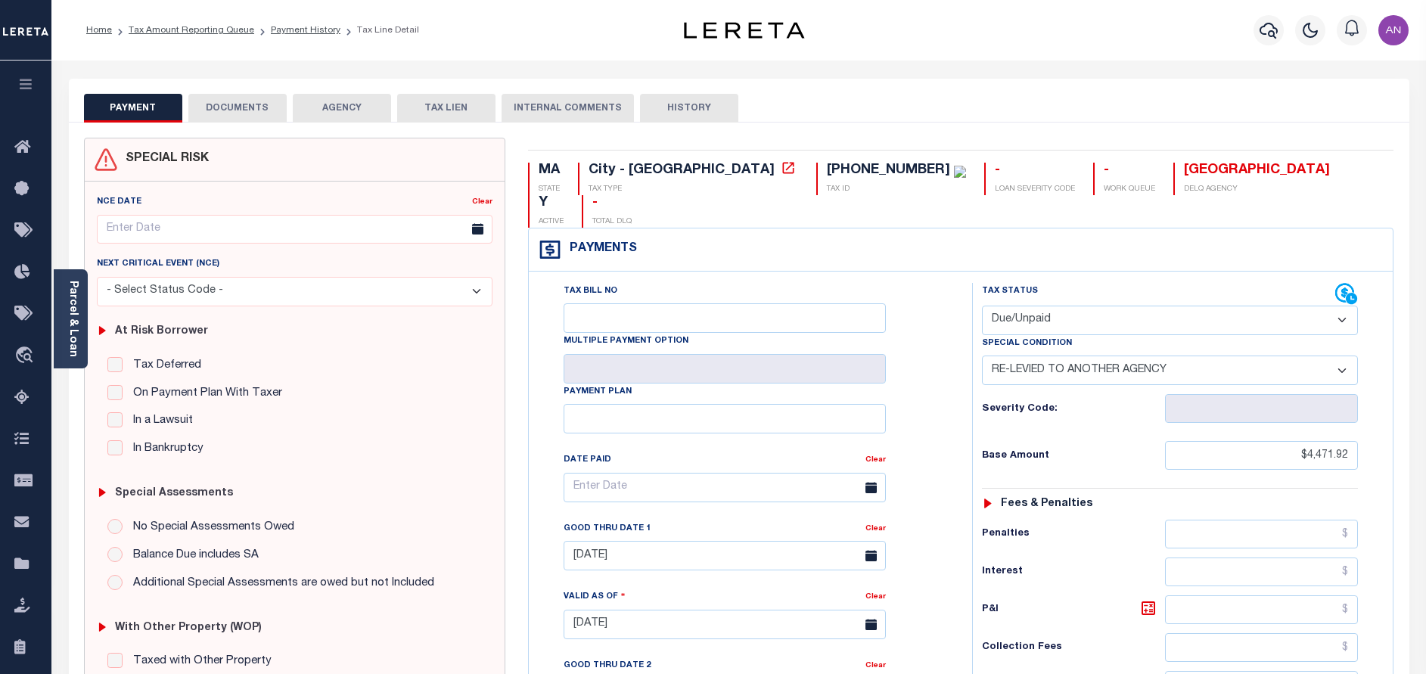
click at [1139, 356] on select "-- Select Special Condition -- 3RD PARTY TAX LIEN AGENCY TAX LIEN (A.K.A Inside…" at bounding box center [1170, 371] width 376 height 30
select select "15"
click at [982, 356] on select "-- Select Special Condition -- 3RD PARTY TAX LIEN AGENCY TAX LIEN (A.K.A Inside…" at bounding box center [1170, 371] width 376 height 30
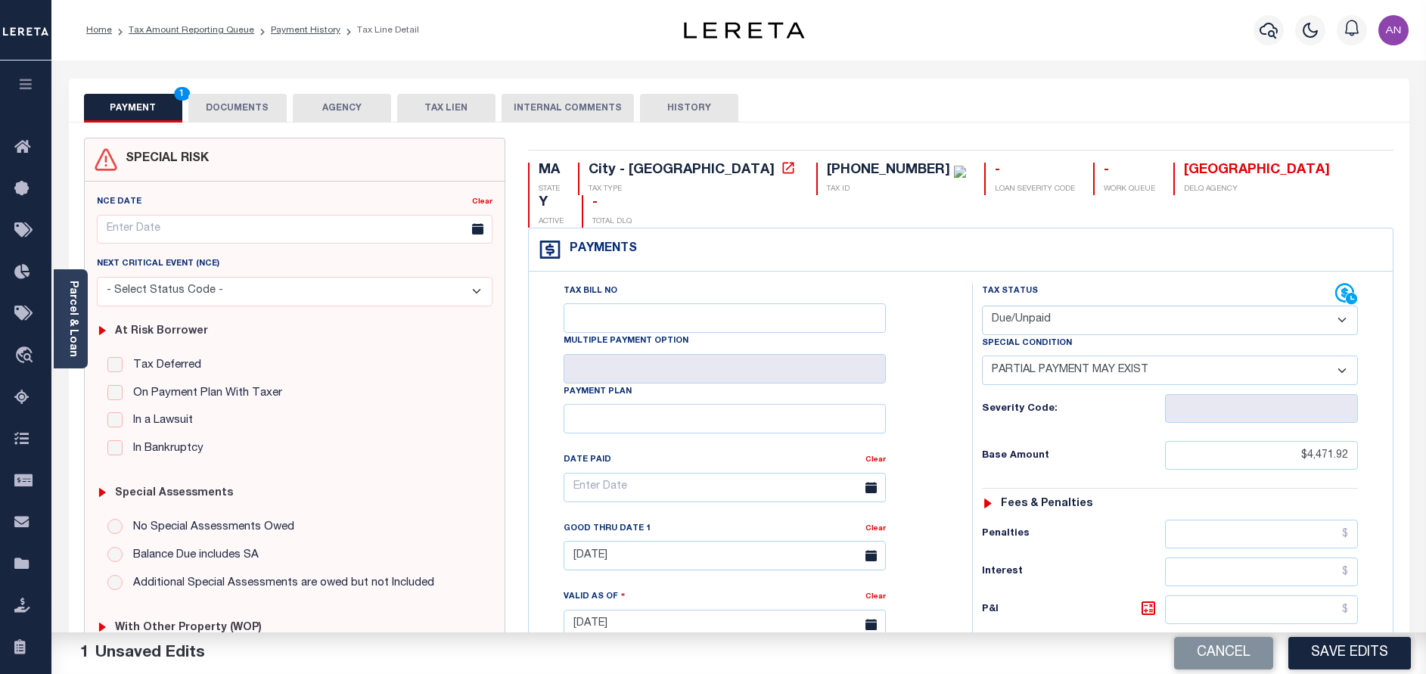
click at [276, 117] on button "DOCUMENTS" at bounding box center [237, 108] width 98 height 29
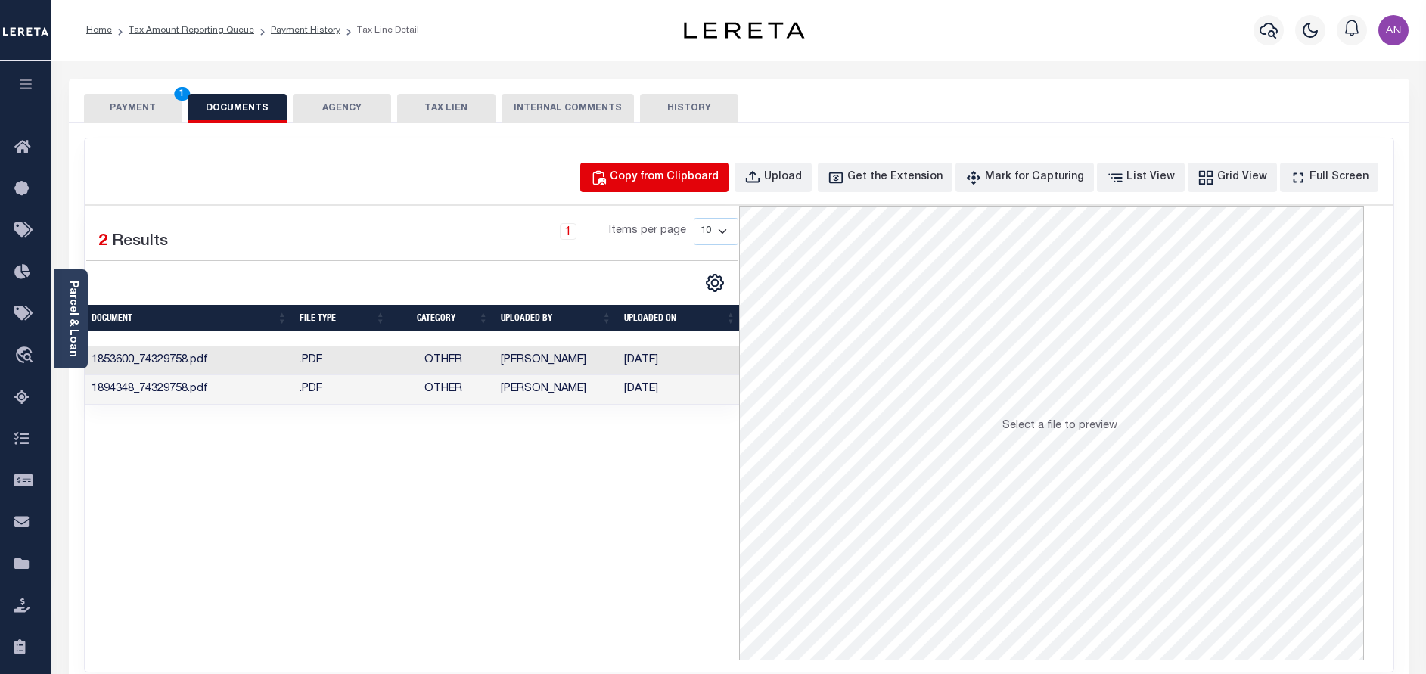
click at [651, 180] on div "Copy from Clipboard" at bounding box center [664, 177] width 109 height 17
select select "POP"
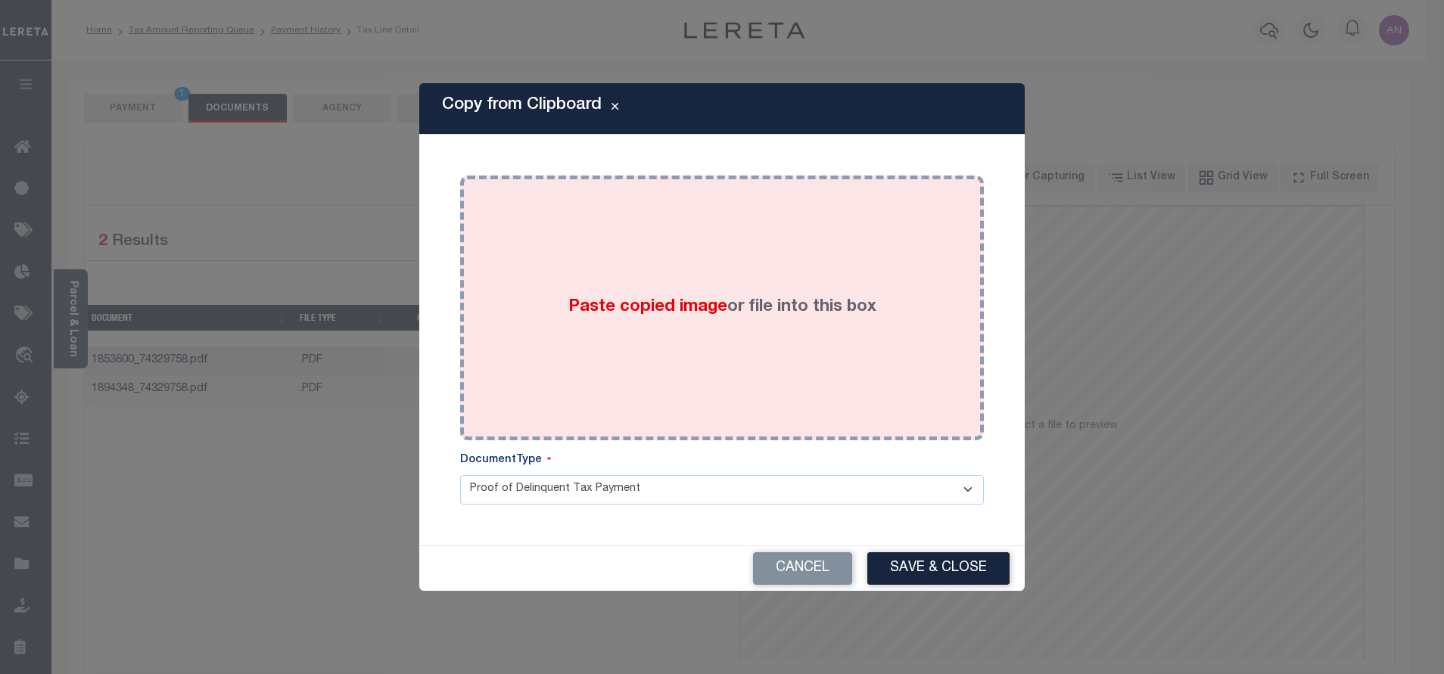
click at [714, 230] on div "Paste copied image or file into this box" at bounding box center [721, 308] width 501 height 242
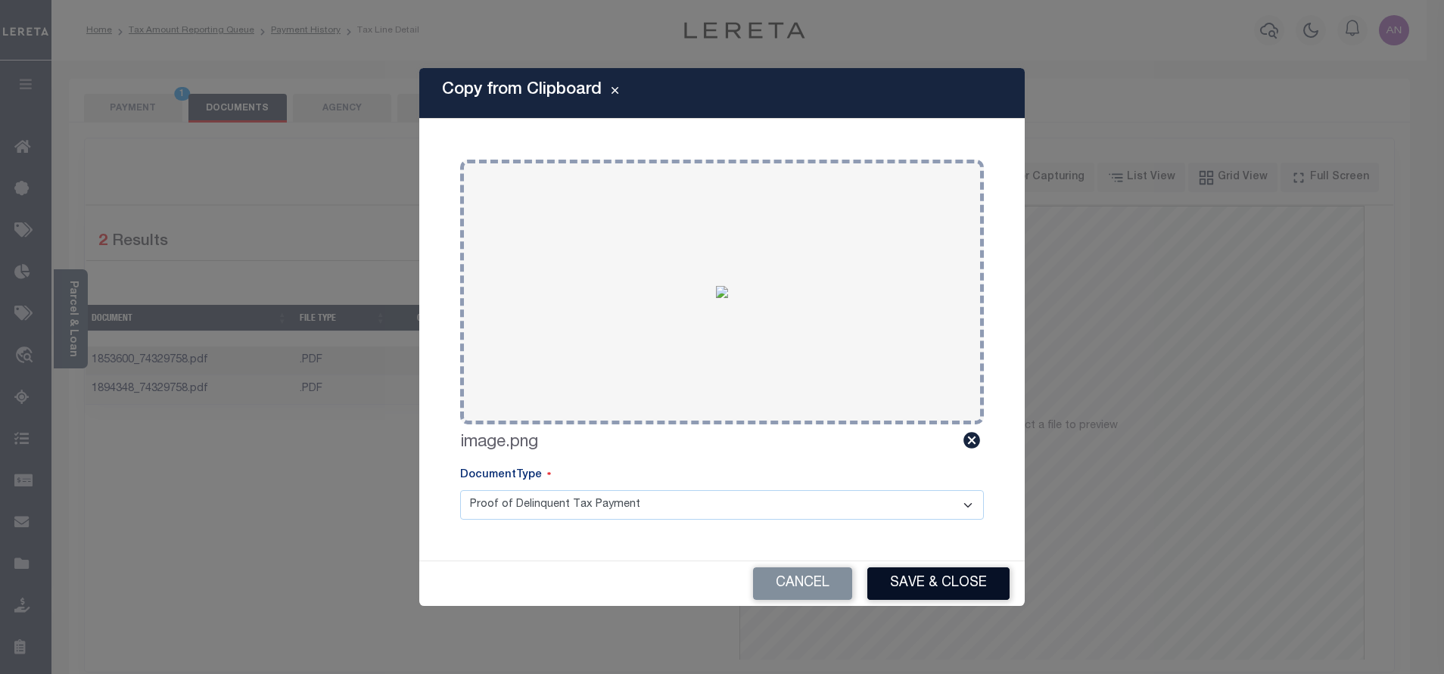
click at [896, 575] on button "Save & Close" at bounding box center [938, 583] width 142 height 33
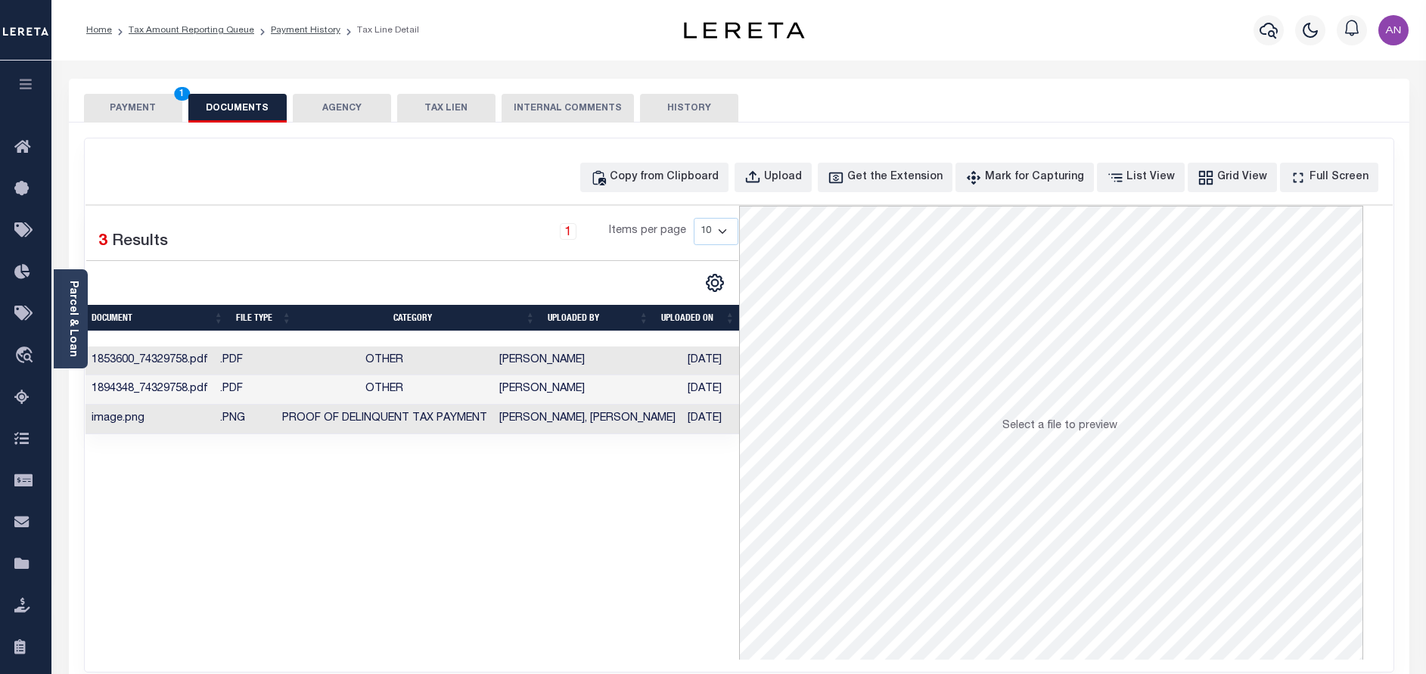
click at [148, 112] on button "PAYMENT 1" at bounding box center [133, 108] width 98 height 29
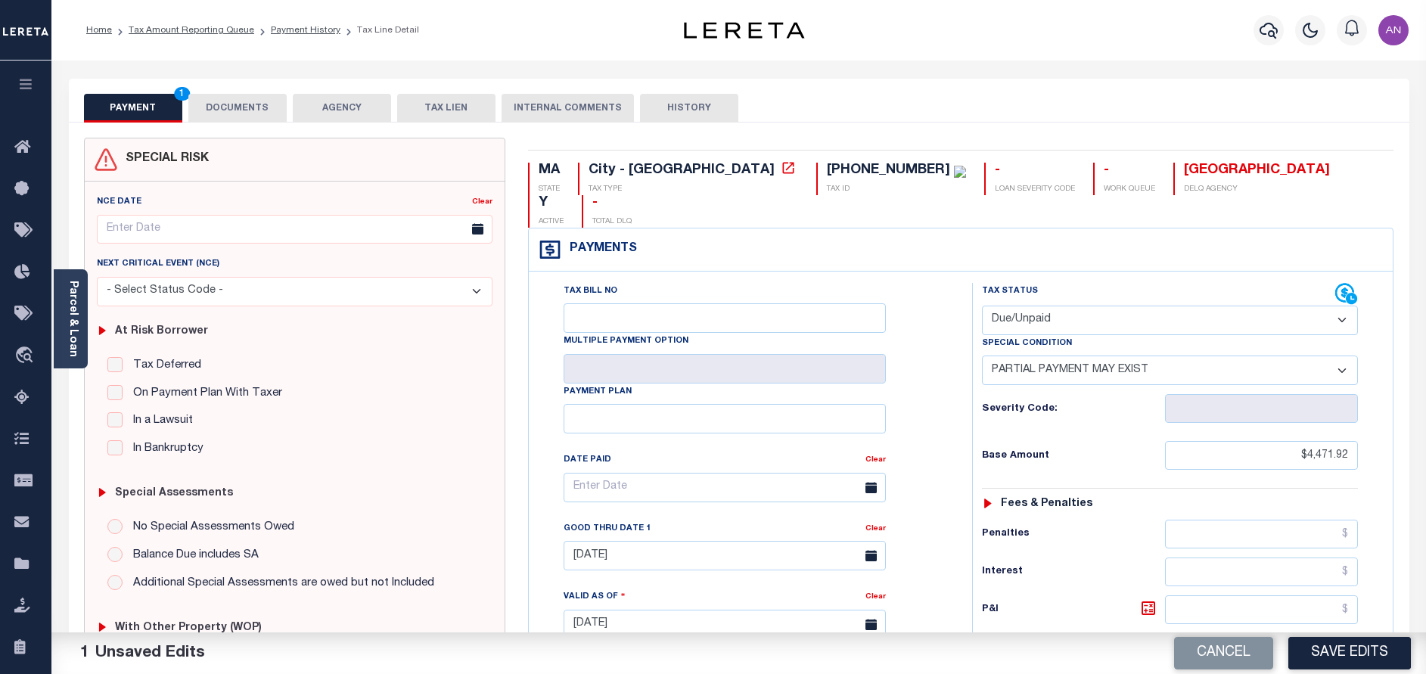
scroll to position [435, 0]
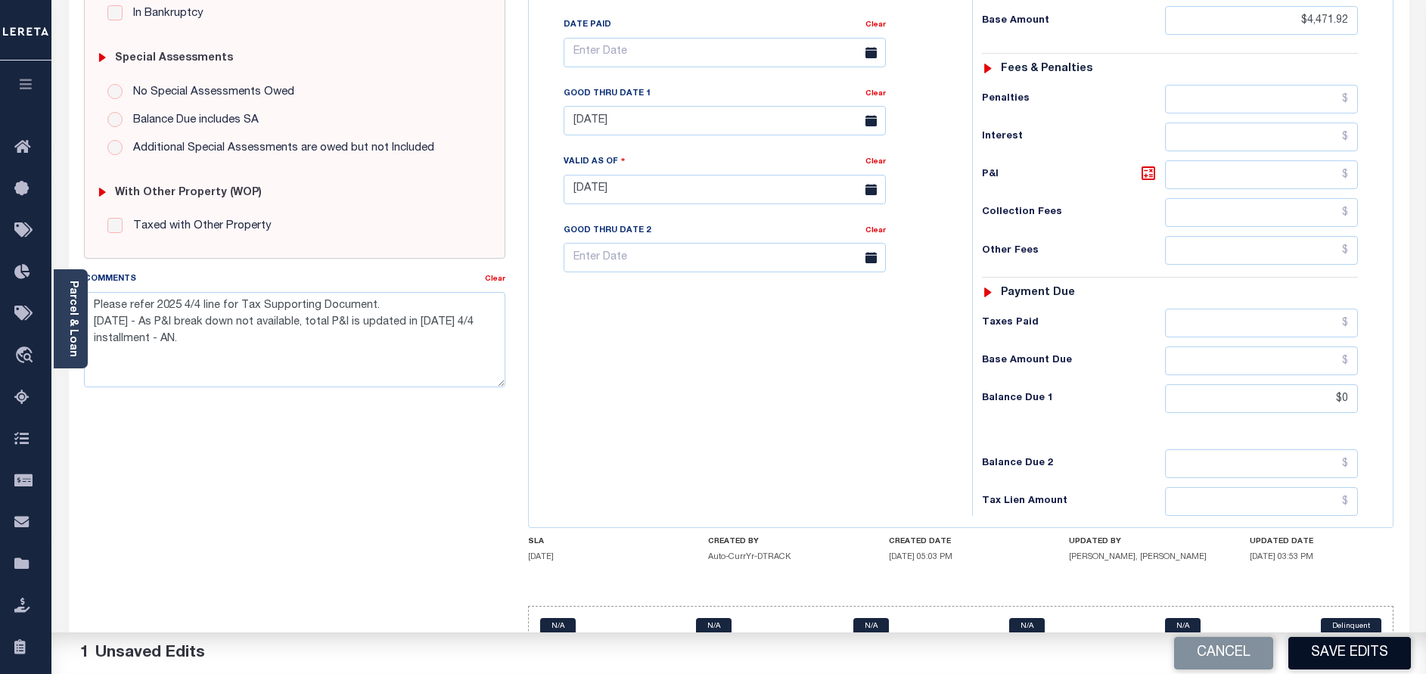
click at [1333, 656] on button "Save Edits" at bounding box center [1350, 653] width 123 height 33
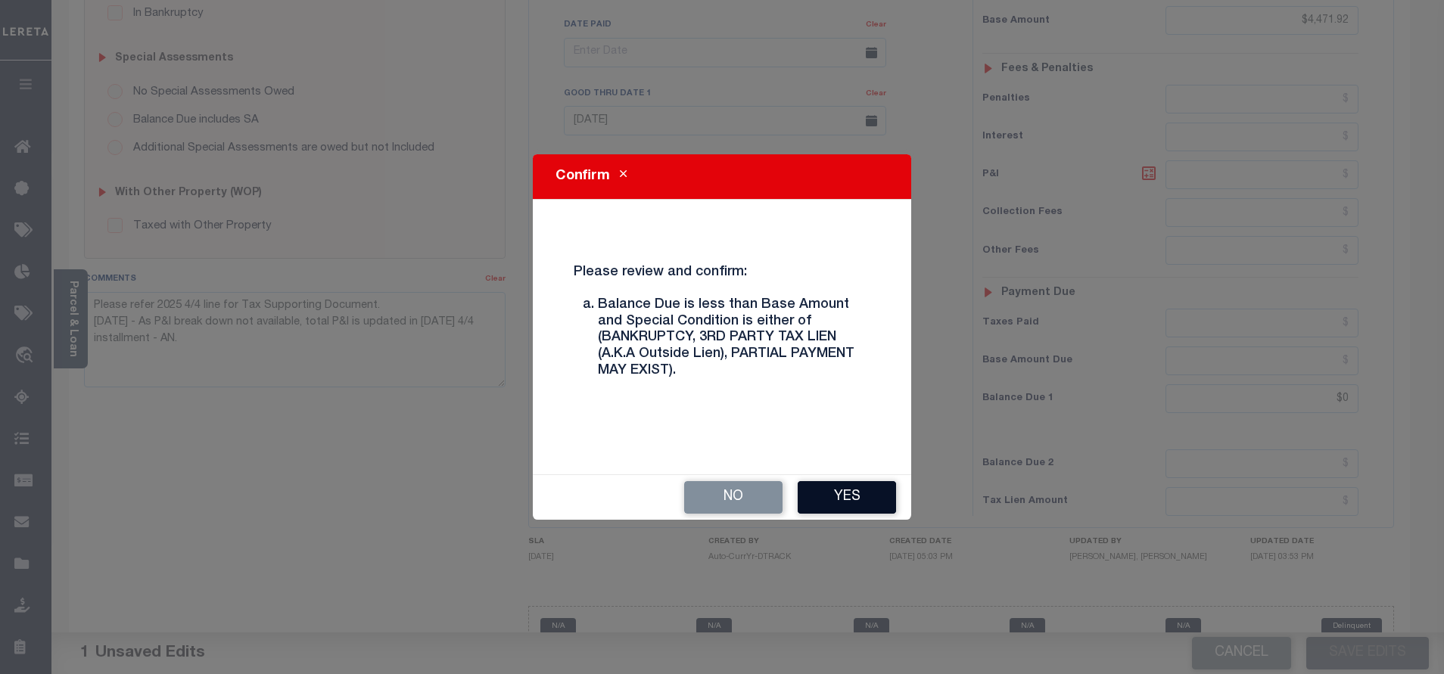
click at [819, 492] on button "Yes" at bounding box center [846, 497] width 98 height 33
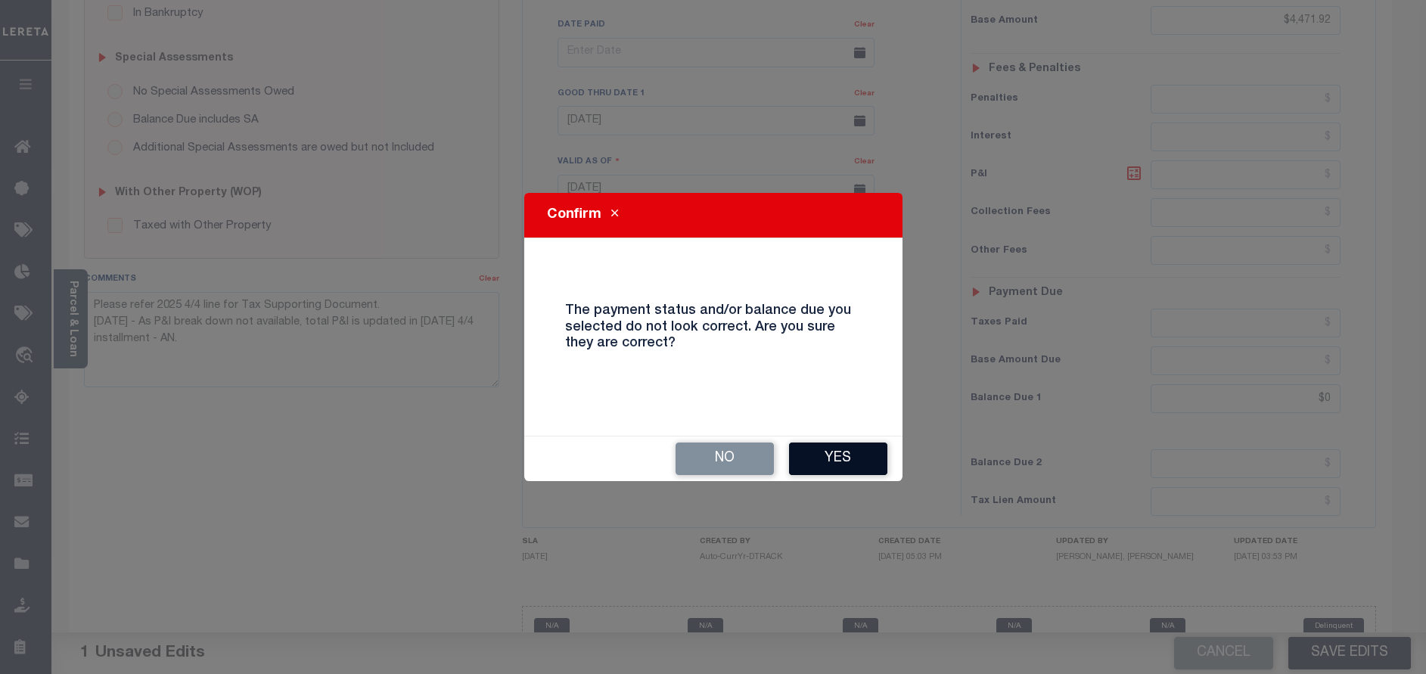
click at [848, 464] on button "Yes" at bounding box center [838, 459] width 98 height 33
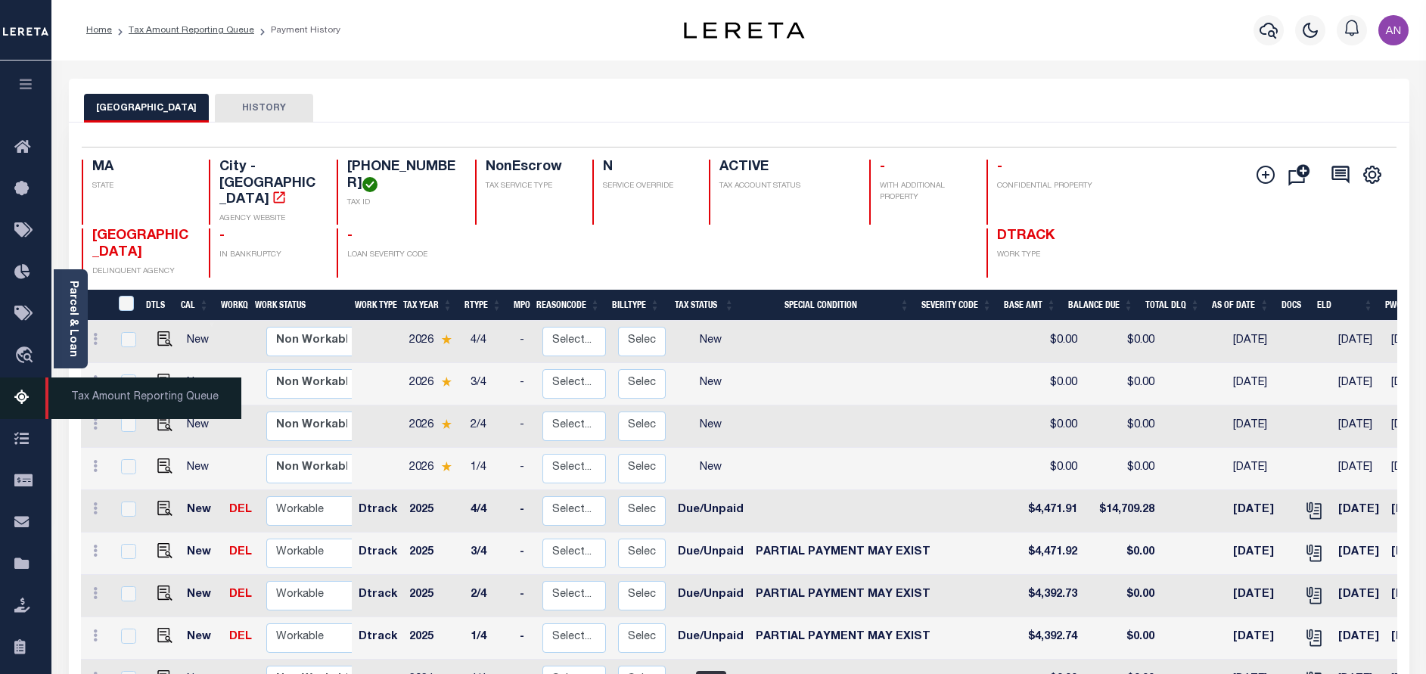
click at [13, 403] on link "Tax Amount Reporting Queue" at bounding box center [25, 399] width 51 height 42
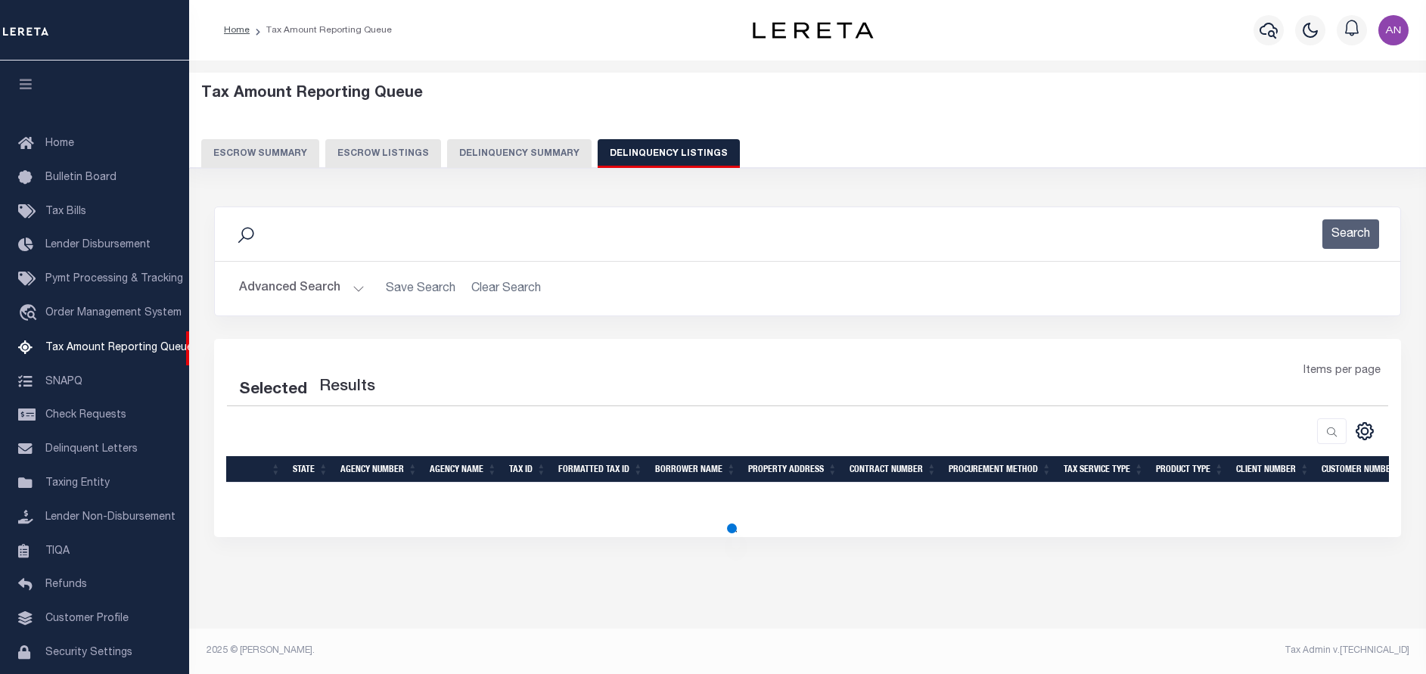
select select "100"
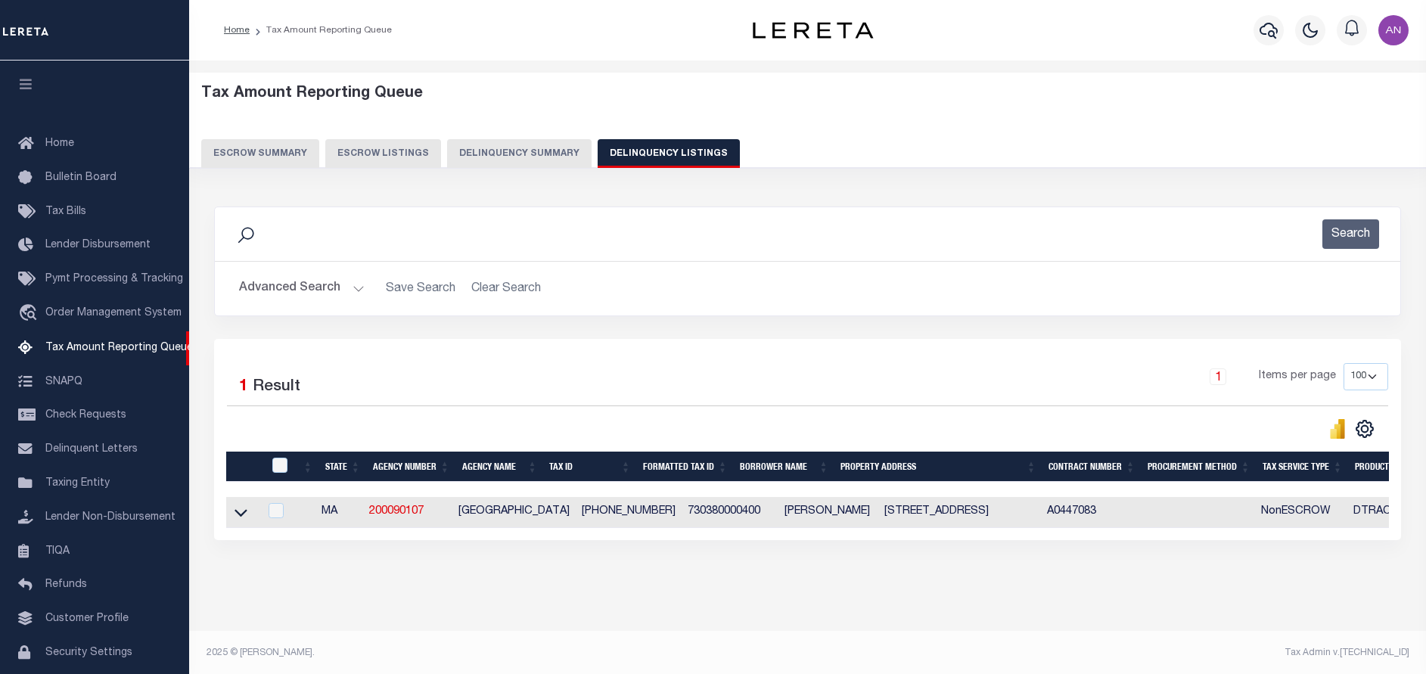
scroll to position [45, 0]
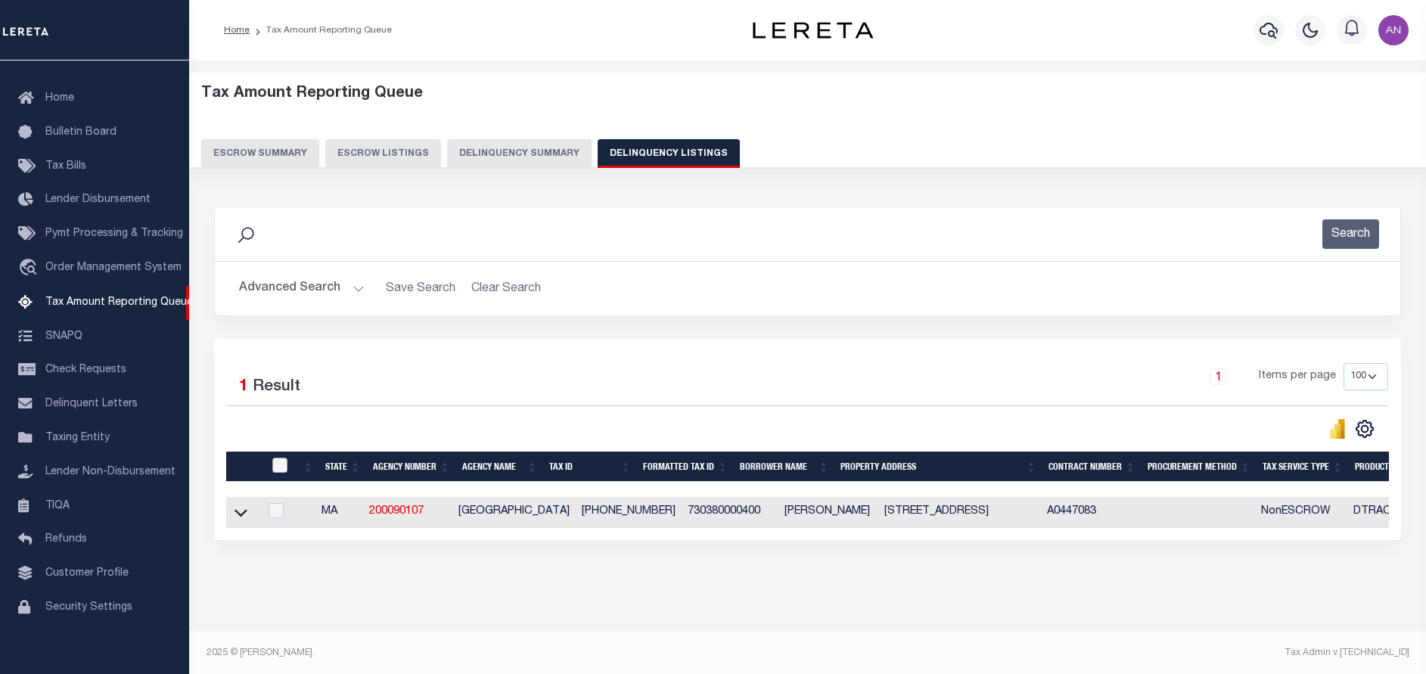
click at [280, 469] on input "checkbox" at bounding box center [279, 465] width 15 height 15
checkbox input "true"
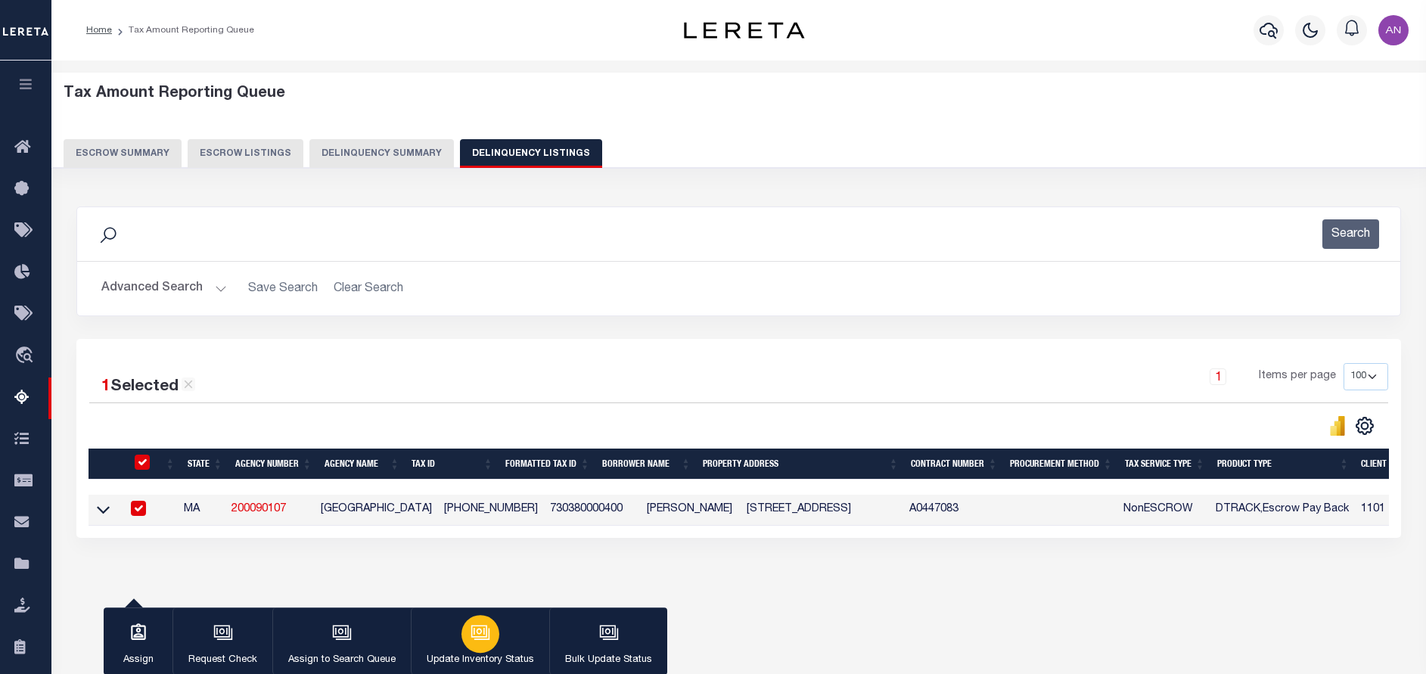
click at [469, 657] on p "Update Inventory Status" at bounding box center [480, 659] width 107 height 15
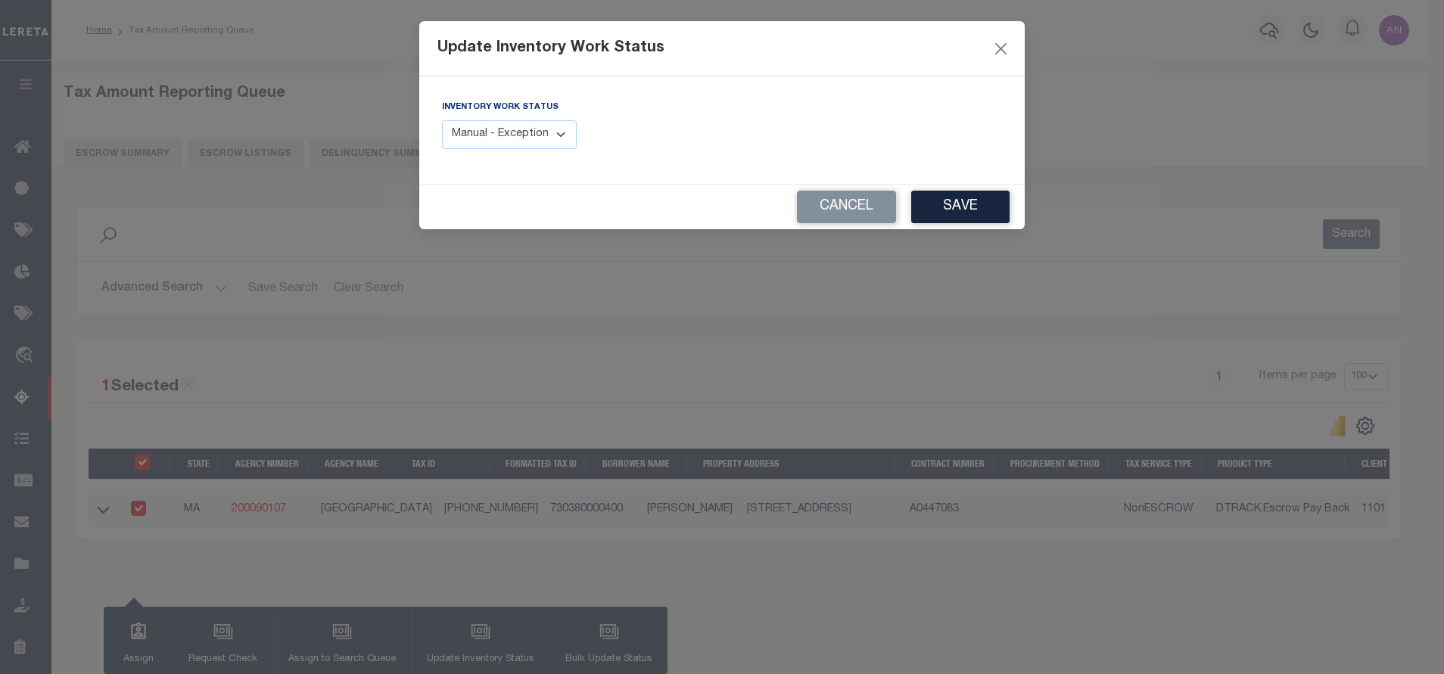
click at [561, 141] on select "Manual - Exception Pended - Awaiting Search Late Add Exception Completed" at bounding box center [509, 135] width 135 height 30
select select "4"
click at [442, 120] on select "Manual - Exception Pended - Awaiting Search Late Add Exception Completed" at bounding box center [509, 135] width 135 height 30
click at [939, 203] on button "Save" at bounding box center [960, 207] width 98 height 33
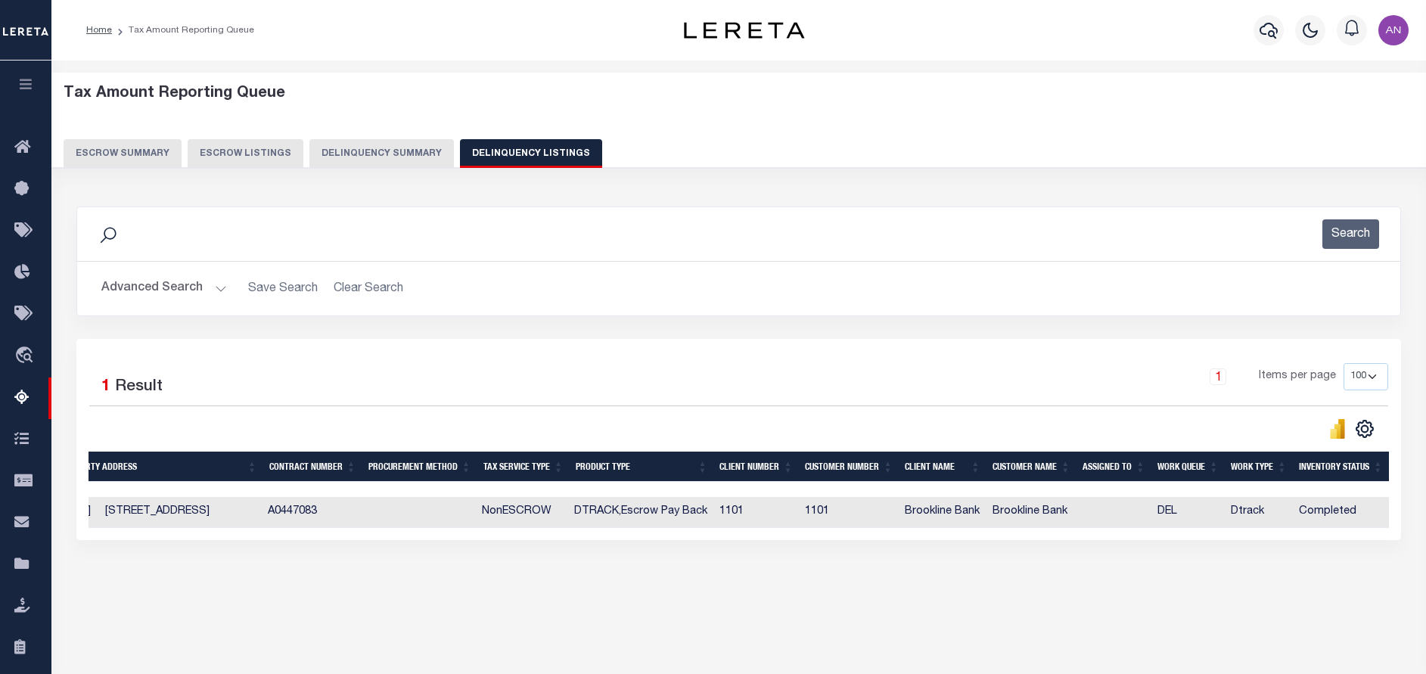
scroll to position [0, 0]
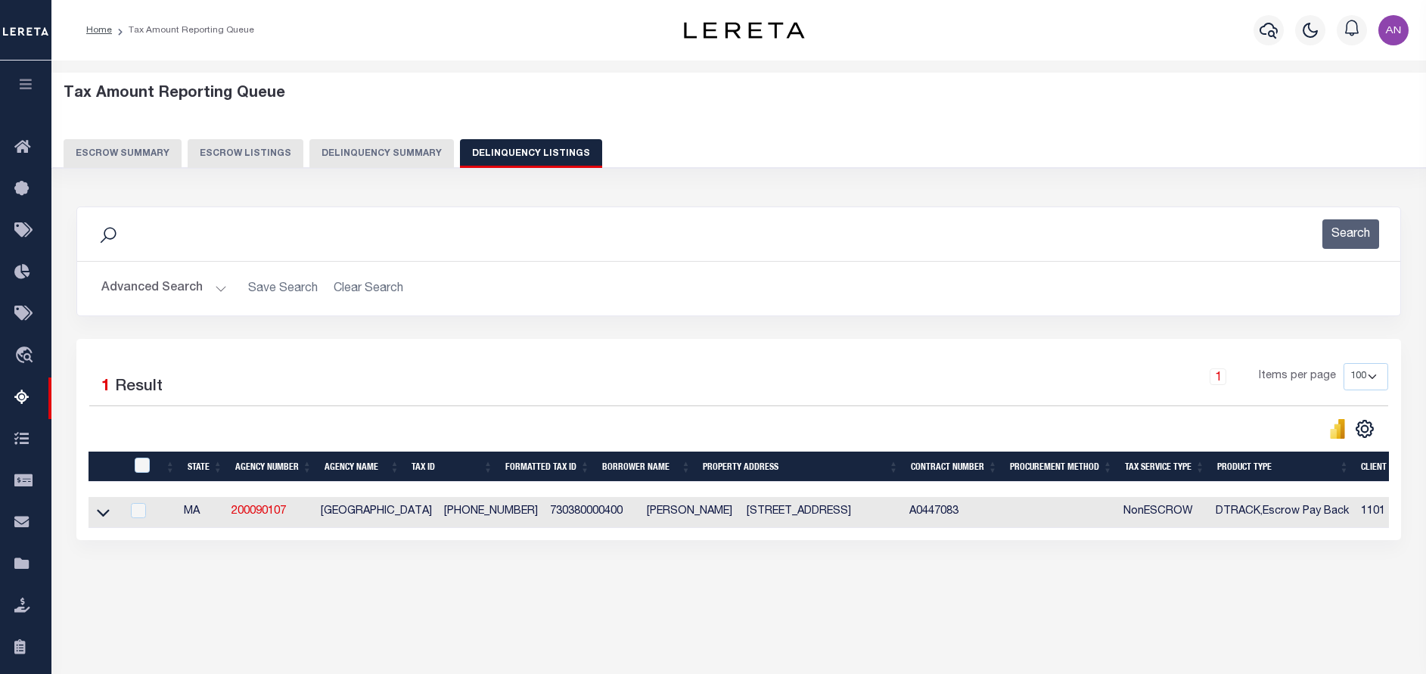
click at [145, 291] on button "Advanced Search" at bounding box center [164, 289] width 126 height 30
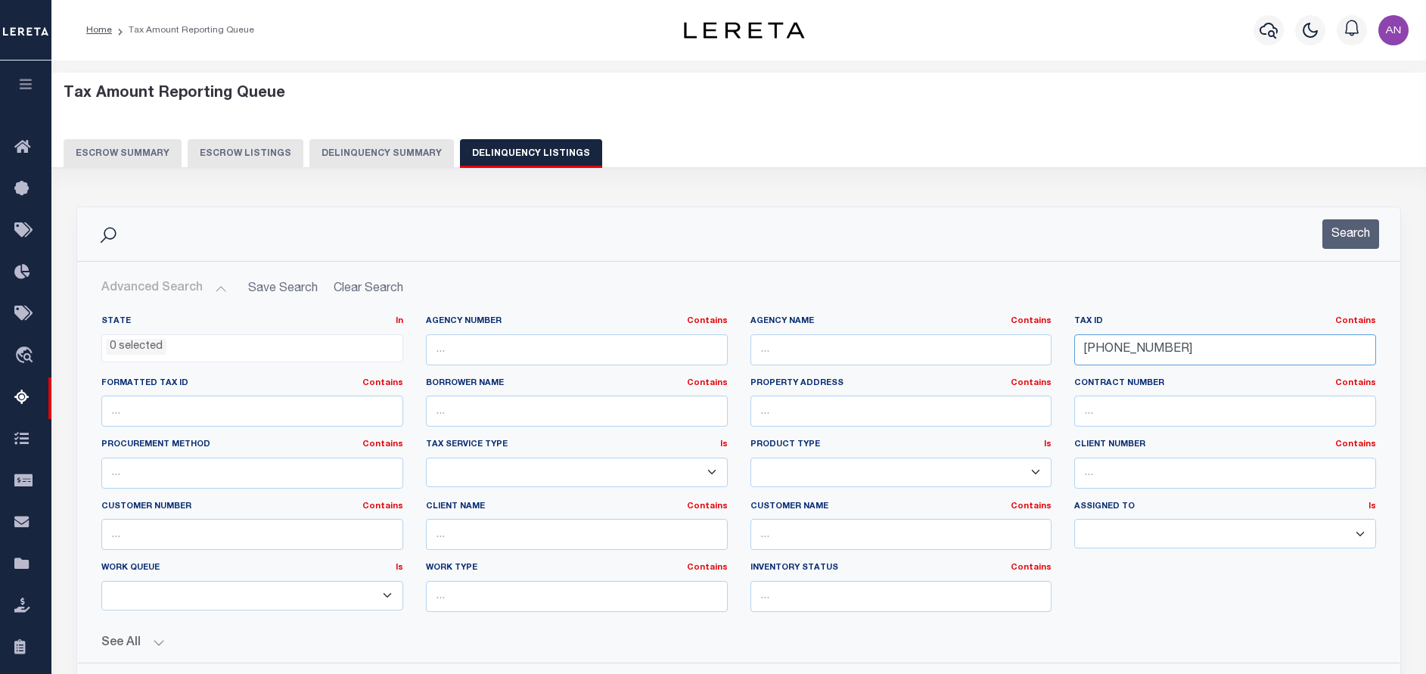
click at [1121, 353] on input "73-0380-000400" at bounding box center [1225, 349] width 302 height 31
paste input "400-0020"
type input "73-0400-002000"
click at [1333, 234] on button "Search" at bounding box center [1351, 234] width 57 height 30
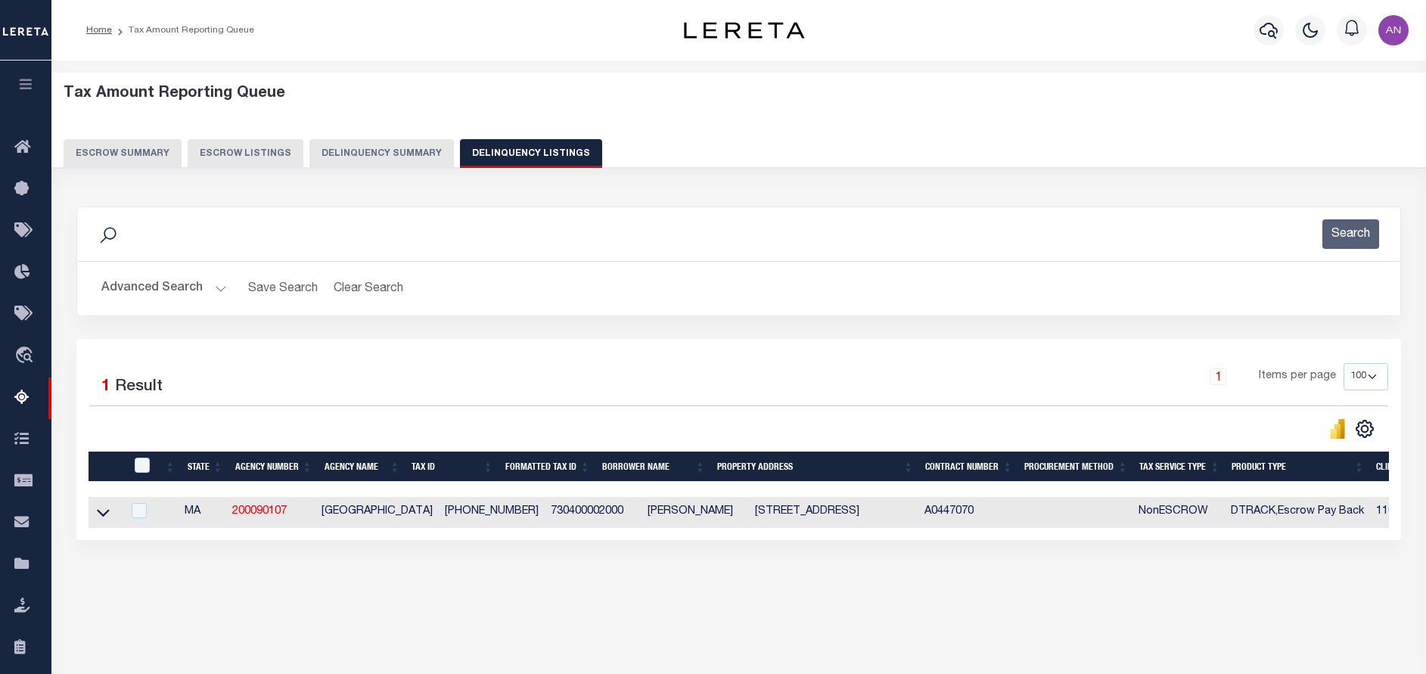
scroll to position [128, 0]
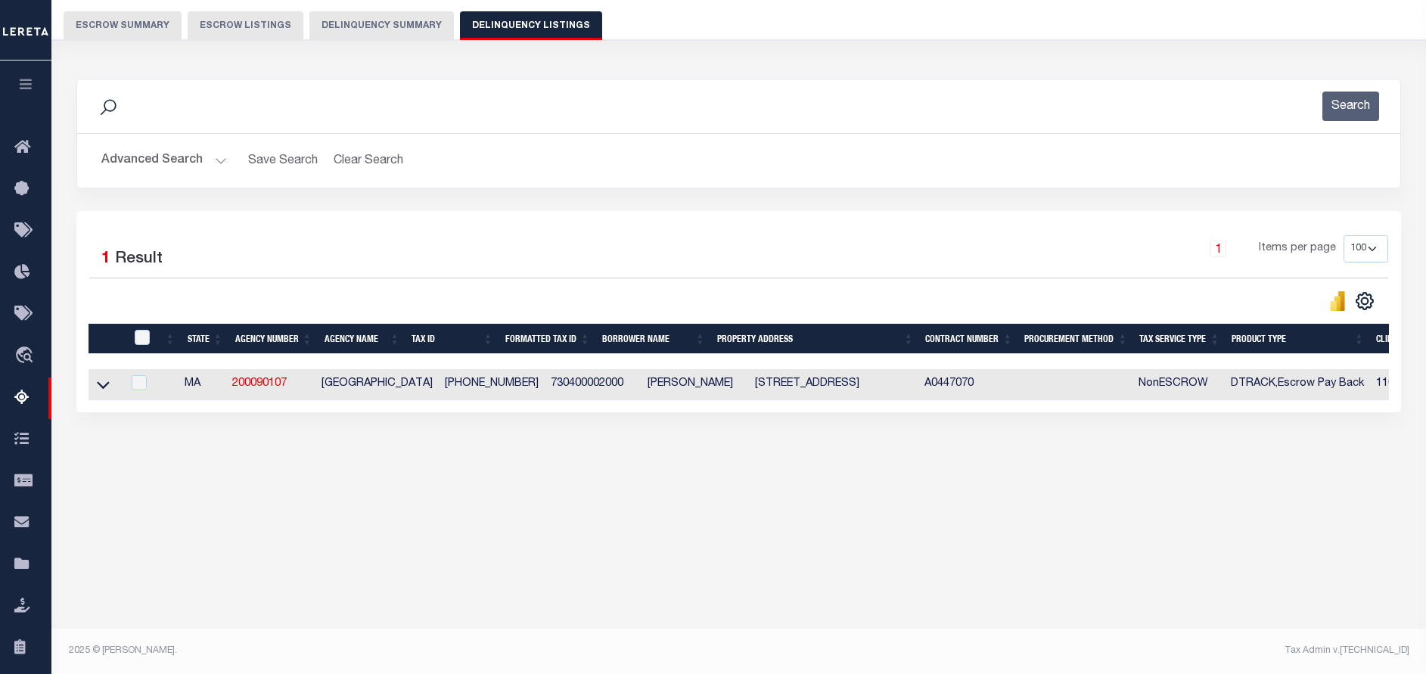
click at [99, 390] on icon at bounding box center [103, 385] width 13 height 16
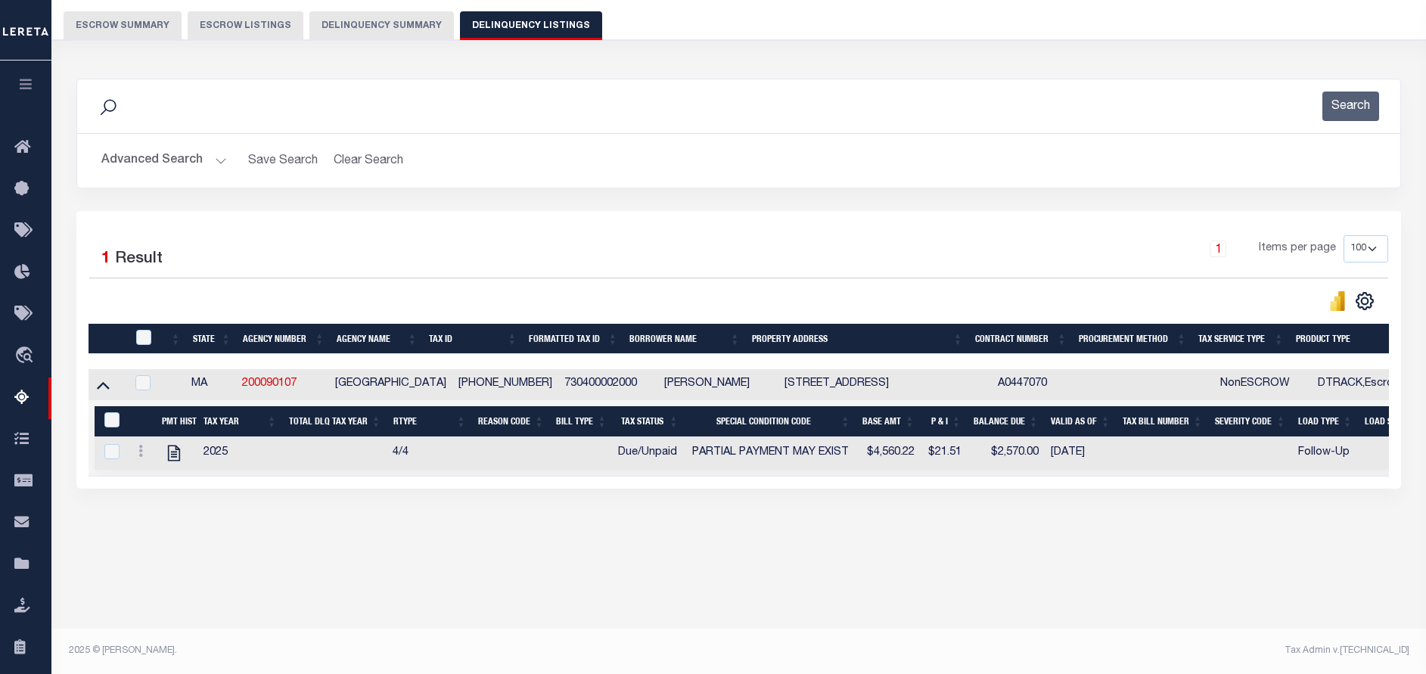
scroll to position [113, 0]
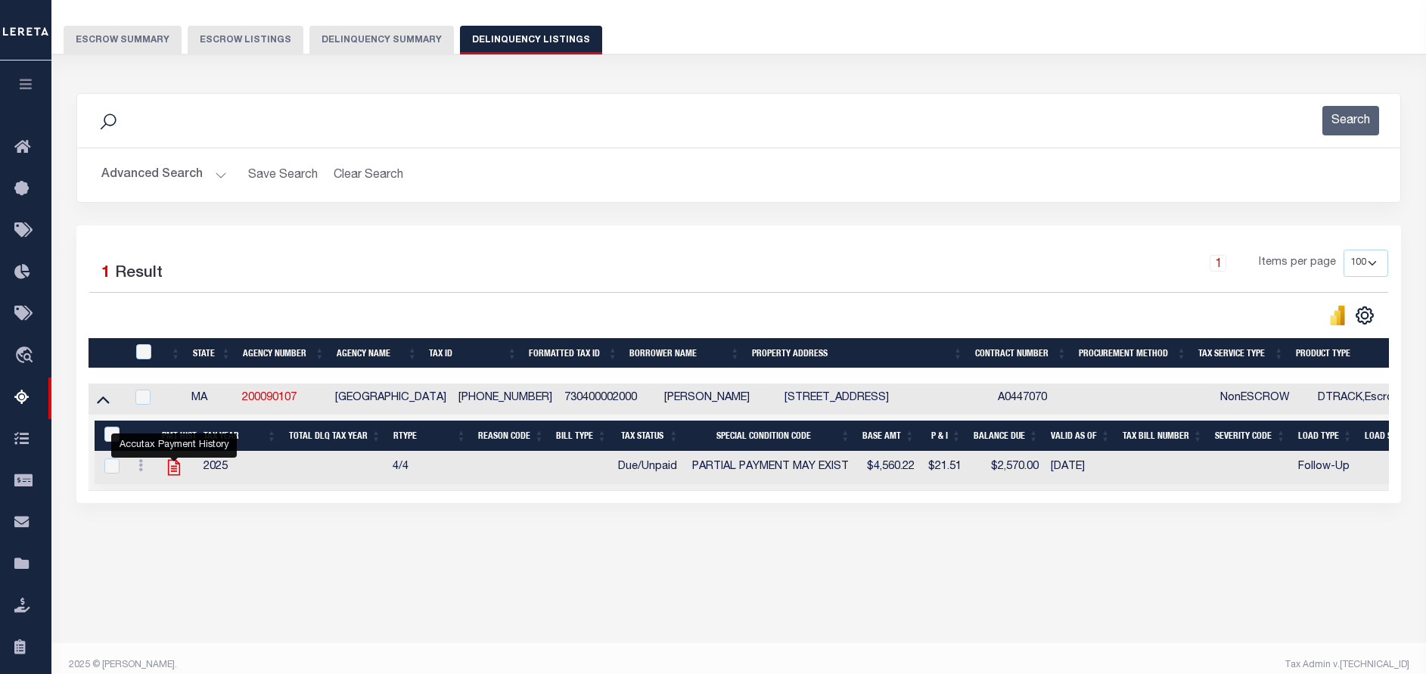
click at [176, 472] on icon "" at bounding box center [174, 468] width 20 height 20
checkbox input "true"
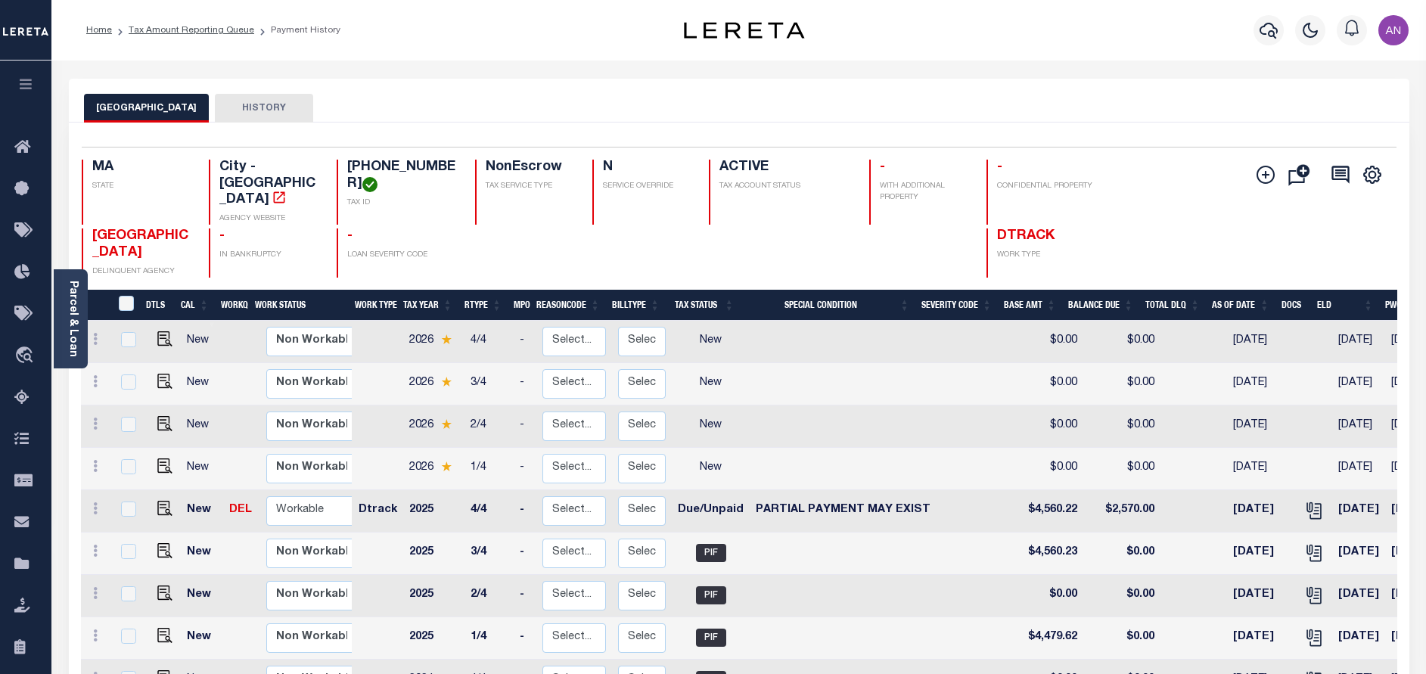
click at [79, 340] on div "Parcel & Loan" at bounding box center [71, 318] width 34 height 99
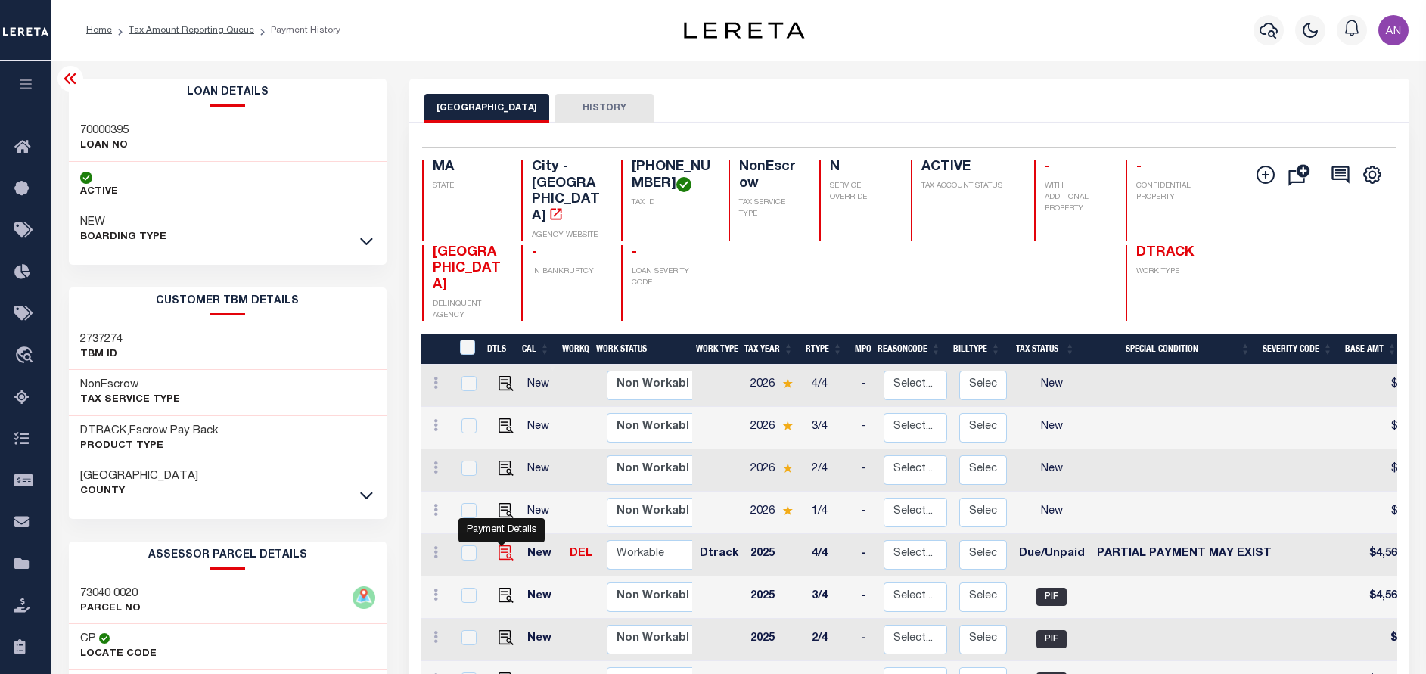
click at [504, 546] on img "" at bounding box center [506, 553] width 15 height 15
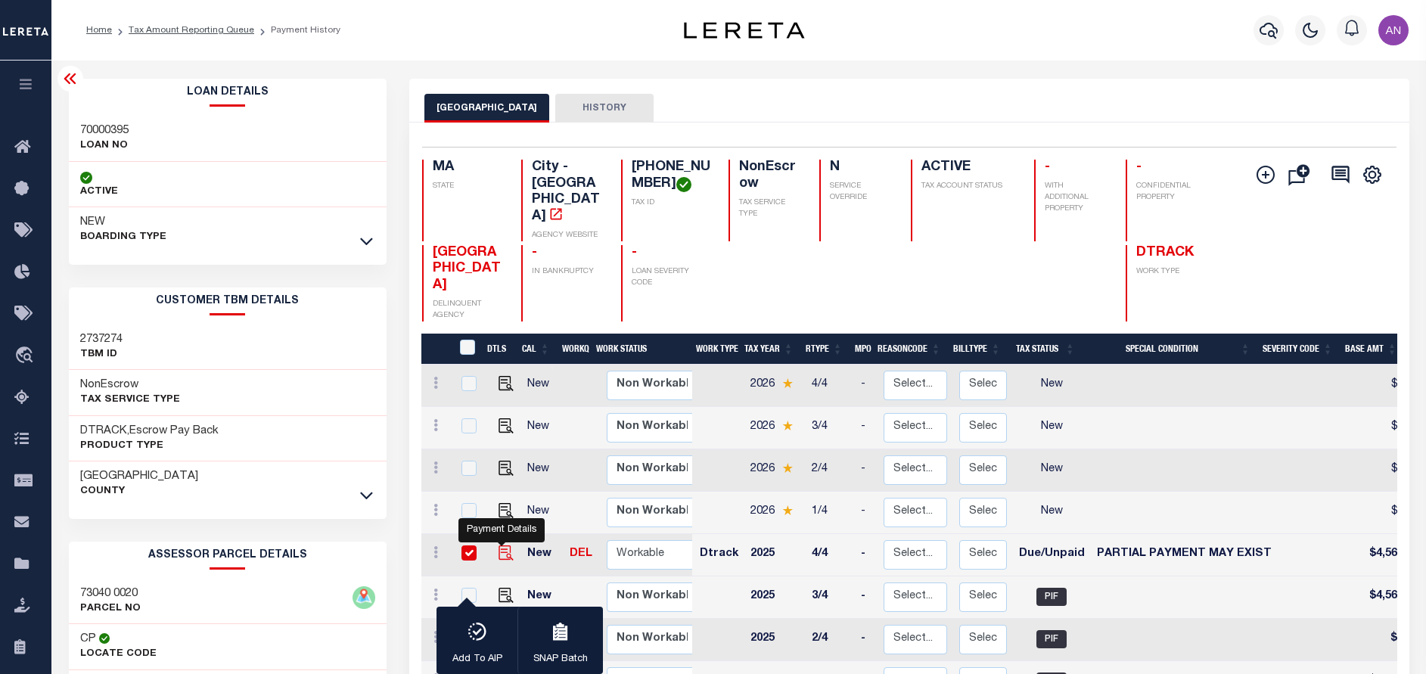
checkbox input "true"
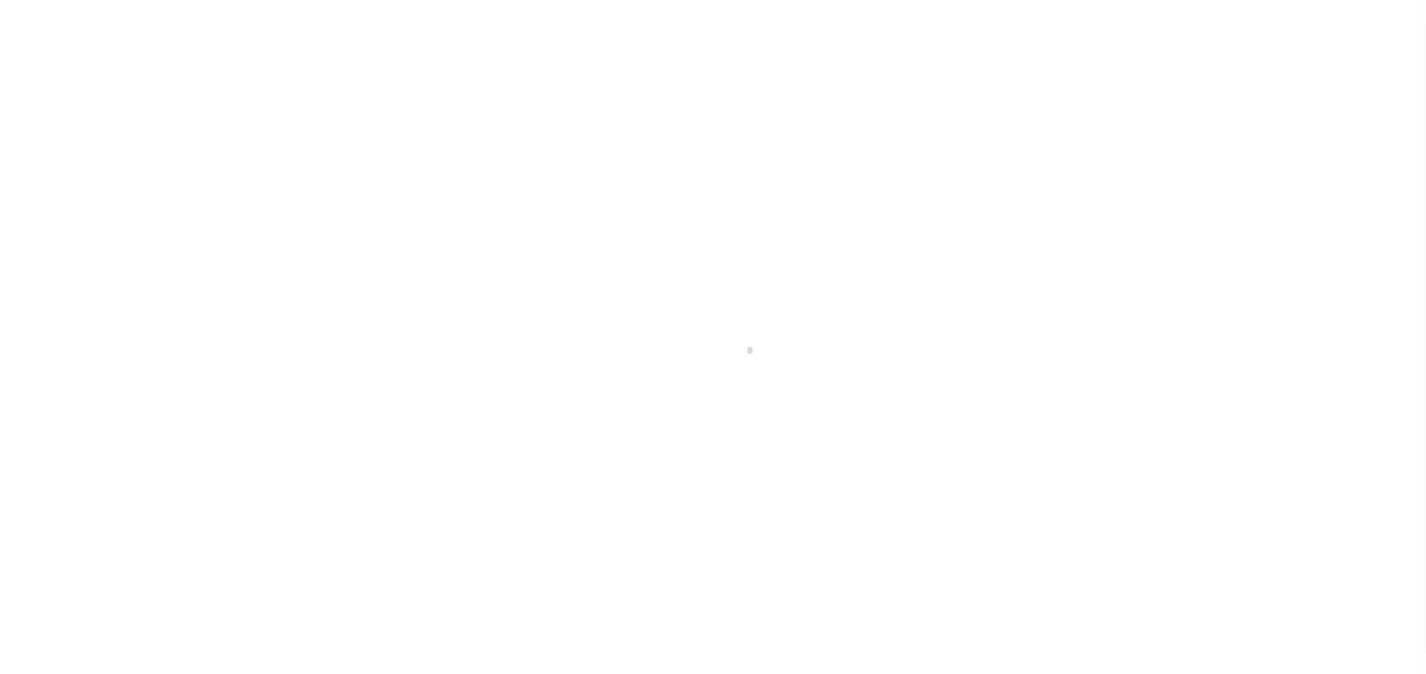
select select "DUE"
select select "15"
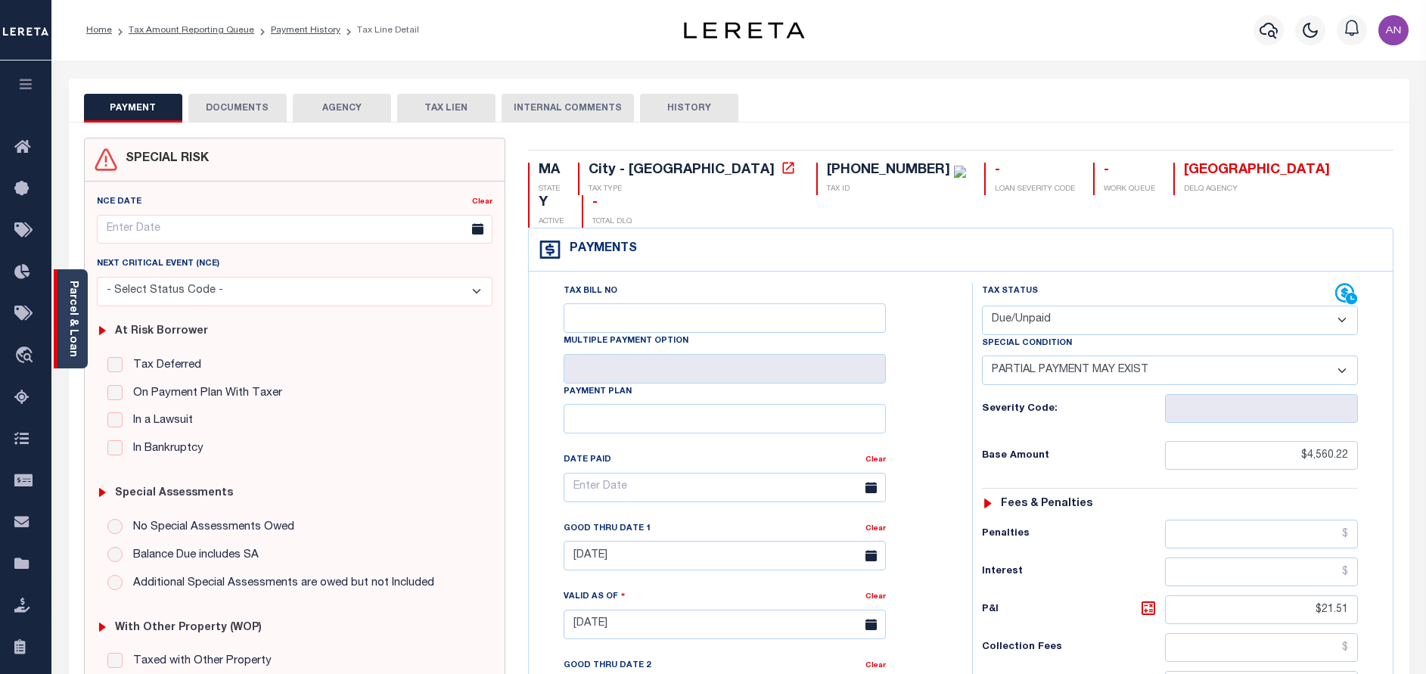
click at [78, 340] on link "Parcel & Loan" at bounding box center [72, 319] width 11 height 76
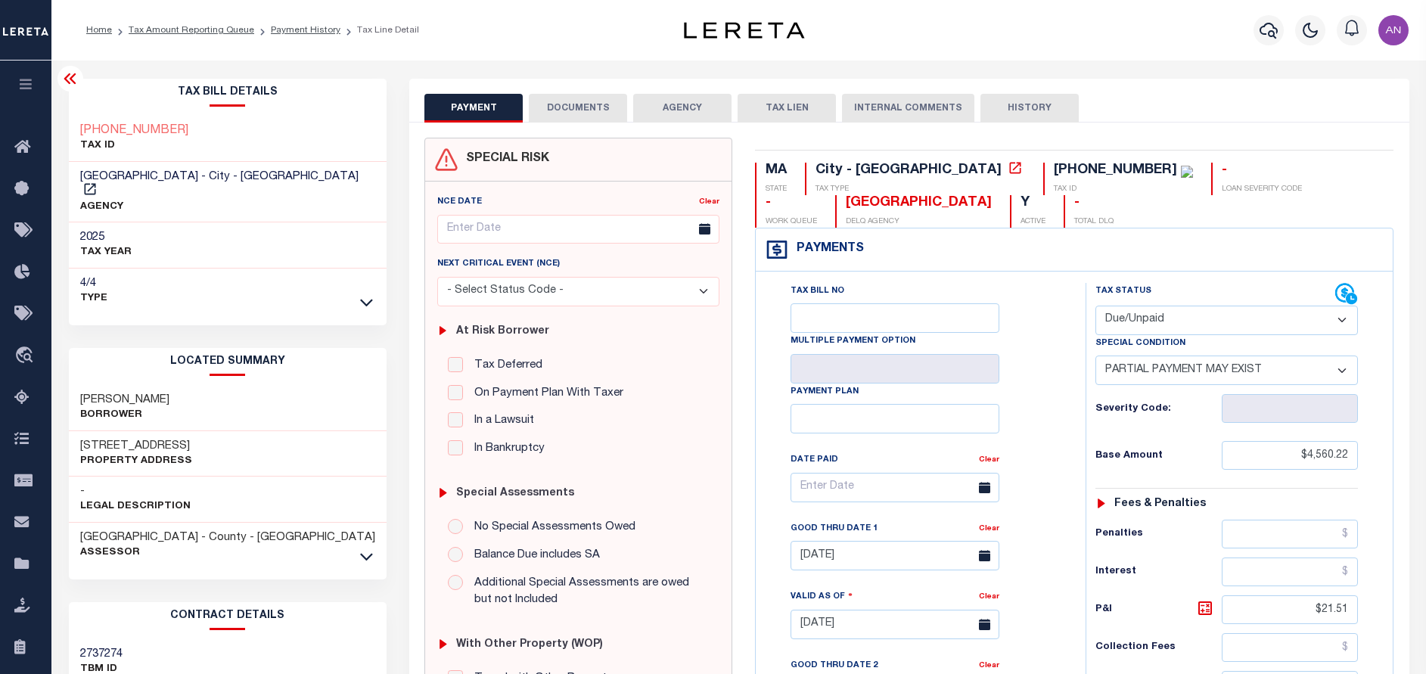
click at [1126, 317] on select "- Select Status Code - Open Due/Unpaid Paid Incomplete No Tax Due Internal Refu…" at bounding box center [1227, 321] width 263 height 30
select select "PYD"
click at [1096, 306] on select "- Select Status Code - Open Due/Unpaid Paid Incomplete No Tax Due Internal Refu…" at bounding box center [1227, 321] width 263 height 30
select select "0"
type input "[DATE]"
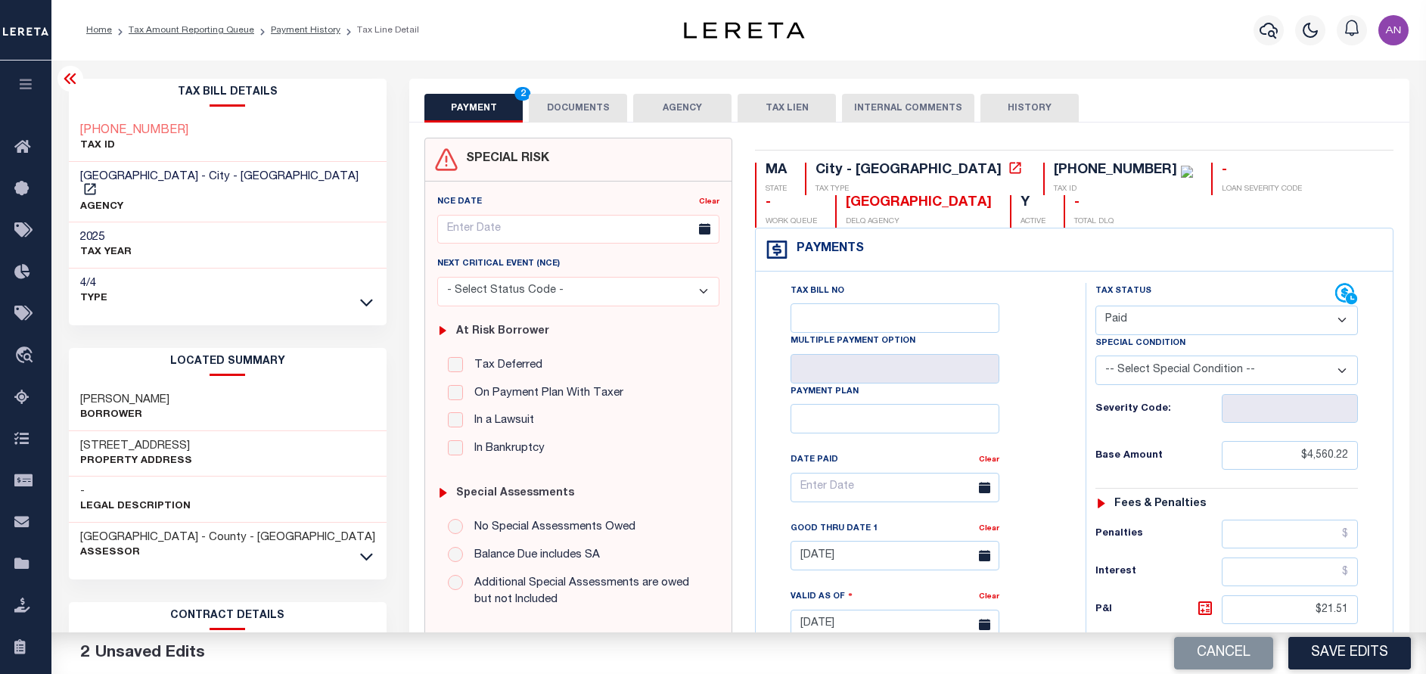
click at [570, 113] on button "DOCUMENTS" at bounding box center [578, 108] width 98 height 29
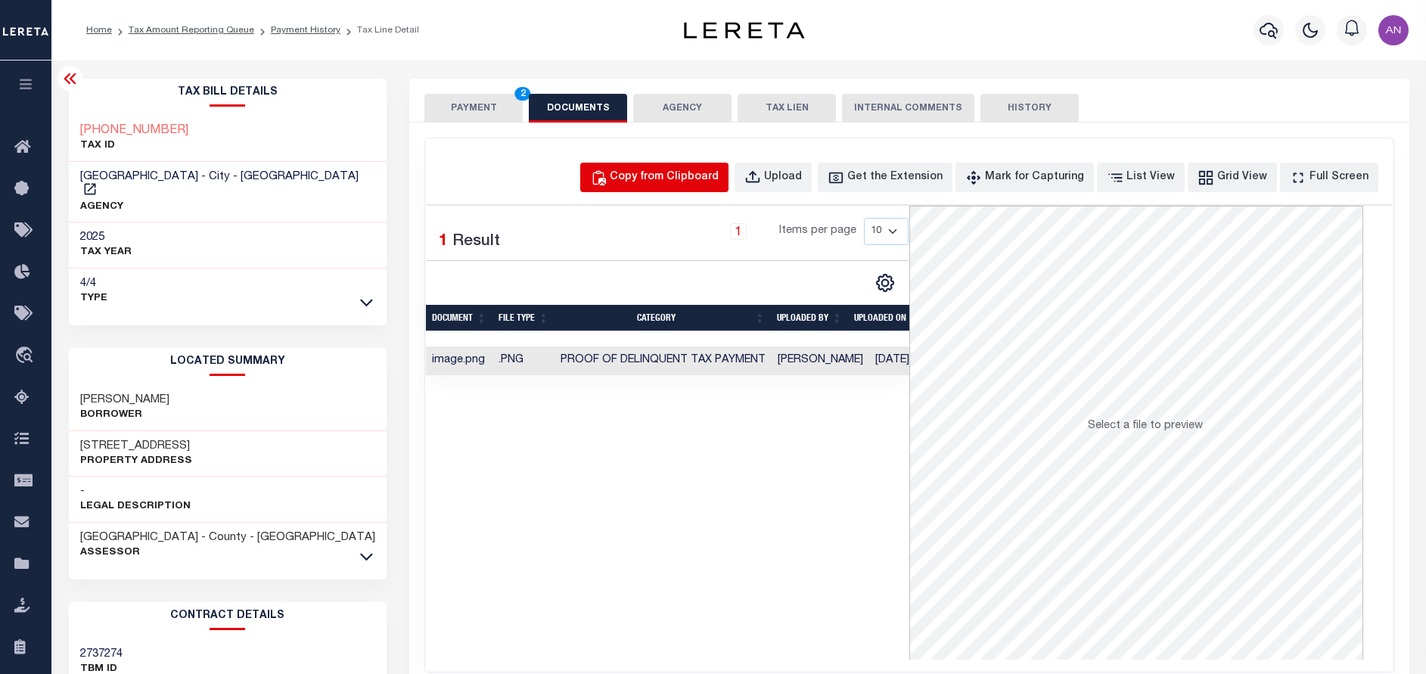
click at [698, 173] on div "Copy from Clipboard" at bounding box center [664, 177] width 109 height 17
select select "POP"
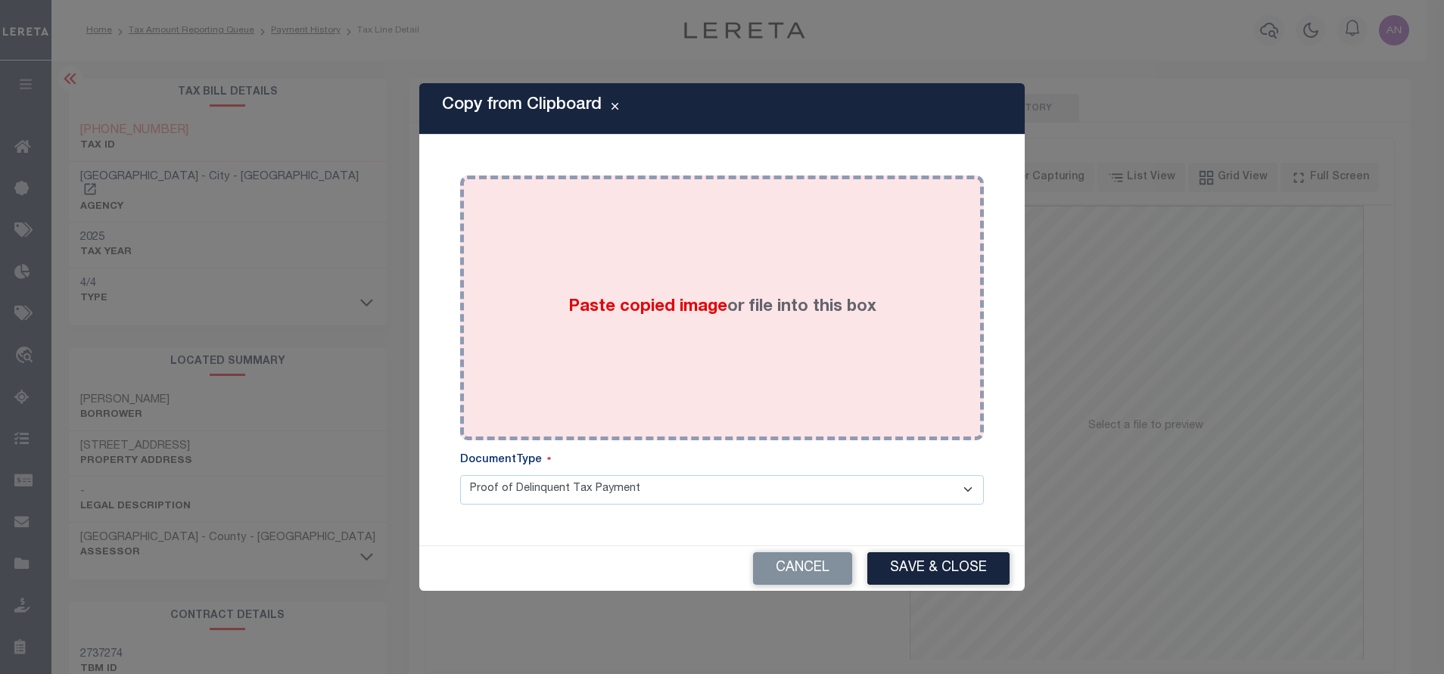
click at [735, 232] on div "Paste copied image or file into this box" at bounding box center [721, 308] width 501 height 242
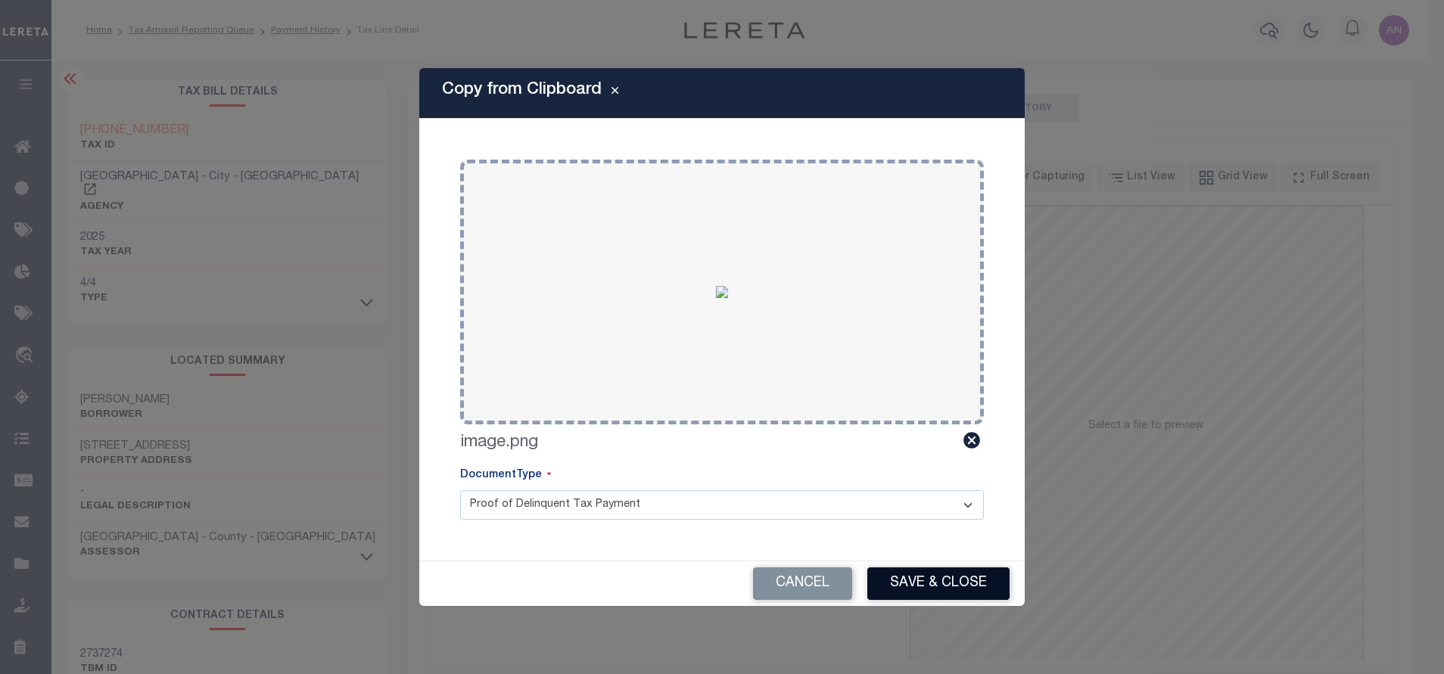
click at [965, 577] on button "Save & Close" at bounding box center [938, 583] width 142 height 33
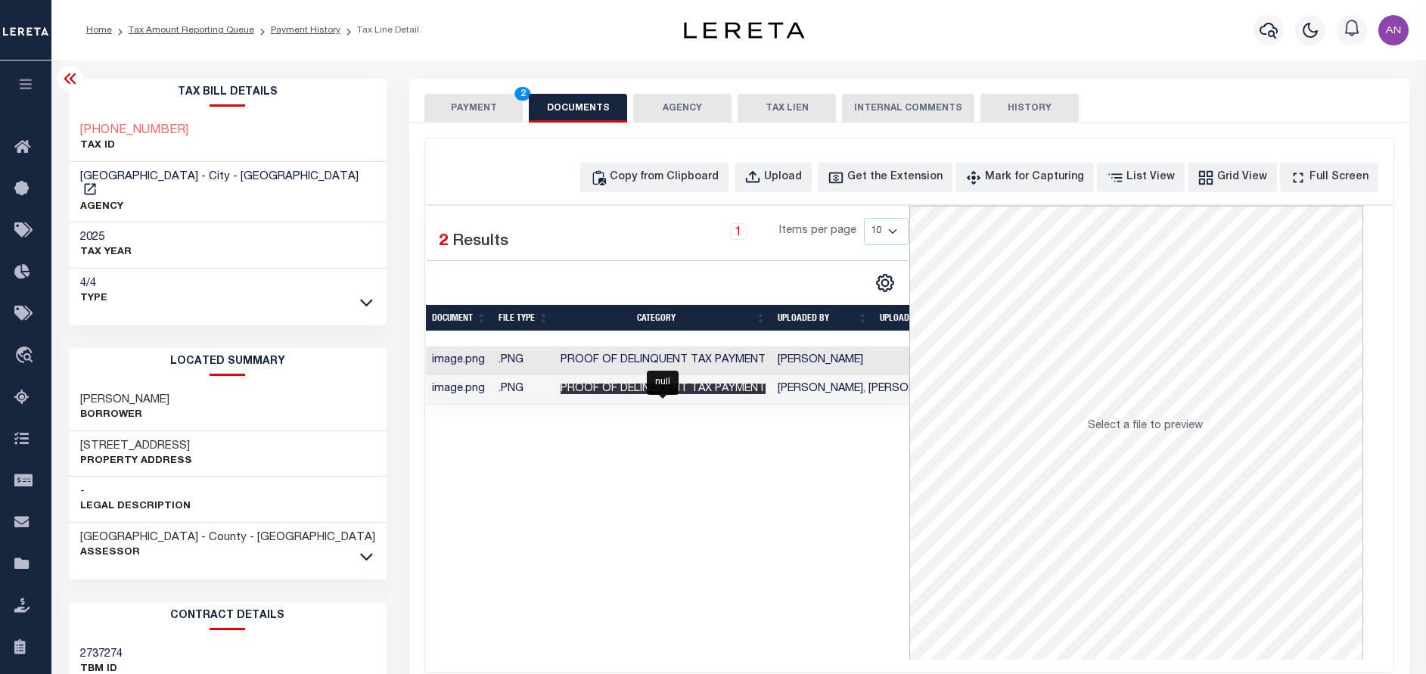
click at [598, 385] on span "Proof of Delinquent Tax Payment" at bounding box center [663, 389] width 205 height 11
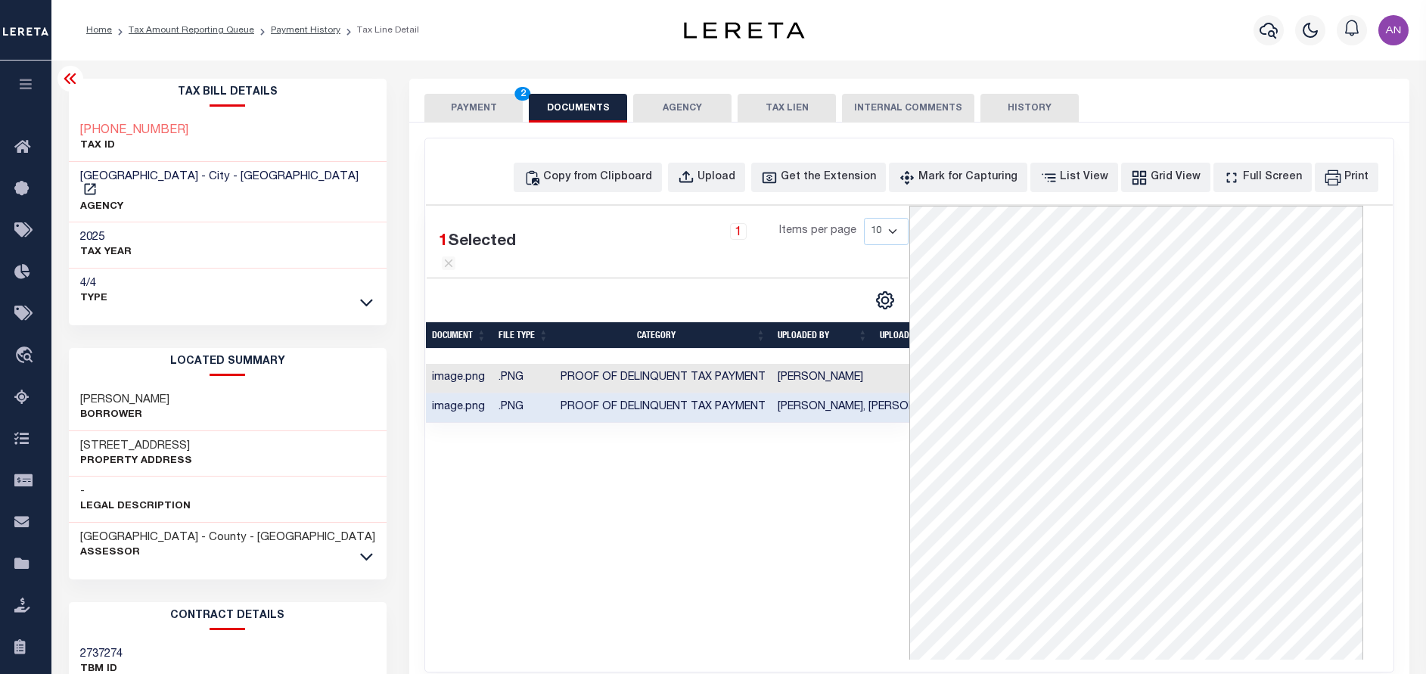
click at [607, 393] on td "Proof of Delinquent Tax Payment" at bounding box center [663, 379] width 217 height 30
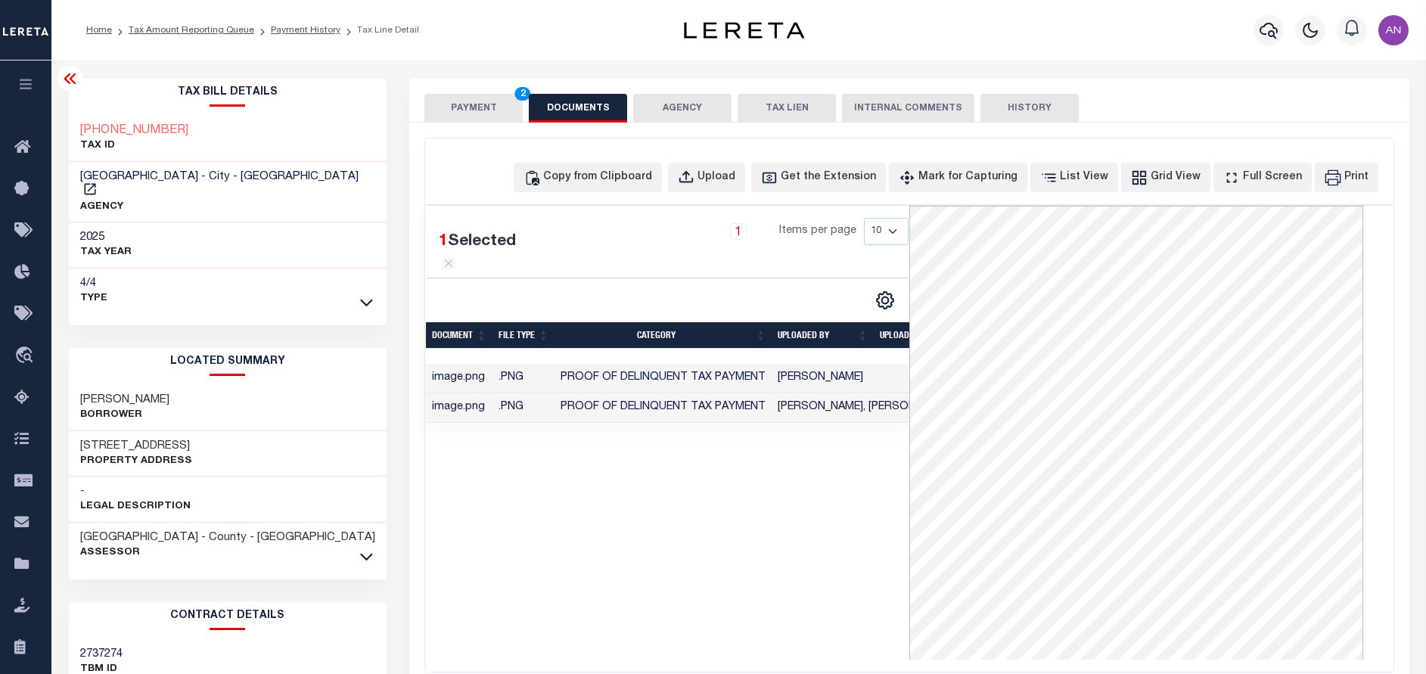
click at [471, 111] on button "PAYMENT 2" at bounding box center [473, 108] width 98 height 29
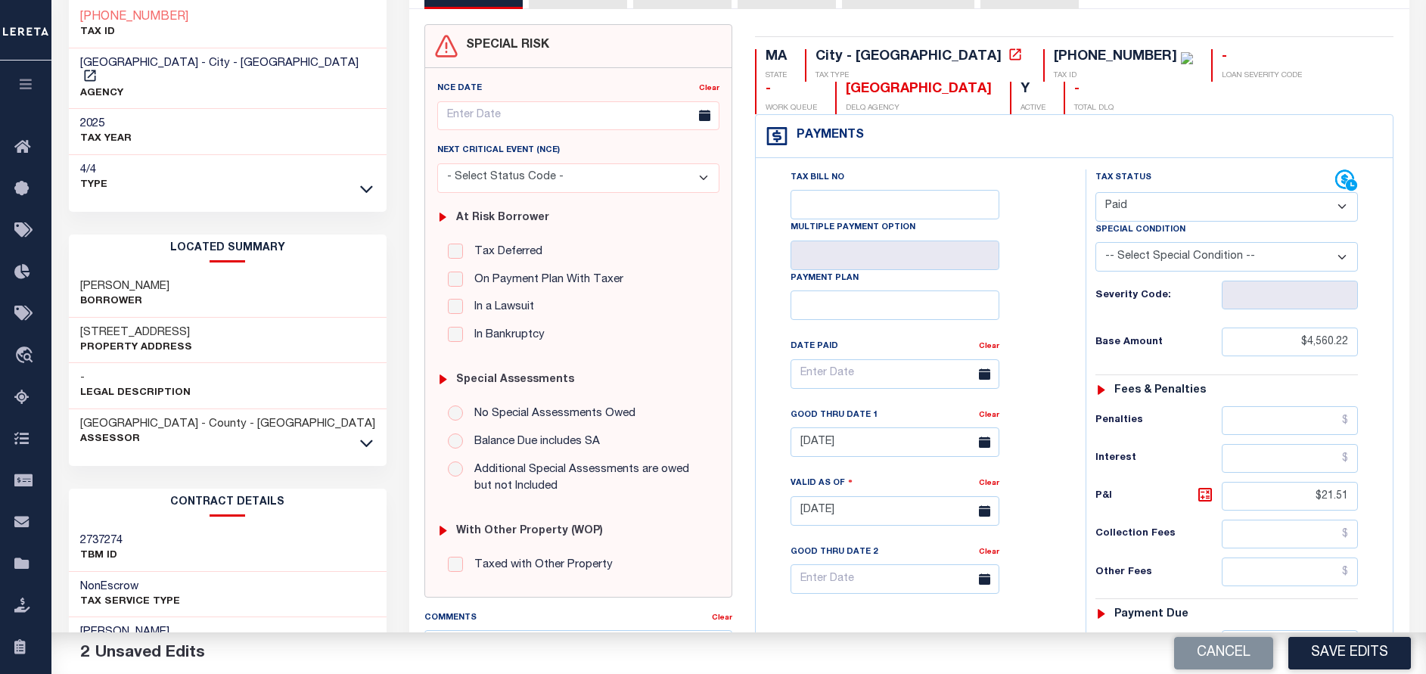
scroll to position [227, 0]
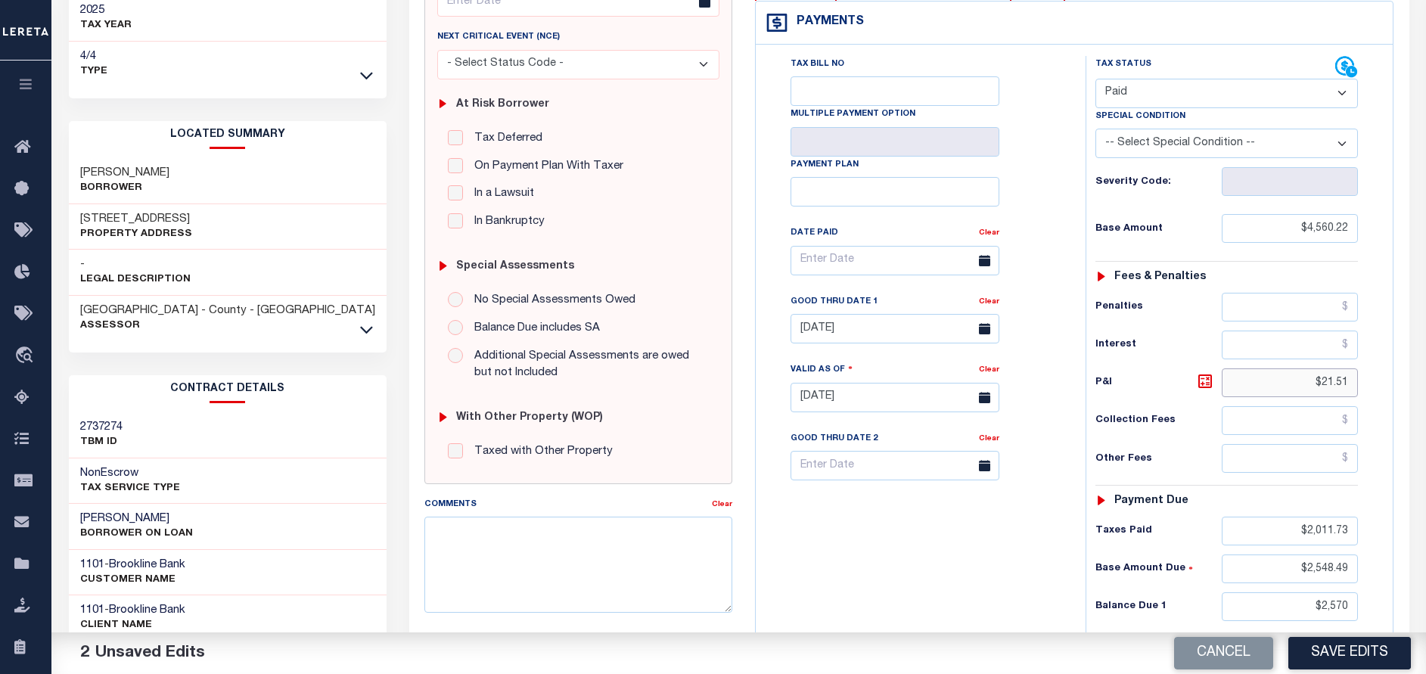
drag, startPoint x: 1350, startPoint y: 381, endPoint x: 1324, endPoint y: 381, distance: 25.7
click at [1324, 381] on input "$21.51" at bounding box center [1290, 382] width 136 height 29
type input "$0.00"
click at [1064, 437] on div "Tax Bill No Multiple Payment Option Payment Plan Clear" at bounding box center [917, 390] width 315 height 668
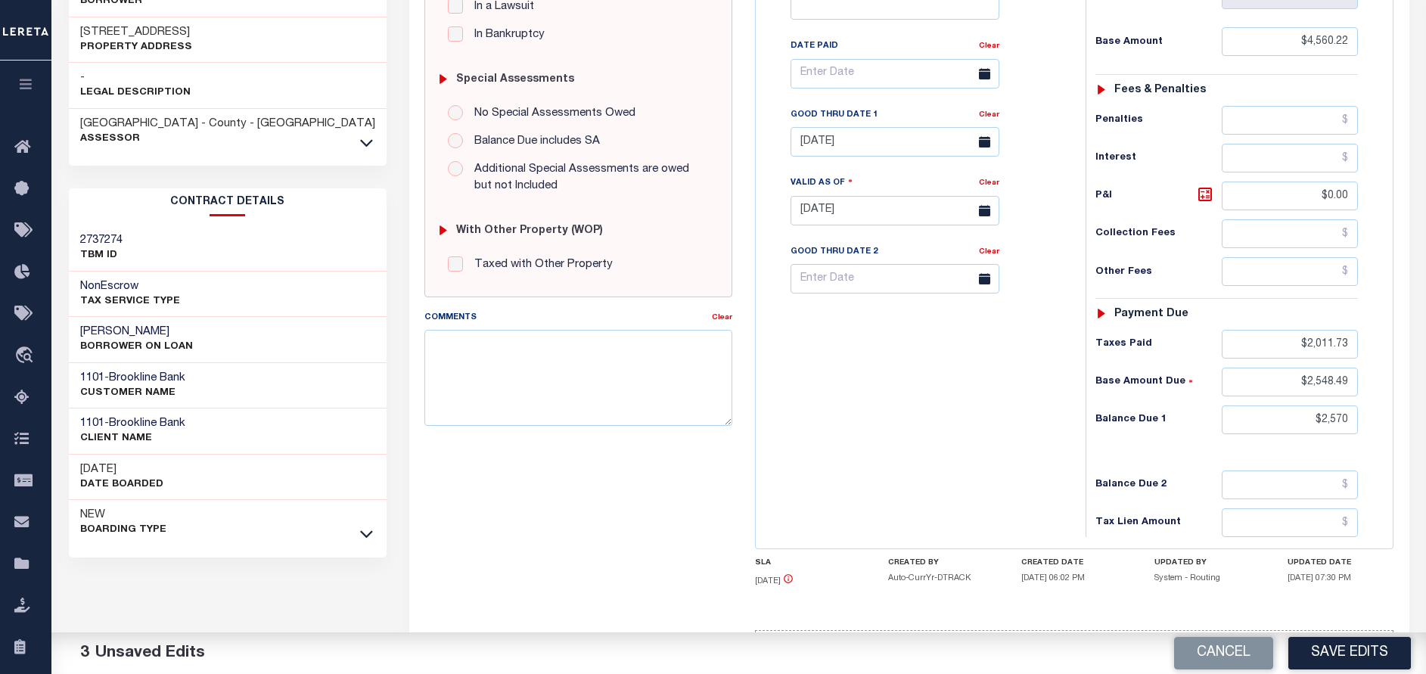
scroll to position [454, 0]
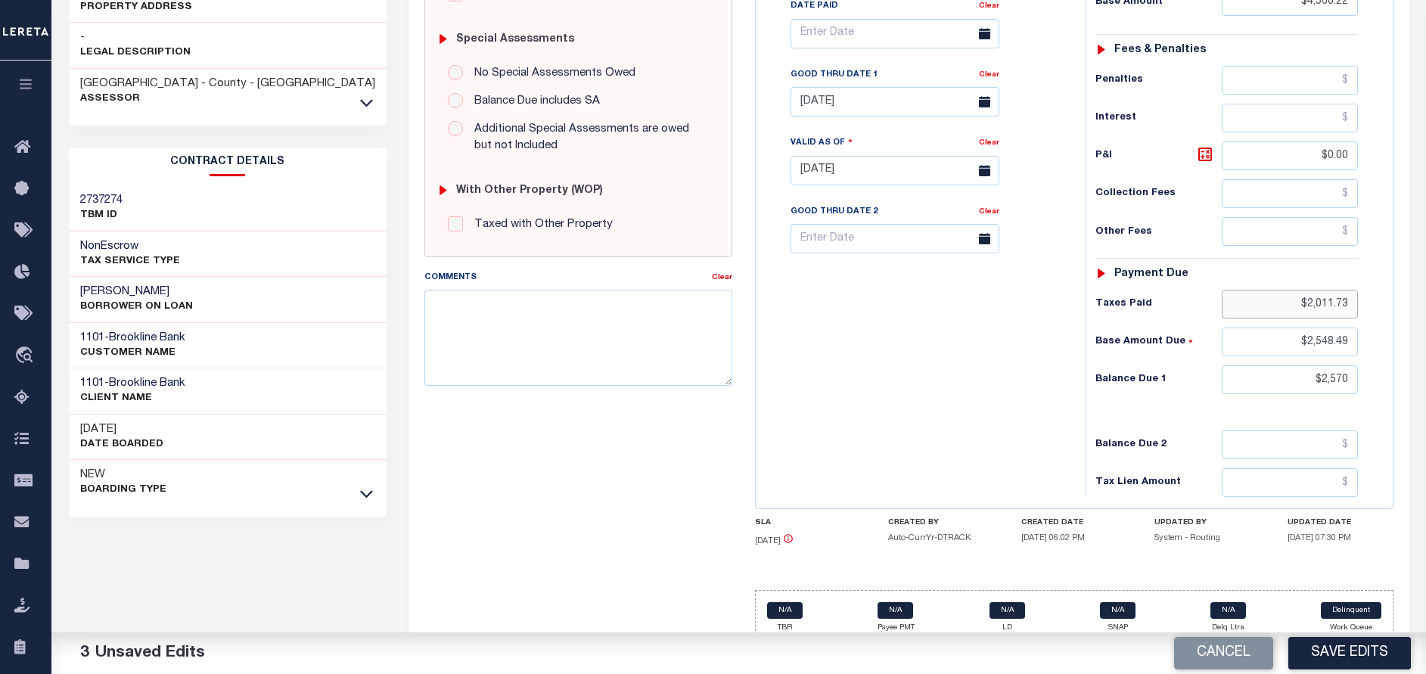
drag, startPoint x: 1348, startPoint y: 305, endPoint x: 1304, endPoint y: 311, distance: 44.3
click at [1304, 311] on input "$2,011.73" at bounding box center [1290, 304] width 136 height 29
type input "$0.00"
drag, startPoint x: 1348, startPoint y: 340, endPoint x: 1304, endPoint y: 343, distance: 43.9
click at [1304, 343] on input "$2,548.49" at bounding box center [1290, 342] width 136 height 29
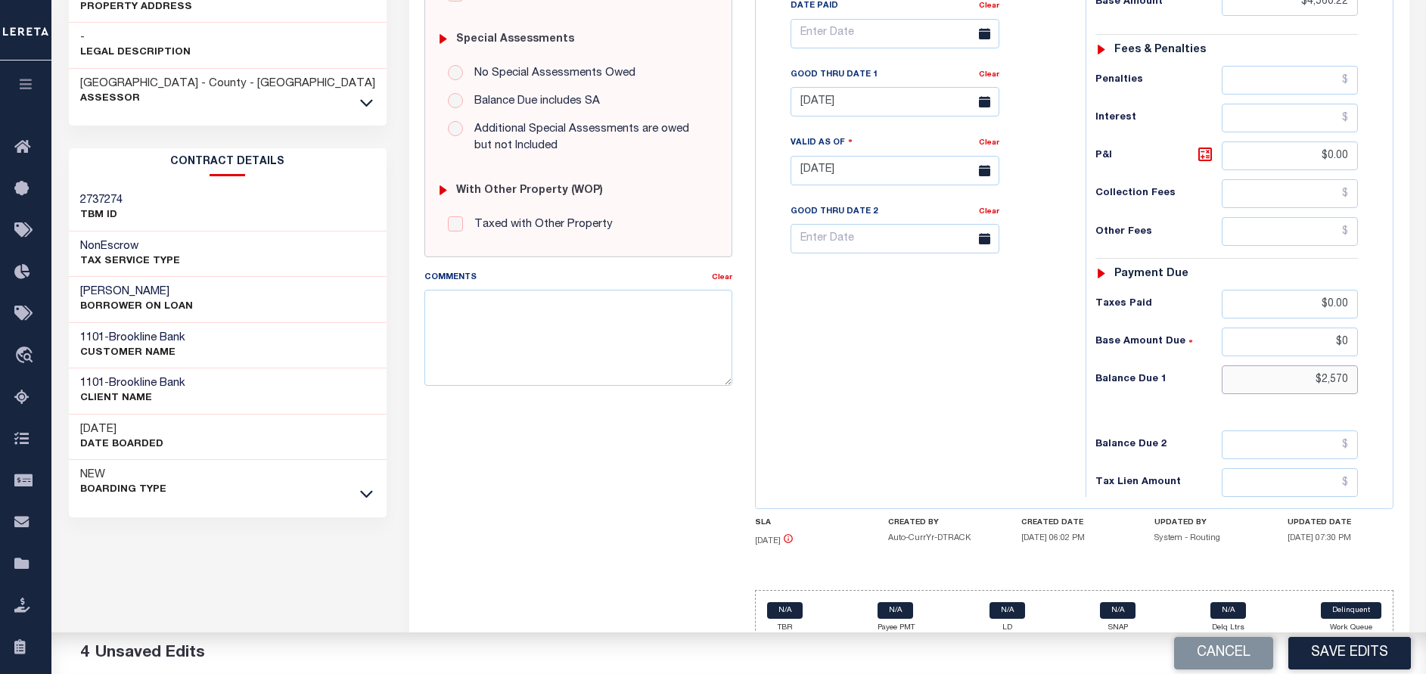
type input "$0.00"
drag, startPoint x: 1347, startPoint y: 381, endPoint x: 1307, endPoint y: 384, distance: 40.2
click at [1307, 384] on input "$2,570" at bounding box center [1290, 379] width 136 height 29
type input "$0.00"
click at [866, 369] on div "Tax Bill No Multiple Payment Option Payment Plan Clear" at bounding box center [917, 163] width 315 height 668
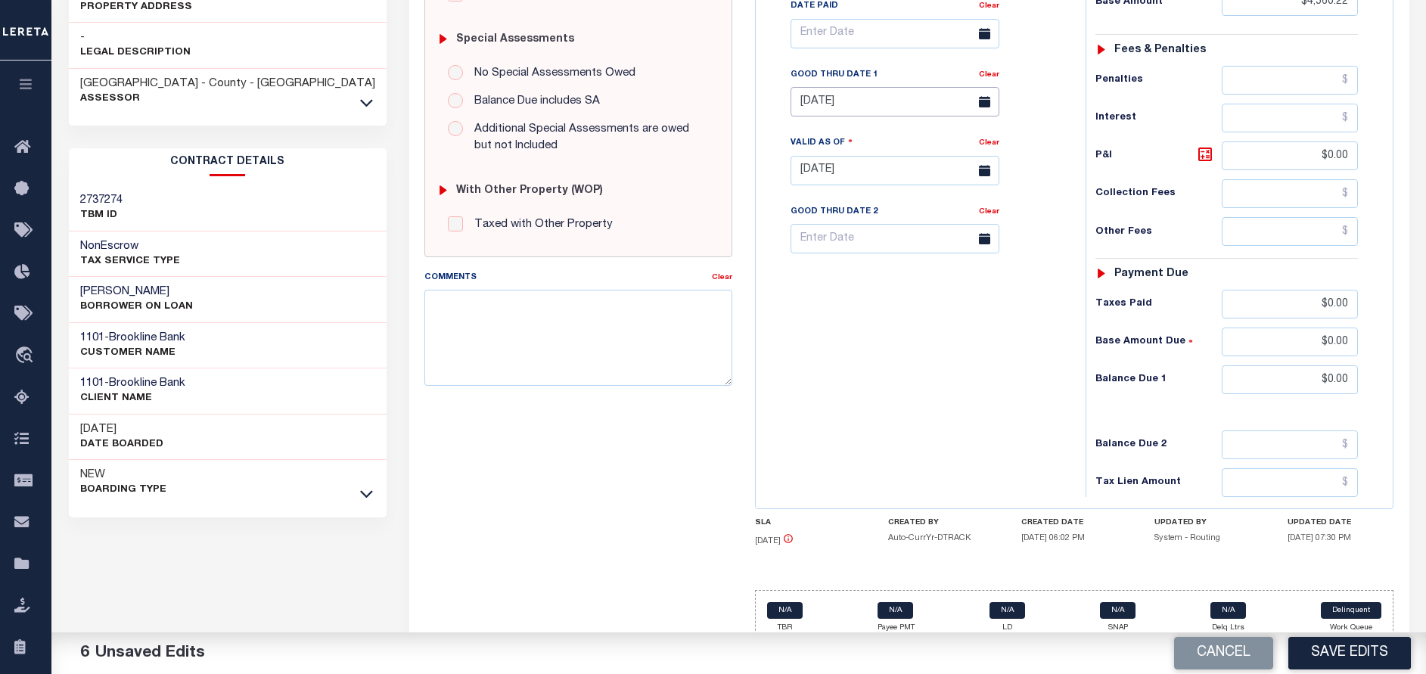
click at [841, 106] on input "07/29/2025" at bounding box center [895, 102] width 209 height 30
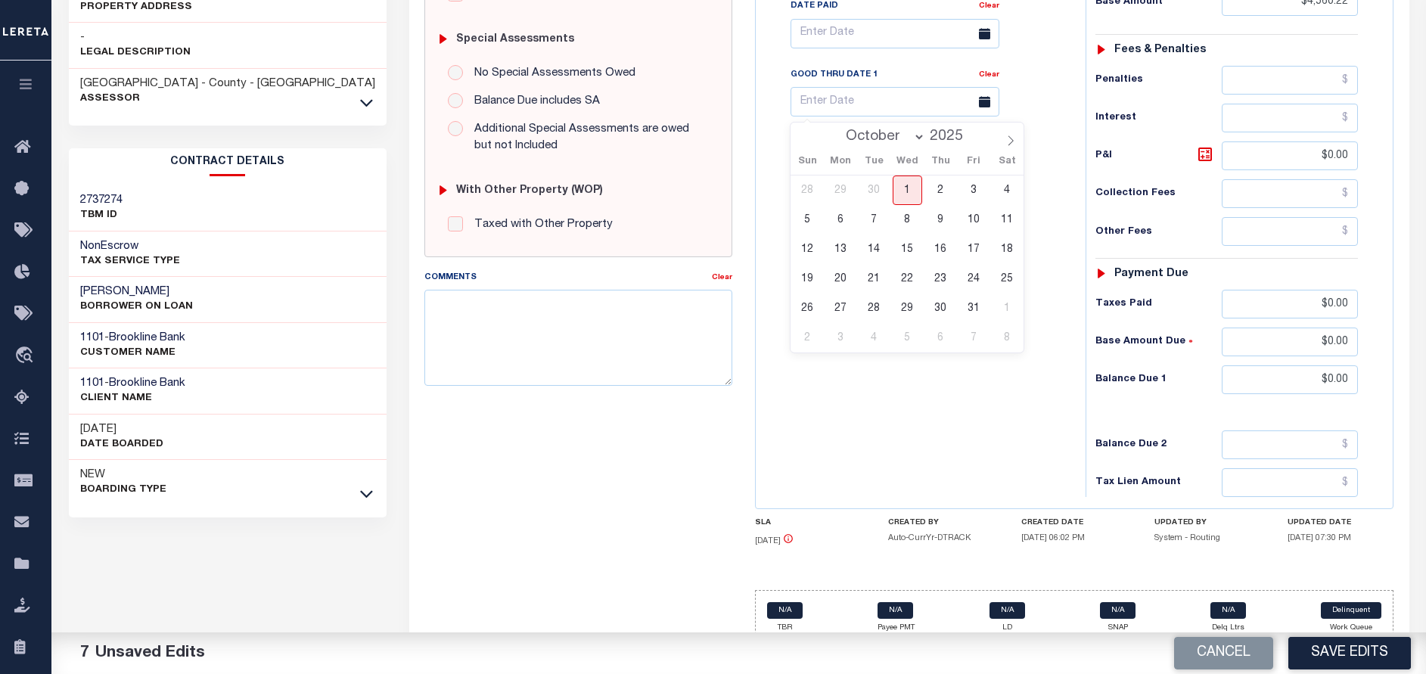
click at [920, 414] on div "Tax Bill No Multiple Payment Option Payment Plan Clear" at bounding box center [917, 163] width 315 height 668
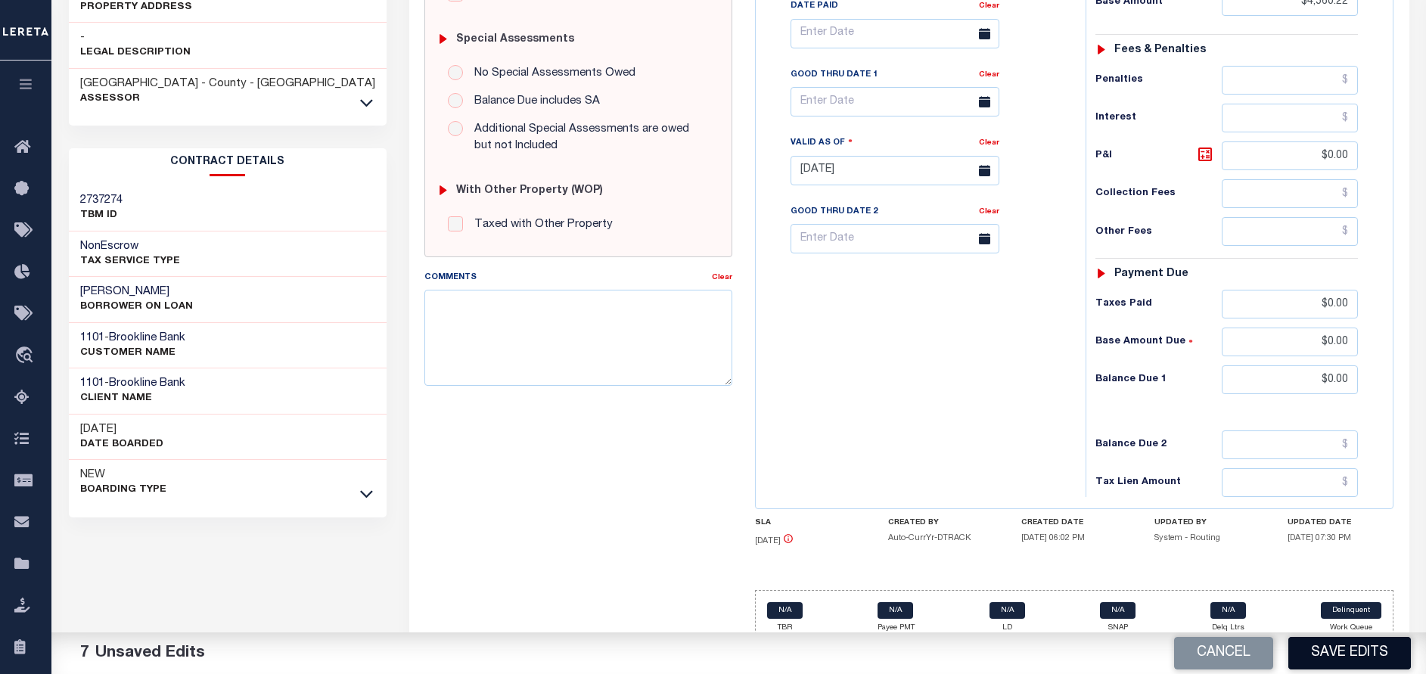
click at [1331, 647] on button "Save Edits" at bounding box center [1350, 653] width 123 height 33
checkbox input "false"
type input "$4,560.22"
type input "$0"
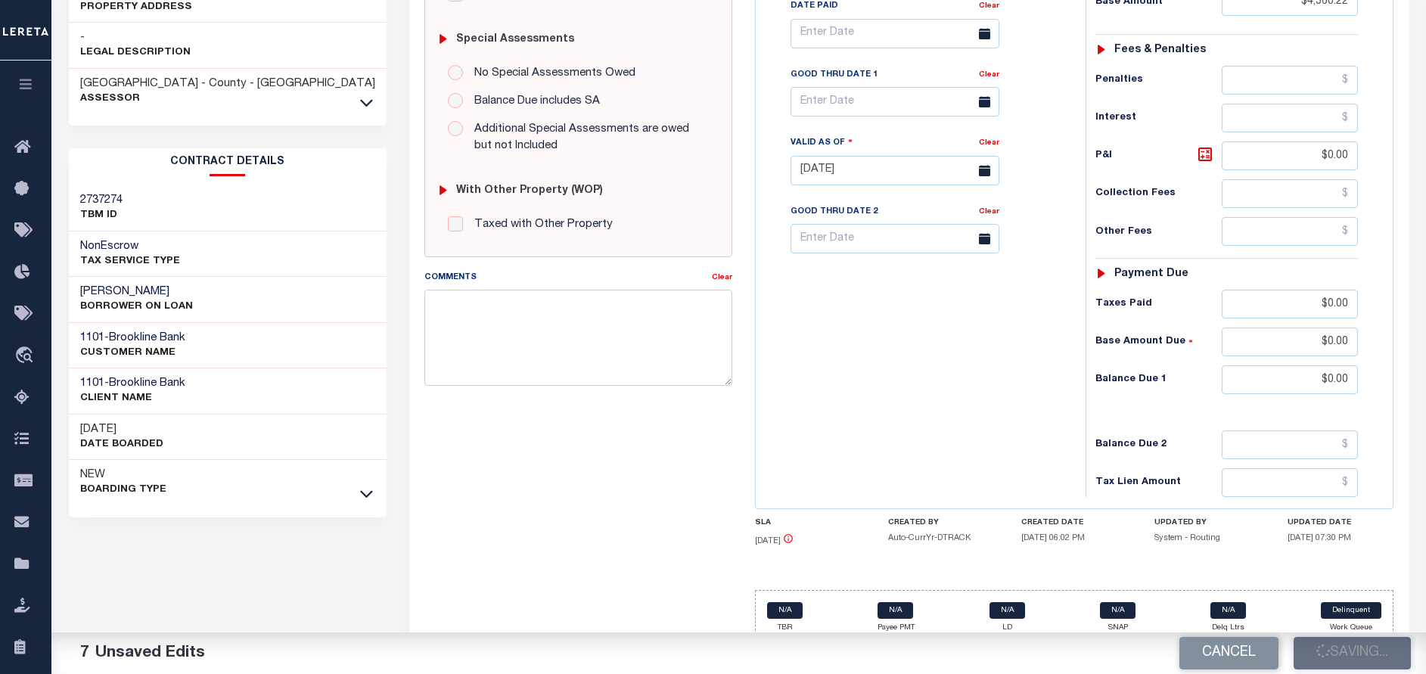
type input "$0"
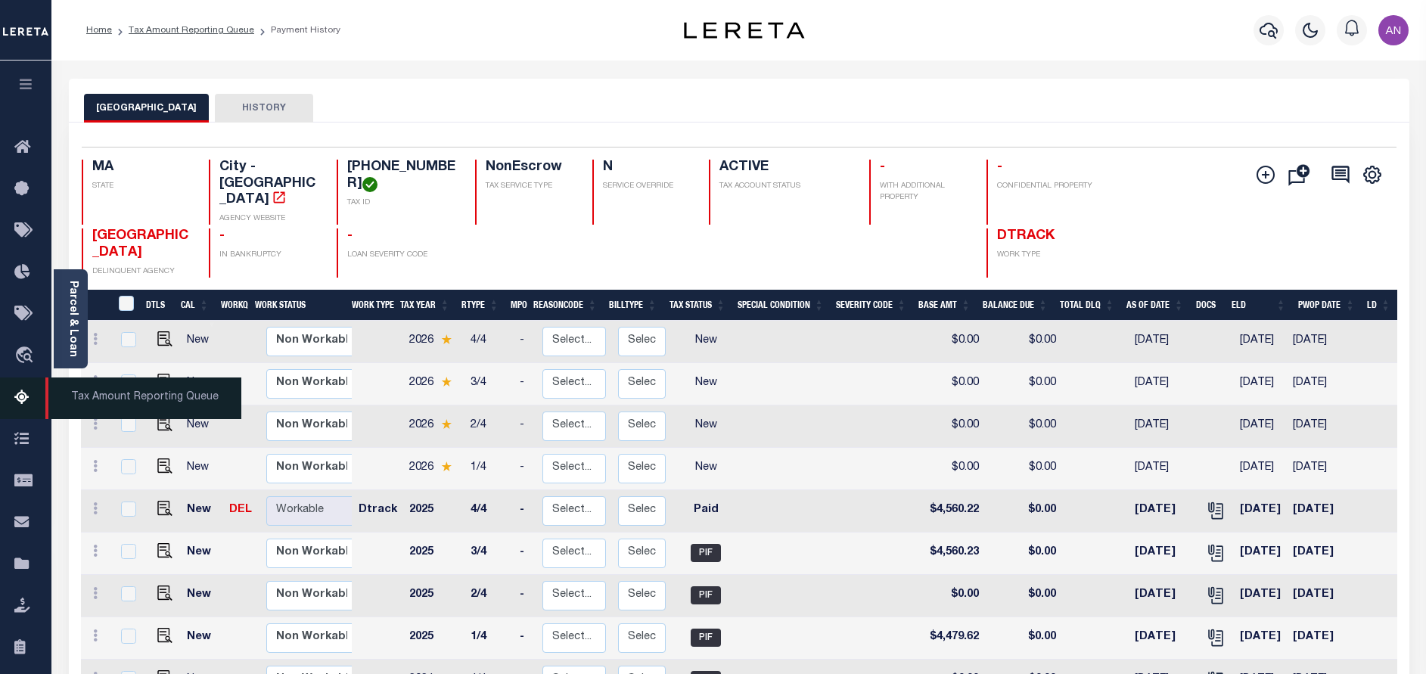
click at [30, 403] on icon at bounding box center [26, 398] width 24 height 19
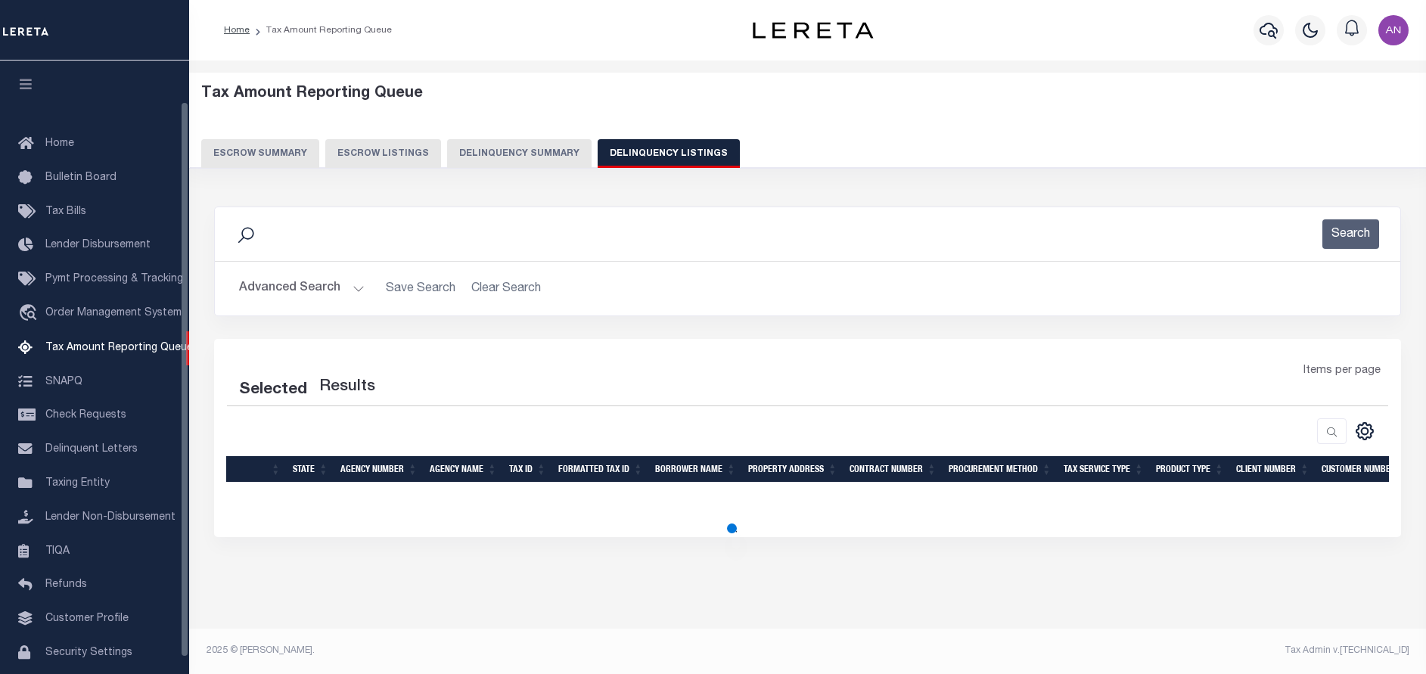
select select "100"
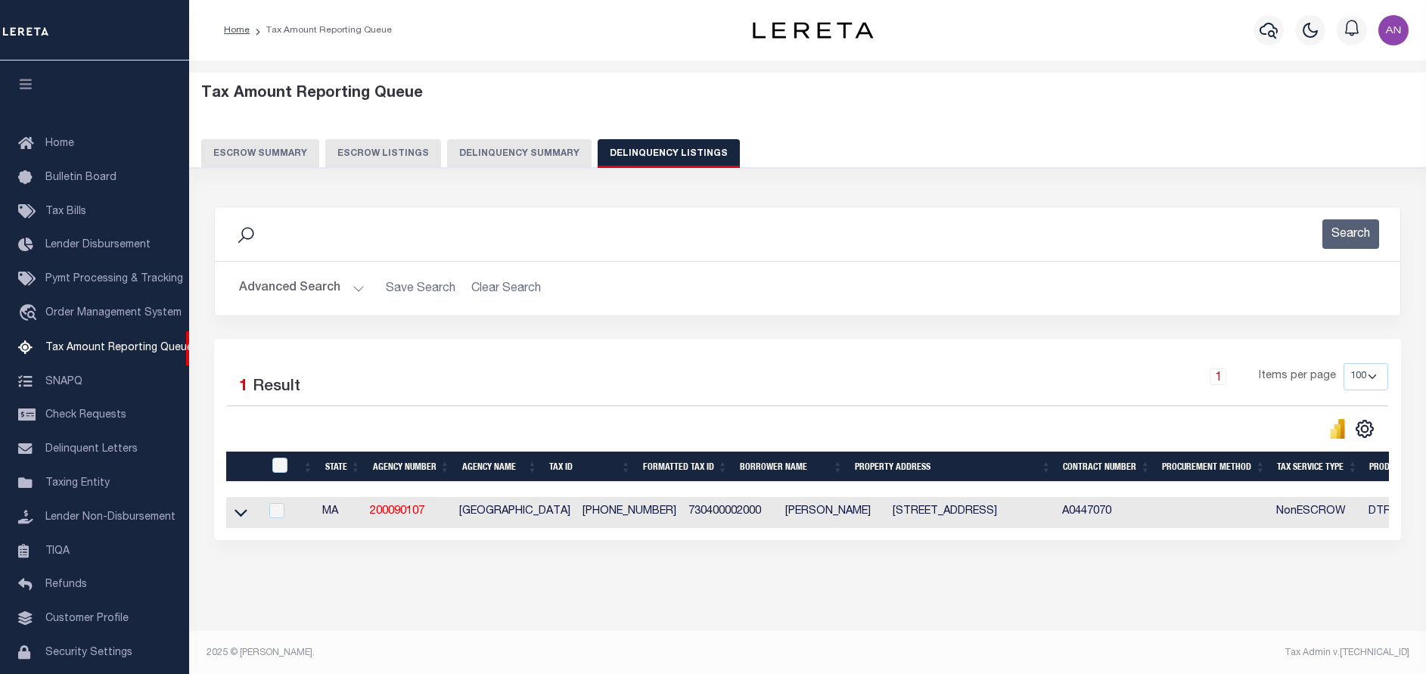
scroll to position [45, 0]
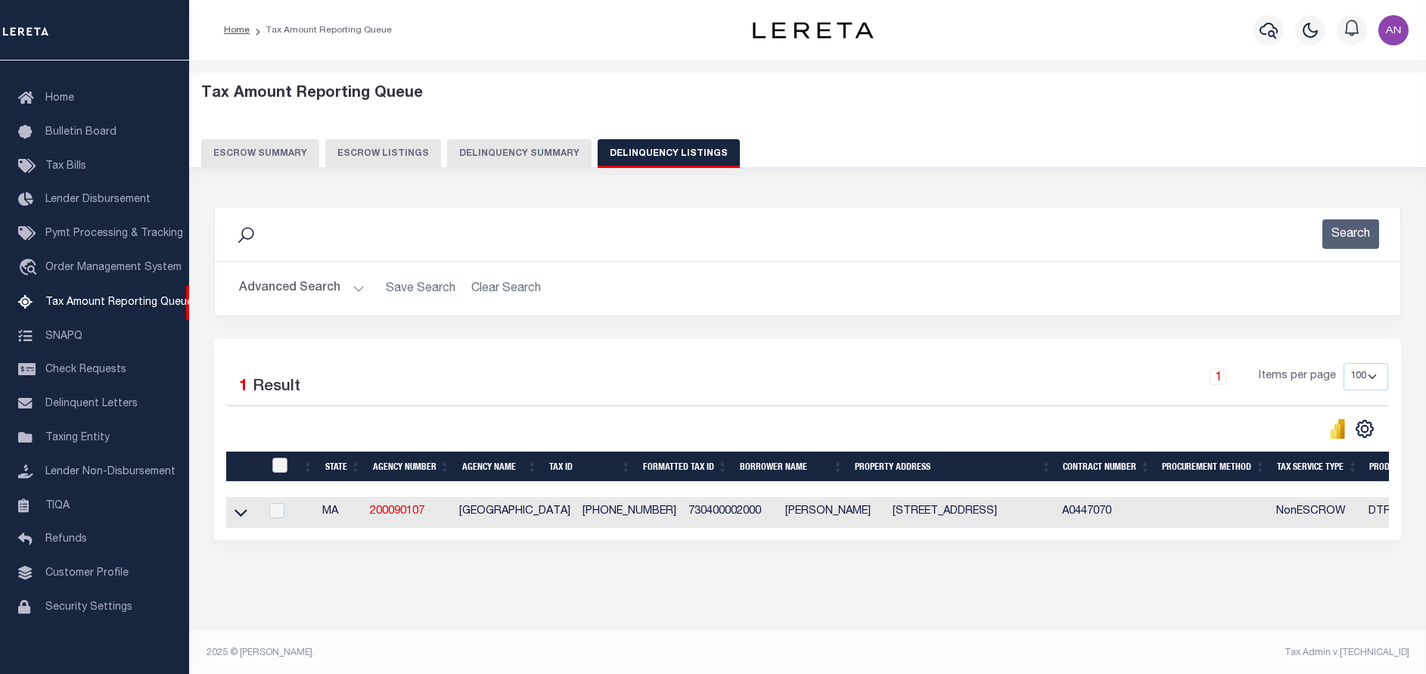
click at [281, 471] on input "checkbox" at bounding box center [279, 465] width 15 height 15
checkbox input "true"
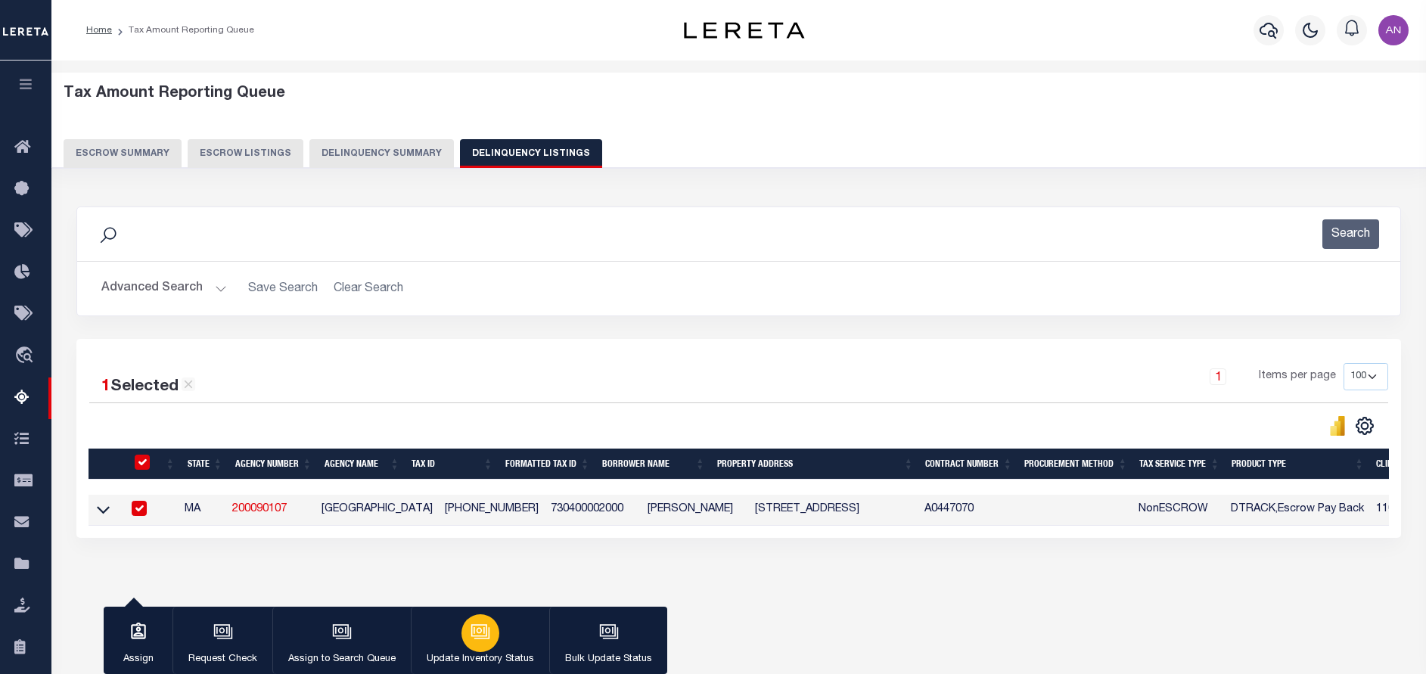
click at [465, 633] on div "button" at bounding box center [481, 633] width 38 height 38
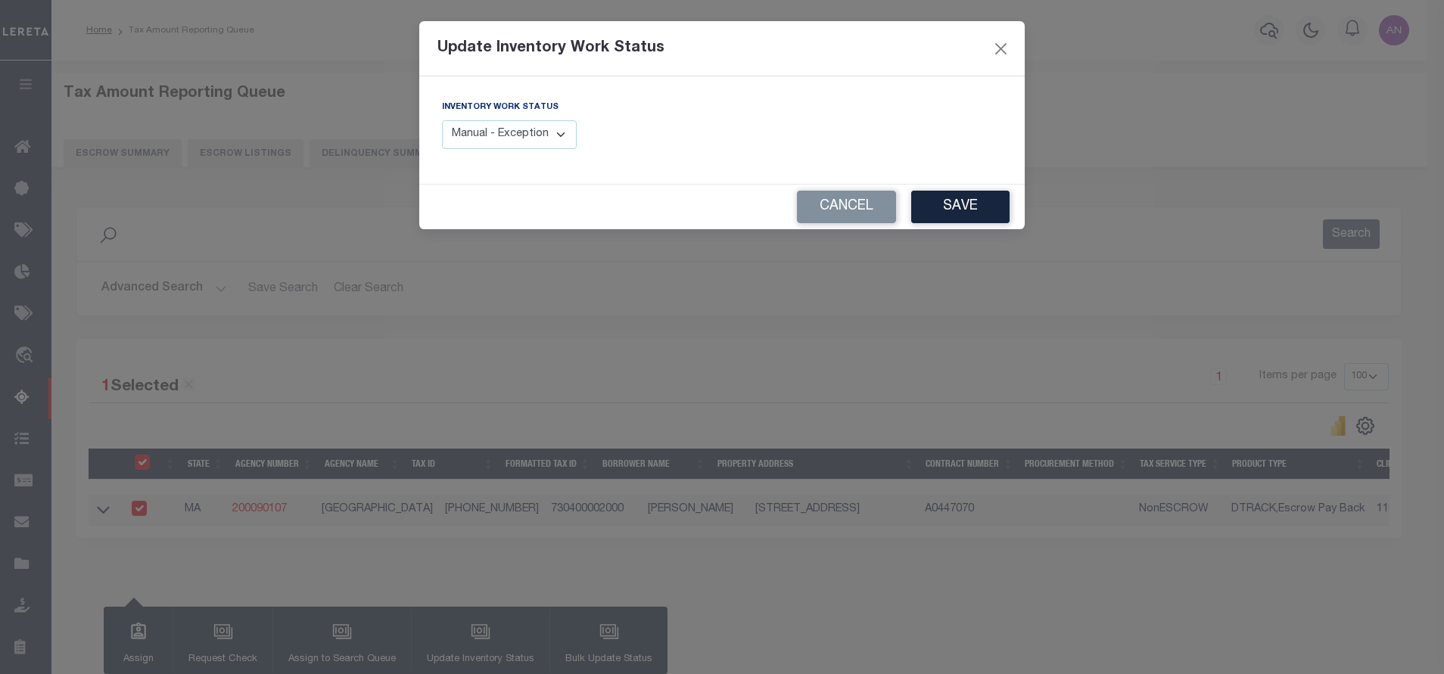
click at [480, 124] on select "Manual - Exception Pended - Awaiting Search Late Add Exception Completed" at bounding box center [509, 135] width 135 height 30
select select "4"
click at [442, 120] on select "Manual - Exception Pended - Awaiting Search Late Add Exception Completed" at bounding box center [509, 135] width 135 height 30
click at [937, 202] on button "Save" at bounding box center [960, 207] width 98 height 33
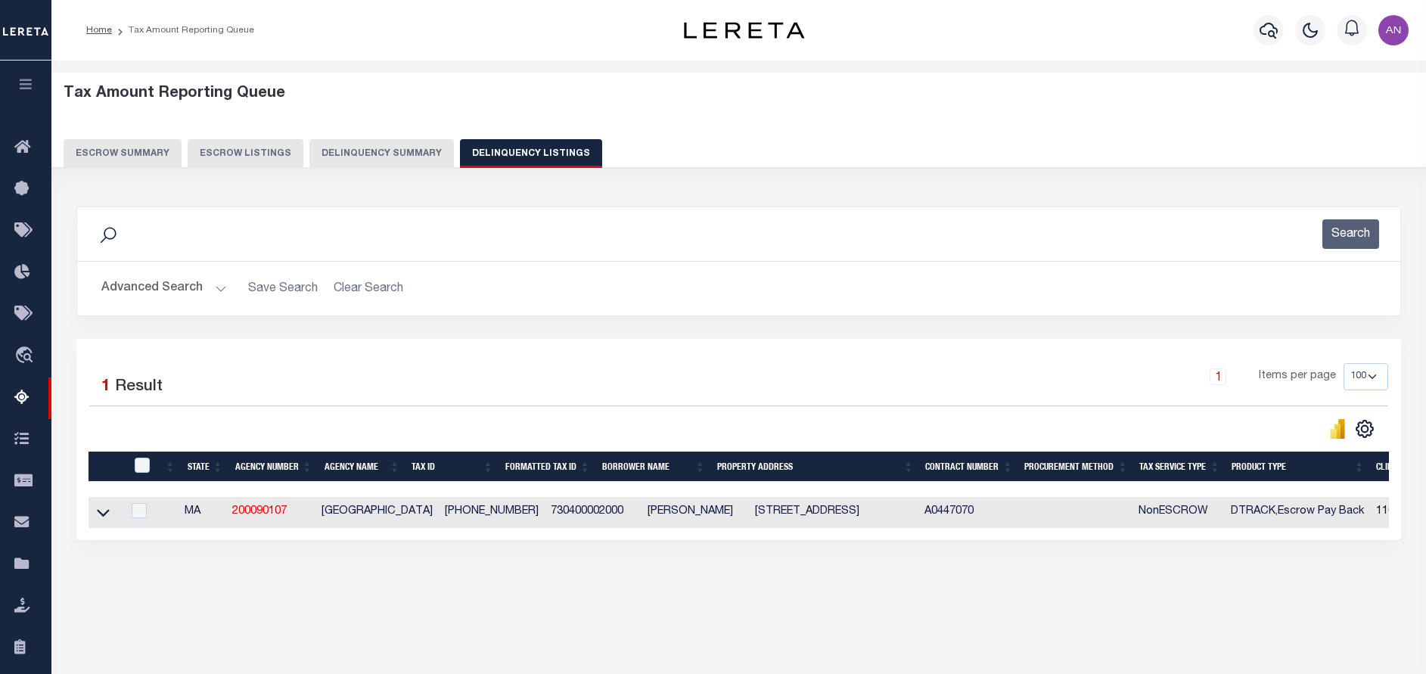
click at [129, 295] on button "Advanced Search" at bounding box center [164, 289] width 126 height 30
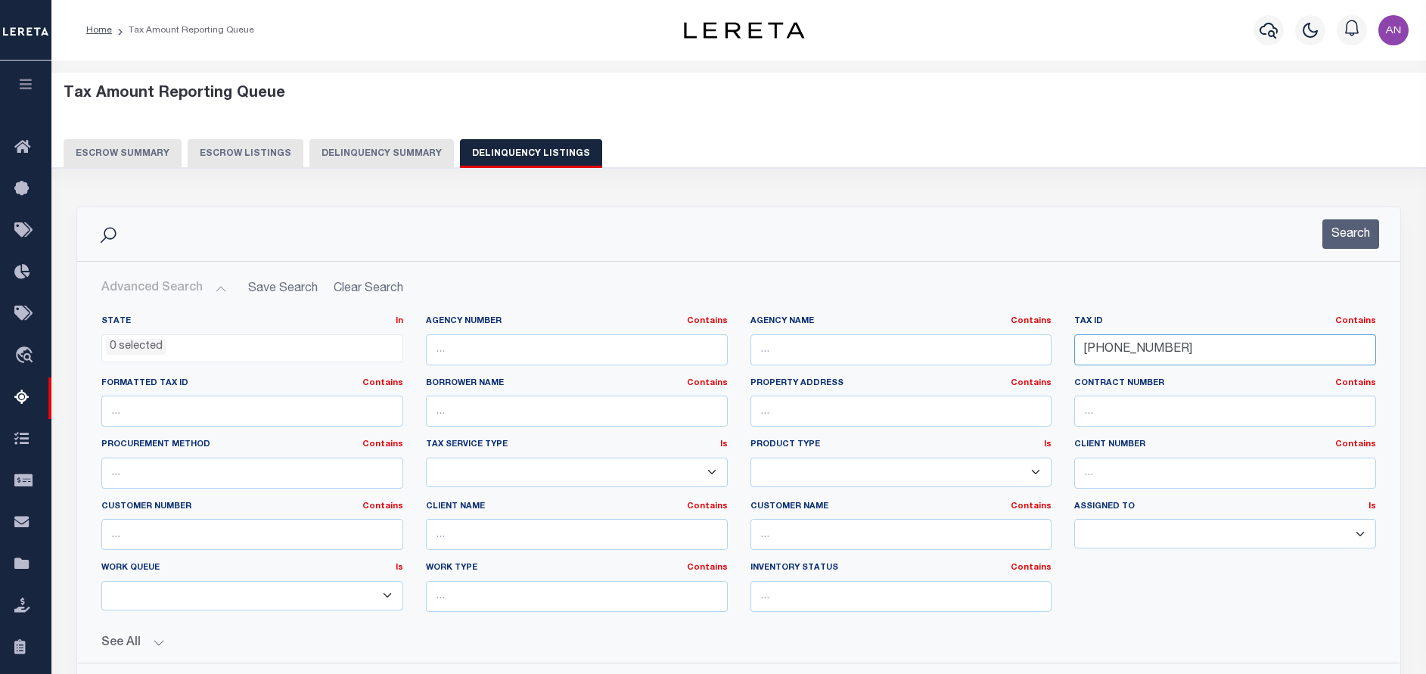
click at [1124, 352] on input "[PHONE_NUMBER]" at bounding box center [1225, 349] width 302 height 31
paste input "402.0-0000-0022."
type input "402.0-0000-0022.0"
click at [1338, 239] on button "Search" at bounding box center [1351, 234] width 57 height 30
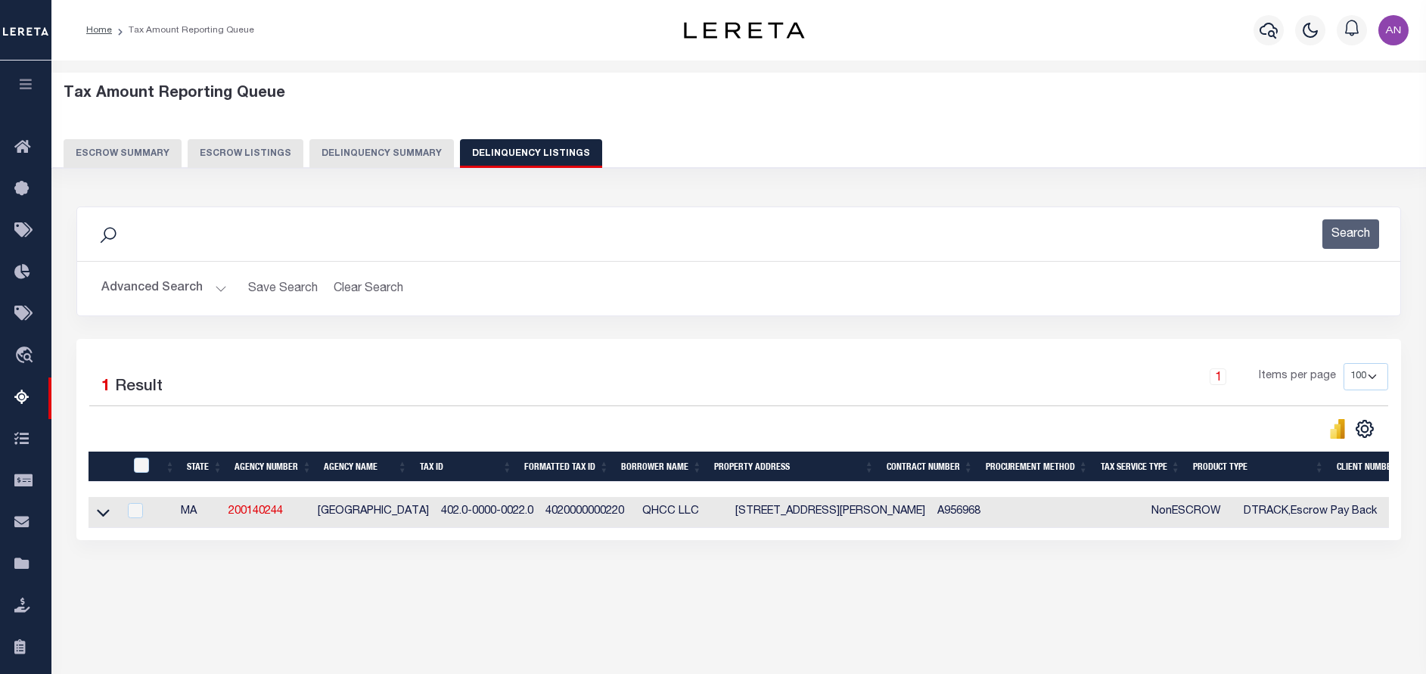
click at [103, 515] on icon at bounding box center [103, 513] width 13 height 16
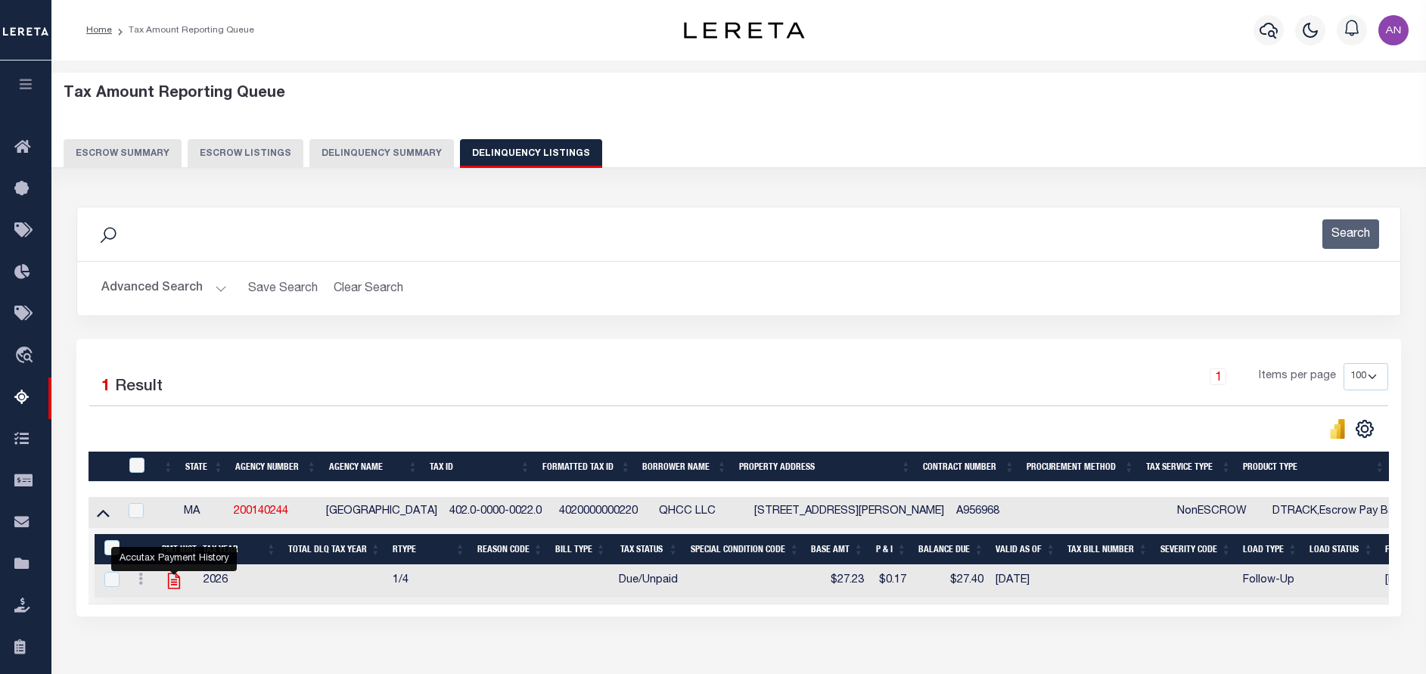
click at [179, 583] on icon "" at bounding box center [174, 582] width 12 height 16
checkbox input "true"
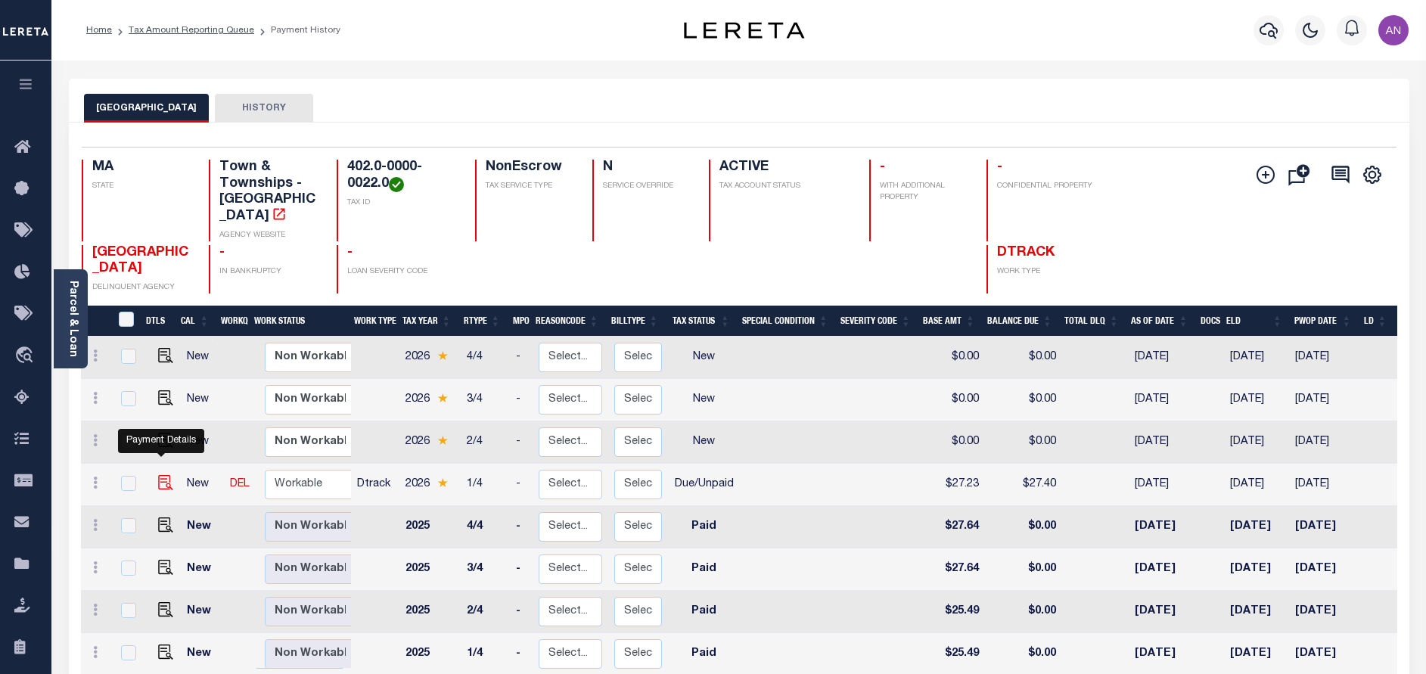
click at [158, 475] on img "" at bounding box center [165, 482] width 15 height 15
checkbox input "true"
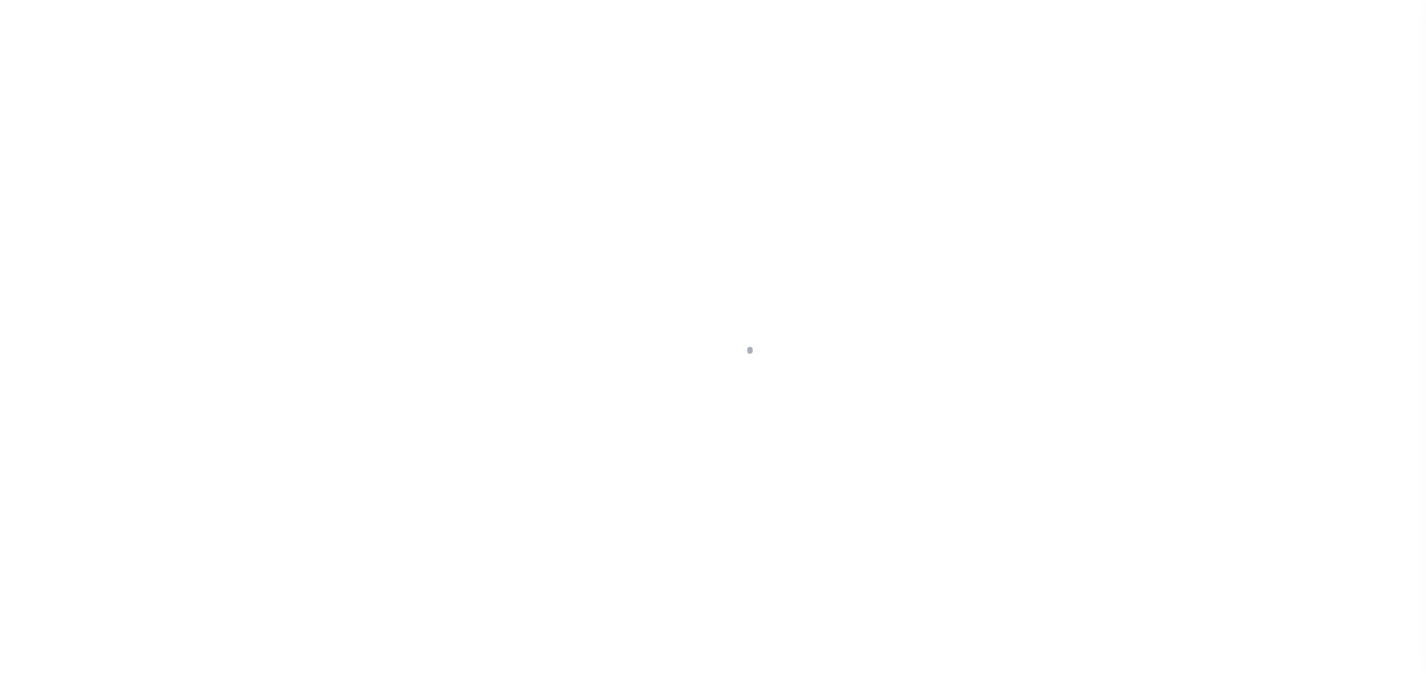
select select "DUE"
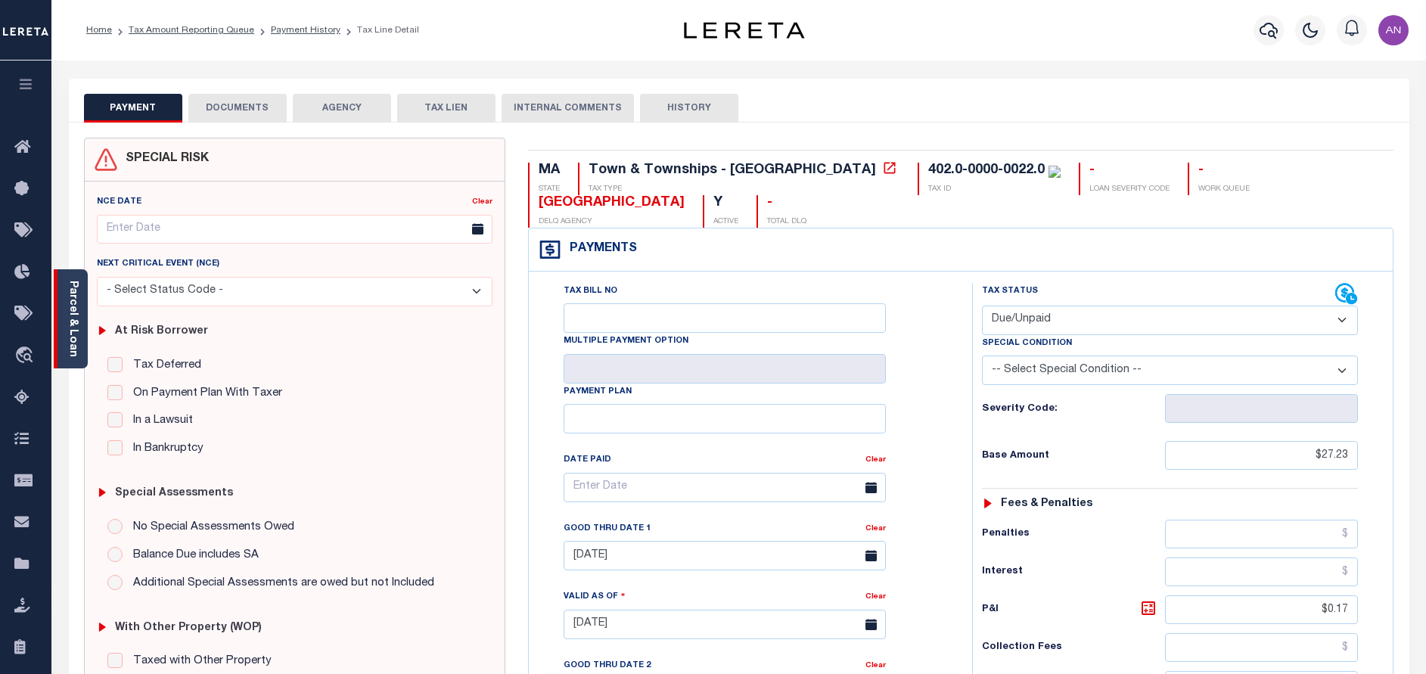
click at [76, 323] on link "Parcel & Loan" at bounding box center [72, 319] width 11 height 76
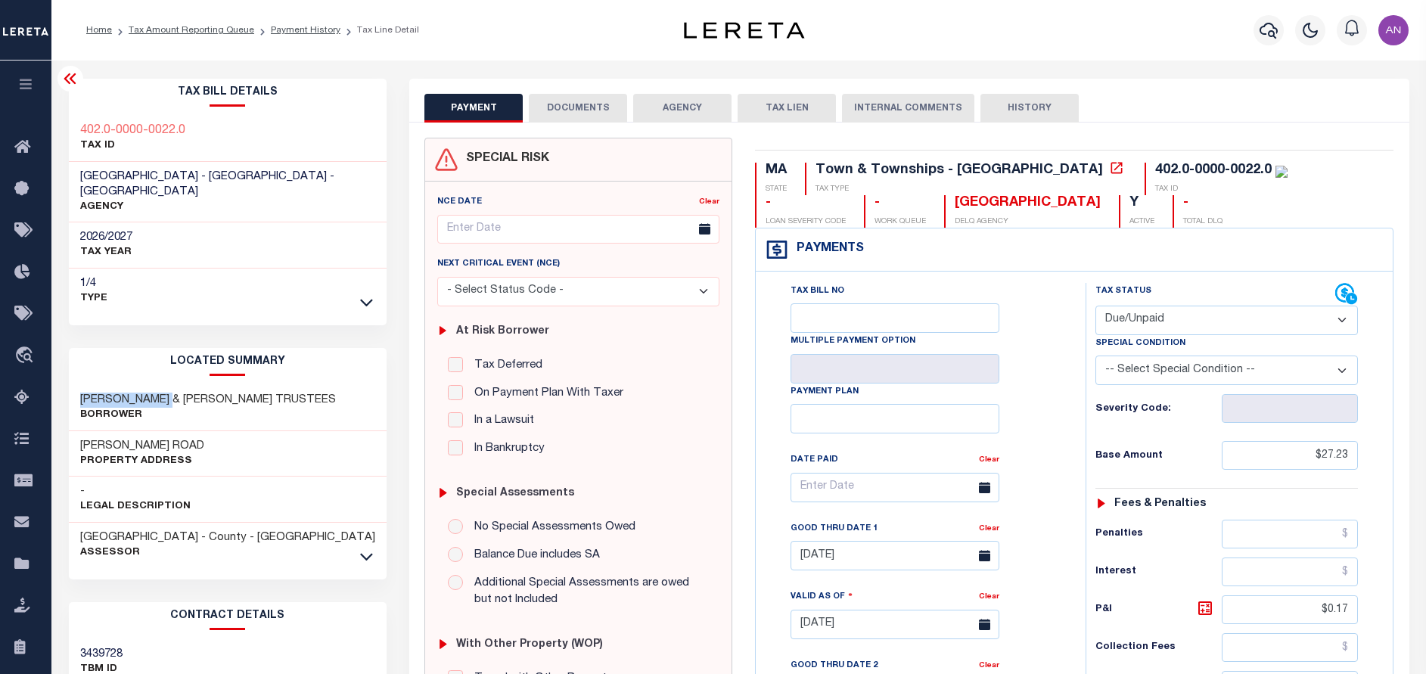
drag, startPoint x: 177, startPoint y: 386, endPoint x: 80, endPoint y: 388, distance: 96.9
click at [80, 393] on h3 "[PERSON_NAME] & [PERSON_NAME] TRUSTEES" at bounding box center [208, 400] width 256 height 15
copy h3 "[PERSON_NAME]"
click at [612, 107] on button "DOCUMENTS" at bounding box center [578, 108] width 98 height 29
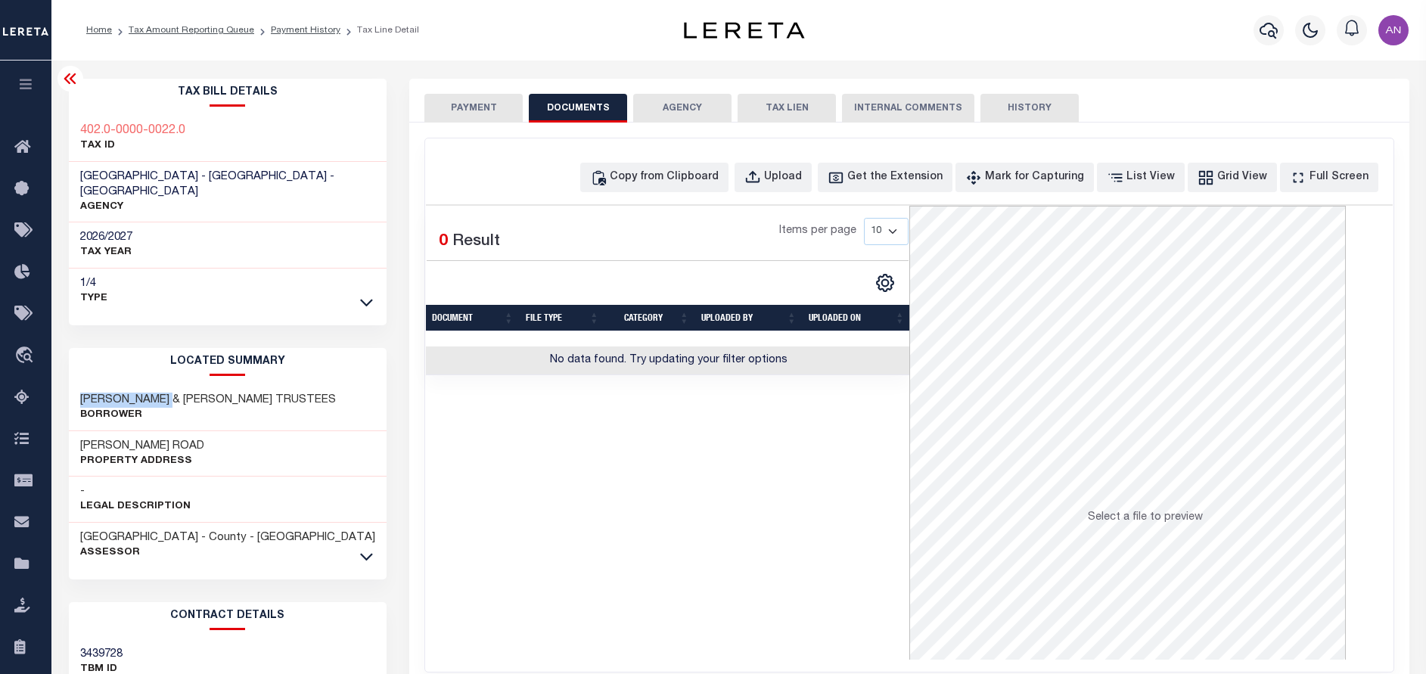
click at [487, 105] on button "PAYMENT" at bounding box center [473, 108] width 98 height 29
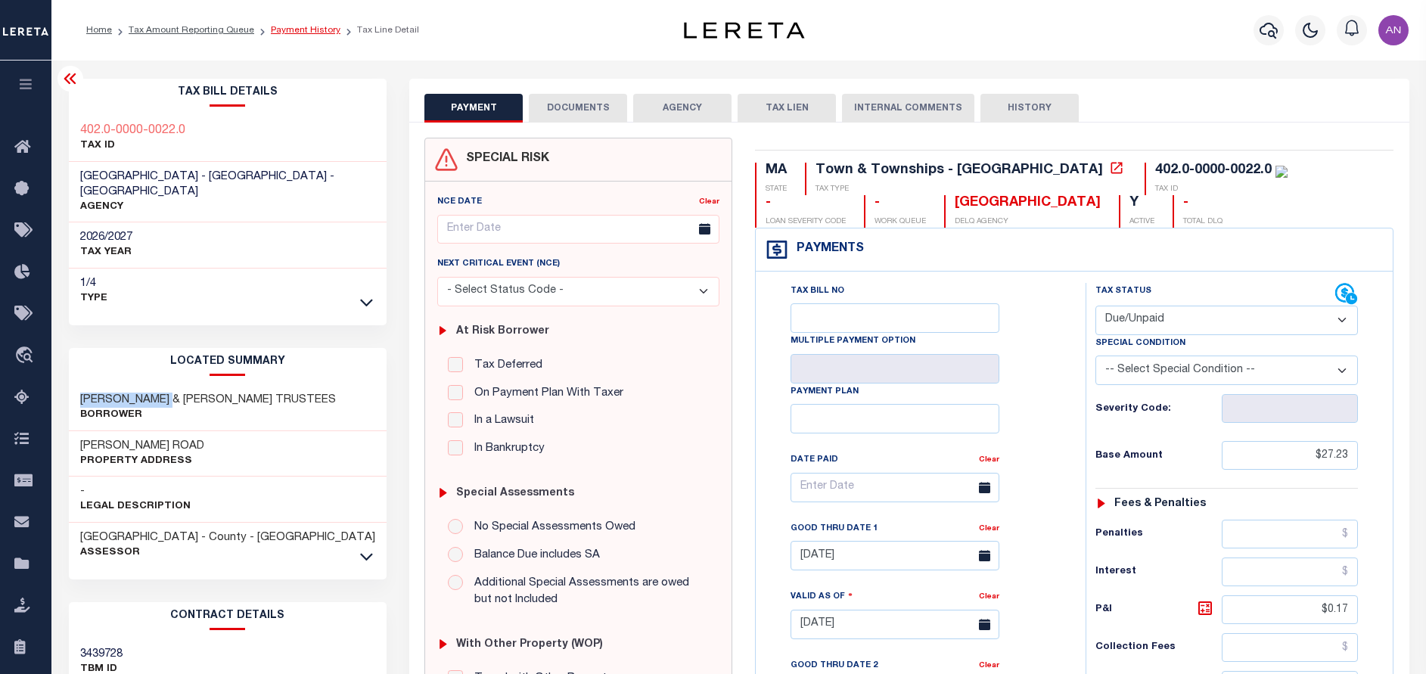
click at [280, 31] on link "Payment History" at bounding box center [306, 30] width 70 height 9
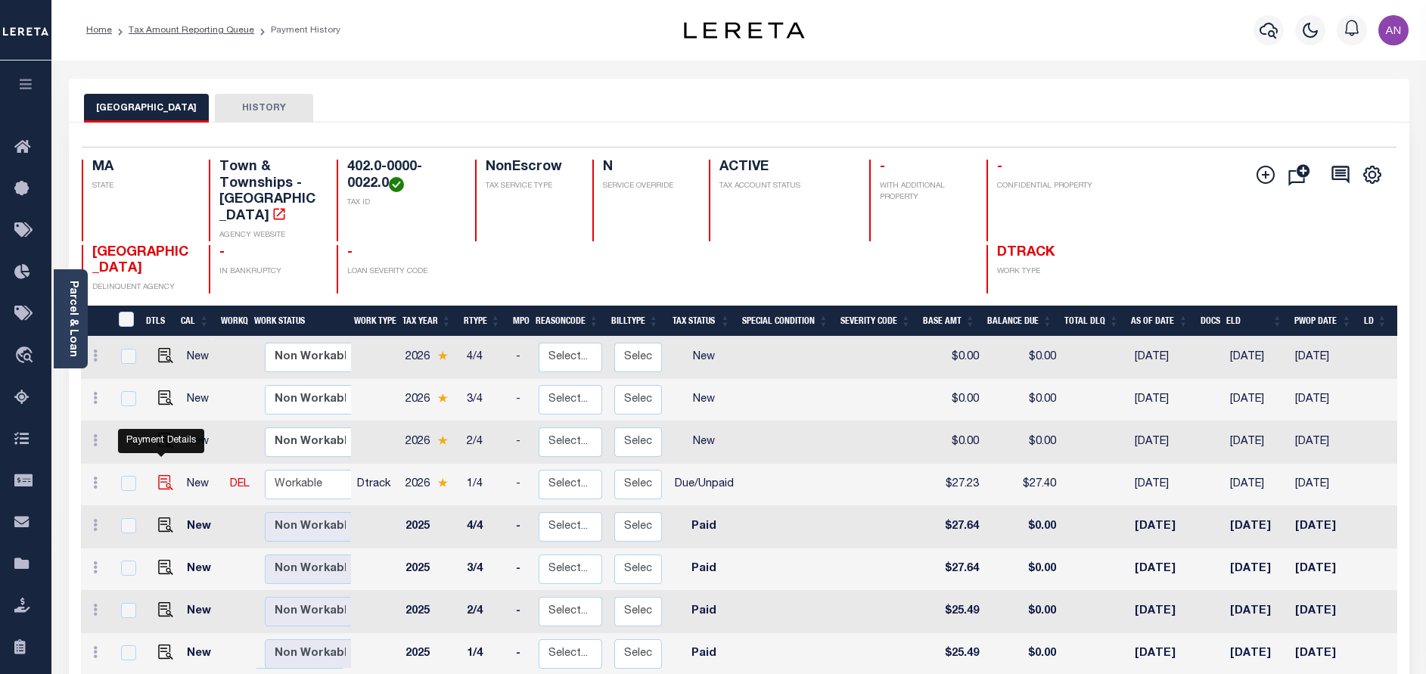
click at [159, 475] on img "" at bounding box center [165, 482] width 15 height 15
checkbox input "true"
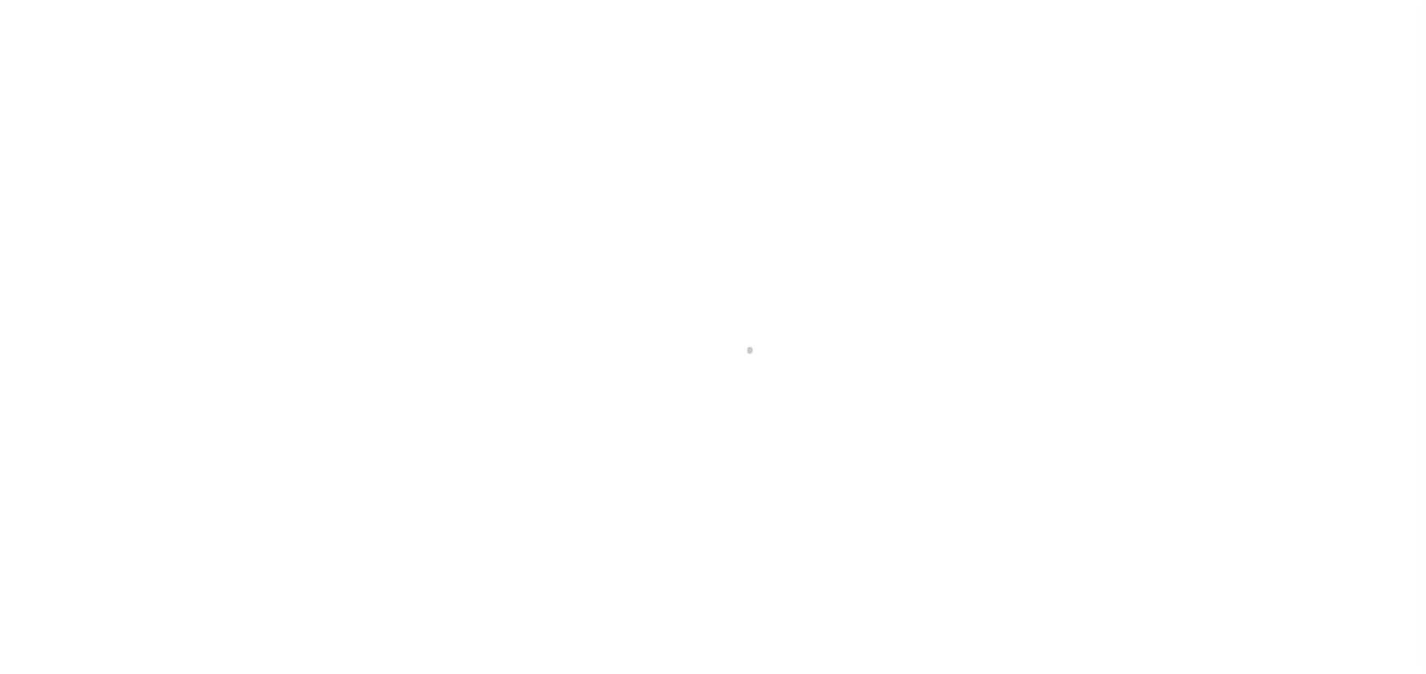
select select "DUE"
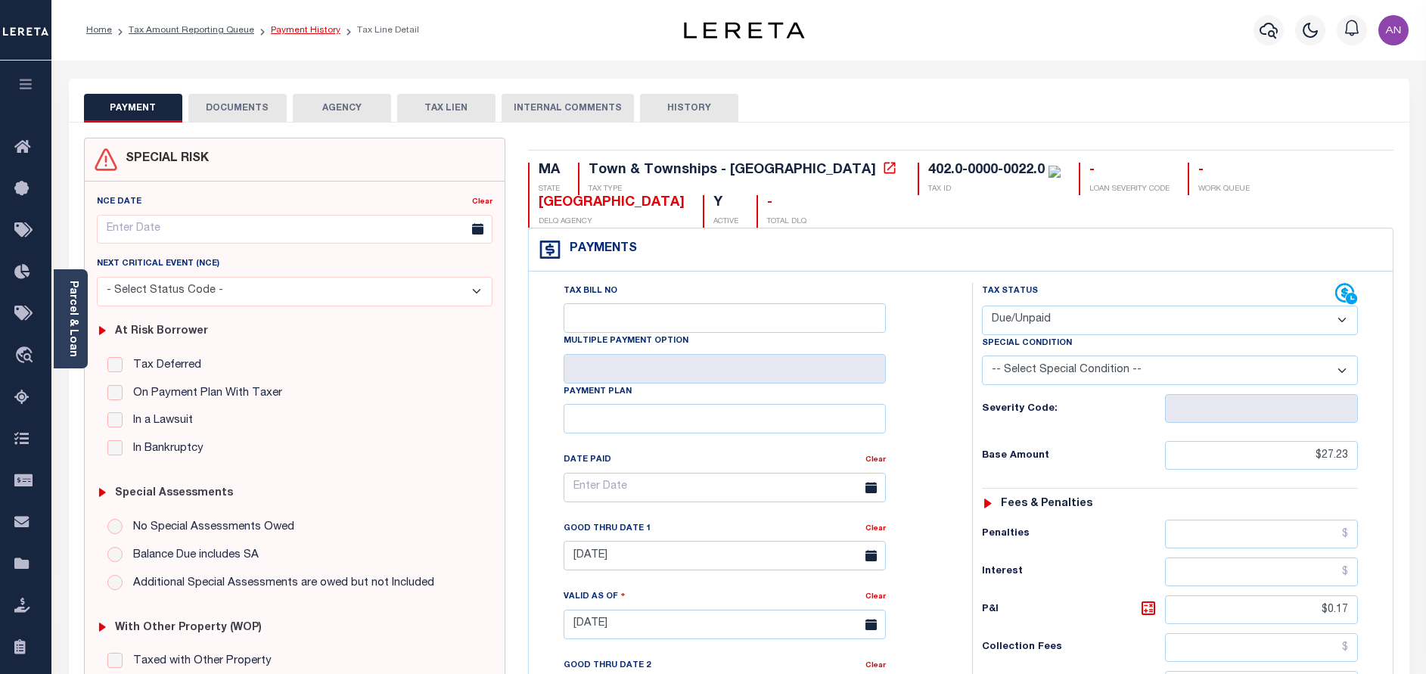
click at [288, 33] on link "Payment History" at bounding box center [306, 30] width 70 height 9
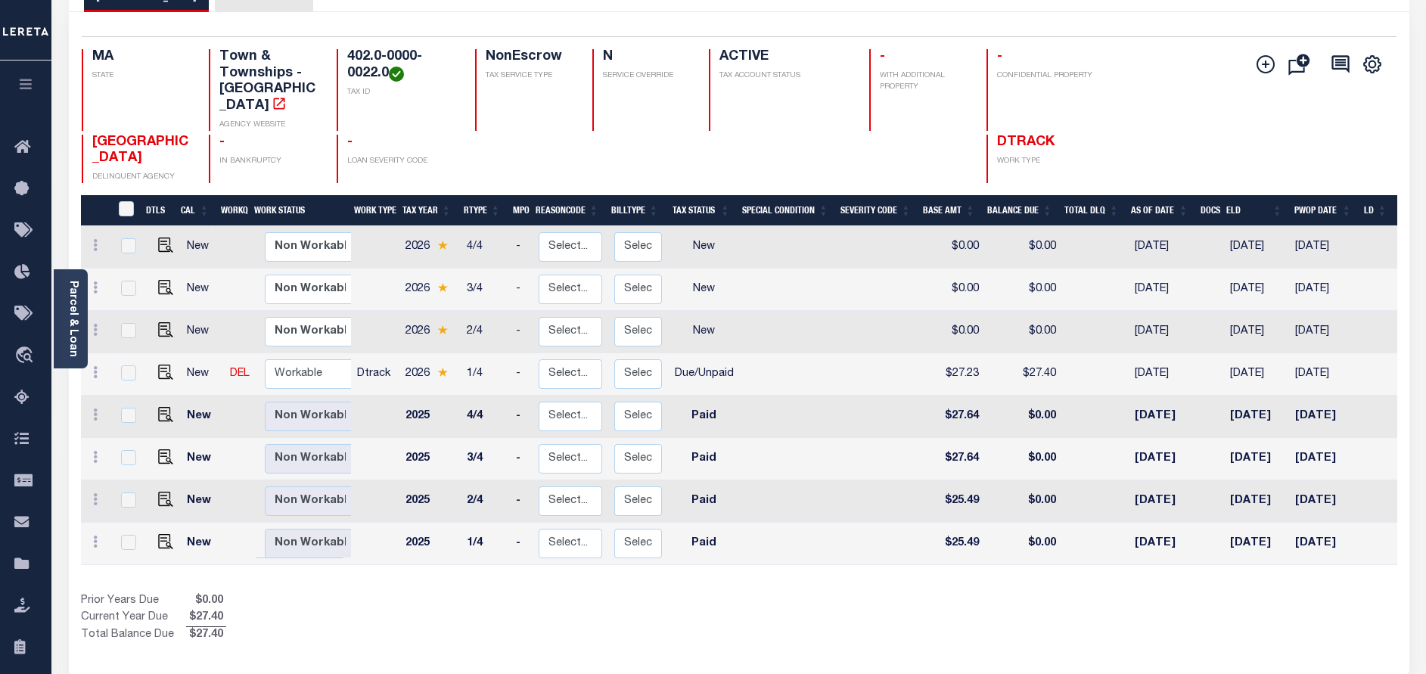
scroll to position [113, 0]
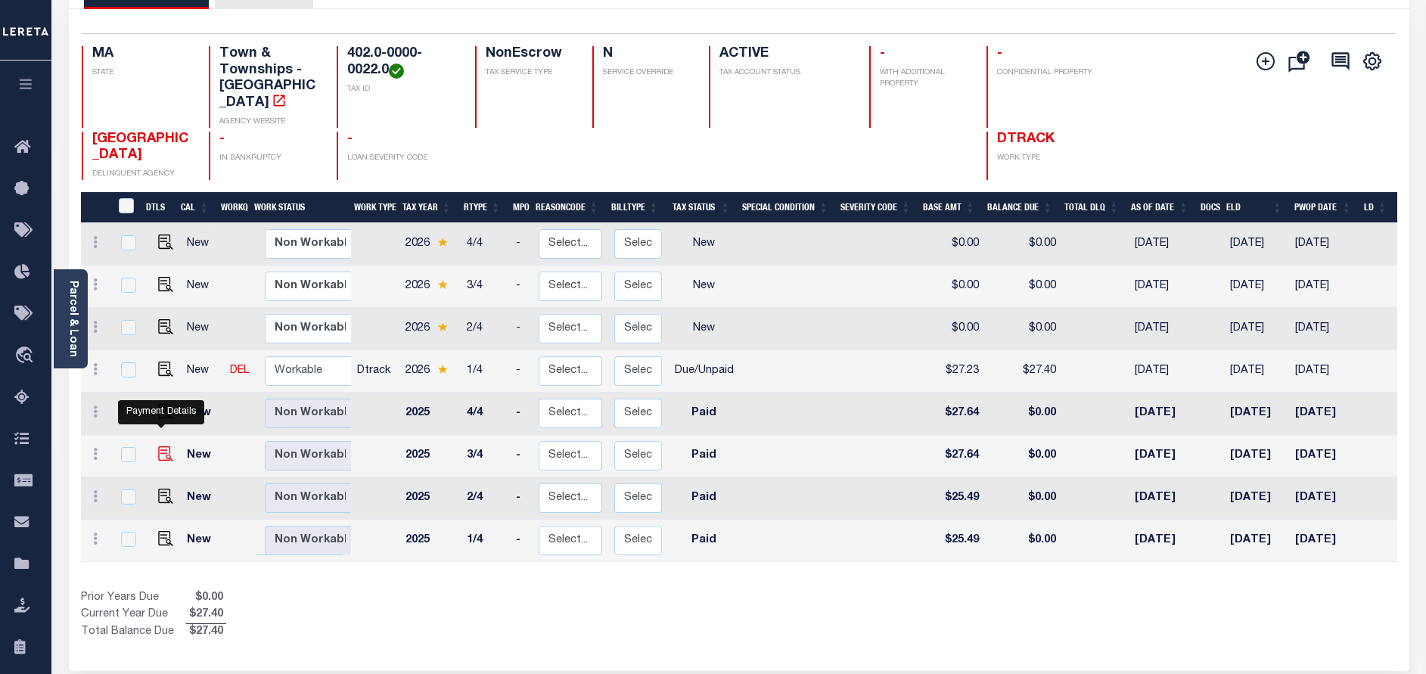
click at [168, 446] on img "" at bounding box center [165, 453] width 15 height 15
checkbox input "true"
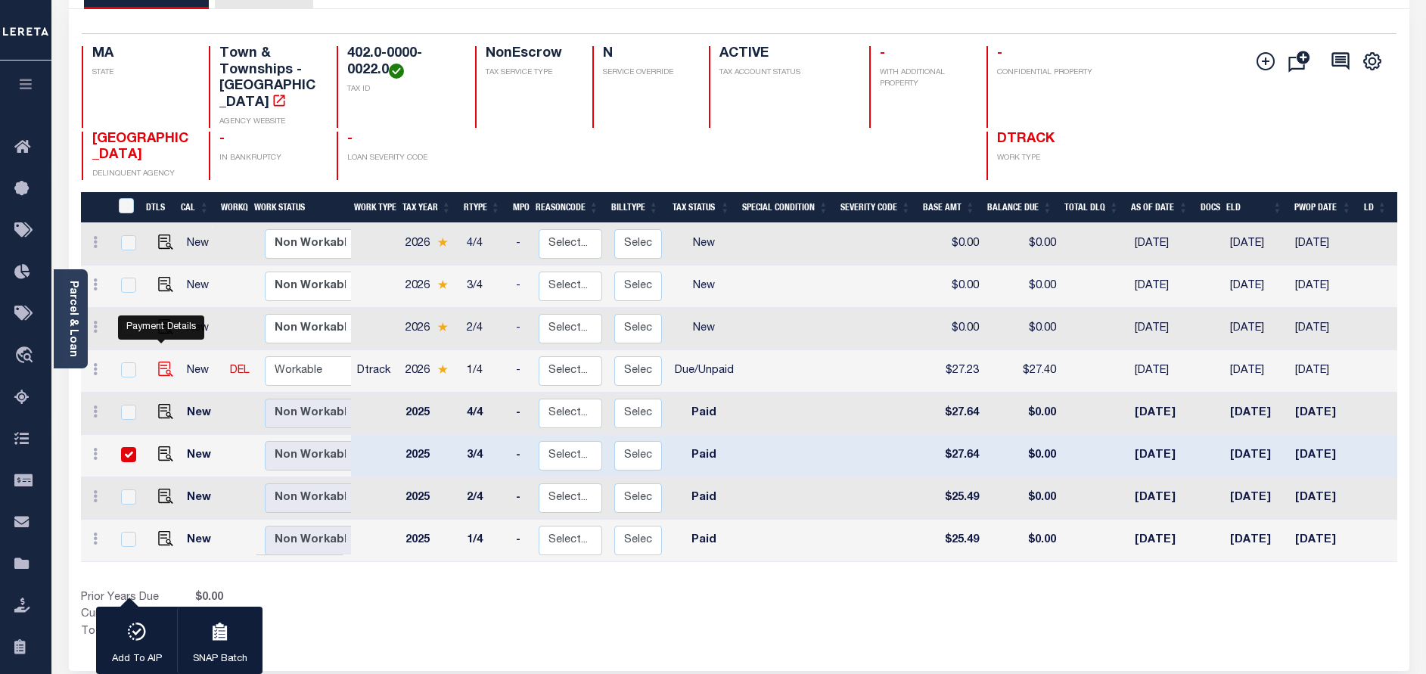
click at [158, 362] on img "" at bounding box center [165, 369] width 15 height 15
checkbox input "true"
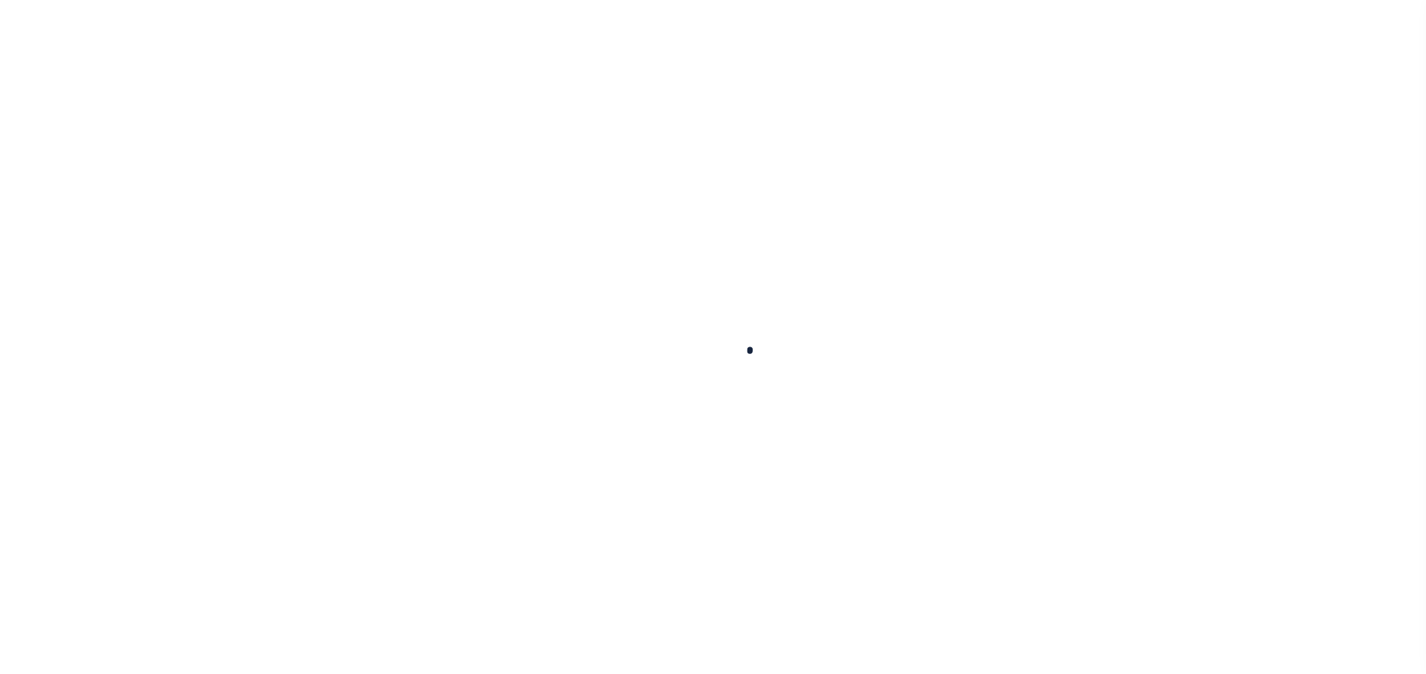
select select "PYD"
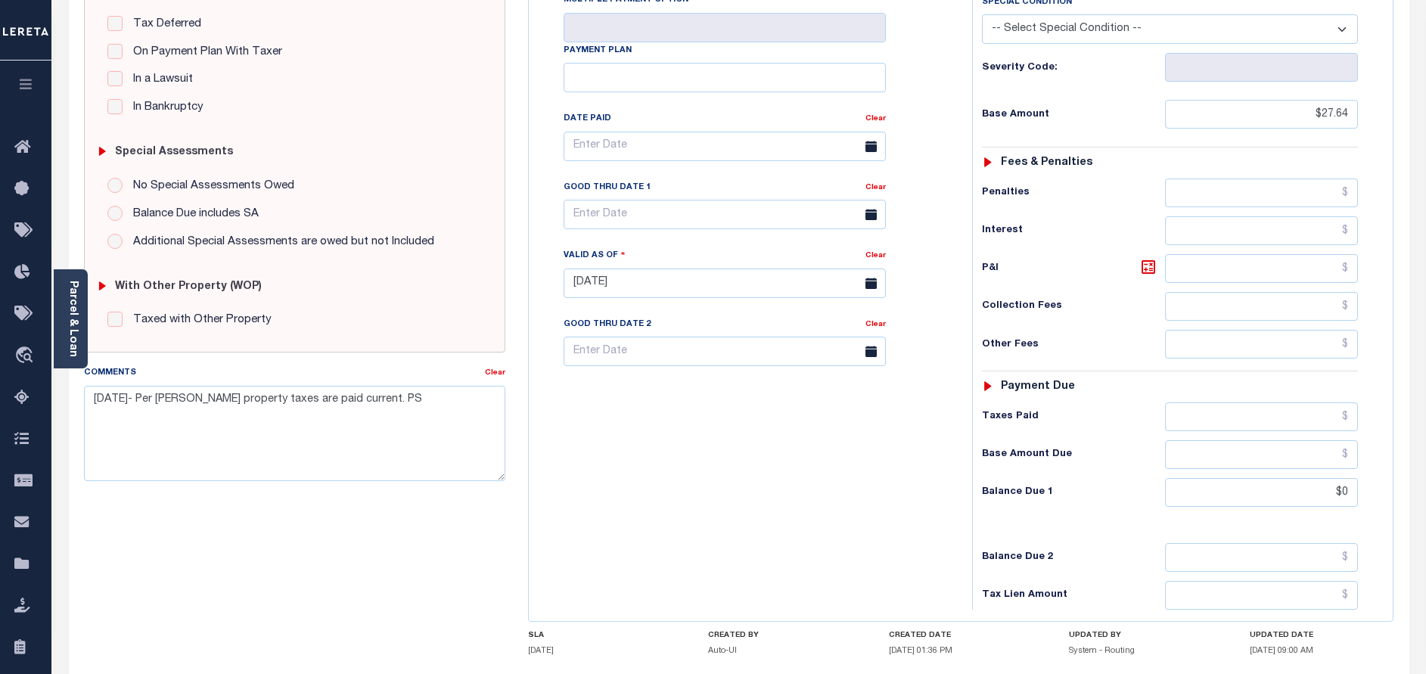
scroll to position [227, 0]
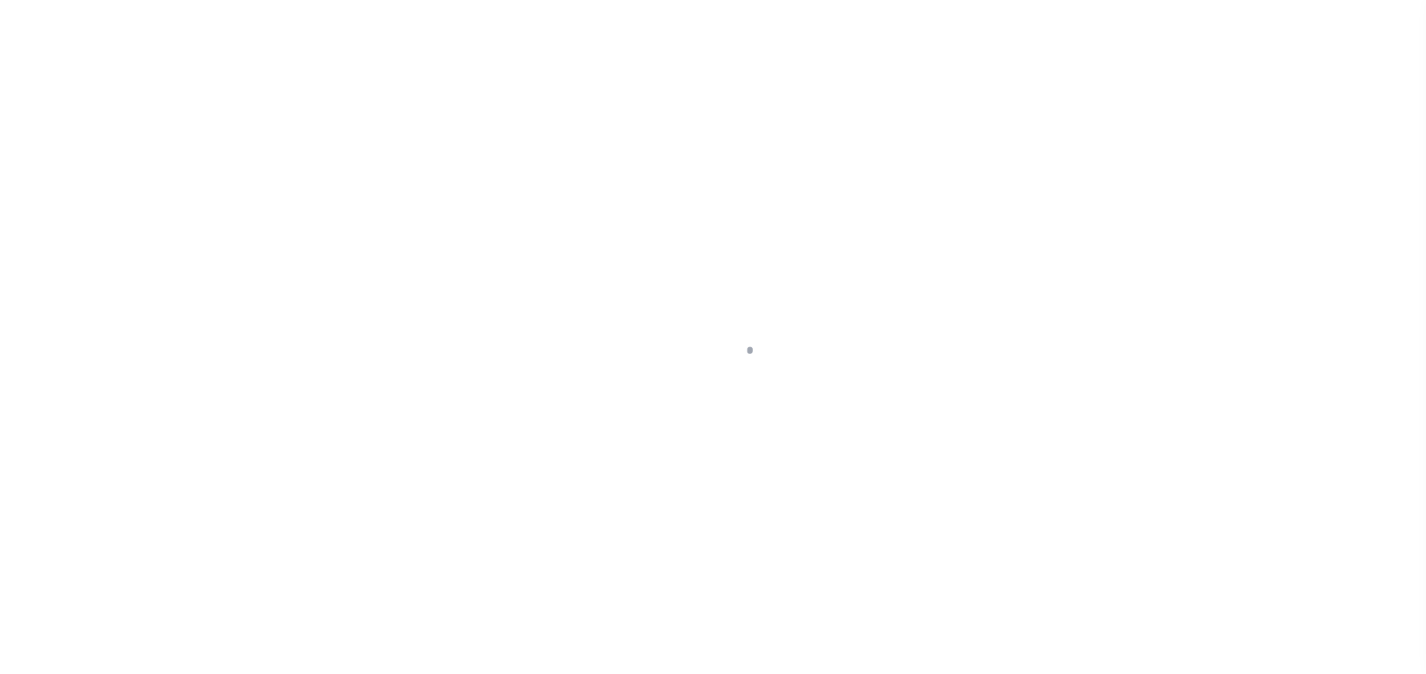
select select "DUE"
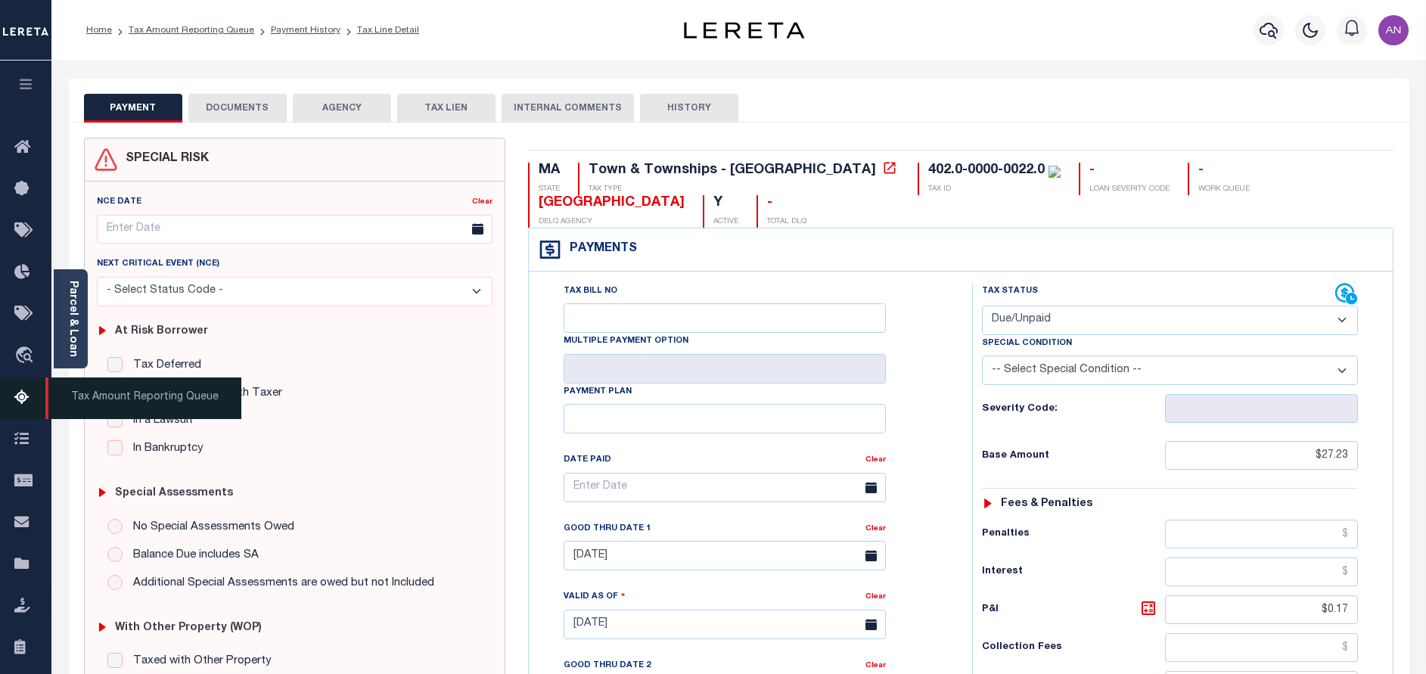
click at [21, 390] on link "Tax Amount Reporting Queue" at bounding box center [25, 399] width 51 height 42
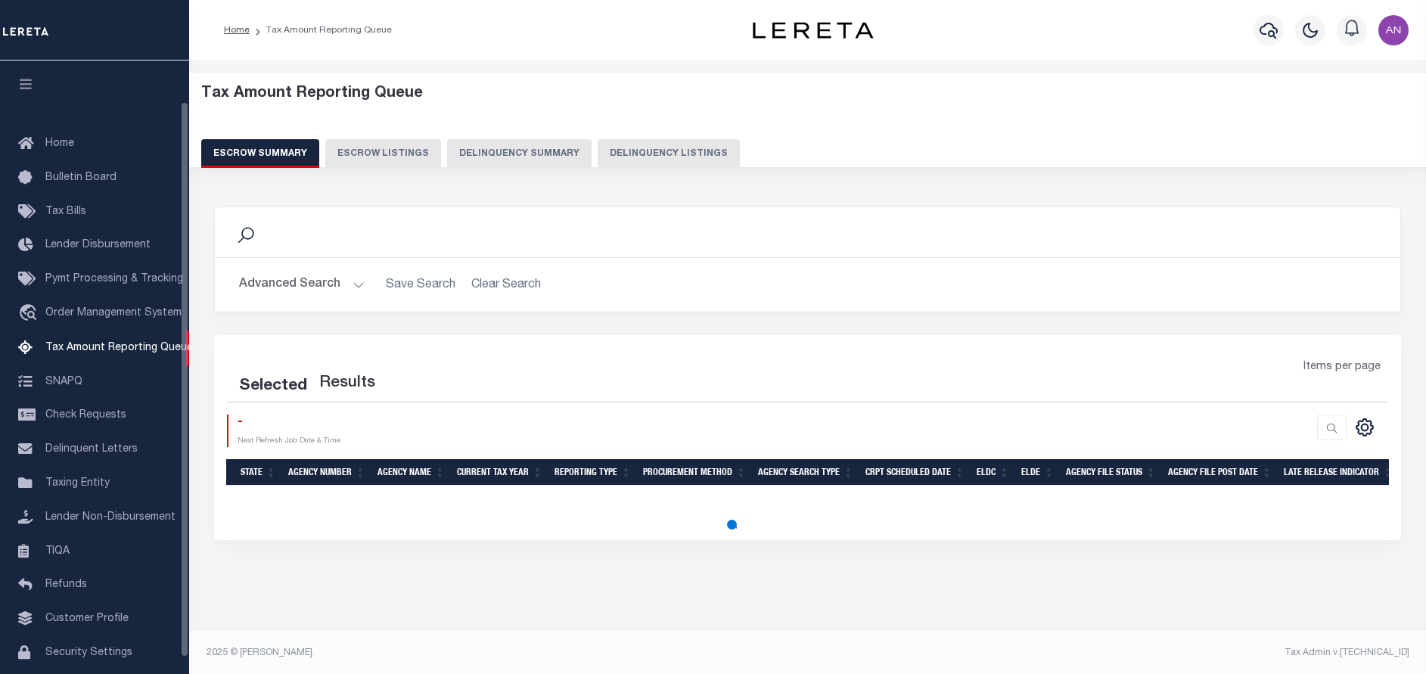
select select
select select "100"
click at [284, 284] on button "Advanced Search" at bounding box center [302, 285] width 126 height 30
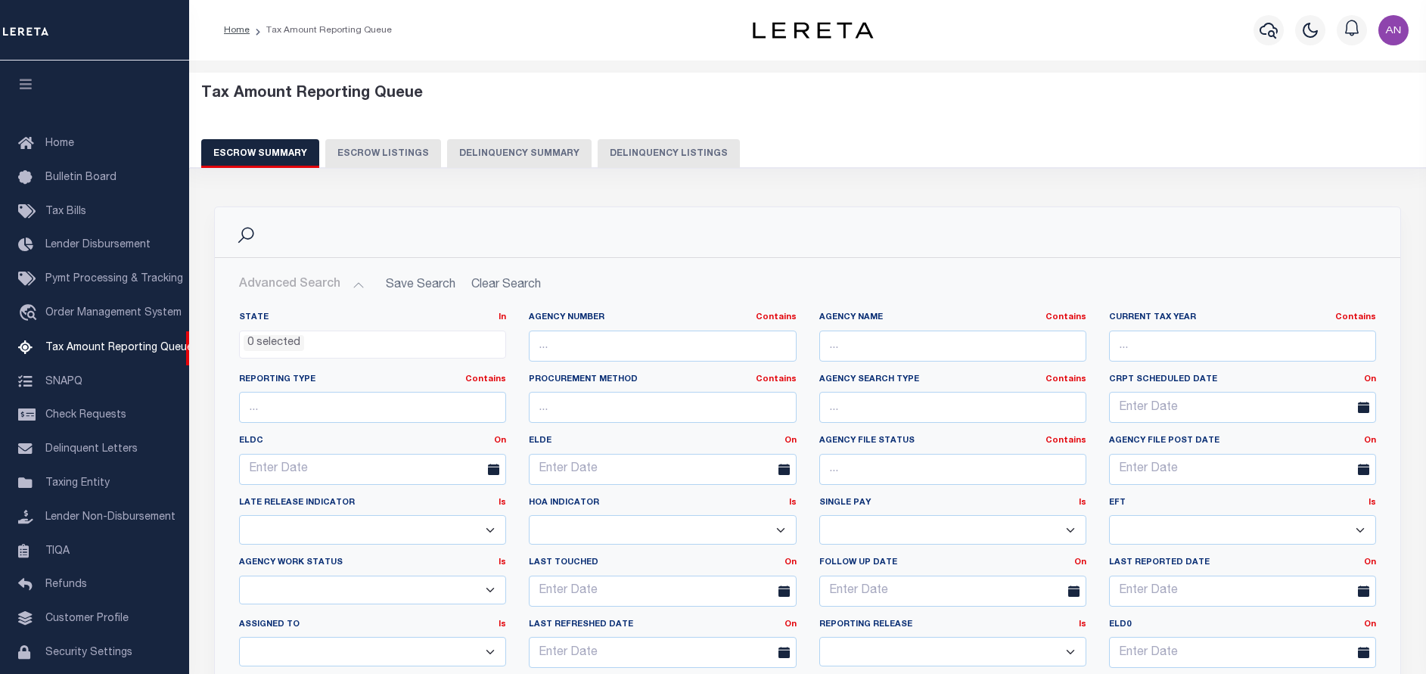
click at [644, 156] on button "Delinquency Listings" at bounding box center [669, 153] width 142 height 29
select select "100"
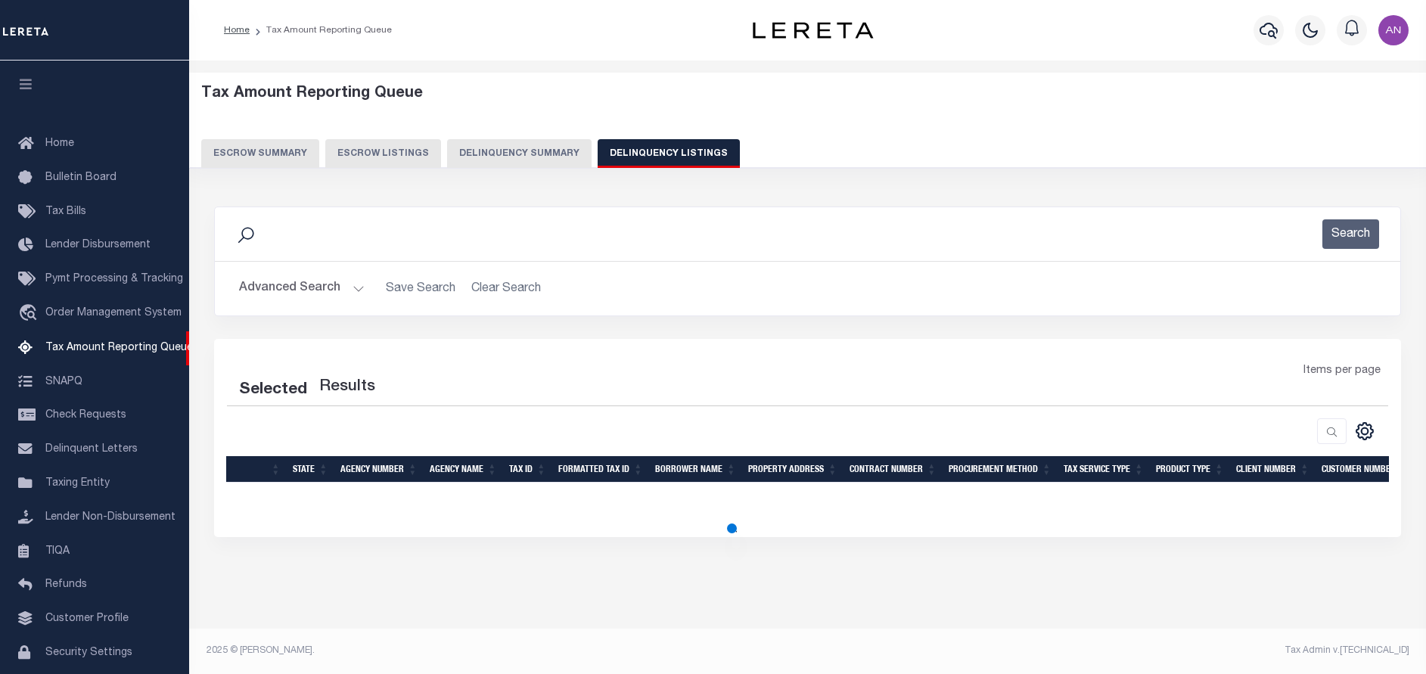
scroll to position [45, 0]
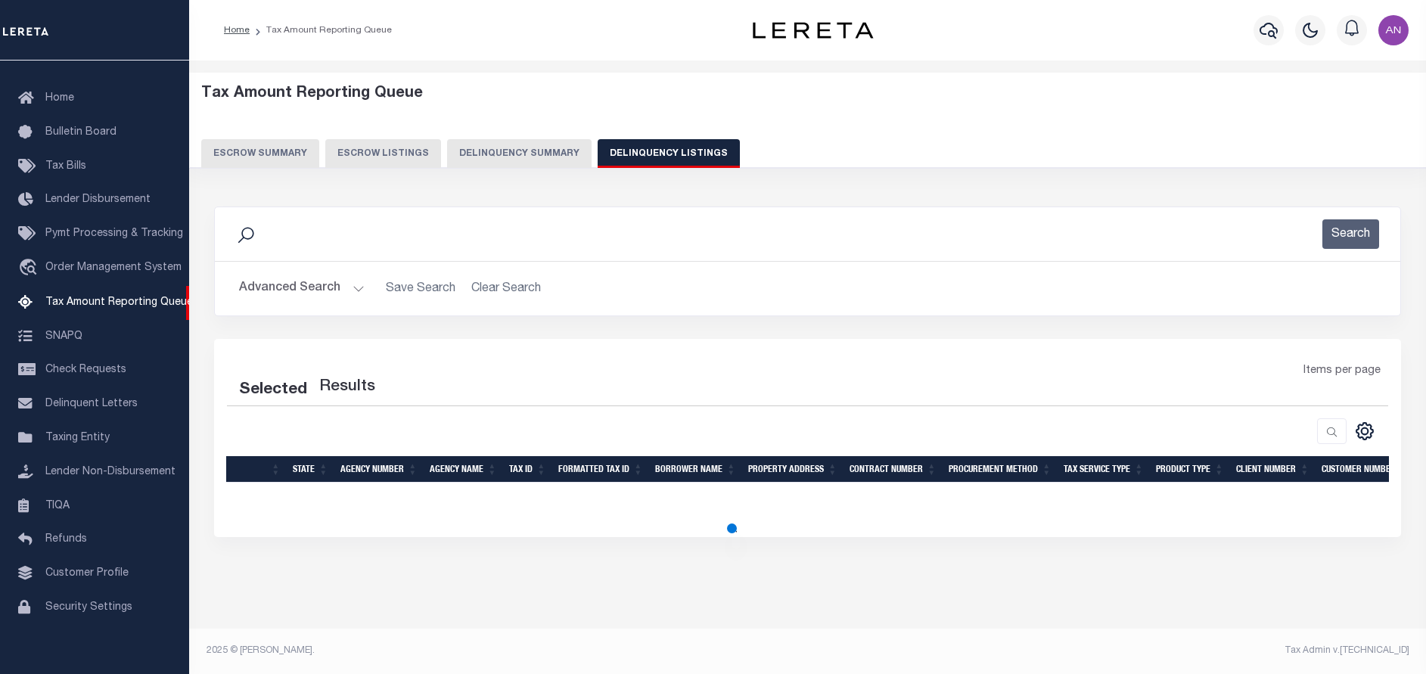
select select "100"
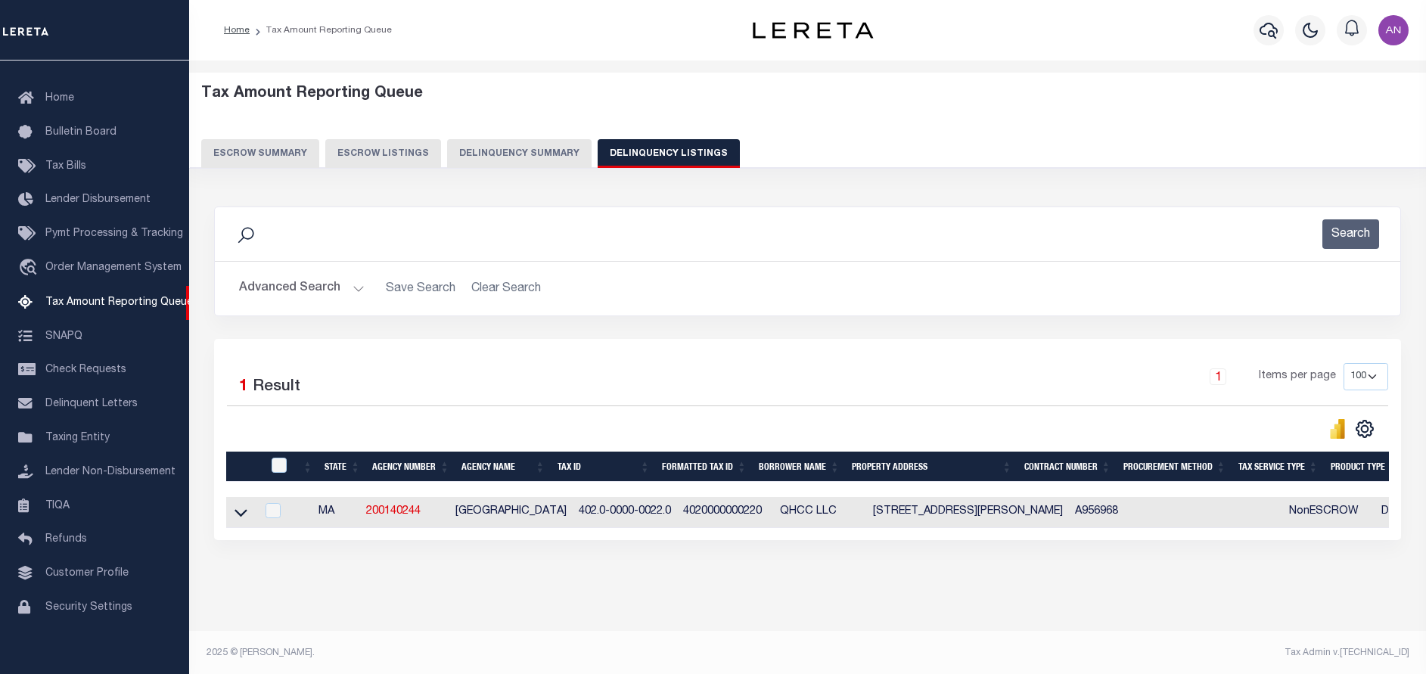
click at [270, 290] on button "Advanced Search" at bounding box center [302, 289] width 126 height 30
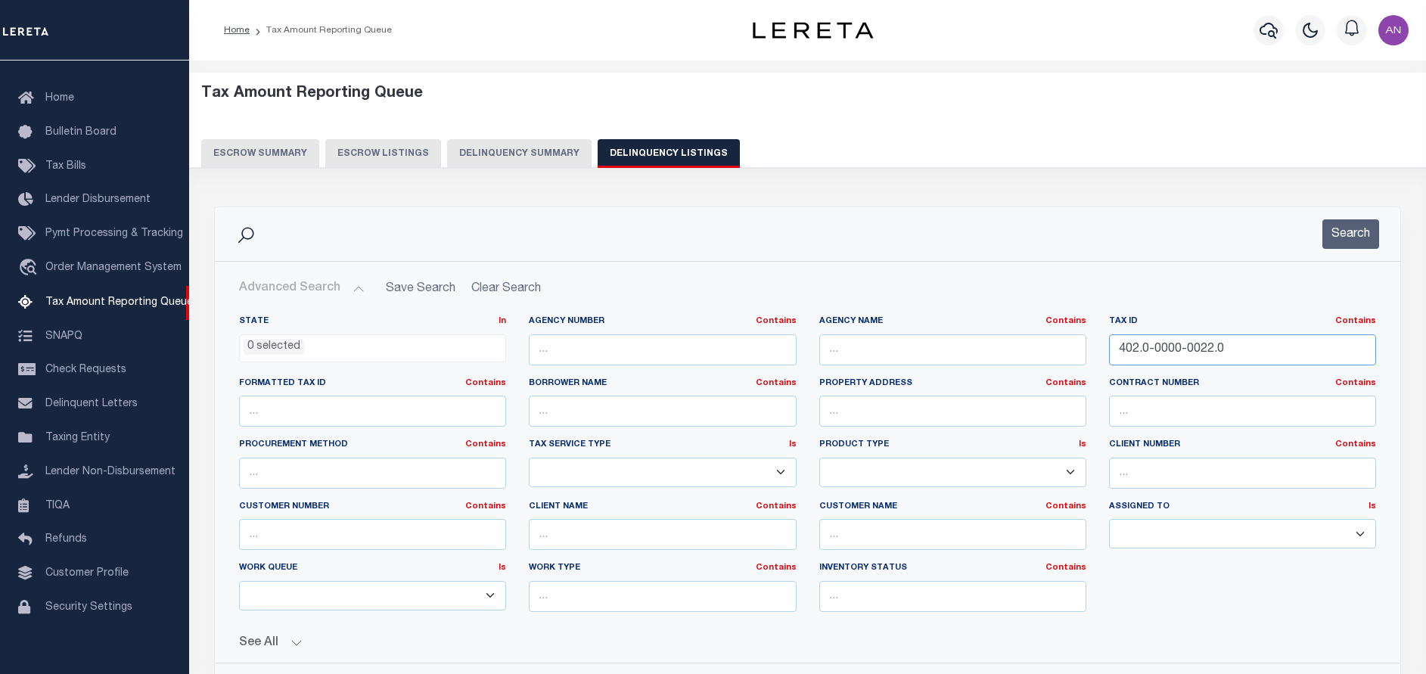
click at [1225, 355] on input "402.0-0000-0022.0" at bounding box center [1242, 349] width 267 height 31
paste input "7.0-0000-0022.1"
type input "407.0-0000-0022.1"
click at [1345, 250] on div "Search" at bounding box center [808, 234] width 1186 height 54
click at [1345, 243] on button "Search" at bounding box center [1351, 234] width 57 height 30
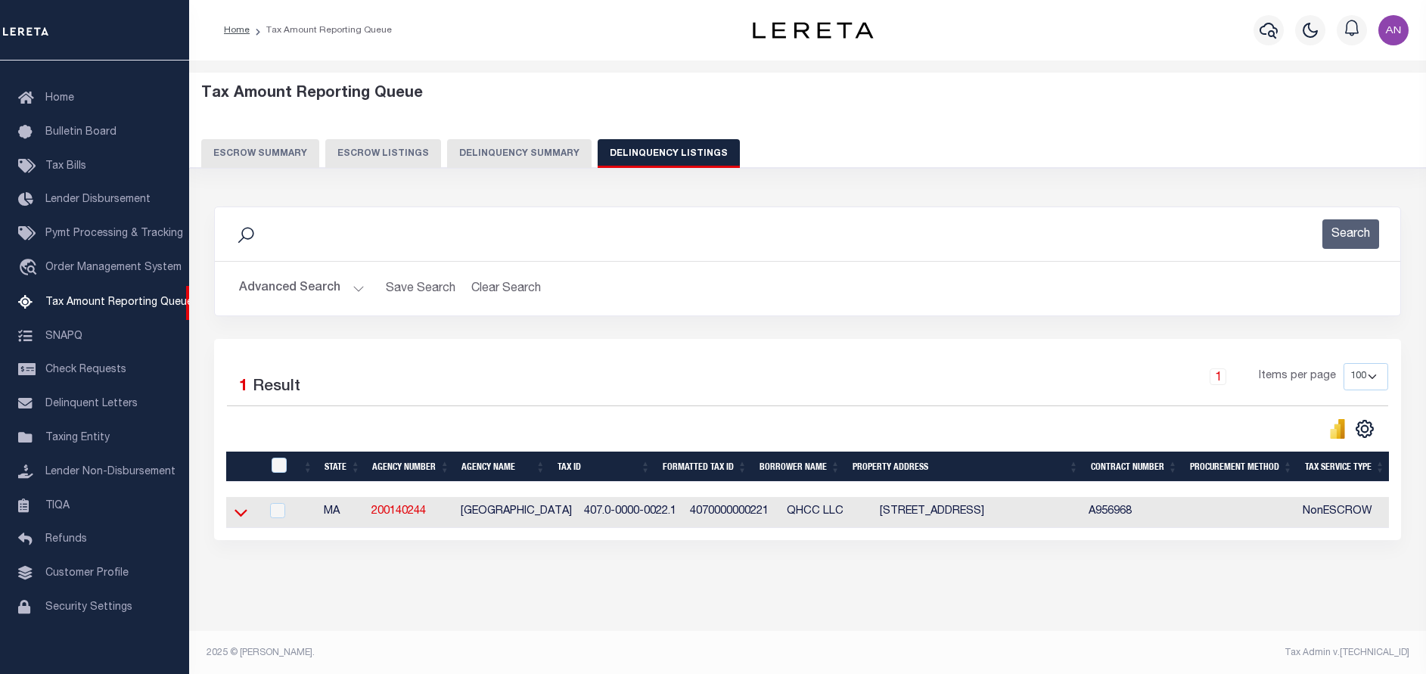
click at [241, 517] on icon at bounding box center [241, 513] width 13 height 16
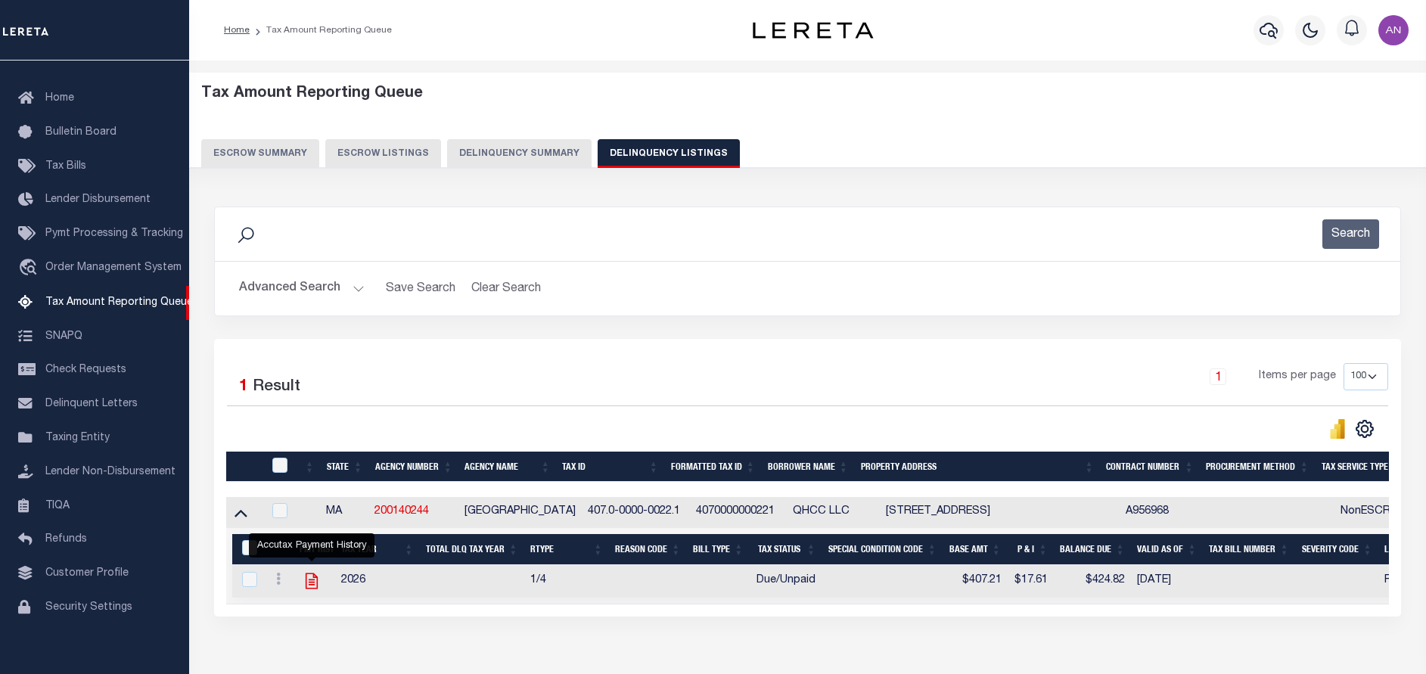
click at [311, 583] on icon "" at bounding box center [312, 582] width 12 height 16
checkbox input "true"
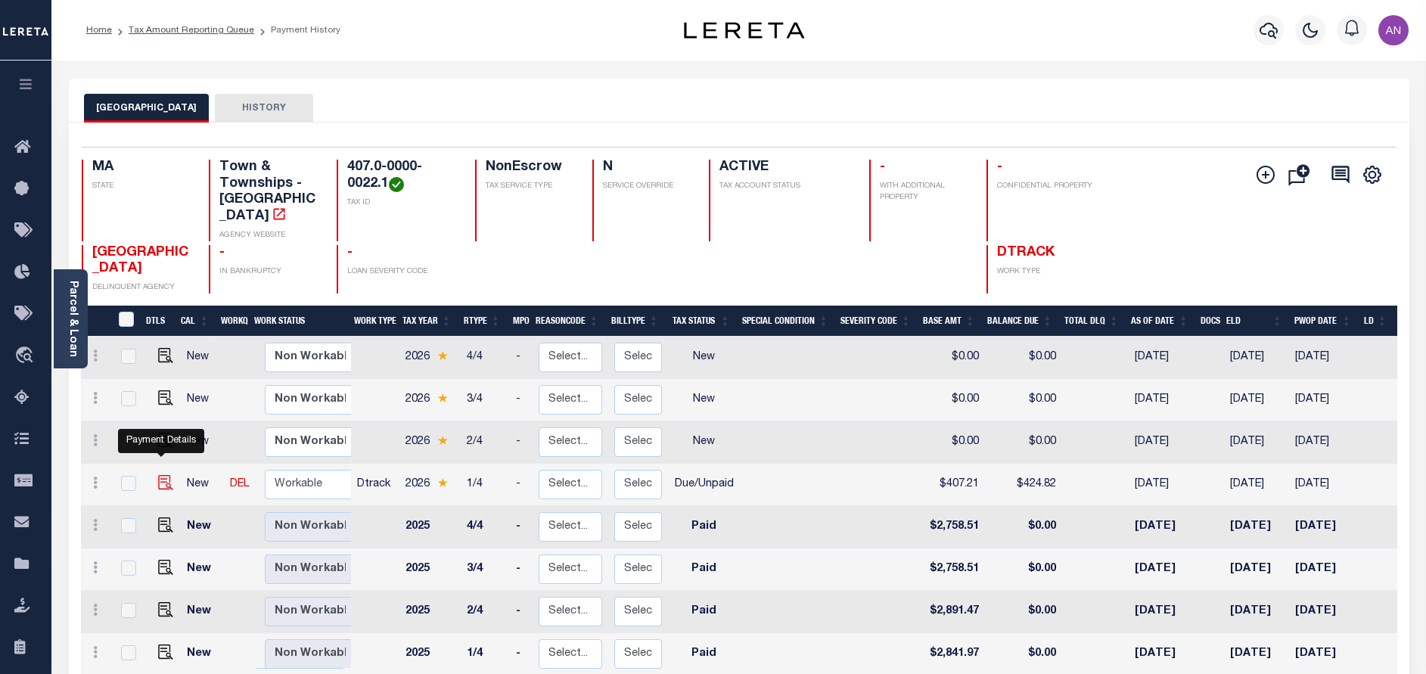
click at [158, 475] on img "" at bounding box center [165, 482] width 15 height 15
checkbox input "true"
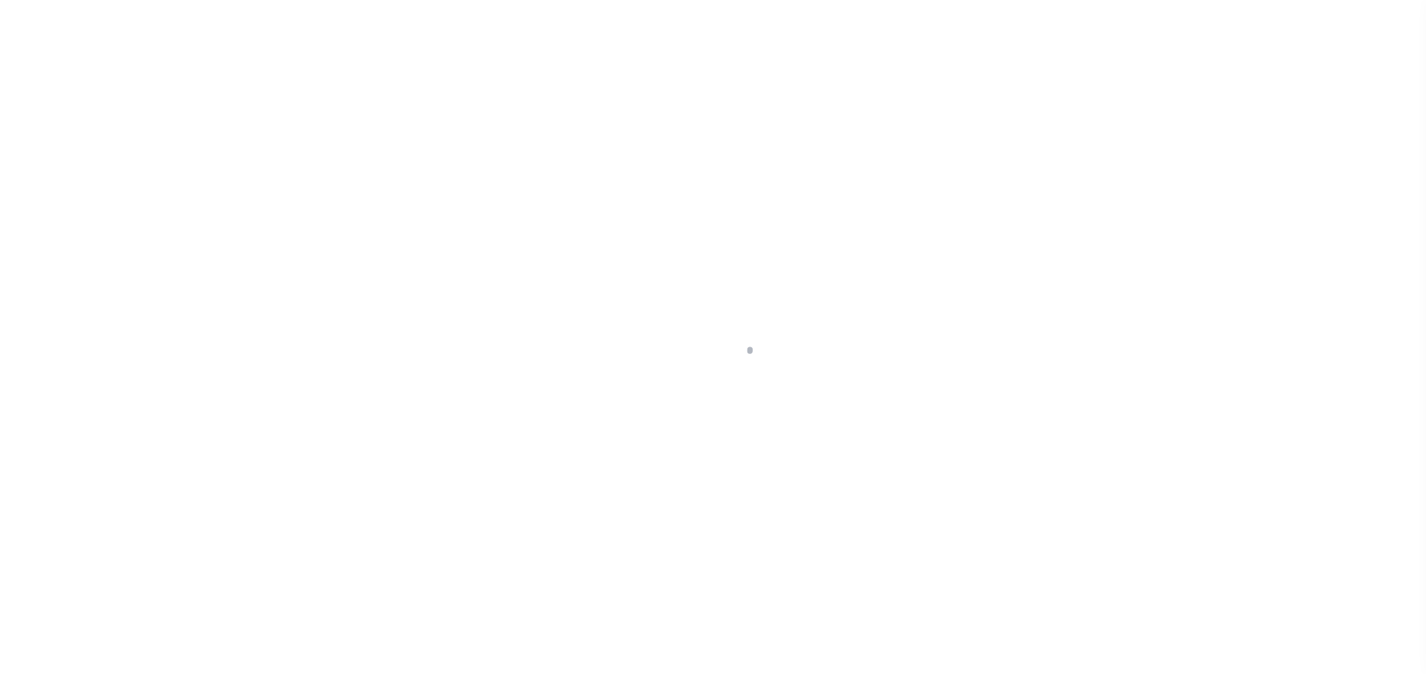
select select "DUE"
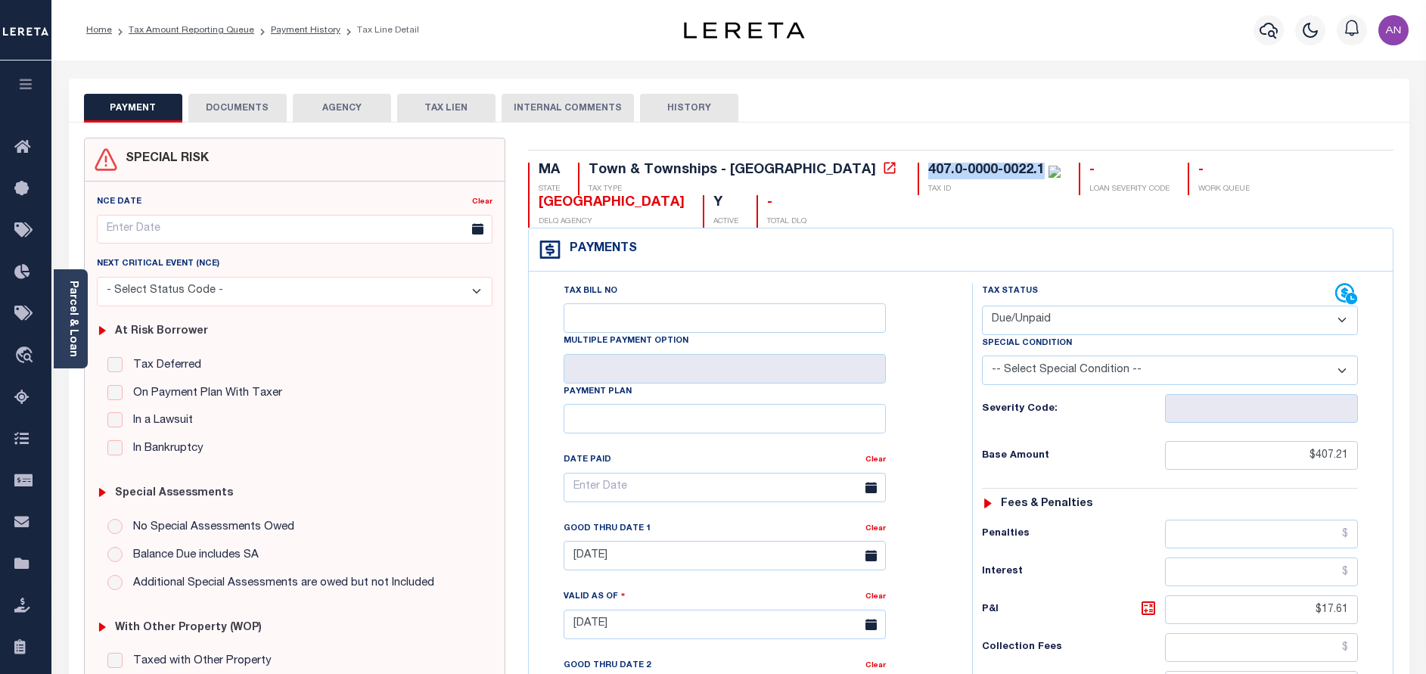
drag, startPoint x: 802, startPoint y: 173, endPoint x: 916, endPoint y: 171, distance: 114.3
click at [928, 171] on div "407.0-0000-0022.1" at bounding box center [986, 170] width 117 height 14
click at [70, 332] on link "Parcel & Loan" at bounding box center [72, 319] width 11 height 76
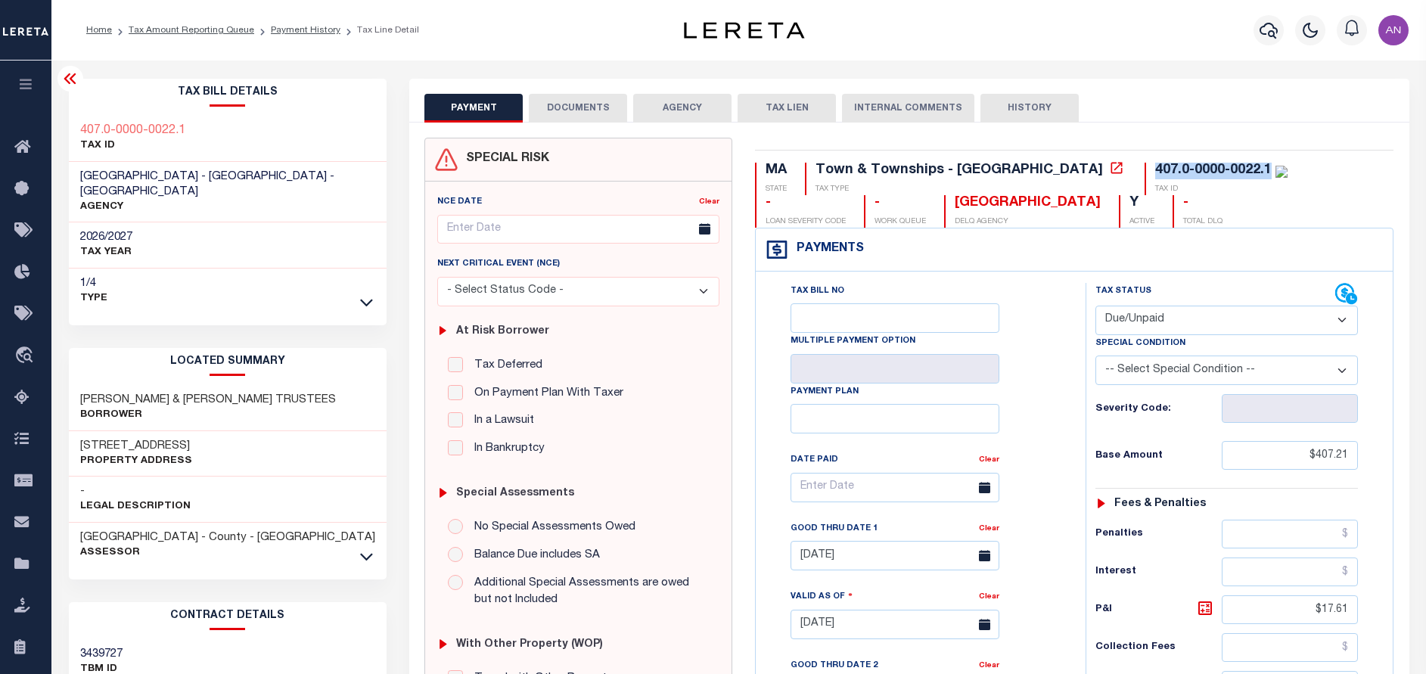
drag, startPoint x: 191, startPoint y: 427, endPoint x: 78, endPoint y: 431, distance: 112.8
click at [78, 431] on div "[STREET_ADDRESS] Property Address" at bounding box center [228, 454] width 319 height 46
copy h3 "1822 OLD TURNPIKE"
click at [292, 28] on link "Payment History" at bounding box center [306, 30] width 70 height 9
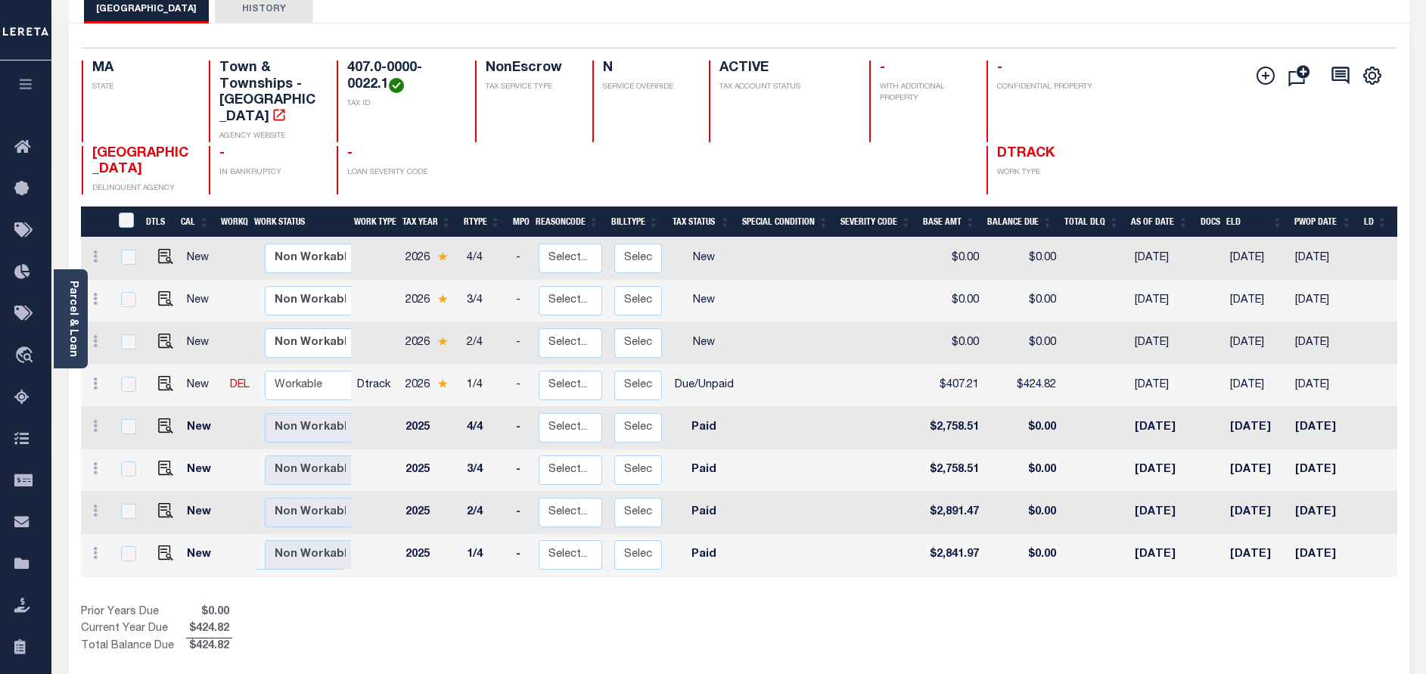
scroll to position [113, 0]
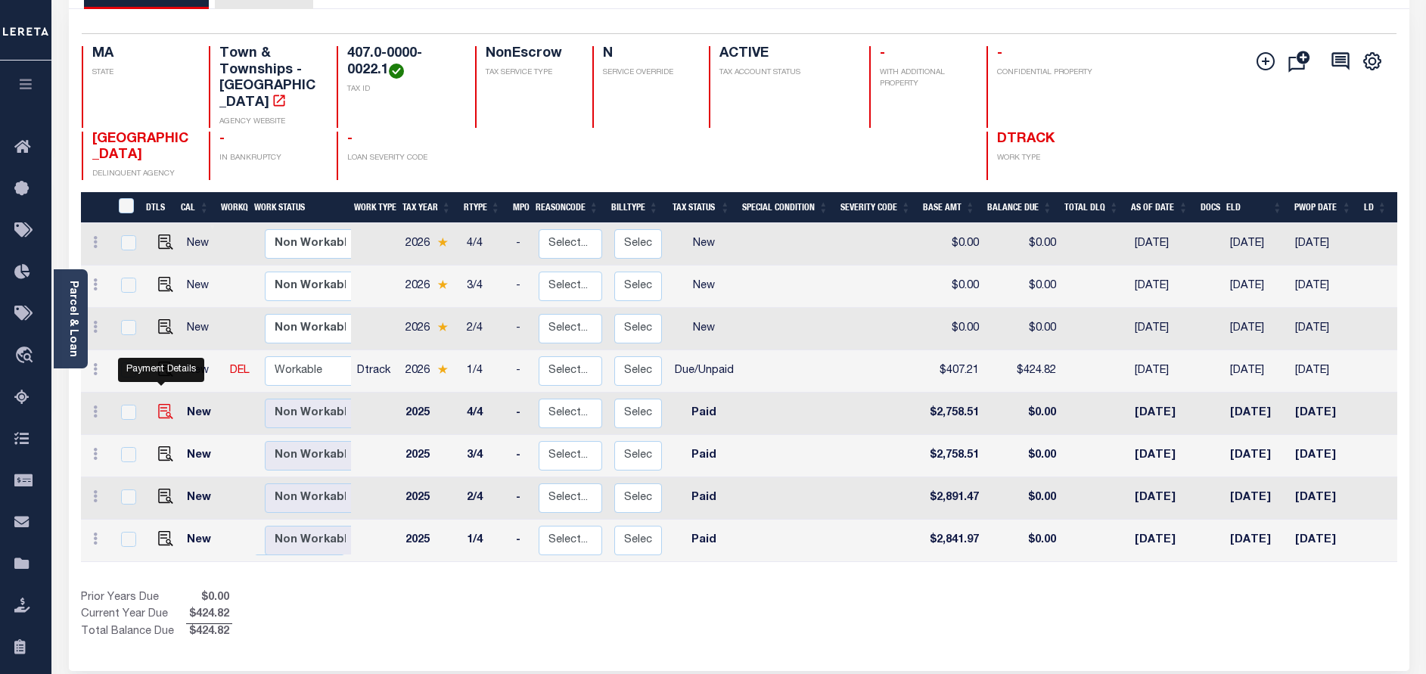
click at [160, 404] on img "" at bounding box center [165, 411] width 15 height 15
checkbox input "true"
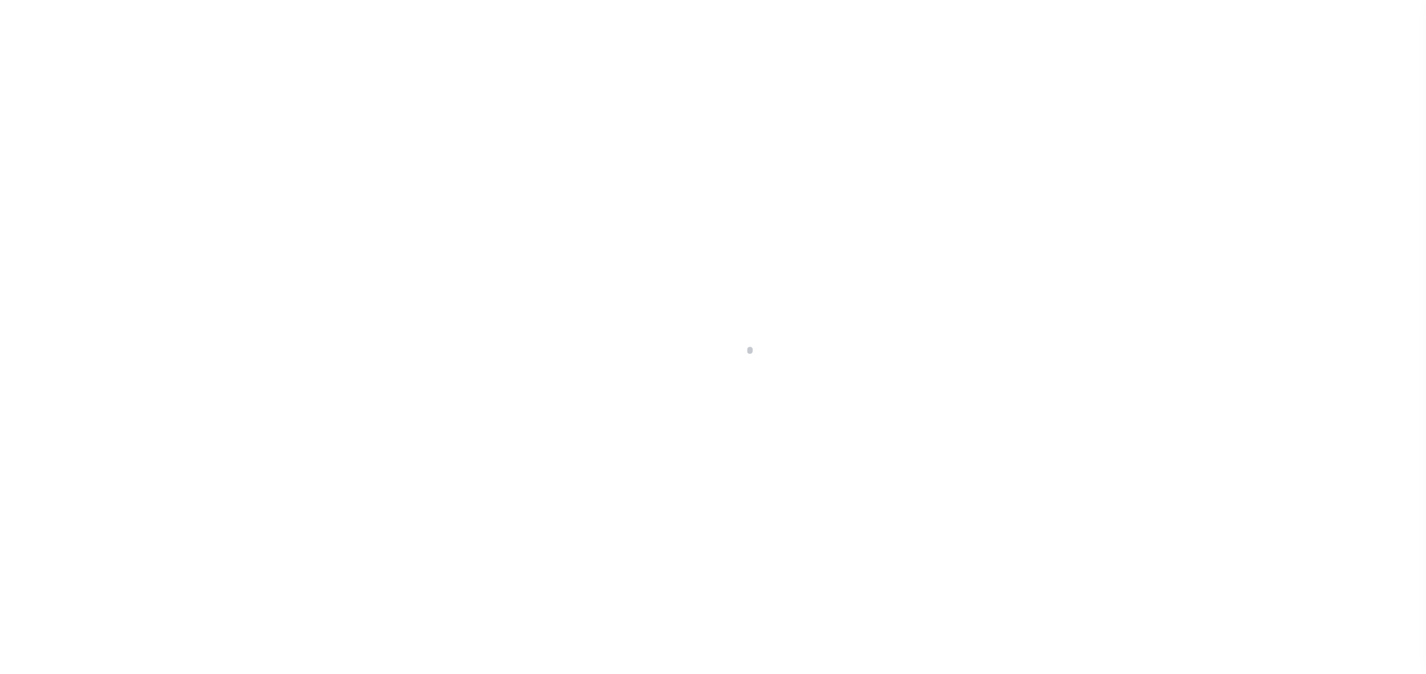
select select "PYD"
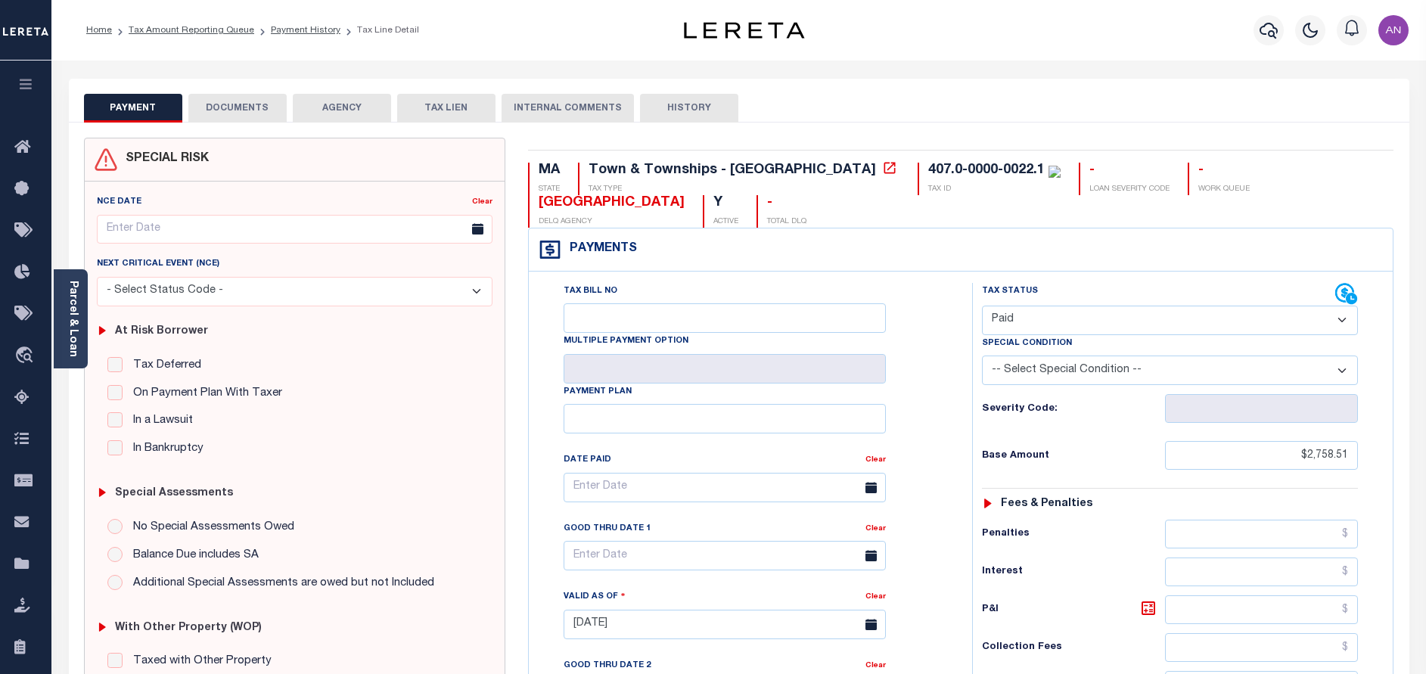
click at [264, 120] on button "DOCUMENTS" at bounding box center [237, 108] width 98 height 29
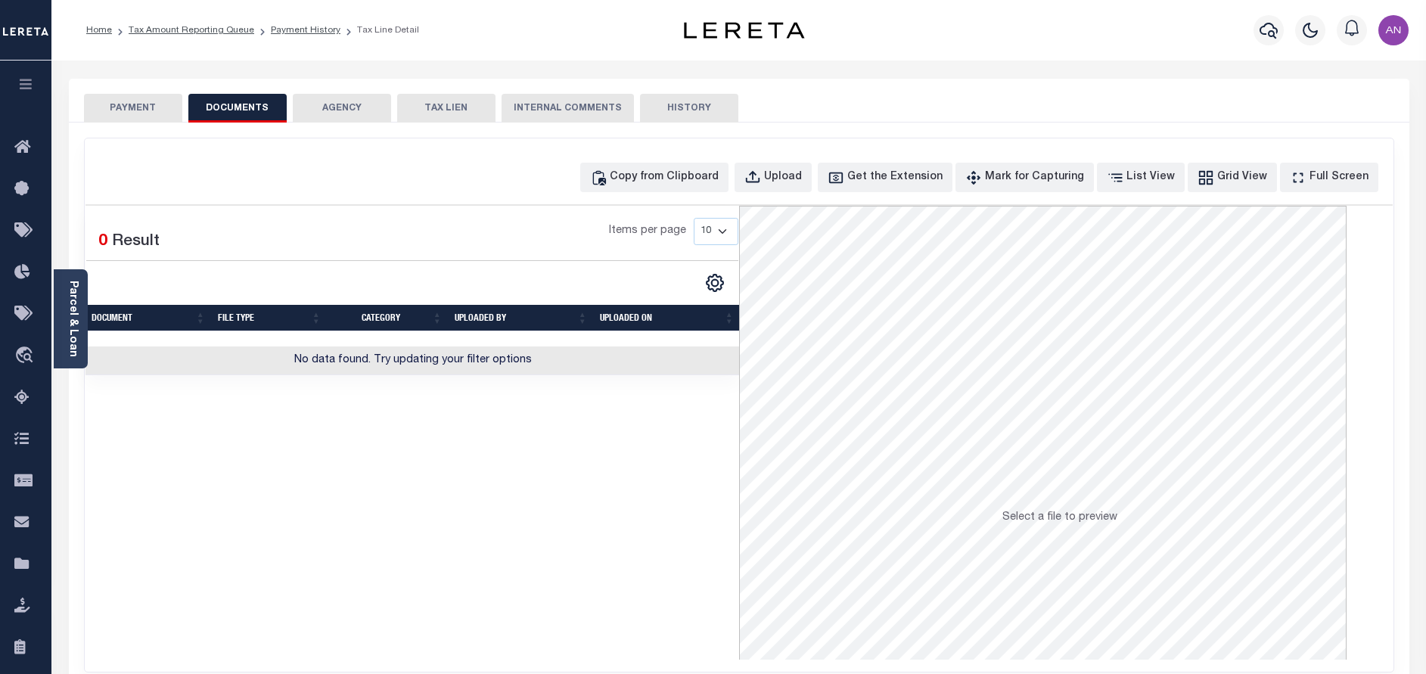
click at [138, 105] on button "PAYMENT" at bounding box center [133, 108] width 98 height 29
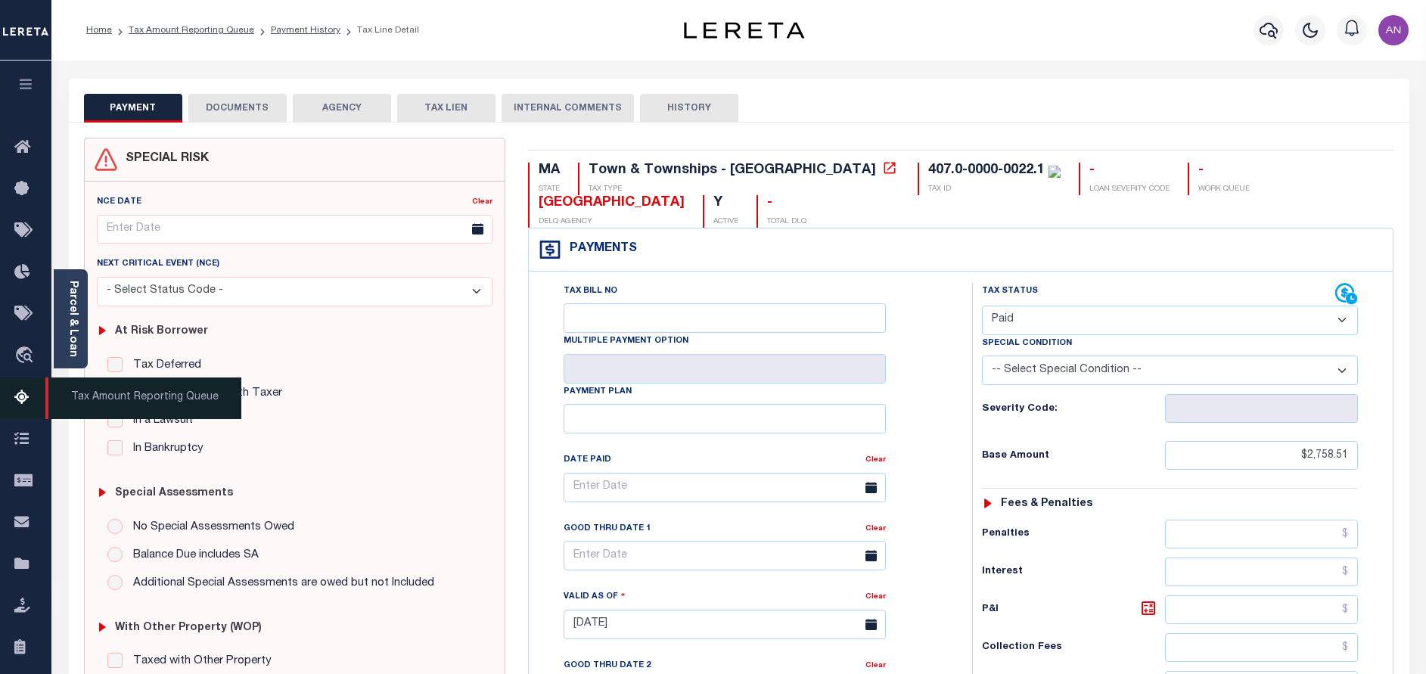
click at [33, 399] on icon at bounding box center [26, 398] width 24 height 19
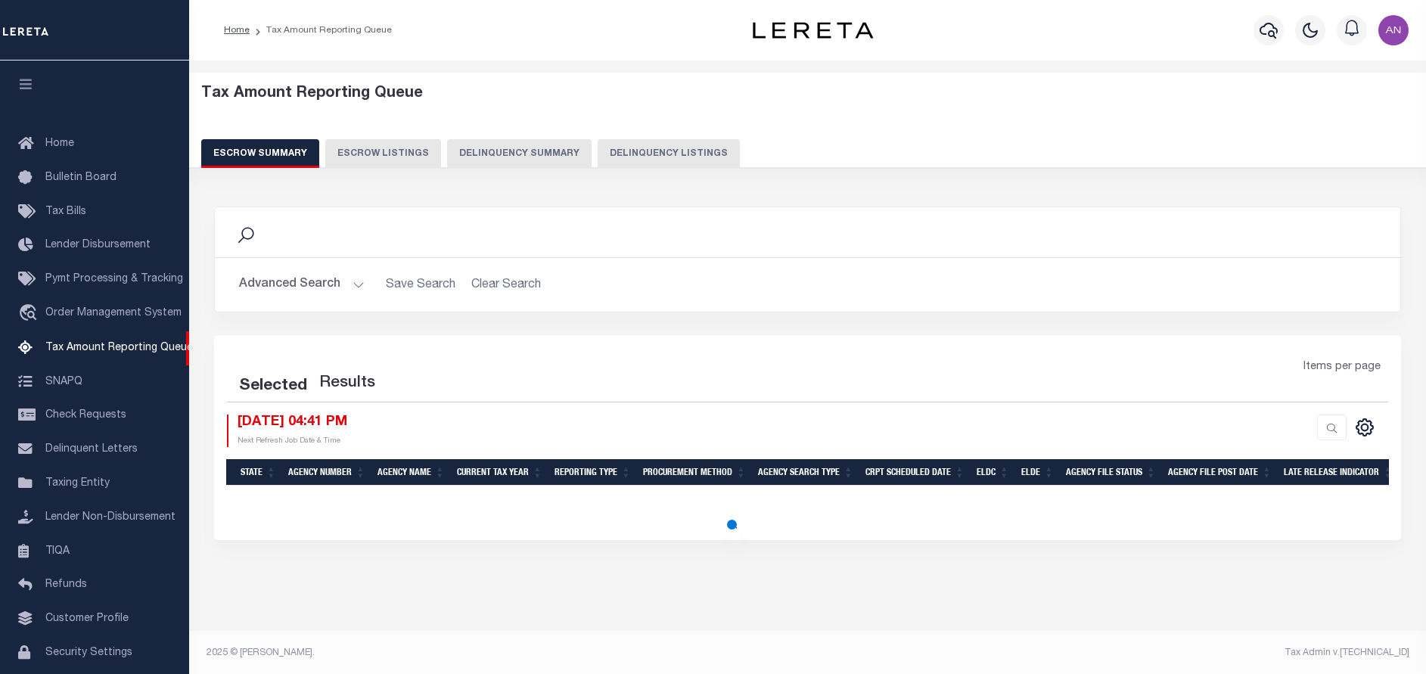
select select "100"
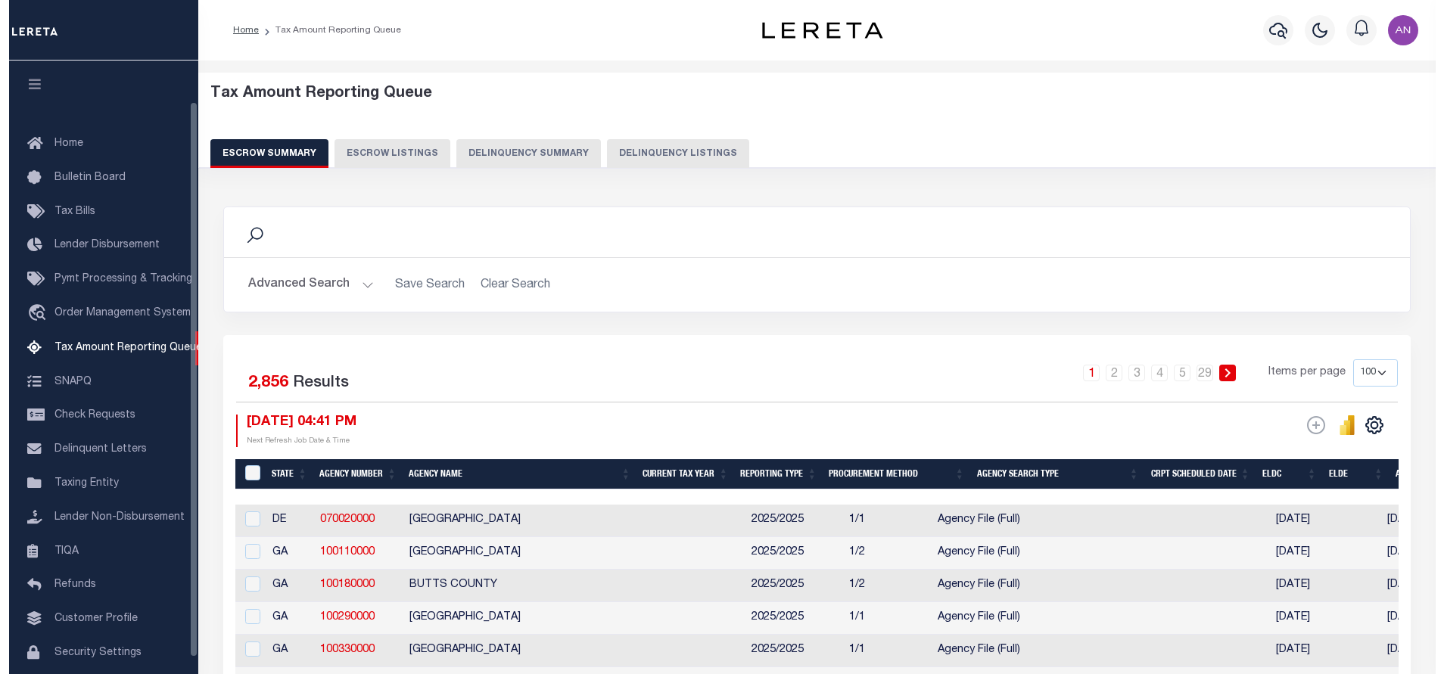
scroll to position [45, 0]
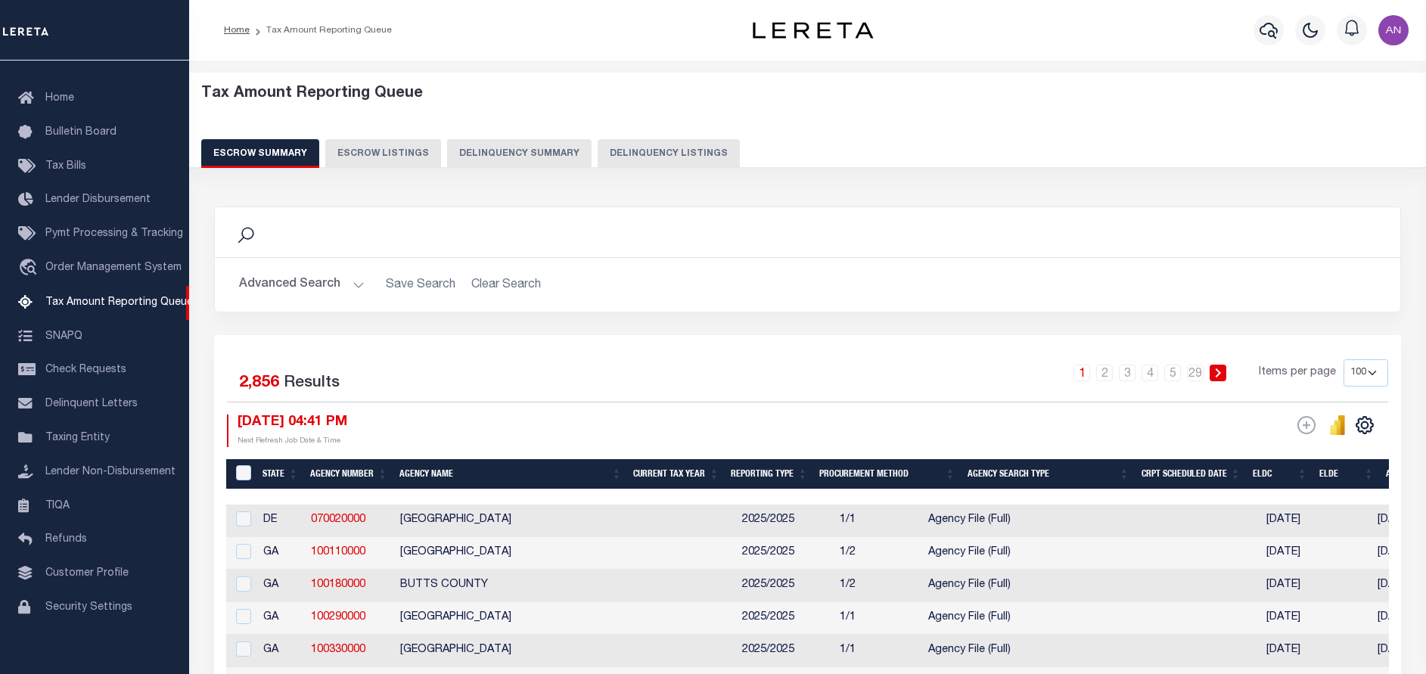
click at [659, 145] on button "Delinquency Listings" at bounding box center [669, 153] width 142 height 29
select select "100"
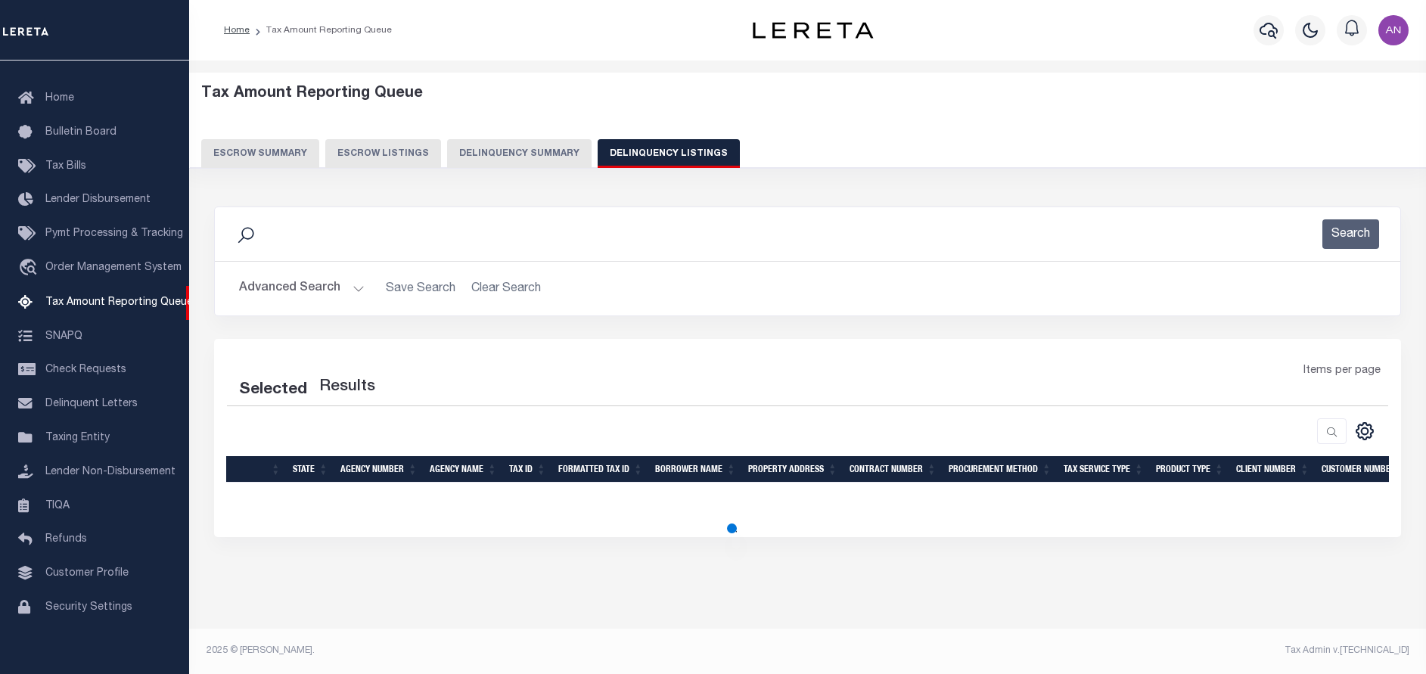
select select "100"
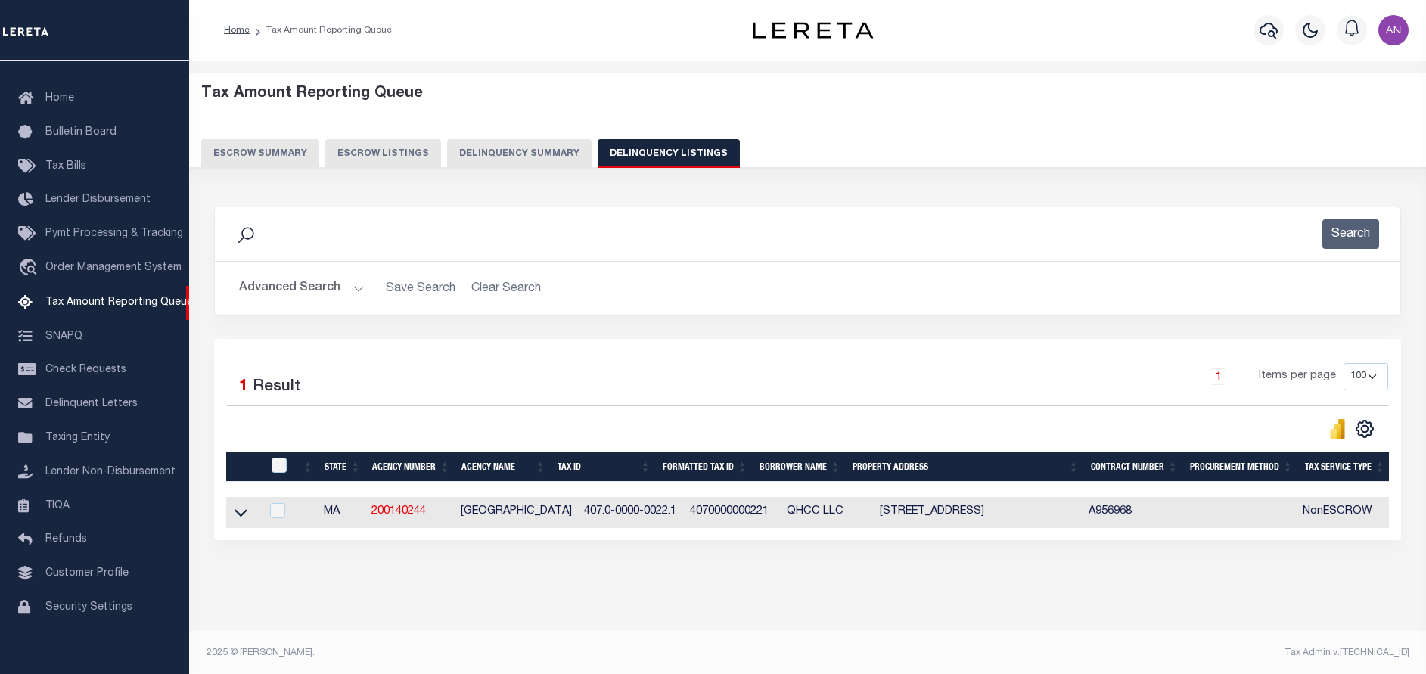
click at [229, 289] on h2 "Advanced Search Save Search Clear Search tblassign_wrapper_dynamictable_____Def…" at bounding box center [807, 289] width 1161 height 30
click at [244, 289] on button "Advanced Search" at bounding box center [302, 289] width 126 height 30
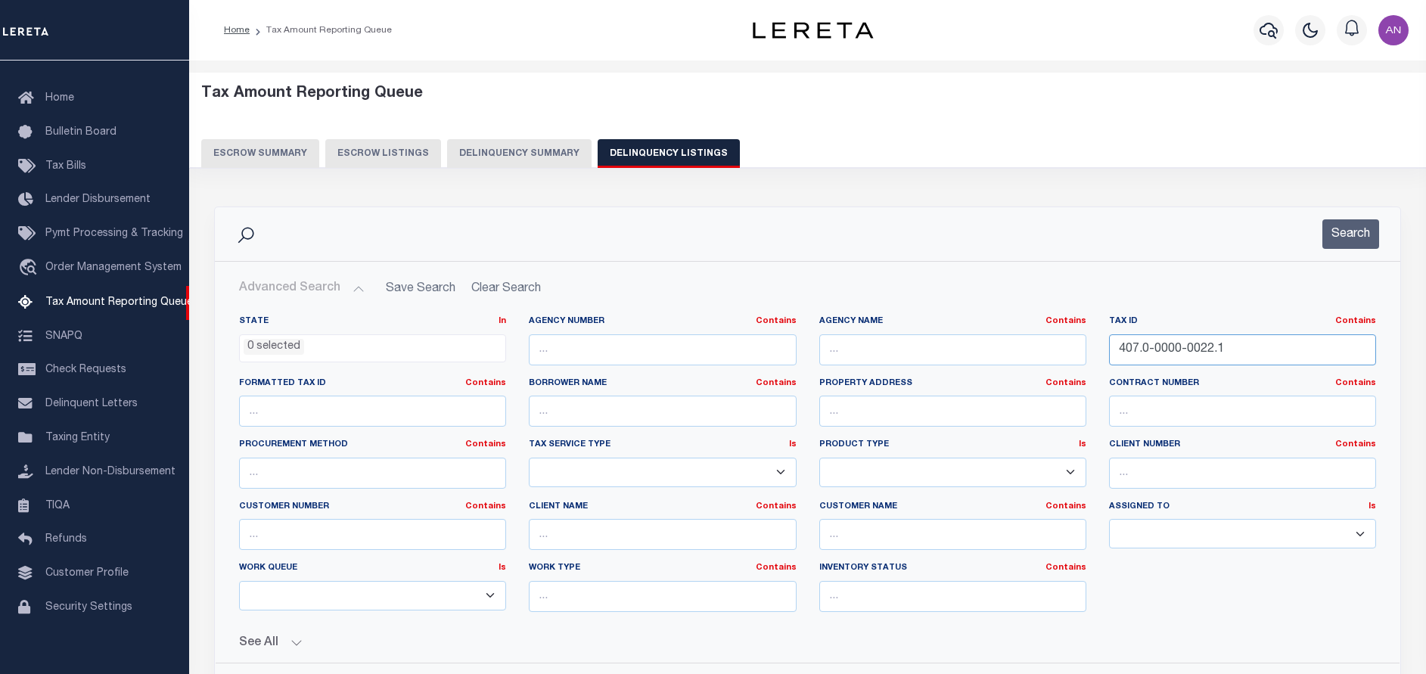
click at [1167, 341] on input "407.0-0000-0022.1" at bounding box center [1242, 349] width 267 height 31
paste input "020-017-05"
type input "020-017-05"
click at [1357, 226] on button "Search" at bounding box center [1351, 234] width 57 height 30
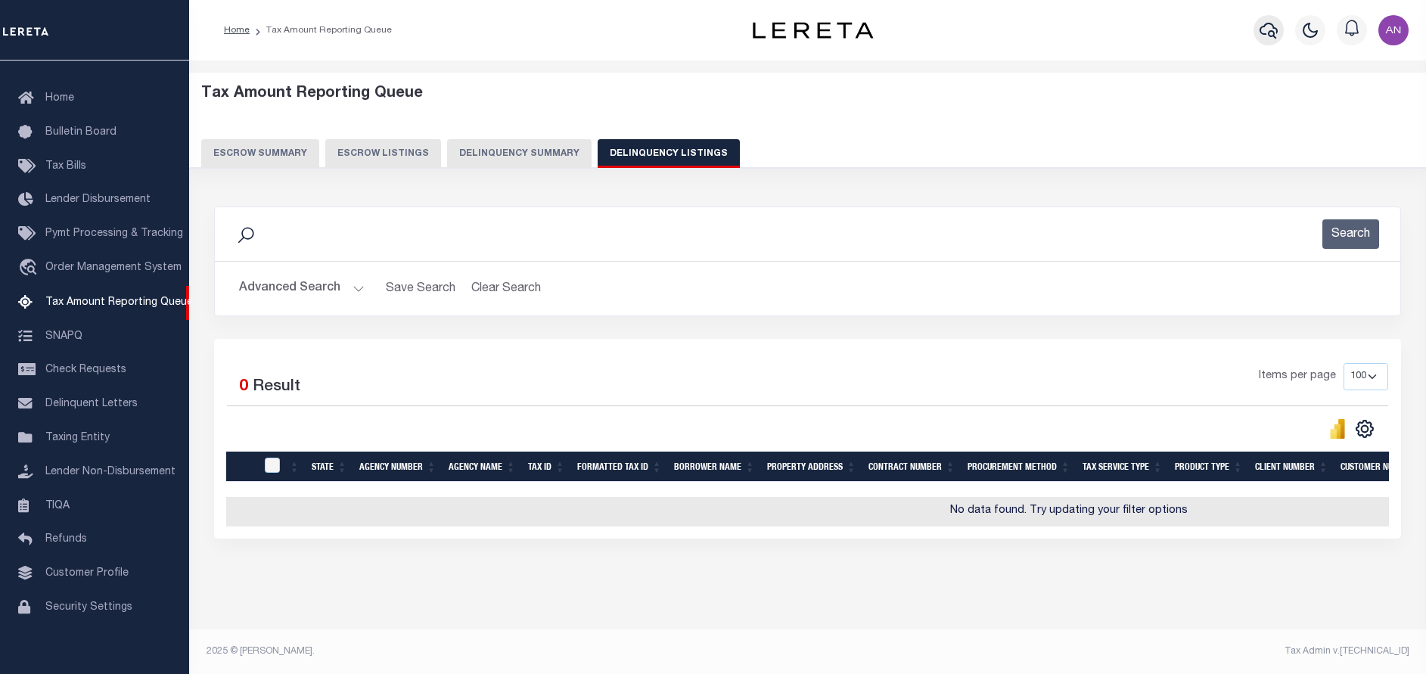
click at [1264, 36] on icon "button" at bounding box center [1269, 30] width 18 height 18
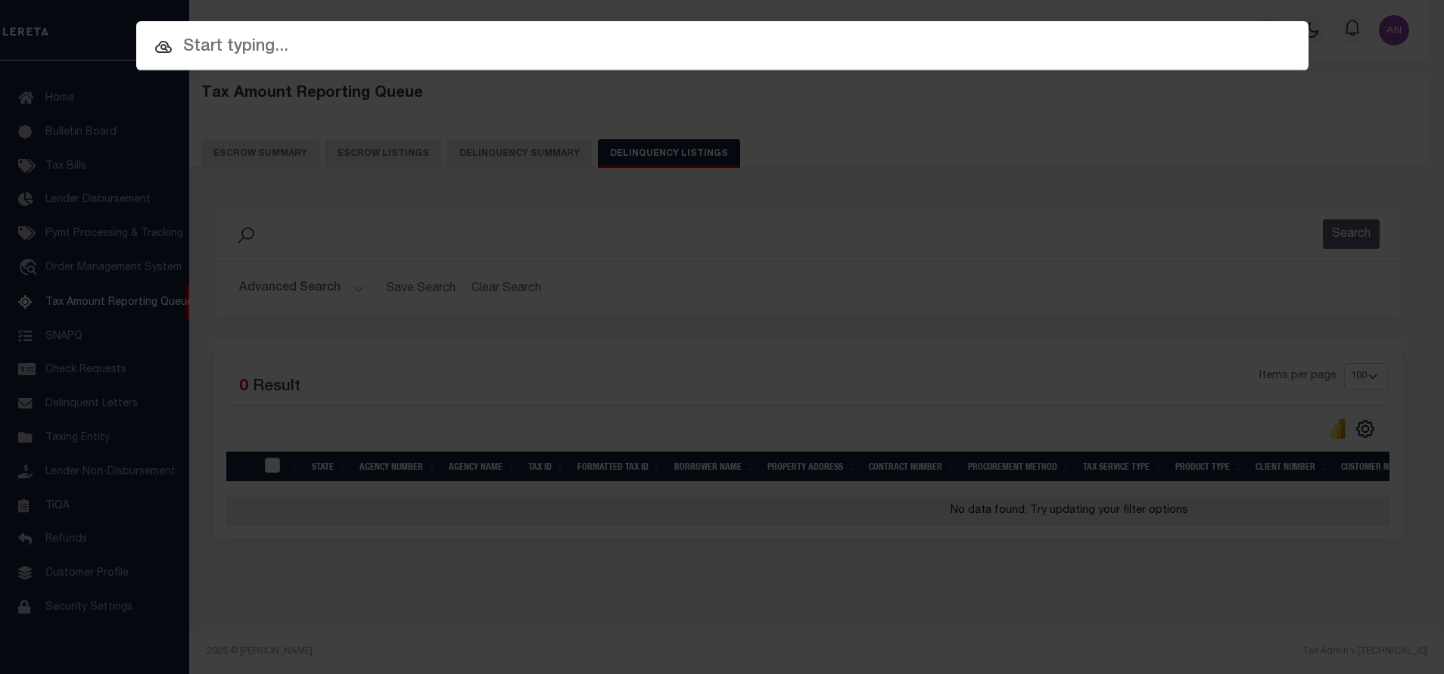
paste input "2680111440"
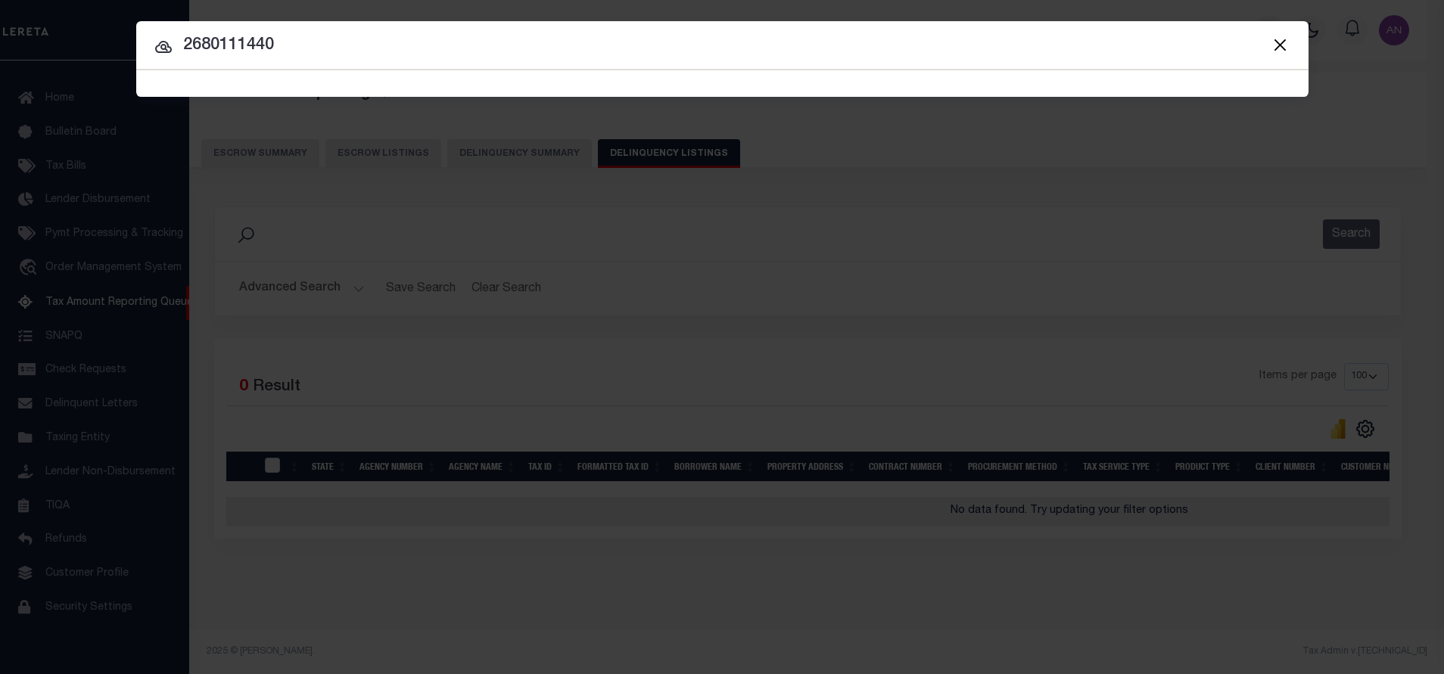
type input "2680111440"
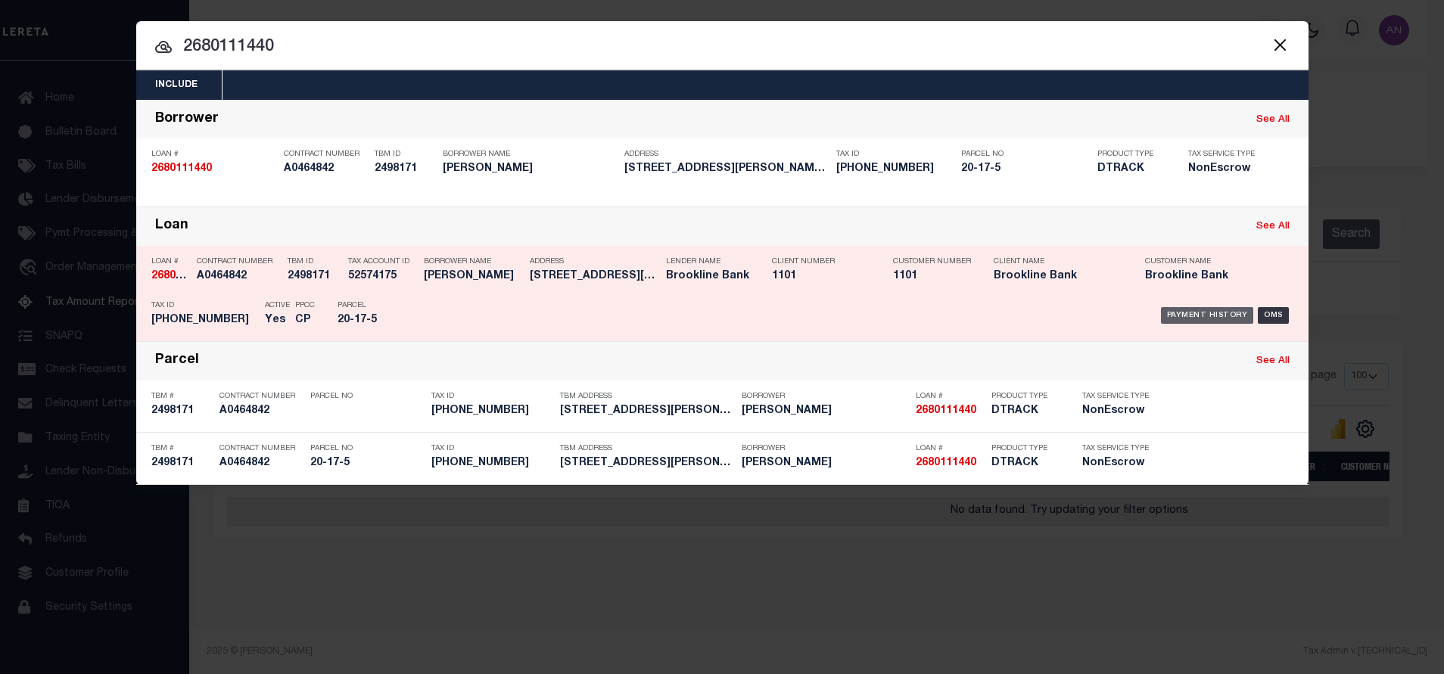
click at [1178, 309] on div "Payment History" at bounding box center [1207, 315] width 93 height 17
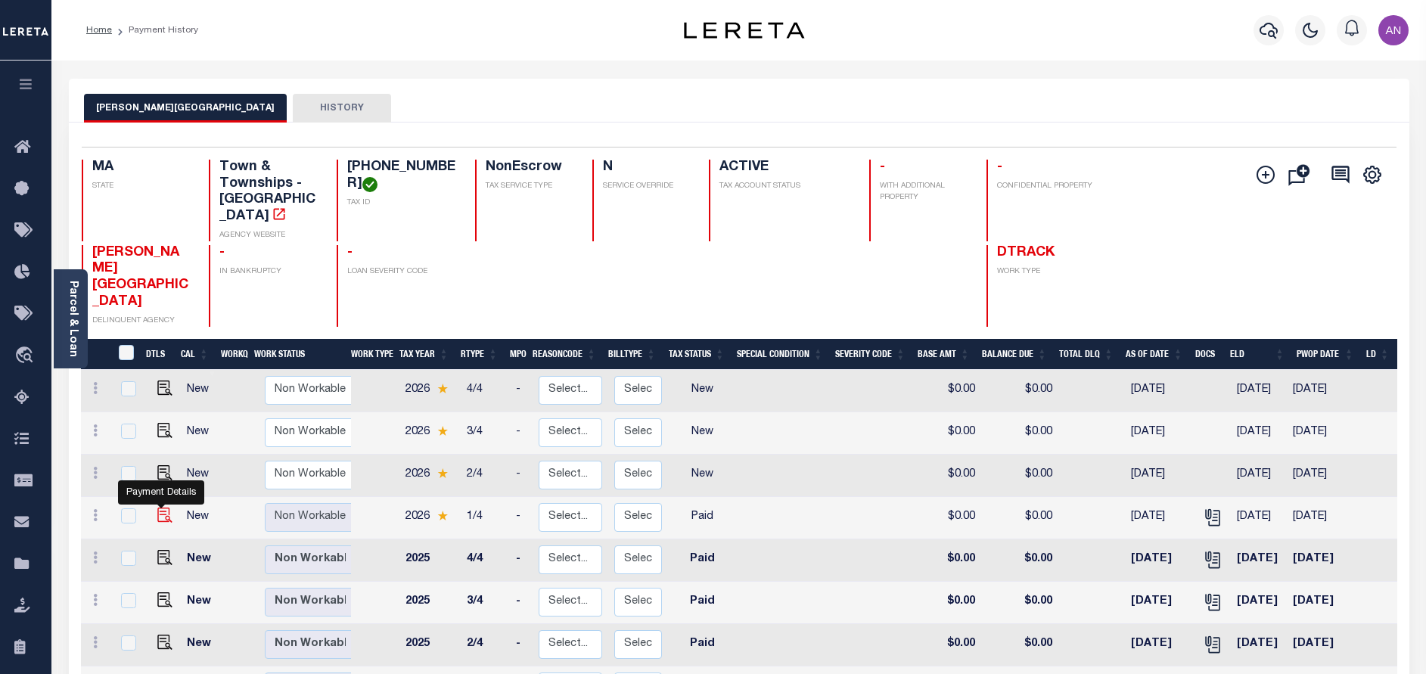
click at [162, 508] on img "" at bounding box center [164, 515] width 15 height 15
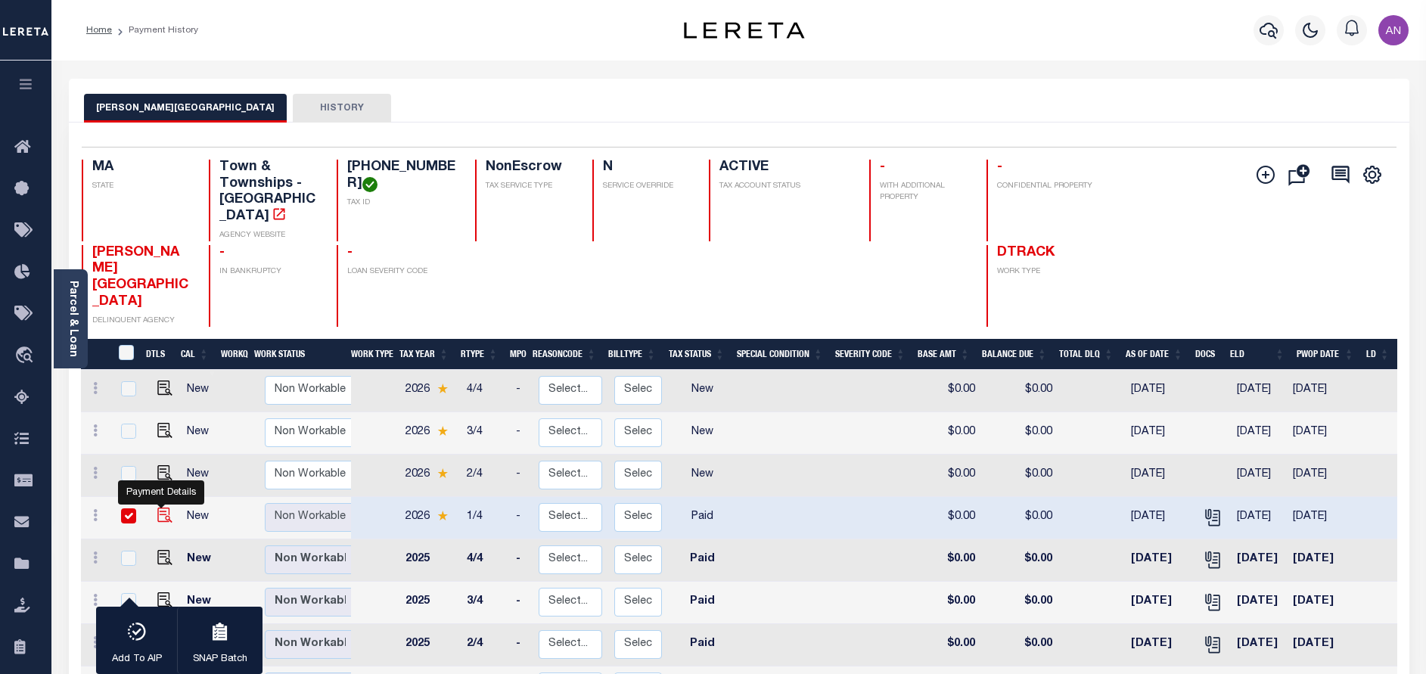
checkbox input "true"
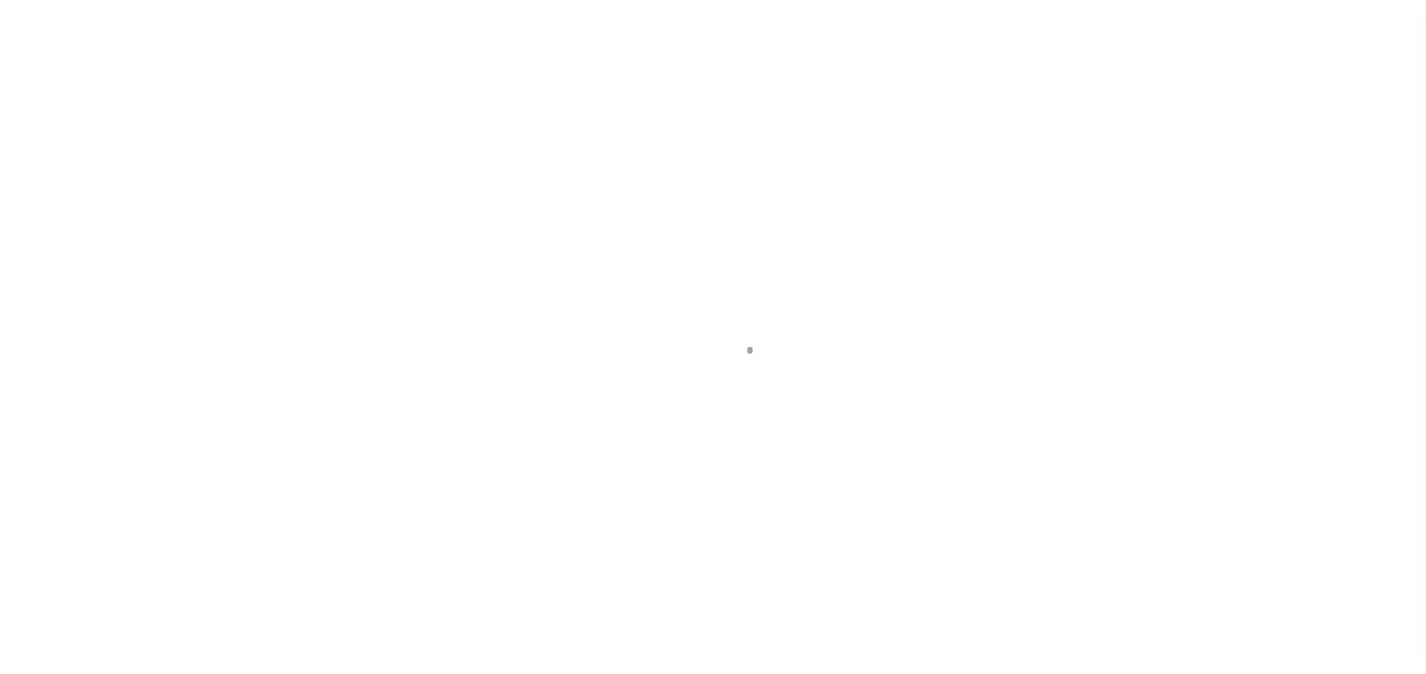
select select "PYD"
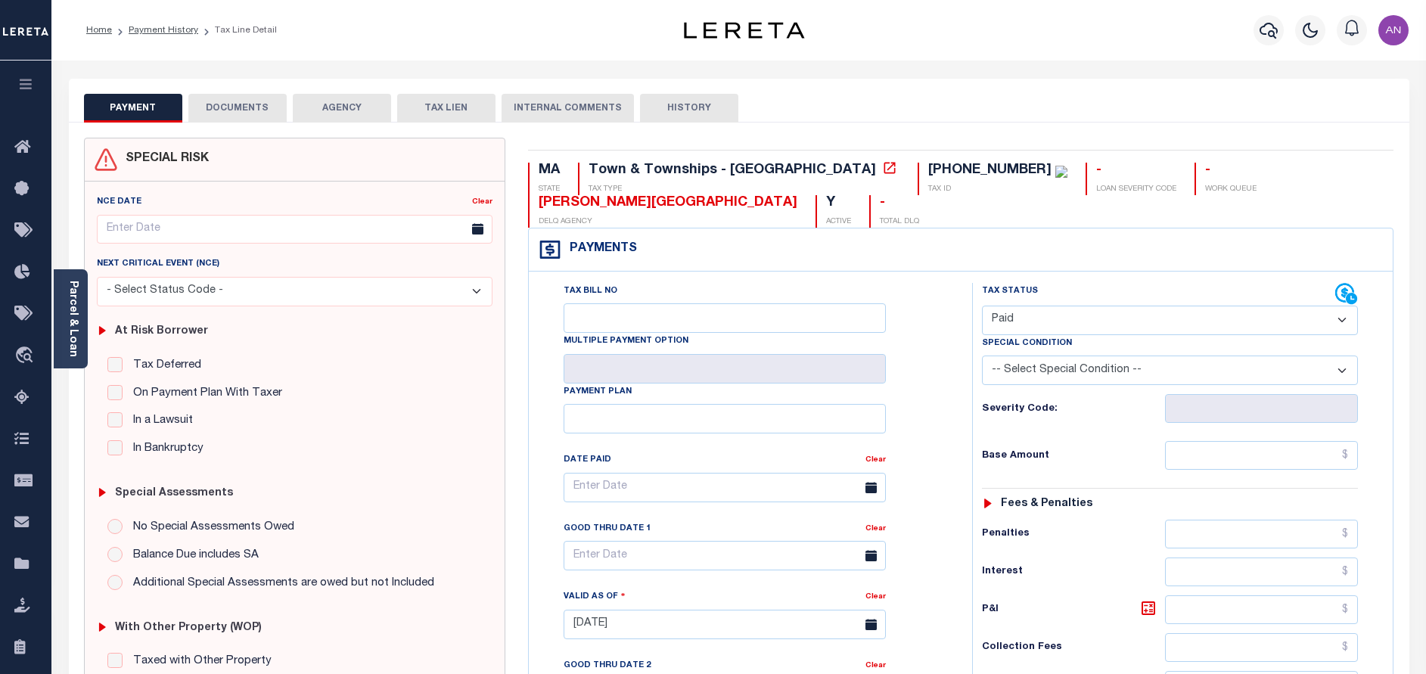
click at [261, 104] on button "DOCUMENTS" at bounding box center [237, 108] width 98 height 29
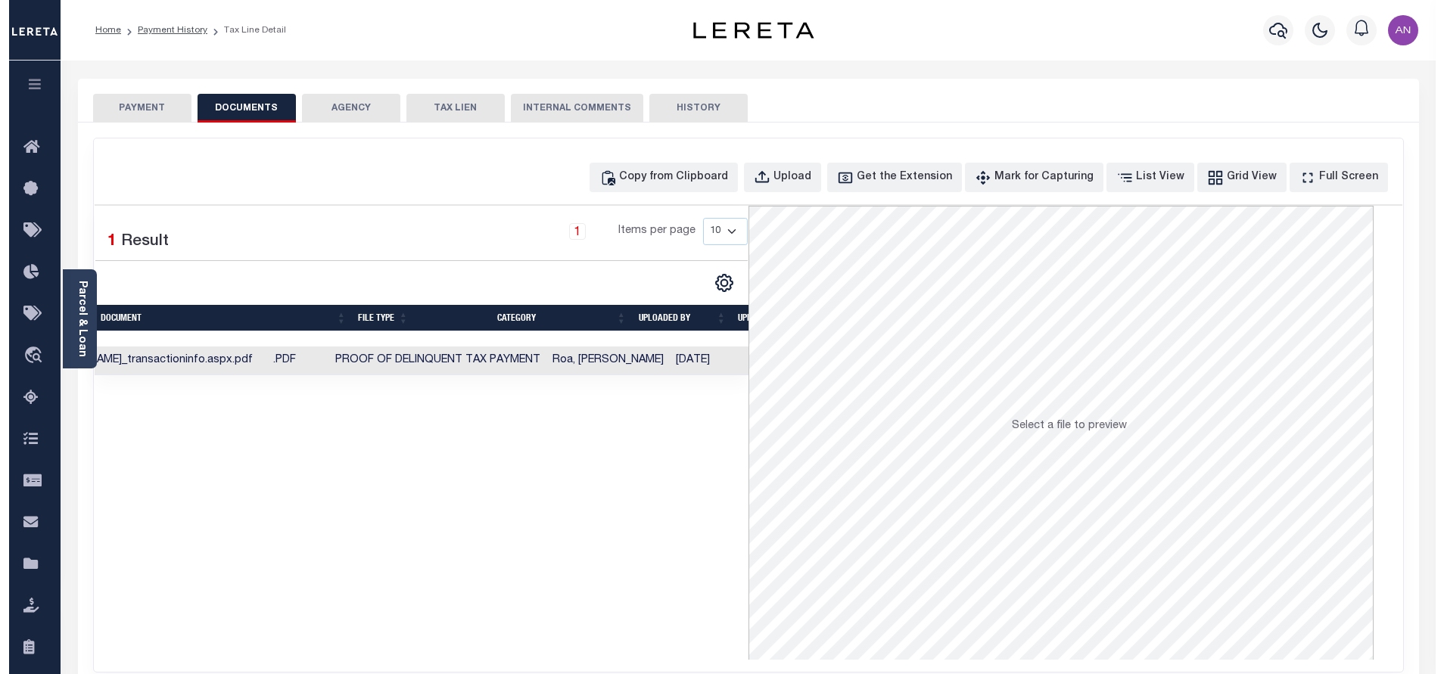
scroll to position [0, 62]
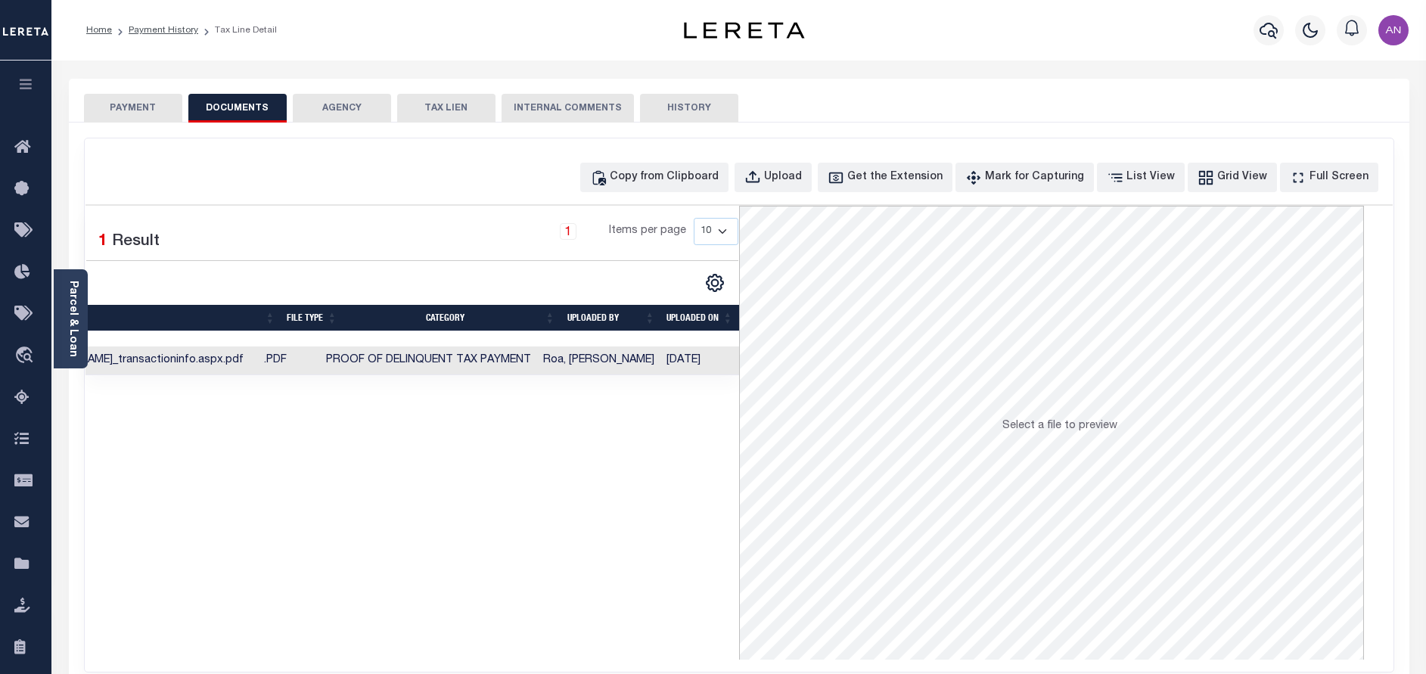
click at [649, 367] on td "Roa, [PERSON_NAME]" at bounding box center [598, 362] width 123 height 30
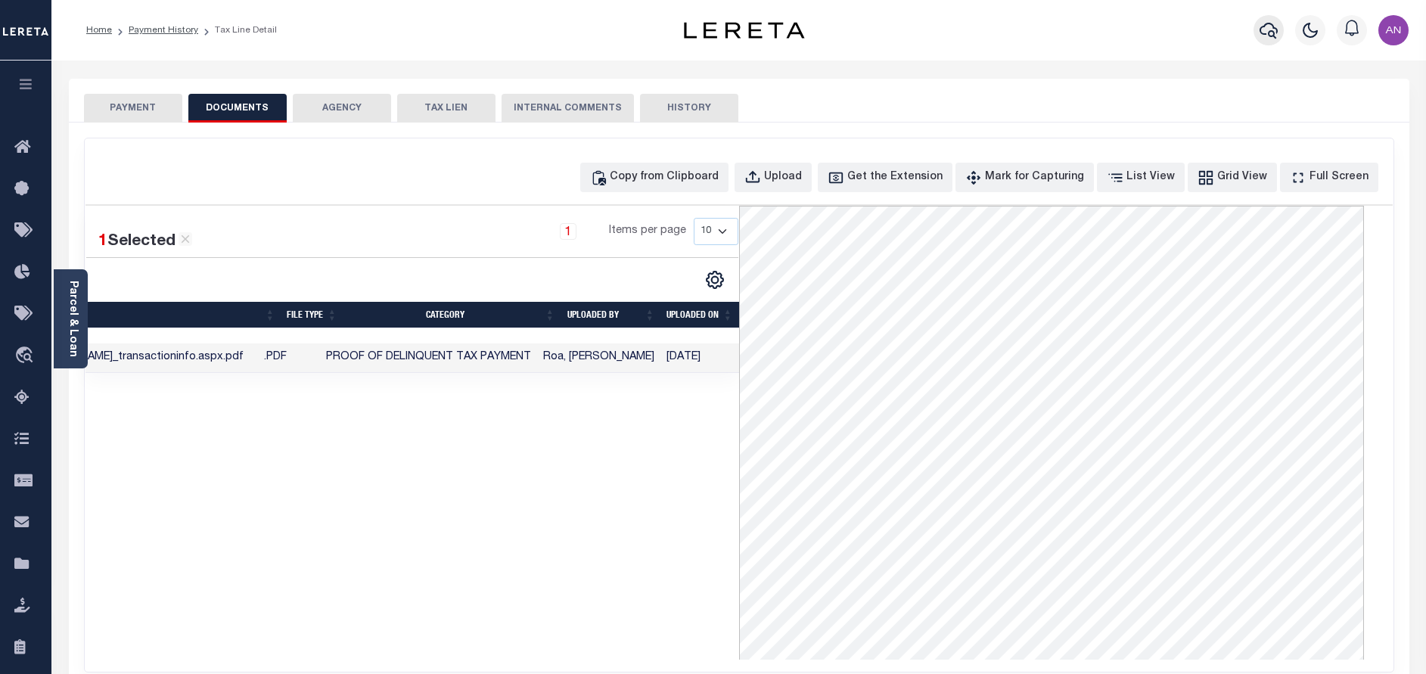
click at [1267, 26] on icon "button" at bounding box center [1269, 30] width 18 height 18
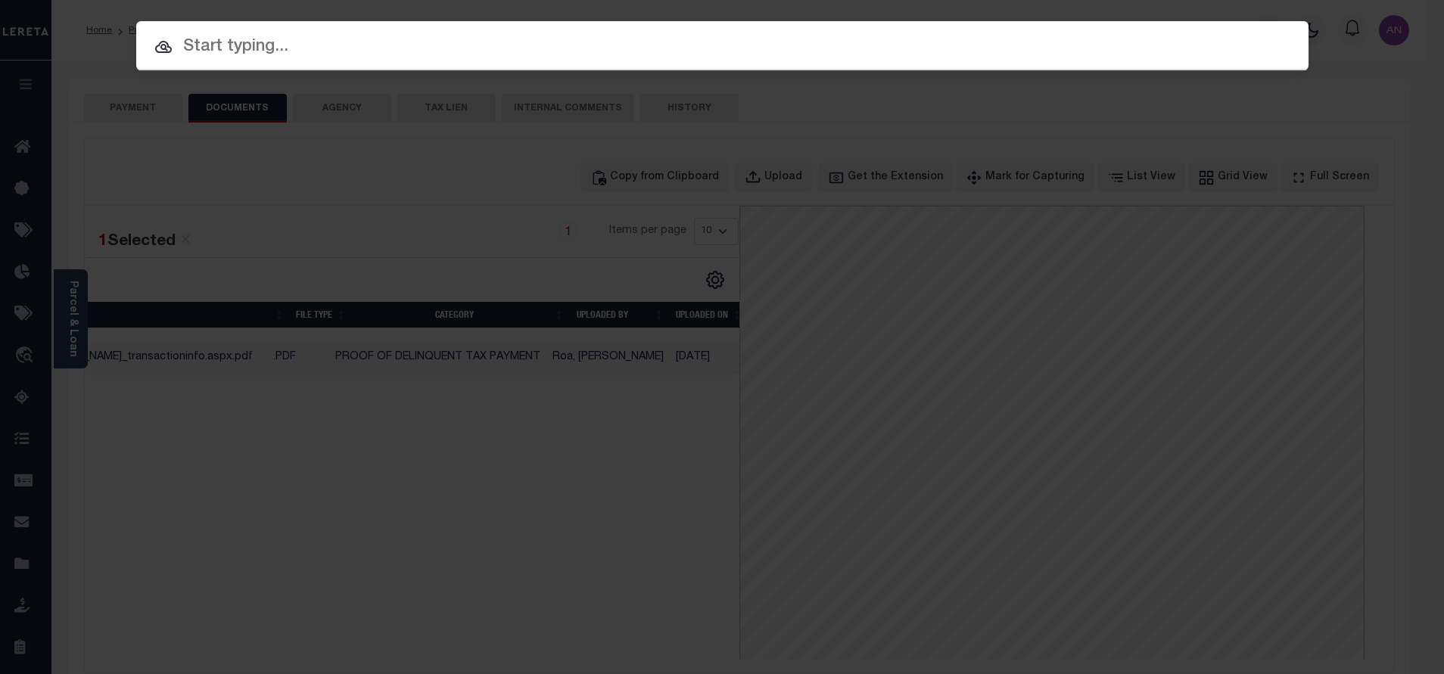
paste input "2747013750"
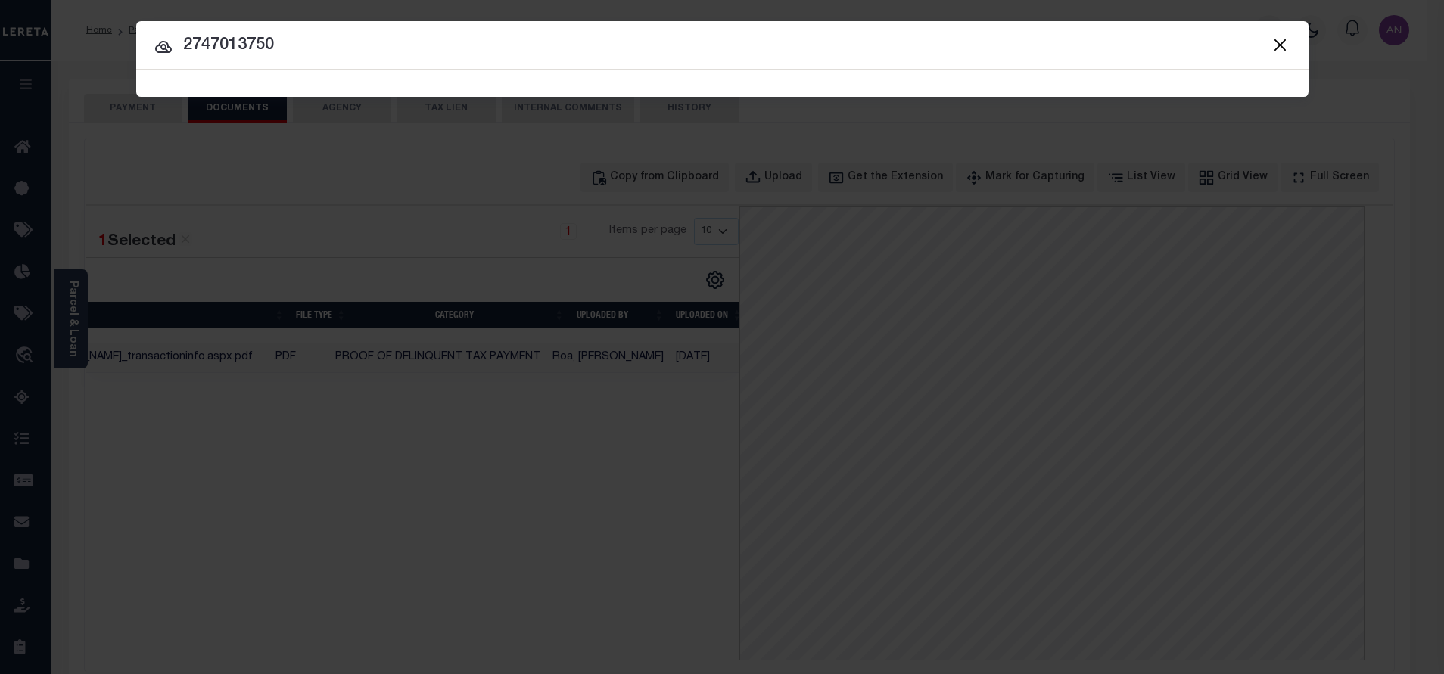
type input "2747013750"
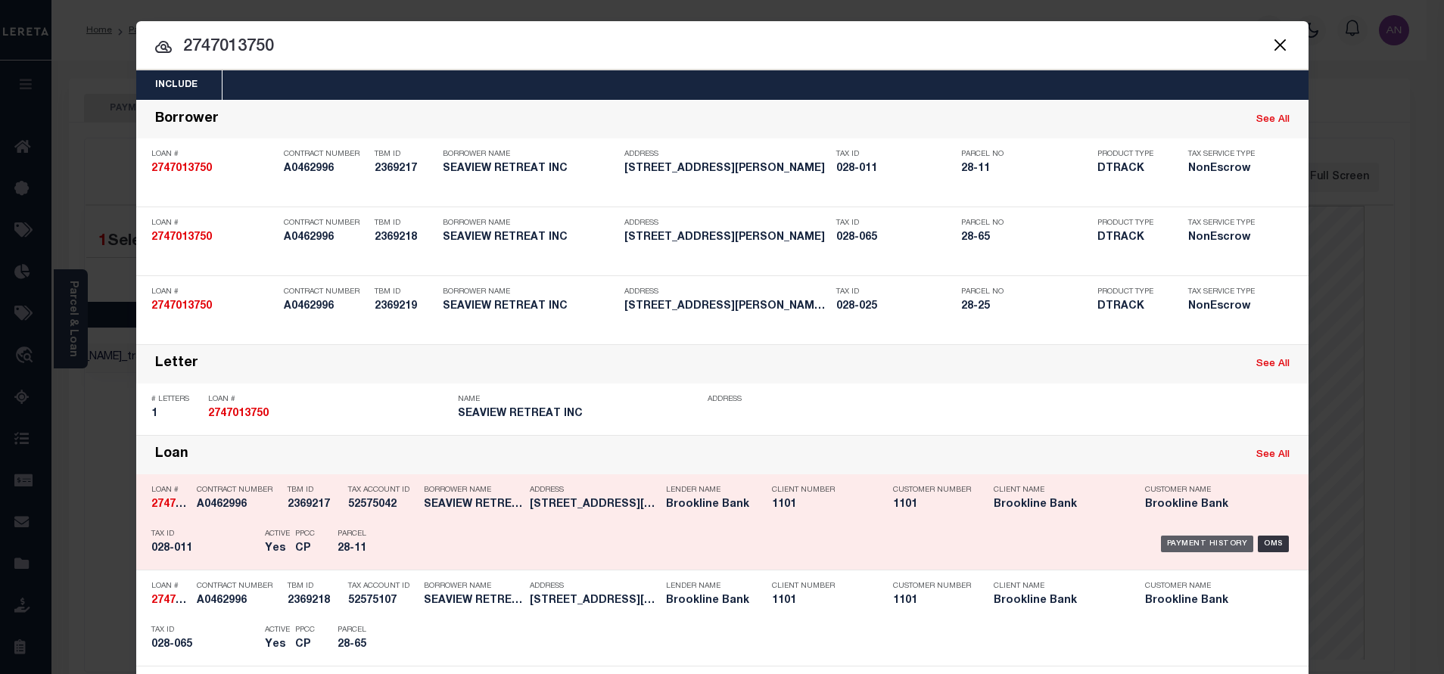
click at [1174, 551] on div "Payment History" at bounding box center [1207, 544] width 93 height 17
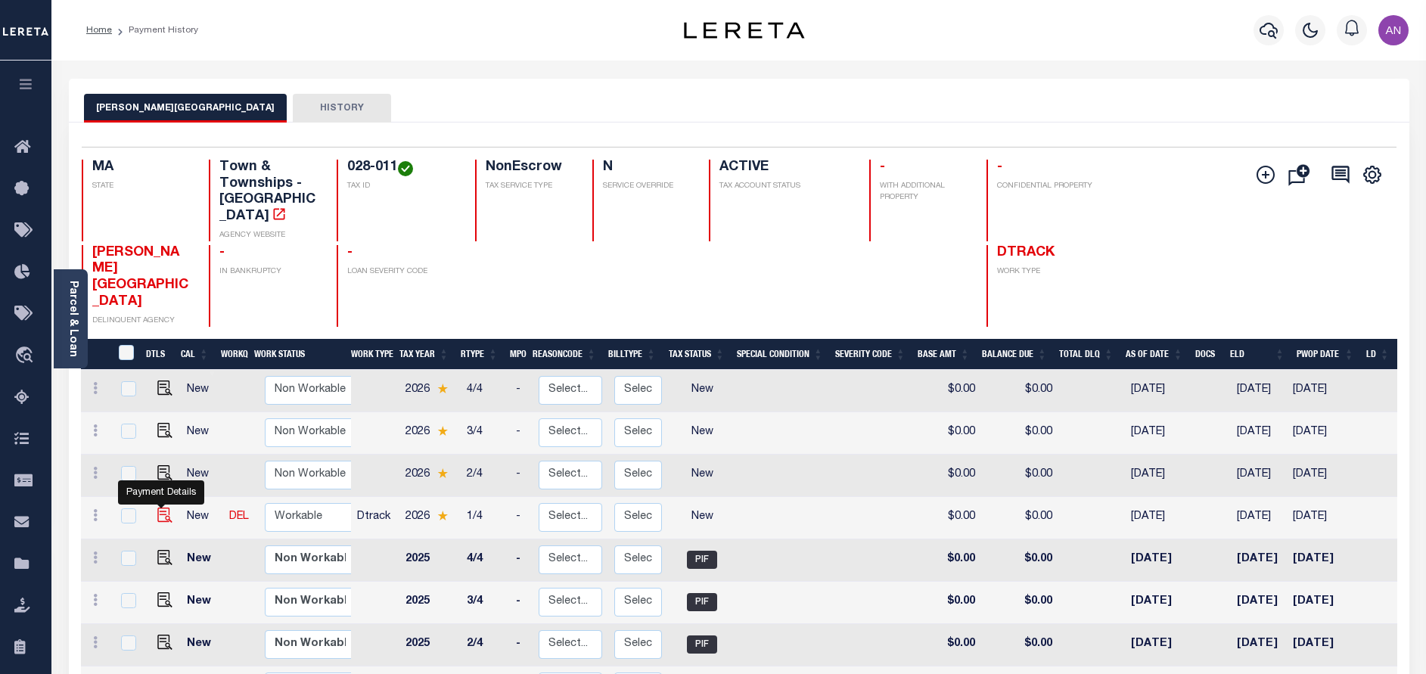
click at [162, 508] on img "" at bounding box center [164, 515] width 15 height 15
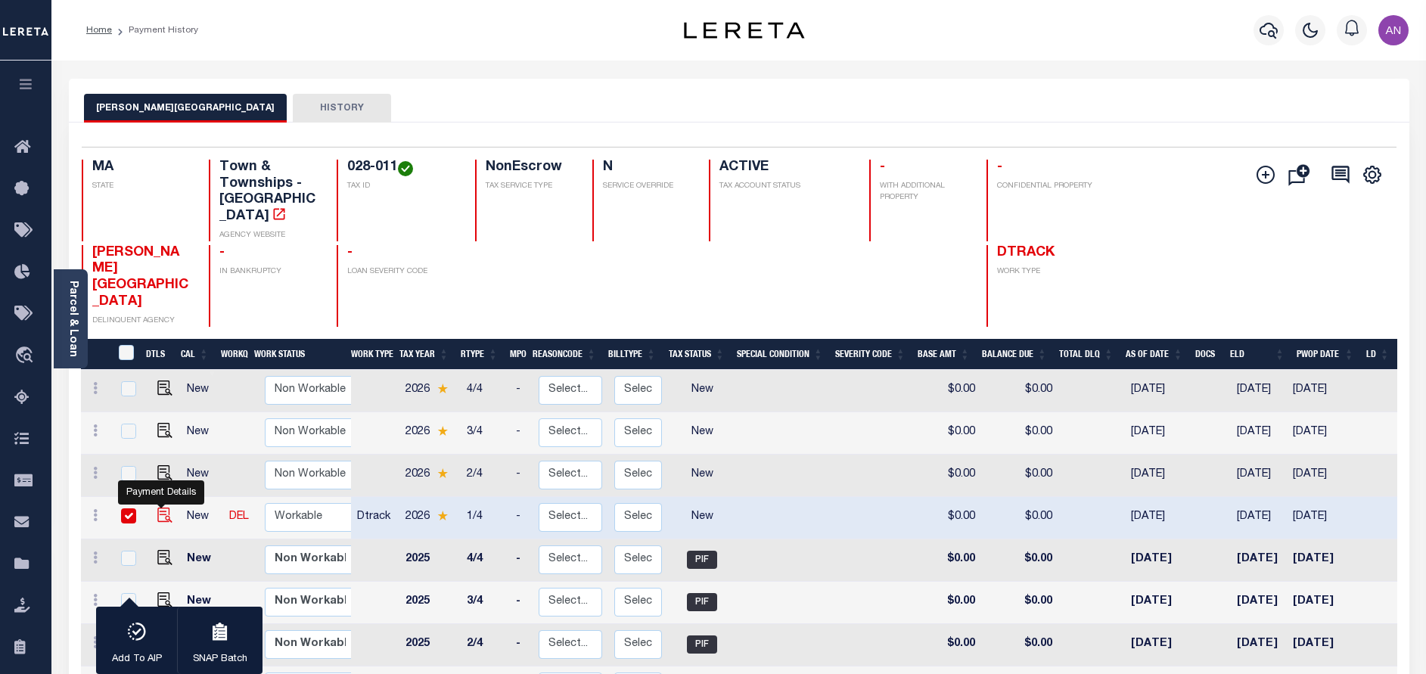
checkbox input "true"
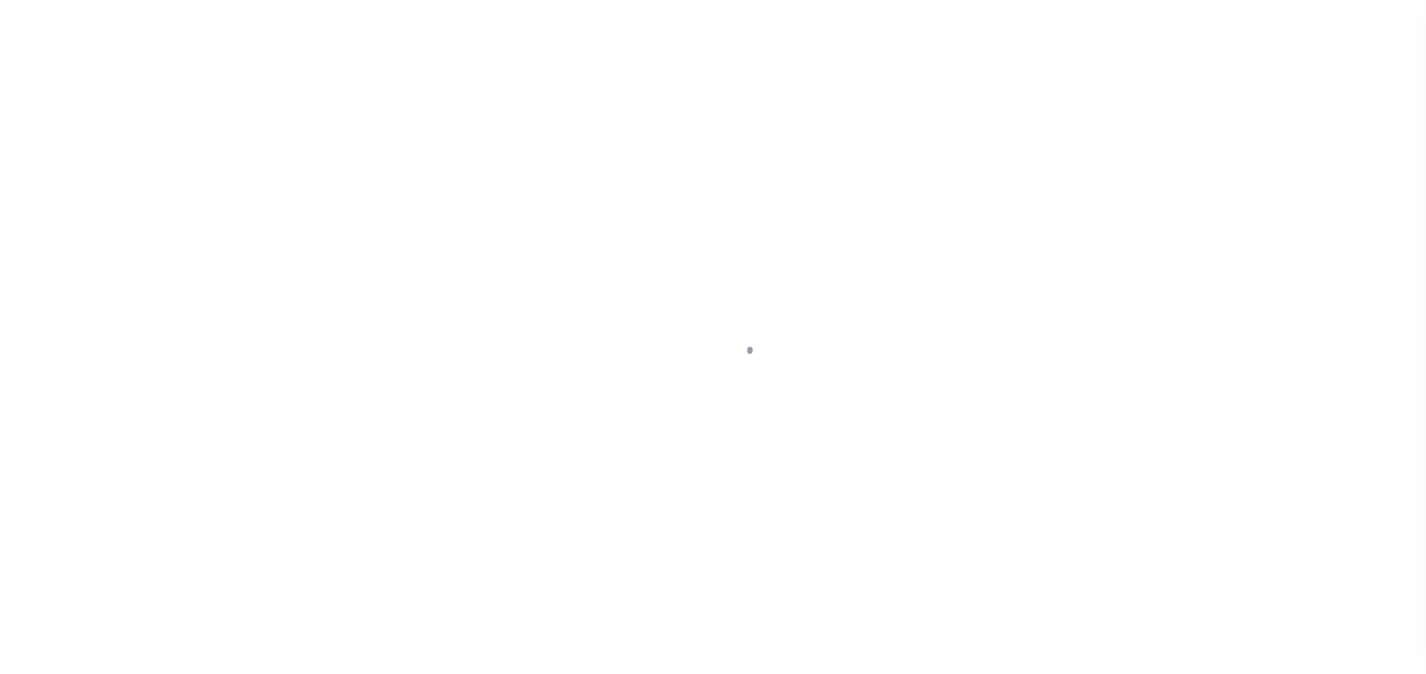
select select "NW2"
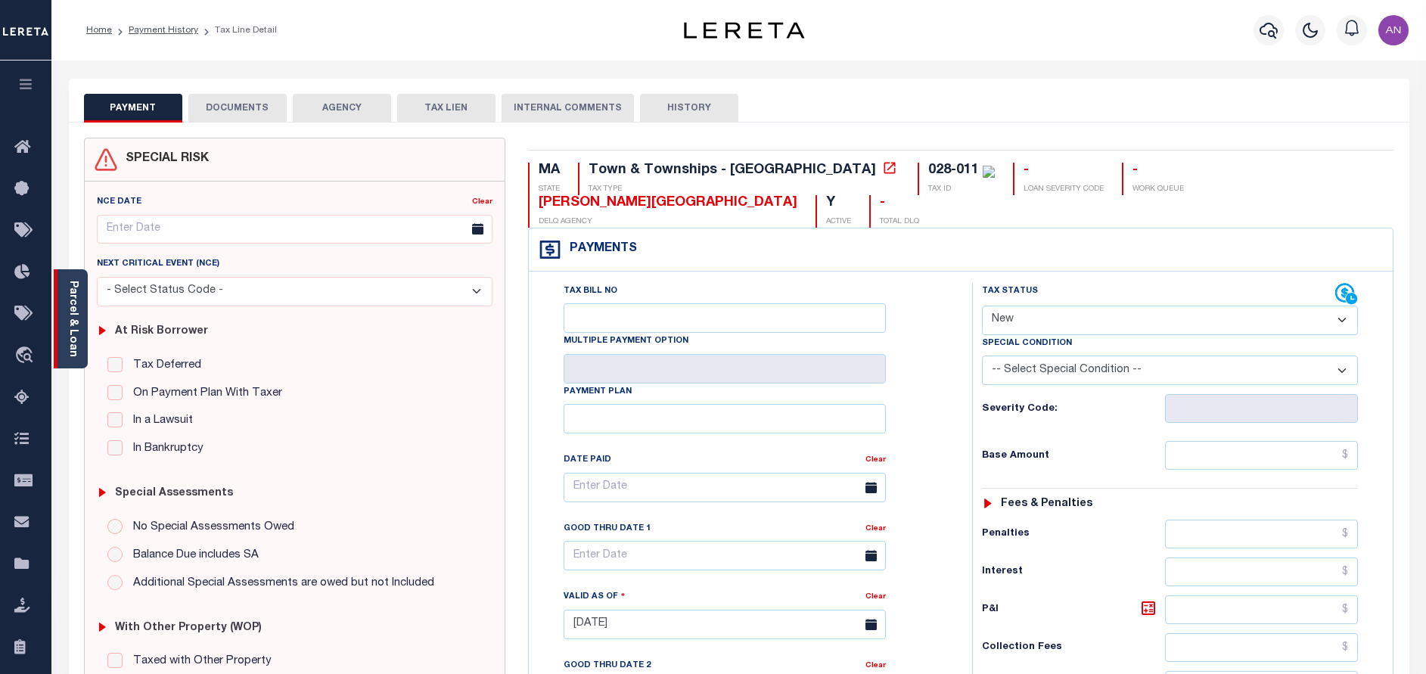
click at [70, 312] on link "Parcel & Loan" at bounding box center [72, 319] width 11 height 76
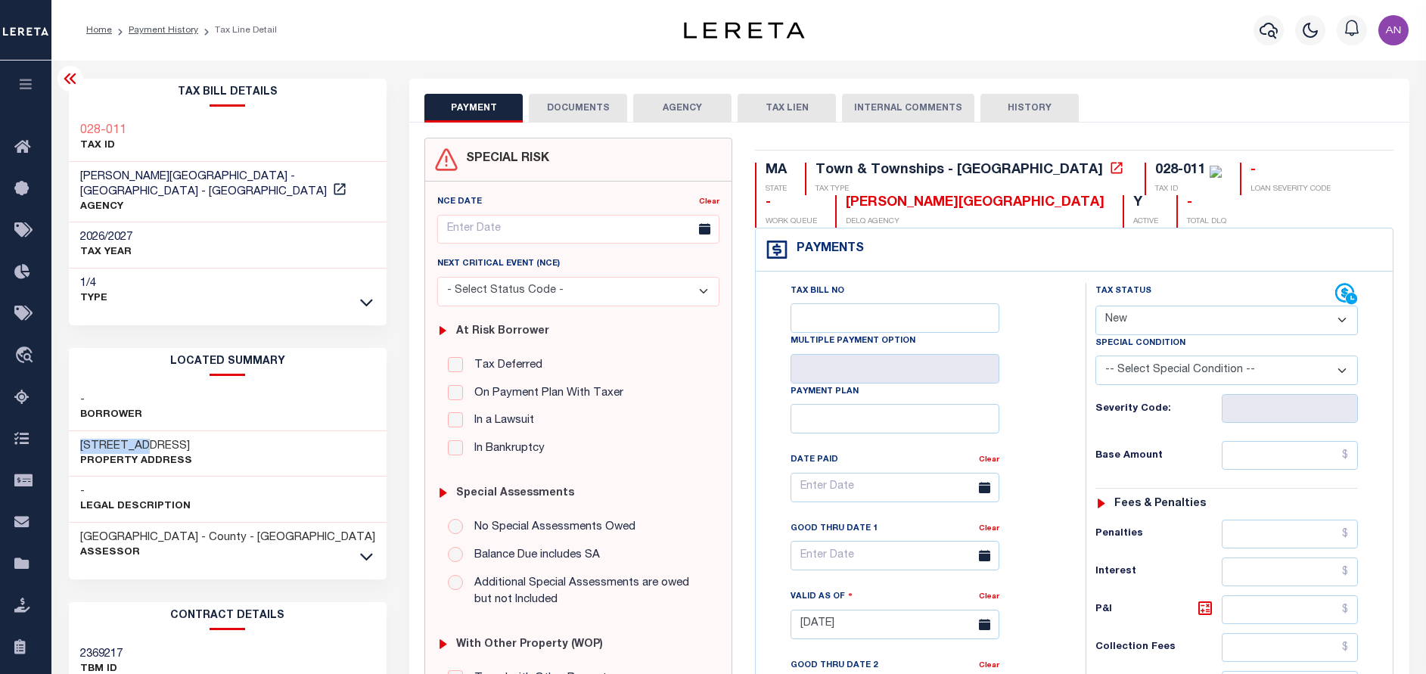
drag, startPoint x: 82, startPoint y: 431, endPoint x: 147, endPoint y: 429, distance: 64.4
click at [147, 439] on h3 "[STREET_ADDRESS]" at bounding box center [136, 446] width 112 height 15
copy h3 "255 CENTRA"
click at [188, 414] on div "- Borrower" at bounding box center [228, 408] width 319 height 46
drag, startPoint x: 153, startPoint y: 431, endPoint x: 62, endPoint y: 443, distance: 91.6
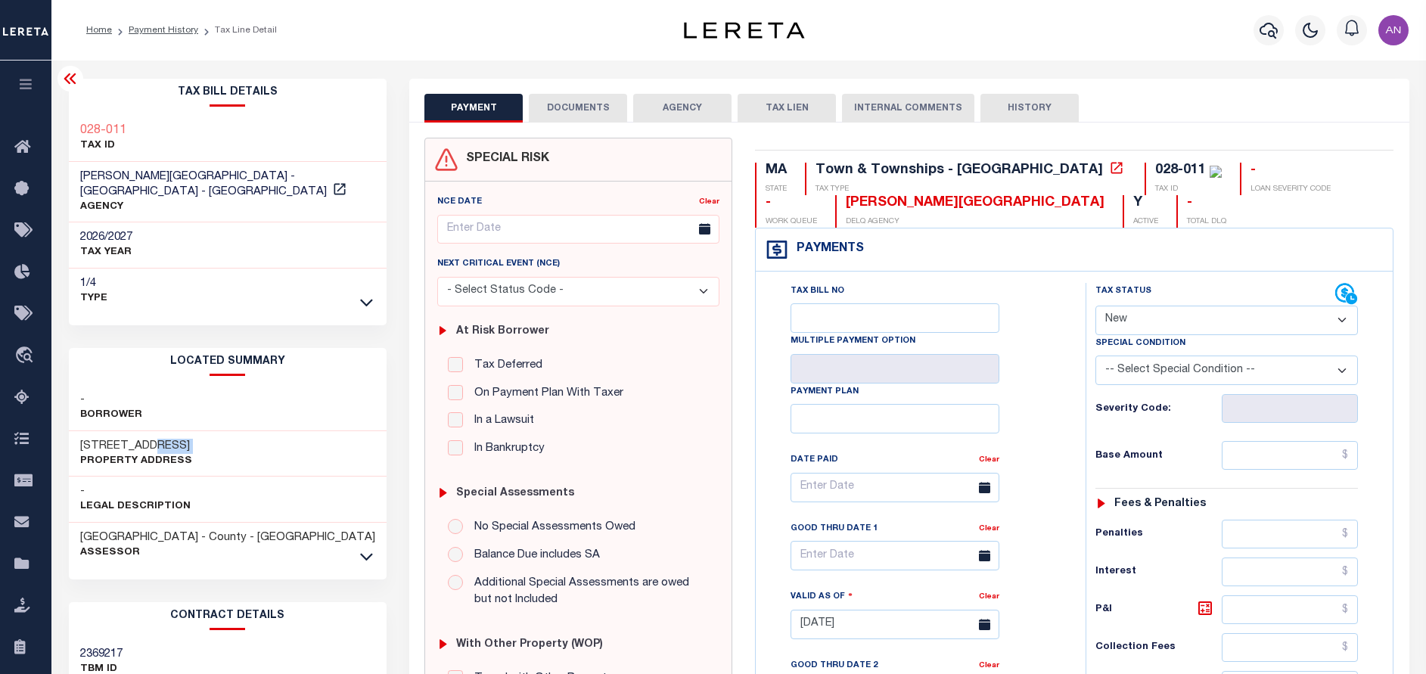
click at [62, 443] on div "Tax Bill Details 028-011 TAX ID AGENCY" at bounding box center [228, 617] width 341 height 1076
click at [145, 439] on h3 "[STREET_ADDRESS]" at bounding box center [136, 446] width 112 height 15
drag, startPoint x: 150, startPoint y: 429, endPoint x: 74, endPoint y: 434, distance: 75.8
click at [74, 434] on div "[STREET_ADDRESS] Property Address" at bounding box center [228, 454] width 319 height 46
copy h3 "255 CENTRAL"
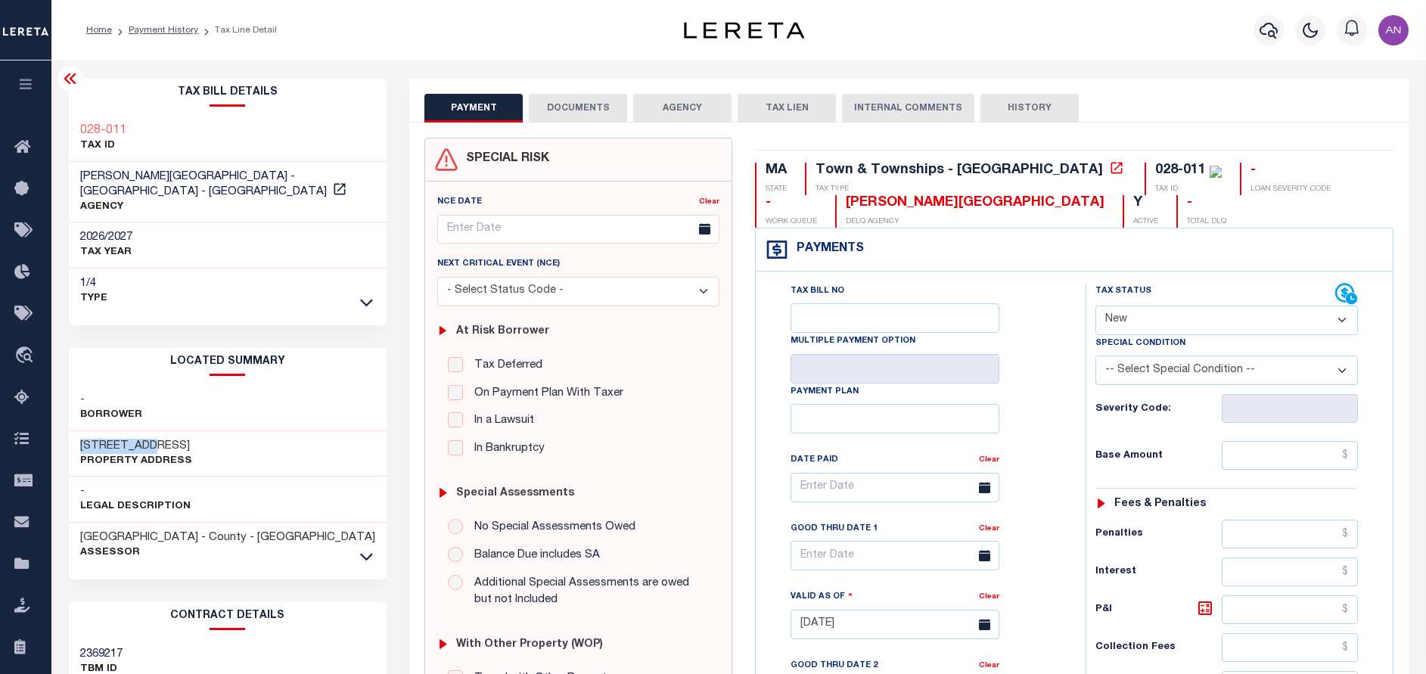
click at [1119, 315] on select "- Select Status Code - Open Due/Unpaid Paid Incomplete No Tax Due Internal Refu…" at bounding box center [1227, 321] width 263 height 30
click at [1015, 319] on div "Tax Bill No Multiple Payment Option Payment Plan Clear" at bounding box center [917, 495] width 292 height 424
